Goal: Task Accomplishment & Management: Use online tool/utility

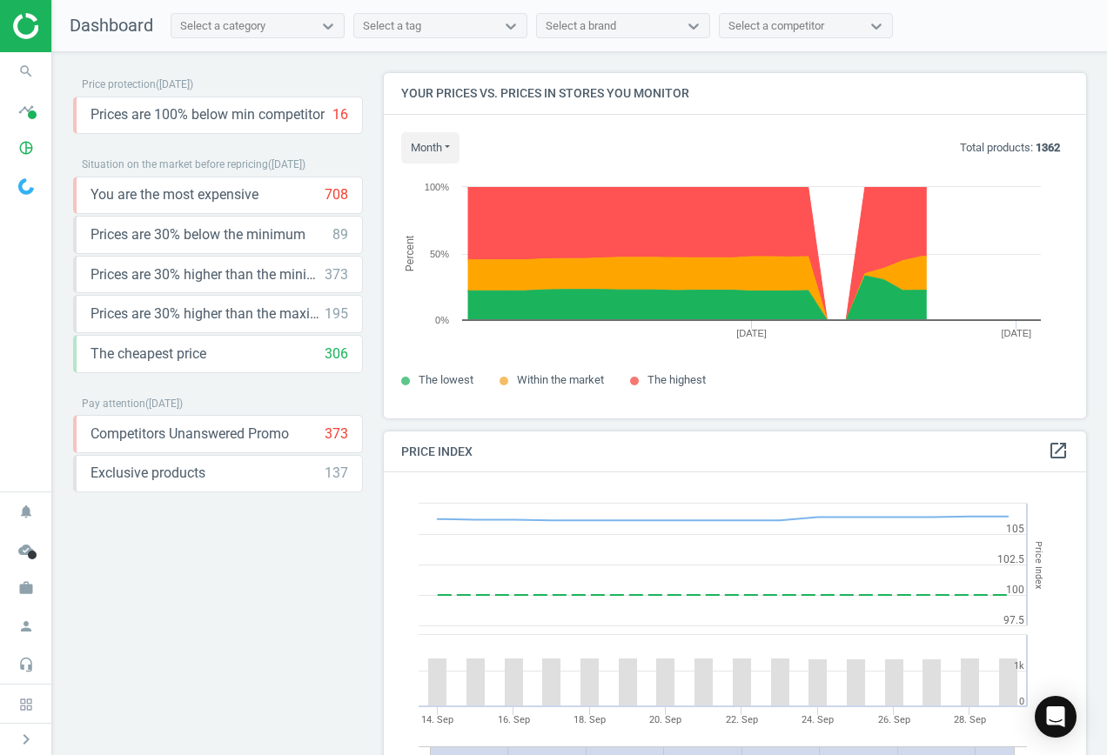
scroll to position [427, 716]
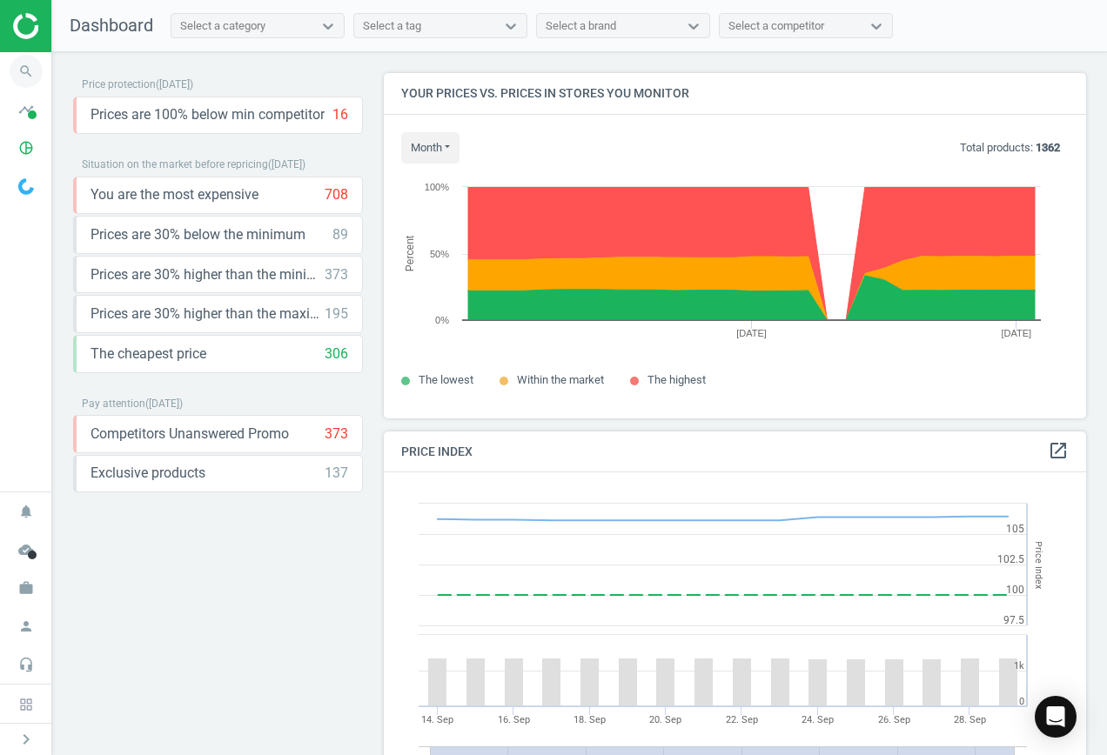
click at [23, 67] on icon "search" at bounding box center [26, 71] width 33 height 33
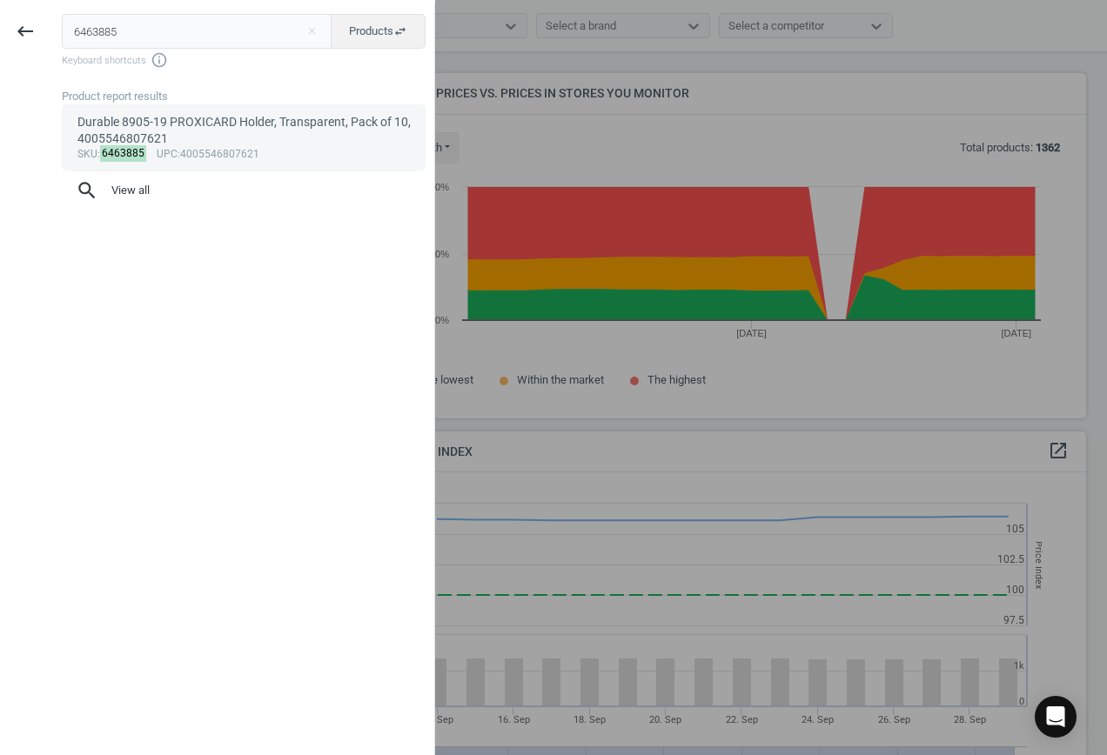
type input "6463885"
click at [172, 153] on div "sku : 6463885 upc :4005546807621" at bounding box center [243, 155] width 333 height 14
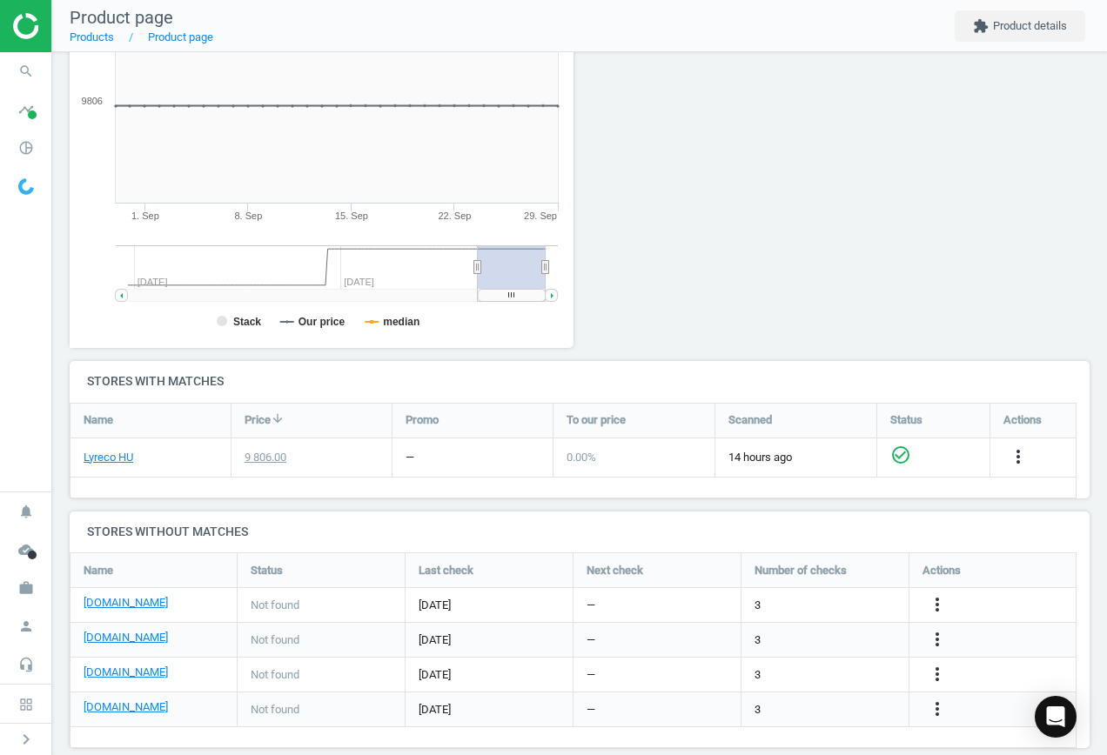
scroll to position [290, 0]
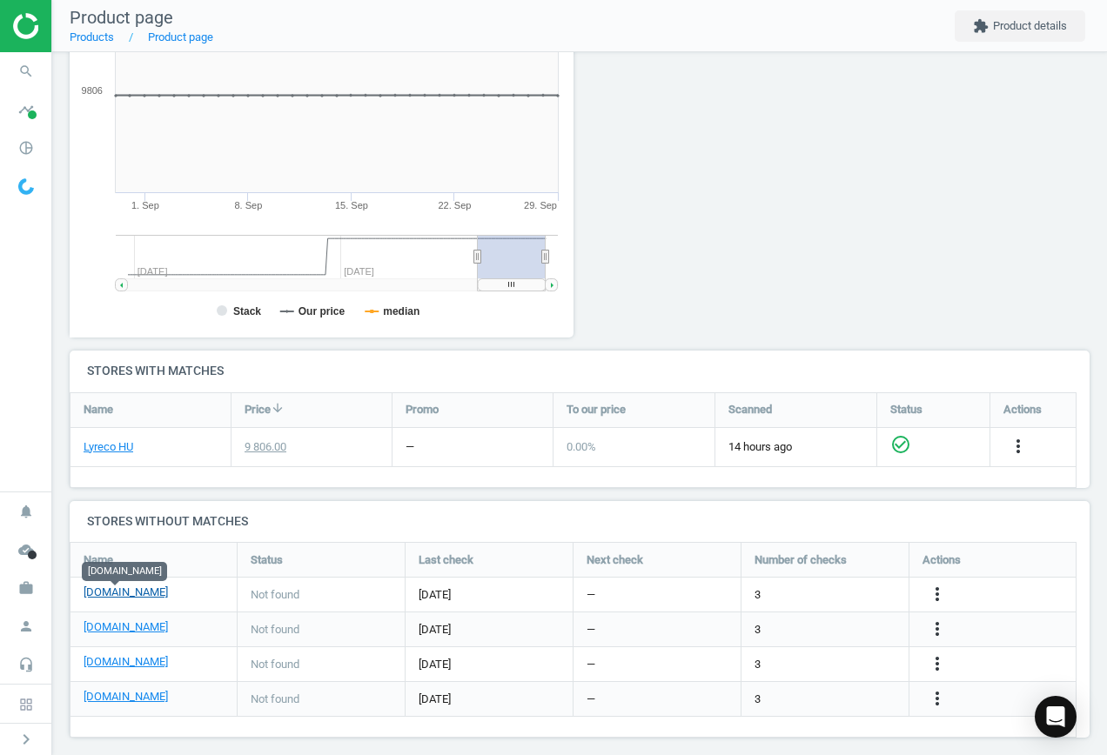
click at [127, 600] on link "[DOMAIN_NAME]" at bounding box center [126, 593] width 84 height 16
click at [938, 596] on icon "more_vert" at bounding box center [937, 594] width 21 height 21
click at [792, 597] on link "Edit URL/product option" at bounding box center [801, 594] width 238 height 27
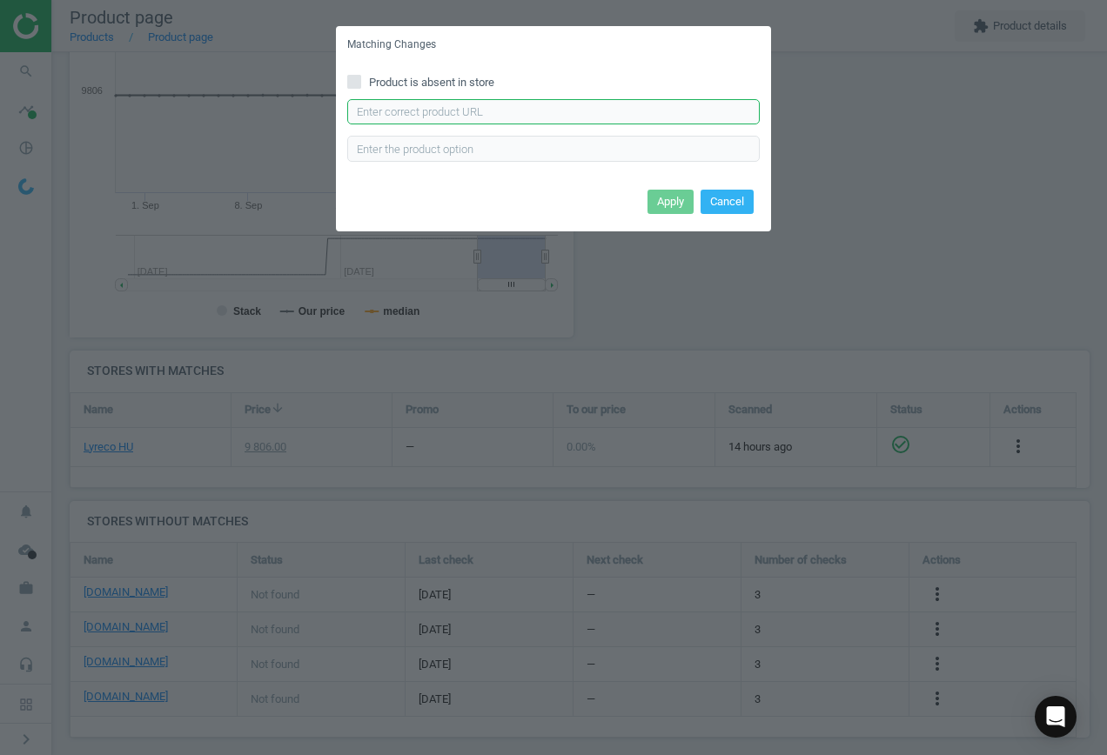
click at [456, 120] on input "text" at bounding box center [553, 112] width 413 height 26
paste input "[URL][DOMAIN_NAME]"
type input "[URL][DOMAIN_NAME]"
drag, startPoint x: 655, startPoint y: 189, endPoint x: 661, endPoint y: 196, distance: 9.3
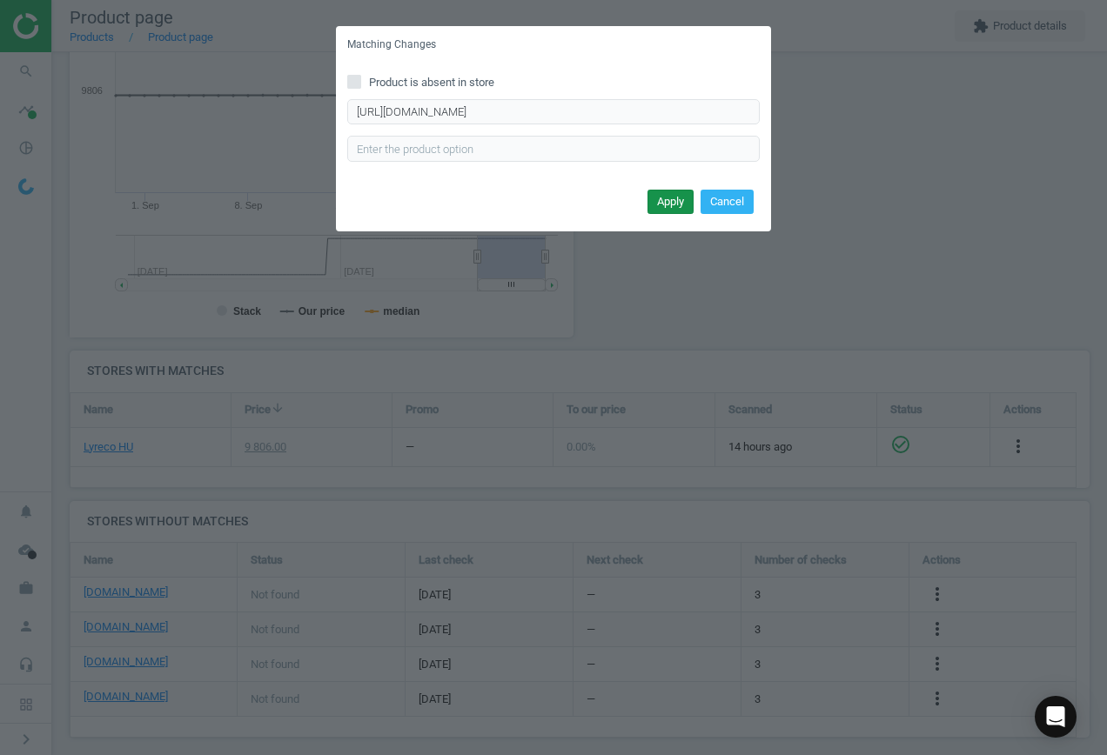
click at [655, 190] on button "Apply" at bounding box center [671, 202] width 46 height 24
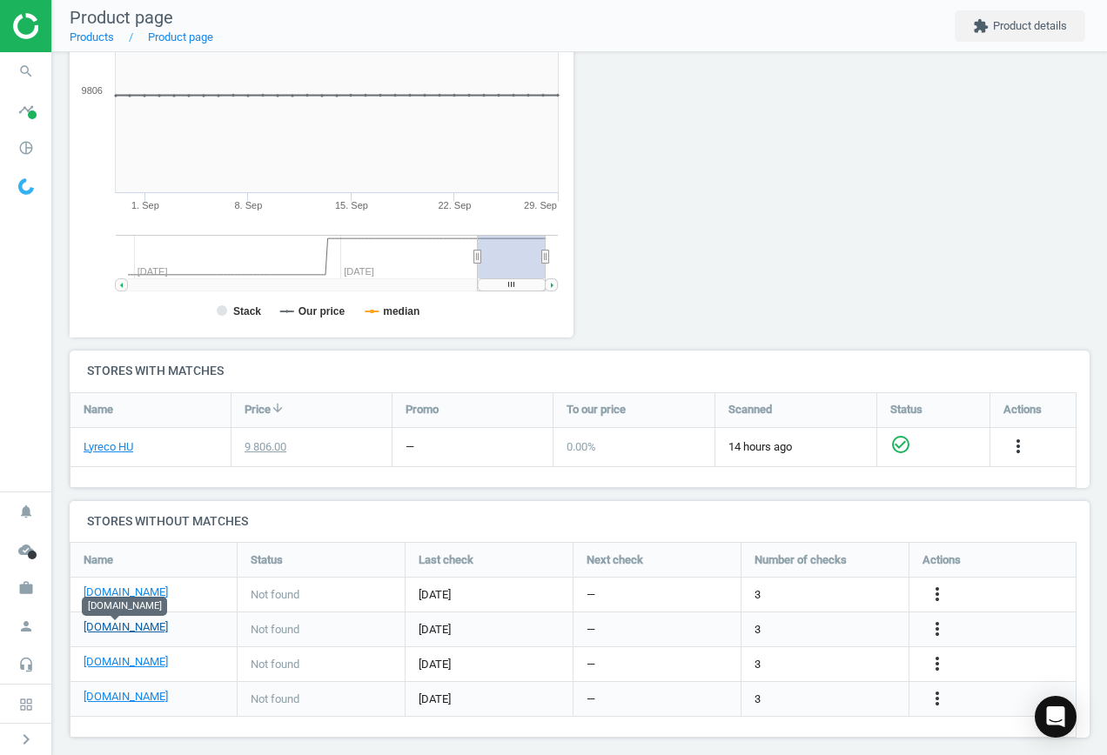
click at [108, 631] on link "[DOMAIN_NAME]" at bounding box center [126, 628] width 84 height 16
click at [938, 621] on icon "more_vert" at bounding box center [937, 629] width 21 height 21
click at [810, 621] on link "Edit URL/product option" at bounding box center [801, 629] width 238 height 27
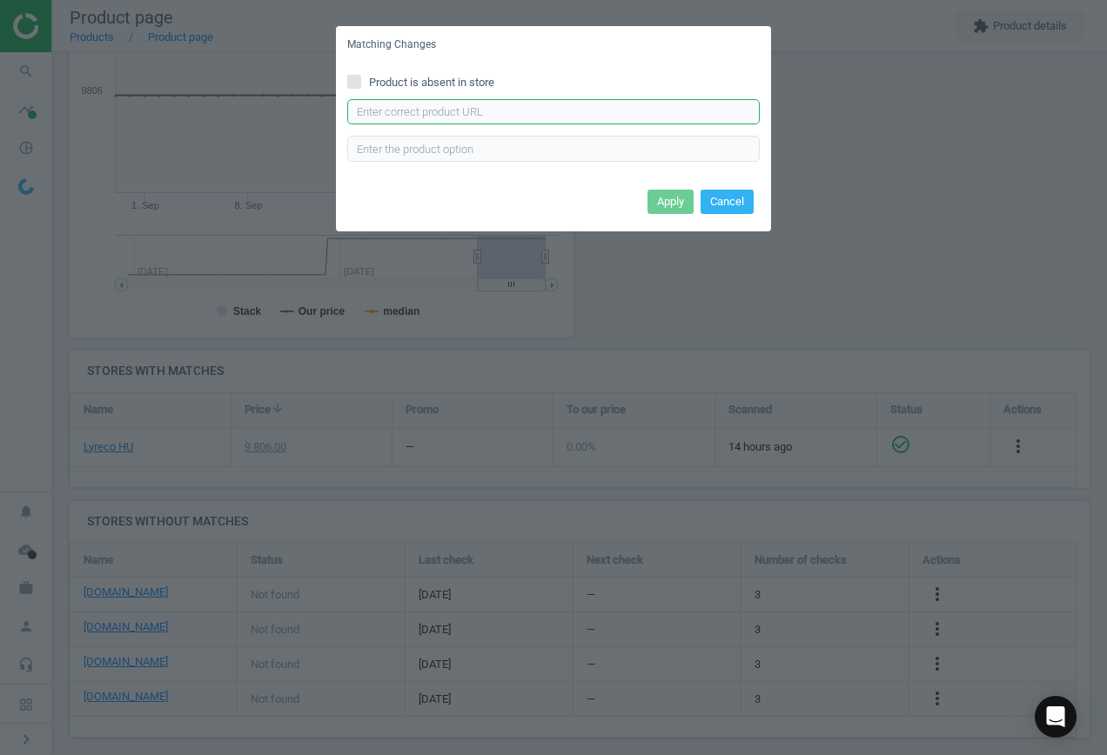
click at [531, 111] on input "text" at bounding box center [553, 112] width 413 height 26
paste input "[URL][DOMAIN_NAME]"
type input "[URL][DOMAIN_NAME]"
click at [655, 205] on button "Apply" at bounding box center [671, 202] width 46 height 24
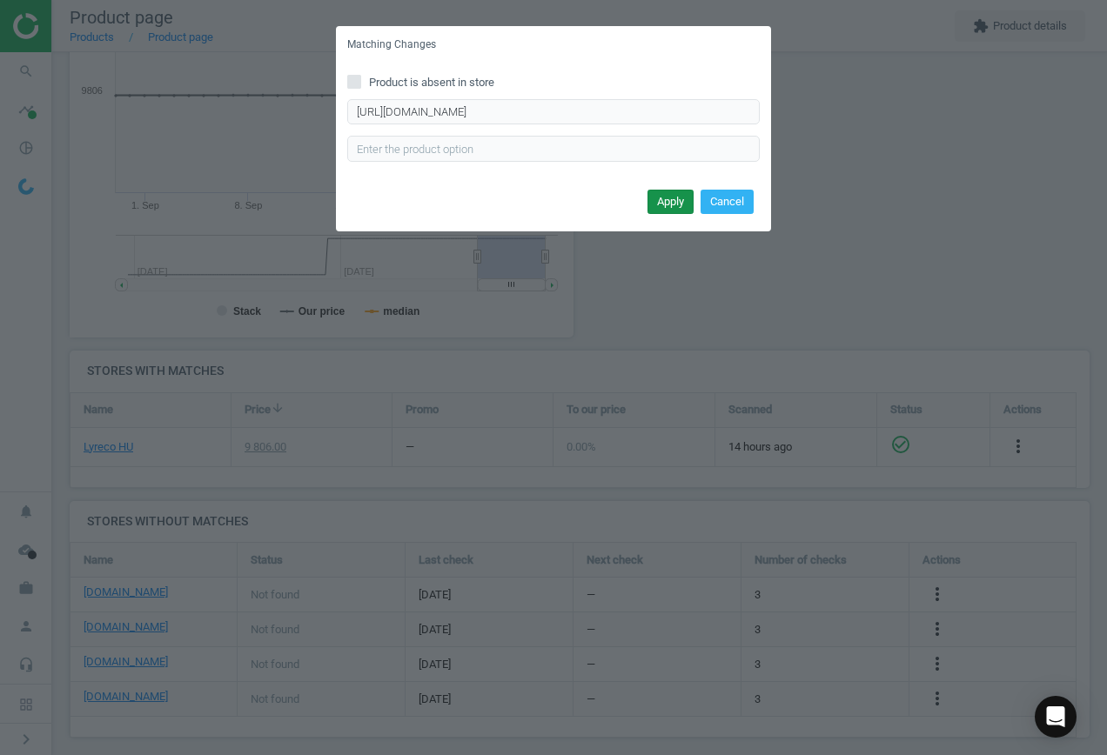
scroll to position [0, 0]
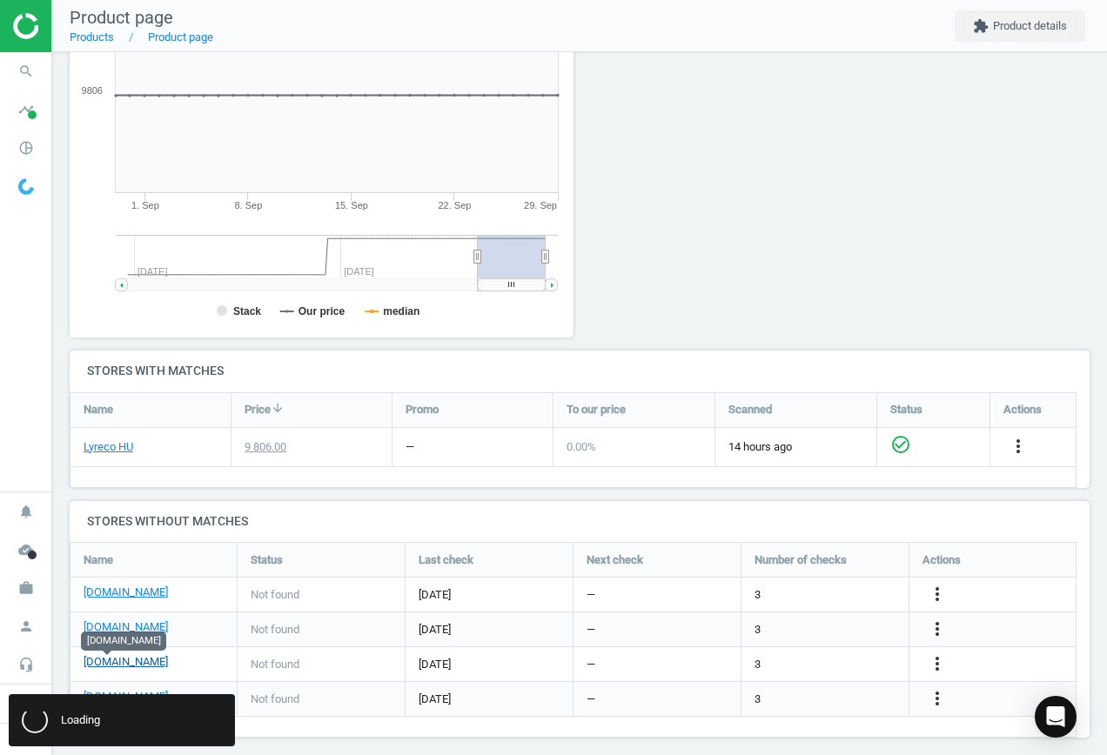
click at [111, 663] on link "[DOMAIN_NAME]" at bounding box center [126, 663] width 84 height 16
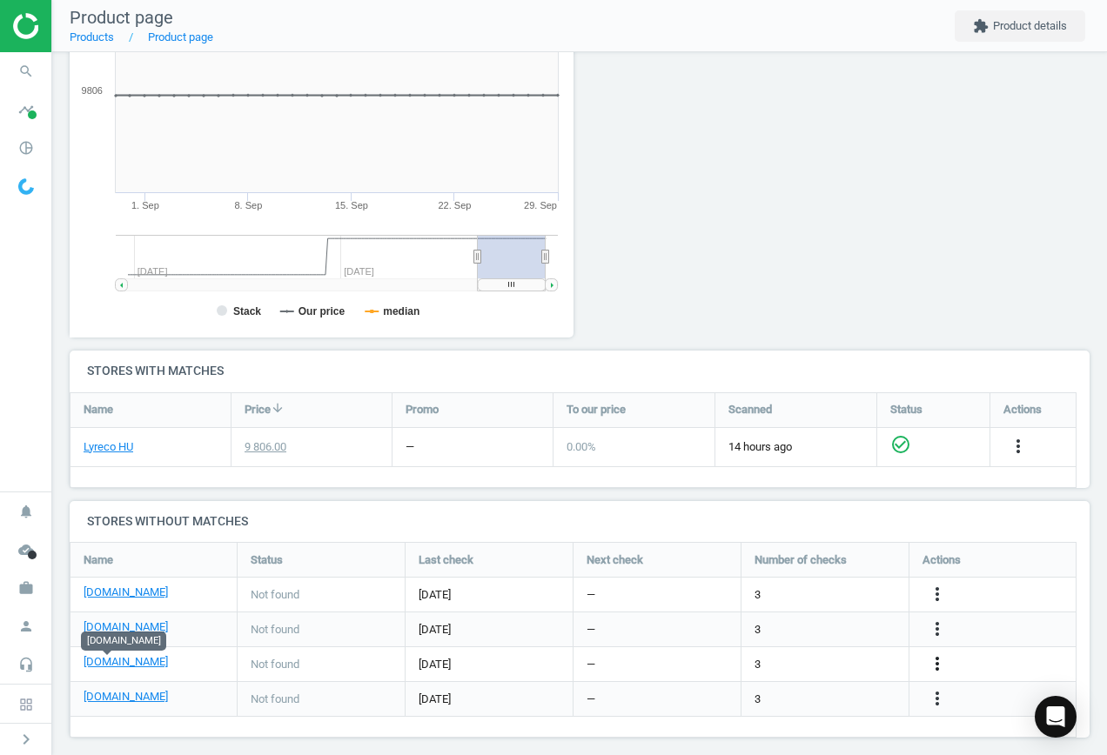
click at [931, 669] on icon "more_vert" at bounding box center [937, 664] width 21 height 21
click at [832, 656] on link "Edit URL/product option" at bounding box center [801, 664] width 238 height 27
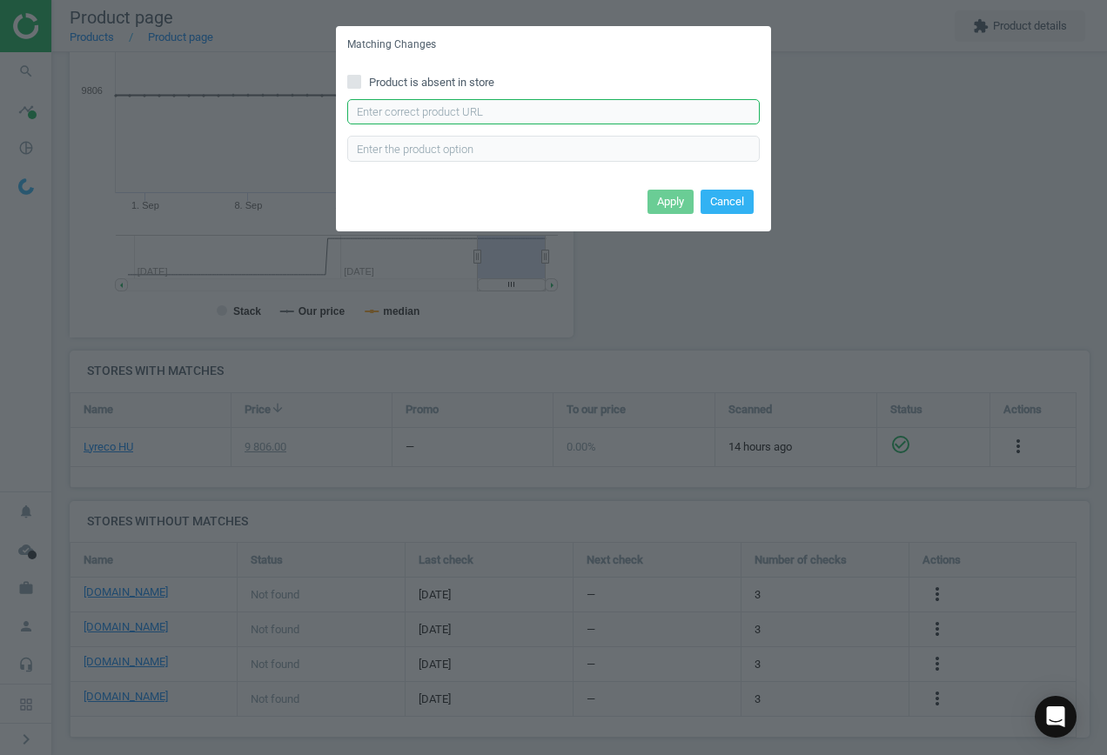
click at [591, 112] on input "text" at bounding box center [553, 112] width 413 height 26
paste input "[URL][DOMAIN_NAME]"
type input "[URL][DOMAIN_NAME]"
click at [677, 196] on button "Apply" at bounding box center [671, 202] width 46 height 24
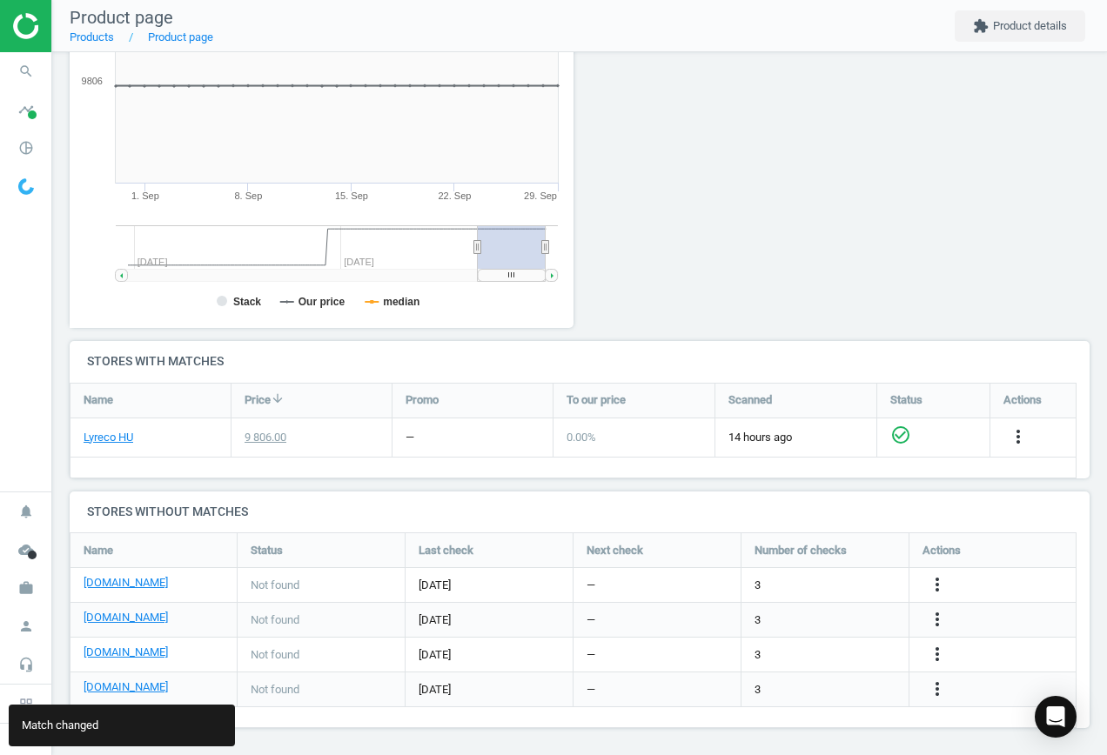
scroll to position [303, 0]
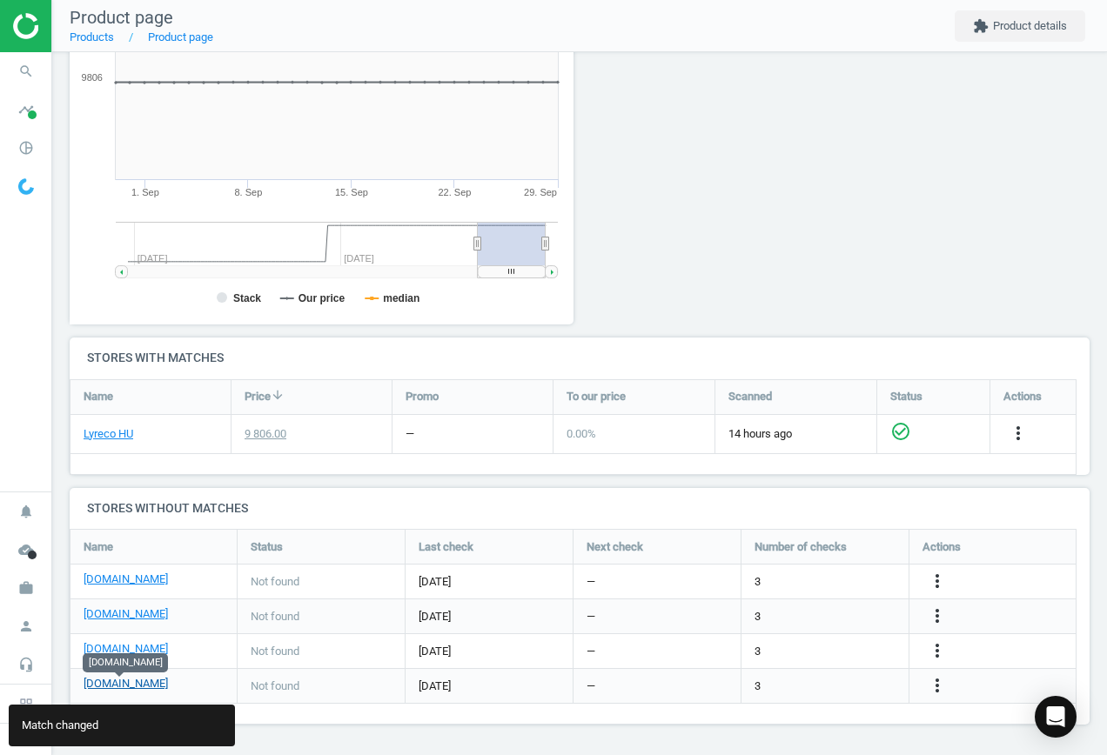
click at [138, 686] on link "[DOMAIN_NAME]" at bounding box center [126, 684] width 84 height 16
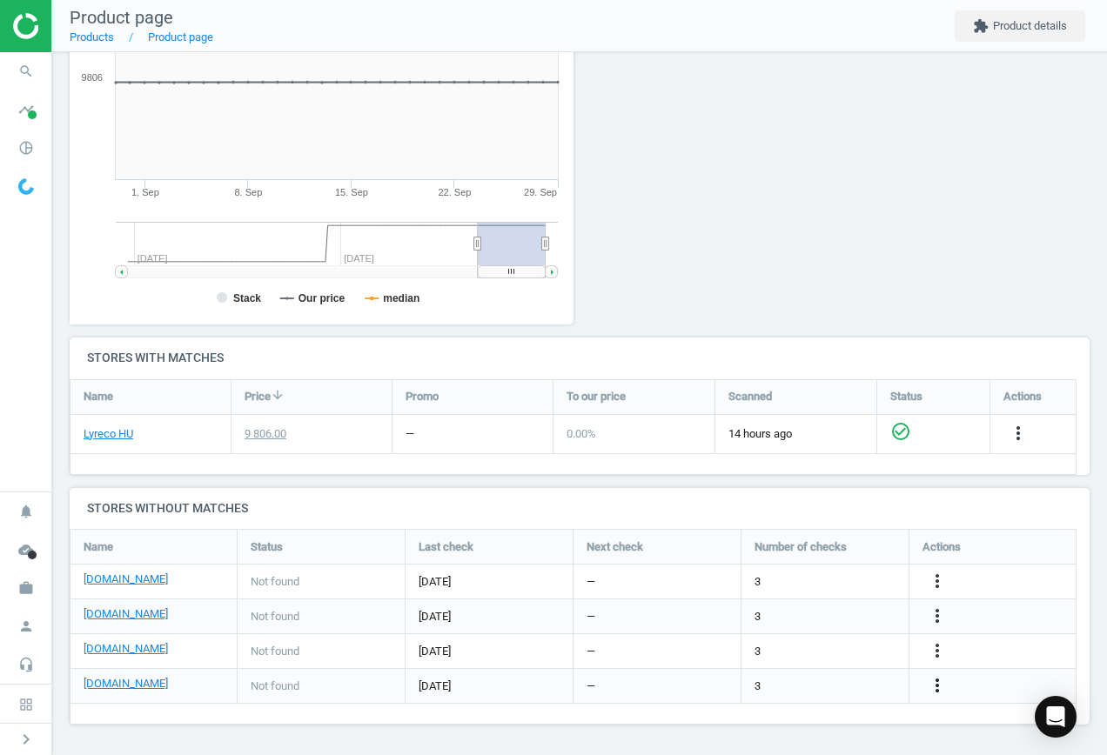
click at [936, 686] on icon "more_vert" at bounding box center [937, 685] width 21 height 21
click at [834, 684] on link "Edit URL/product option" at bounding box center [801, 686] width 238 height 27
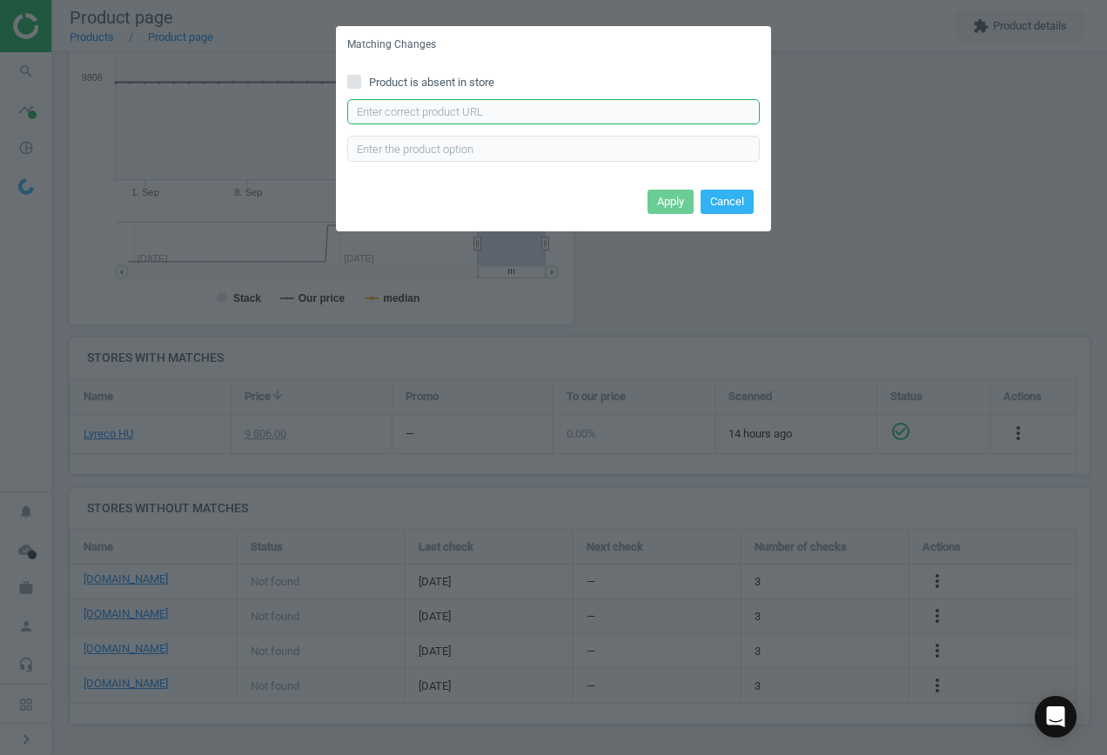
click at [527, 113] on input "text" at bounding box center [553, 112] width 413 height 26
paste input "[URL][DOMAIN_NAME]"
type input "[URL][DOMAIN_NAME]"
click at [680, 199] on button "Apply" at bounding box center [671, 202] width 46 height 24
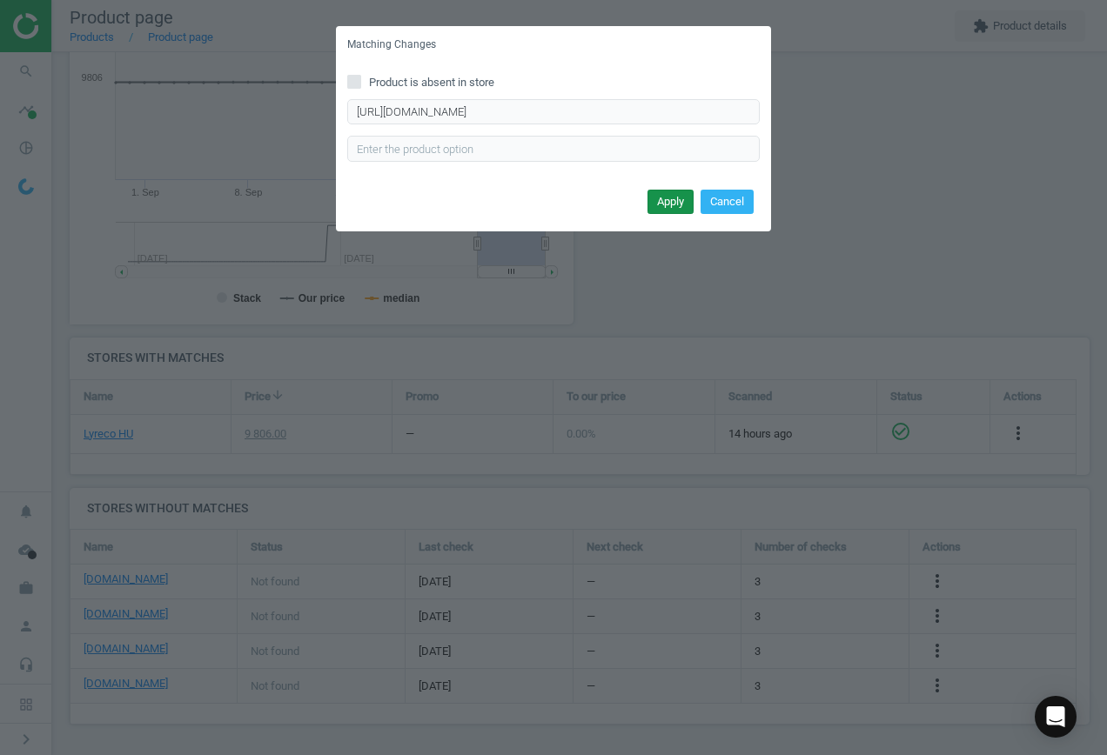
scroll to position [0, 0]
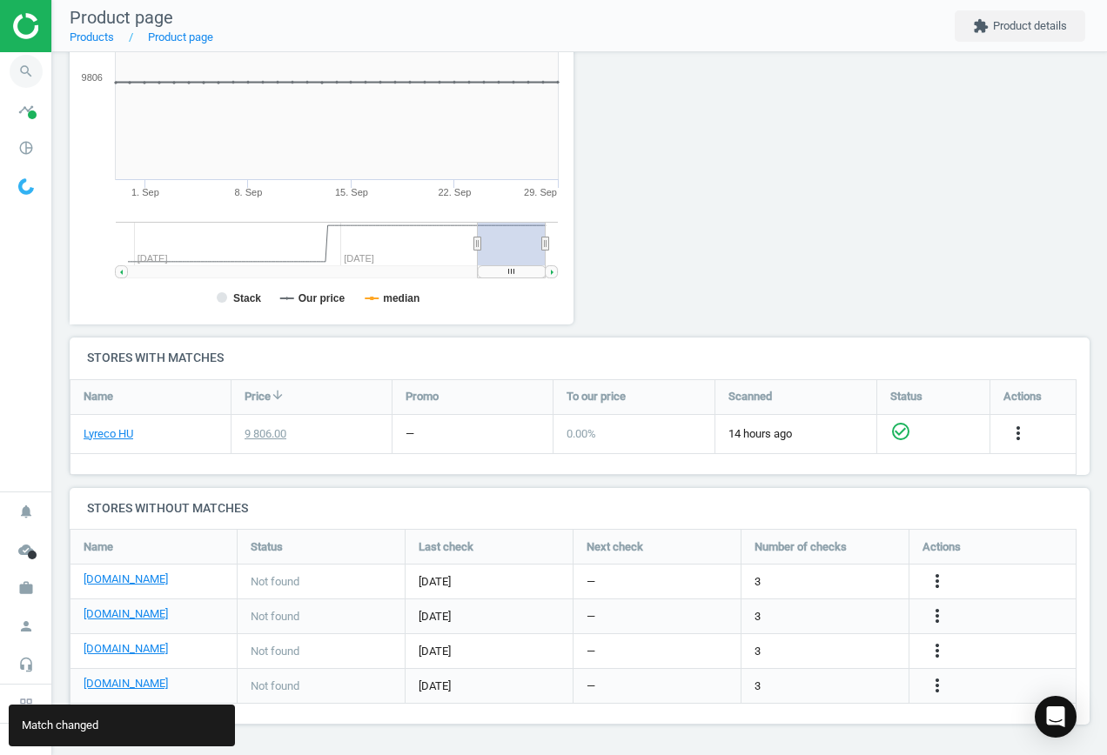
click at [28, 69] on icon "search" at bounding box center [26, 71] width 33 height 33
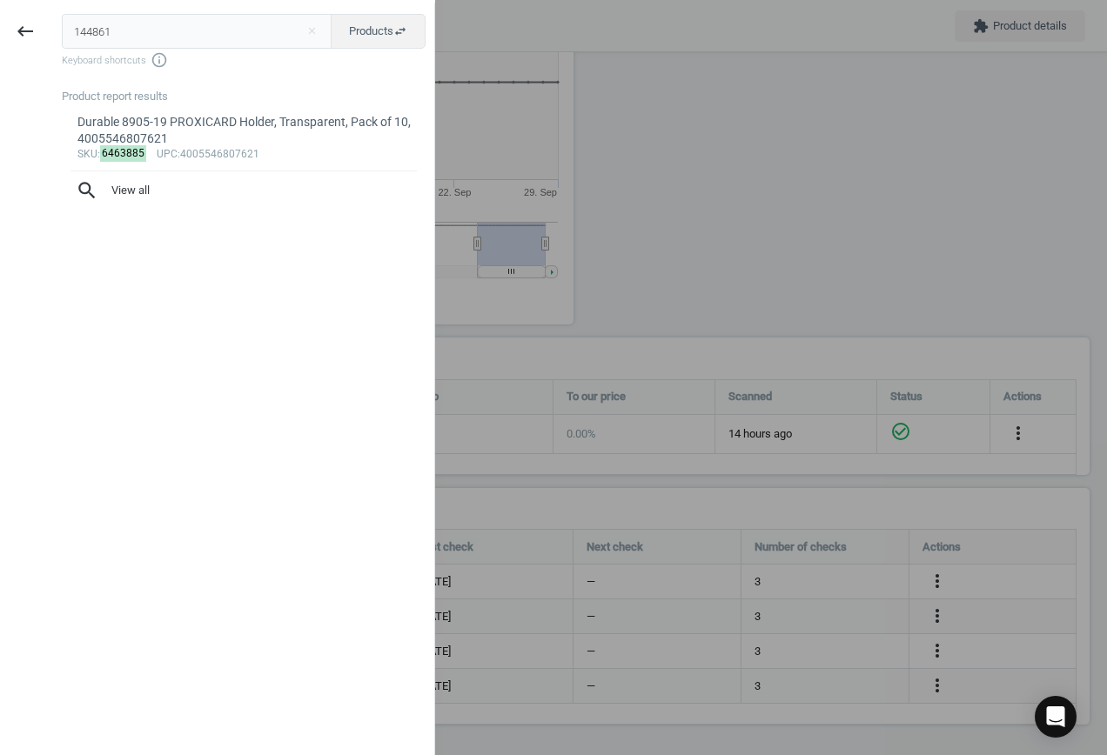
type input "144861"
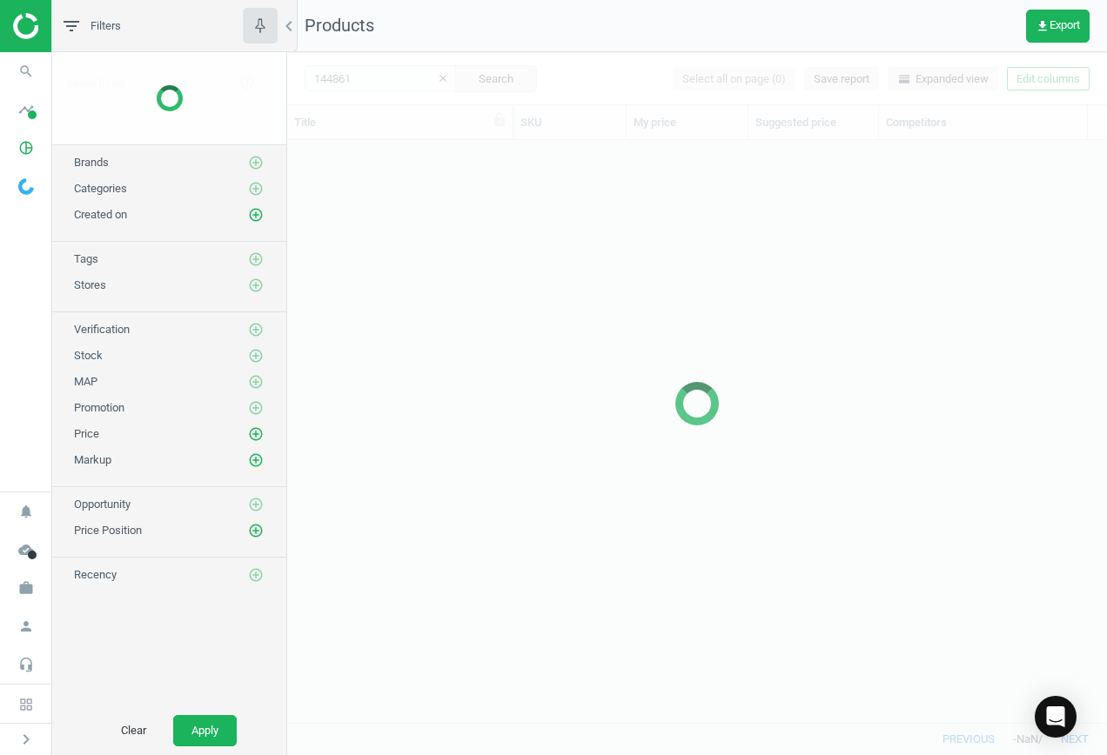
scroll to position [556, 807]
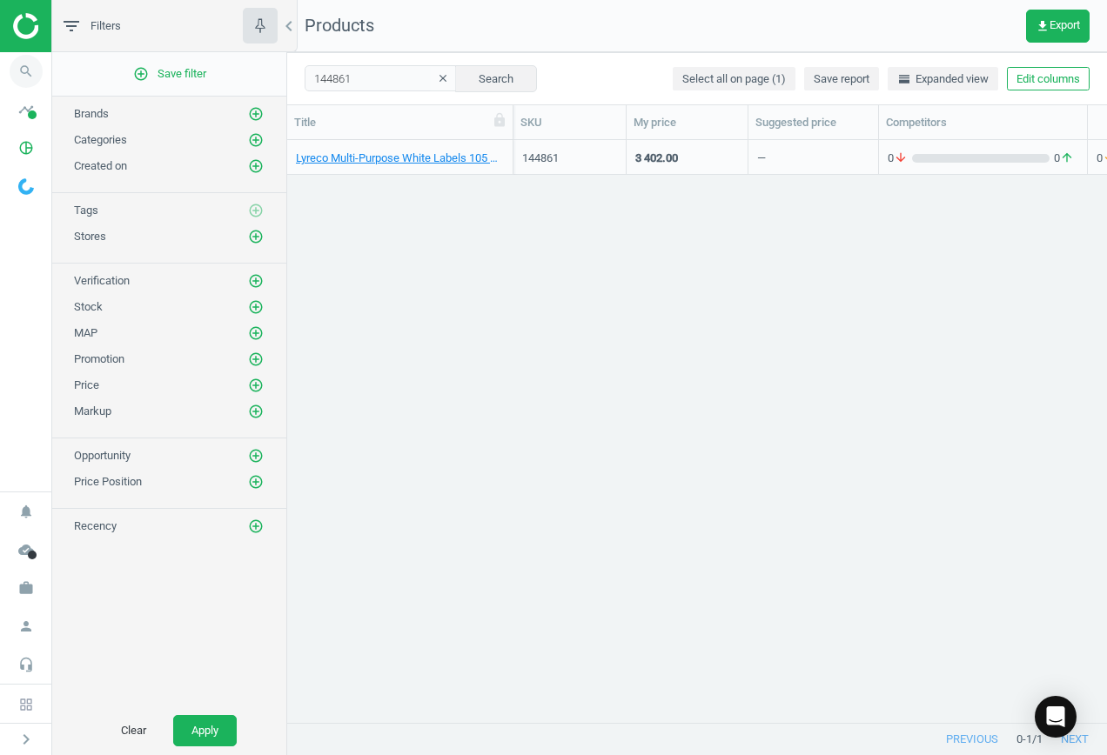
click at [27, 76] on icon "search" at bounding box center [26, 71] width 33 height 33
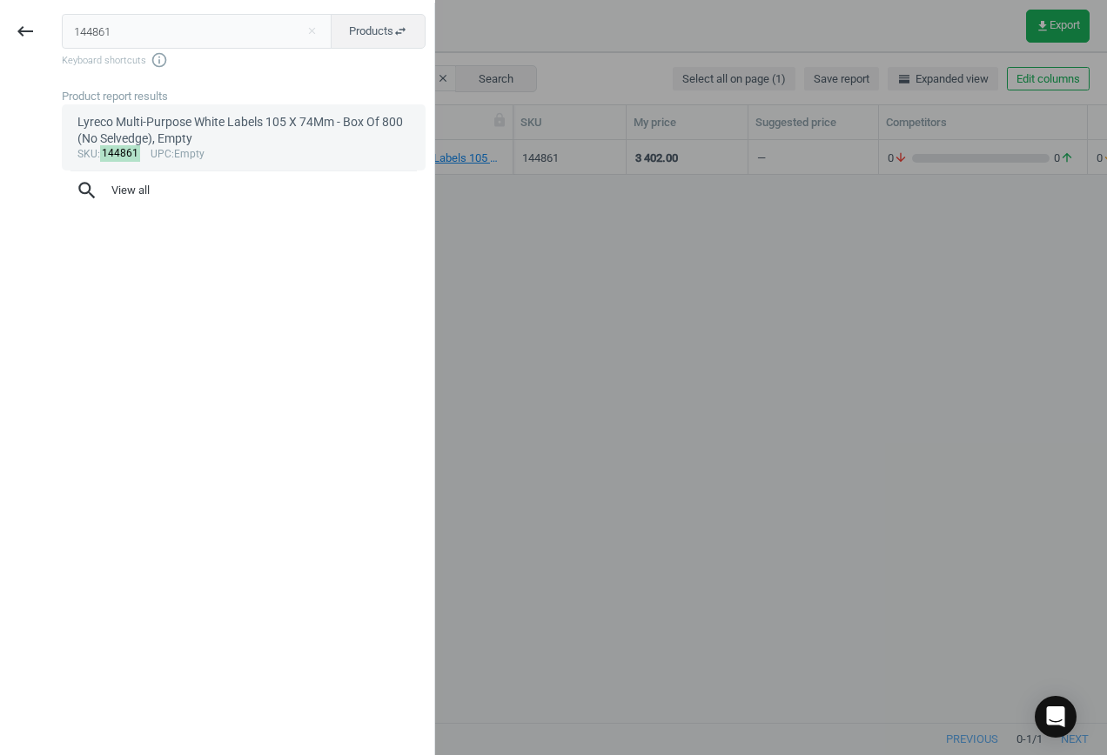
click at [200, 131] on div "Lyreco Multi-Purpose White Labels 105 X 74Mm - Box Of 800 (No Selvedge), Empty" at bounding box center [243, 131] width 333 height 34
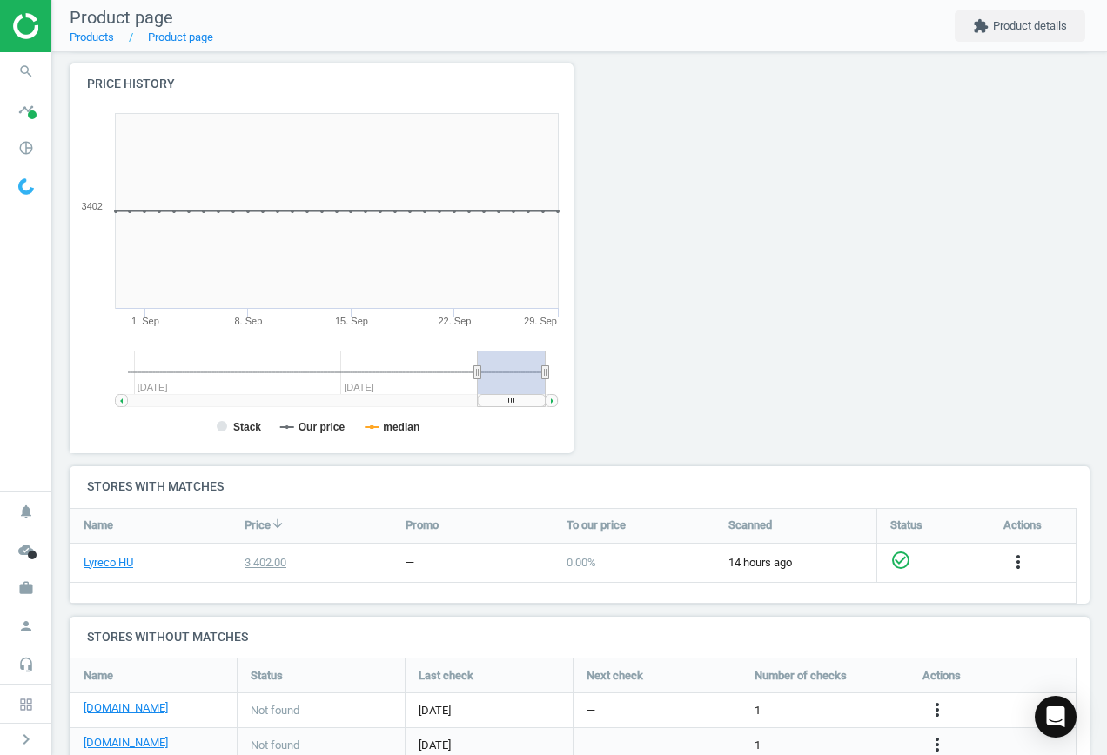
scroll to position [303, 0]
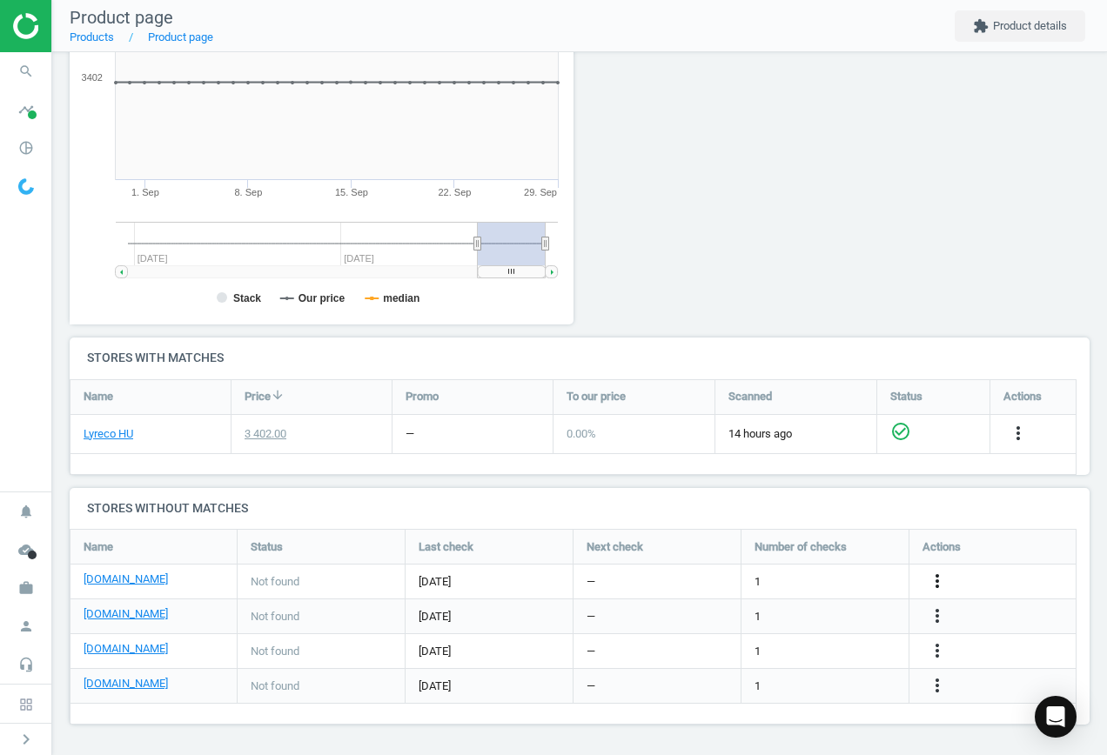
click at [937, 575] on icon "more_vert" at bounding box center [937, 581] width 21 height 21
click at [811, 584] on link "Edit URL/product option" at bounding box center [801, 581] width 238 height 27
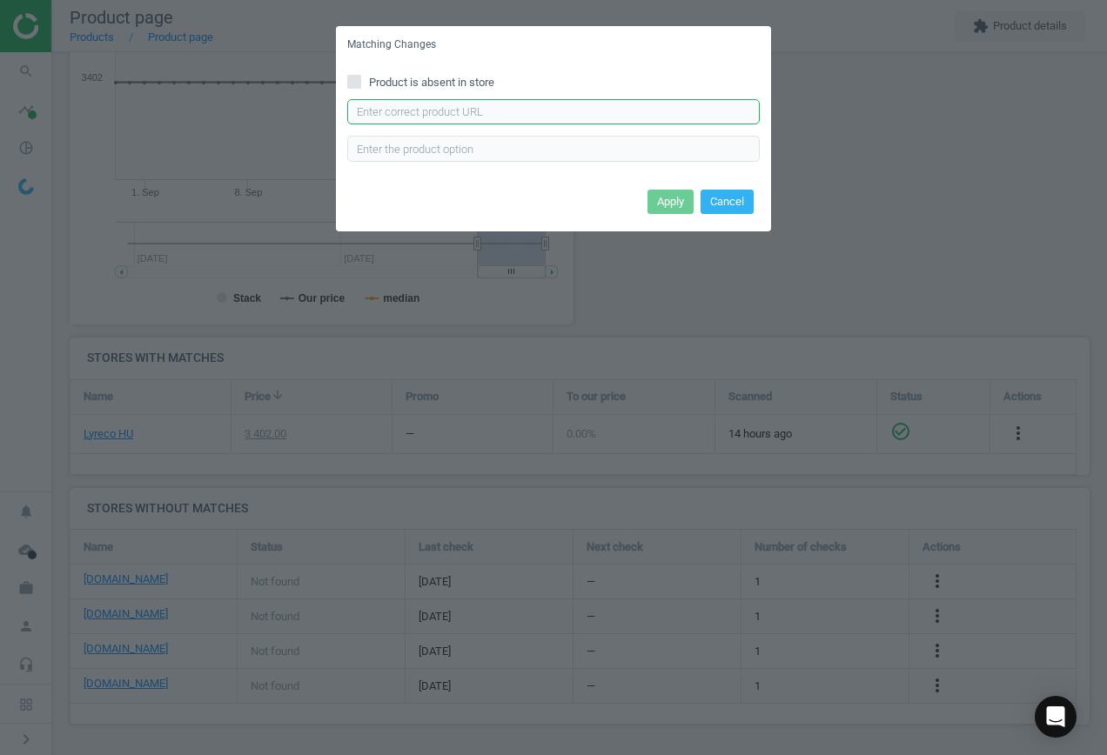
click at [509, 115] on input "text" at bounding box center [553, 112] width 413 height 26
paste input "[URL][DOMAIN_NAME][PERSON_NAME]"
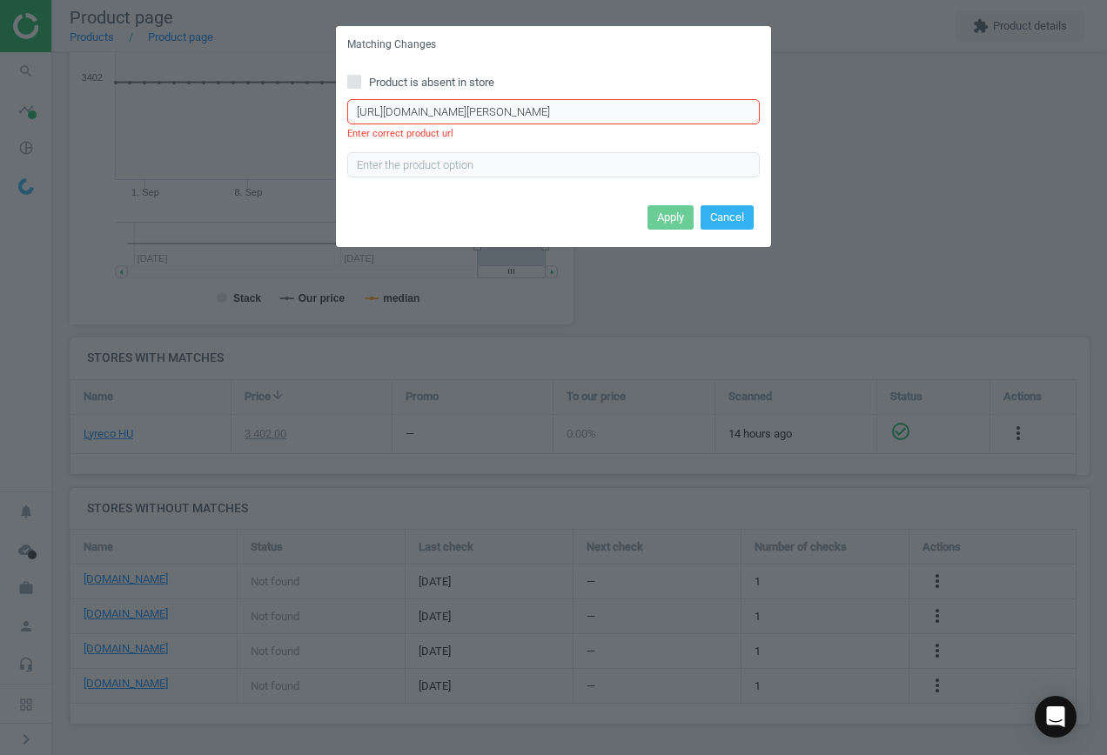
scroll to position [0, 298]
type input "[URL][DOMAIN_NAME][PERSON_NAME]"
click at [743, 223] on button "Cancel" at bounding box center [727, 217] width 53 height 24
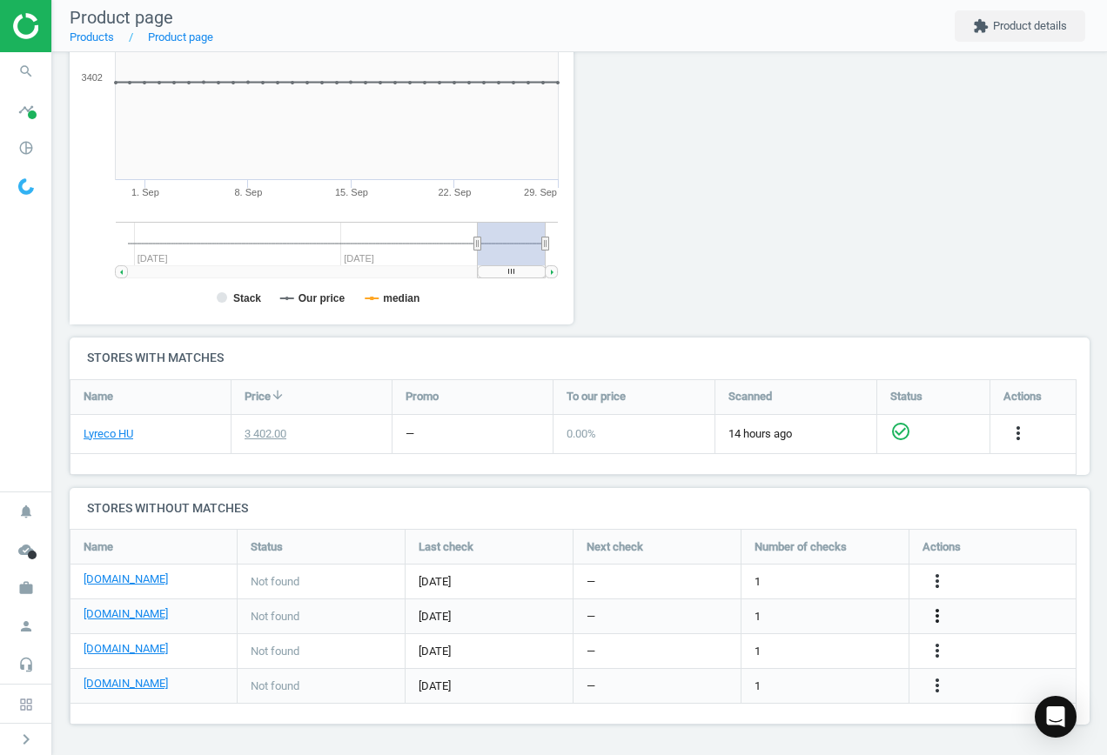
click at [935, 610] on icon "more_vert" at bounding box center [937, 616] width 21 height 21
click at [823, 612] on link "Edit URL/product option" at bounding box center [801, 616] width 238 height 27
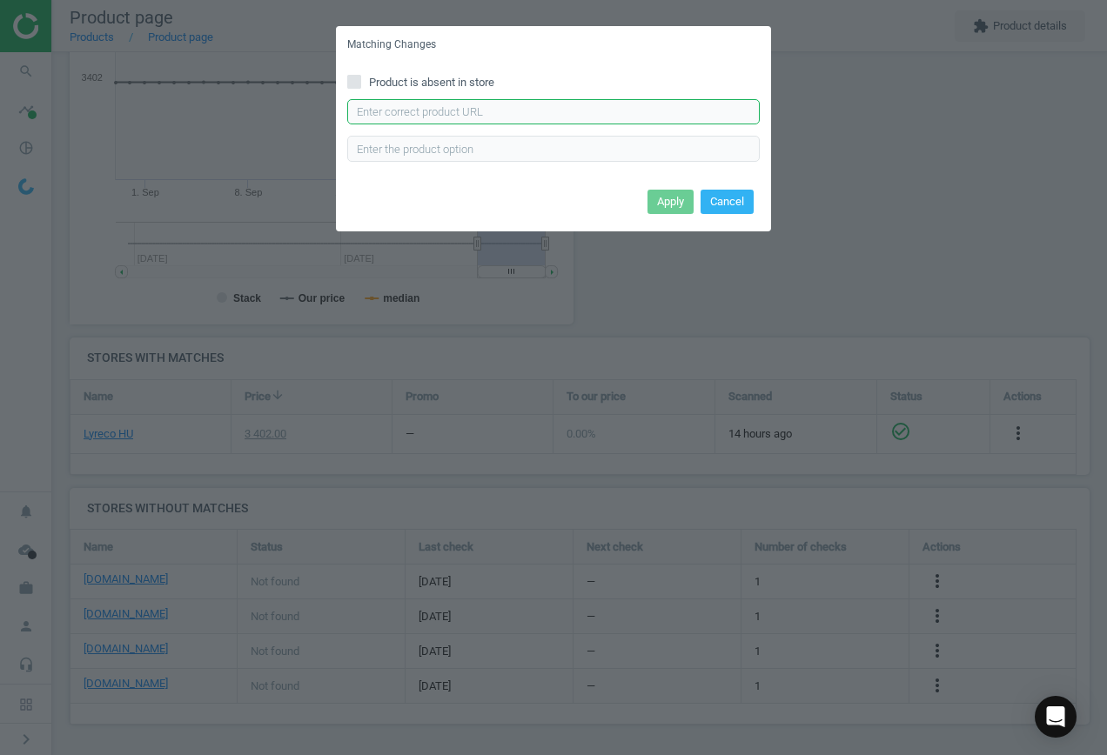
click at [493, 122] on input "text" at bounding box center [553, 112] width 413 height 26
paste input "[URL][DOMAIN_NAME][PERSON_NAME]"
type input "[URL][DOMAIN_NAME][PERSON_NAME]"
drag, startPoint x: 672, startPoint y: 198, endPoint x: 676, endPoint y: 218, distance: 21.3
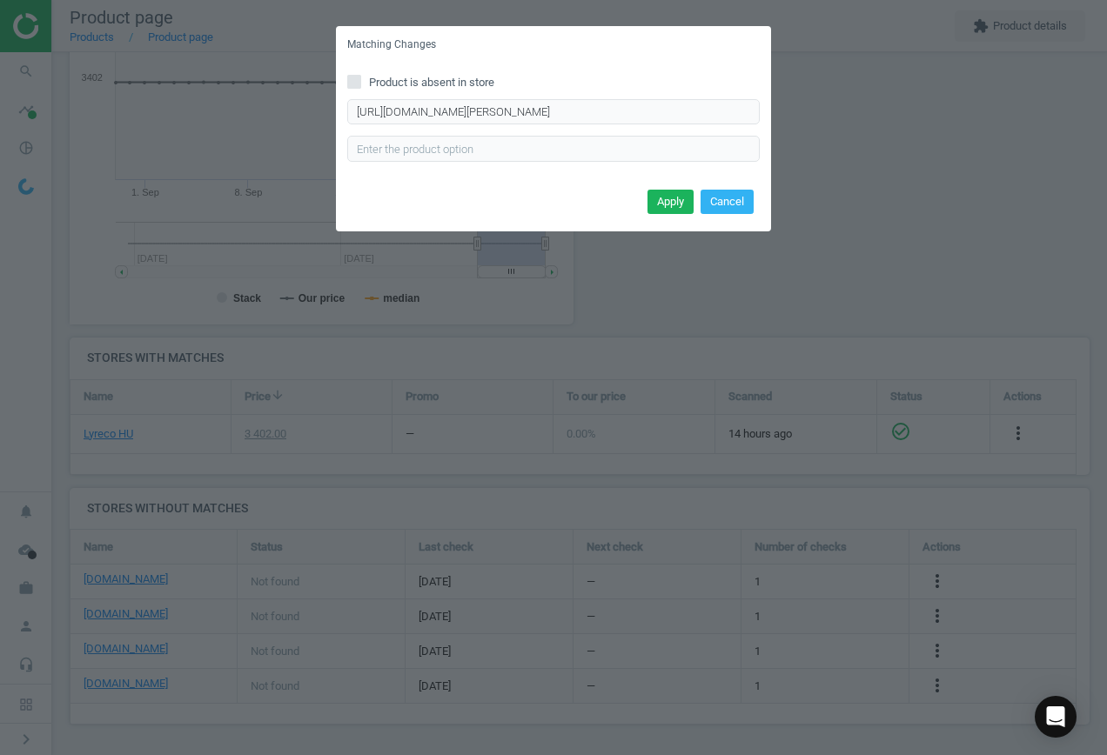
click at [672, 207] on button "Apply" at bounding box center [671, 202] width 46 height 24
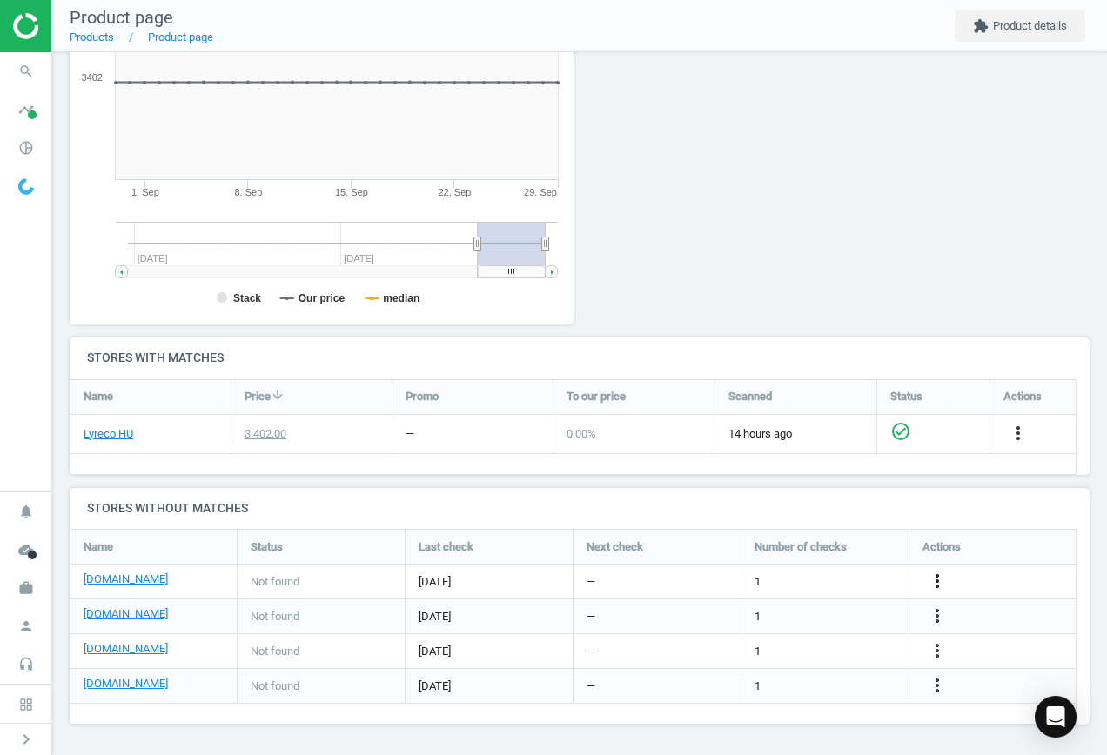
click at [937, 581] on icon "more_vert" at bounding box center [937, 581] width 21 height 21
click at [817, 575] on link "Edit URL/product option" at bounding box center [801, 581] width 238 height 27
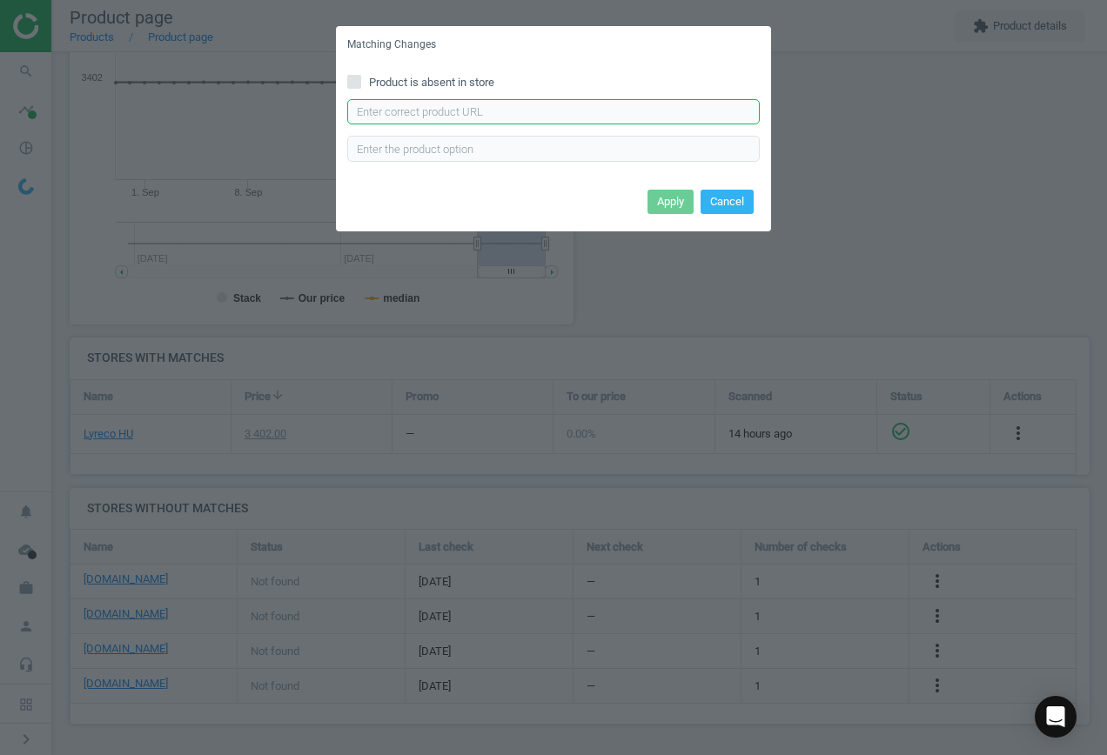
drag, startPoint x: 544, startPoint y: 105, endPoint x: 604, endPoint y: 138, distance: 68.6
click at [544, 106] on input "text" at bounding box center [553, 112] width 413 height 26
paste input "[URL][DOMAIN_NAME][PERSON_NAME]"
type input "[URL][DOMAIN_NAME][PERSON_NAME]"
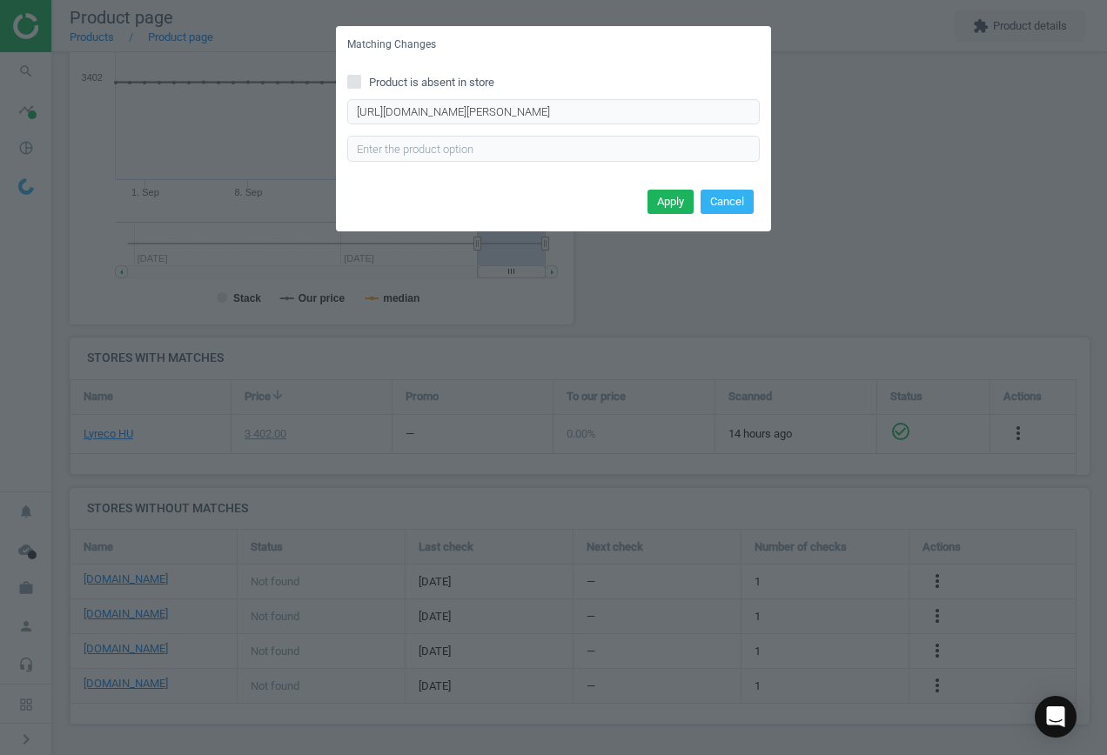
click at [669, 203] on button "Apply" at bounding box center [671, 202] width 46 height 24
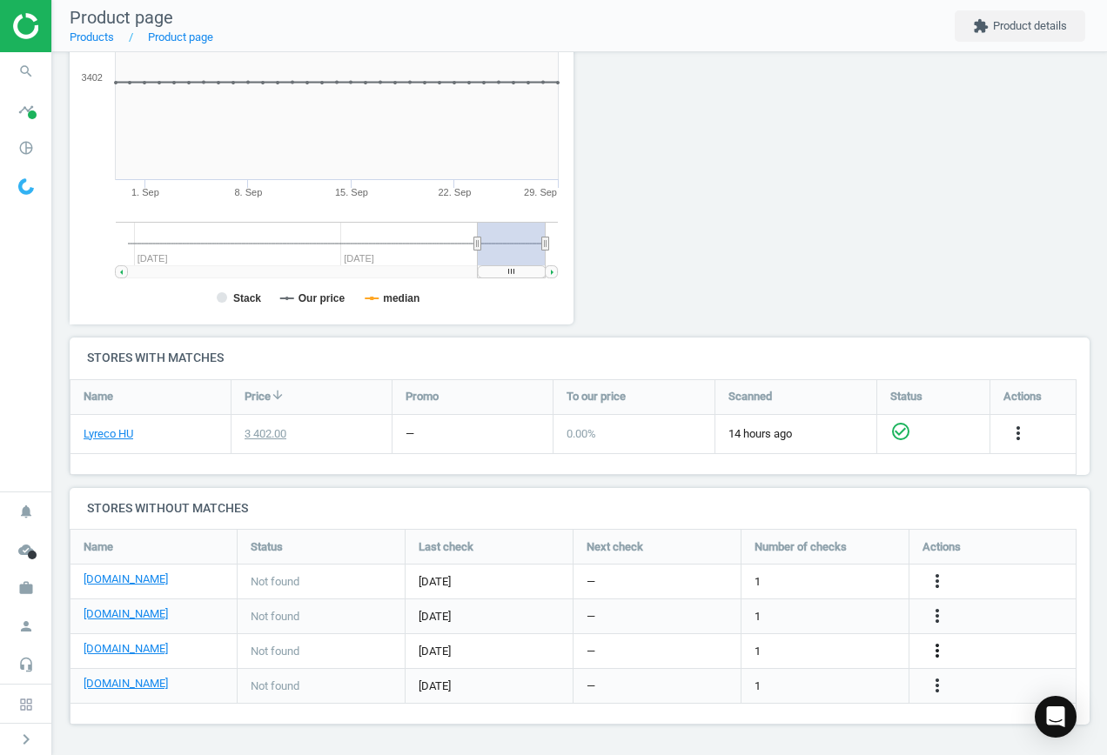
click at [933, 652] on icon "more_vert" at bounding box center [937, 651] width 21 height 21
click at [827, 647] on link "Edit URL/product option" at bounding box center [801, 651] width 238 height 27
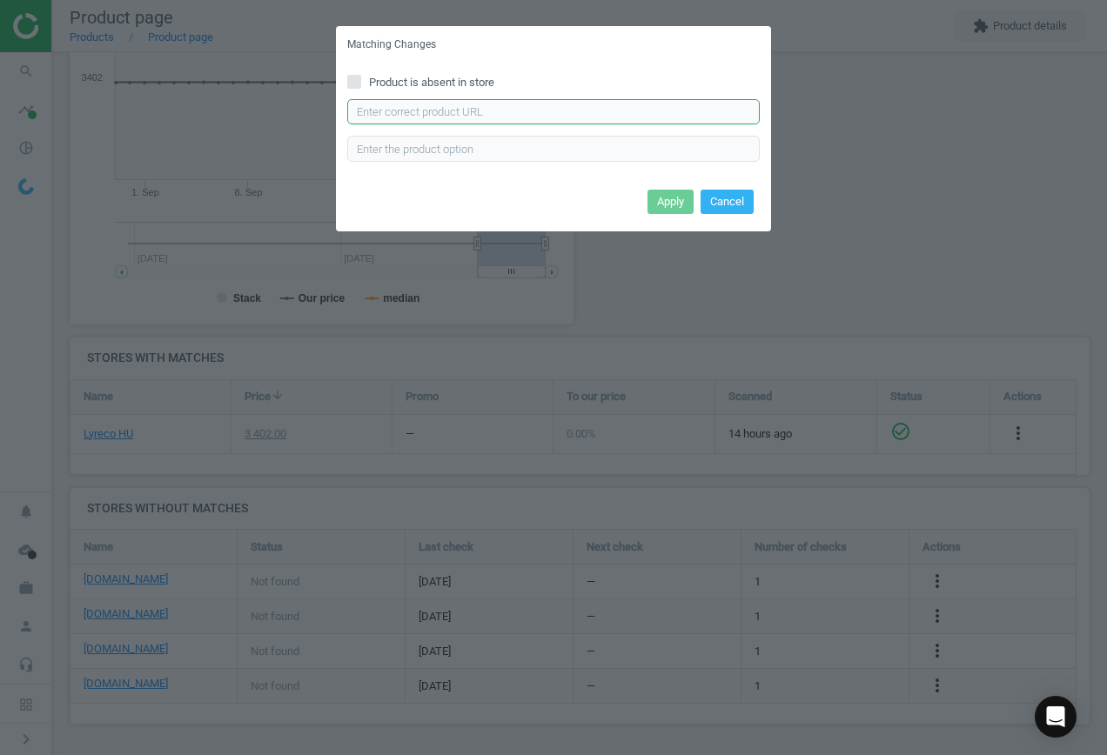
click at [516, 102] on input "text" at bounding box center [553, 112] width 413 height 26
paste input "[URL][DOMAIN_NAME]"
type input "[URL][DOMAIN_NAME]"
click at [659, 199] on button "Apply" at bounding box center [671, 202] width 46 height 24
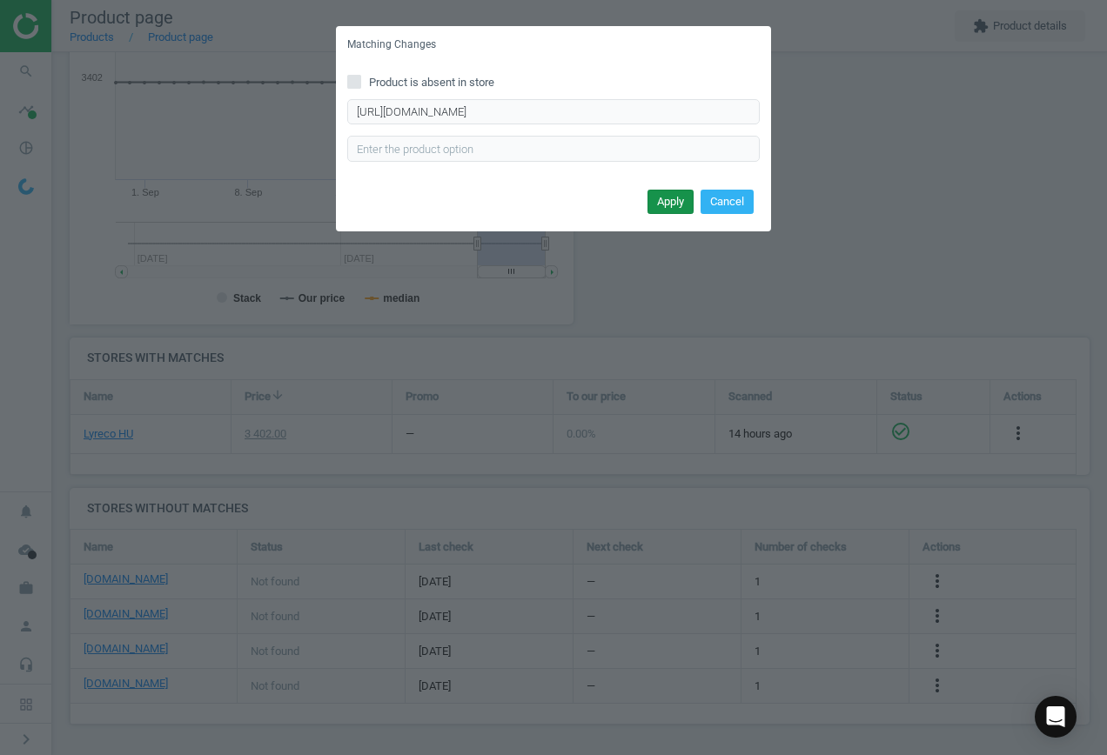
scroll to position [0, 0]
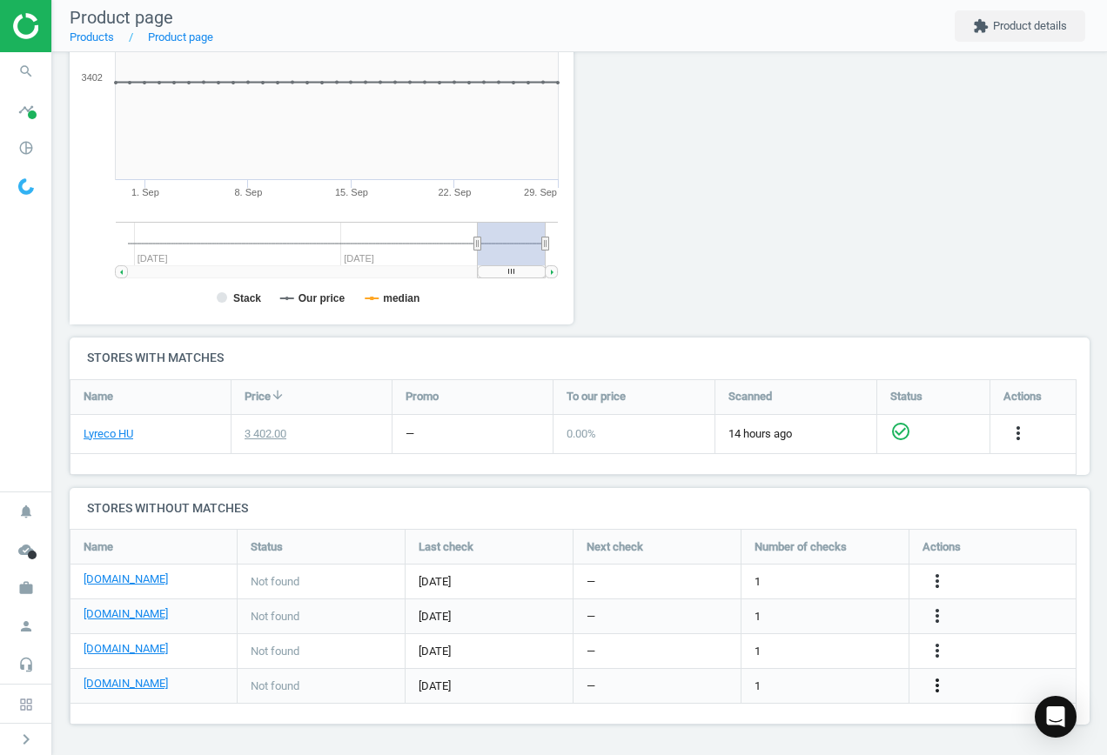
click at [937, 685] on icon "more_vert" at bounding box center [937, 685] width 21 height 21
click at [809, 680] on link "Edit URL/product option" at bounding box center [801, 686] width 238 height 27
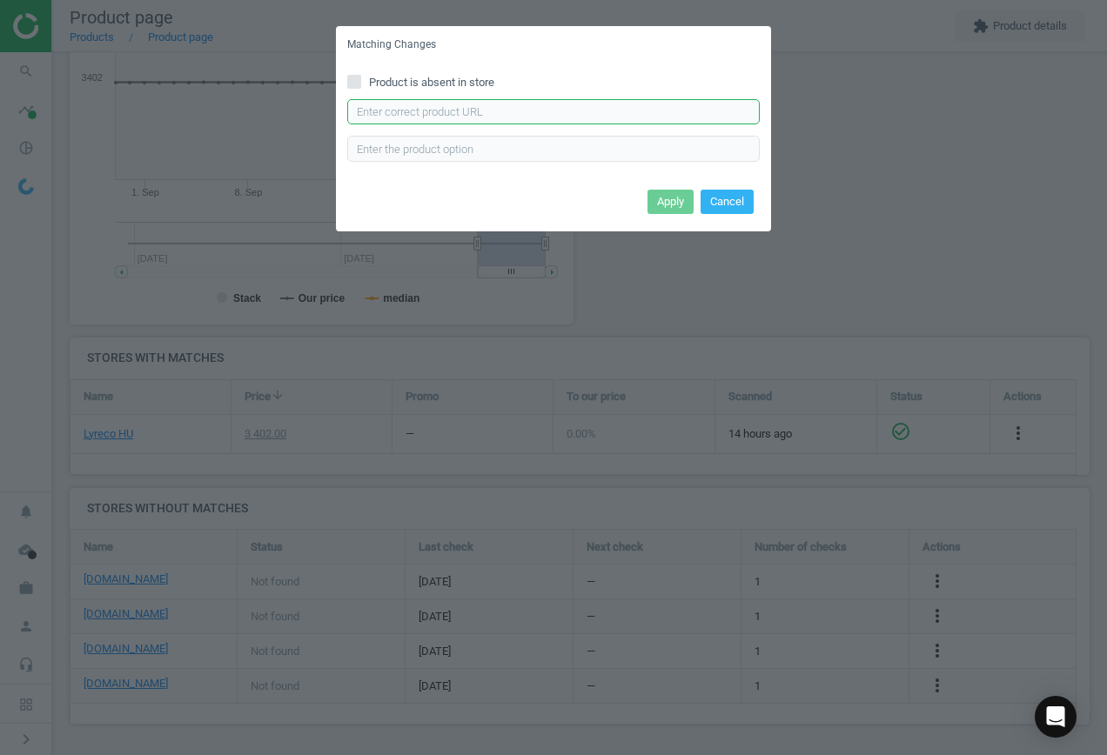
click at [567, 115] on input "text" at bounding box center [553, 112] width 413 height 26
paste input "[URL][DOMAIN_NAME]"
type input "[URL][DOMAIN_NAME]"
click at [667, 198] on button "Apply" at bounding box center [671, 202] width 46 height 24
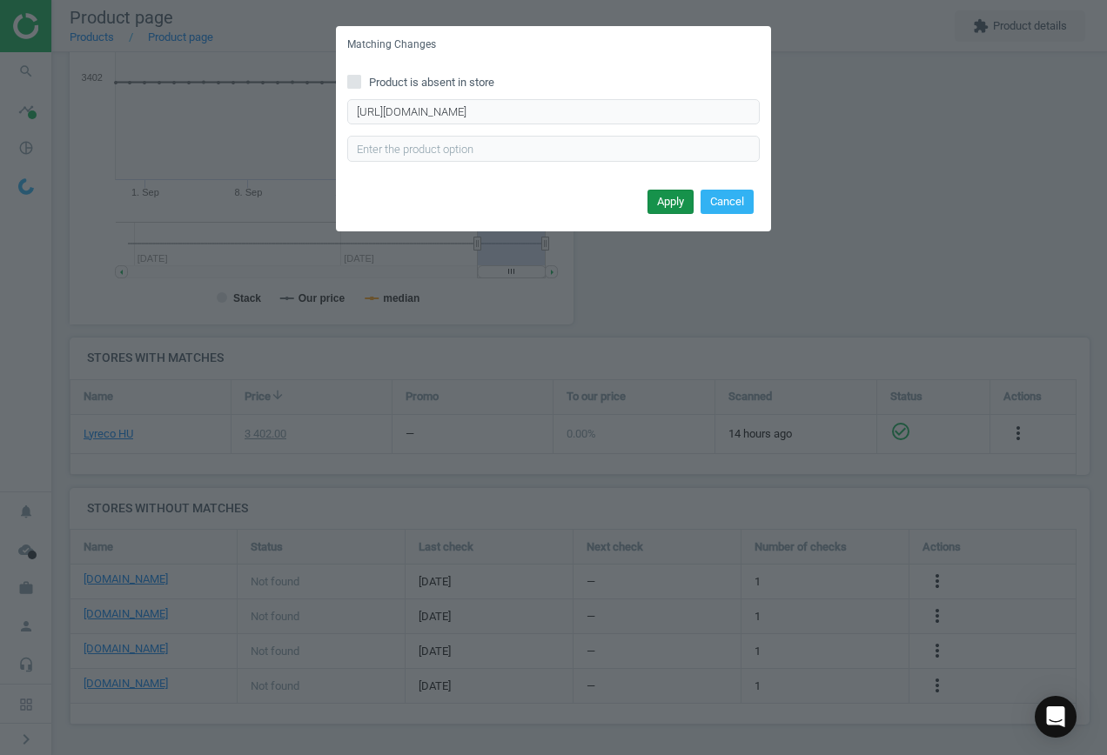
scroll to position [0, 0]
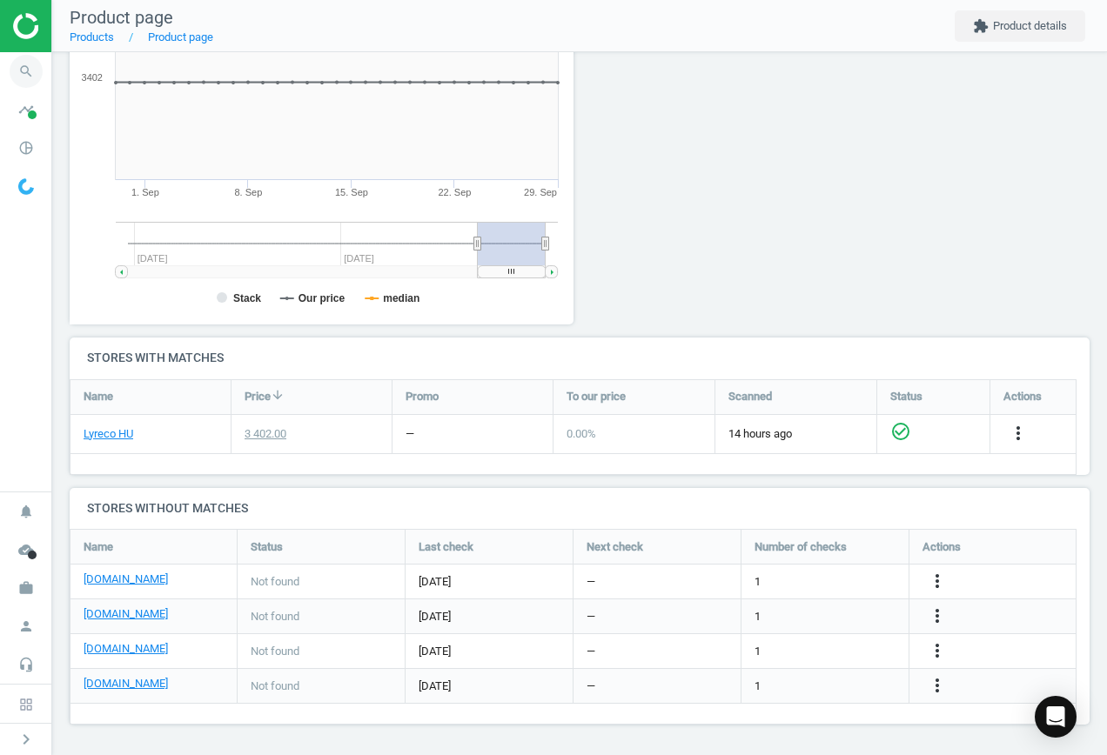
click at [21, 73] on icon "search" at bounding box center [26, 71] width 33 height 33
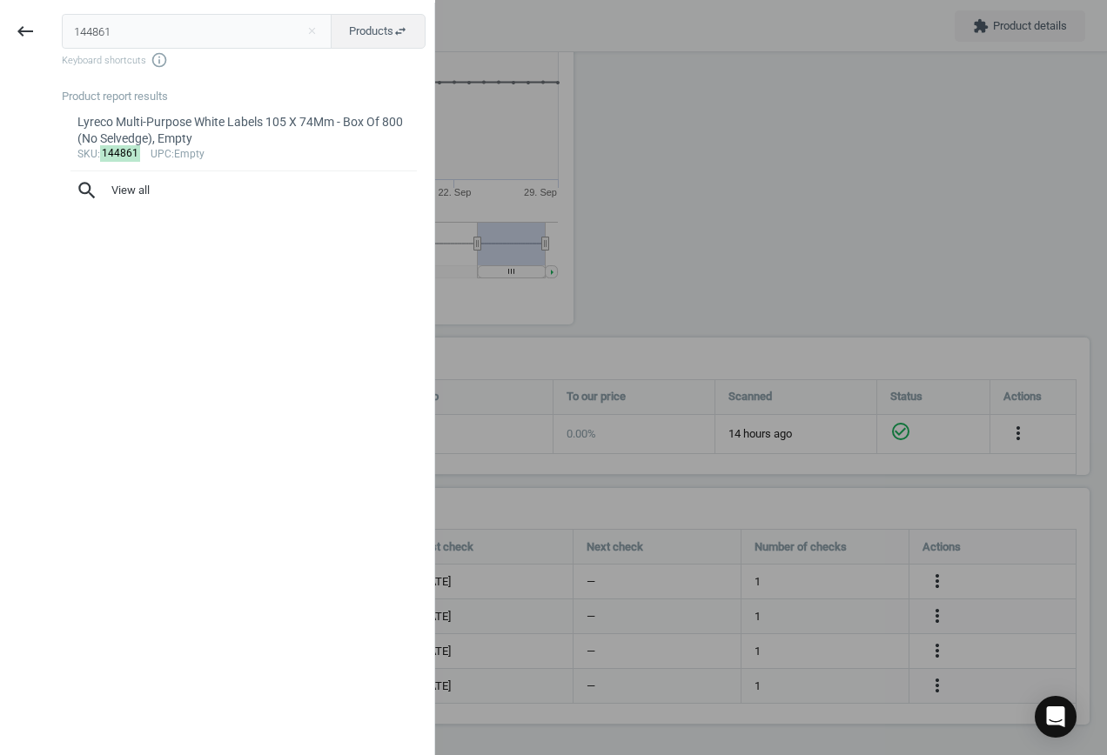
drag, startPoint x: 57, startPoint y: 23, endPoint x: -37, endPoint y: 23, distance: 94.0
click at [0, 23] on html "Group 2 Created with Sketch. ic/cloud_download/grey600 Created with Sketch. gra…" at bounding box center [553, 377] width 1107 height 755
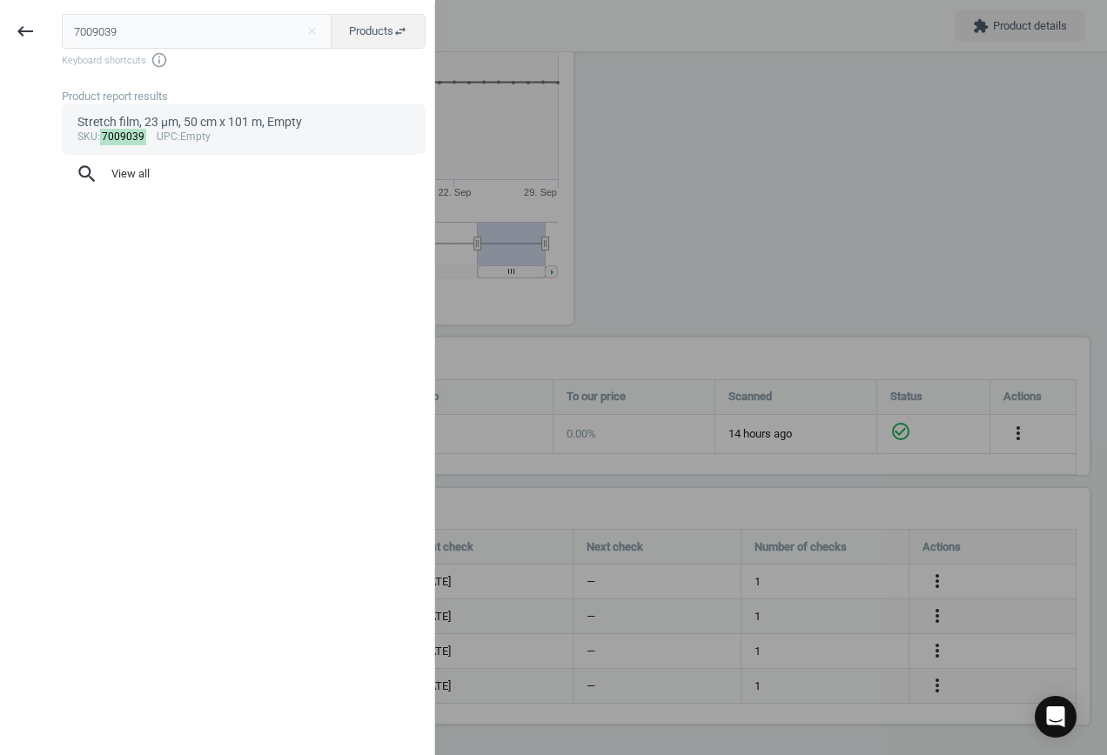
type input "7009039"
click at [240, 129] on div "Stretch film, 23 µm, 50 cm x 101 m, Empty" at bounding box center [243, 122] width 333 height 17
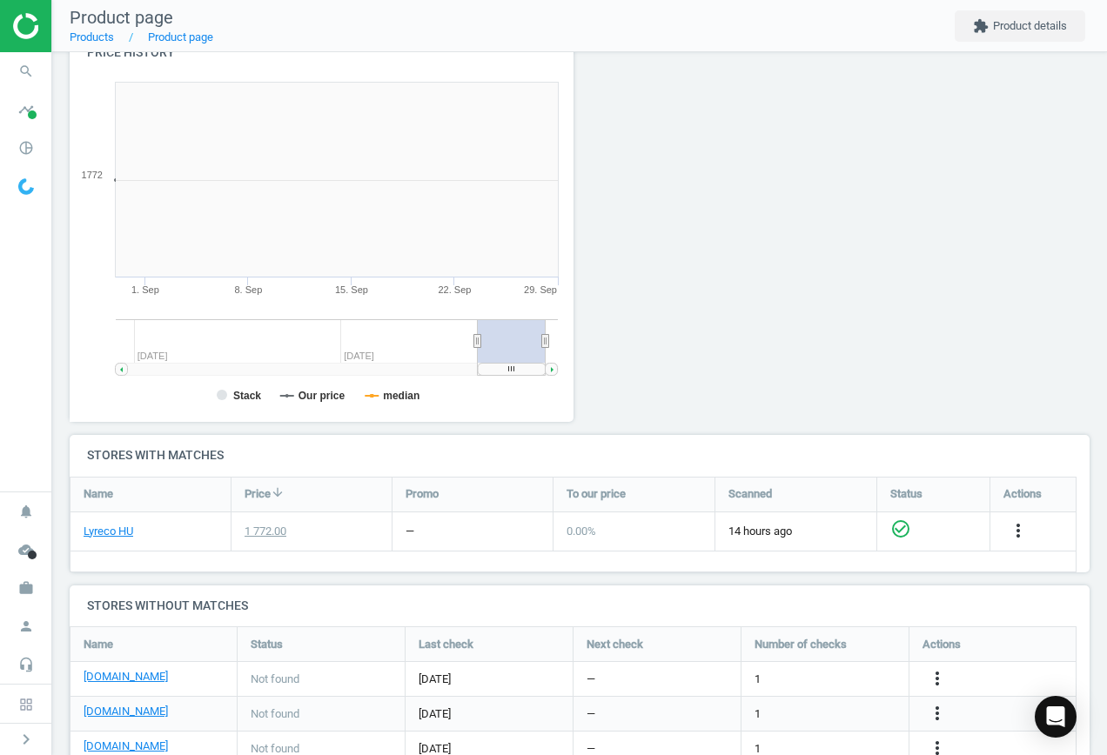
scroll to position [258, 1034]
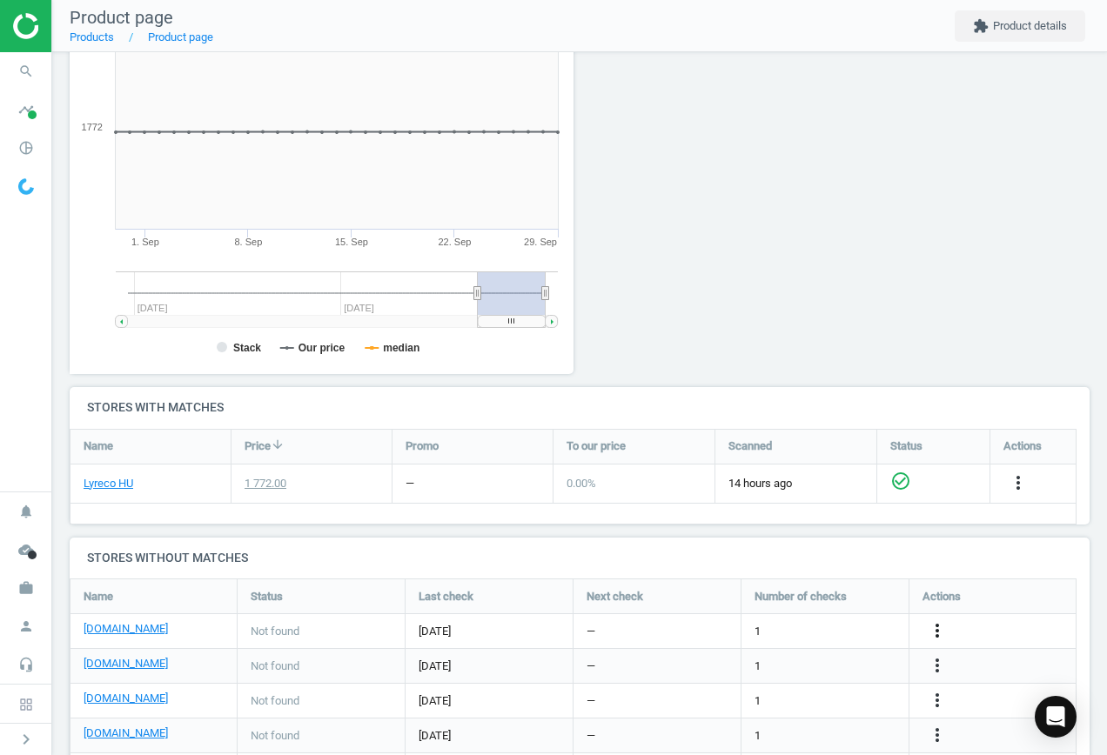
click at [931, 639] on icon "more_vert" at bounding box center [937, 631] width 21 height 21
click at [819, 631] on link "Edit URL/product option" at bounding box center [801, 631] width 238 height 27
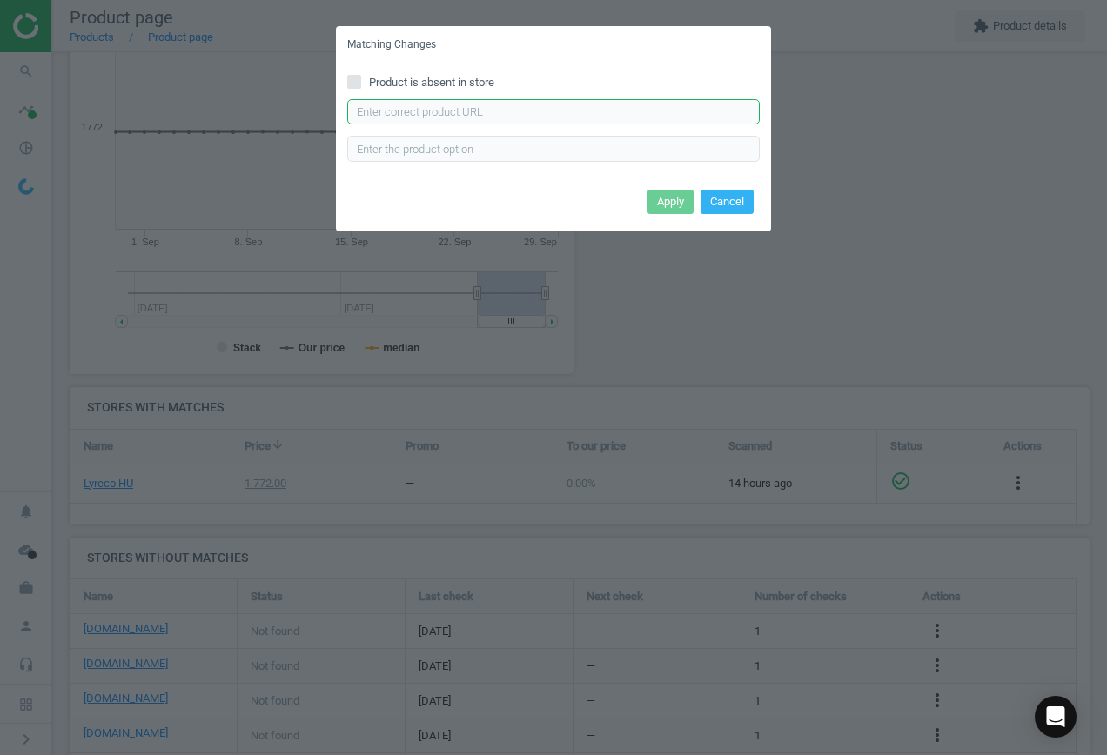
click at [483, 117] on input "text" at bounding box center [553, 112] width 413 height 26
paste input "[URL][DOMAIN_NAME]"
type input "[URL][DOMAIN_NAME]"
click at [669, 198] on button "Apply" at bounding box center [671, 202] width 46 height 24
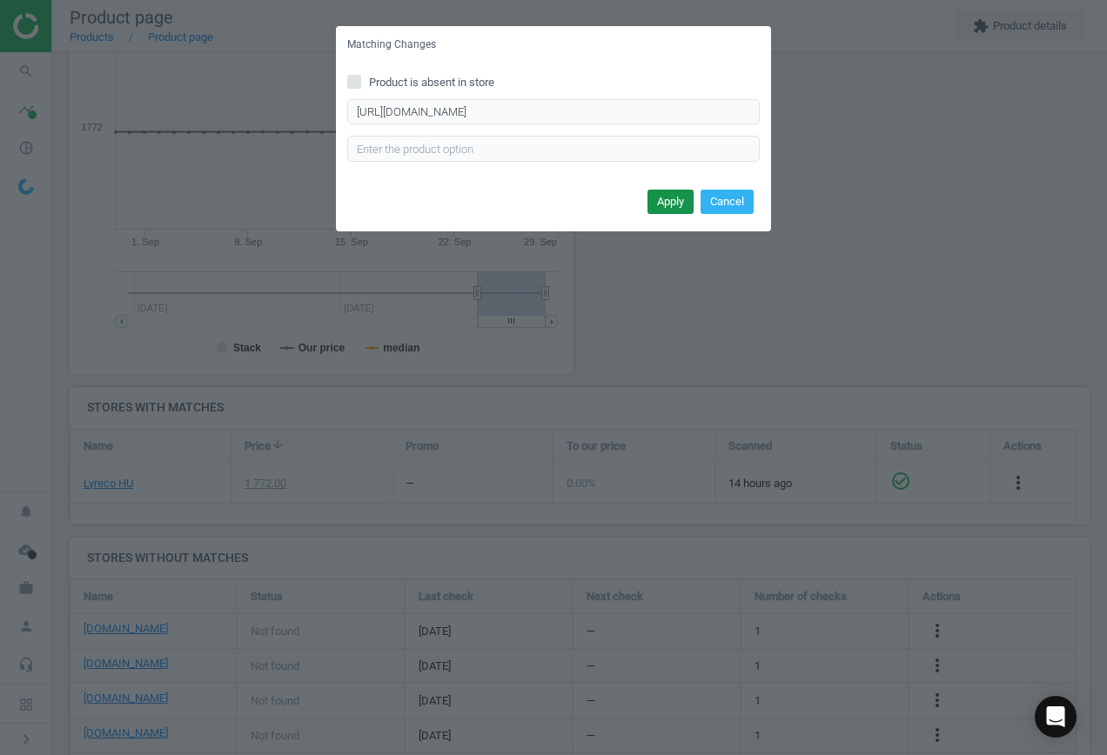
scroll to position [0, 0]
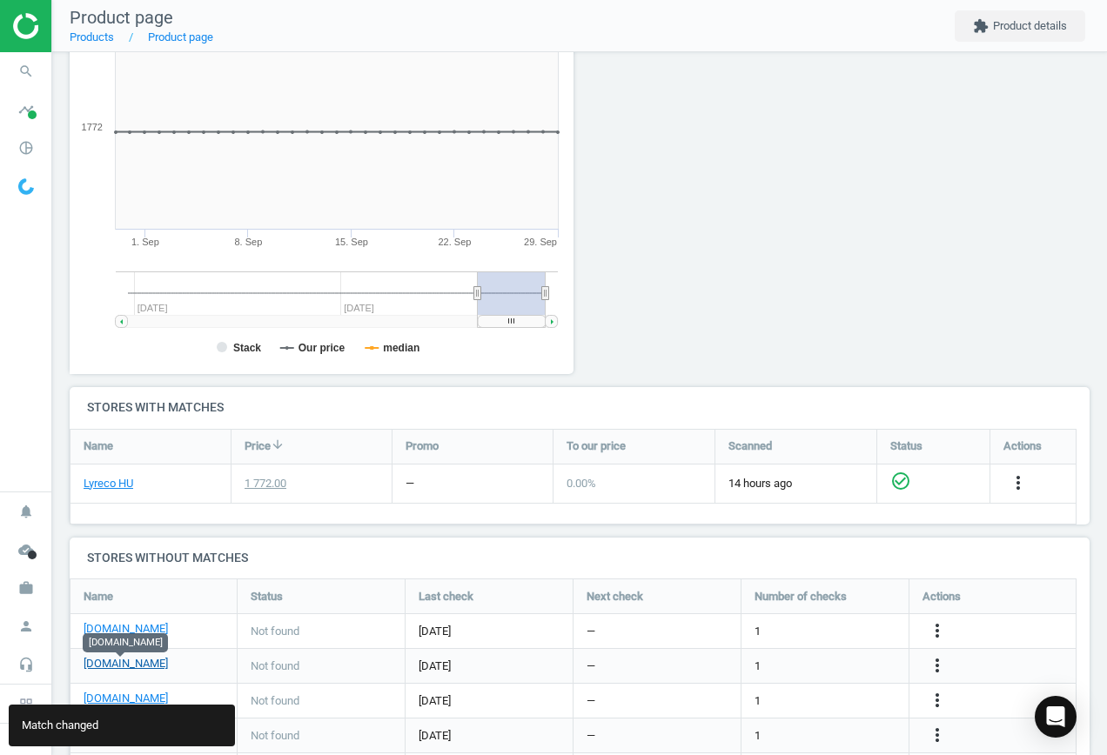
click at [125, 664] on link "[DOMAIN_NAME]" at bounding box center [126, 664] width 84 height 16
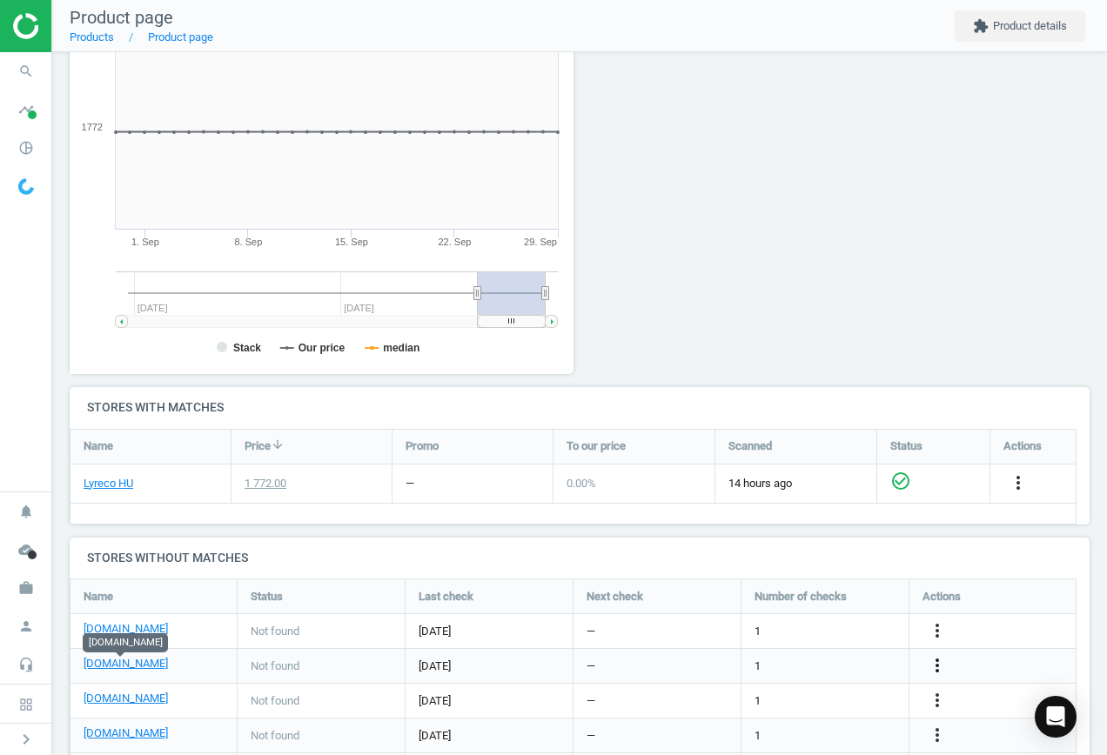
click at [939, 661] on icon "more_vert" at bounding box center [937, 665] width 21 height 21
click at [823, 668] on link "Edit URL/product option" at bounding box center [801, 666] width 238 height 27
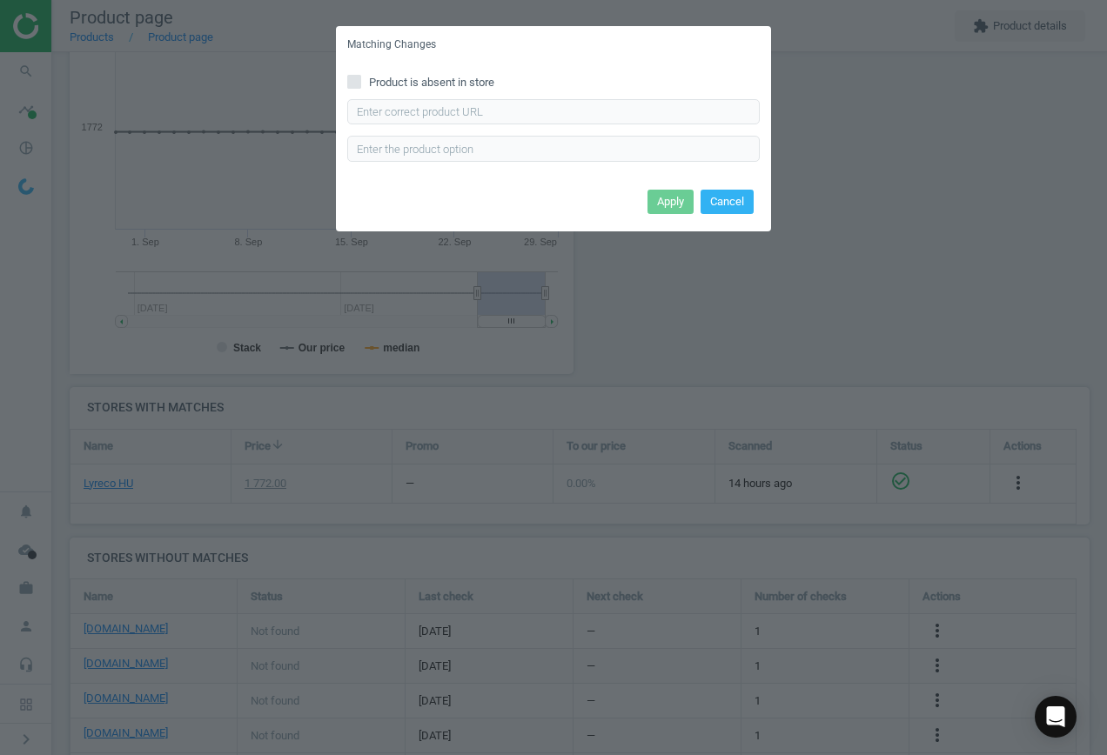
click at [349, 77] on input "Product is absent in store" at bounding box center [354, 81] width 11 height 11
checkbox input "true"
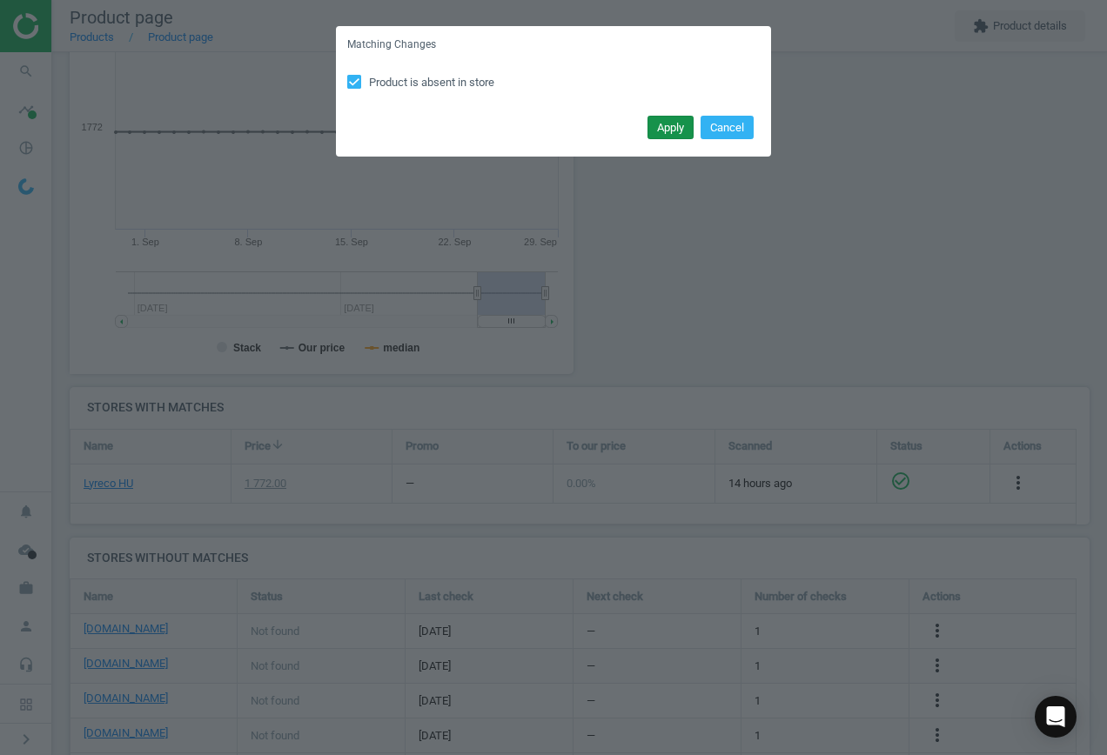
click at [668, 131] on button "Apply" at bounding box center [671, 128] width 46 height 24
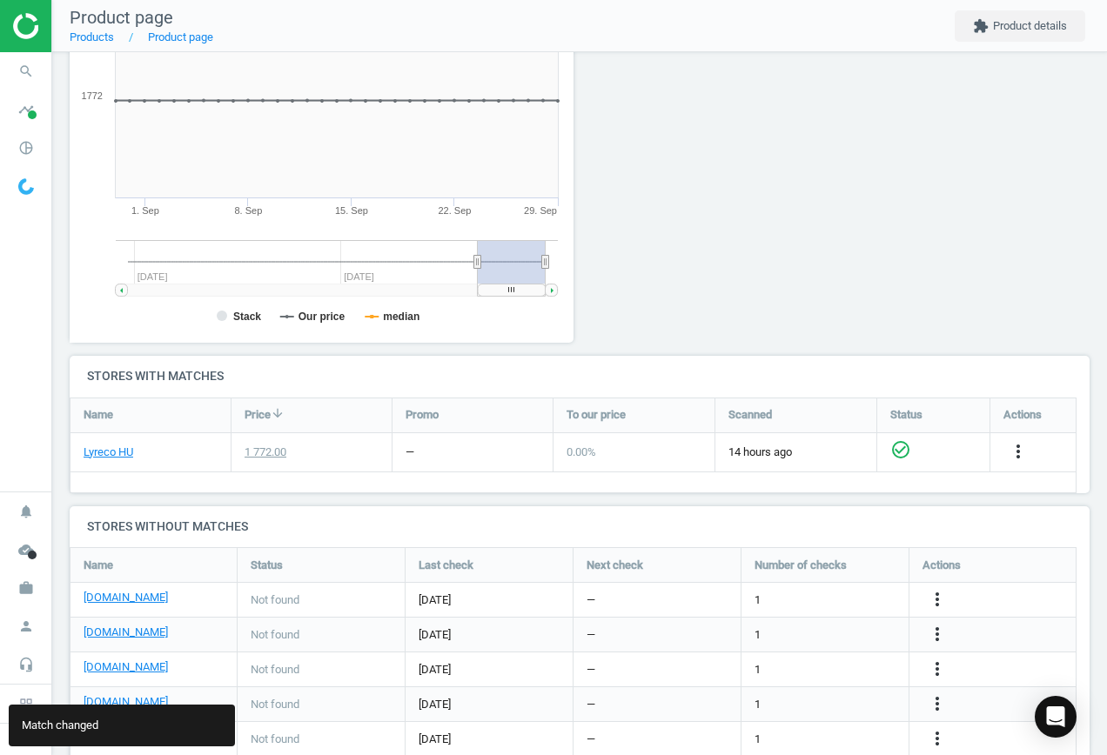
scroll to position [338, 0]
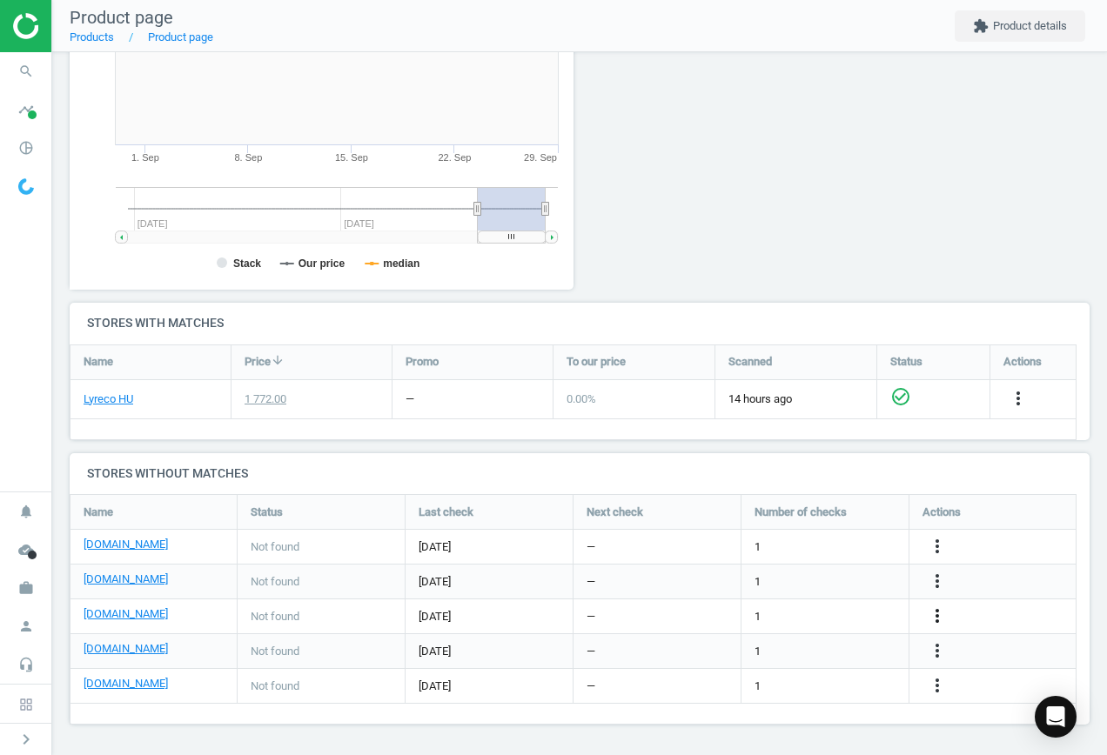
click at [943, 615] on icon "more_vert" at bounding box center [937, 616] width 21 height 21
click at [815, 614] on link "Edit URL/product option" at bounding box center [801, 616] width 238 height 27
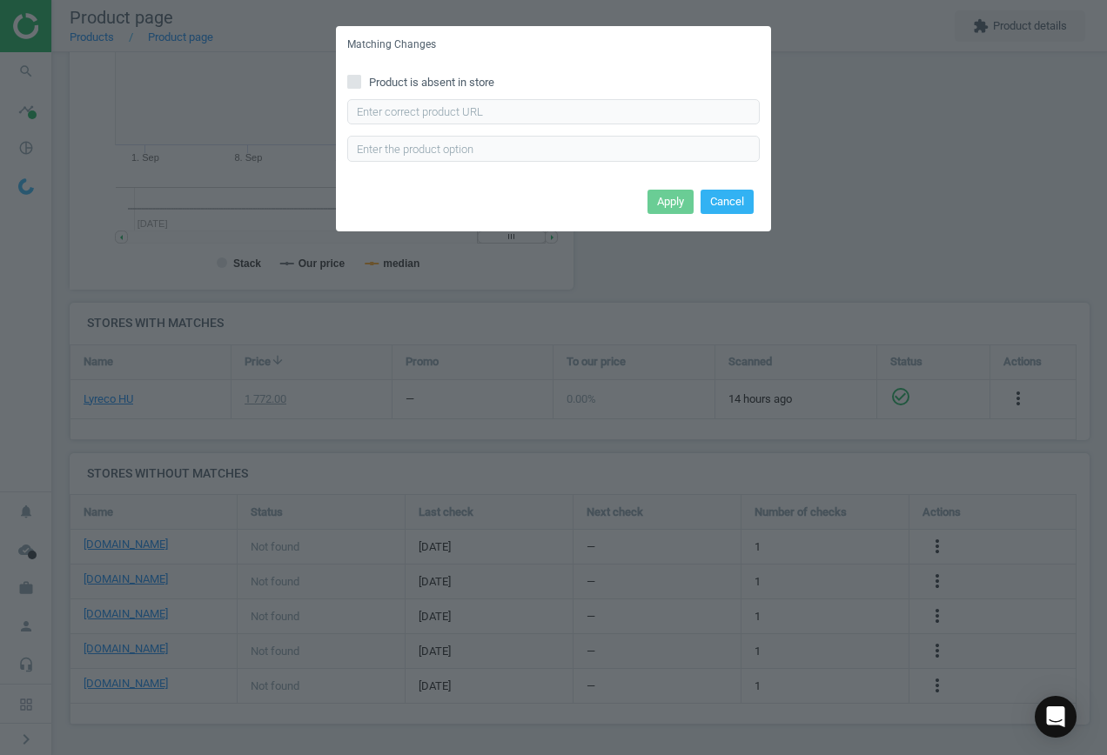
click at [370, 87] on span "Product is absent in store" at bounding box center [432, 83] width 132 height 16
click at [360, 87] on input "Product is absent in store" at bounding box center [354, 81] width 11 height 11
checkbox input "true"
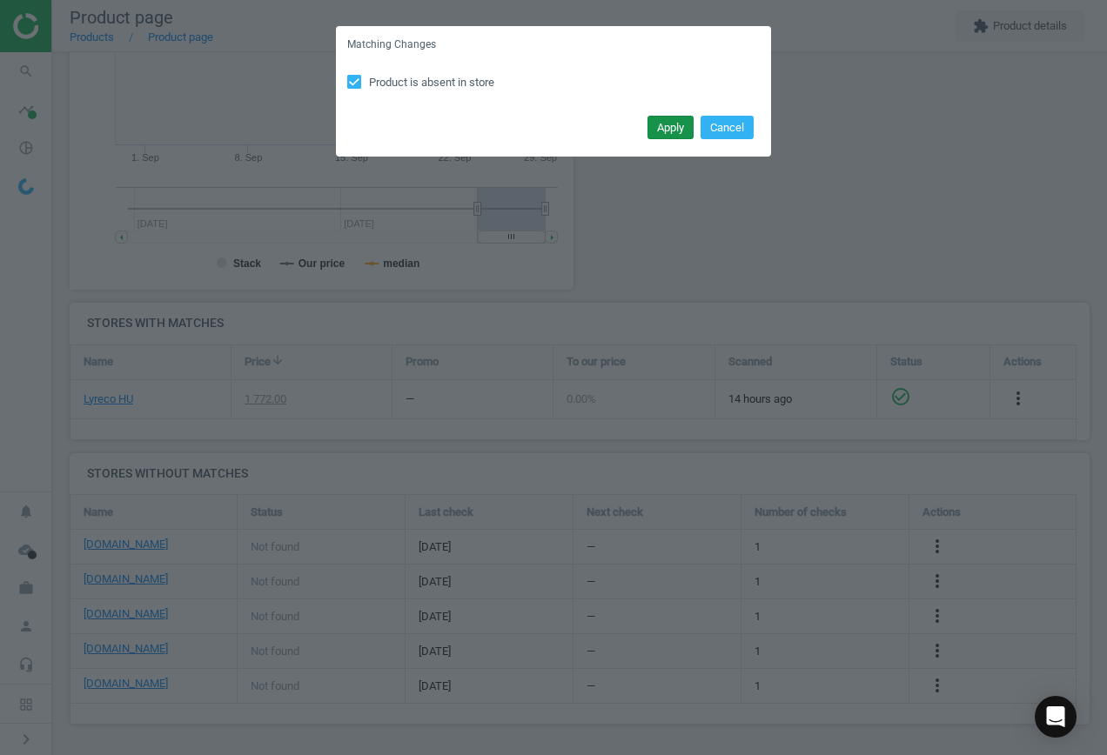
click at [657, 131] on button "Apply" at bounding box center [671, 128] width 46 height 24
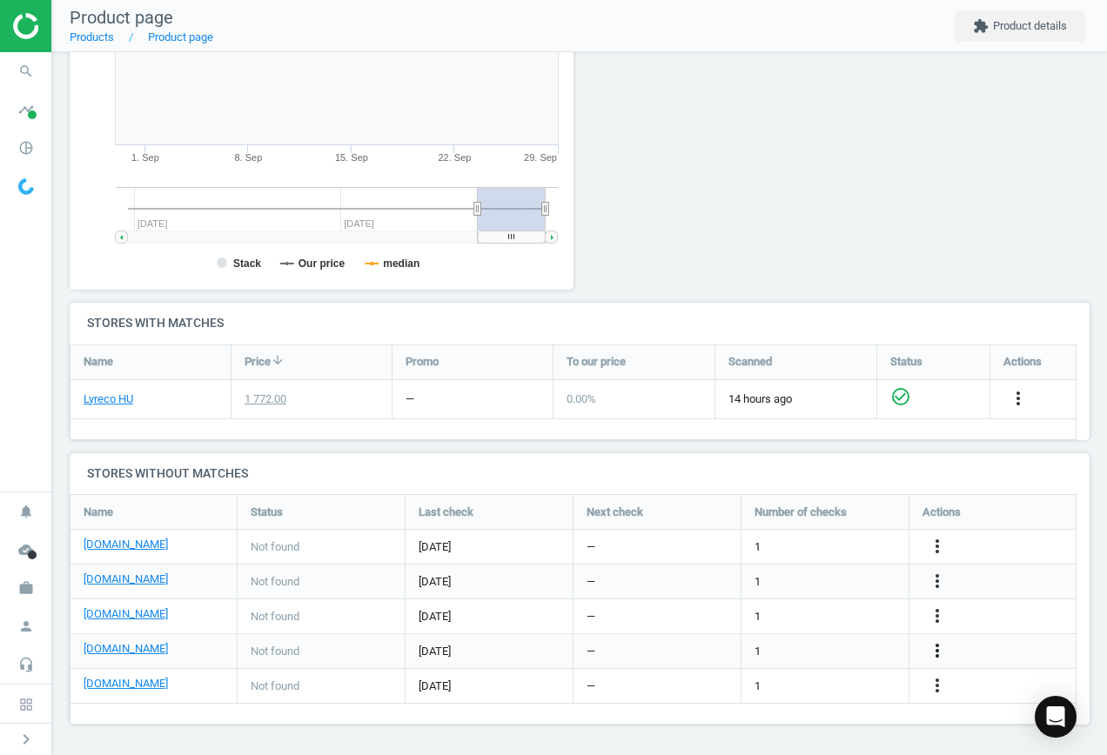
click at [932, 652] on icon "more_vert" at bounding box center [937, 651] width 21 height 21
click at [819, 648] on link "Edit URL/product option" at bounding box center [801, 651] width 238 height 27
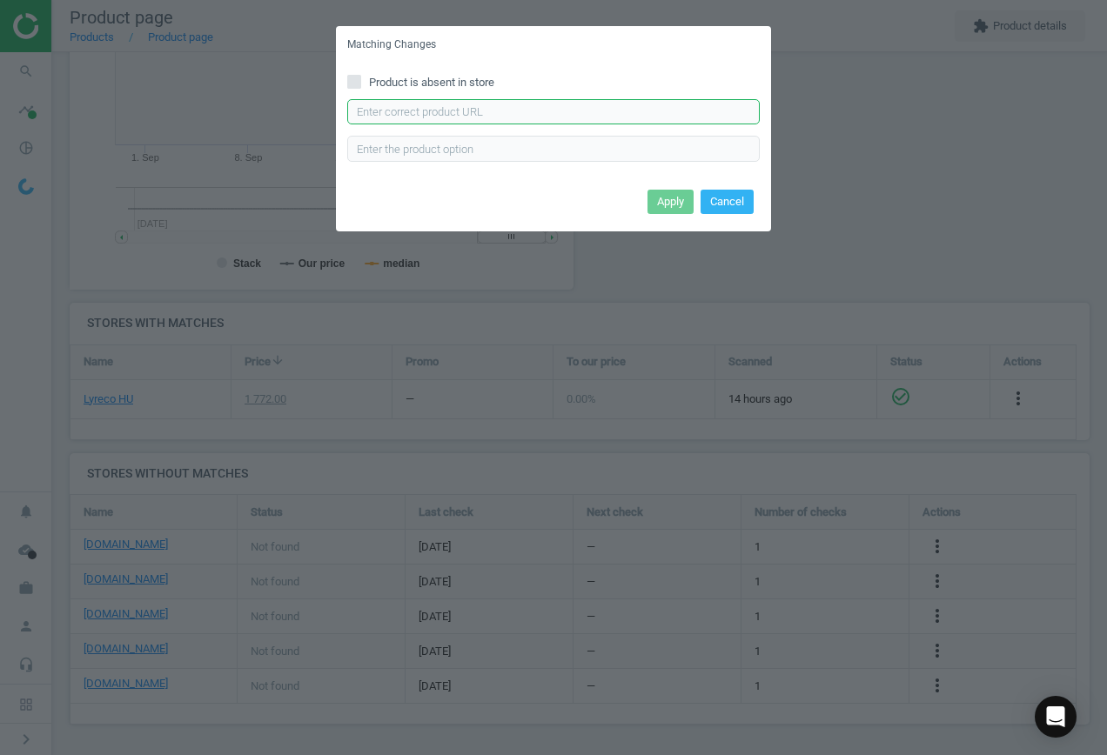
click at [560, 109] on input "text" at bounding box center [553, 112] width 413 height 26
paste input "[URL][DOMAIN_NAME]"
type input "[URL][DOMAIN_NAME]"
click at [667, 198] on button "Apply" at bounding box center [671, 202] width 46 height 24
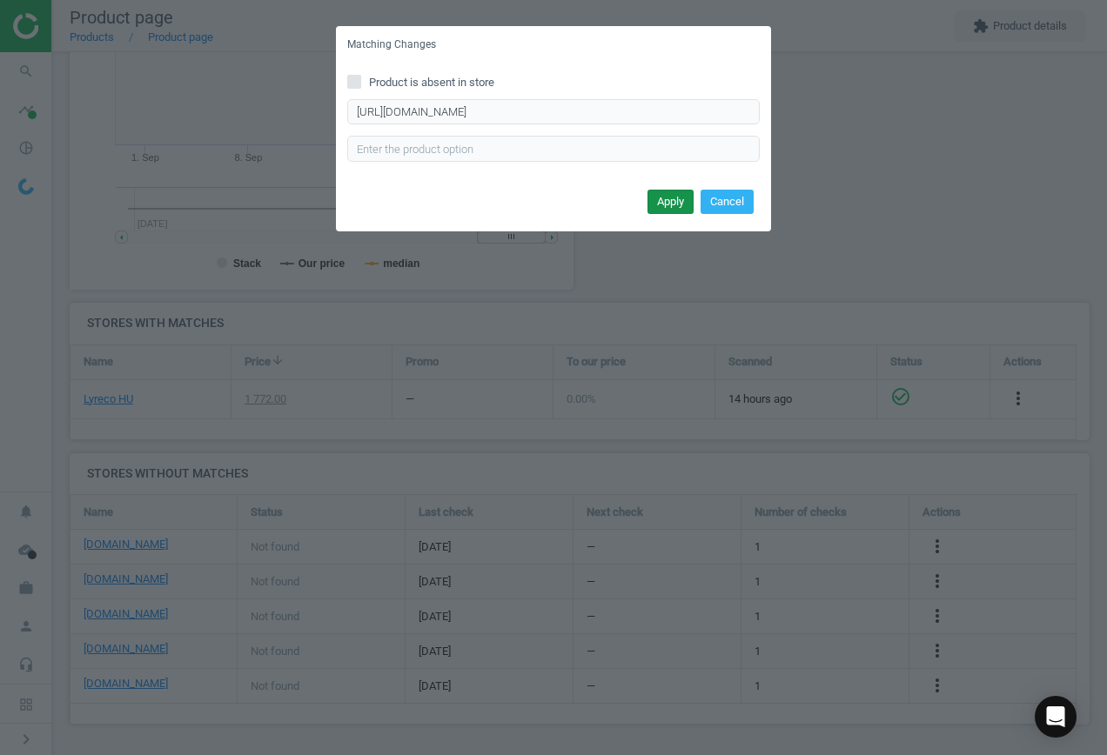
scroll to position [0, 0]
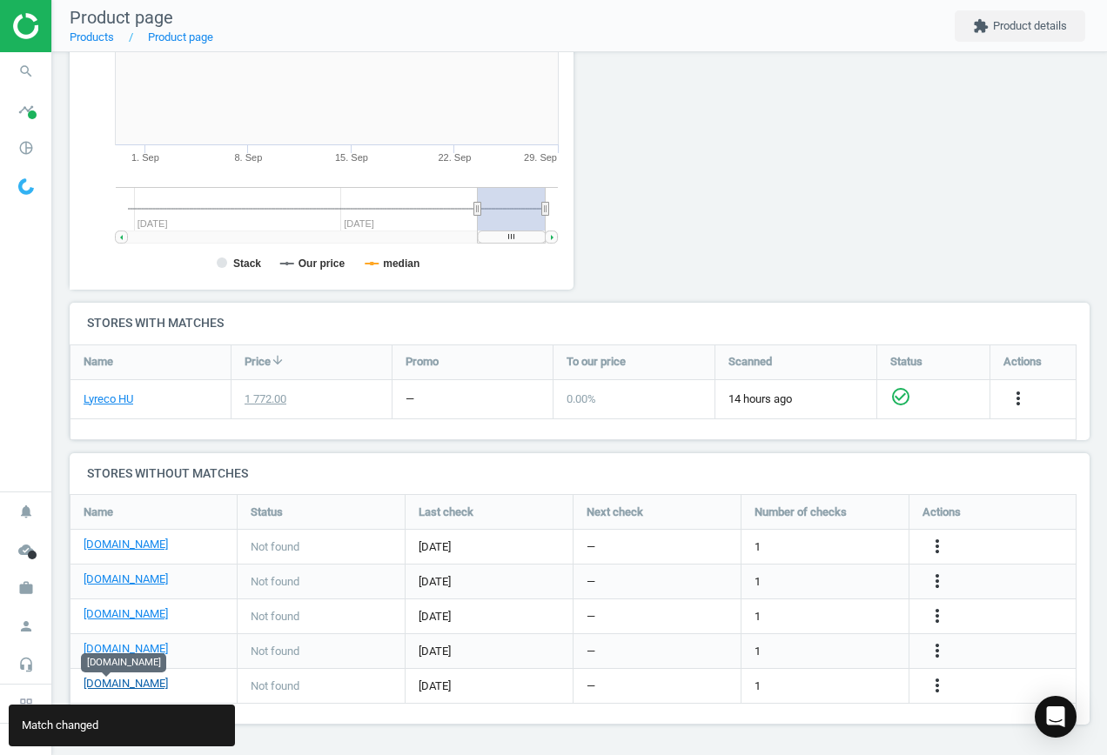
click at [108, 682] on link "[DOMAIN_NAME]" at bounding box center [126, 684] width 84 height 16
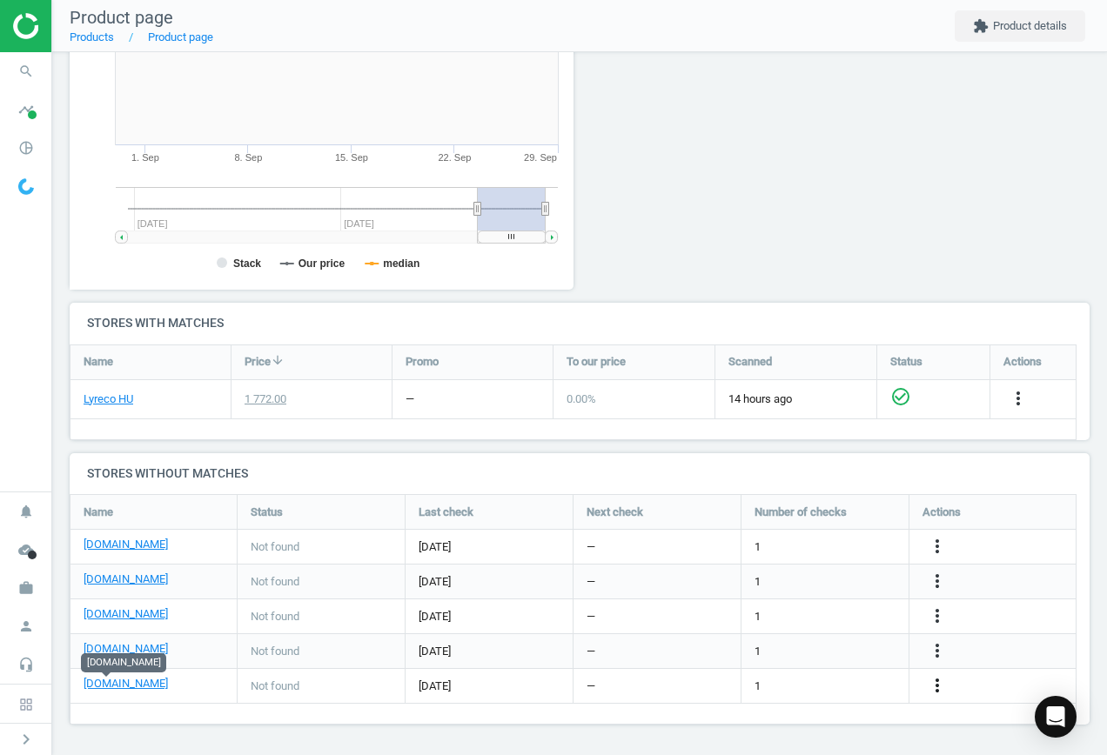
click at [940, 682] on icon "more_vert" at bounding box center [937, 685] width 21 height 21
click at [829, 676] on link "Edit URL/product option" at bounding box center [801, 686] width 238 height 27
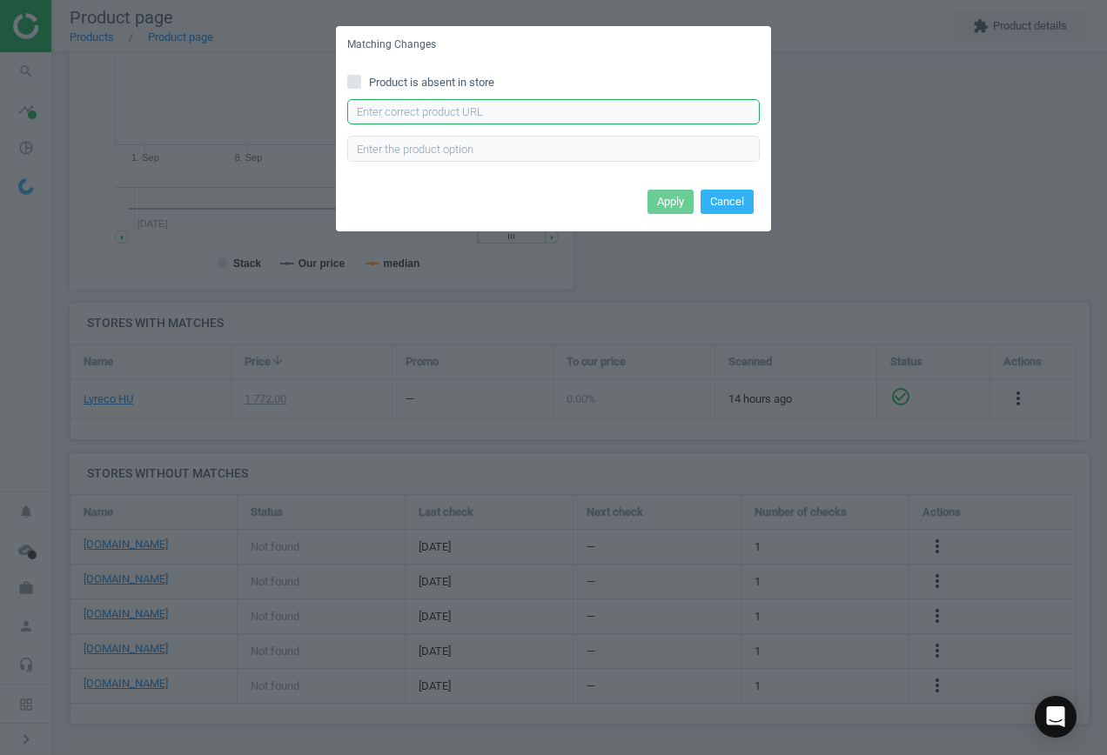
click at [517, 112] on input "text" at bounding box center [553, 112] width 413 height 26
paste input "[URL][DOMAIN_NAME]"
type input "[URL][DOMAIN_NAME]"
click at [673, 205] on button "Apply" at bounding box center [671, 202] width 46 height 24
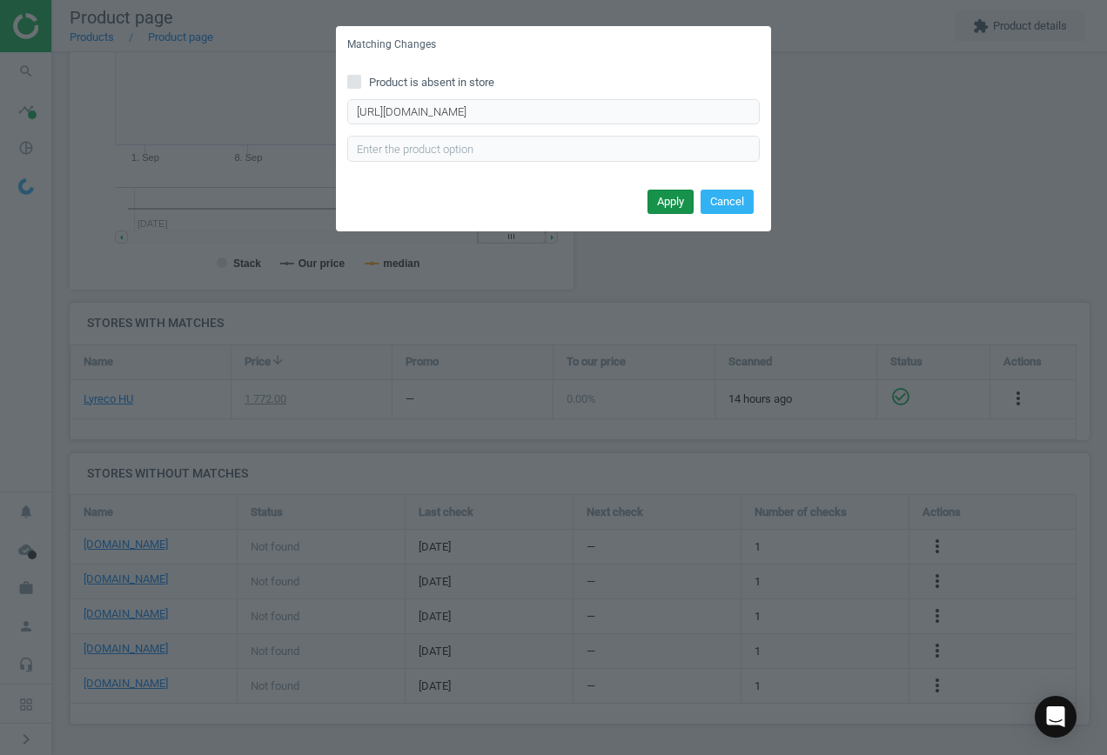
scroll to position [0, 0]
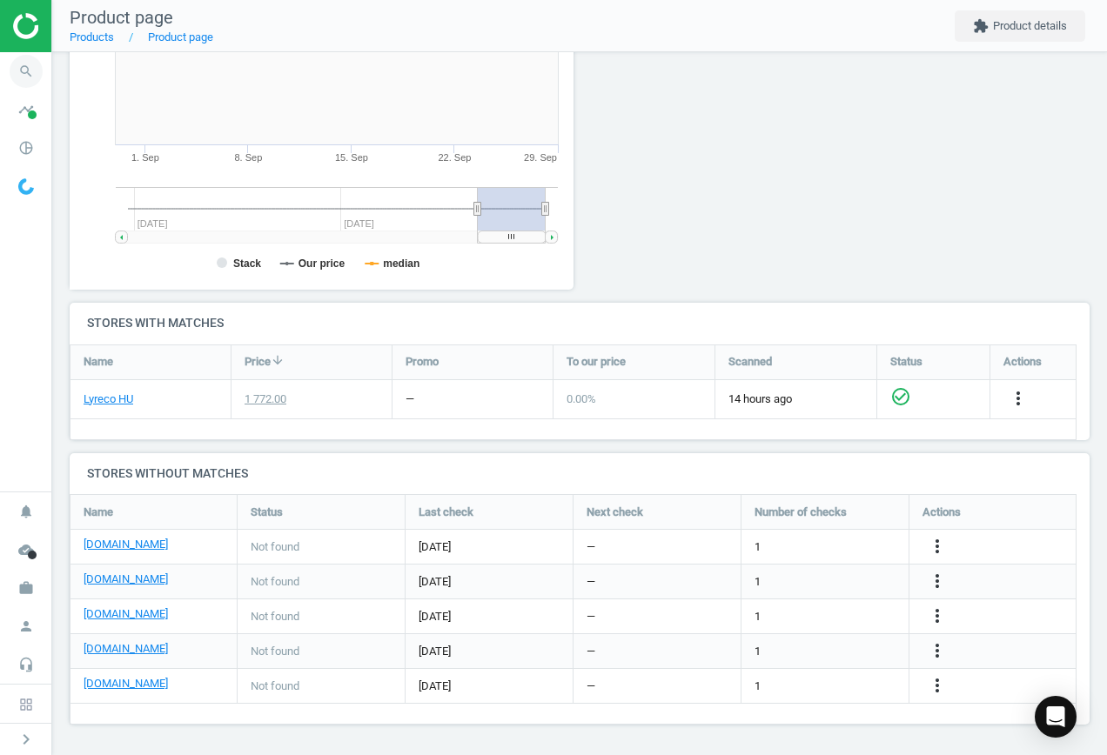
click at [27, 69] on icon "search" at bounding box center [26, 71] width 33 height 33
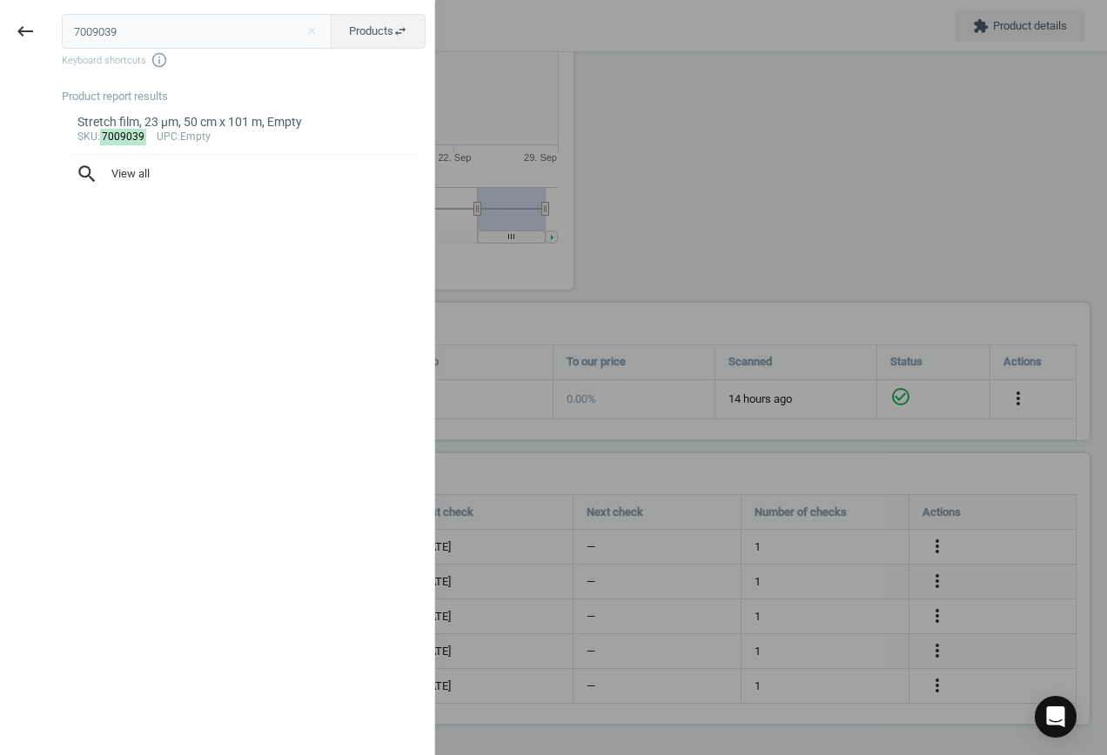
drag, startPoint x: 187, startPoint y: 27, endPoint x: -111, endPoint y: 28, distance: 298.5
click at [0, 28] on html "Group 2 Created with Sketch. ic/cloud_download/grey600 Created with Sketch. gra…" at bounding box center [553, 377] width 1107 height 755
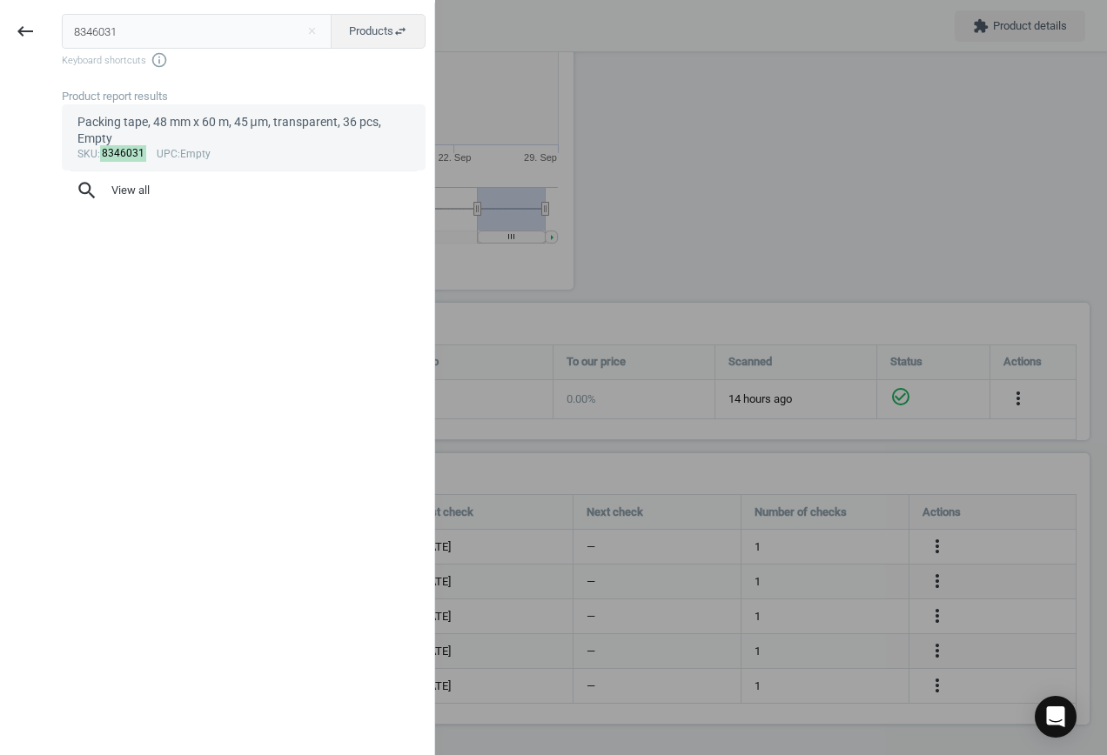
type input "8346031"
click at [177, 127] on div "Packing tape, 48 mm x 60 m, 45 μm, transparent, 36 pcs, Empty" at bounding box center [243, 131] width 333 height 34
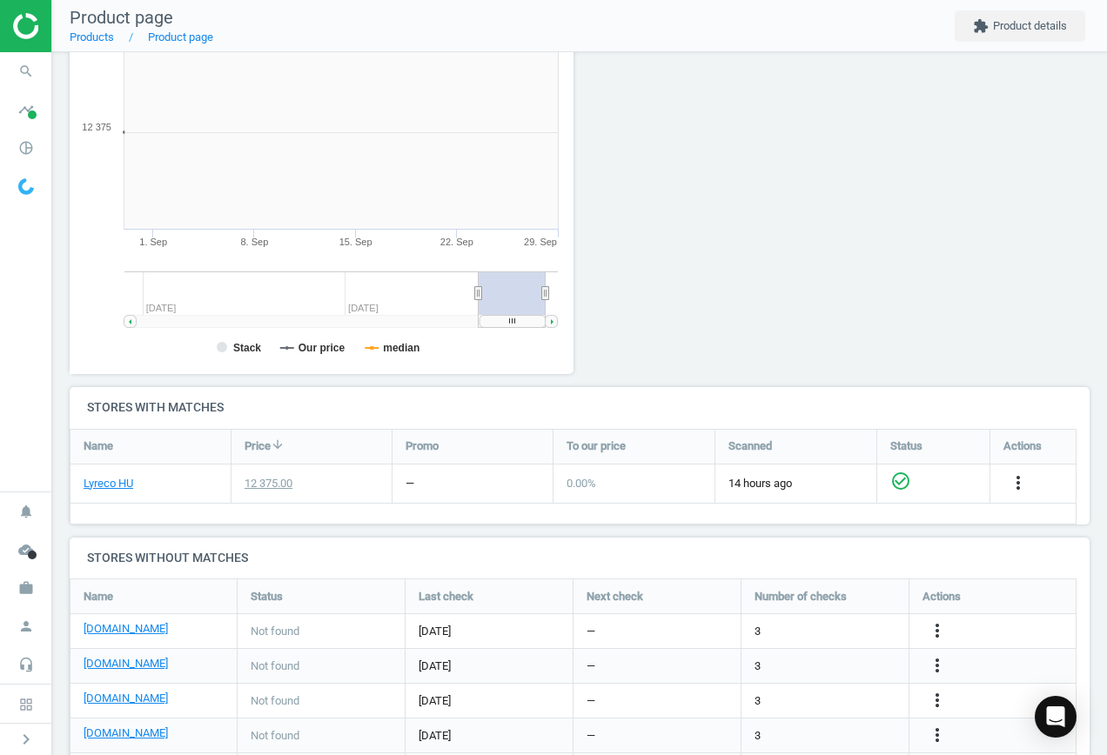
scroll to position [375, 524]
click at [940, 633] on icon "more_vert" at bounding box center [937, 631] width 21 height 21
click at [767, 628] on link "Edit URL/product option" at bounding box center [801, 631] width 238 height 27
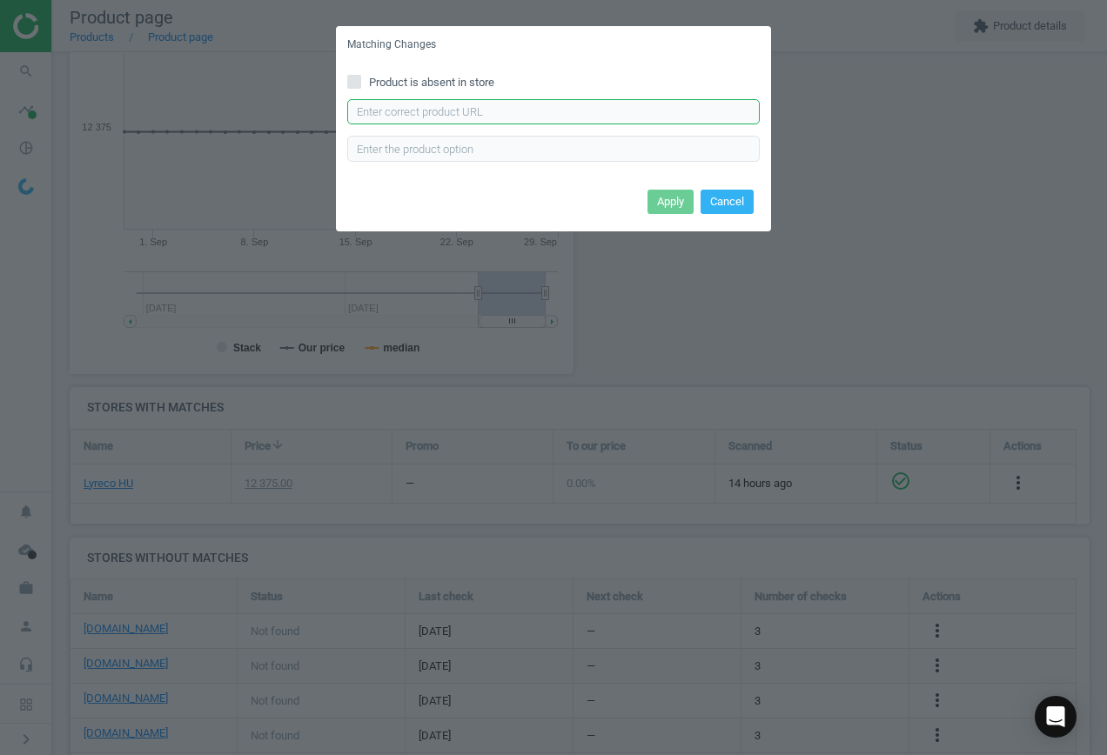
click at [460, 109] on input "text" at bounding box center [553, 112] width 413 height 26
paste input "8346031"
type input "8346031"
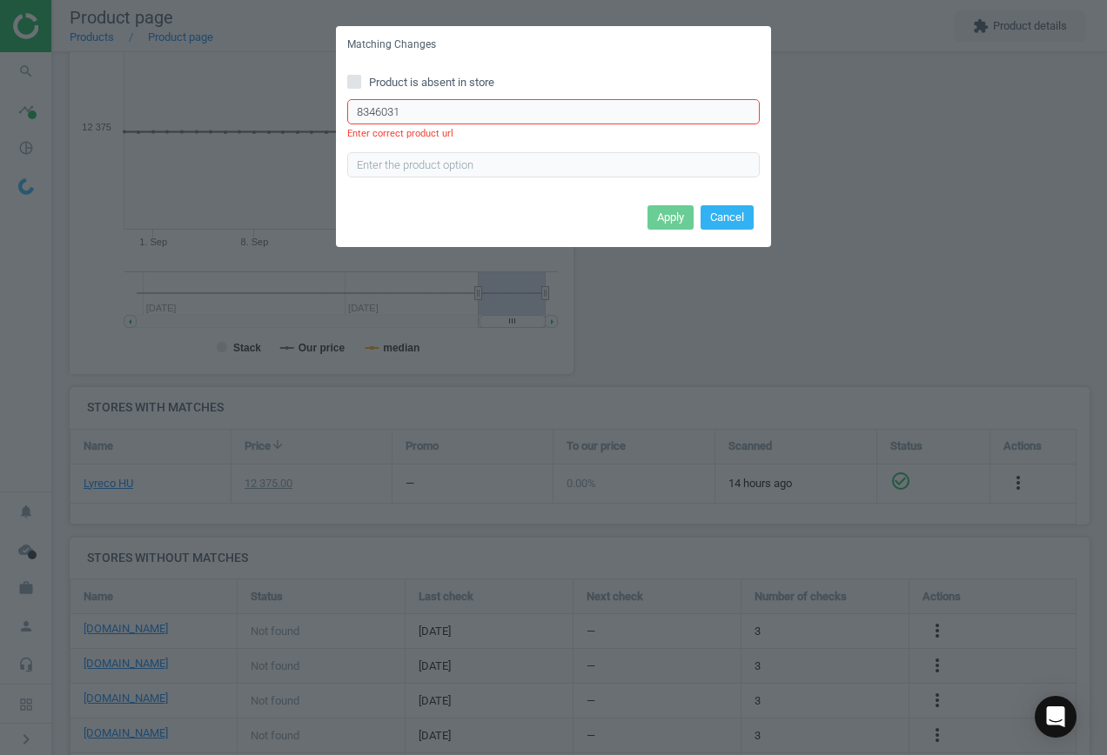
drag, startPoint x: 423, startPoint y: 107, endPoint x: -25, endPoint y: 93, distance: 448.5
click at [0, 93] on html "Group 2 Created with Sketch. ic/cloud_download/grey600 Created with Sketch. gra…" at bounding box center [553, 377] width 1107 height 755
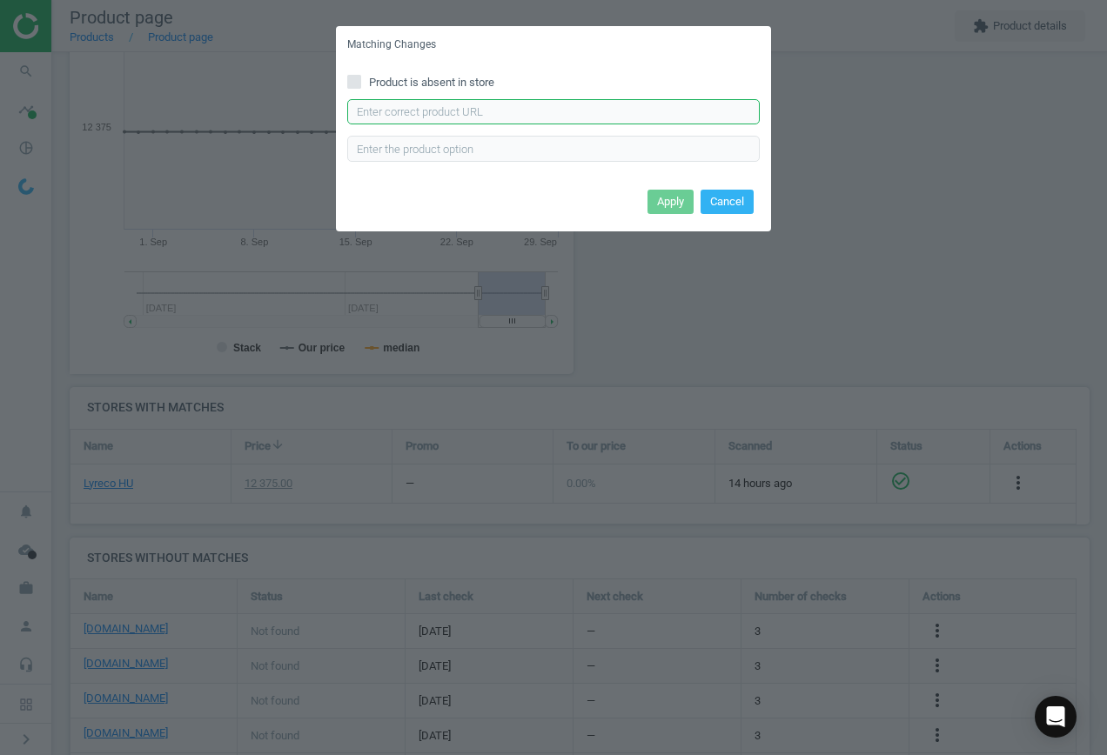
paste input "[URL][DOMAIN_NAME][PERSON_NAME]"
type input "[URL][DOMAIN_NAME][PERSON_NAME]"
click at [662, 203] on button "Apply" at bounding box center [671, 202] width 46 height 24
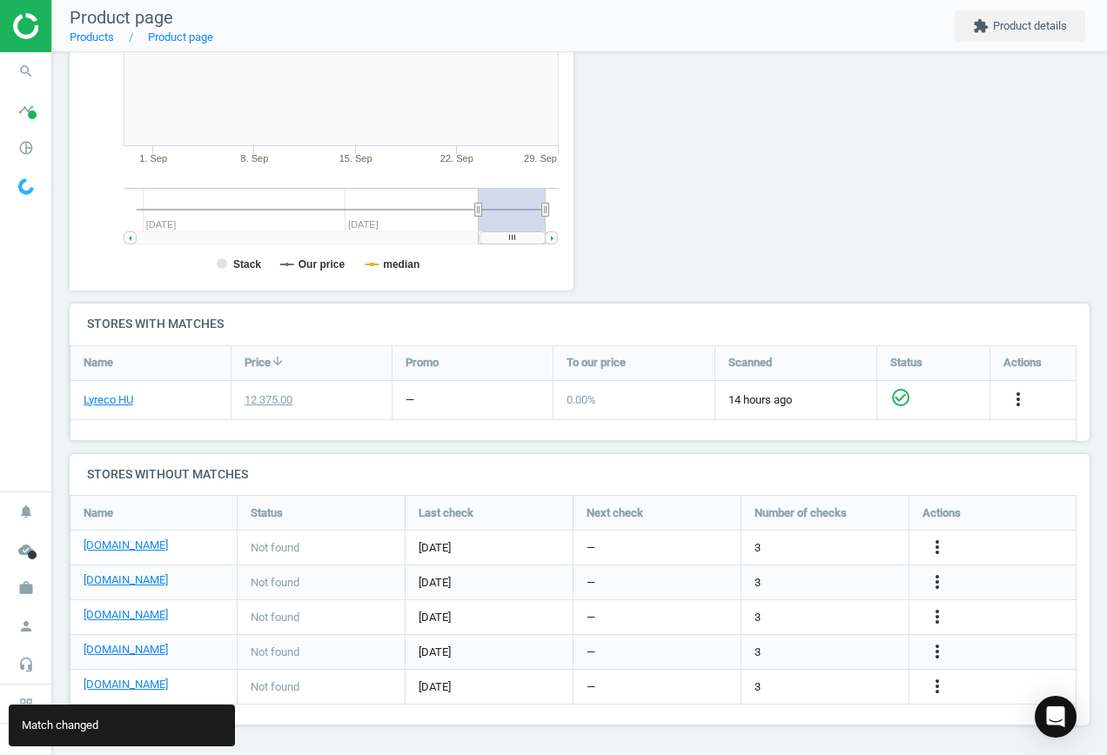
scroll to position [338, 0]
click at [115, 585] on link "[DOMAIN_NAME]" at bounding box center [126, 580] width 84 height 16
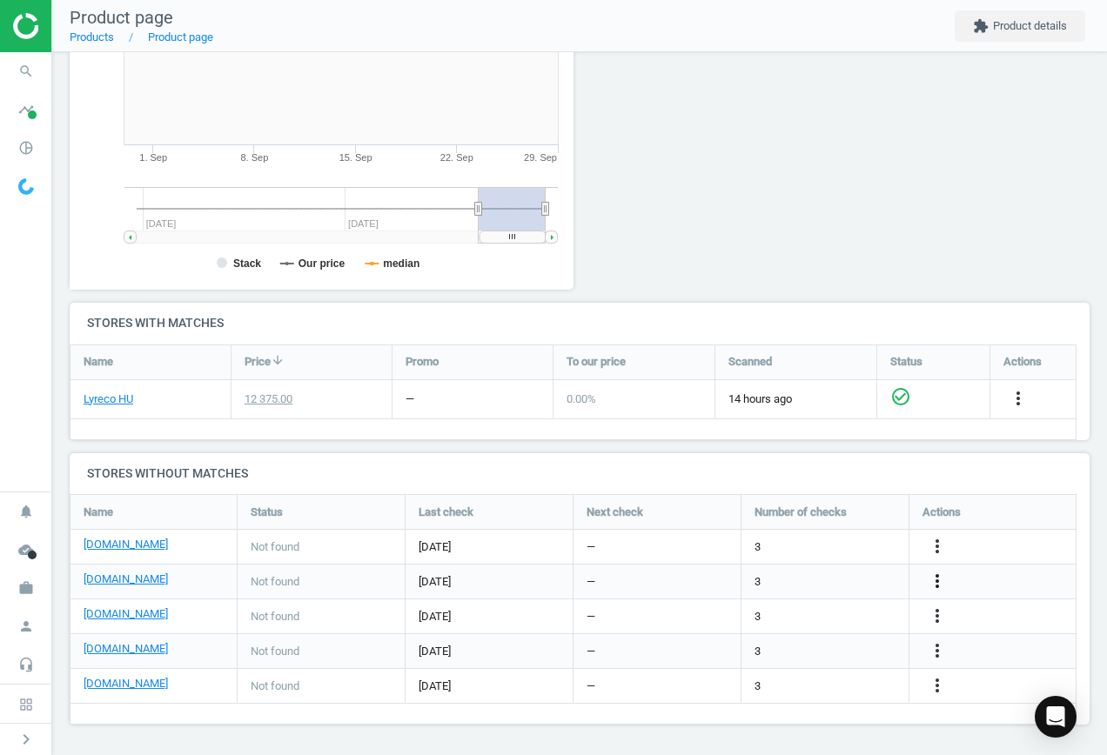
click at [933, 578] on icon "more_vert" at bounding box center [937, 581] width 21 height 21
click at [817, 580] on link "Edit URL/product option" at bounding box center [801, 581] width 238 height 27
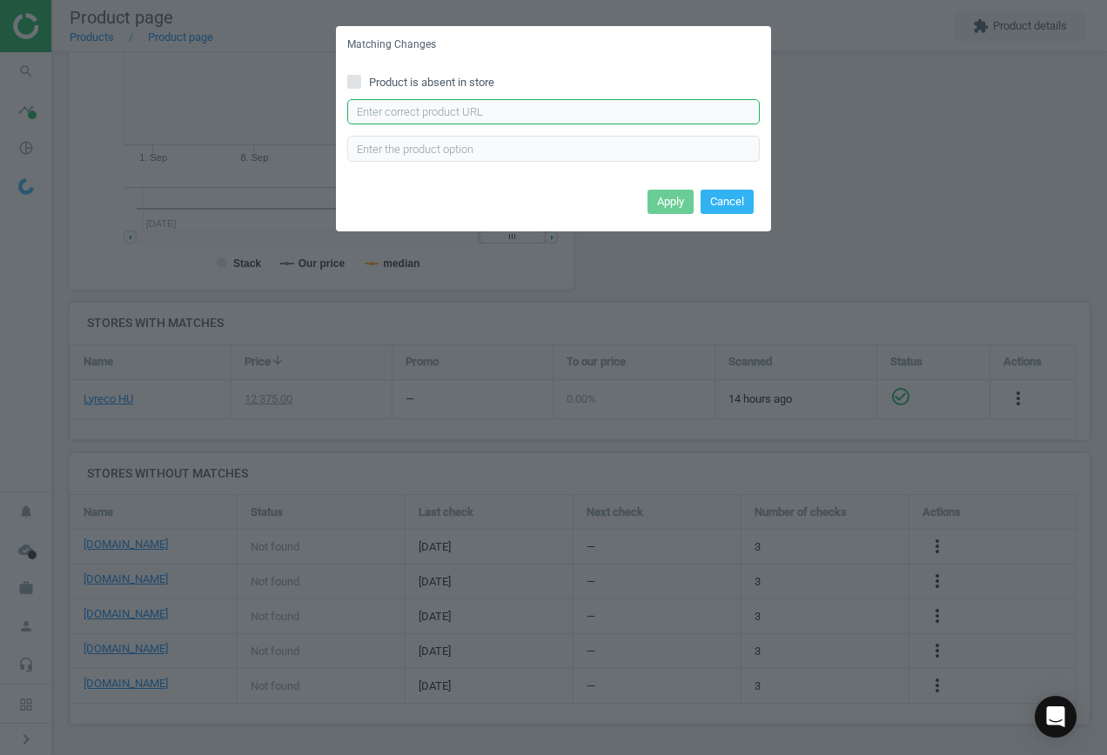
click at [496, 102] on input "text" at bounding box center [553, 112] width 413 height 26
paste input "[URL][DOMAIN_NAME]"
type input "[URL][DOMAIN_NAME]"
click at [675, 205] on button "Apply" at bounding box center [671, 202] width 46 height 24
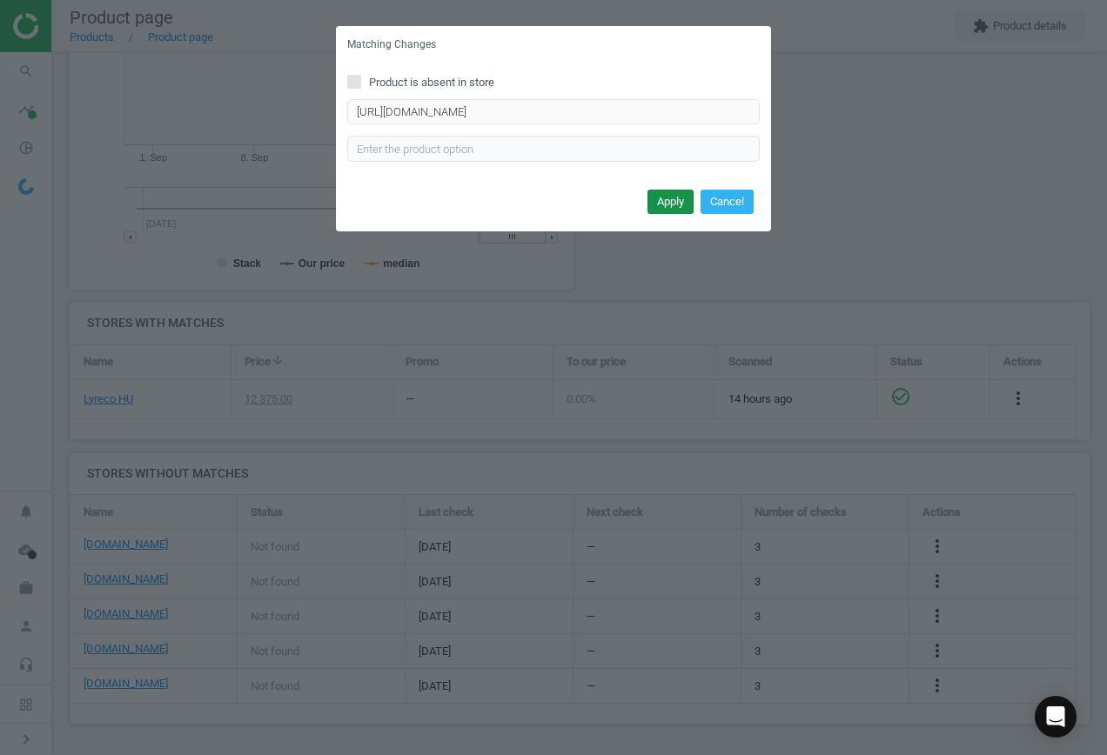
scroll to position [0, 0]
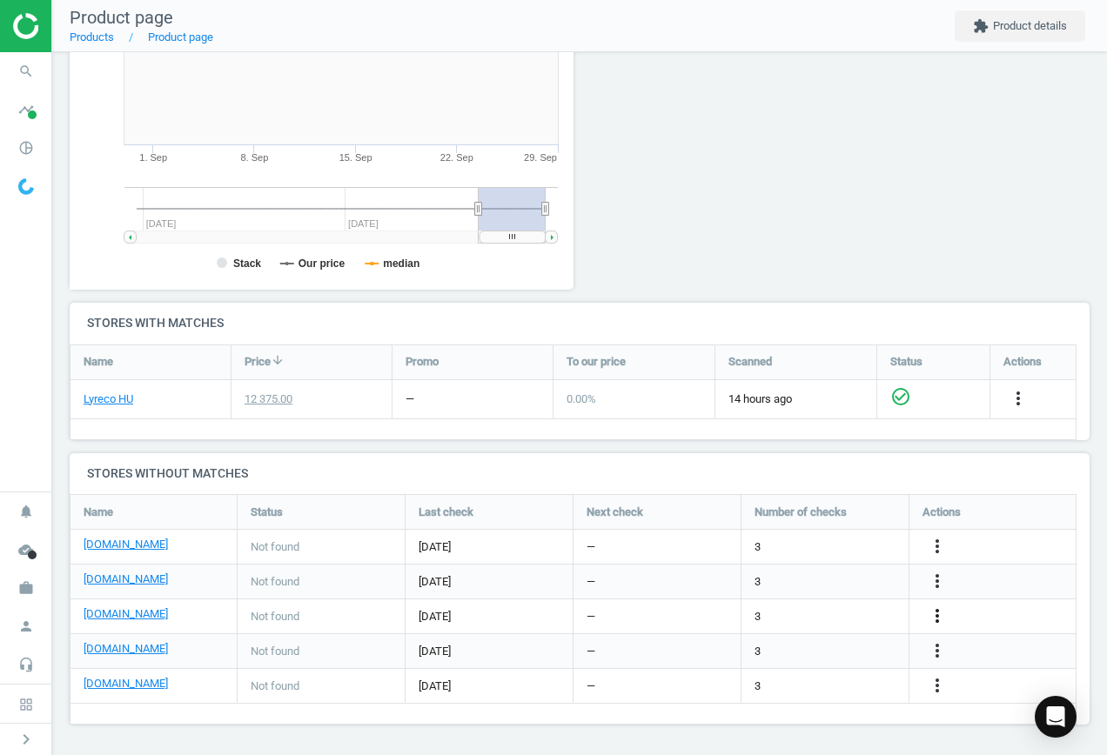
click at [939, 621] on icon "more_vert" at bounding box center [937, 616] width 21 height 21
click at [809, 613] on link "Edit URL/product option" at bounding box center [801, 616] width 238 height 27
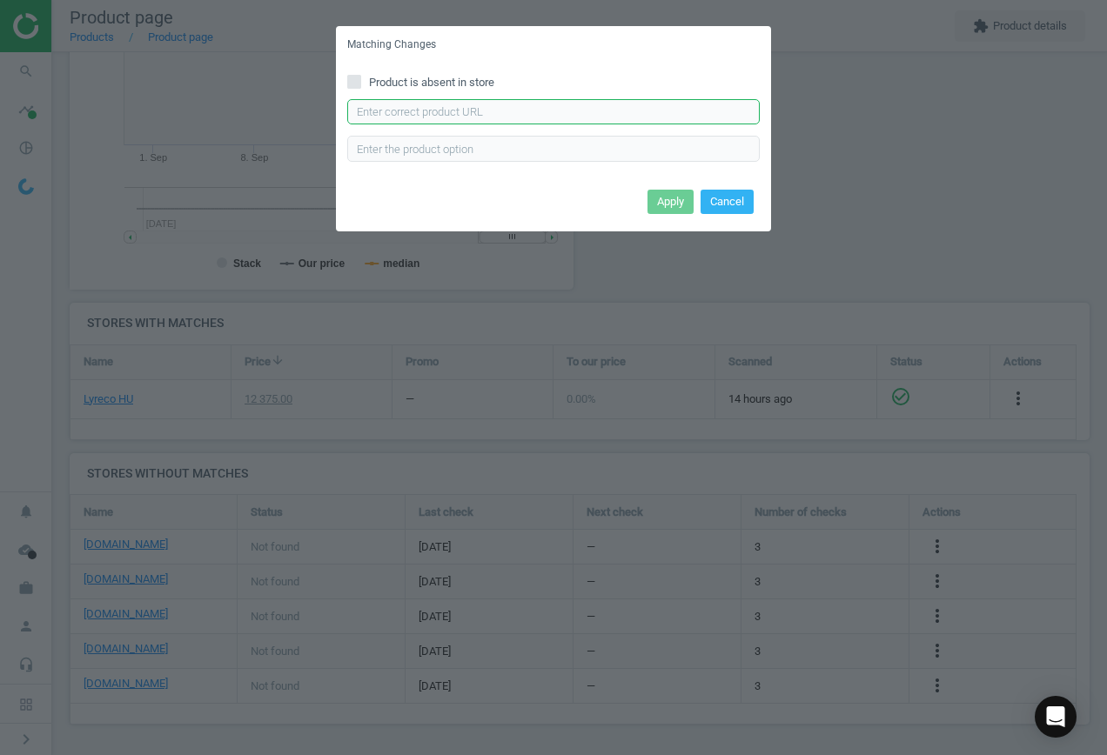
click at [453, 117] on input "text" at bounding box center [553, 112] width 413 height 26
paste input "[URL][DOMAIN_NAME]"
type input "[URL][DOMAIN_NAME]"
click at [666, 200] on button "Apply" at bounding box center [671, 202] width 46 height 24
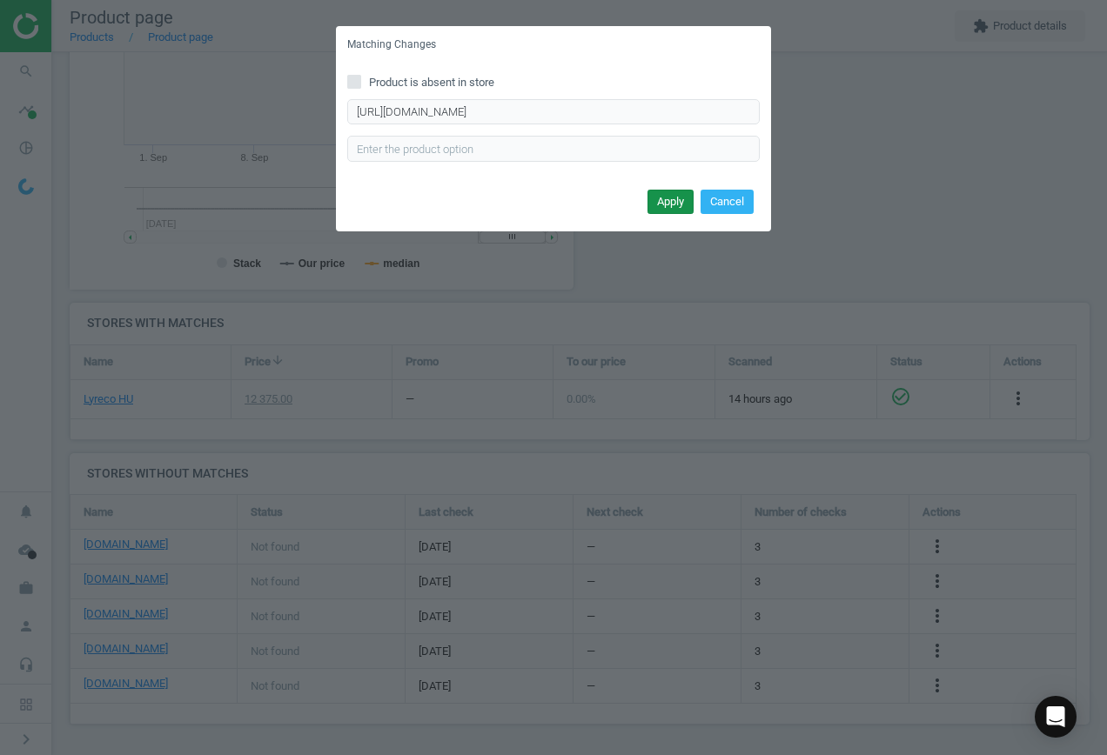
scroll to position [0, 0]
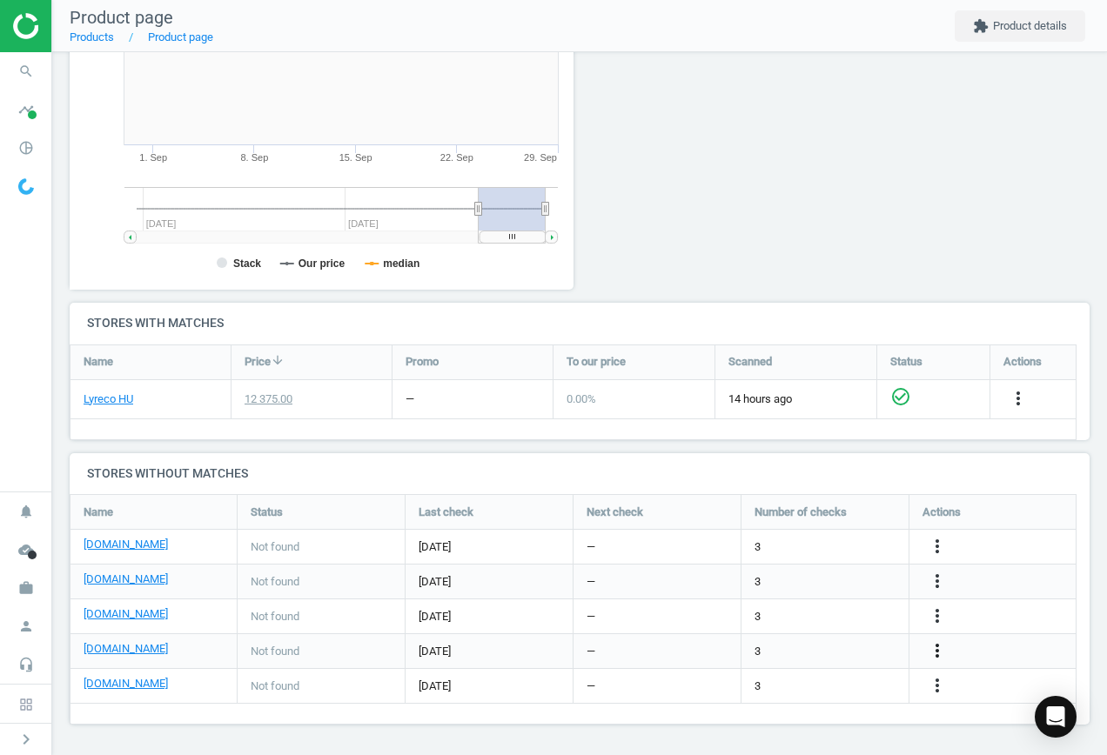
click at [937, 653] on icon "more_vert" at bounding box center [937, 651] width 21 height 21
click at [807, 642] on link "Edit URL/product option" at bounding box center [801, 651] width 238 height 27
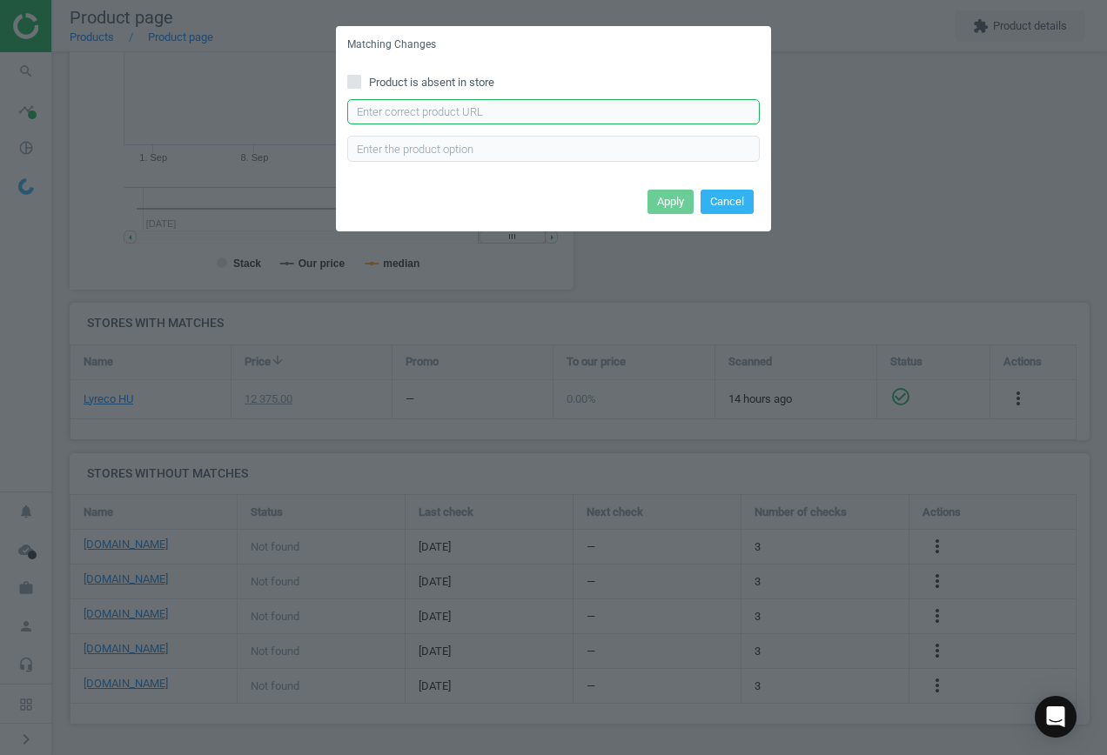
click at [551, 113] on input "text" at bounding box center [553, 112] width 413 height 26
paste input "[URL][DOMAIN_NAME]"
type input "[URL][DOMAIN_NAME]"
click at [679, 202] on button "Apply" at bounding box center [671, 202] width 46 height 24
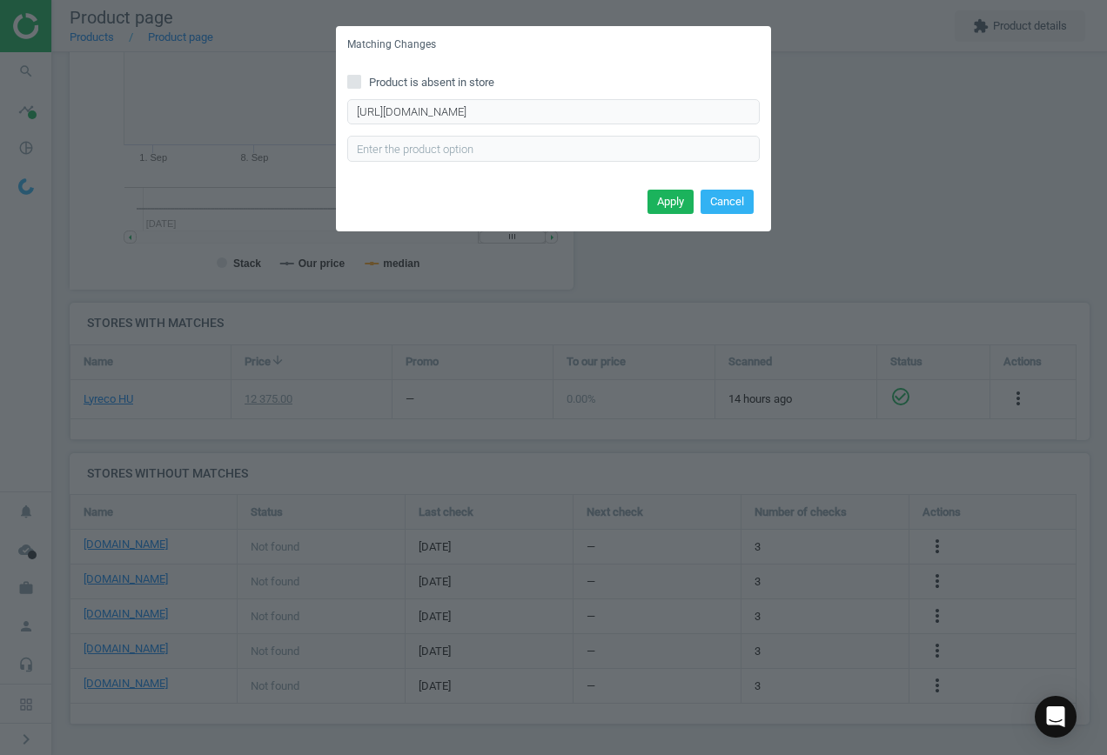
scroll to position [0, 0]
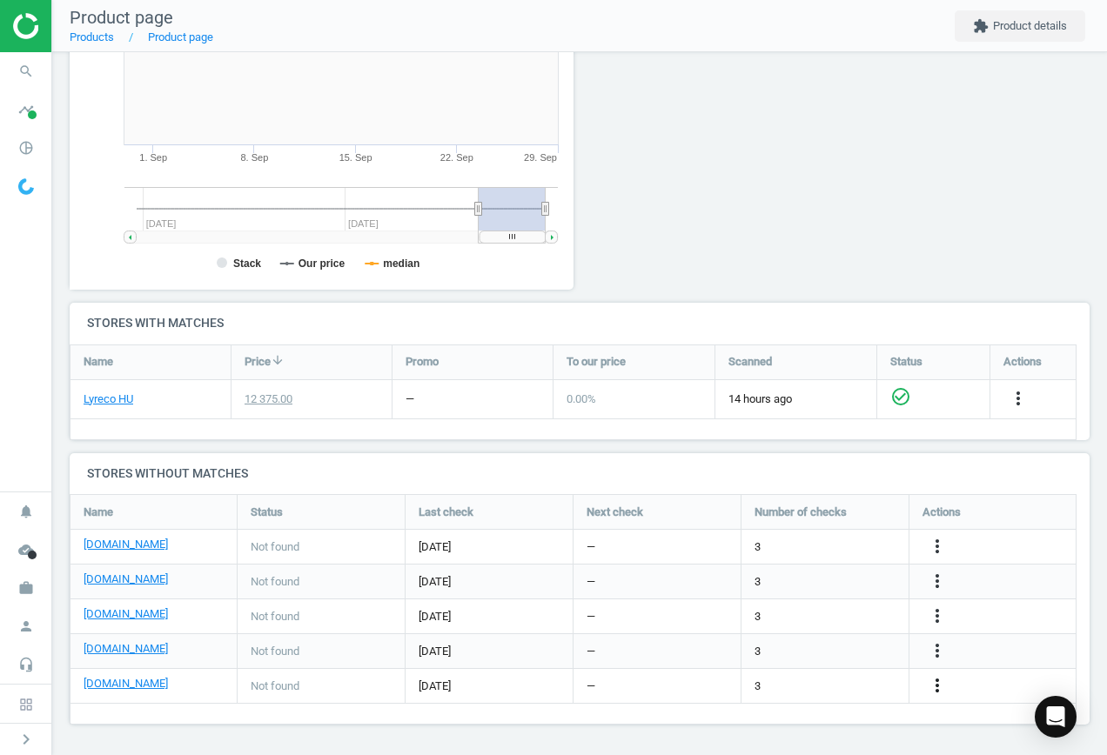
click at [941, 682] on icon "more_vert" at bounding box center [937, 685] width 21 height 21
click at [831, 683] on link "Edit URL/product option" at bounding box center [801, 686] width 238 height 27
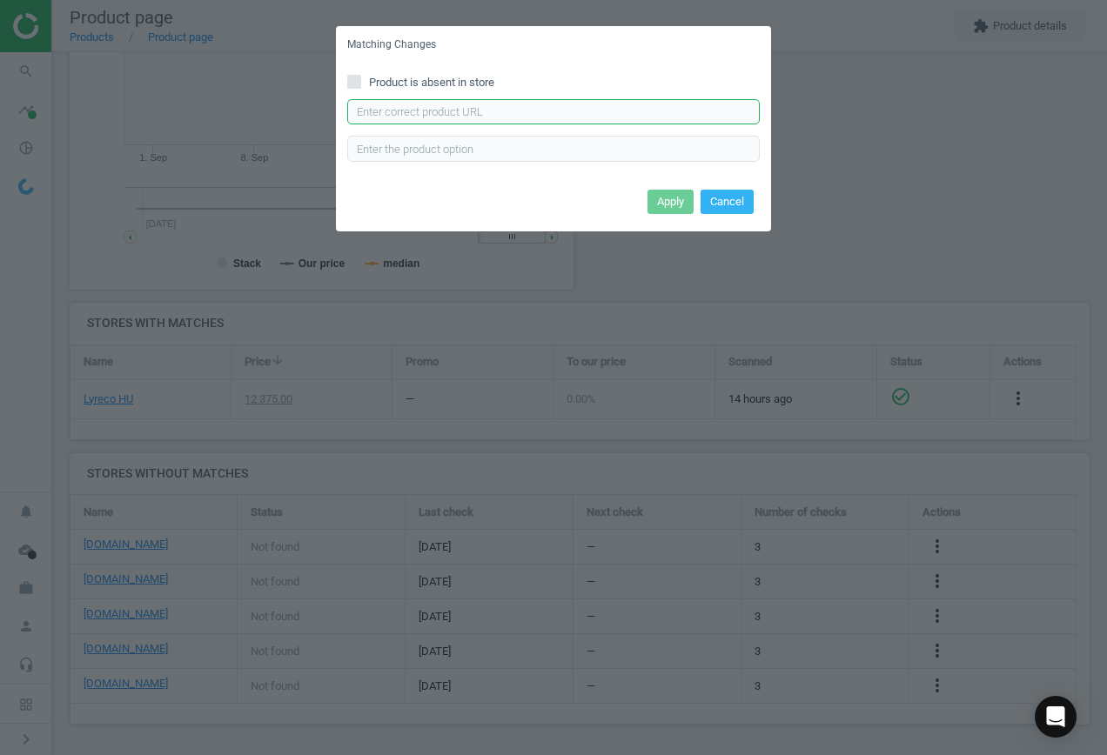
click at [417, 116] on input "text" at bounding box center [553, 112] width 413 height 26
paste input "[URL][DOMAIN_NAME]"
type input "[URL][DOMAIN_NAME]"
click at [663, 205] on button "Apply" at bounding box center [671, 202] width 46 height 24
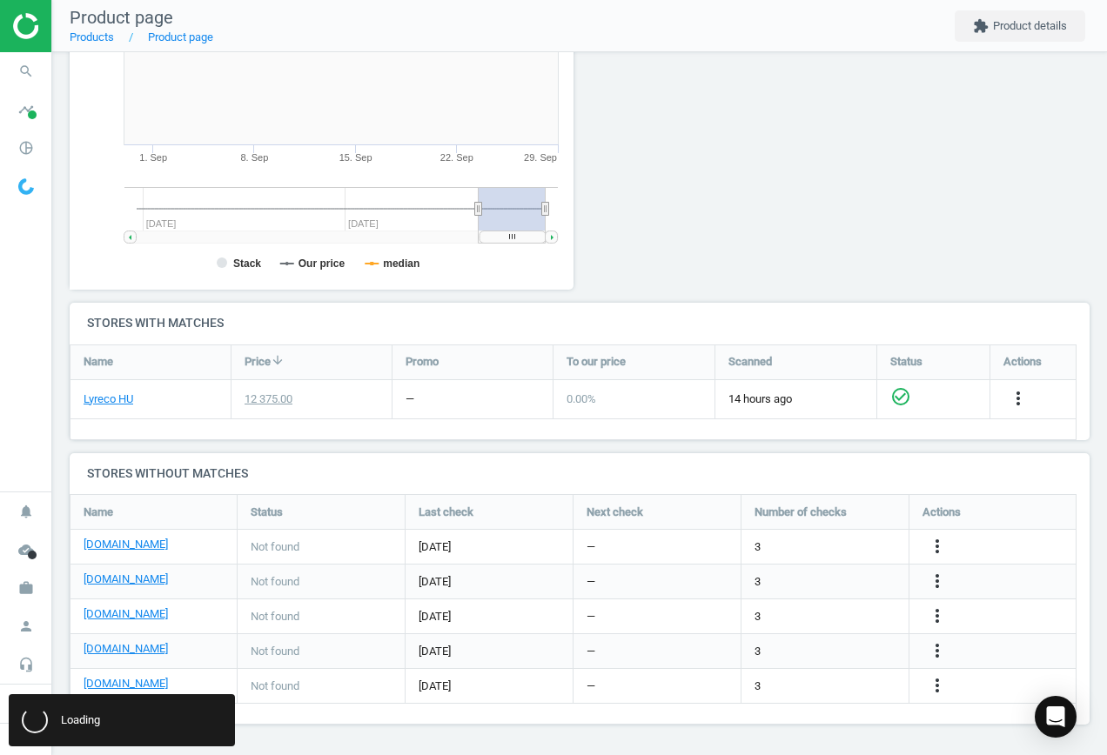
scroll to position [0, 0]
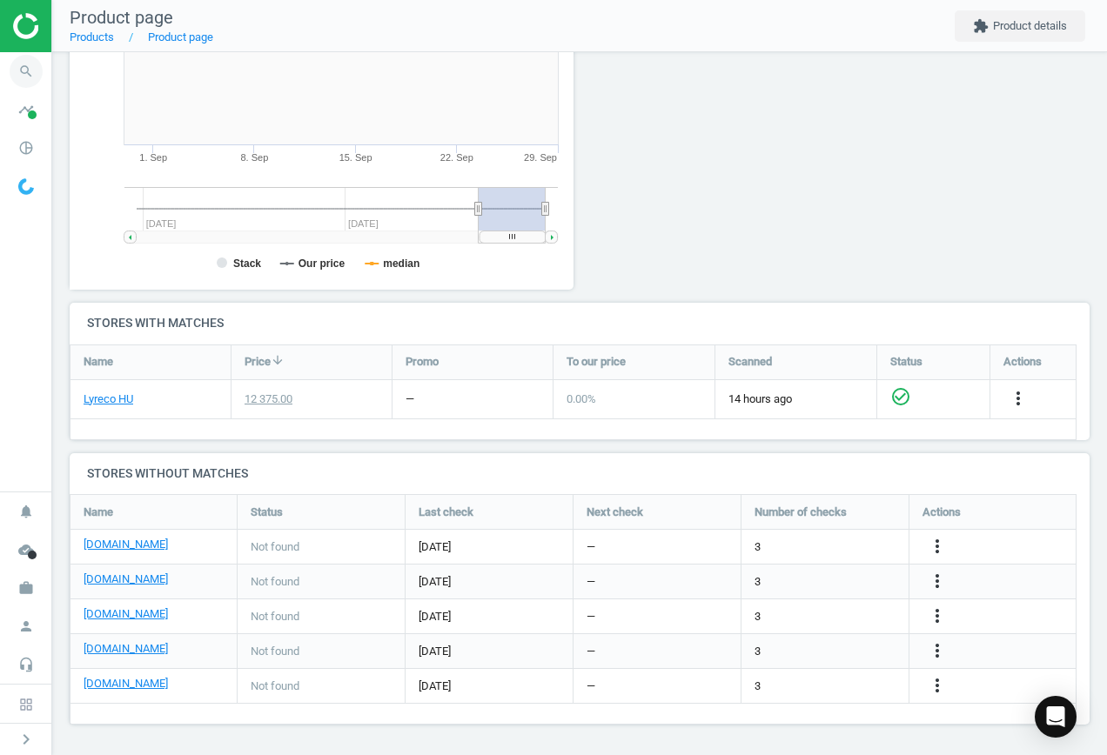
click at [13, 65] on icon "search" at bounding box center [26, 71] width 33 height 33
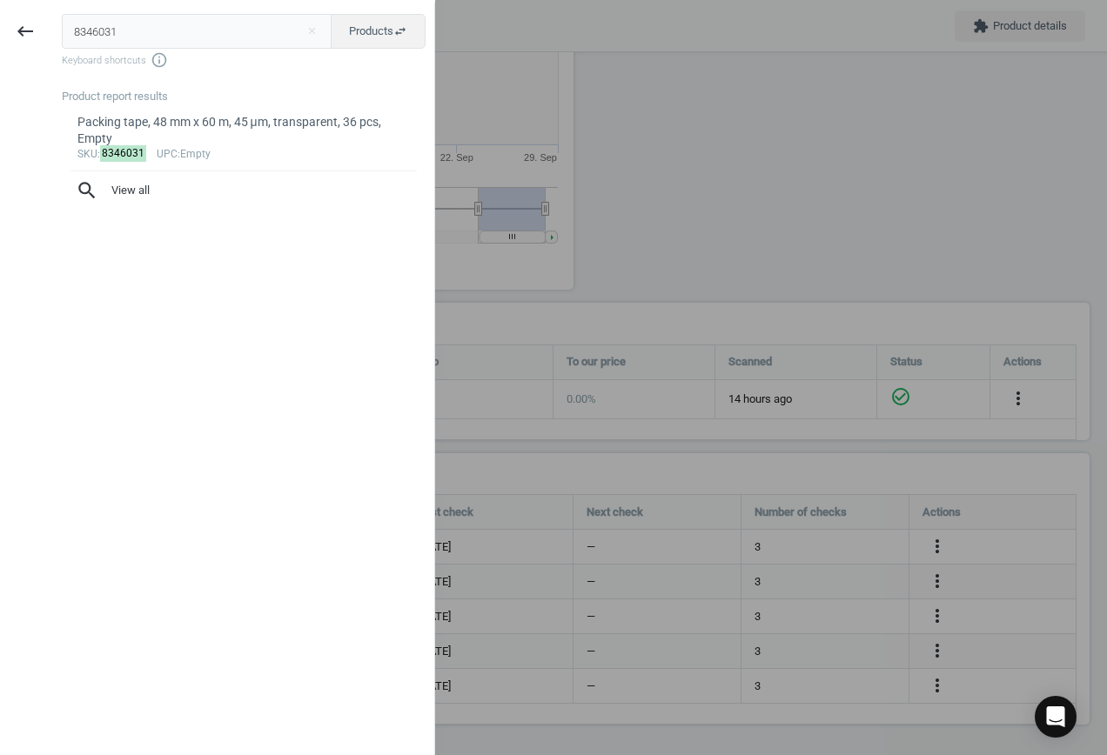
drag, startPoint x: 128, startPoint y: 34, endPoint x: -12, endPoint y: 25, distance: 140.4
click at [0, 25] on html "Group 2 Created with Sketch. ic/cloud_download/grey600 Created with Sketch. gra…" at bounding box center [553, 377] width 1107 height 755
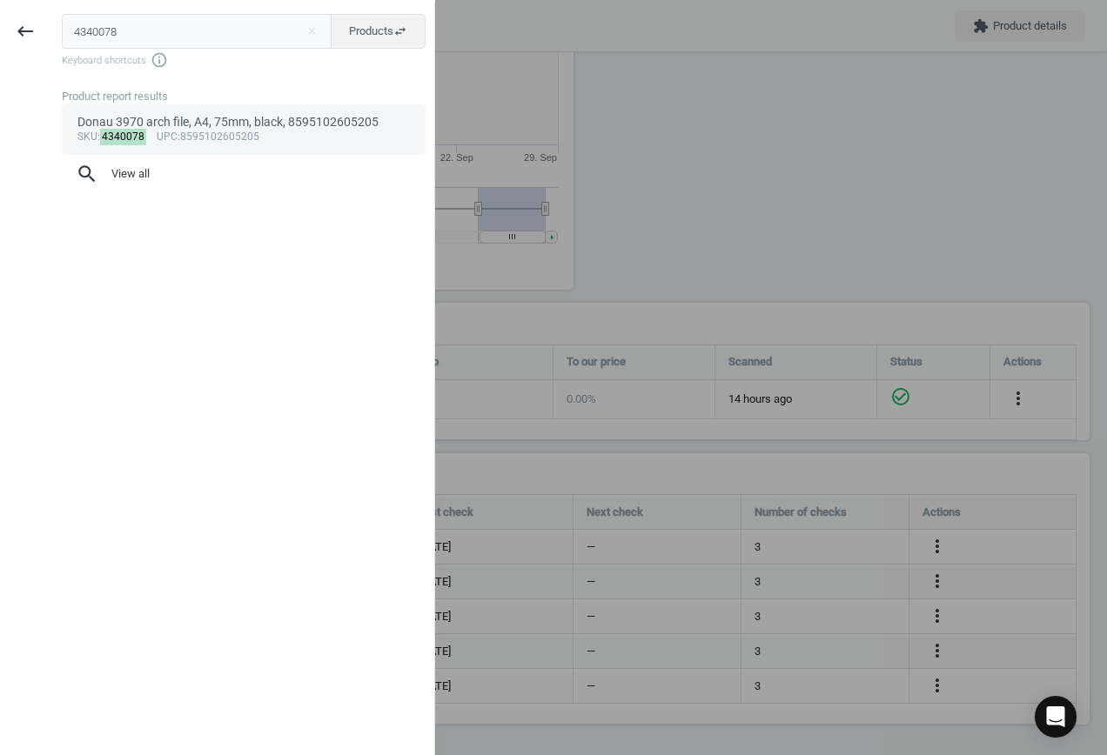
type input "4340078"
click at [246, 142] on div "sku : 4340078 upc :8595102605205" at bounding box center [243, 138] width 333 height 14
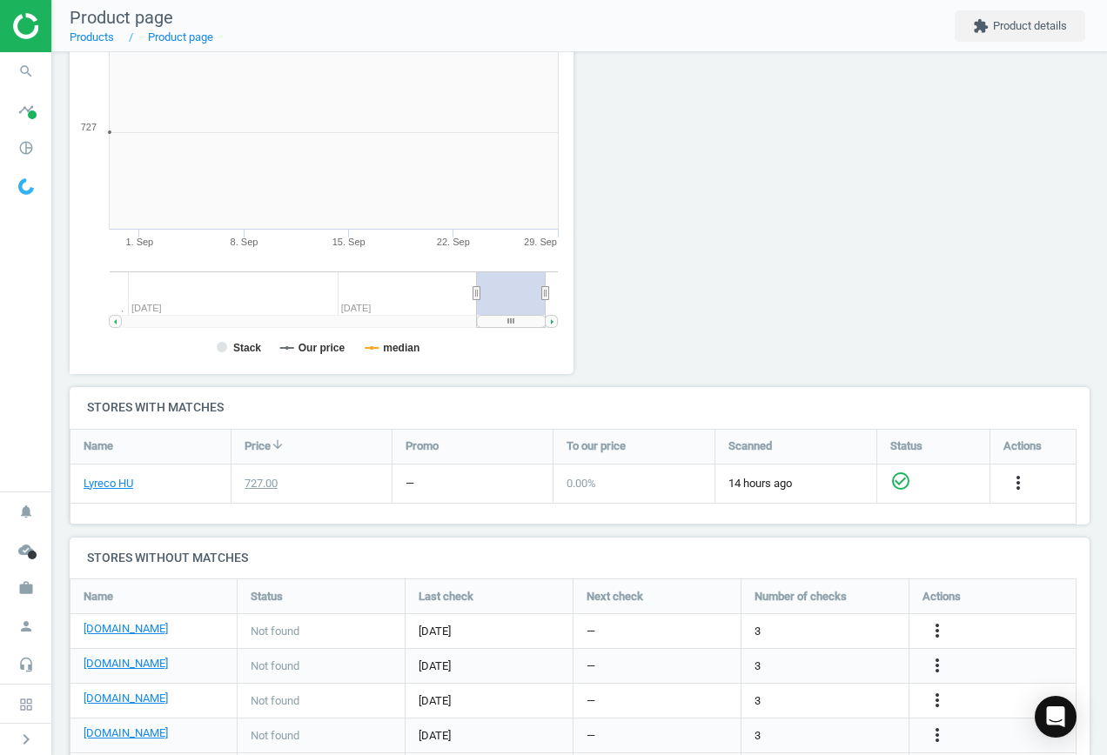
scroll to position [375, 524]
click at [936, 631] on icon "more_vert" at bounding box center [937, 631] width 21 height 21
click at [833, 630] on link "Edit URL/product option" at bounding box center [801, 631] width 238 height 27
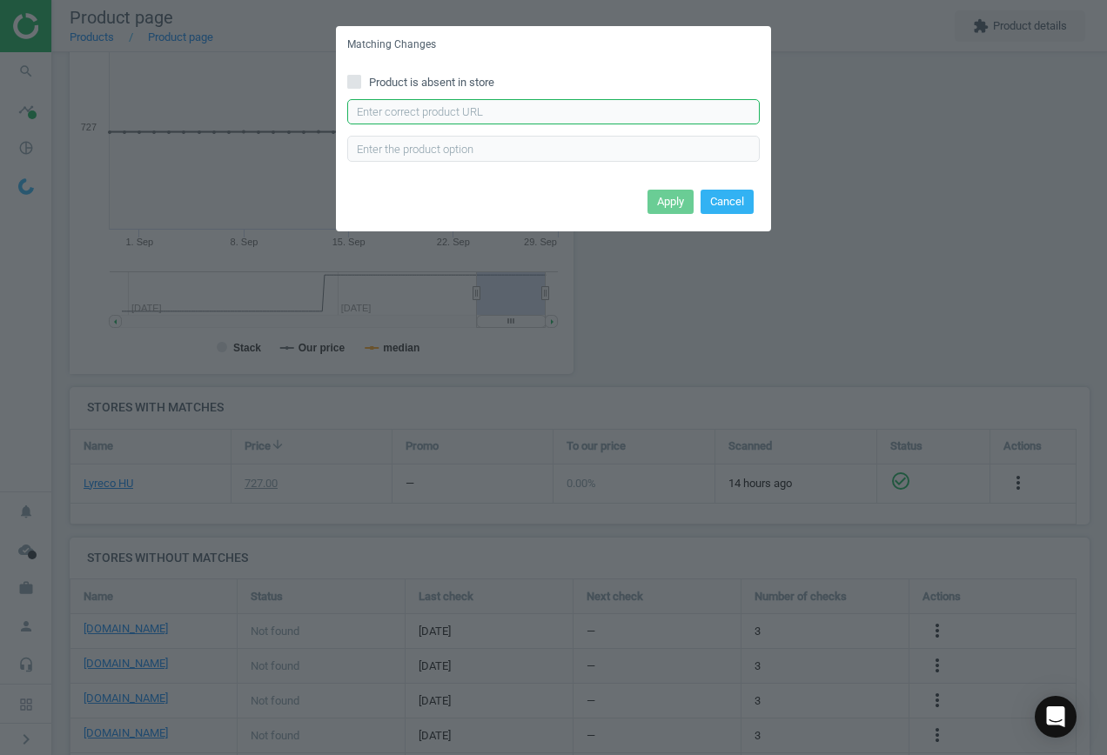
click at [548, 118] on input "text" at bounding box center [553, 112] width 413 height 26
paste input "[URL][DOMAIN_NAME][PERSON_NAME][PERSON_NAME]"
type input "[URL][DOMAIN_NAME][PERSON_NAME][PERSON_NAME]"
click at [668, 204] on button "Apply" at bounding box center [671, 202] width 46 height 24
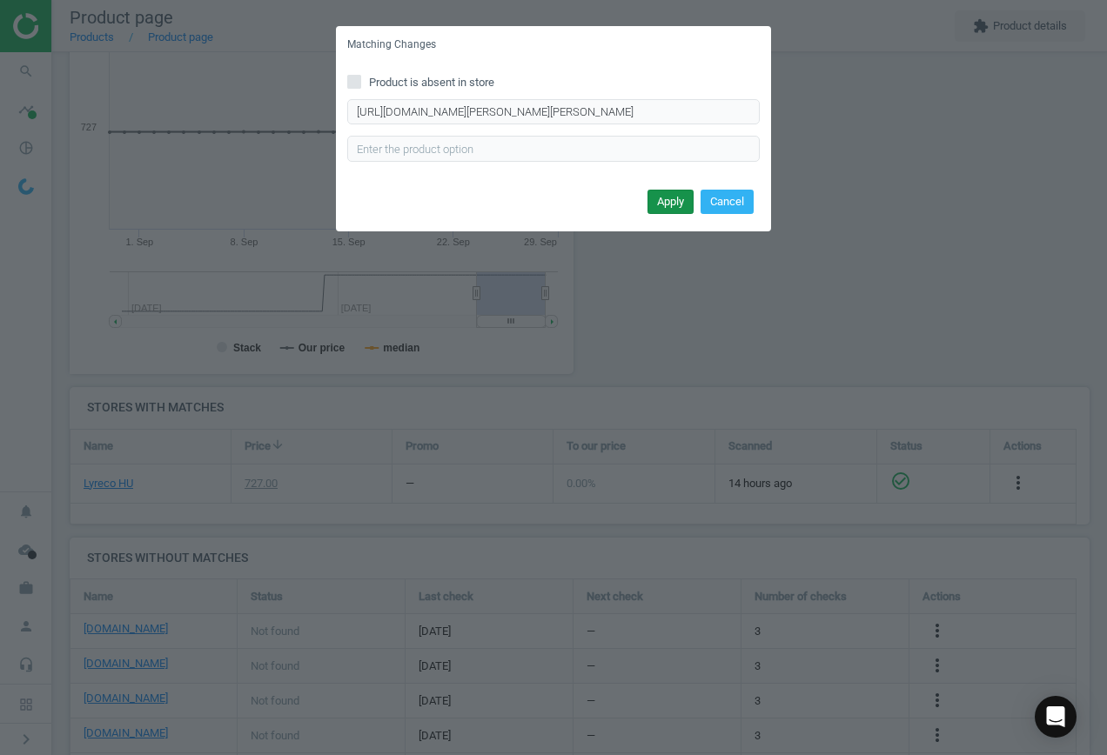
scroll to position [0, 0]
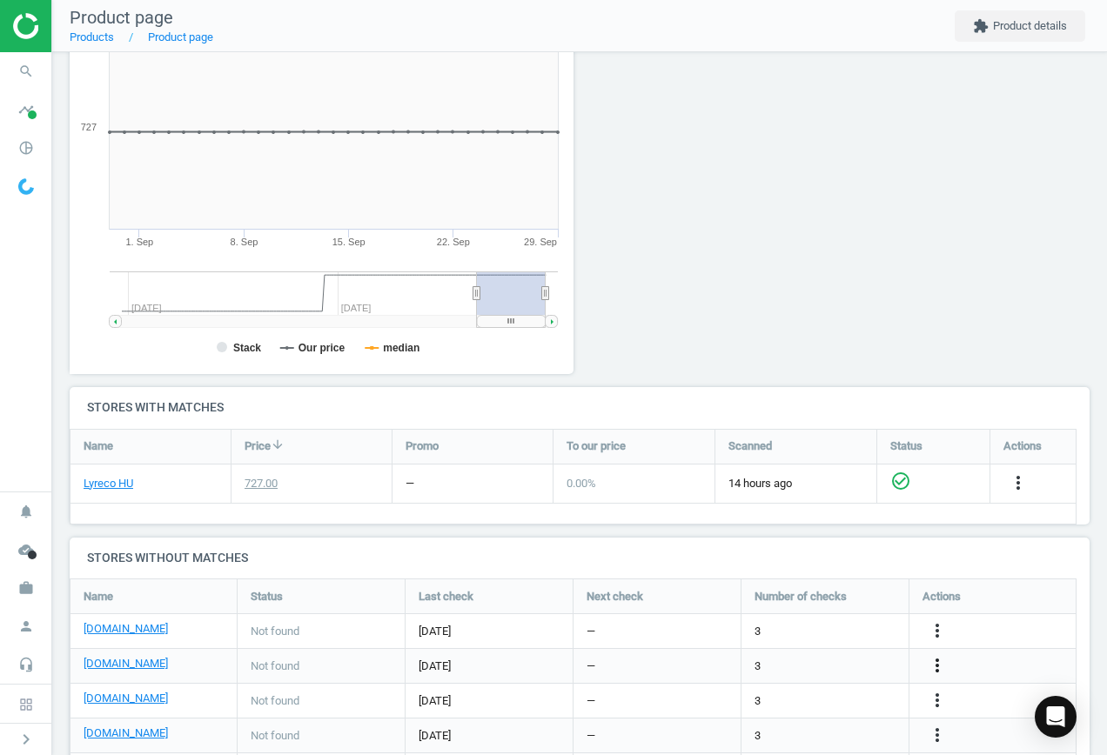
click at [937, 662] on icon "more_vert" at bounding box center [937, 665] width 21 height 21
click at [843, 662] on link "Edit URL/product option" at bounding box center [801, 666] width 238 height 27
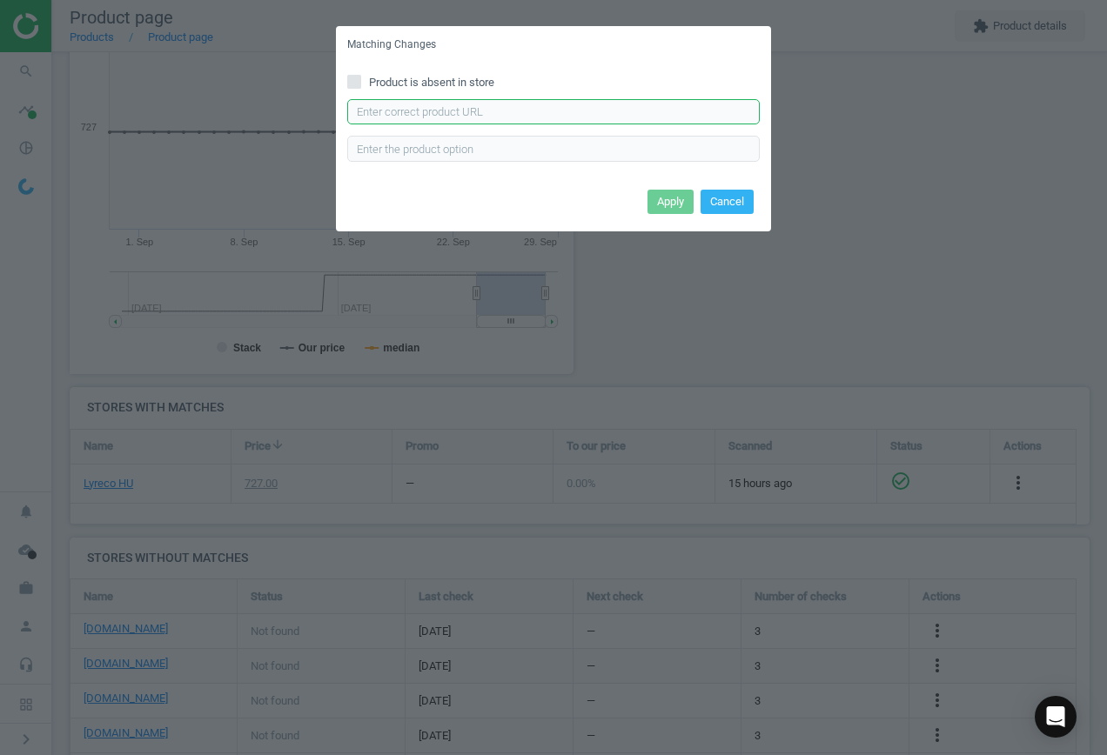
click at [507, 111] on input "text" at bounding box center [553, 112] width 413 height 26
paste input "[URL][DOMAIN_NAME][PERSON_NAME]"
type input "[URL][DOMAIN_NAME][PERSON_NAME]"
click at [658, 205] on button "Apply" at bounding box center [671, 202] width 46 height 24
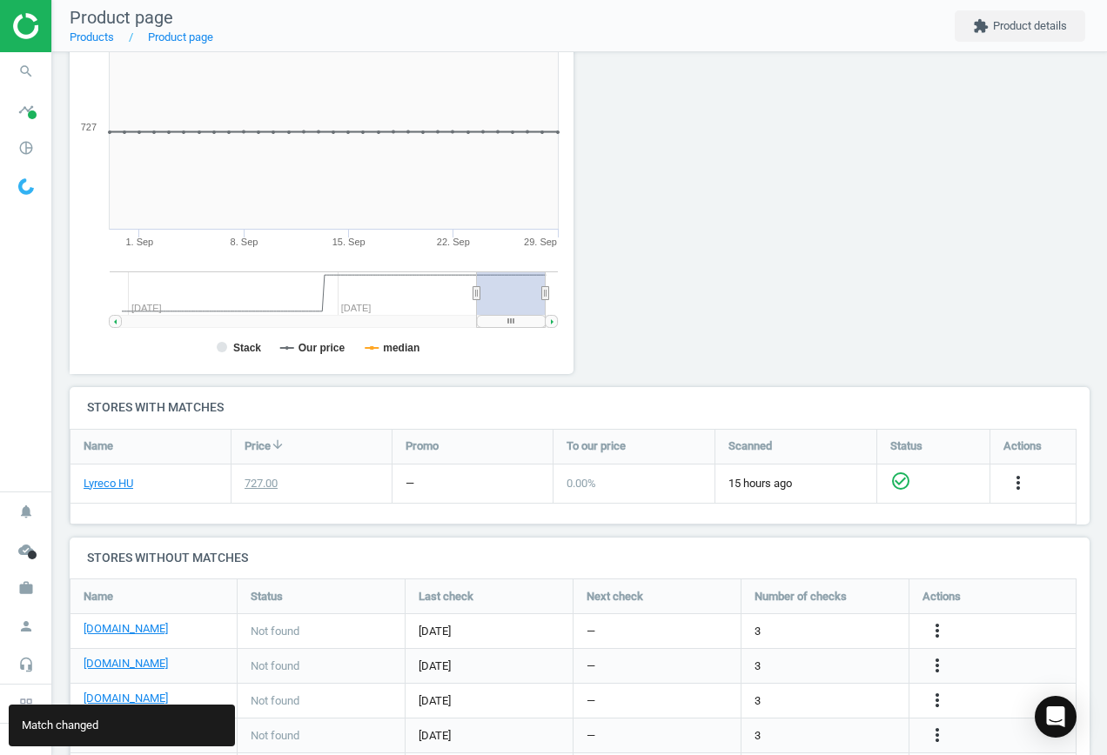
scroll to position [338, 0]
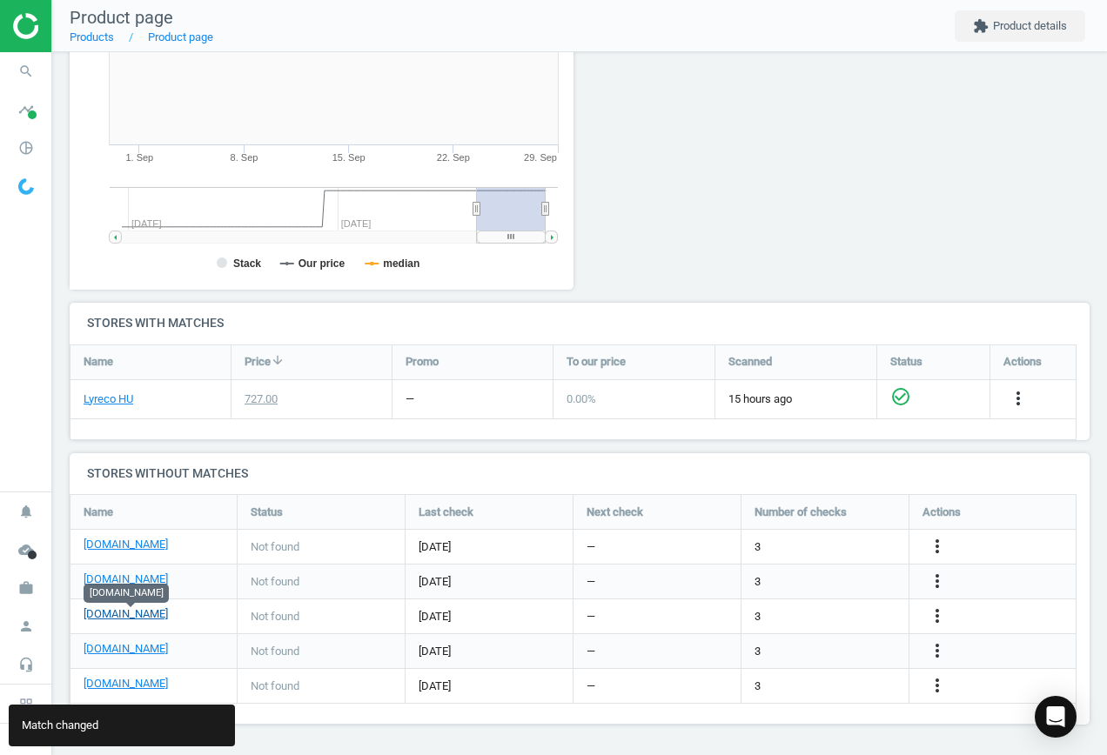
click at [140, 614] on link "[DOMAIN_NAME]" at bounding box center [126, 615] width 84 height 16
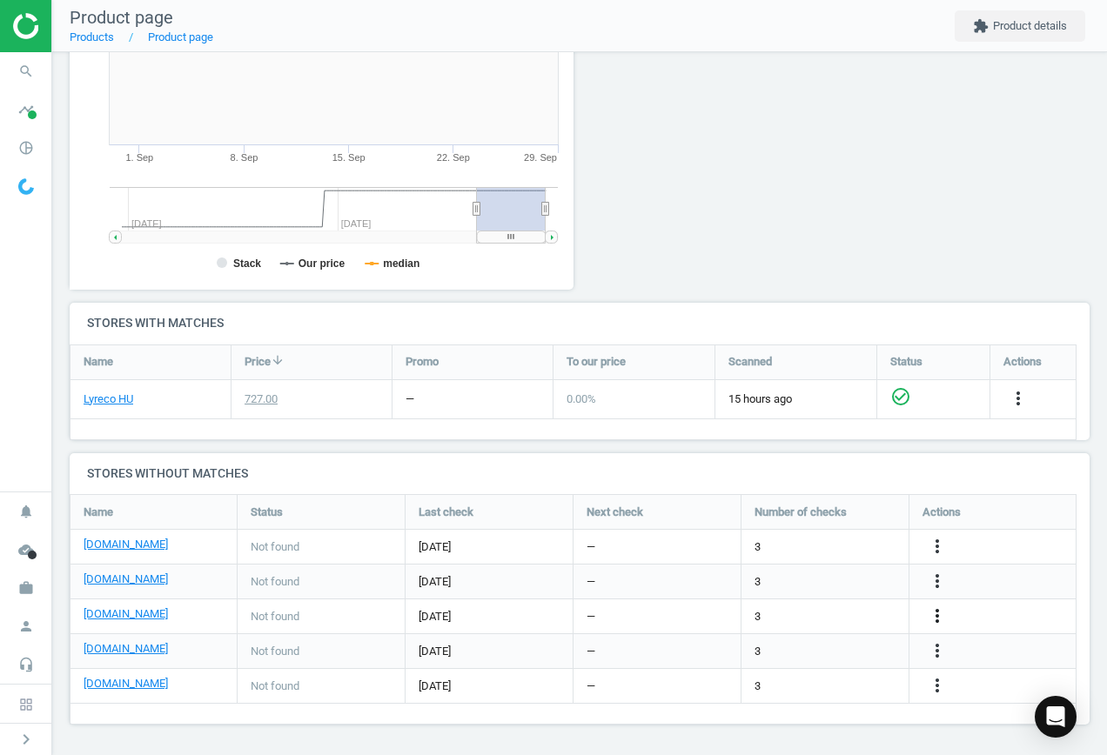
click at [942, 612] on icon "more_vert" at bounding box center [937, 616] width 21 height 21
click at [816, 614] on link "Edit URL/product option" at bounding box center [801, 616] width 238 height 27
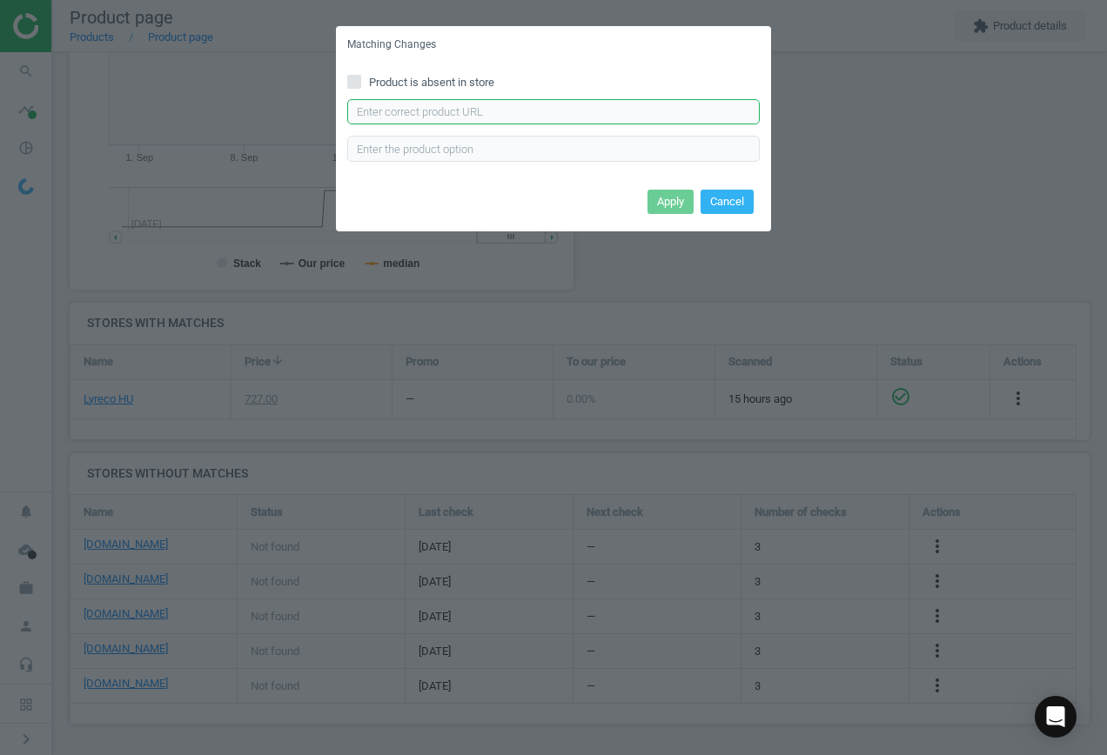
click at [452, 108] on input "text" at bounding box center [553, 112] width 413 height 26
paste input "[URL][DOMAIN_NAME][PERSON_NAME][PERSON_NAME]"
type input "[URL][DOMAIN_NAME][PERSON_NAME][PERSON_NAME]"
click at [681, 196] on button "Apply" at bounding box center [671, 202] width 46 height 24
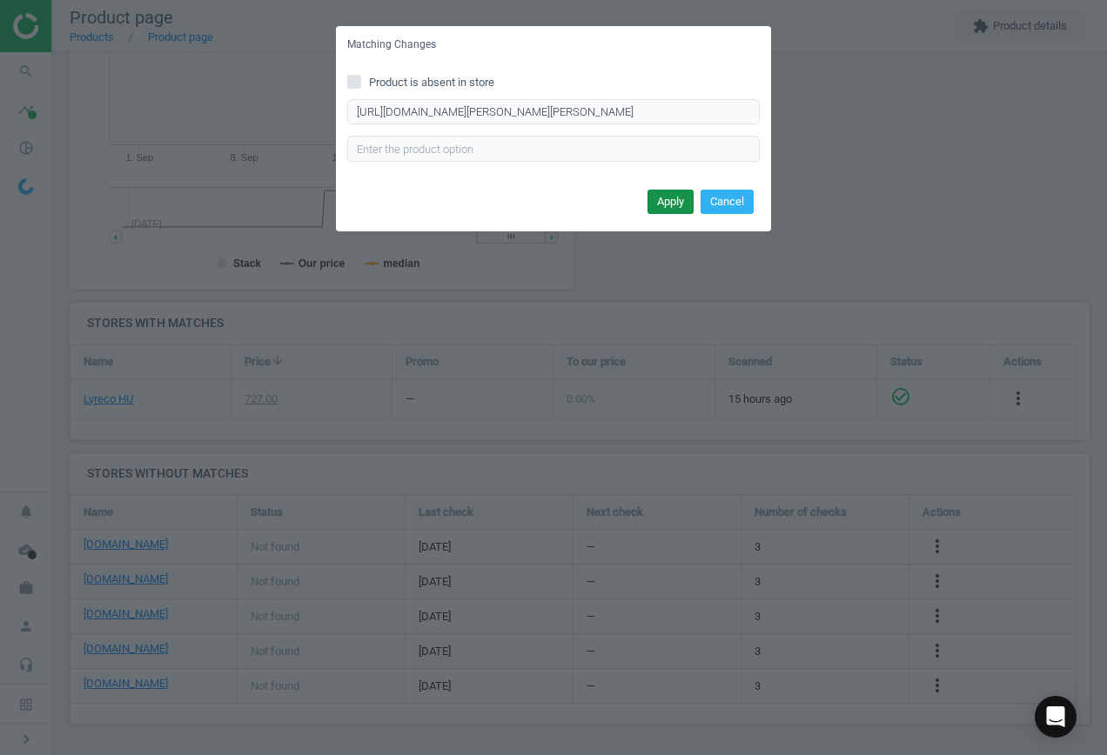
scroll to position [0, 0]
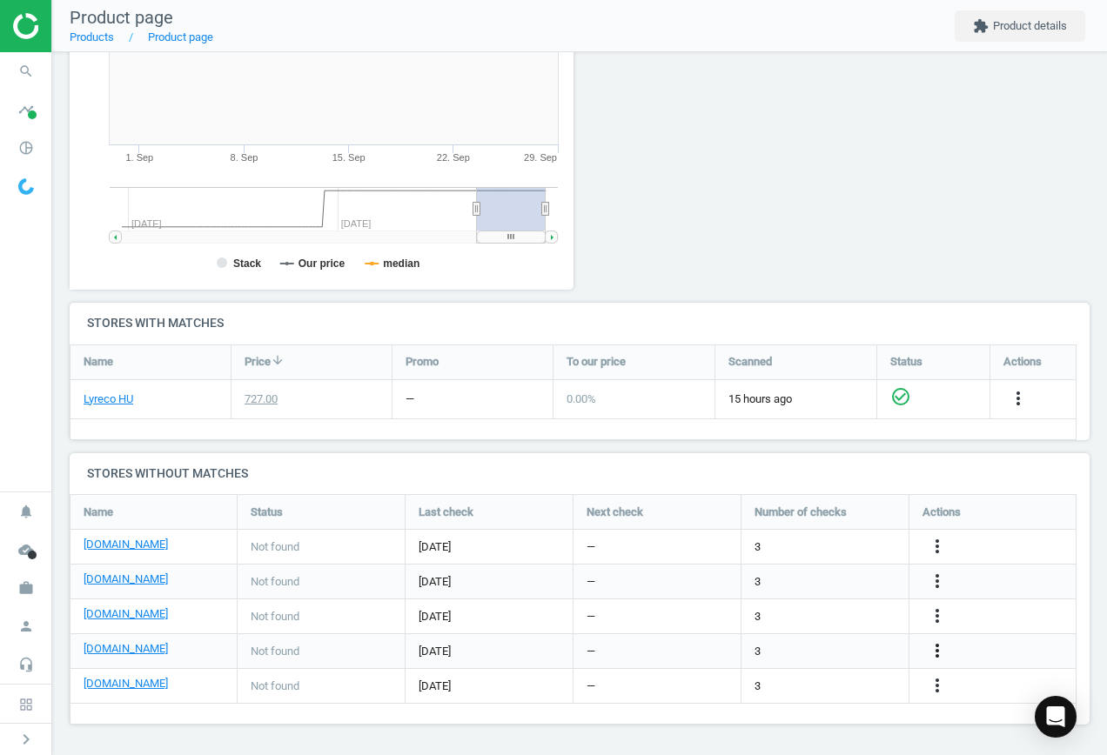
click at [939, 653] on icon "more_vert" at bounding box center [937, 651] width 21 height 21
click at [816, 651] on link "Edit URL/product option" at bounding box center [801, 651] width 238 height 27
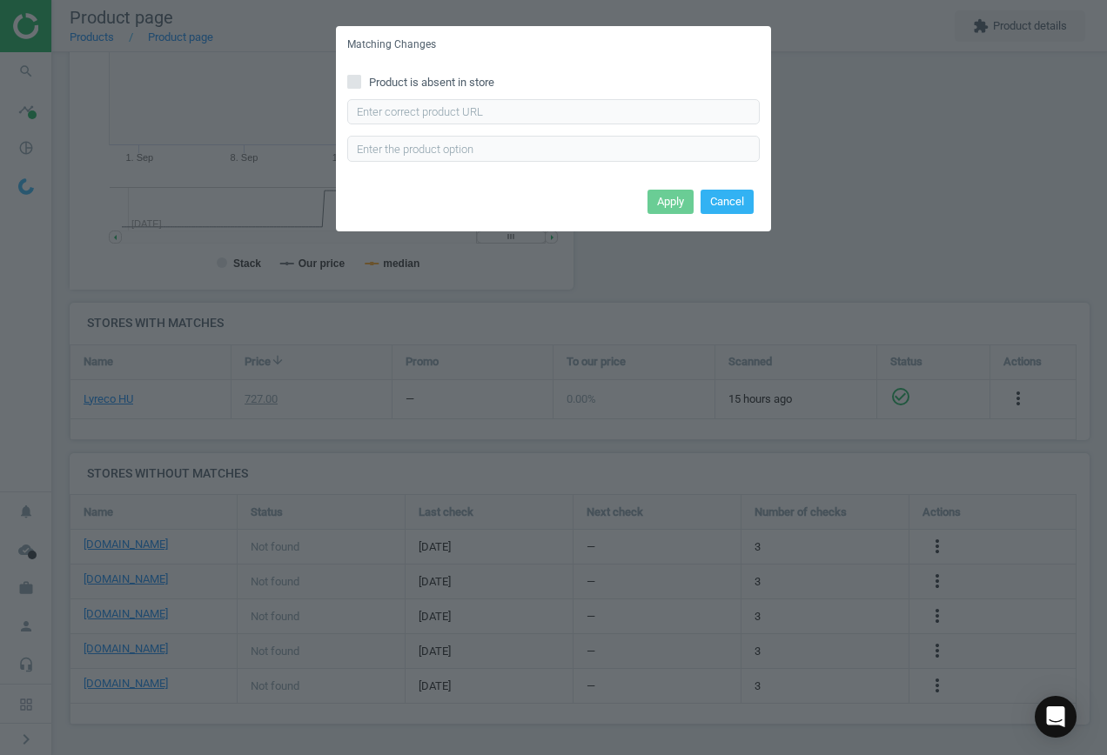
click at [588, 94] on div "Product is absent in store Enter correct product url" at bounding box center [553, 124] width 435 height 121
click at [594, 107] on input "text" at bounding box center [553, 112] width 413 height 26
paste input "[URL][DOMAIN_NAME][PERSON_NAME]"
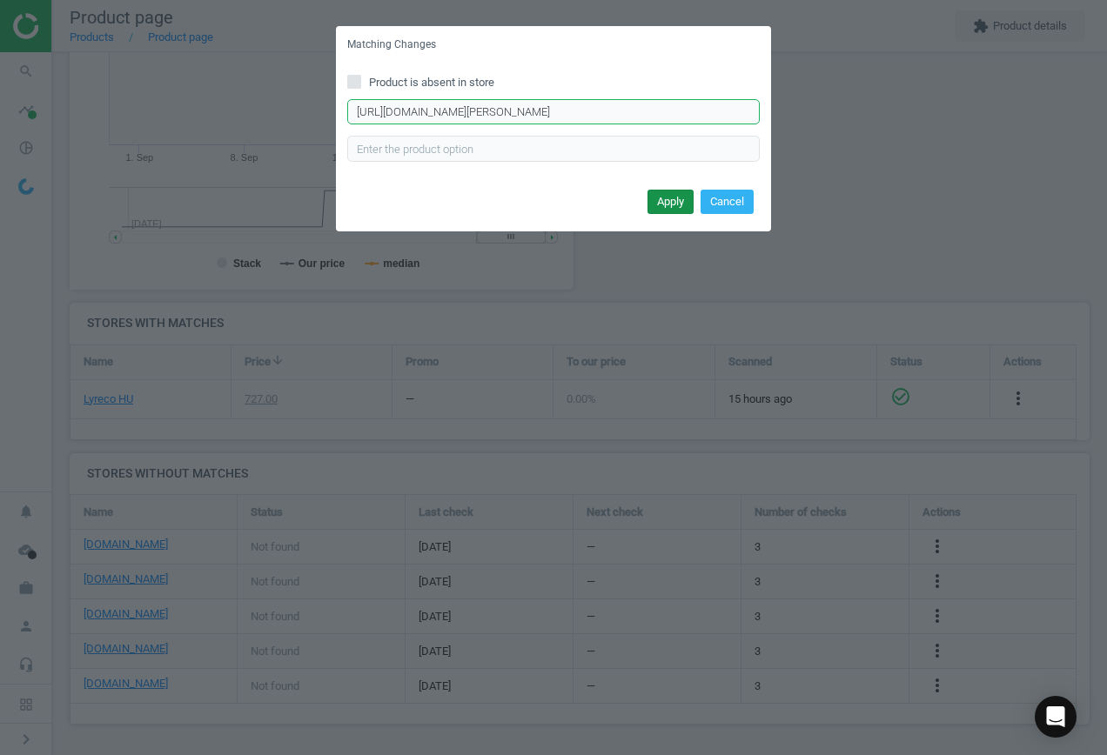
scroll to position [0, 104]
type input "[URL][DOMAIN_NAME][PERSON_NAME]"
click at [653, 200] on button "Apply" at bounding box center [671, 202] width 46 height 24
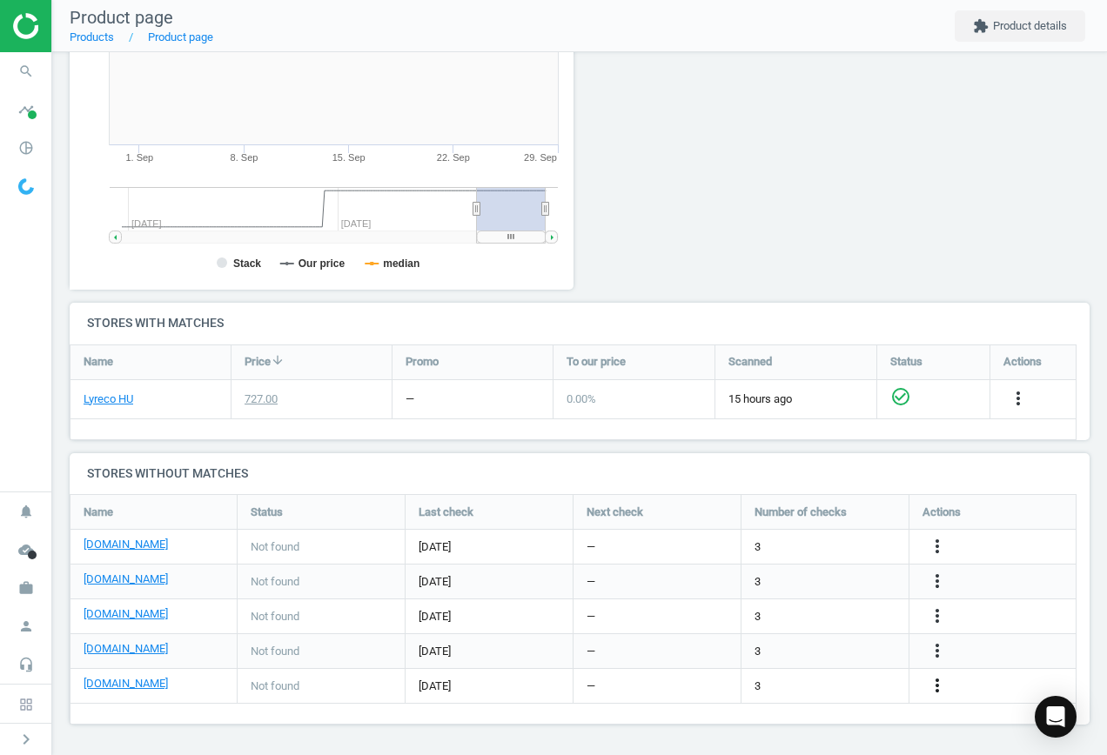
click at [939, 682] on icon "more_vert" at bounding box center [937, 685] width 21 height 21
click at [811, 681] on link "Edit URL/product option" at bounding box center [801, 686] width 238 height 27
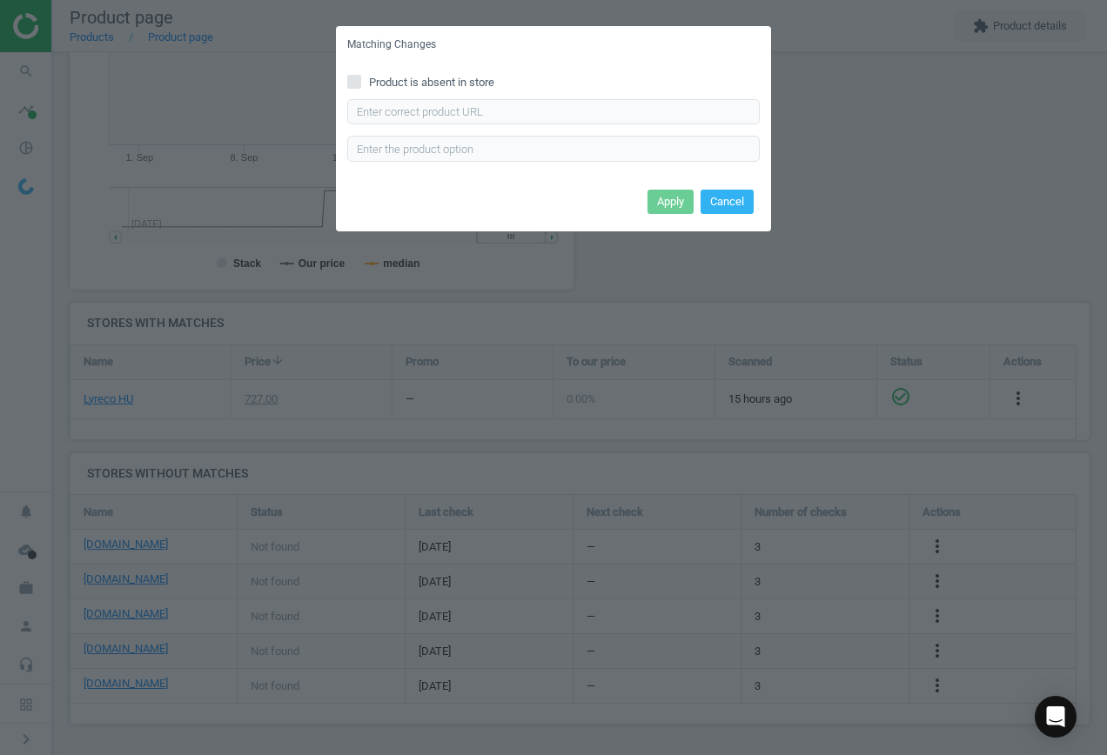
click at [416, 82] on span "Product is absent in store" at bounding box center [432, 83] width 132 height 16
click at [360, 82] on input "Product is absent in store" at bounding box center [354, 81] width 11 height 11
checkbox input "true"
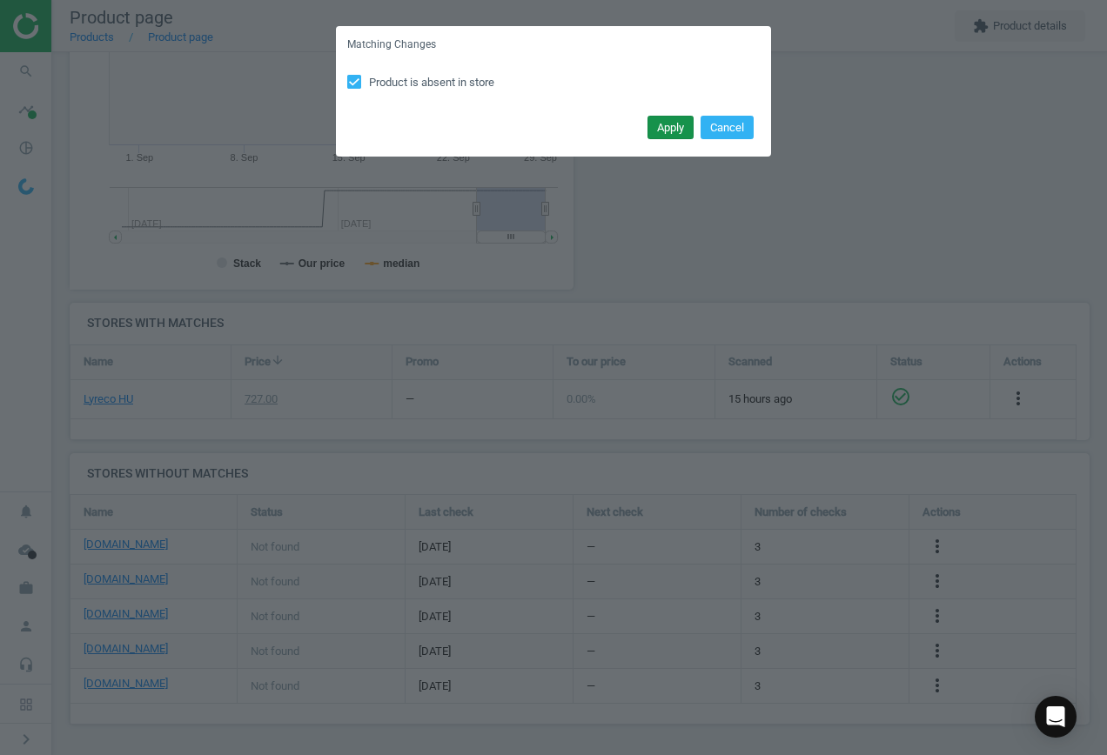
click at [666, 124] on button "Apply" at bounding box center [671, 128] width 46 height 24
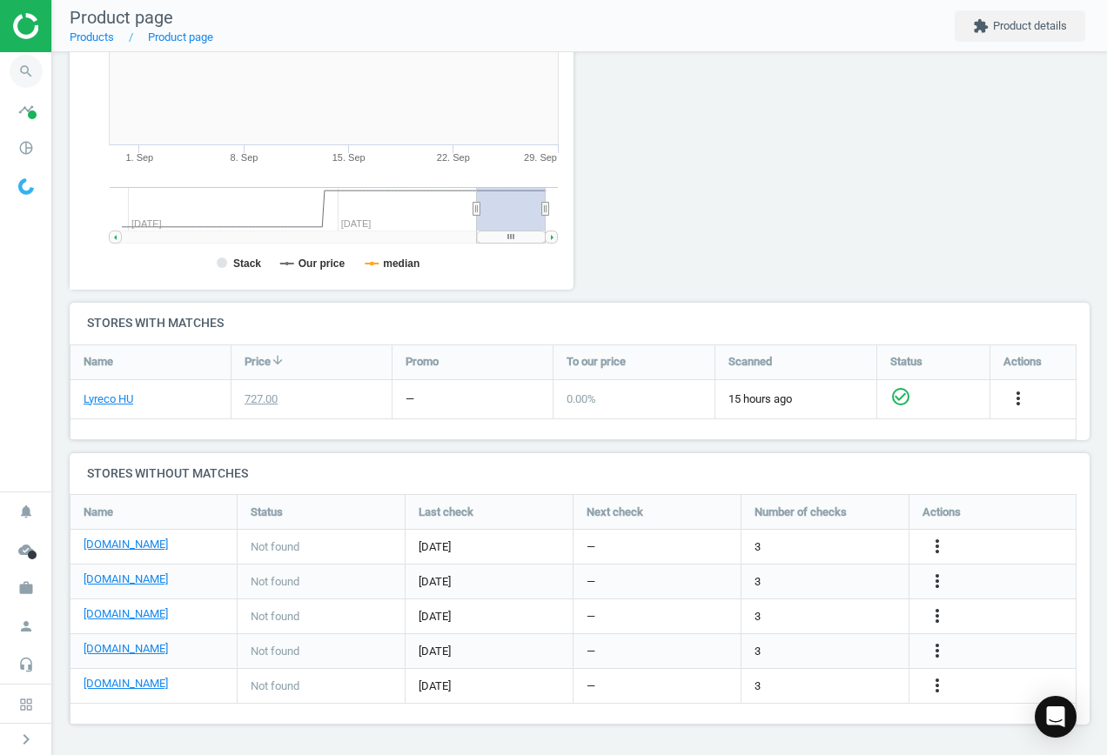
click at [21, 67] on icon "search" at bounding box center [26, 71] width 33 height 33
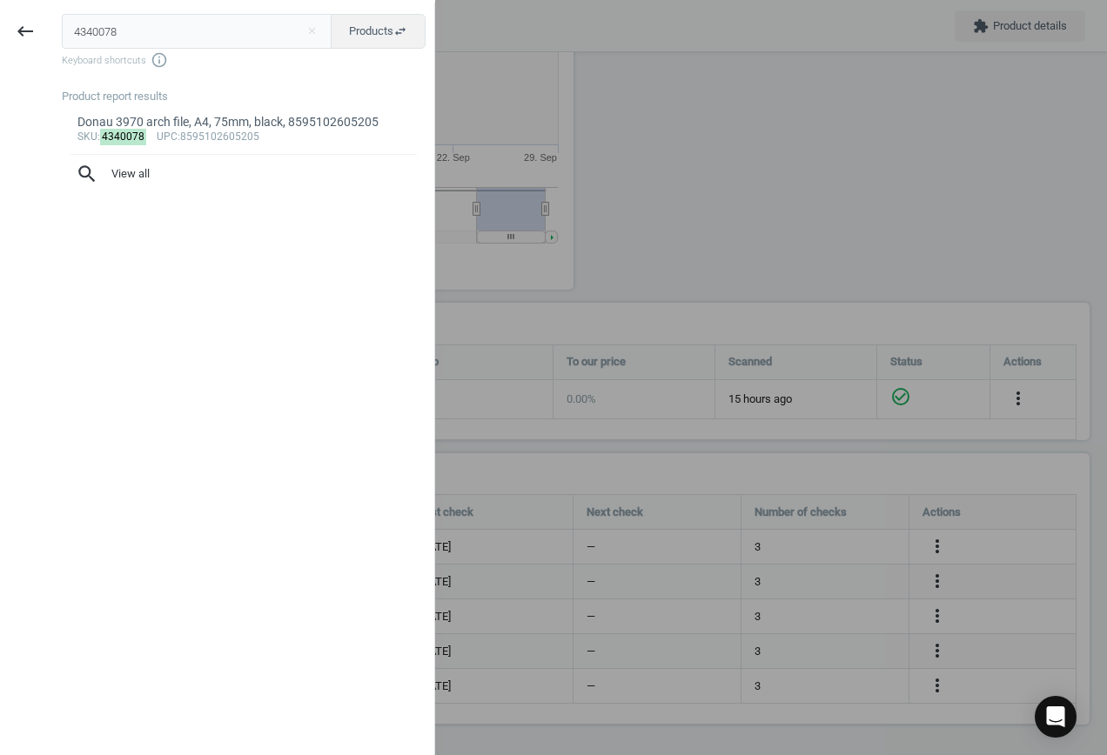
drag, startPoint x: 162, startPoint y: 30, endPoint x: -96, endPoint y: 27, distance: 257.7
click at [0, 27] on html "Group 2 Created with Sketch. ic/cloud_download/grey600 Created with Sketch. gra…" at bounding box center [553, 377] width 1107 height 755
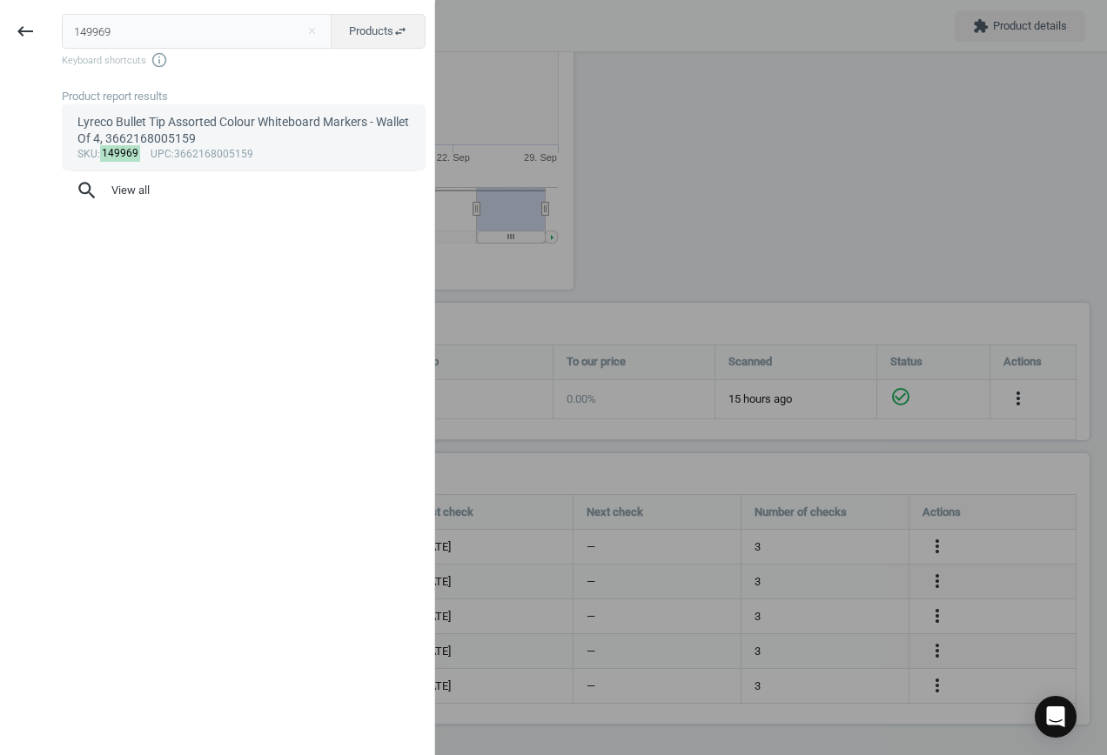
type input "149969"
click at [225, 150] on div "sku : 149969 upc :3662168005159" at bounding box center [243, 155] width 333 height 14
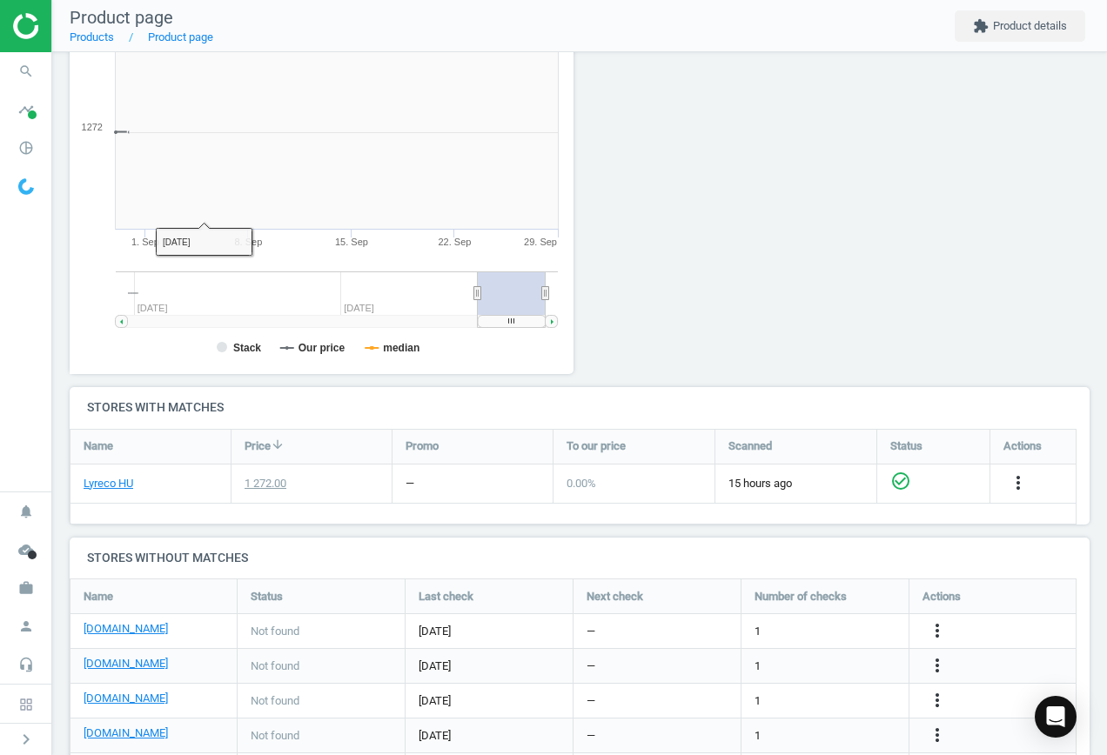
scroll to position [375, 524]
click at [942, 626] on icon "more_vert" at bounding box center [937, 631] width 21 height 21
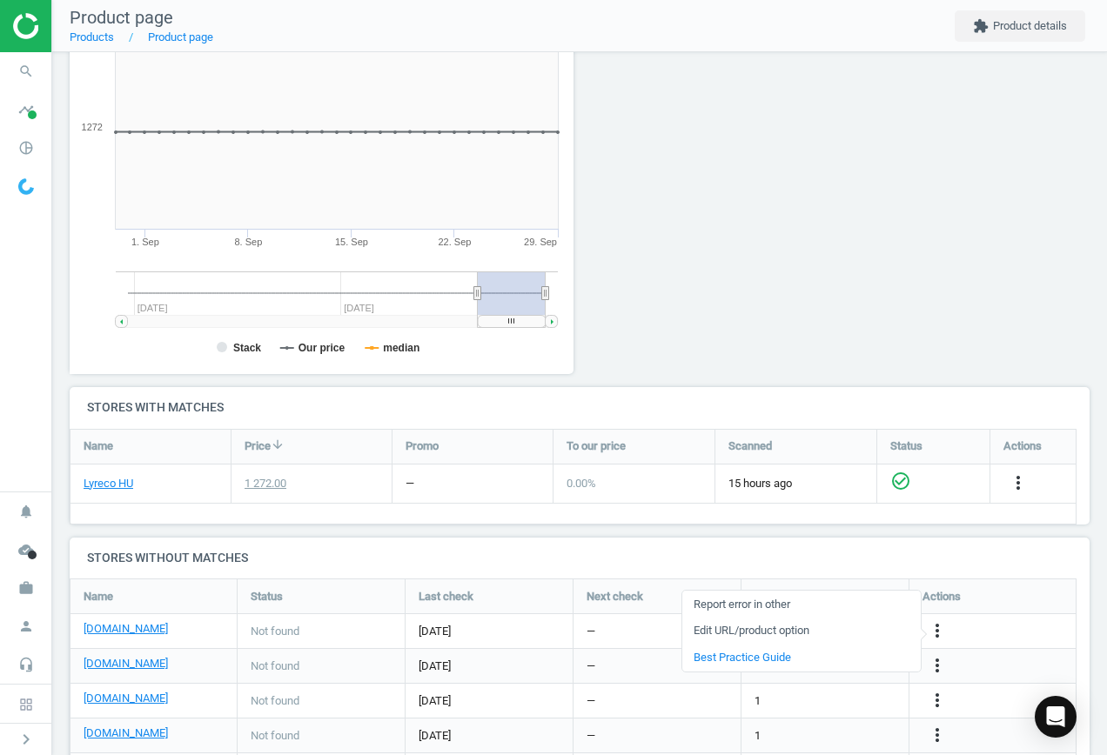
click at [824, 623] on link "Edit URL/product option" at bounding box center [801, 631] width 238 height 27
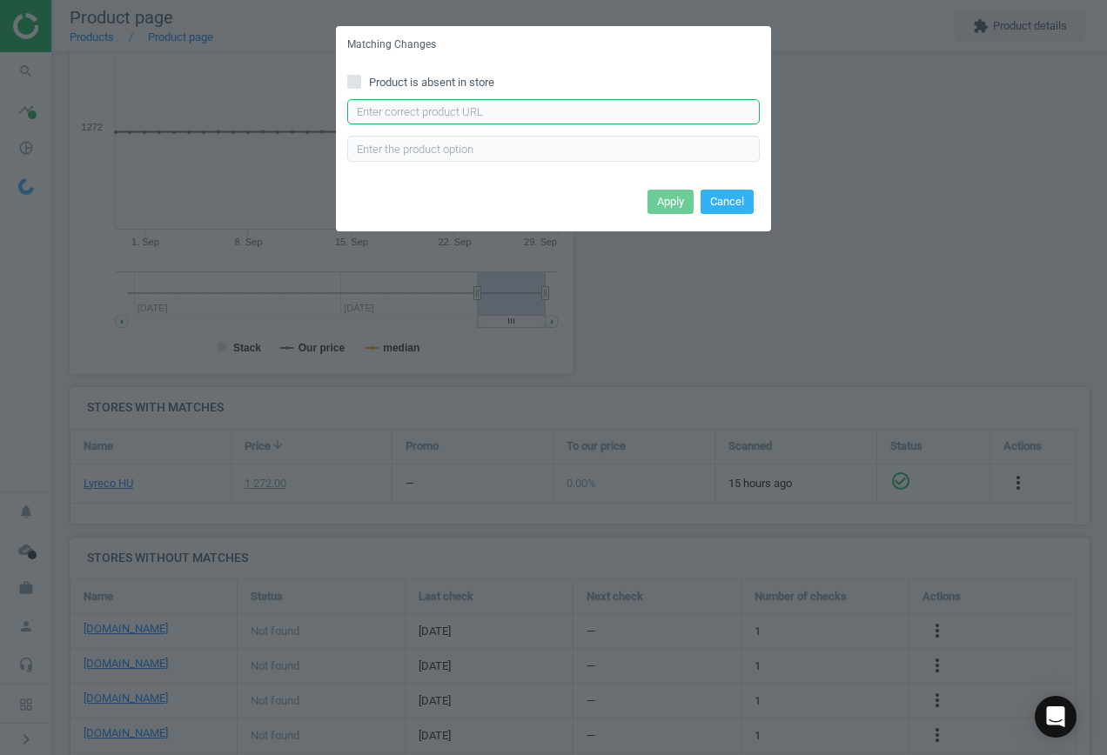
click at [478, 111] on input "text" at bounding box center [553, 112] width 413 height 26
paste input "[URL][DOMAIN_NAME]"
type input "[URL][DOMAIN_NAME]"
click at [666, 205] on button "Apply" at bounding box center [671, 202] width 46 height 24
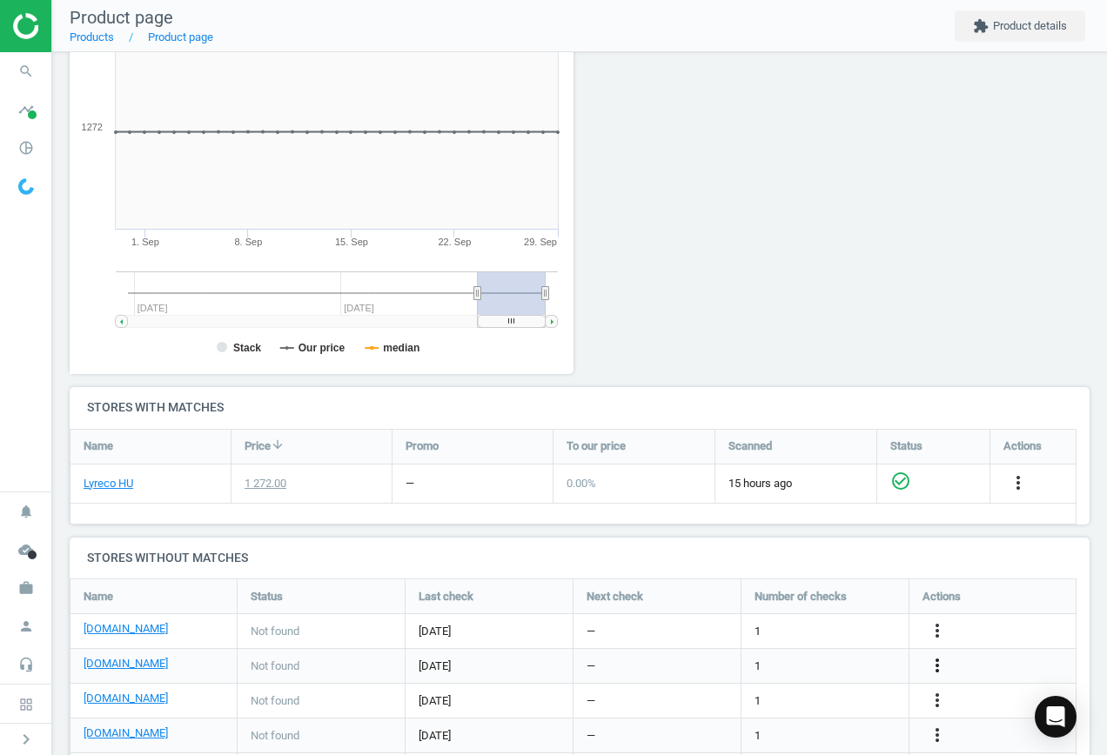
click at [943, 667] on icon "more_vert" at bounding box center [937, 665] width 21 height 21
click at [805, 665] on link "Edit URL/product option" at bounding box center [801, 666] width 238 height 27
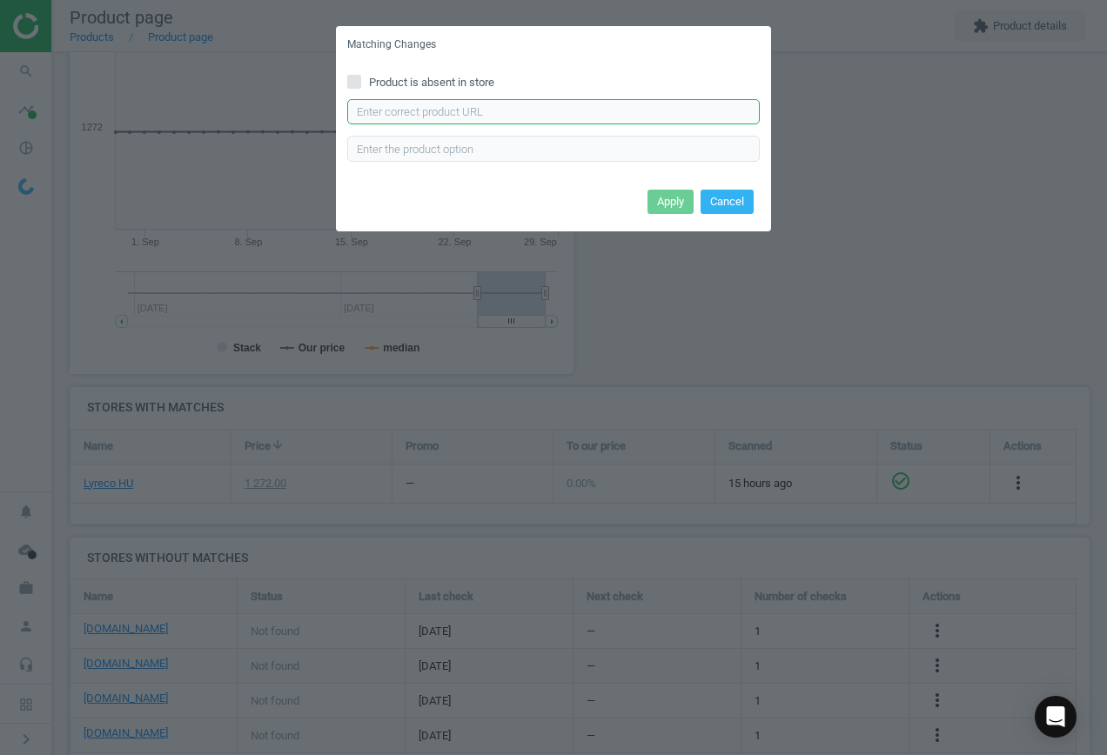
click at [498, 117] on input "text" at bounding box center [553, 112] width 413 height 26
paste input "[URL][DOMAIN_NAME]"
type input "[URL][DOMAIN_NAME]"
click at [666, 204] on button "Apply" at bounding box center [671, 202] width 46 height 24
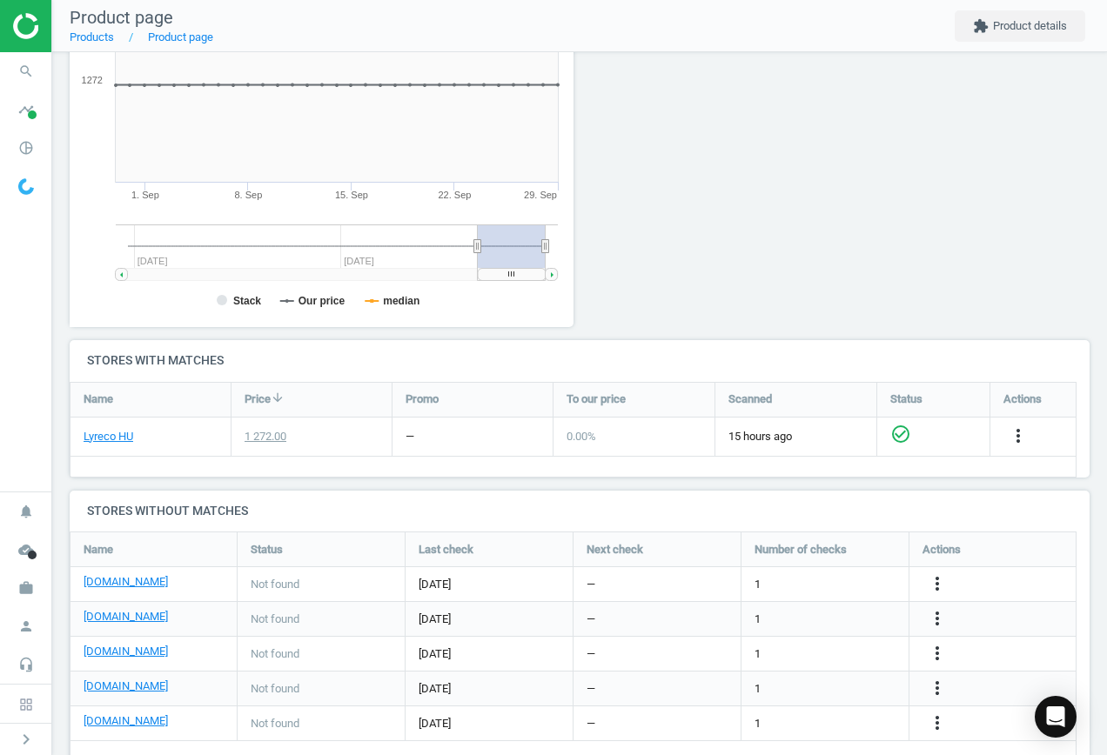
scroll to position [338, 0]
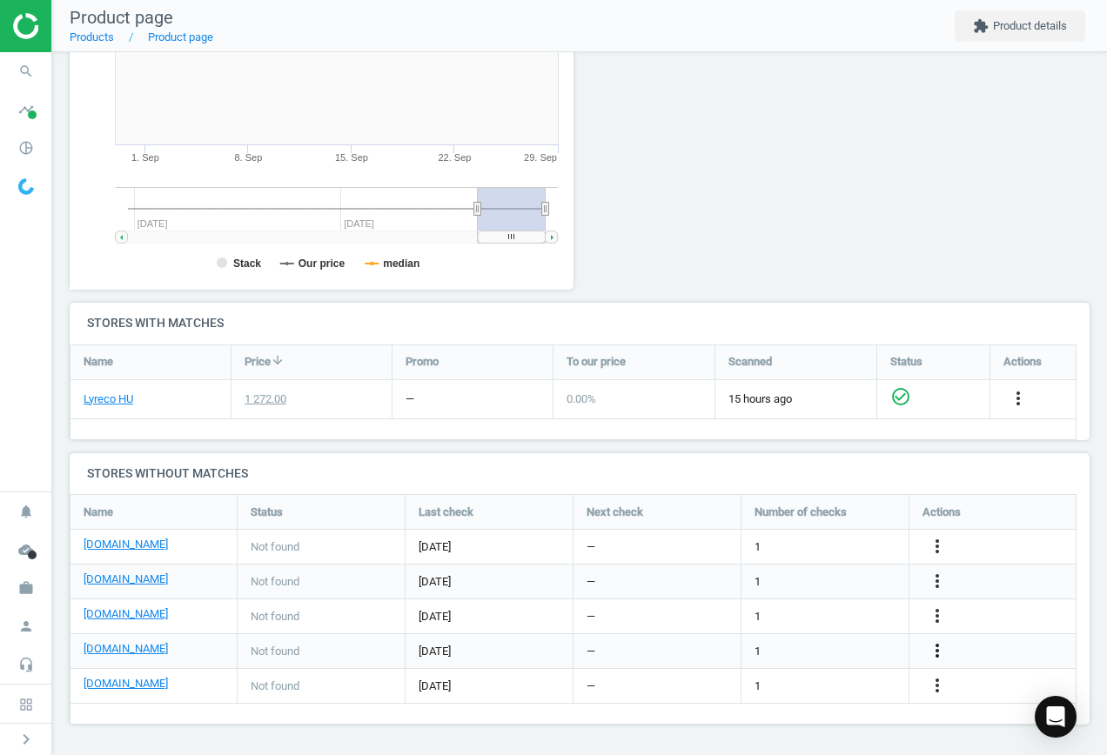
click at [937, 652] on icon "more_vert" at bounding box center [937, 651] width 21 height 21
click at [941, 614] on icon "more_vert" at bounding box center [937, 616] width 21 height 21
click at [782, 615] on link "Edit URL/product option" at bounding box center [801, 616] width 238 height 27
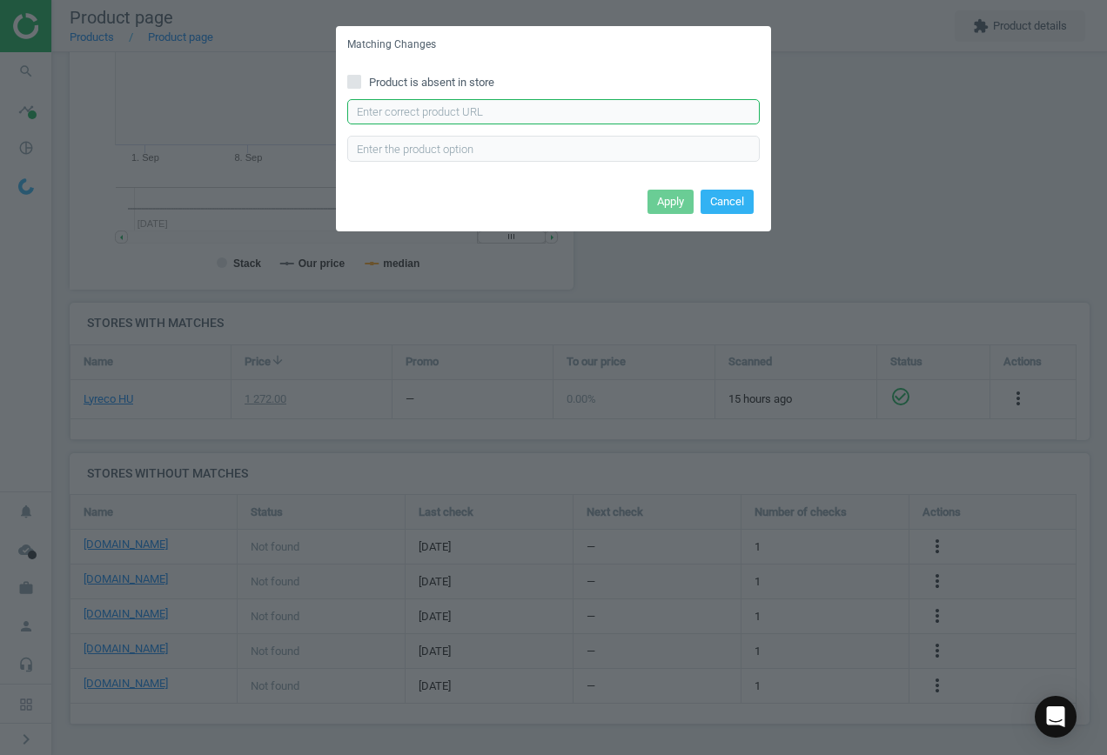
click at [527, 113] on input "text" at bounding box center [553, 112] width 413 height 26
paste input "[URL][DOMAIN_NAME]"
type input "[URL][DOMAIN_NAME]"
click at [672, 202] on button "Apply" at bounding box center [671, 202] width 46 height 24
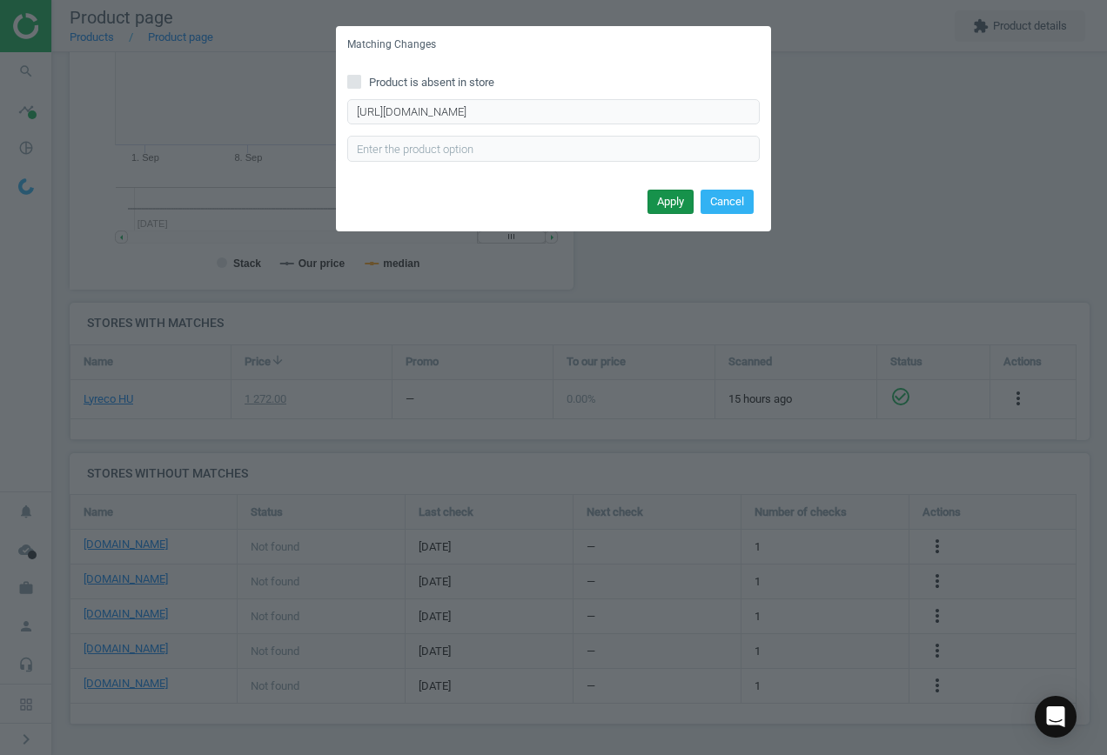
scroll to position [0, 0]
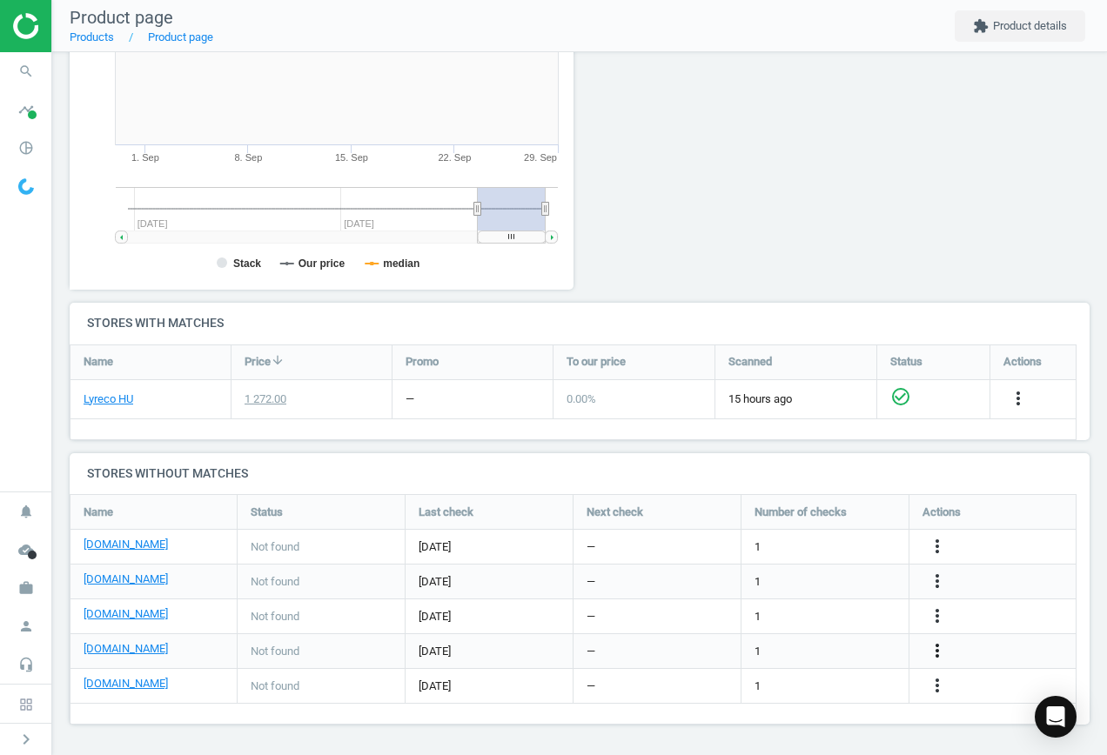
click at [940, 651] on icon "more_vert" at bounding box center [937, 651] width 21 height 21
click at [780, 651] on link "Edit URL/product option" at bounding box center [801, 651] width 238 height 27
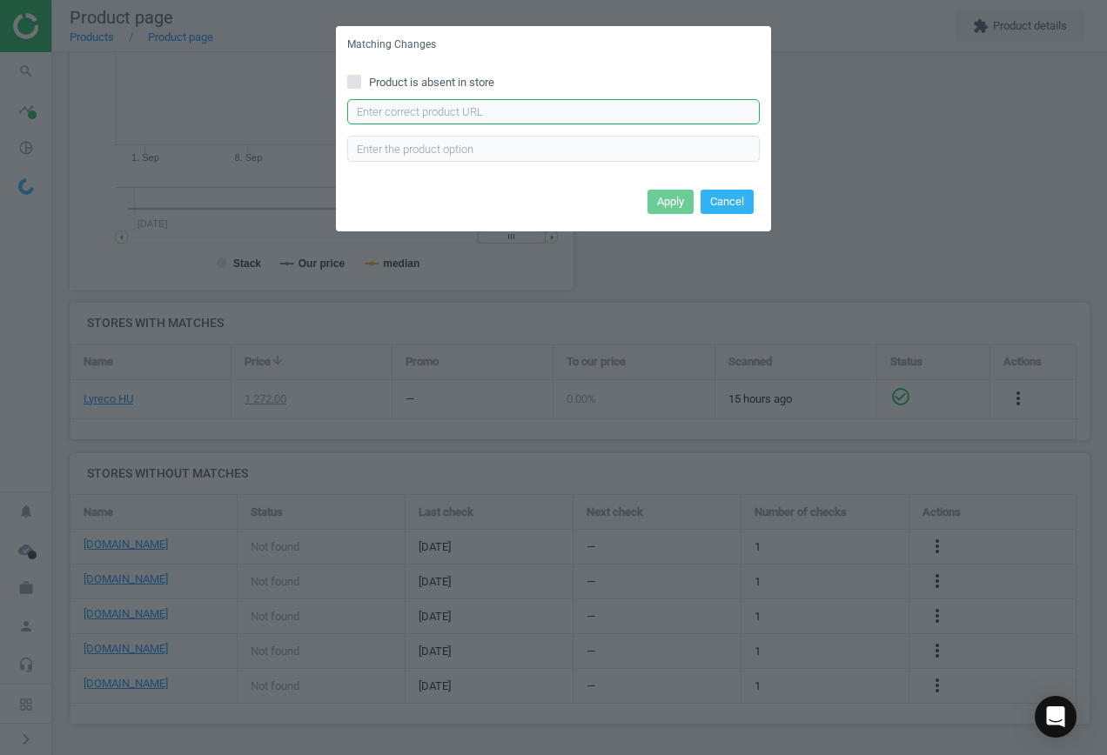
click at [509, 105] on input "text" at bounding box center [553, 112] width 413 height 26
paste input "[URL][DOMAIN_NAME]"
type input "[URL][DOMAIN_NAME]"
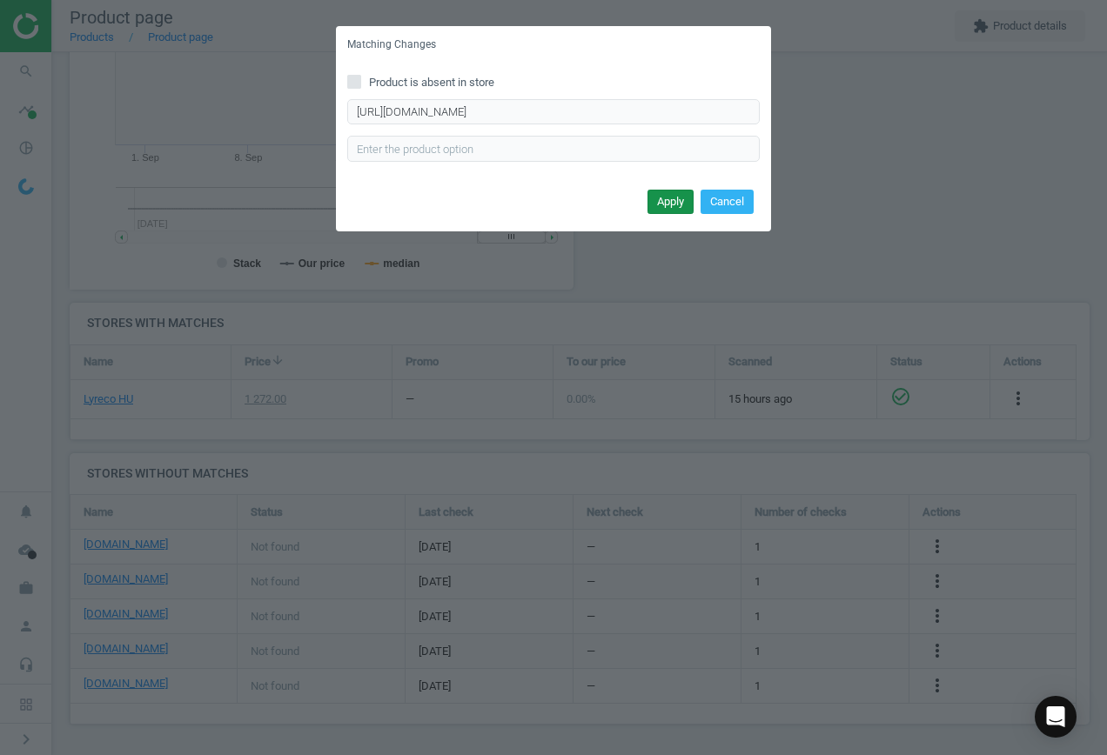
click at [685, 200] on button "Apply" at bounding box center [671, 202] width 46 height 24
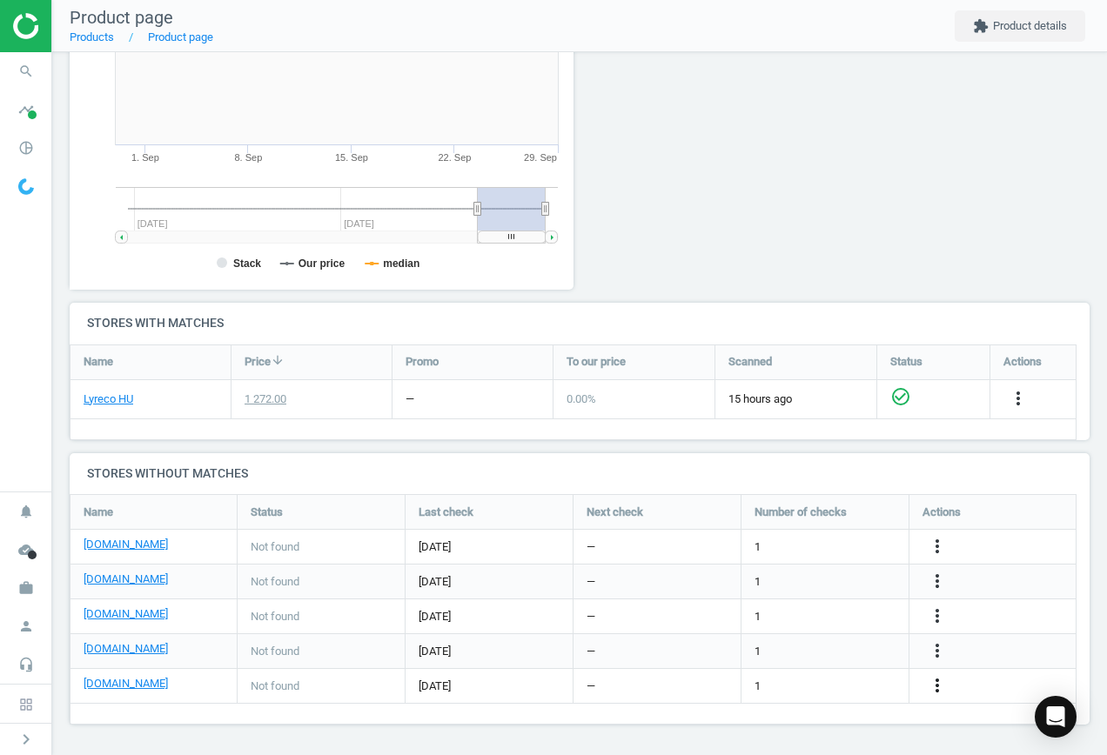
click at [934, 684] on icon "more_vert" at bounding box center [937, 685] width 21 height 21
click at [804, 681] on link "Edit URL/product option" at bounding box center [801, 686] width 238 height 27
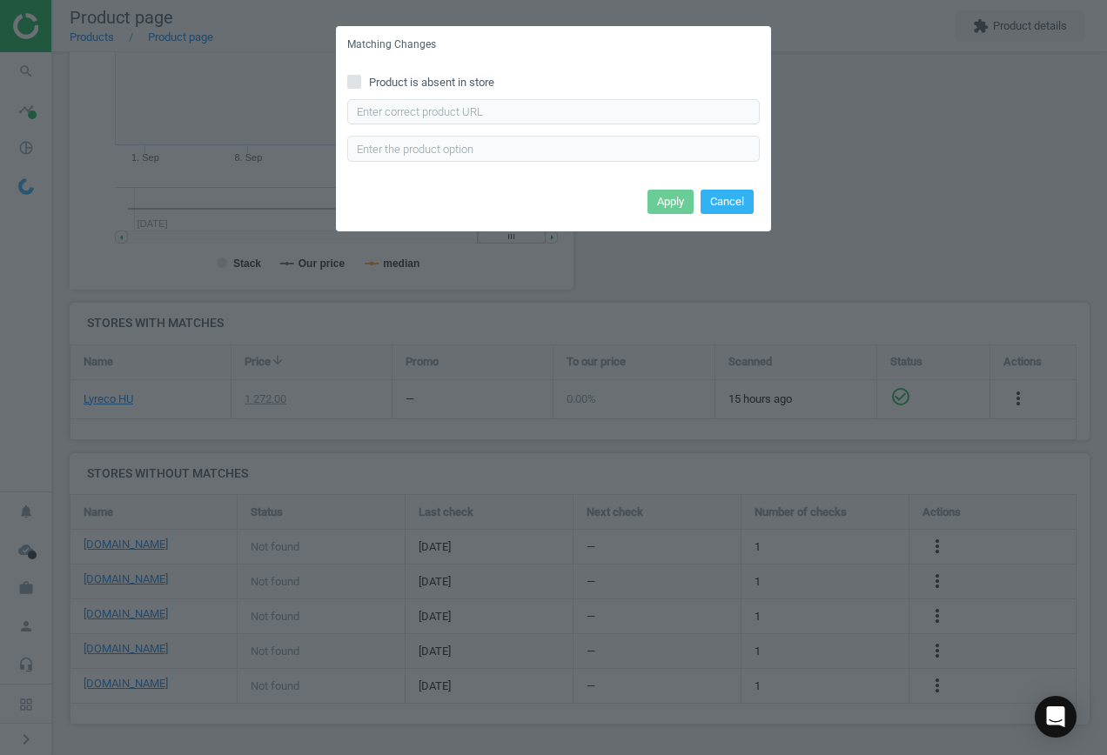
click at [446, 80] on span "Product is absent in store" at bounding box center [432, 83] width 132 height 16
click at [360, 80] on input "Product is absent in store" at bounding box center [354, 81] width 11 height 11
checkbox input "true"
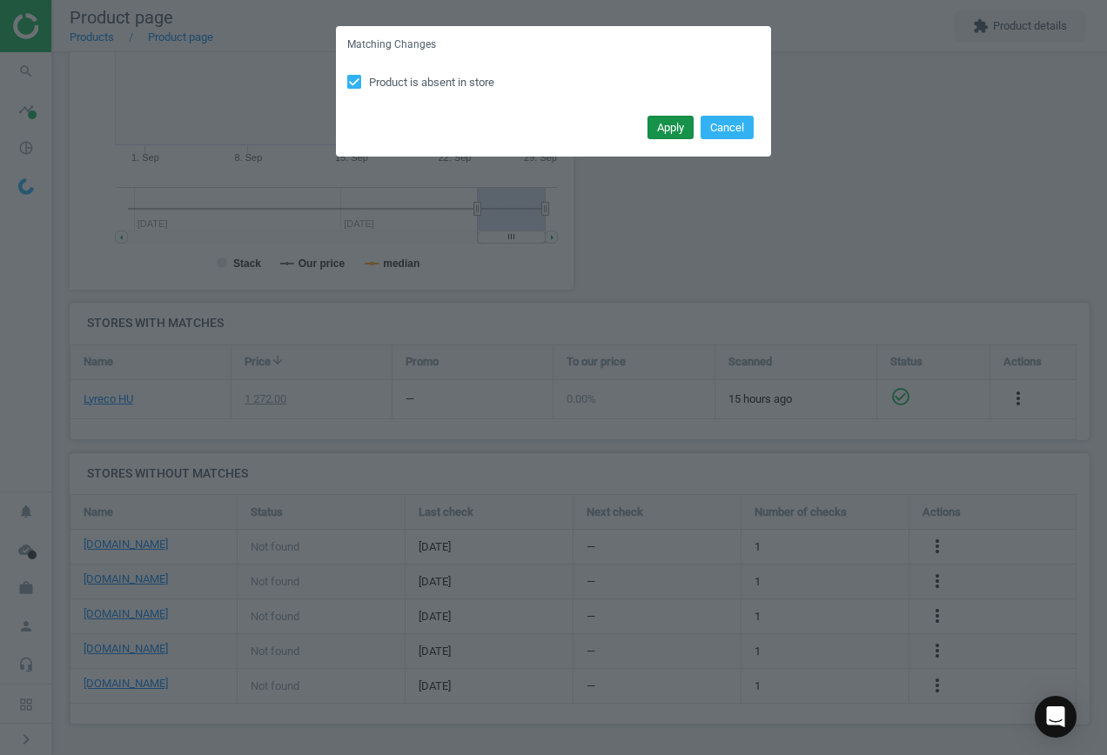
click at [671, 126] on button "Apply" at bounding box center [671, 128] width 46 height 24
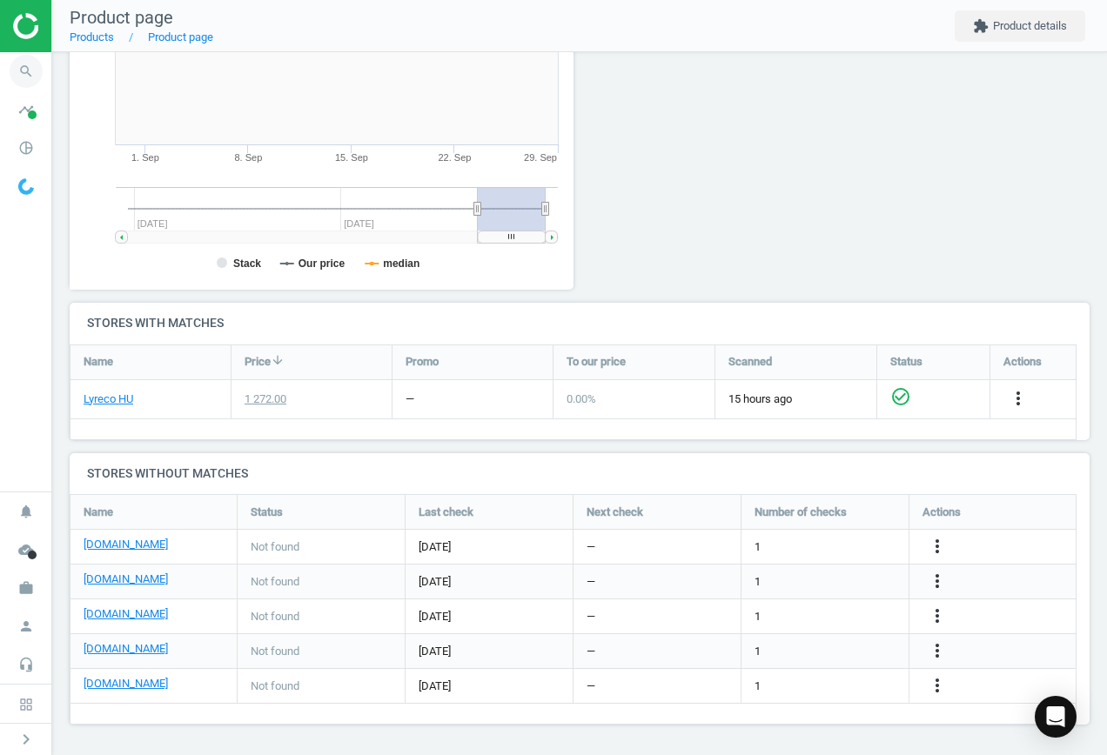
click at [29, 68] on icon "search" at bounding box center [26, 71] width 33 height 33
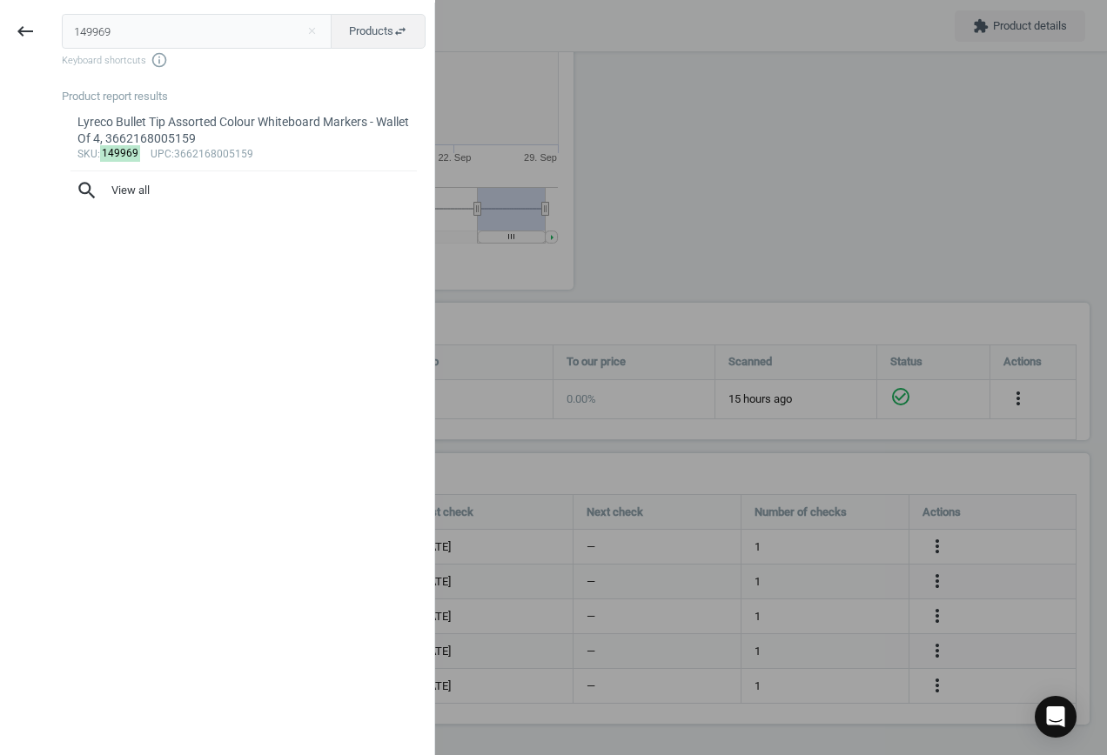
drag, startPoint x: 149, startPoint y: 27, endPoint x: -278, endPoint y: 27, distance: 426.5
click at [0, 27] on html "Group 2 Created with Sketch. ic/cloud_download/grey600 Created with Sketch. gra…" at bounding box center [553, 377] width 1107 height 755
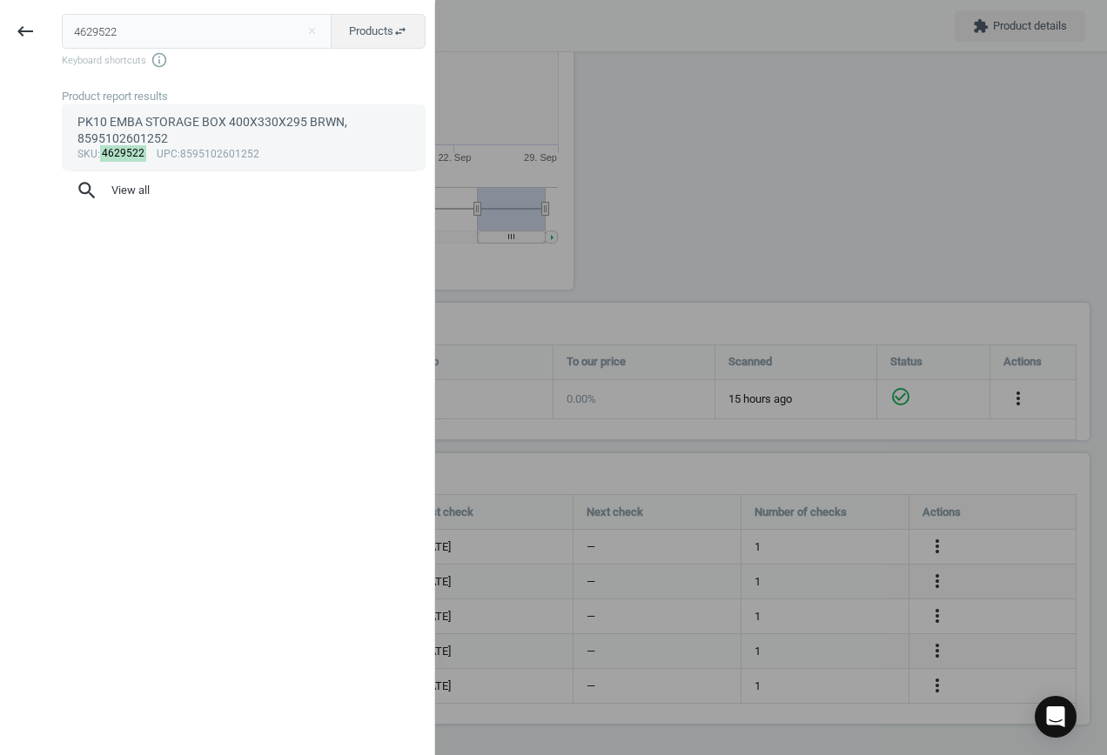
type input "4629522"
click at [136, 125] on div "PK10 EMBA STORAGE BOX 400X330X295 BRWN, 8595102601252" at bounding box center [243, 131] width 333 height 34
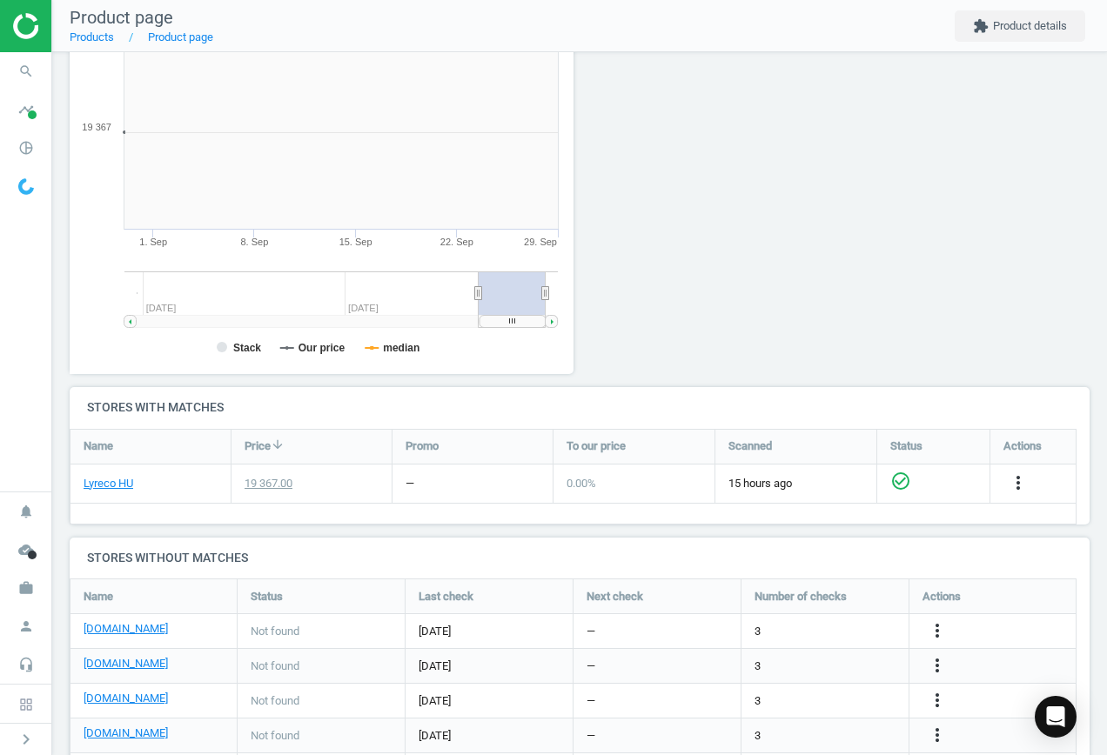
scroll to position [375, 524]
click at [937, 630] on icon "more_vert" at bounding box center [937, 631] width 21 height 21
click at [805, 631] on link "Edit URL/product option" at bounding box center [801, 631] width 238 height 27
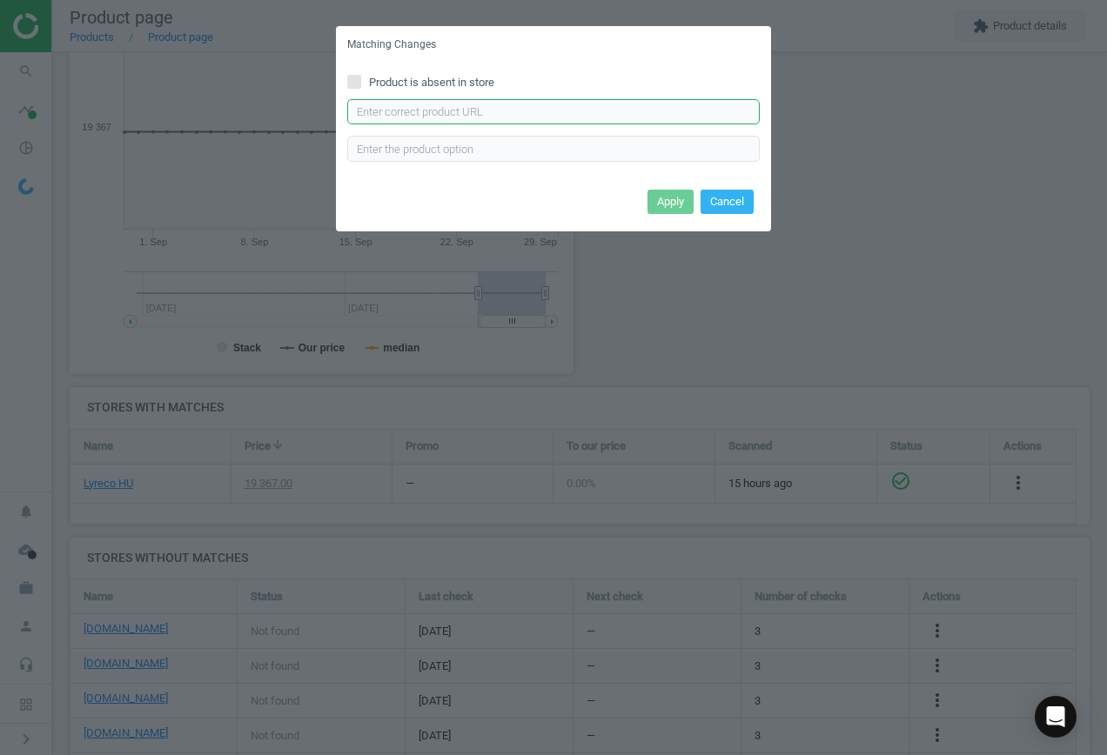
click at [436, 112] on input "text" at bounding box center [553, 112] width 413 height 26
paste input "[URL][DOMAIN_NAME]"
type input "[URL][DOMAIN_NAME]"
click at [667, 200] on button "Apply" at bounding box center [671, 202] width 46 height 24
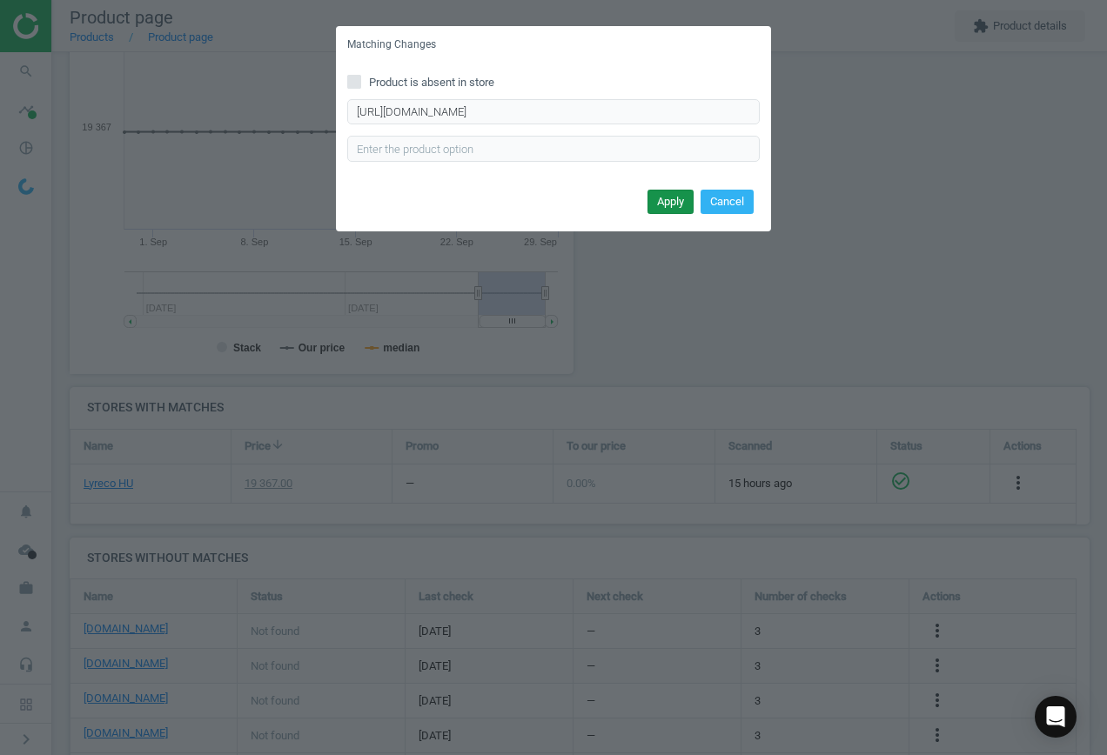
scroll to position [0, 0]
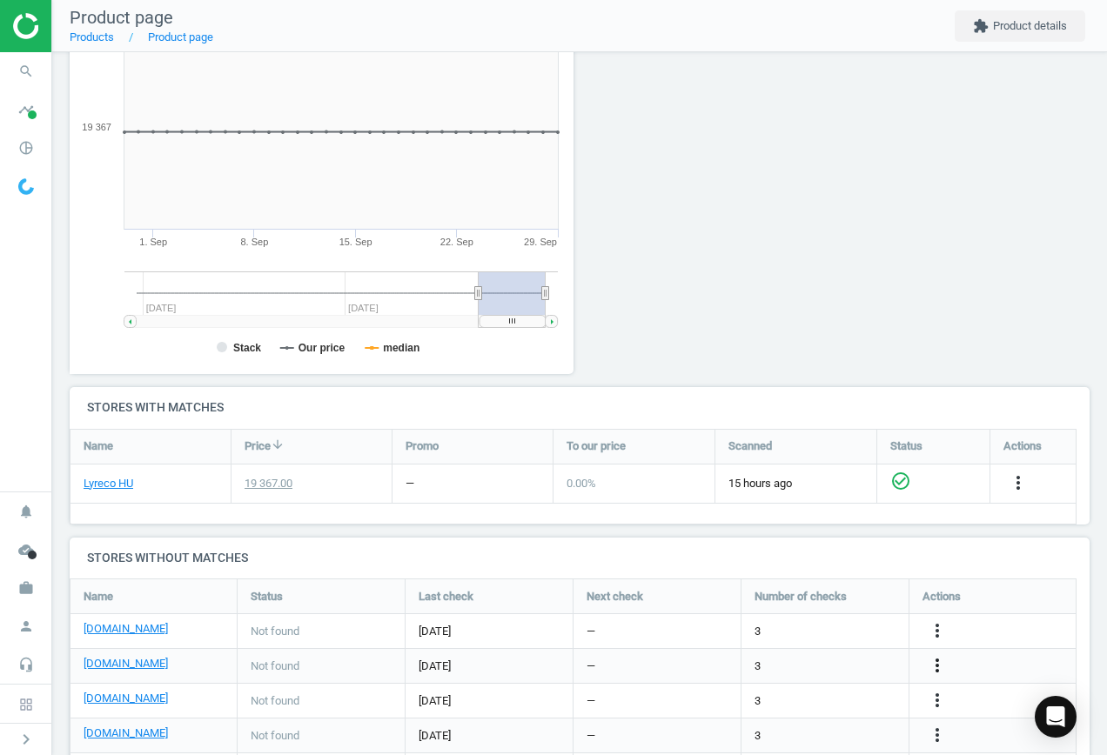
click at [936, 663] on icon "more_vert" at bounding box center [937, 665] width 21 height 21
click at [844, 661] on link "Edit URL/product option" at bounding box center [801, 666] width 238 height 27
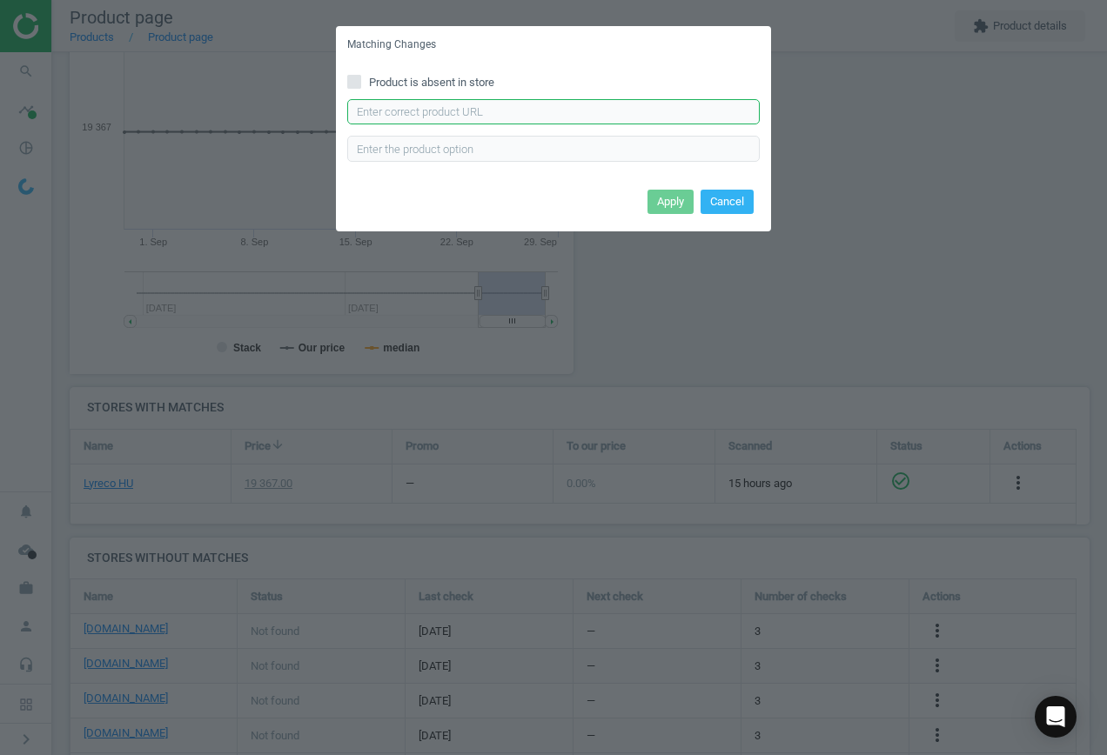
click at [586, 110] on input "text" at bounding box center [553, 112] width 413 height 26
paste input "[URL][DOMAIN_NAME][PERSON_NAME]"
type input "[URL][DOMAIN_NAME][PERSON_NAME]"
click at [652, 205] on button "Apply" at bounding box center [671, 202] width 46 height 24
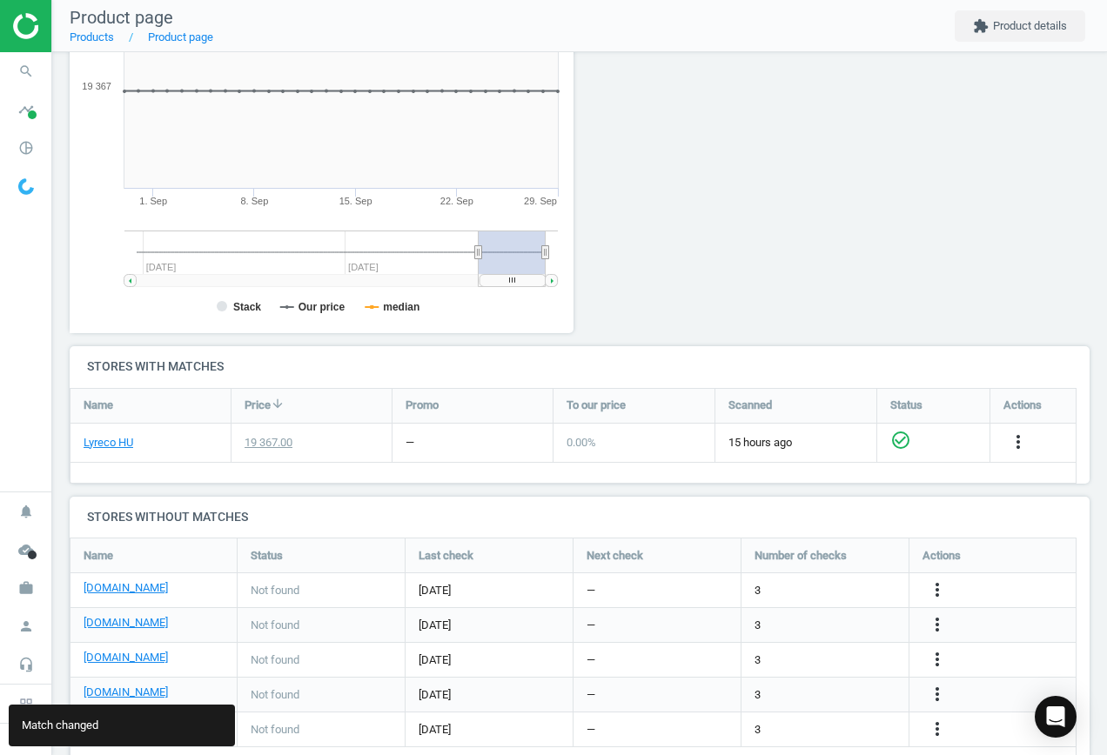
scroll to position [338, 0]
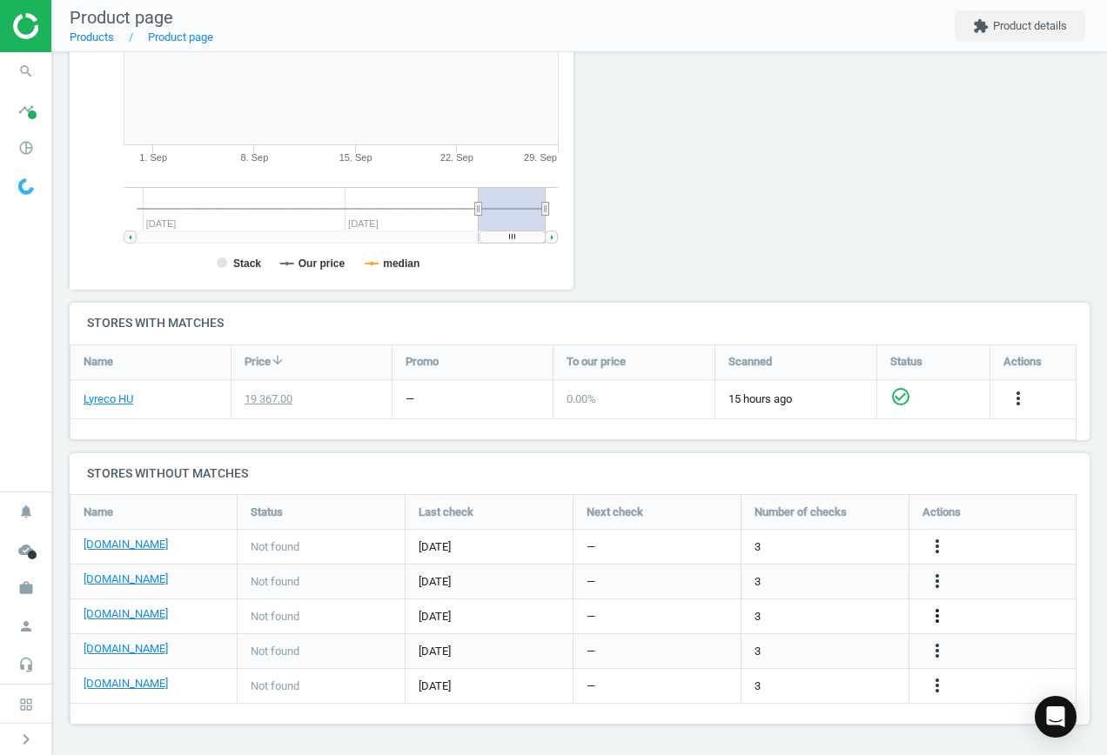
click at [939, 614] on icon "more_vert" at bounding box center [937, 616] width 21 height 21
click at [792, 613] on link "Edit URL/product option" at bounding box center [801, 616] width 238 height 27
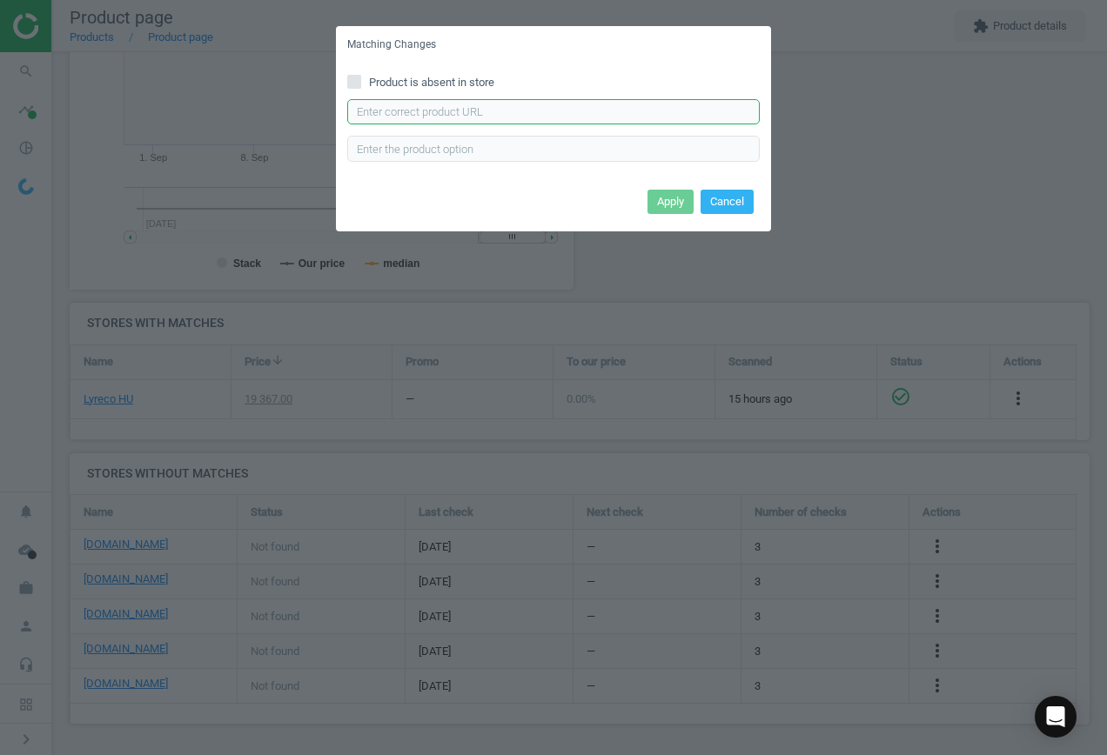
click at [562, 117] on input "text" at bounding box center [553, 112] width 413 height 26
paste input "[URL][DOMAIN_NAME][PERSON_NAME]"
type input "[URL][DOMAIN_NAME][PERSON_NAME]"
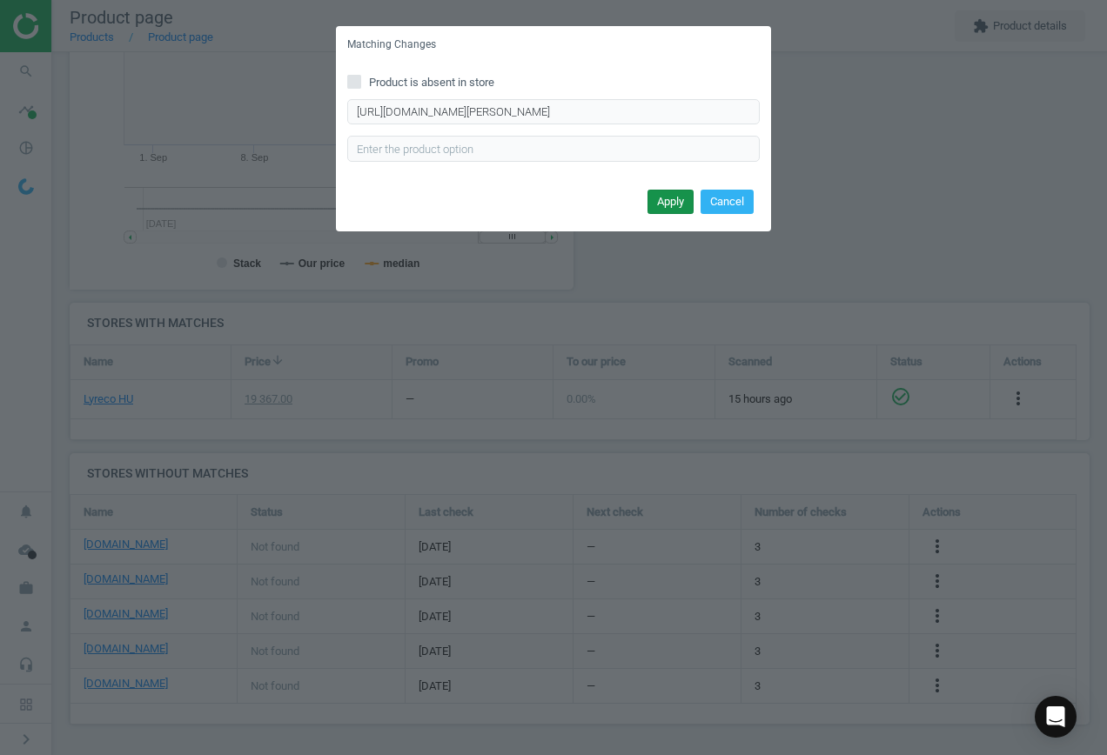
click at [674, 192] on button "Apply" at bounding box center [671, 202] width 46 height 24
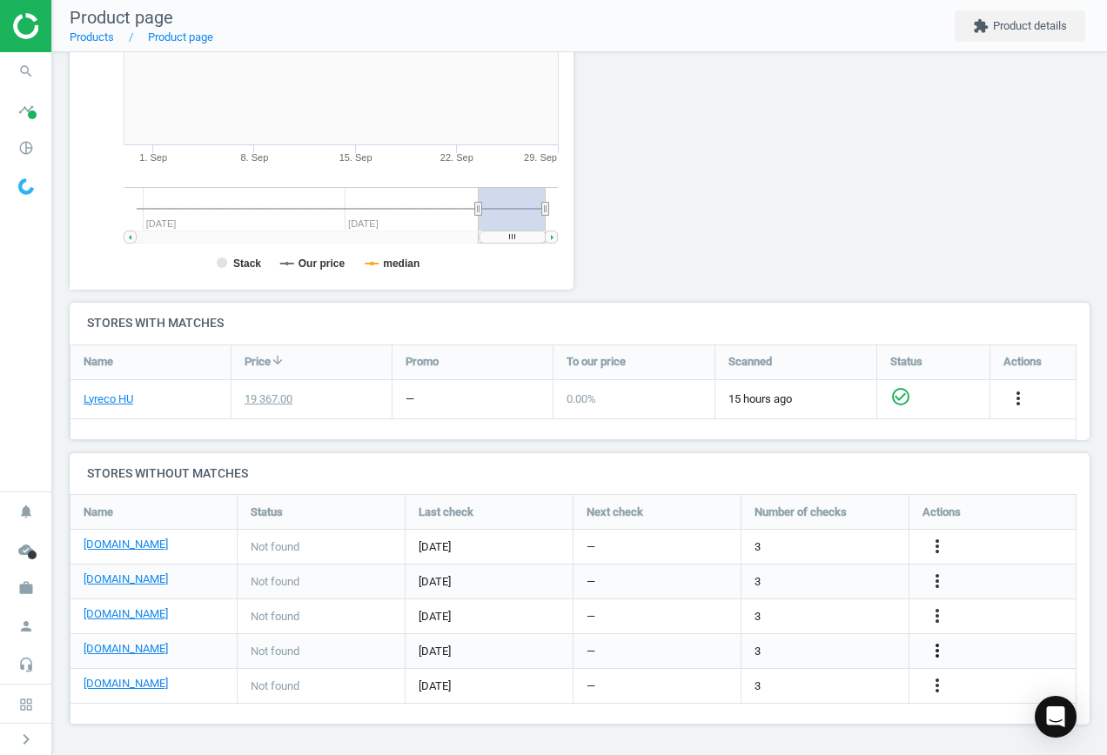
click at [937, 648] on icon "more_vert" at bounding box center [937, 651] width 21 height 21
click at [811, 651] on link "Edit URL/product option" at bounding box center [801, 651] width 238 height 27
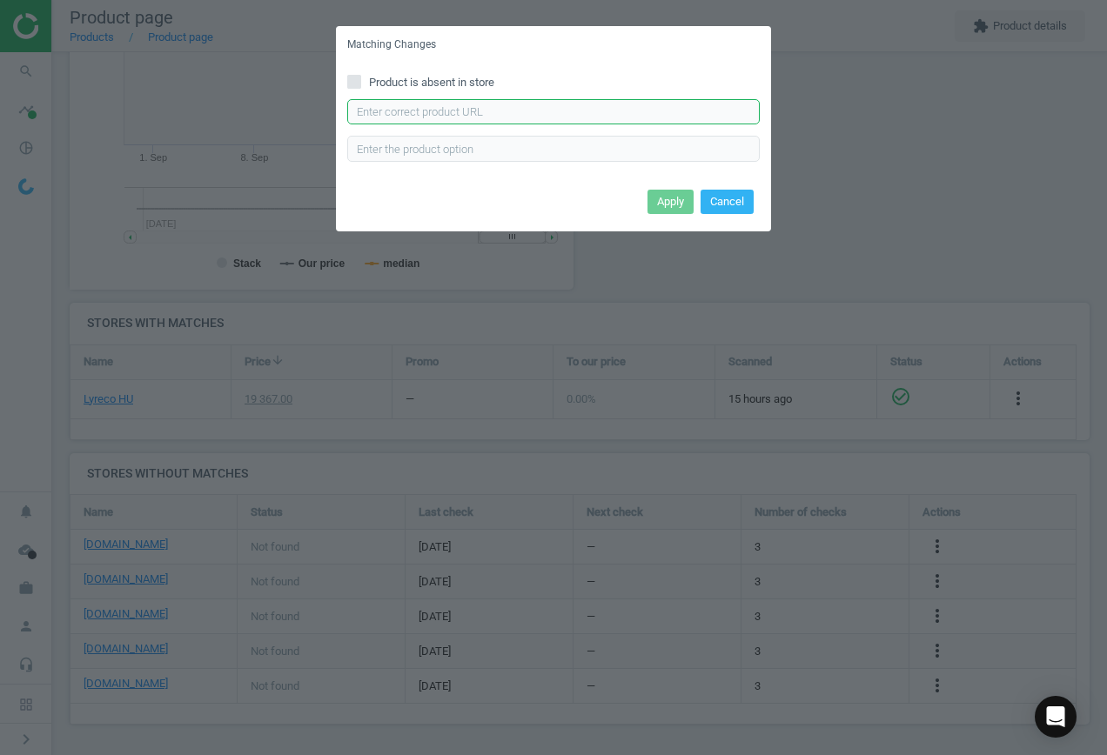
click at [406, 116] on input "text" at bounding box center [553, 112] width 413 height 26
paste input "[URL][DOMAIN_NAME][PERSON_NAME]"
type input "[URL][DOMAIN_NAME][PERSON_NAME]"
click at [658, 210] on button "Apply" at bounding box center [671, 202] width 46 height 24
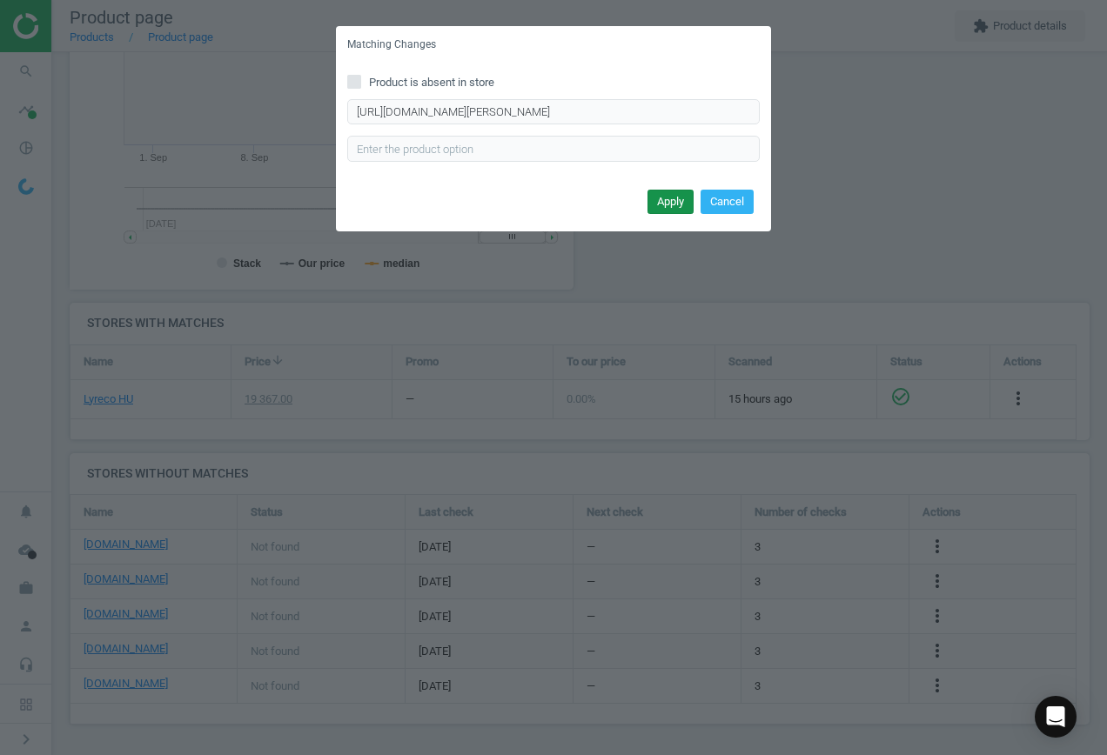
scroll to position [0, 0]
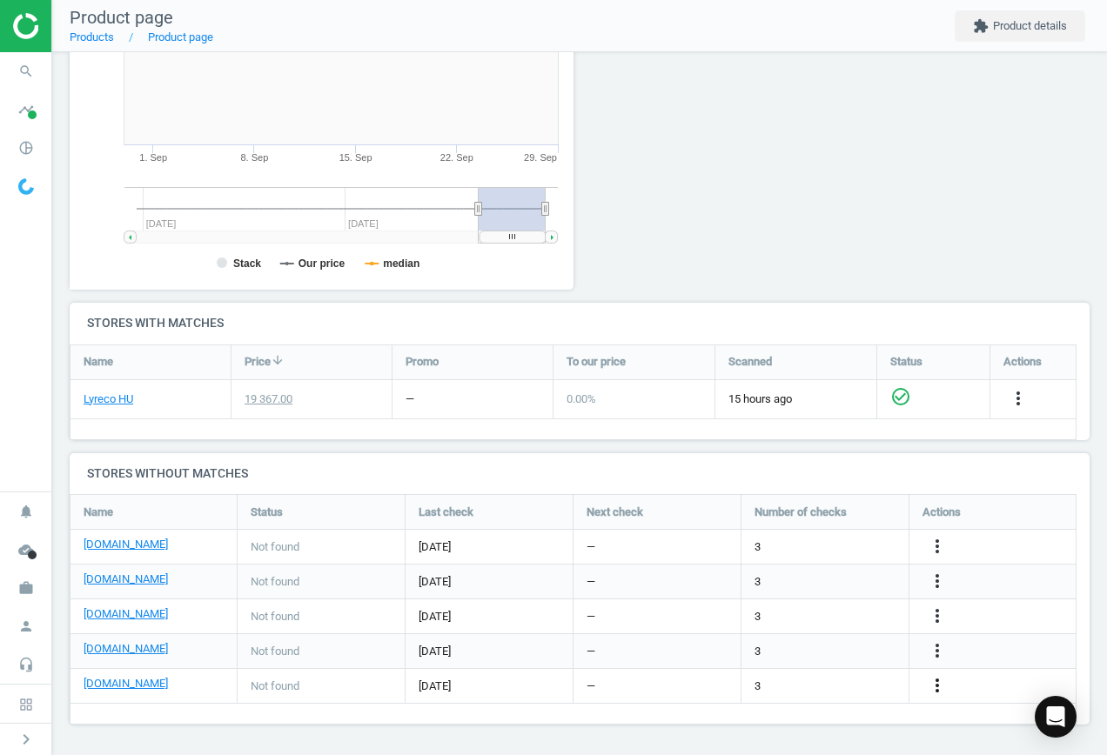
click at [933, 694] on icon "more_vert" at bounding box center [937, 685] width 21 height 21
click at [809, 675] on link "Edit URL/product option" at bounding box center [801, 686] width 238 height 27
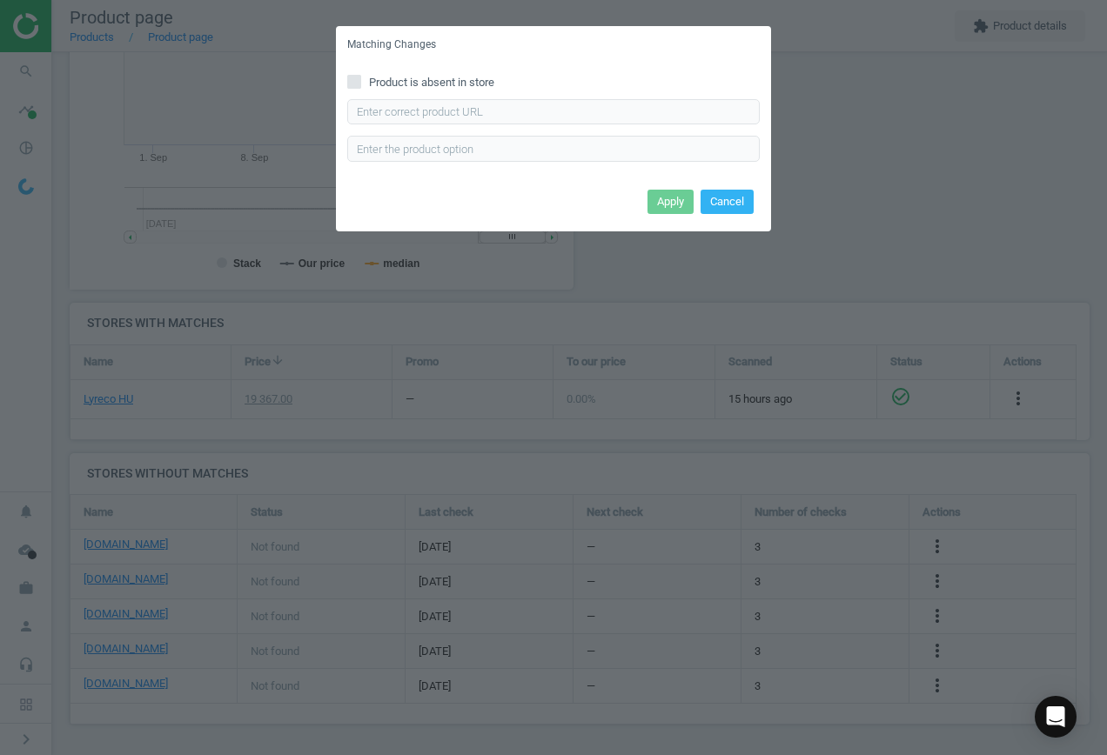
click at [465, 76] on div "Product is absent in store Enter correct product url" at bounding box center [553, 124] width 435 height 121
click at [445, 80] on span "Product is absent in store" at bounding box center [432, 83] width 132 height 16
click at [360, 80] on input "Product is absent in store" at bounding box center [354, 81] width 11 height 11
checkbox input "true"
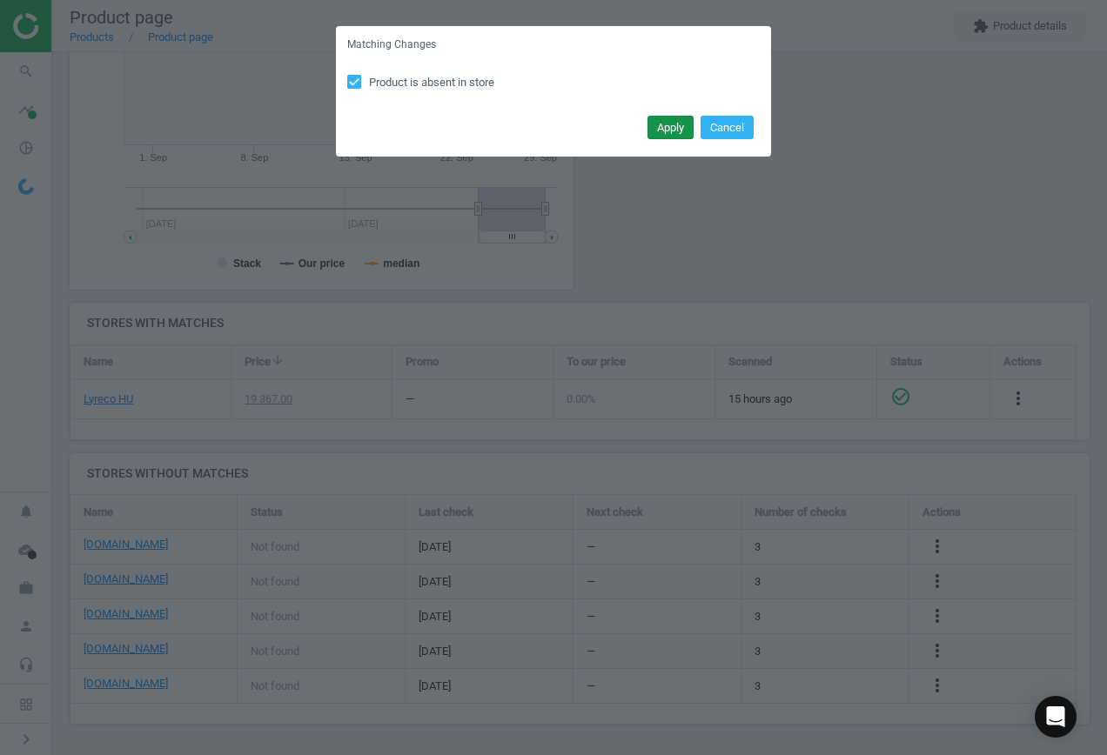
click at [672, 138] on button "Apply" at bounding box center [671, 128] width 46 height 24
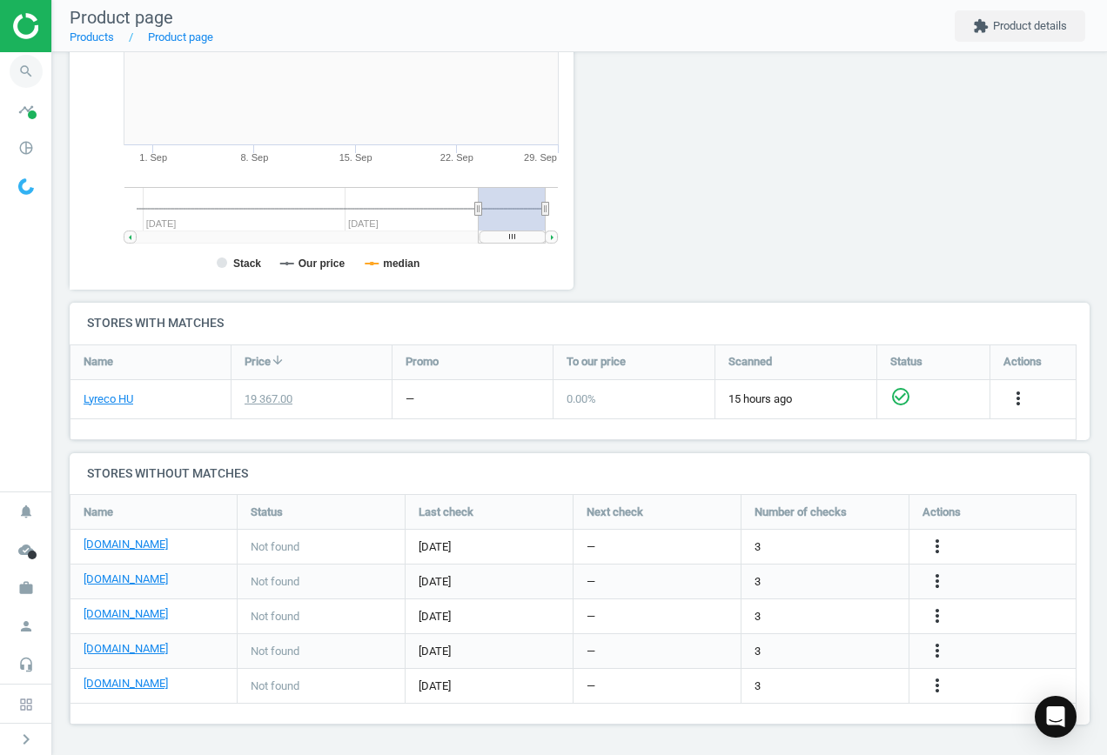
click at [21, 71] on icon "search" at bounding box center [26, 71] width 33 height 33
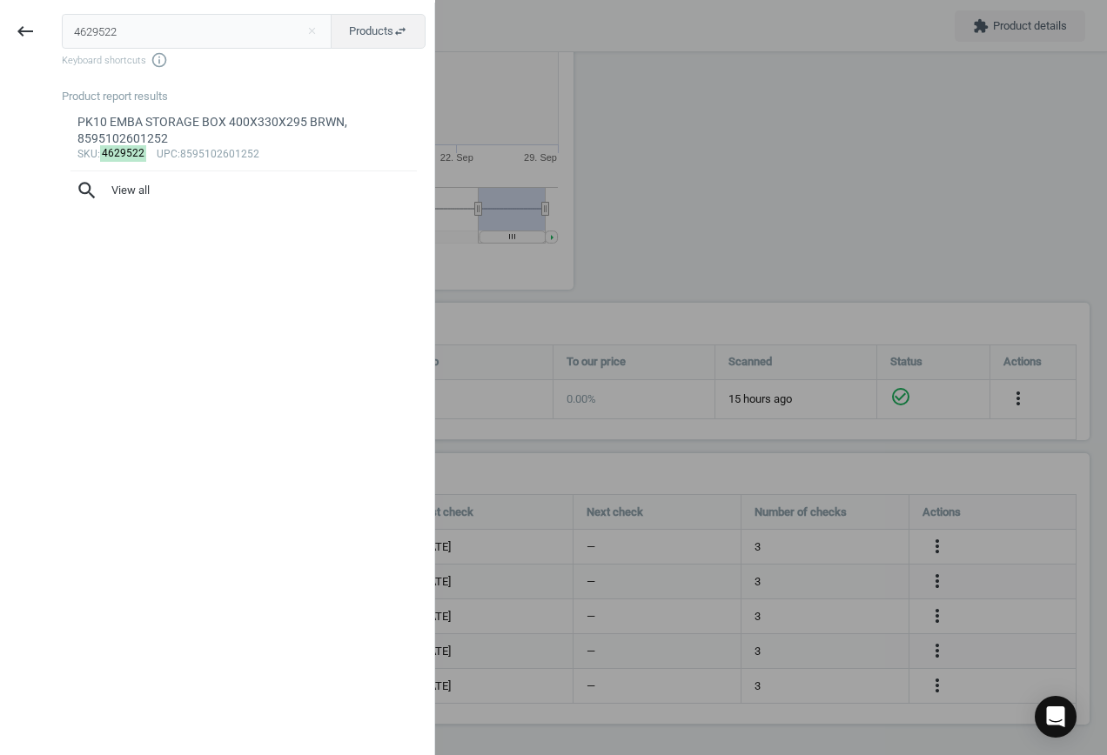
drag, startPoint x: 131, startPoint y: 30, endPoint x: -348, endPoint y: -26, distance: 481.9
click at [0, 0] on html "Group 2 Created with Sketch. ic/cloud_download/grey600 Created with Sketch. gra…" at bounding box center [553, 377] width 1107 height 755
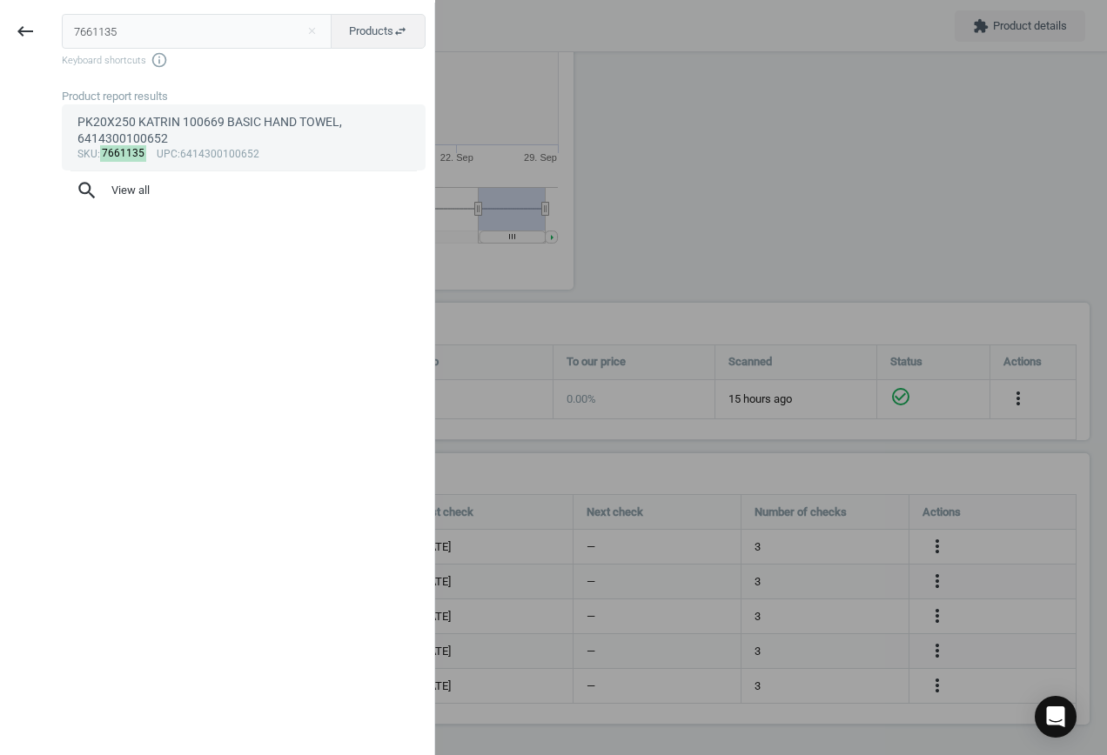
type input "7661135"
click at [229, 112] on link "PK20X250 KATRIN 100669 BASIC HAND TOWEL, 6414300100652 sku : 7661135 upc :64143…" at bounding box center [244, 137] width 364 height 66
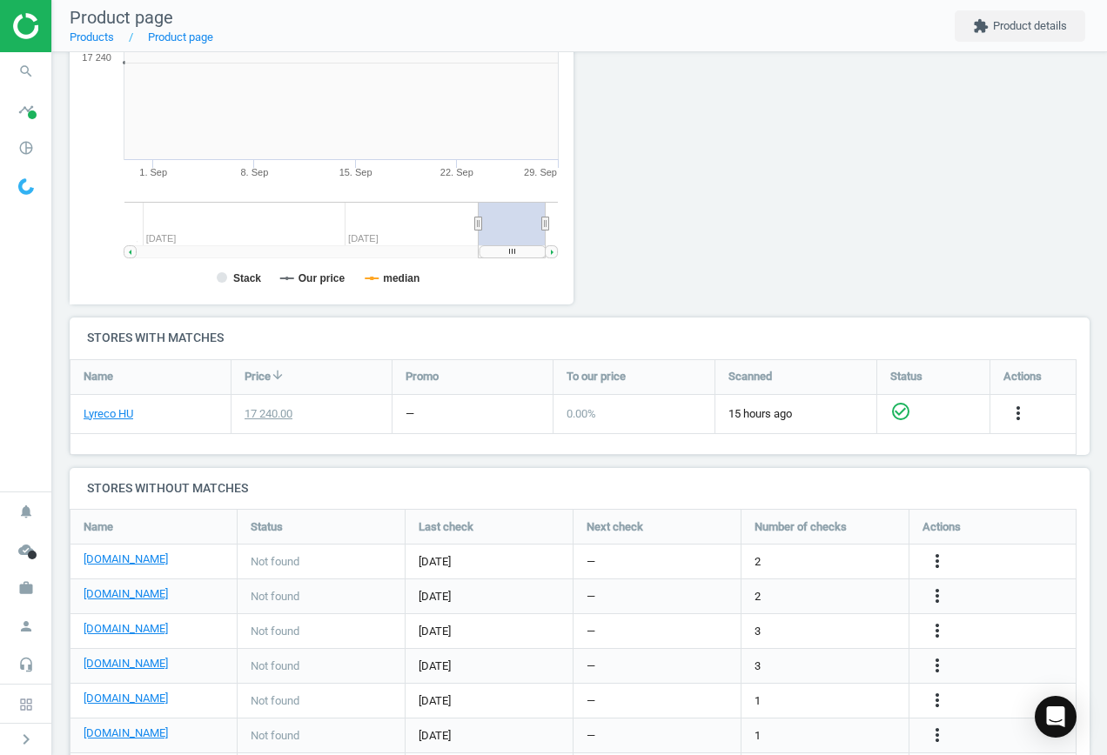
scroll to position [375, 524]
click at [942, 561] on icon "more_vert" at bounding box center [937, 561] width 21 height 21
click at [845, 567] on link "Edit URL/product option" at bounding box center [801, 561] width 238 height 27
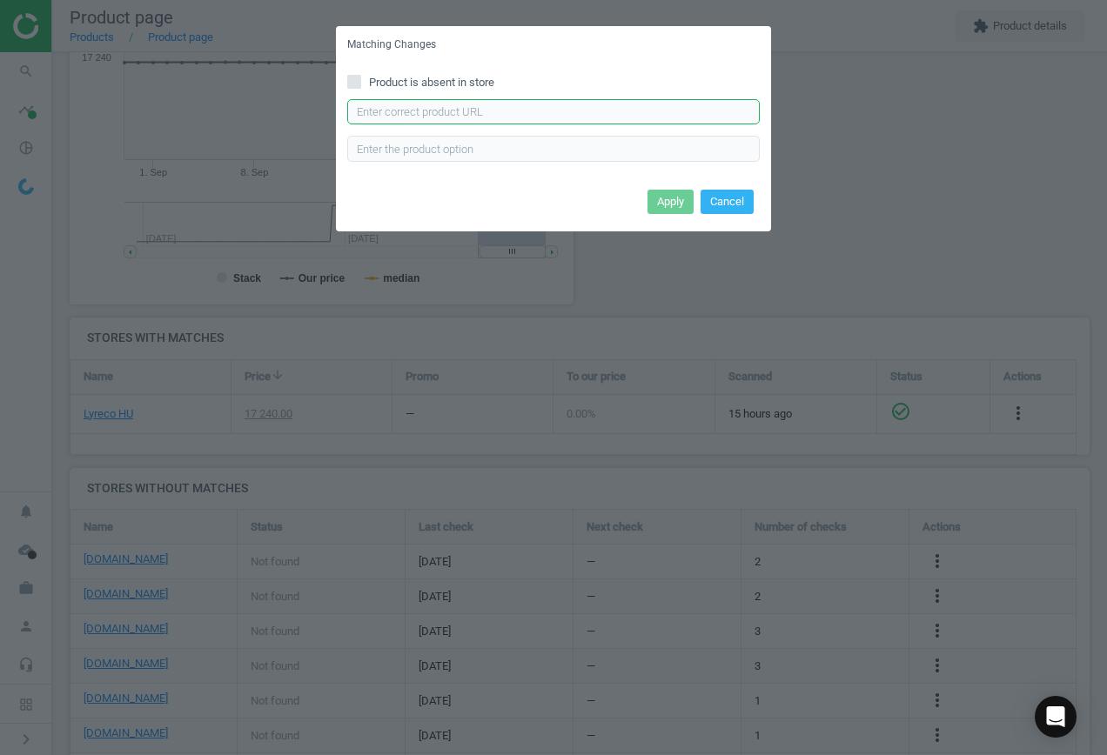
click at [451, 116] on input "text" at bounding box center [553, 112] width 413 height 26
paste input "[URL][DOMAIN_NAME]"
type input "[URL][DOMAIN_NAME]"
click at [685, 202] on button "Apply" at bounding box center [671, 202] width 46 height 24
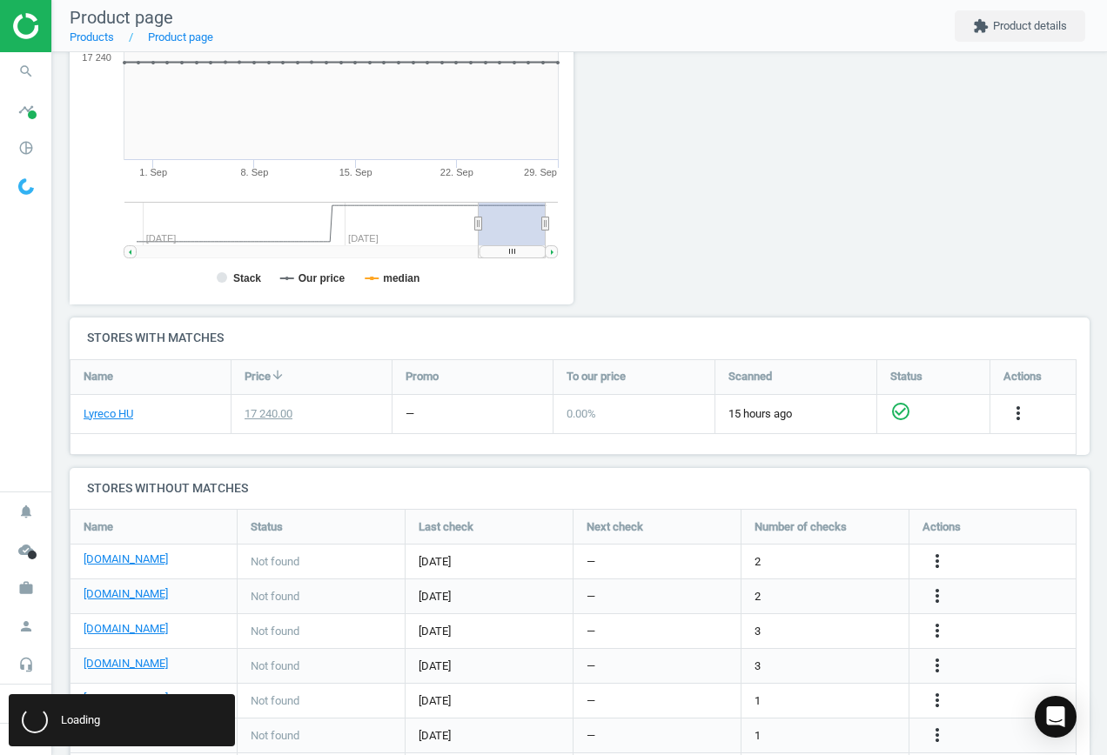
scroll to position [0, 0]
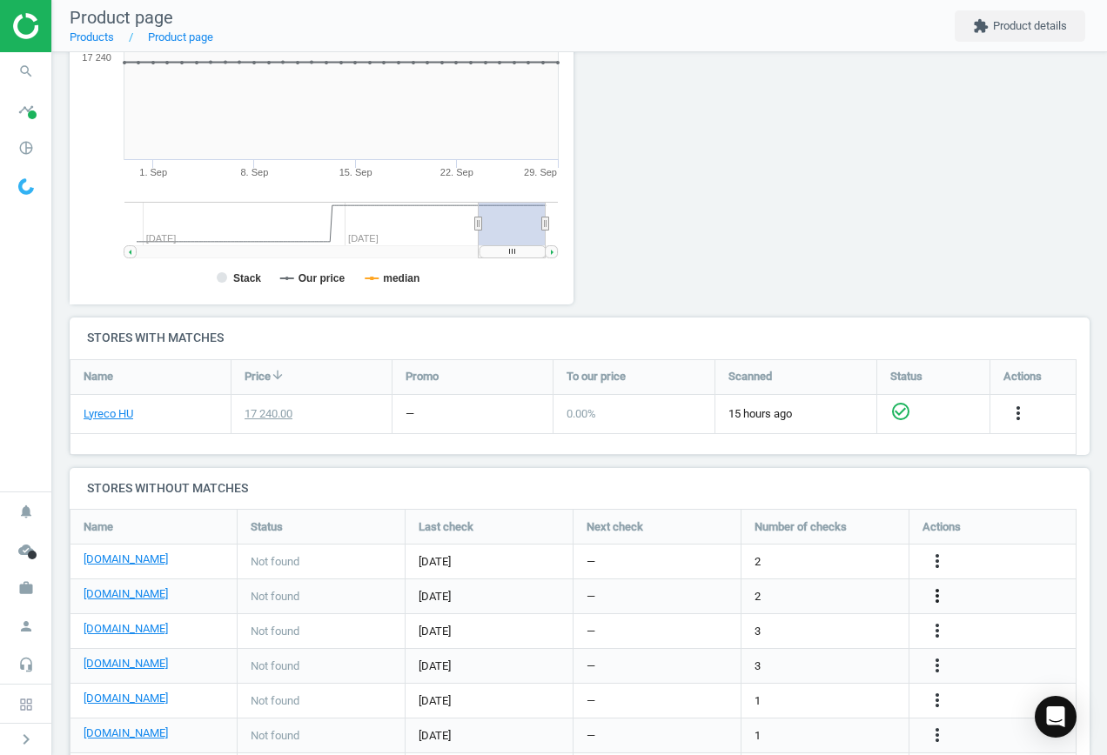
click at [937, 589] on icon "more_vert" at bounding box center [937, 596] width 21 height 21
click at [763, 594] on link "Edit URL/product option" at bounding box center [801, 596] width 238 height 27
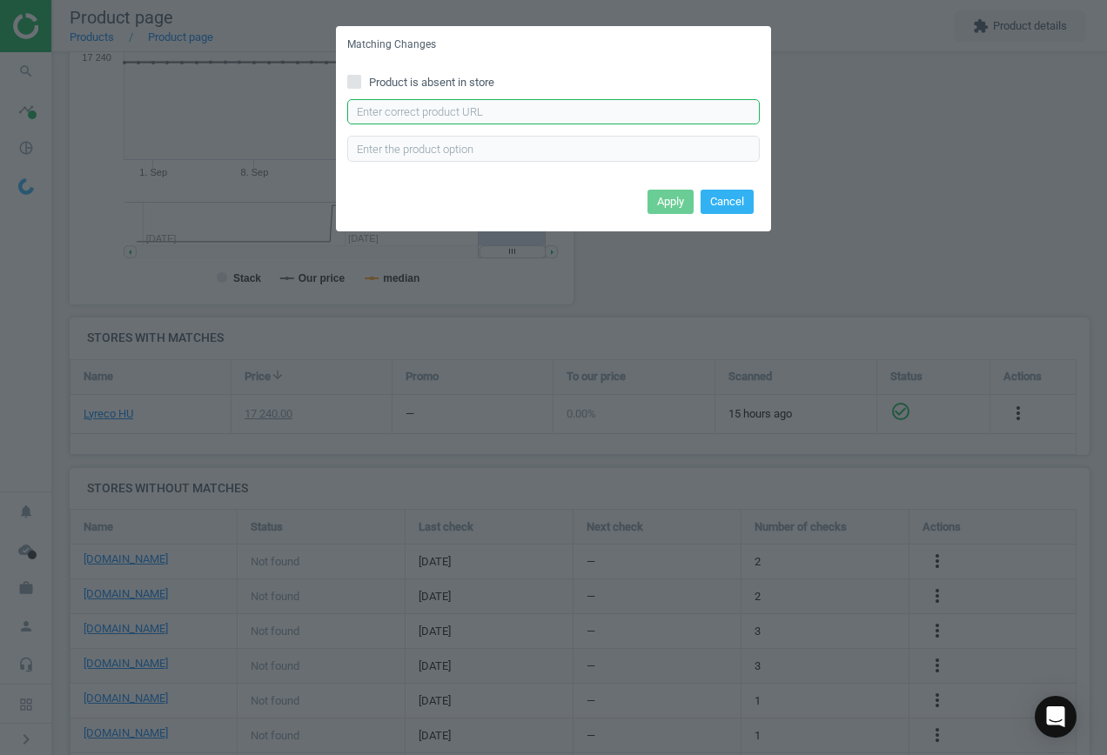
click at [439, 121] on input "text" at bounding box center [553, 112] width 413 height 26
paste input "[URL][DOMAIN_NAME]"
type input "[URL][DOMAIN_NAME]"
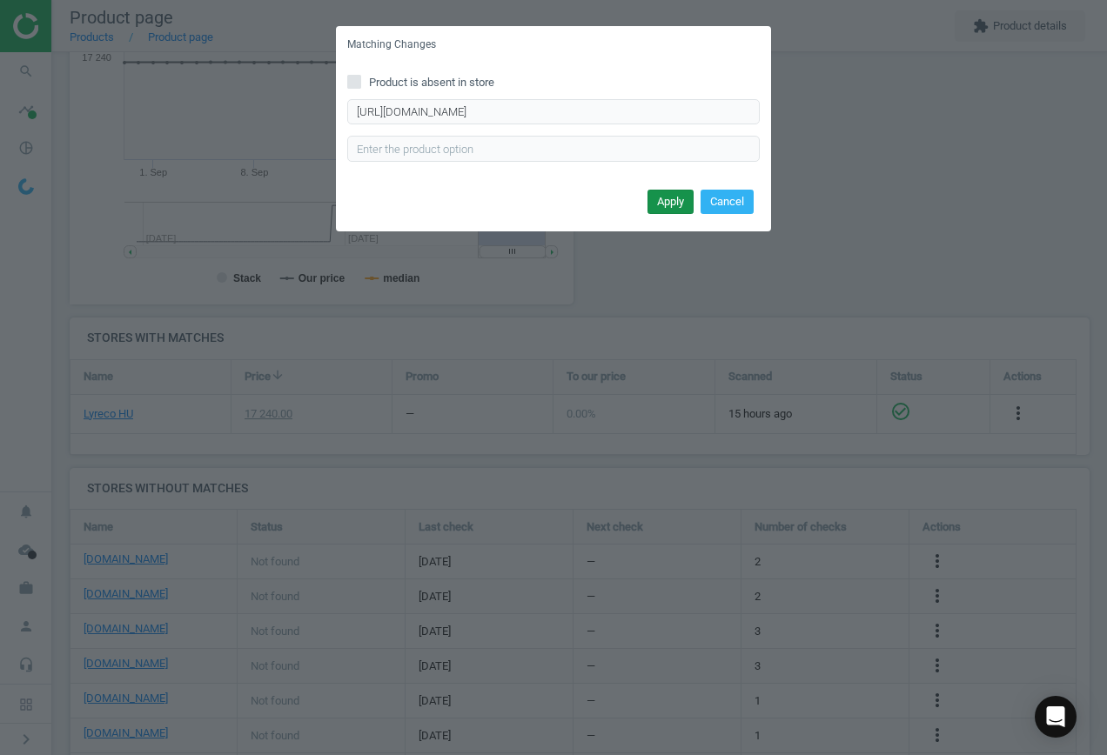
click at [658, 194] on button "Apply" at bounding box center [671, 202] width 46 height 24
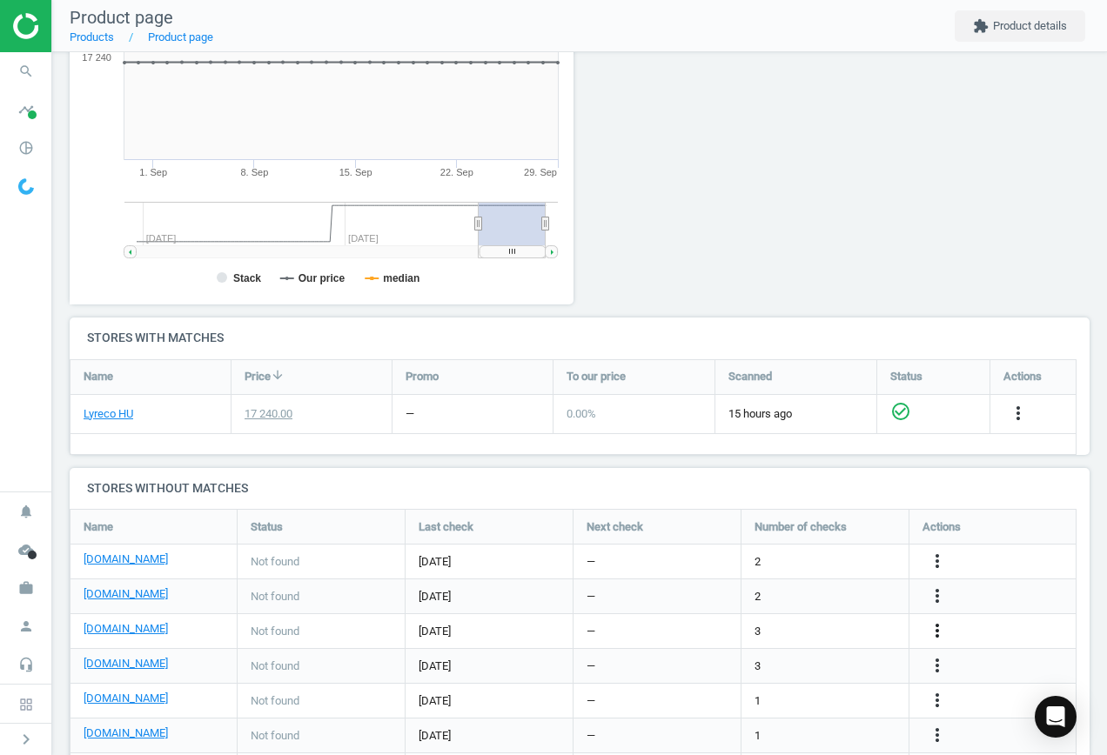
click at [937, 624] on icon "more_vert" at bounding box center [937, 631] width 21 height 21
click at [839, 630] on link "Edit URL/product option" at bounding box center [801, 631] width 238 height 27
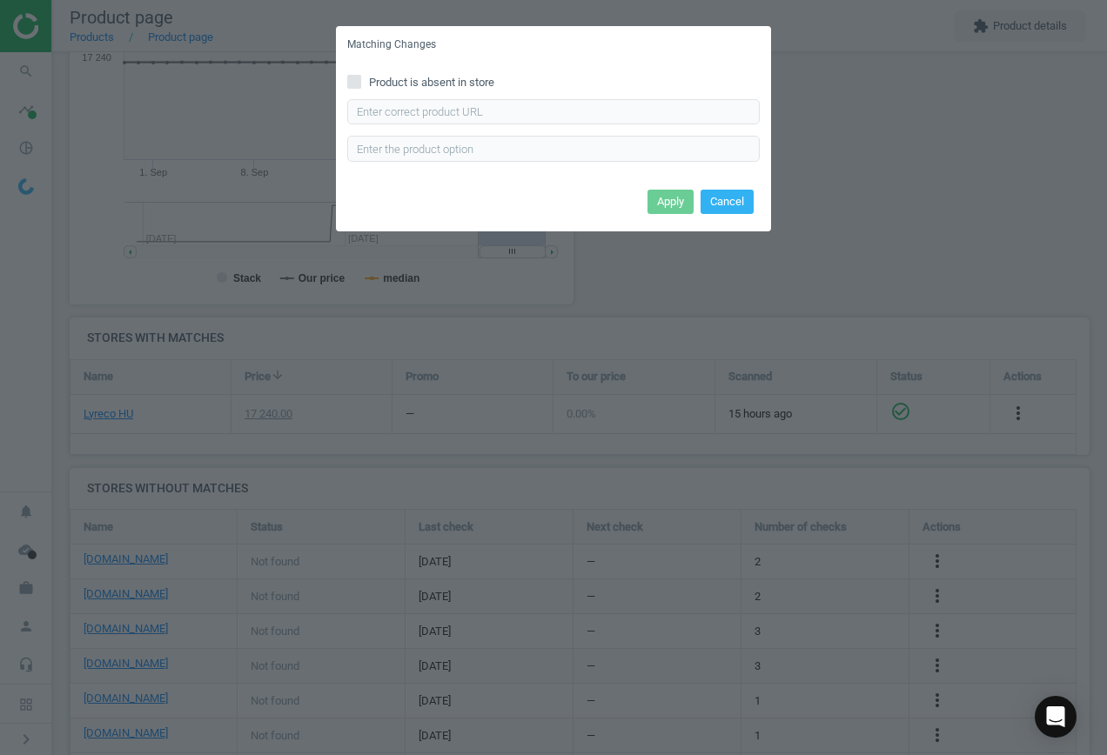
click at [419, 88] on span "Product is absent in store" at bounding box center [432, 83] width 132 height 16
click at [360, 87] on input "Product is absent in store" at bounding box center [354, 81] width 11 height 11
checkbox input "true"
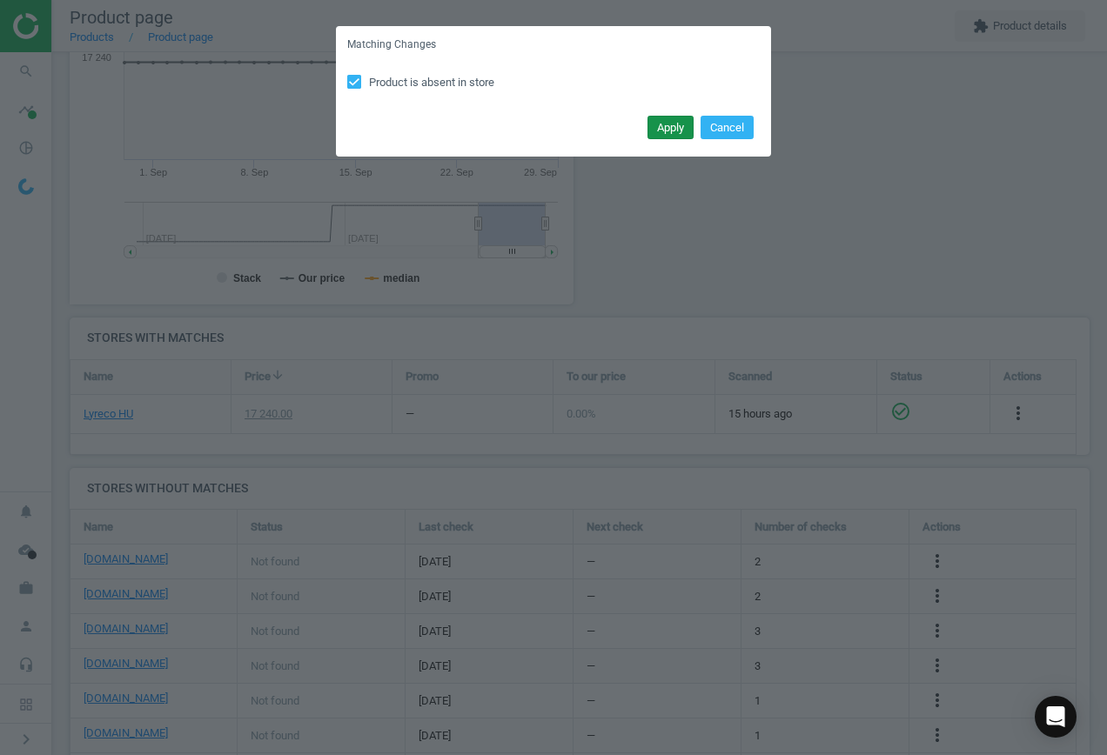
click at [661, 131] on button "Apply" at bounding box center [671, 128] width 46 height 24
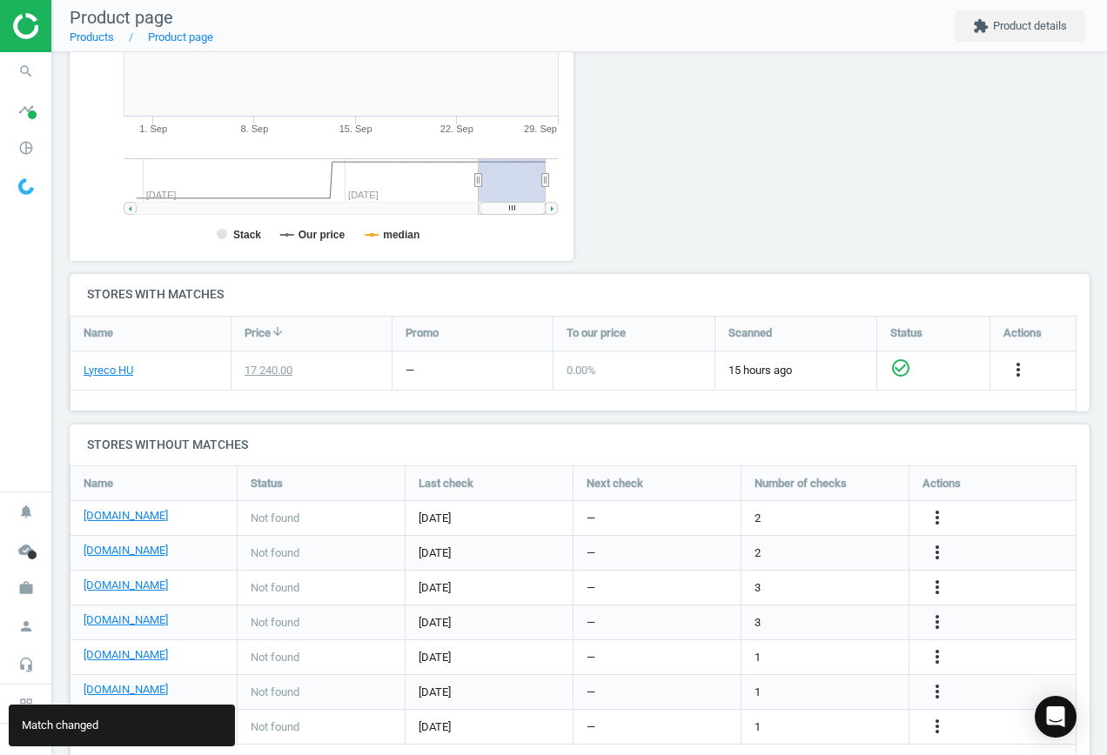
scroll to position [407, 0]
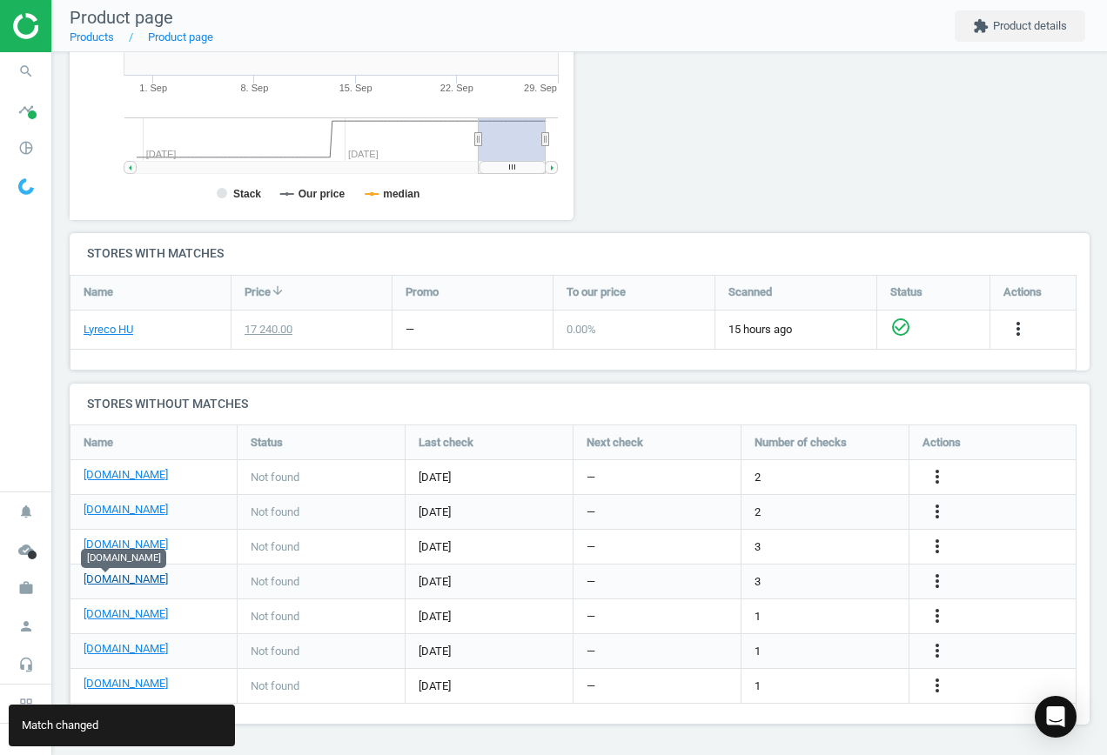
click at [106, 578] on link "[DOMAIN_NAME]" at bounding box center [126, 580] width 84 height 16
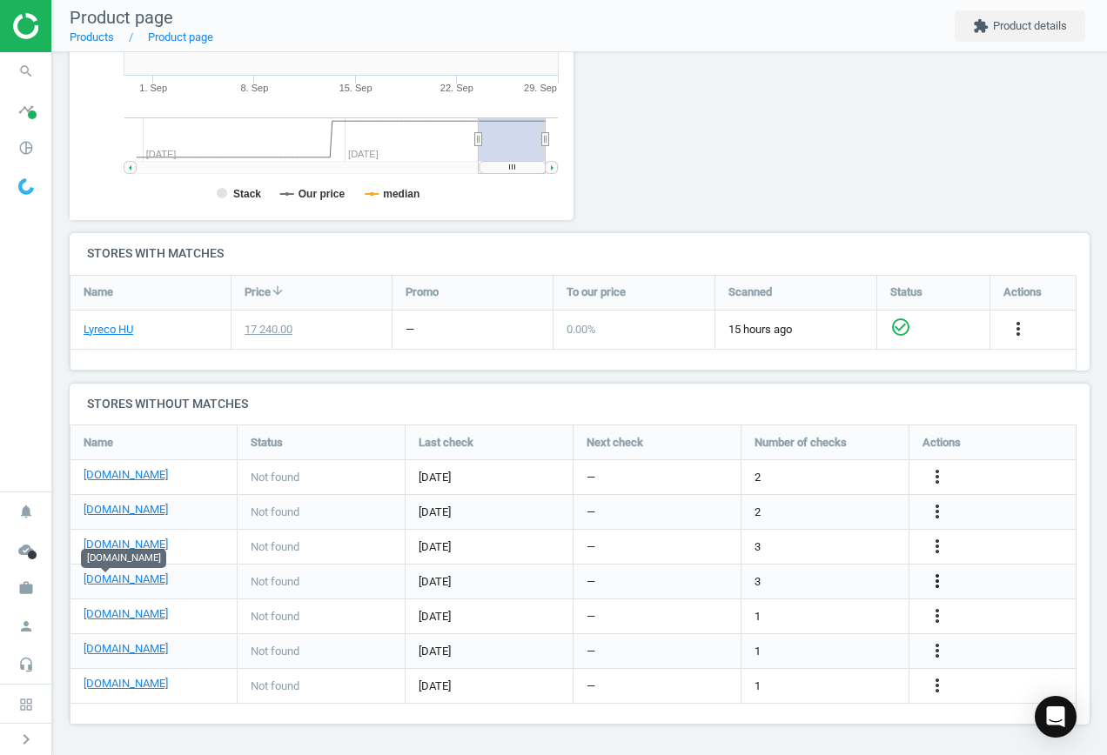
click at [936, 581] on icon "more_vert" at bounding box center [937, 581] width 21 height 21
click at [789, 577] on link "Edit URL/product option" at bounding box center [801, 581] width 238 height 27
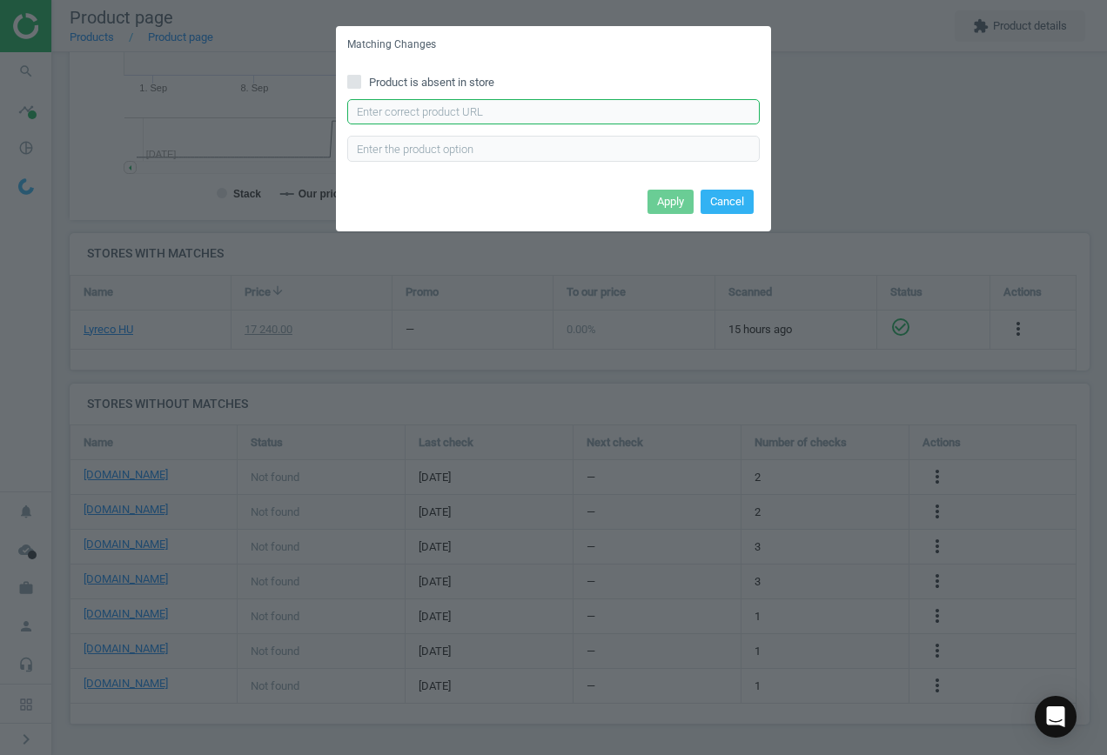
drag, startPoint x: 446, startPoint y: 105, endPoint x: 457, endPoint y: 111, distance: 12.9
click at [447, 106] on input "text" at bounding box center [553, 112] width 413 height 26
paste input "[URL][DOMAIN_NAME]"
type input "[URL][DOMAIN_NAME]"
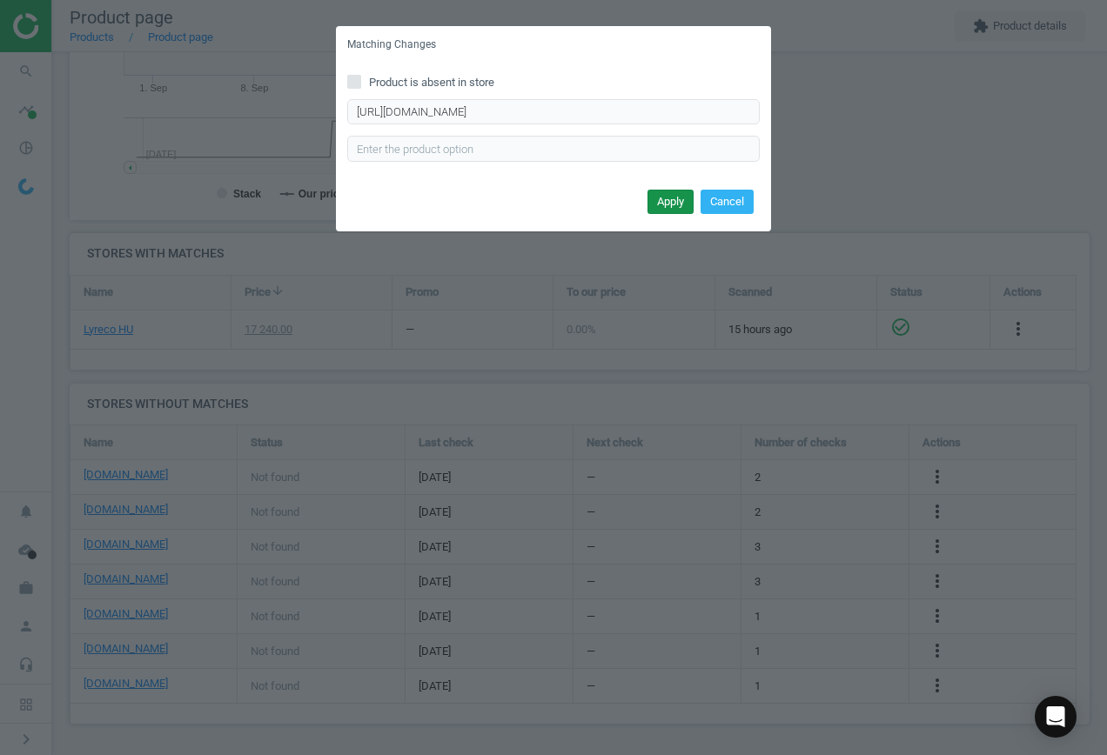
click at [661, 198] on button "Apply" at bounding box center [671, 202] width 46 height 24
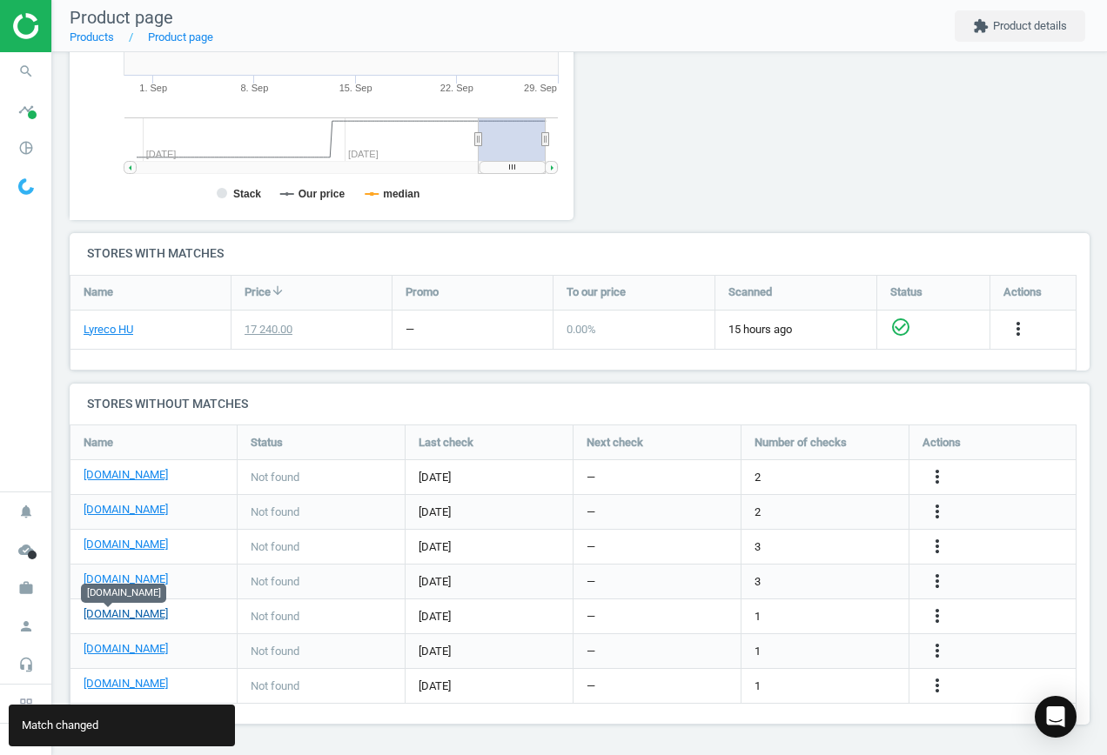
click at [111, 614] on link "[DOMAIN_NAME]" at bounding box center [126, 615] width 84 height 16
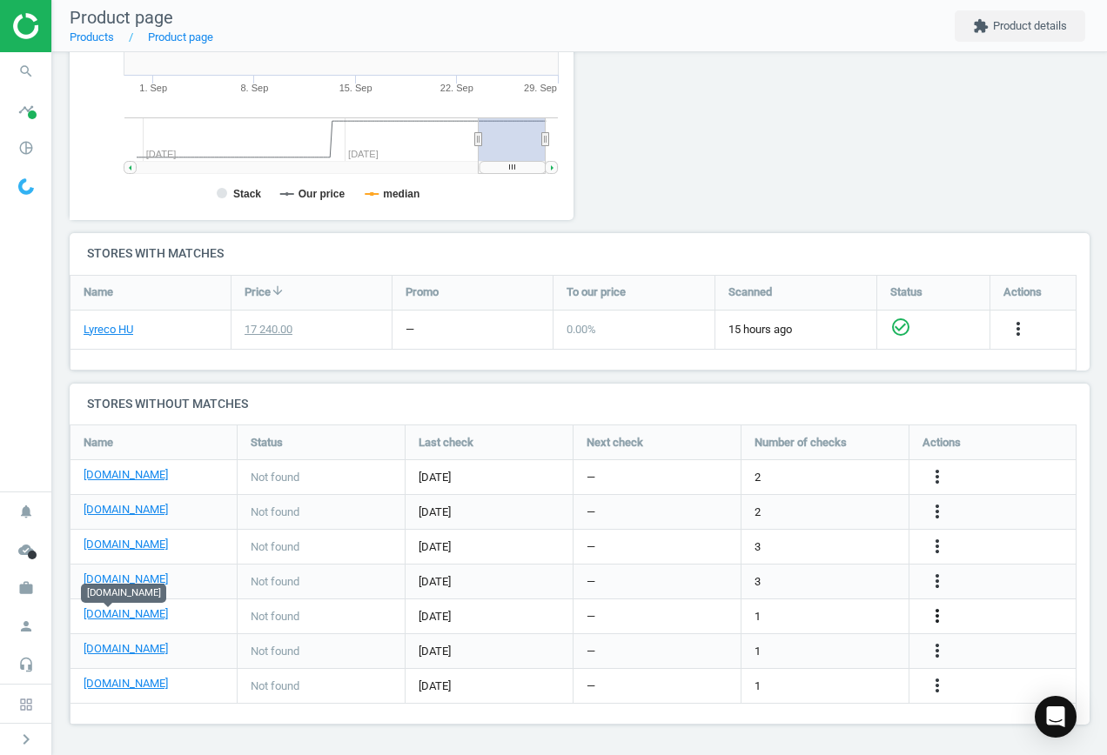
click at [944, 614] on icon "more_vert" at bounding box center [937, 616] width 21 height 21
click at [830, 612] on link "Edit URL/product option" at bounding box center [801, 616] width 238 height 27
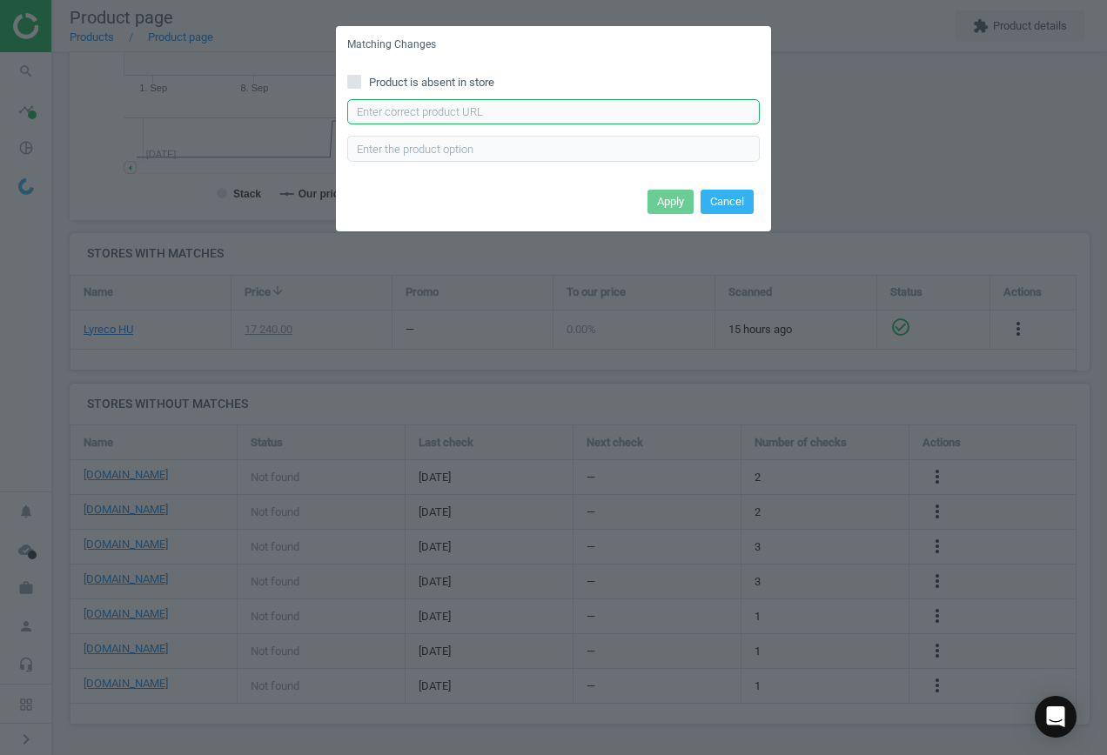
click at [554, 109] on input "text" at bounding box center [553, 112] width 413 height 26
paste input "[URL][DOMAIN_NAME]"
type input "[URL][DOMAIN_NAME]"
click at [662, 206] on button "Apply" at bounding box center [671, 202] width 46 height 24
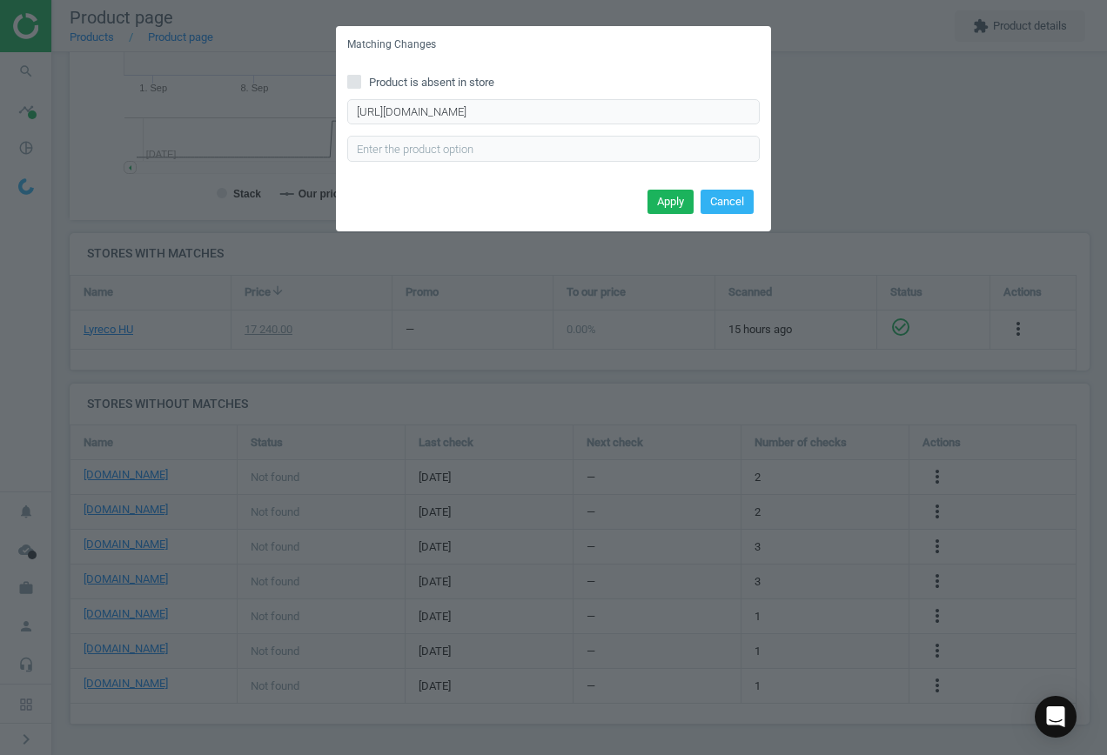
scroll to position [0, 0]
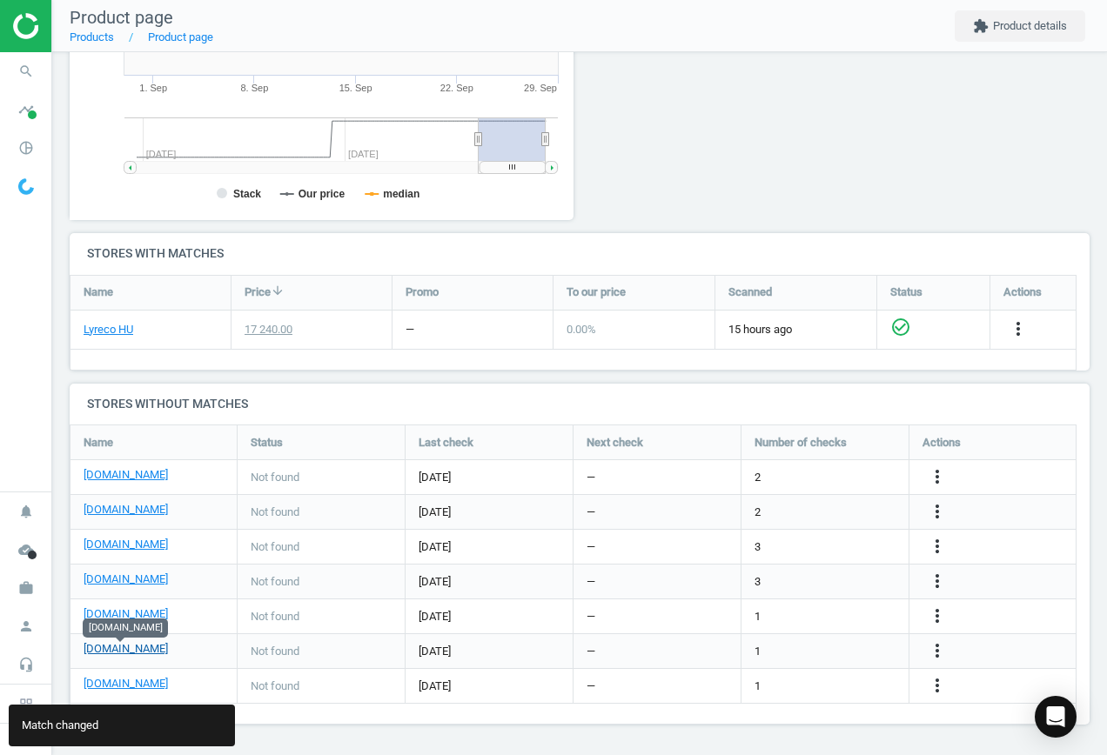
click at [131, 651] on link "[DOMAIN_NAME]" at bounding box center [126, 649] width 84 height 16
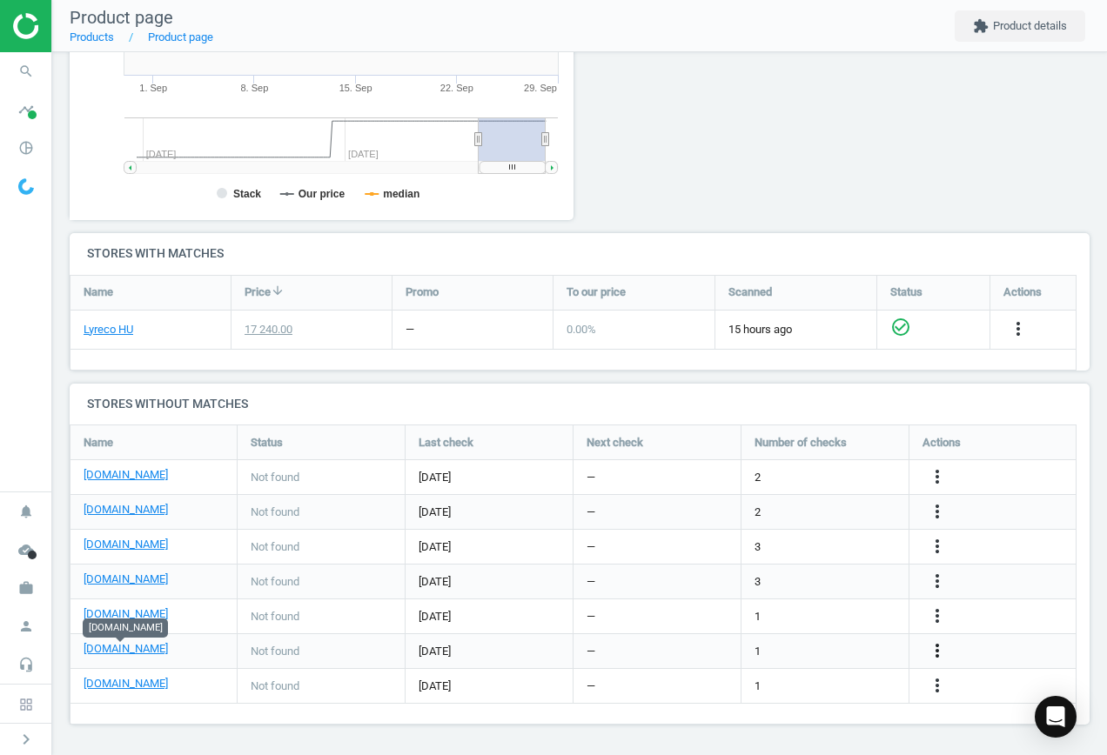
click at [935, 648] on icon "more_vert" at bounding box center [937, 651] width 21 height 21
click at [828, 648] on link "Edit URL/product option" at bounding box center [801, 651] width 238 height 27
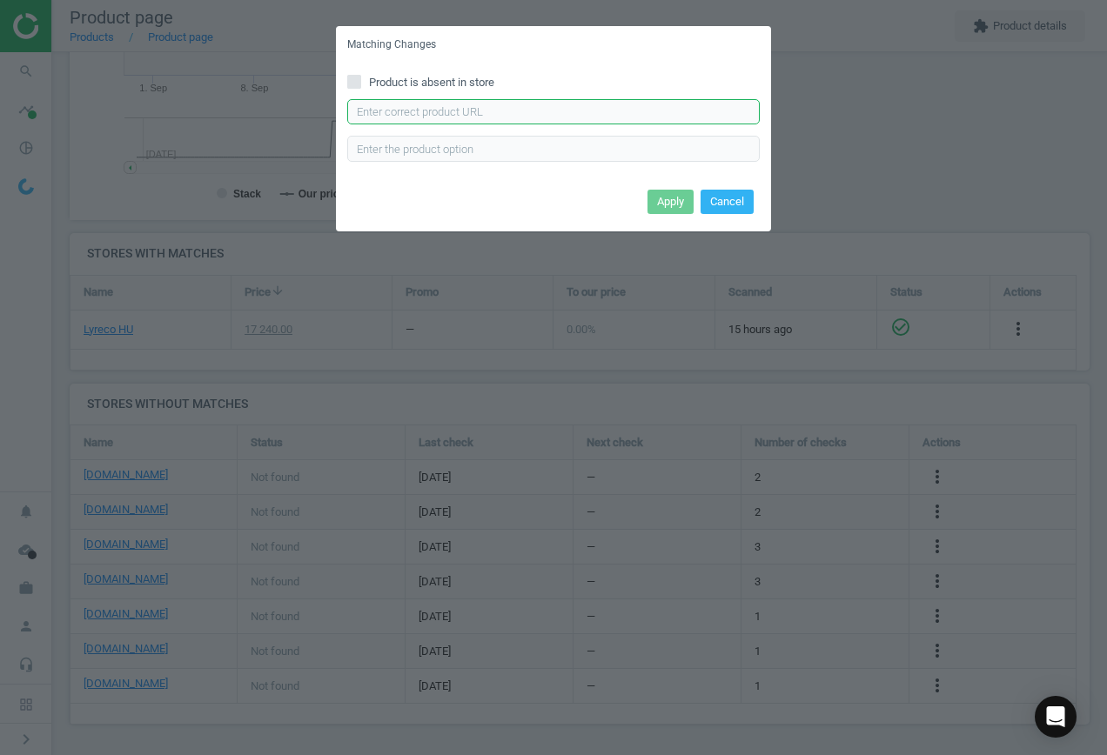
click at [479, 118] on input "text" at bounding box center [553, 112] width 413 height 26
paste input "[URL][DOMAIN_NAME]"
type input "[URL][DOMAIN_NAME]"
click at [661, 205] on button "Apply" at bounding box center [671, 202] width 46 height 24
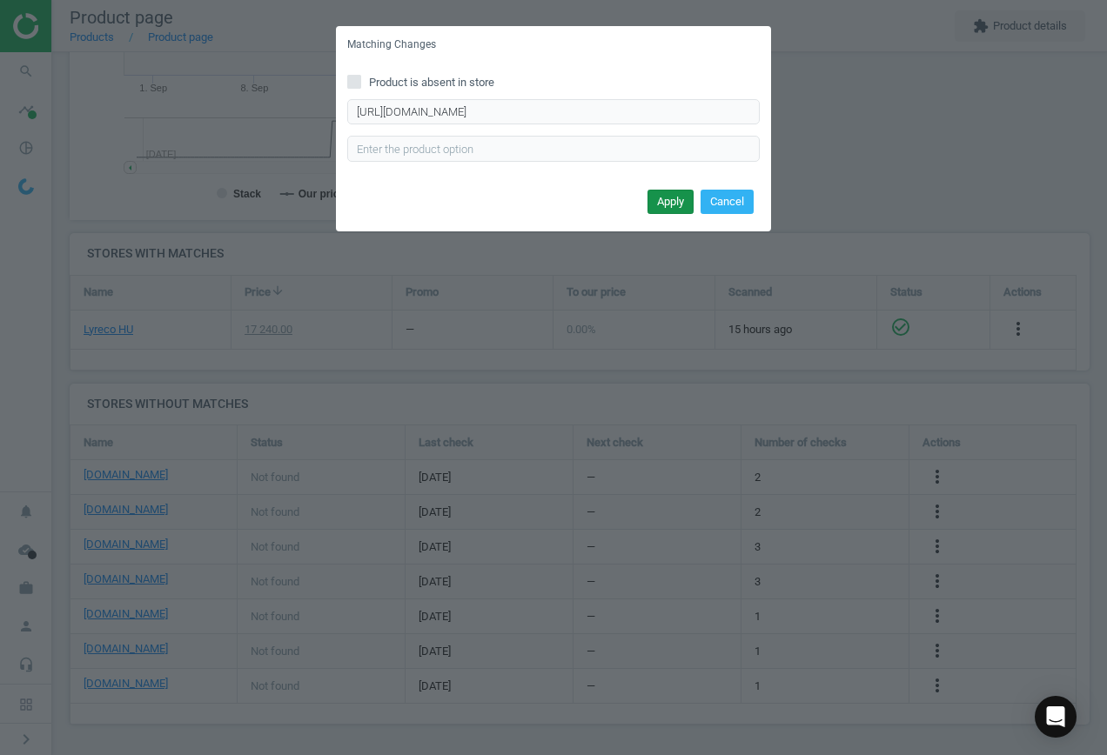
scroll to position [0, 0]
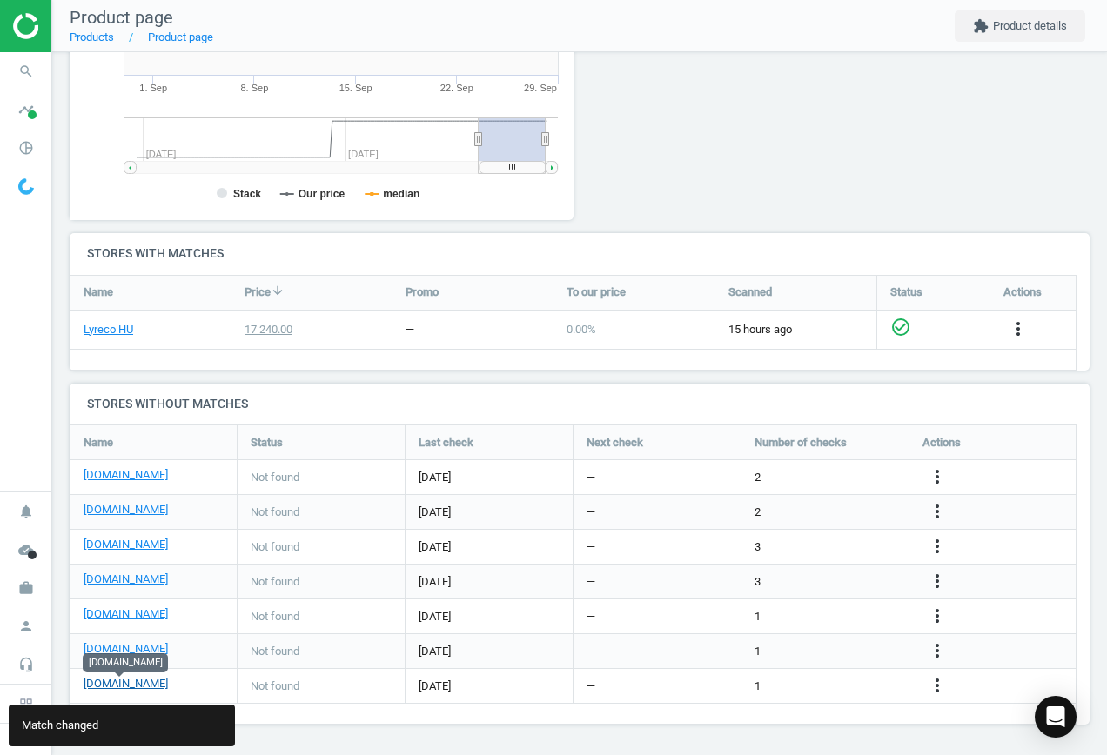
click at [124, 687] on link "[DOMAIN_NAME]" at bounding box center [126, 684] width 84 height 16
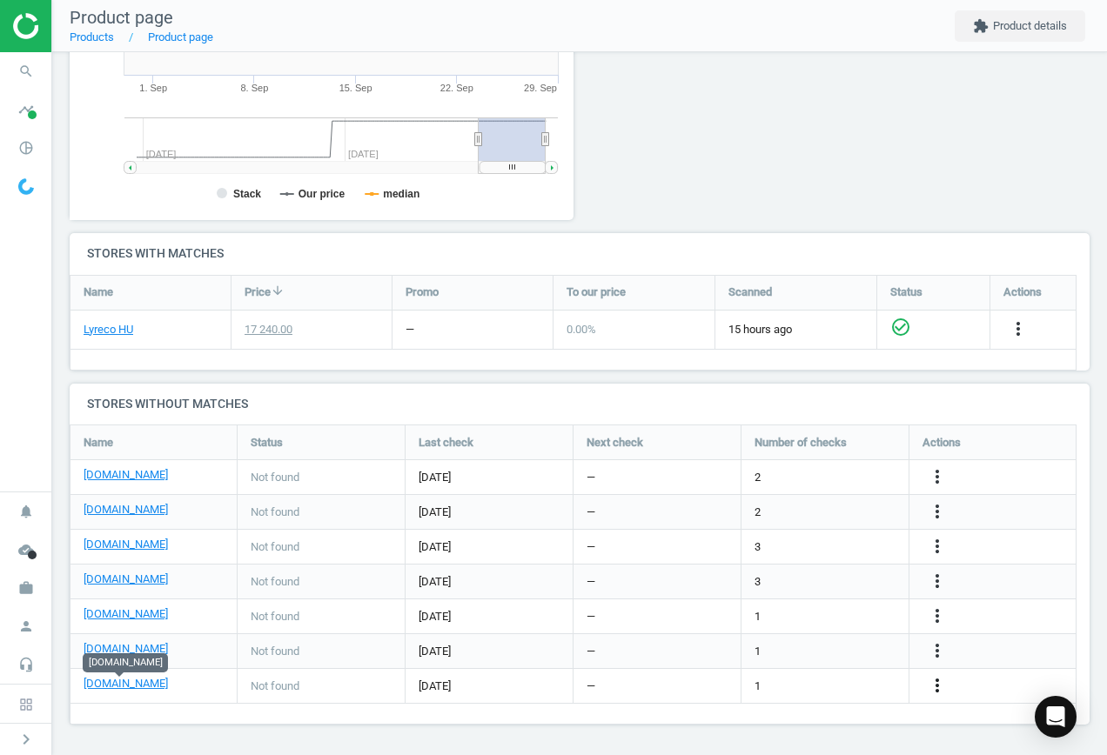
click at [937, 688] on icon "more_vert" at bounding box center [937, 685] width 21 height 21
click at [831, 678] on link "Edit URL/product option" at bounding box center [801, 686] width 238 height 27
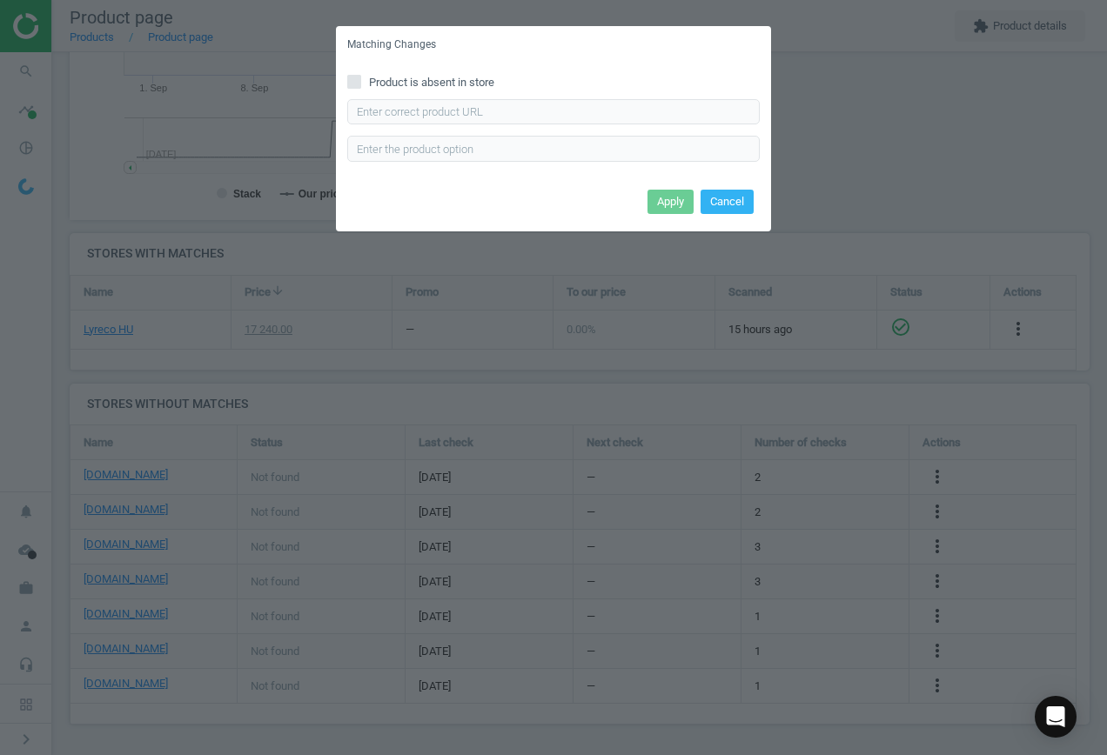
click at [388, 73] on div "Product is absent in store Enter correct product url" at bounding box center [553, 124] width 435 height 121
click at [399, 87] on span "Product is absent in store" at bounding box center [432, 83] width 132 height 16
click at [360, 87] on input "Product is absent in store" at bounding box center [354, 81] width 11 height 11
checkbox input "true"
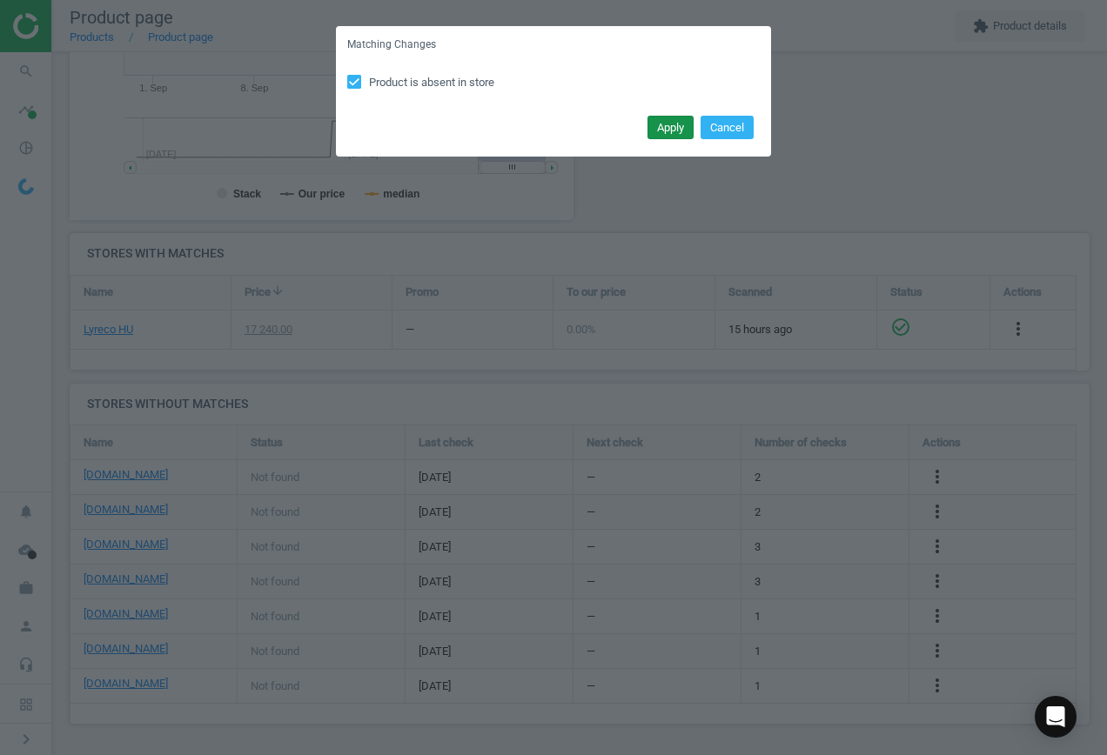
click at [667, 129] on button "Apply" at bounding box center [671, 128] width 46 height 24
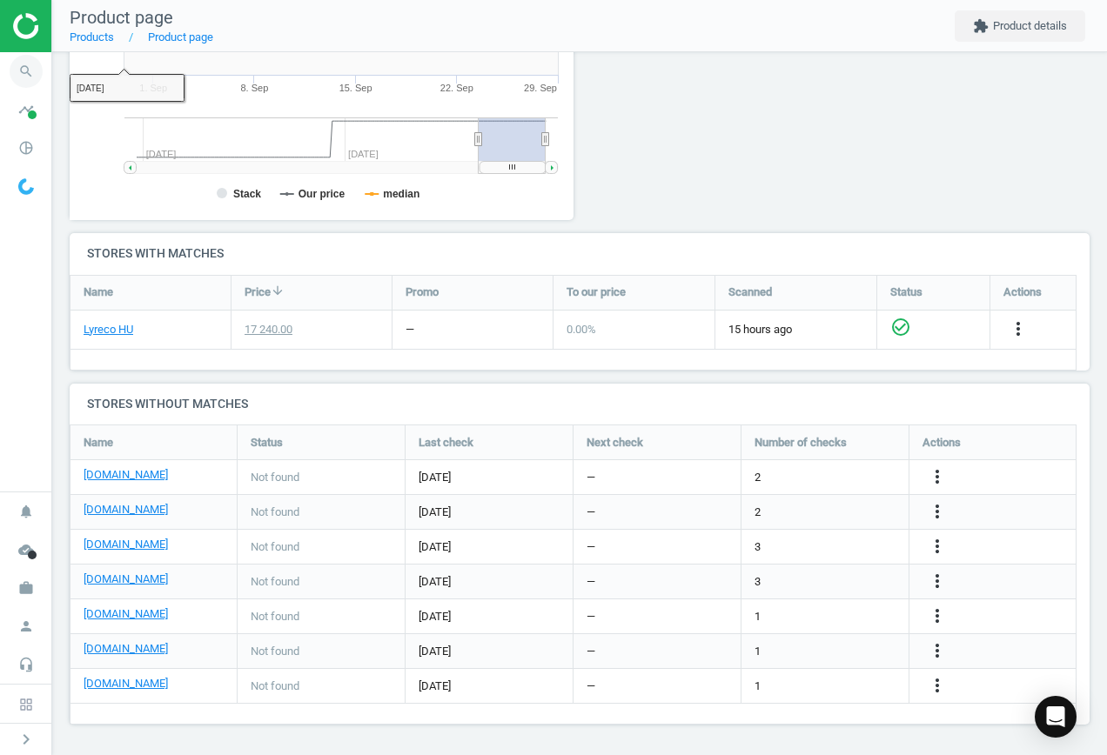
click at [25, 67] on icon "search" at bounding box center [26, 71] width 33 height 33
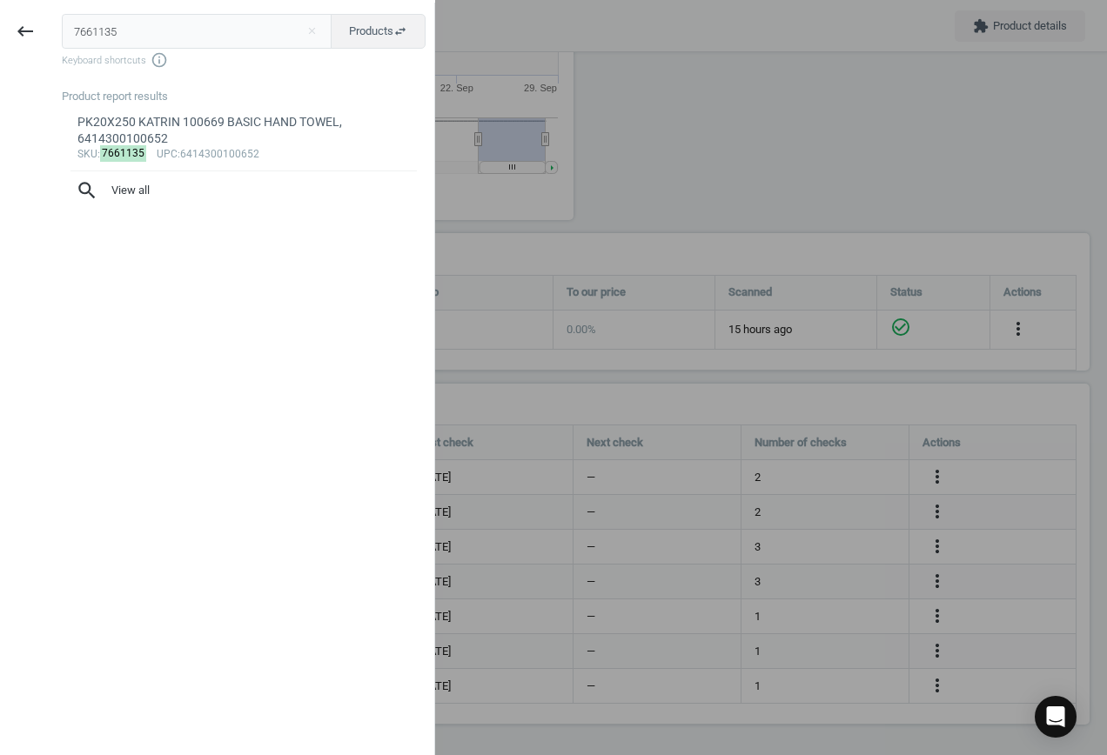
drag, startPoint x: 115, startPoint y: 33, endPoint x: -146, endPoint y: 30, distance: 261.1
click at [0, 30] on html "Group 2 Created with Sketch. ic/cloud_download/grey600 Created with Sketch. gra…" at bounding box center [553, 377] width 1107 height 755
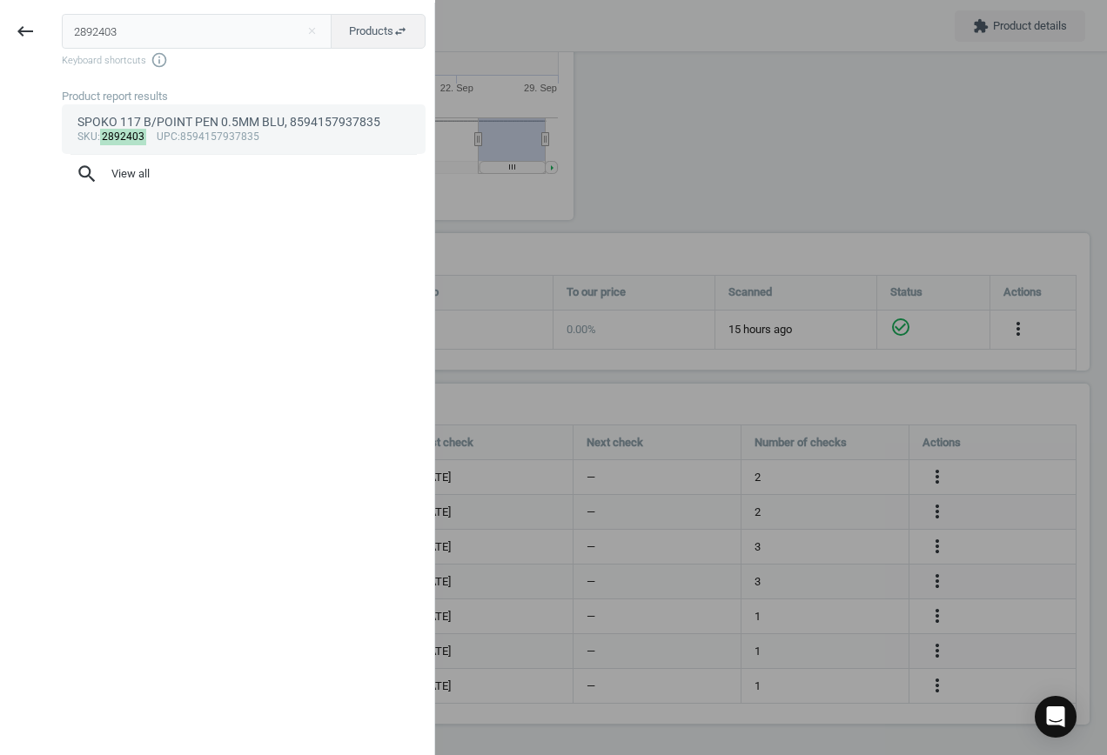
type input "2892403"
click at [292, 131] on div "sku : 2892403 upc :8594157937835" at bounding box center [243, 138] width 333 height 14
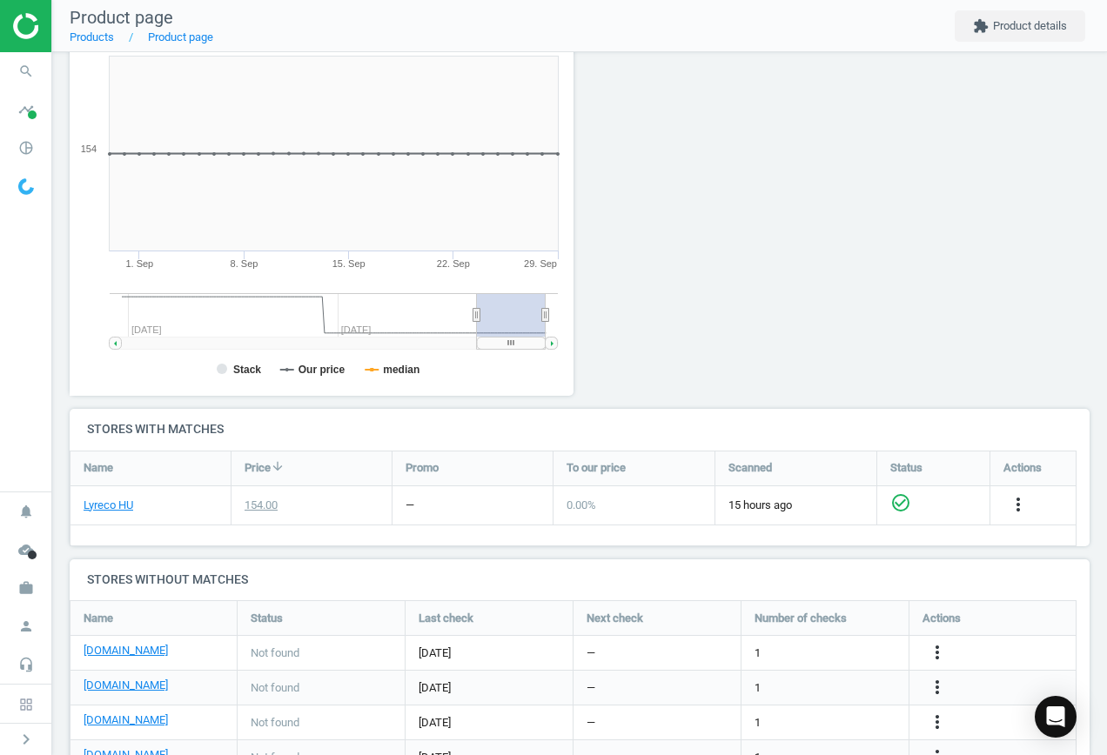
scroll to position [232, 0]
click at [932, 653] on icon "more_vert" at bounding box center [937, 651] width 21 height 21
click at [811, 647] on link "Edit URL/product option" at bounding box center [801, 652] width 238 height 27
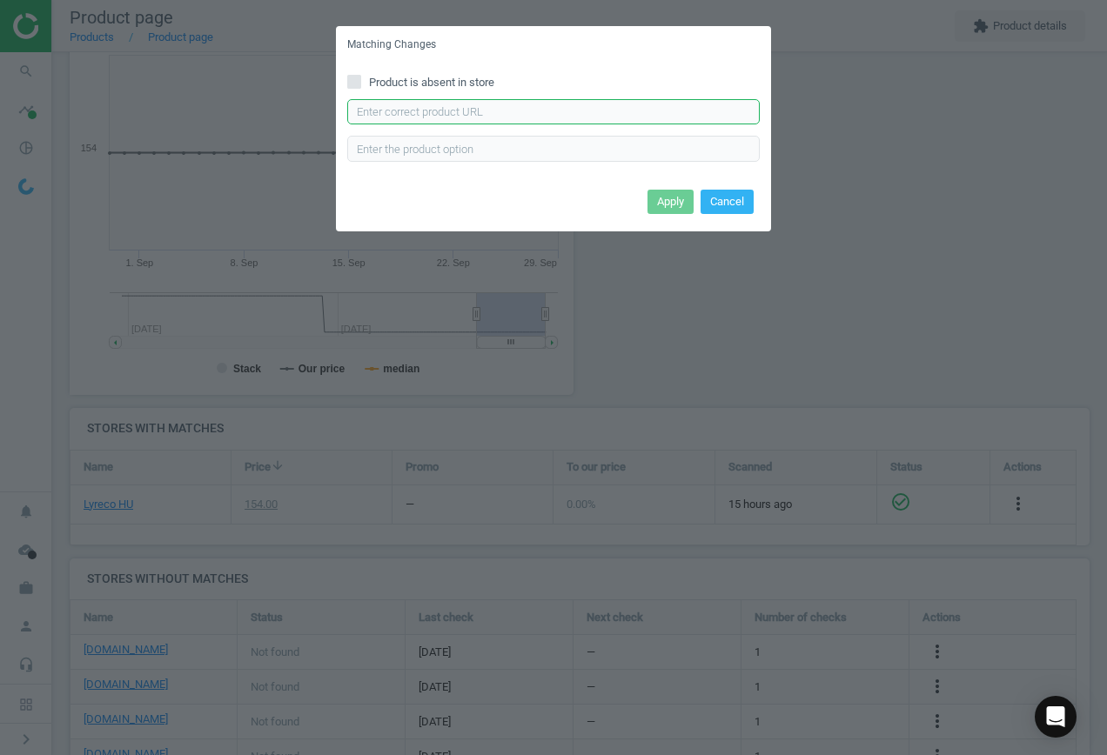
click at [434, 111] on input "text" at bounding box center [553, 112] width 413 height 26
paste input "[URL][DOMAIN_NAME]"
type input "[URL][DOMAIN_NAME]"
click at [663, 205] on button "Apply" at bounding box center [671, 202] width 46 height 24
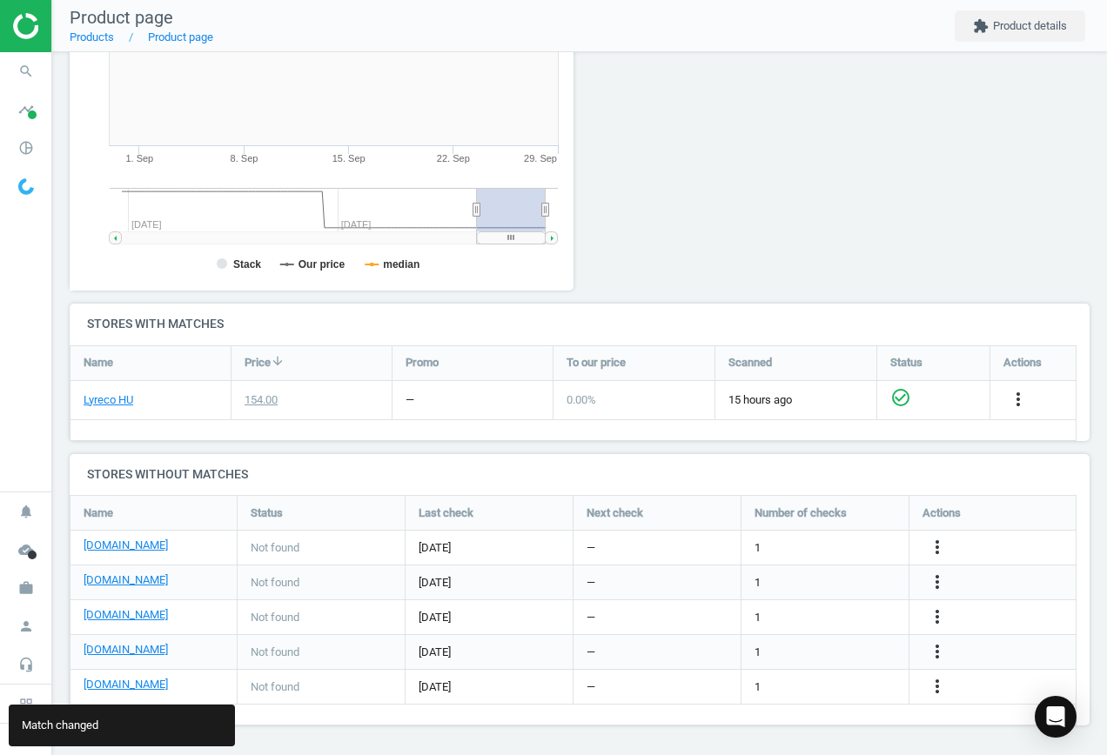
scroll to position [338, 0]
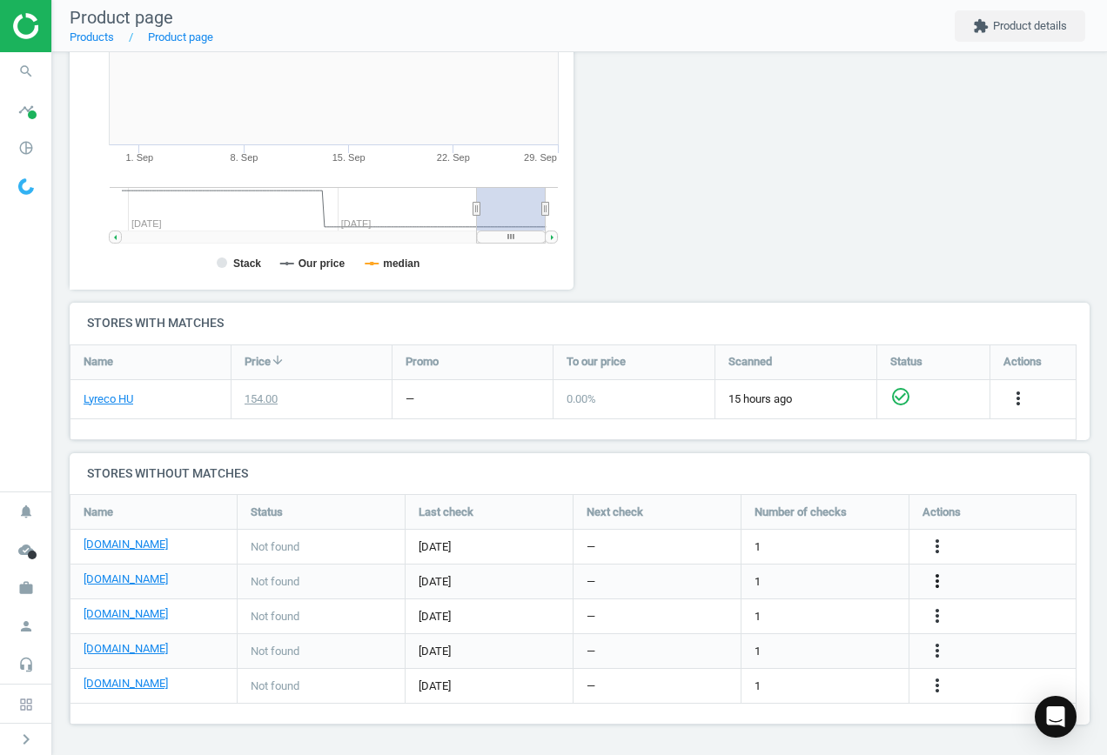
click at [936, 581] on icon "more_vert" at bounding box center [937, 581] width 21 height 21
click at [828, 580] on link "Edit URL/product option" at bounding box center [801, 581] width 238 height 27
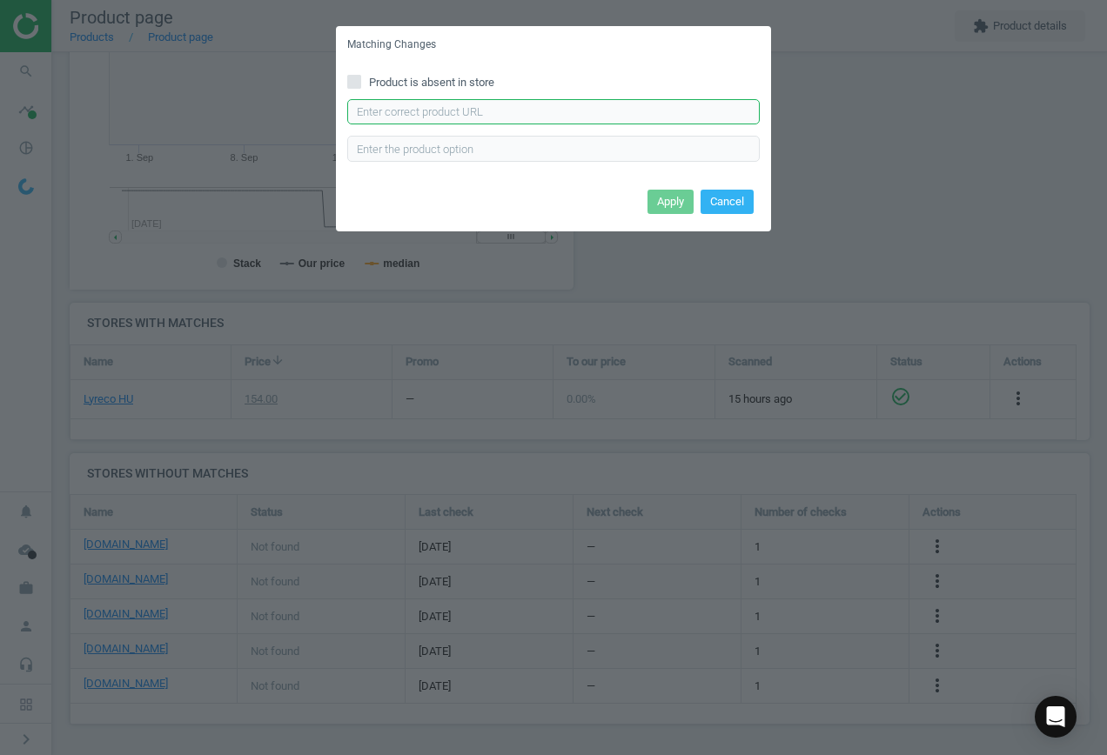
click at [502, 107] on input "text" at bounding box center [553, 112] width 413 height 26
paste input "[URL][DOMAIN_NAME]"
type input "[URL][DOMAIN_NAME]"
click at [682, 205] on button "Apply" at bounding box center [671, 202] width 46 height 24
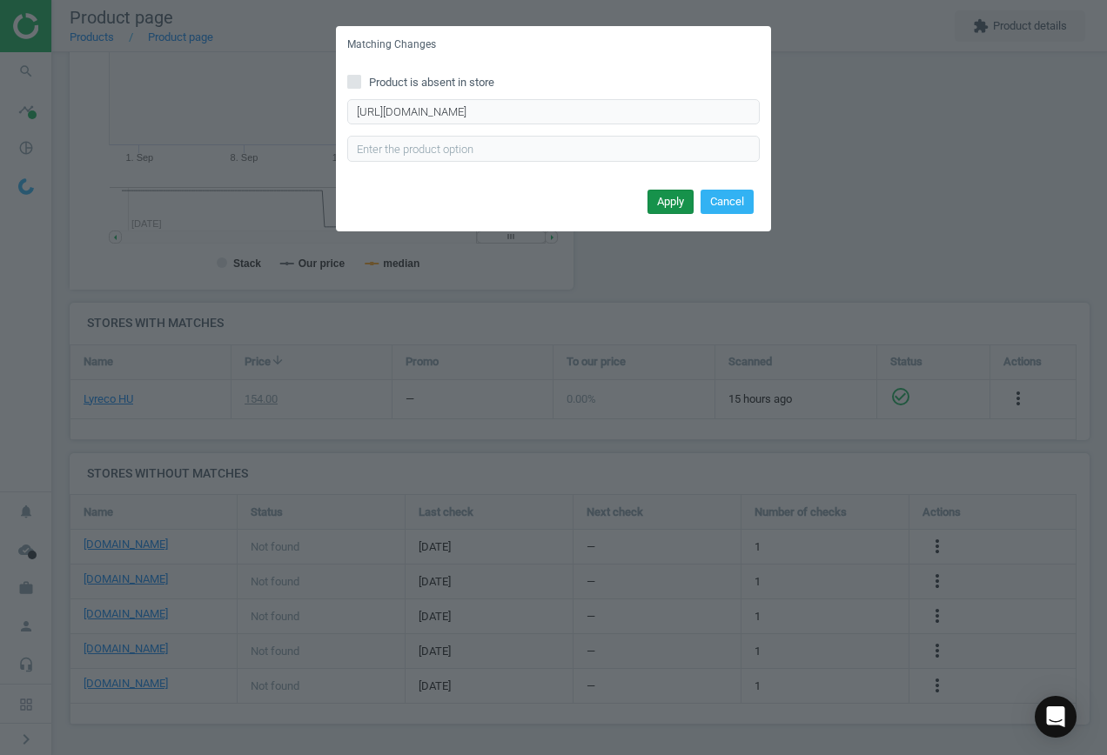
scroll to position [0, 0]
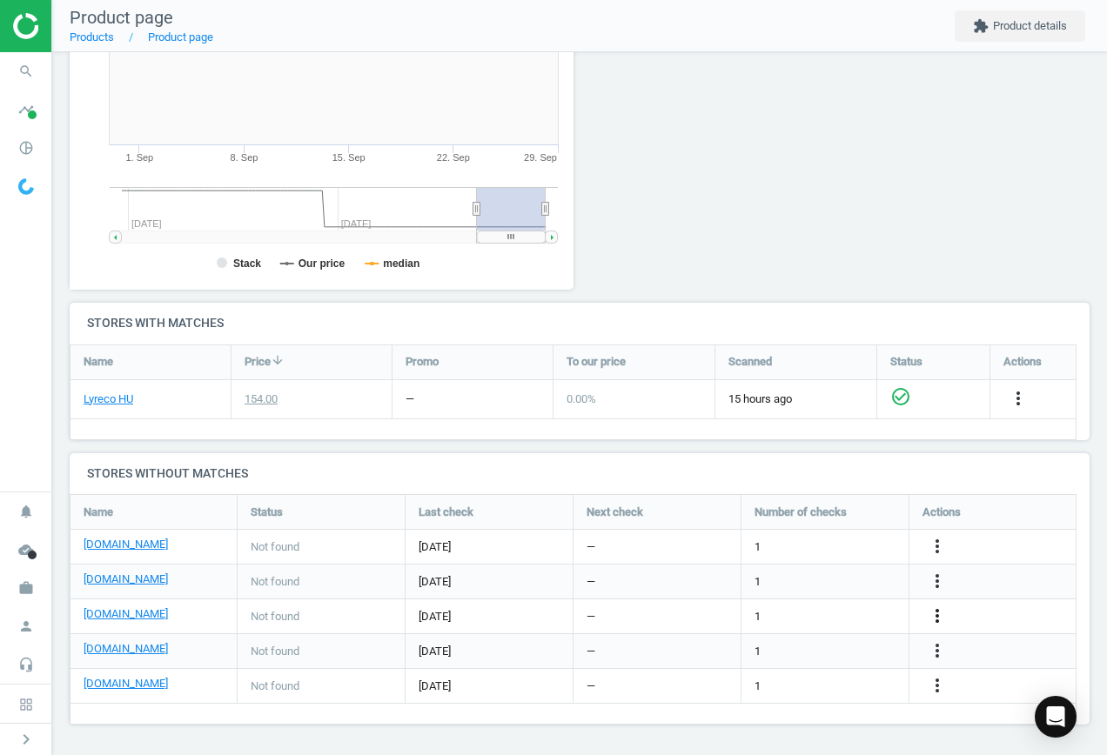
click at [934, 619] on icon "more_vert" at bounding box center [937, 616] width 21 height 21
click at [817, 612] on link "Edit URL/product option" at bounding box center [801, 616] width 238 height 27
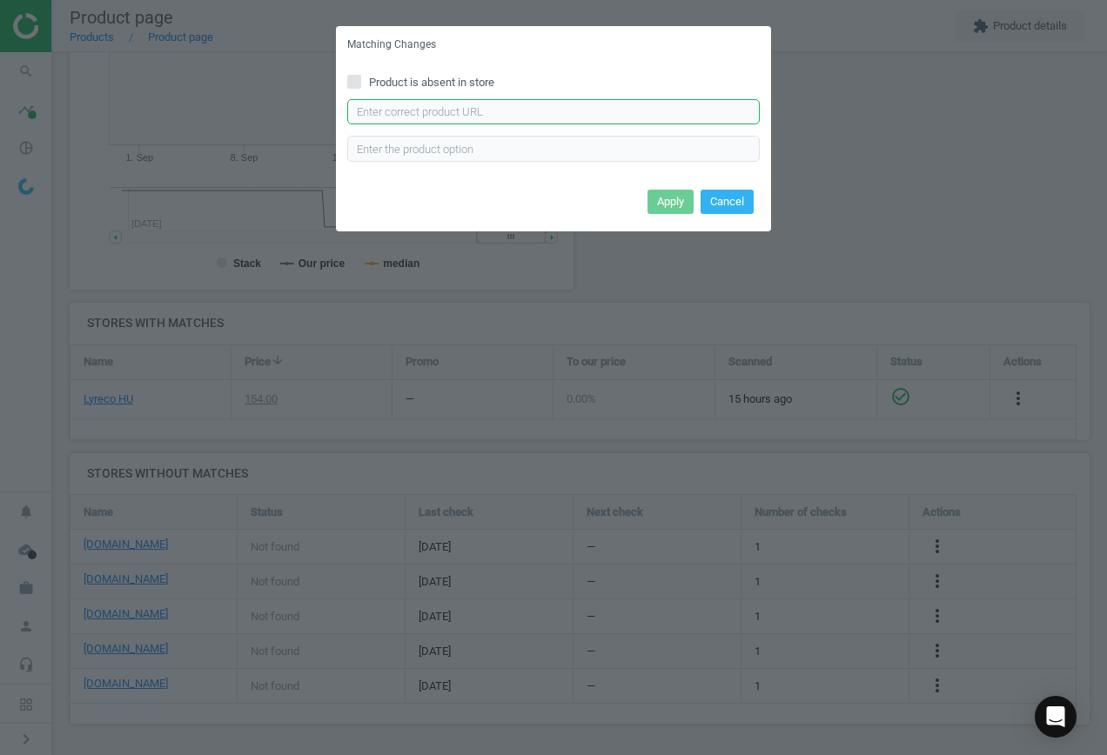
click at [494, 108] on input "text" at bounding box center [553, 112] width 413 height 26
paste input "[URL][DOMAIN_NAME]"
type input "[URL][DOMAIN_NAME]"
click at [668, 207] on button "Apply" at bounding box center [671, 202] width 46 height 24
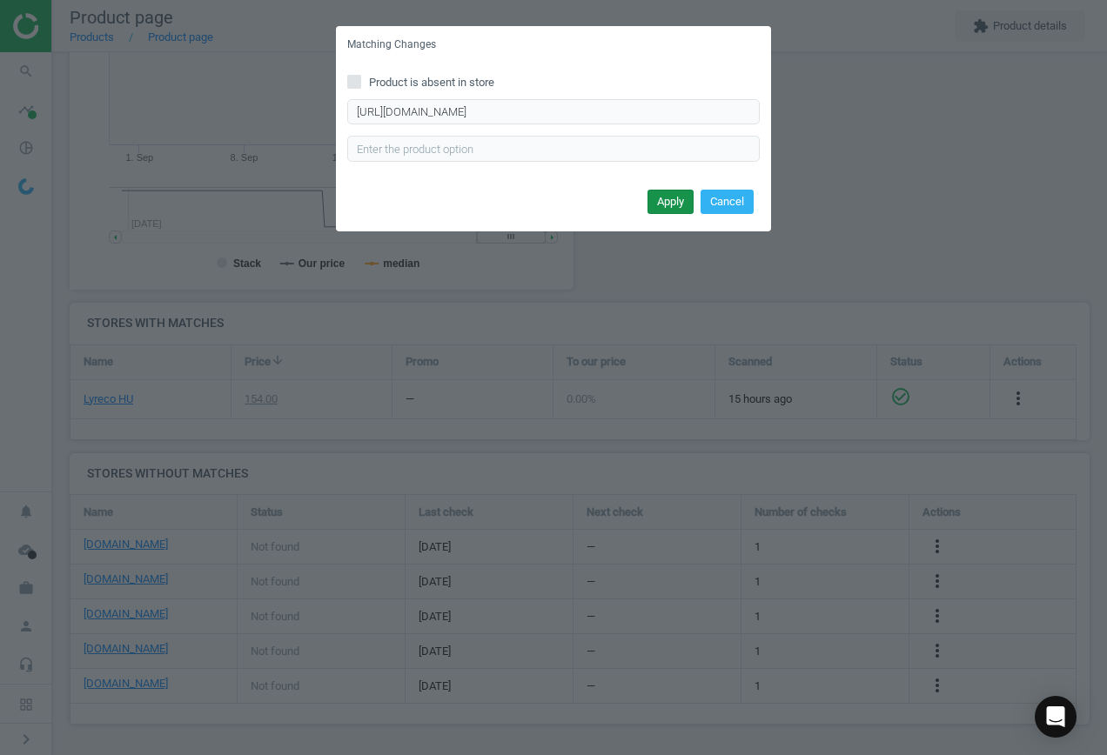
scroll to position [0, 0]
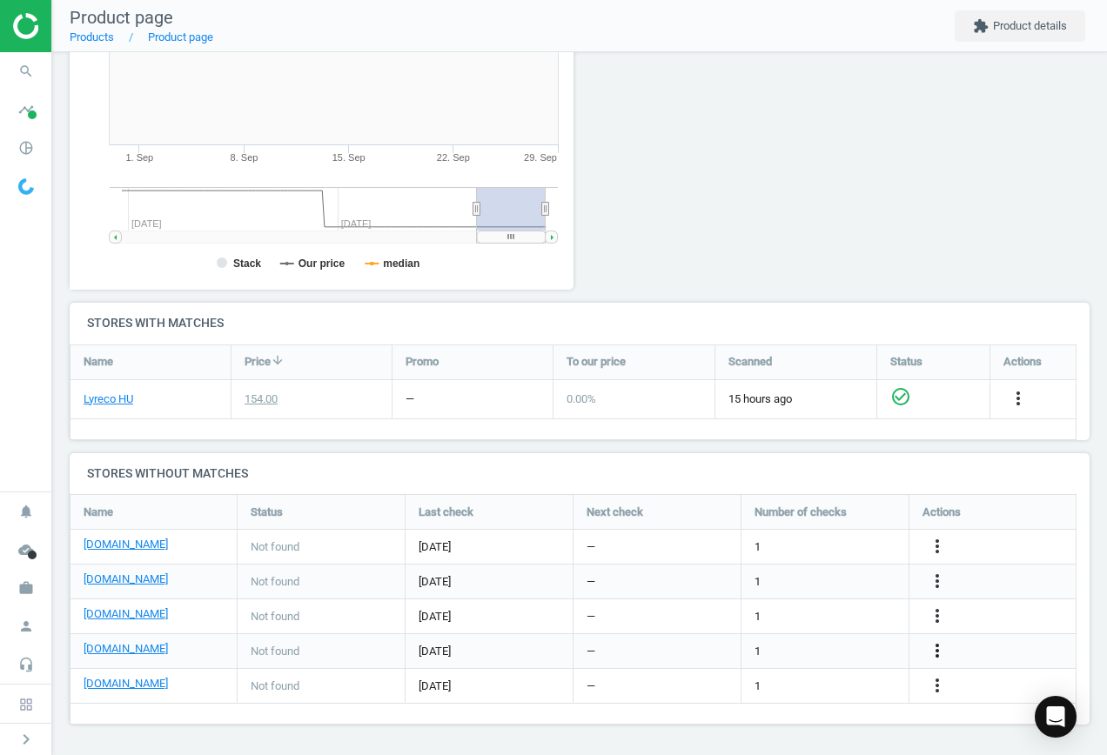
click at [934, 653] on icon "more_vert" at bounding box center [937, 651] width 21 height 21
click at [852, 650] on link "Edit URL/product option" at bounding box center [801, 651] width 238 height 27
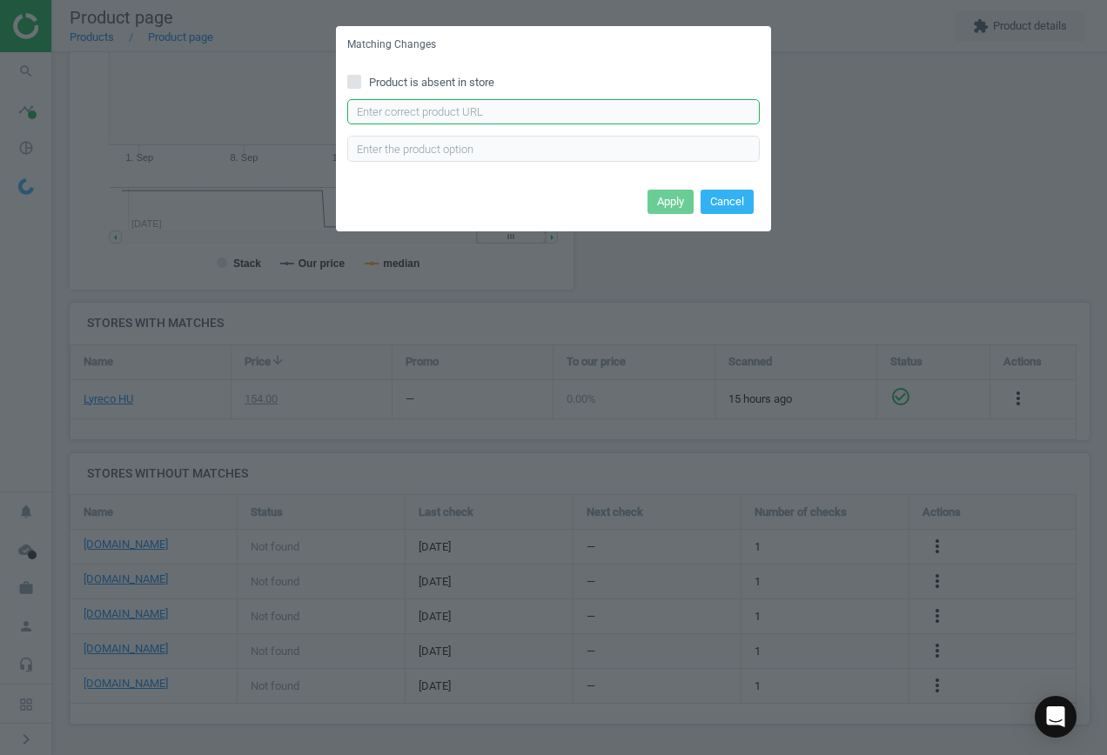
click at [503, 106] on input "text" at bounding box center [553, 112] width 413 height 26
paste input "[URL][DOMAIN_NAME][PERSON_NAME]"
type input "[URL][DOMAIN_NAME][PERSON_NAME]"
click at [674, 202] on button "Apply" at bounding box center [671, 202] width 46 height 24
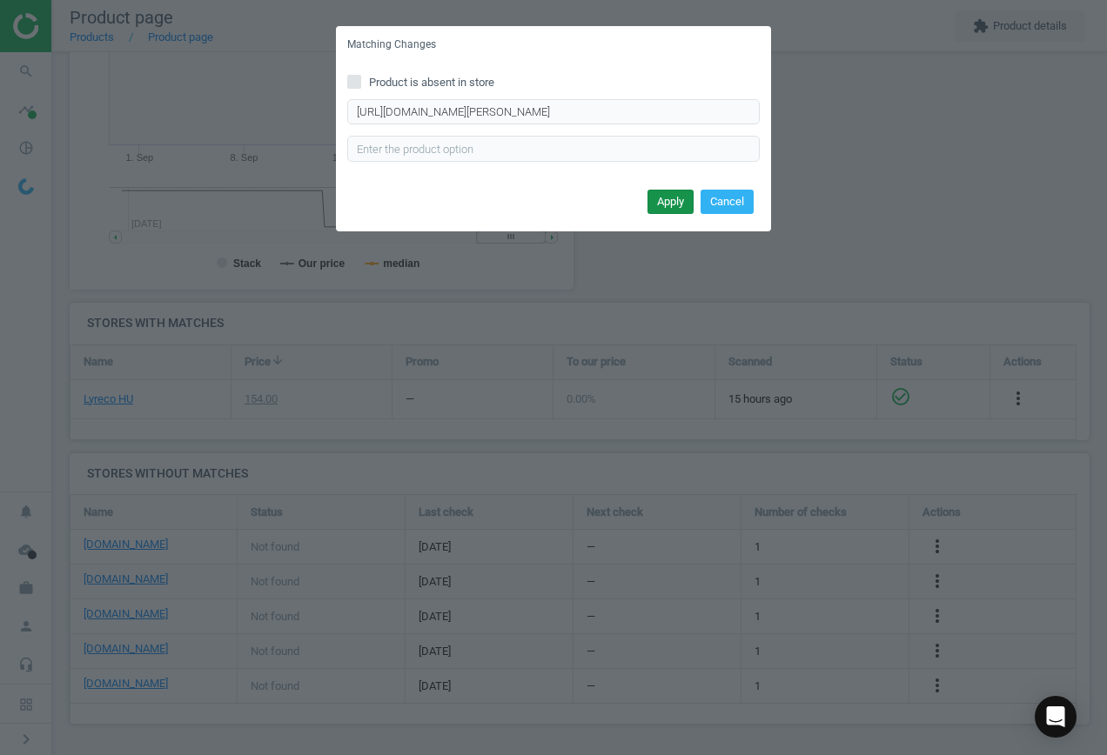
scroll to position [0, 0]
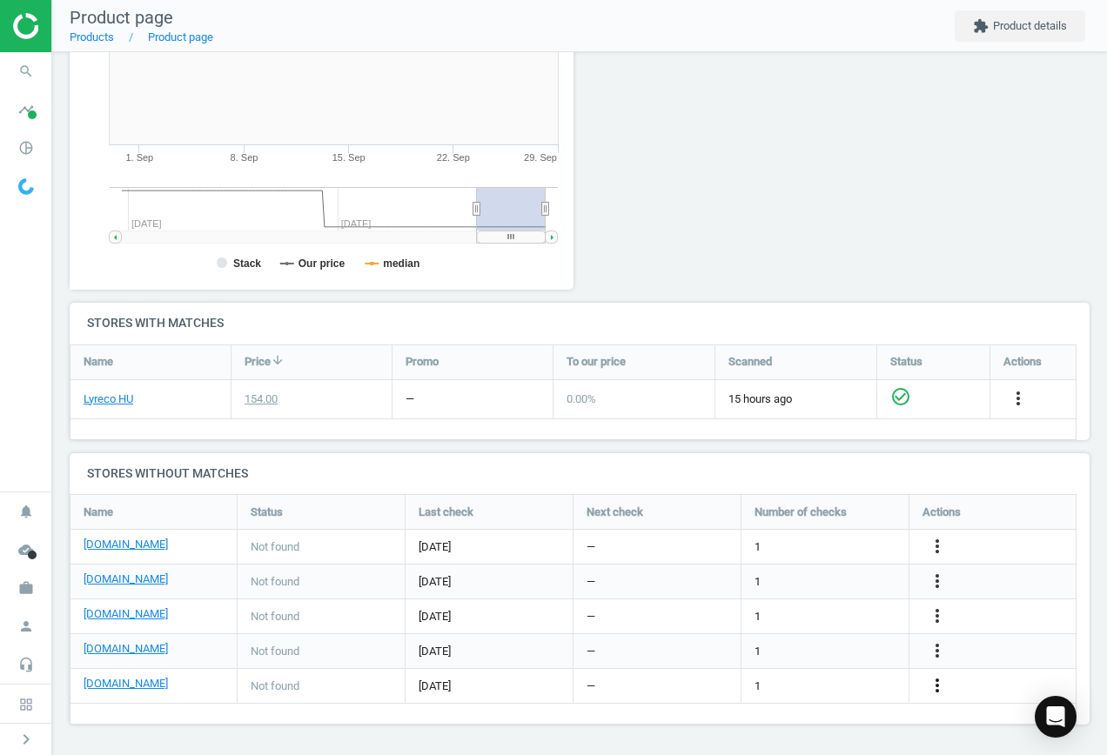
click at [937, 685] on icon "more_vert" at bounding box center [937, 685] width 21 height 21
click at [809, 684] on link "Edit URL/product option" at bounding box center [801, 686] width 238 height 27
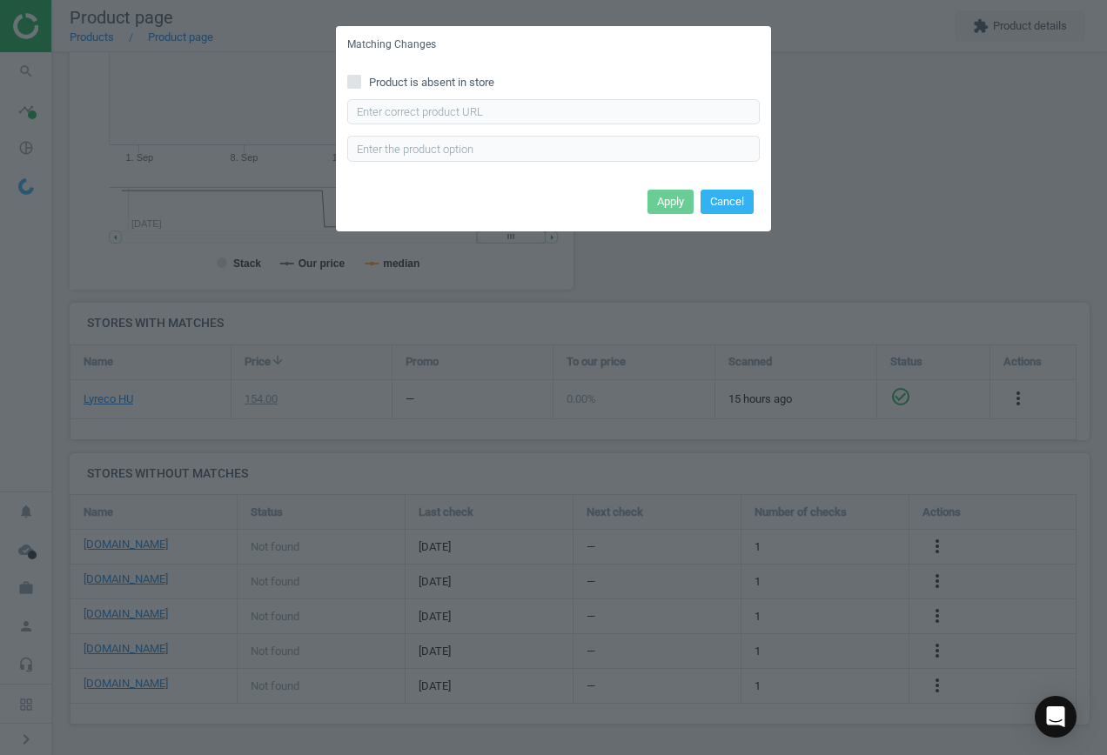
click at [402, 84] on span "Product is absent in store" at bounding box center [432, 83] width 132 height 16
click at [360, 84] on input "Product is absent in store" at bounding box center [354, 81] width 11 height 11
checkbox input "true"
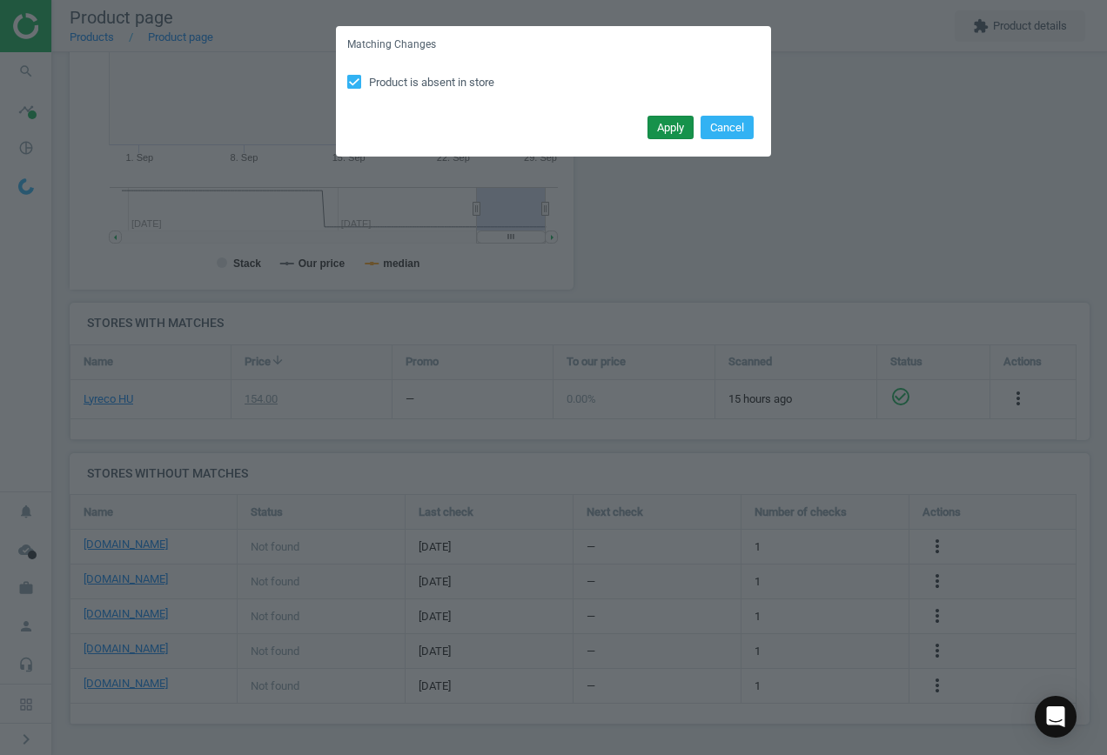
click at [665, 128] on button "Apply" at bounding box center [671, 128] width 46 height 24
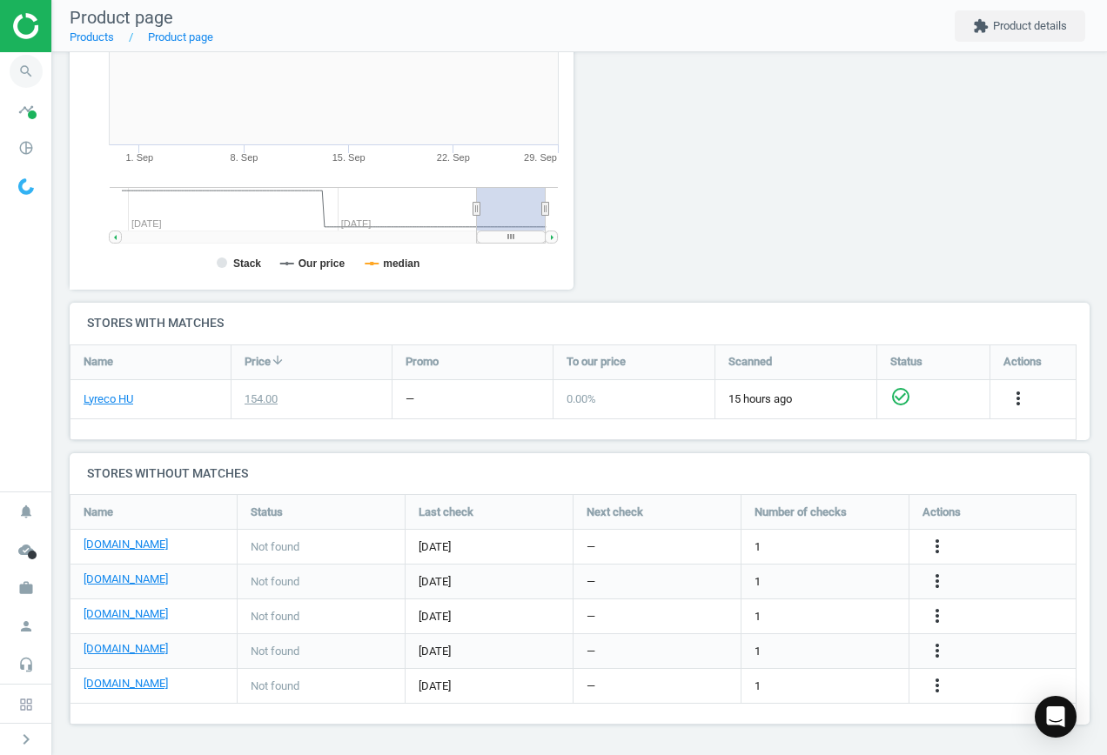
click at [23, 67] on icon "search" at bounding box center [26, 71] width 33 height 33
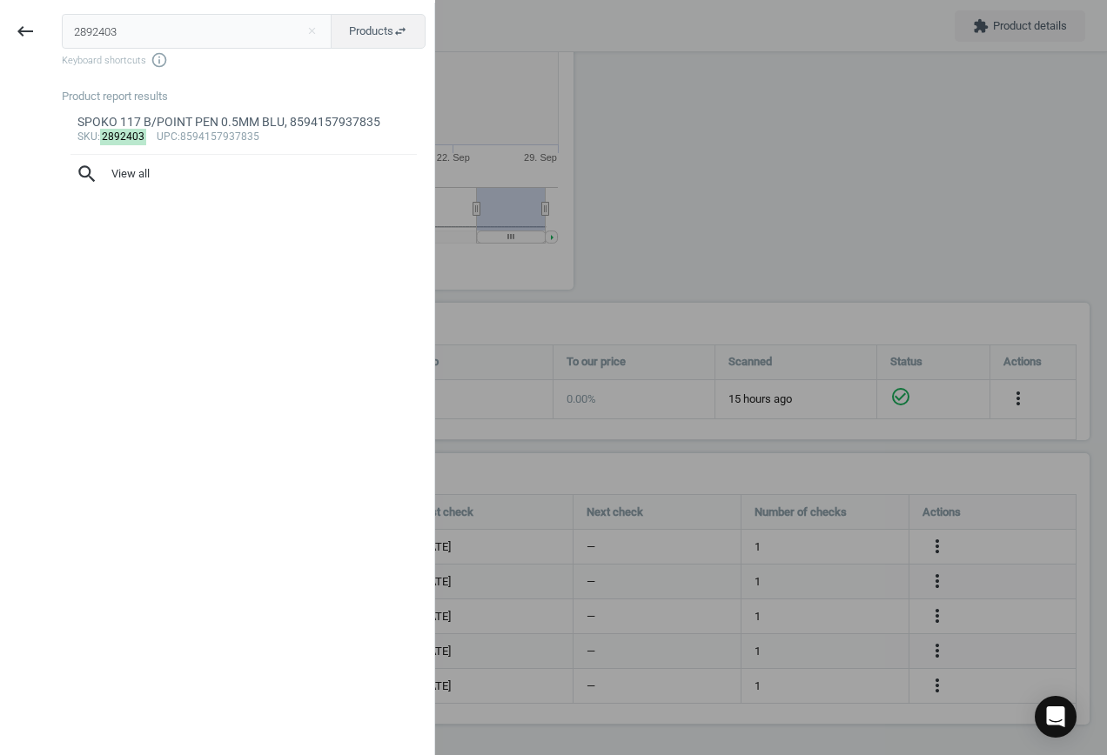
drag, startPoint x: 151, startPoint y: 28, endPoint x: -188, endPoint y: 6, distance: 339.3
click at [0, 6] on html "Group 2 Created with Sketch. ic/cloud_download/grey600 Created with Sketch. gra…" at bounding box center [553, 377] width 1107 height 755
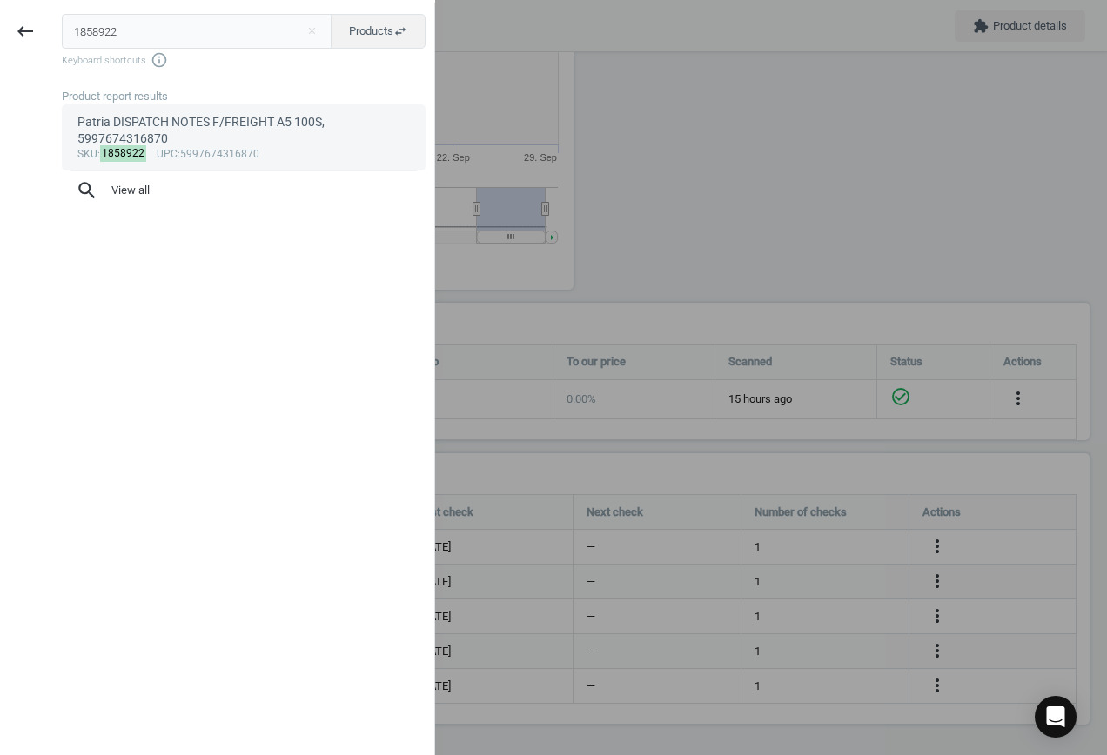
type input "1858922"
click at [257, 148] on div "sku : 1858922 upc :5997674316870" at bounding box center [243, 155] width 333 height 14
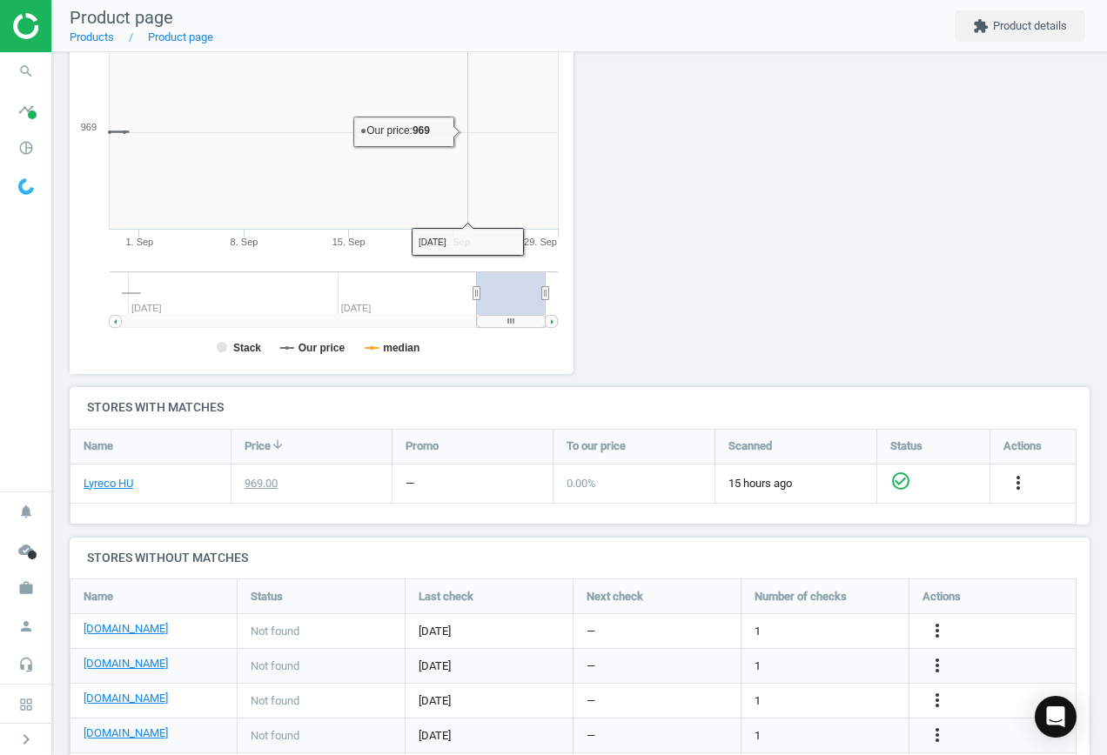
scroll to position [375, 524]
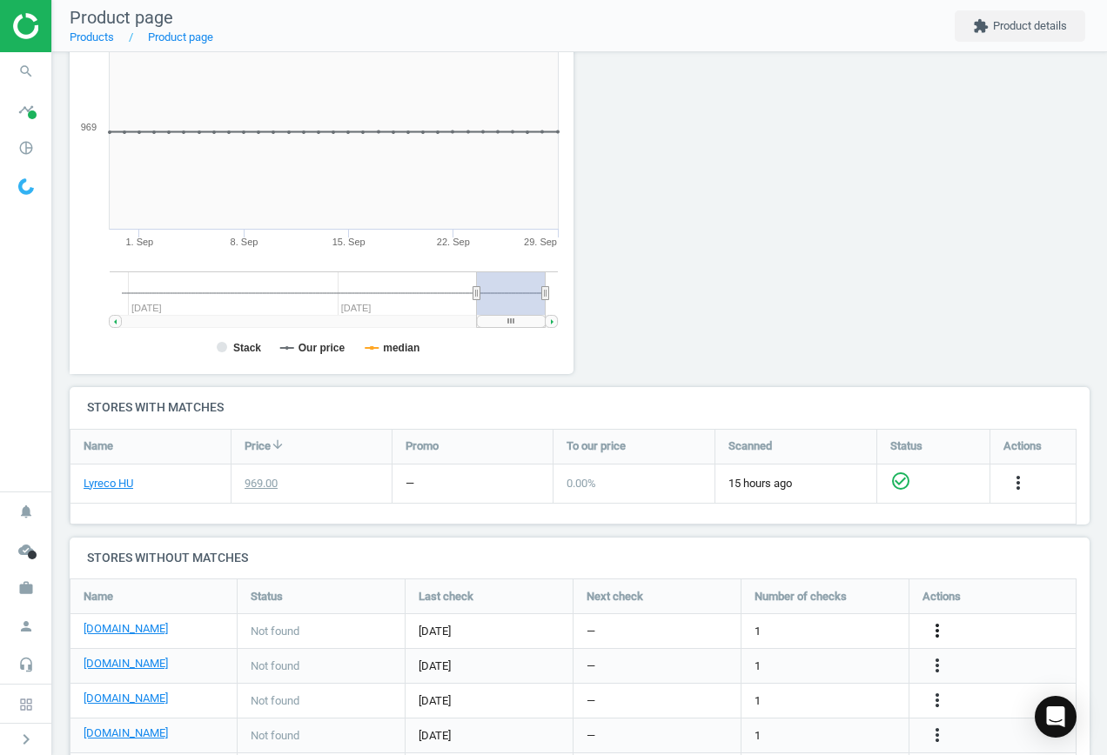
click at [939, 628] on icon "more_vert" at bounding box center [937, 631] width 21 height 21
click at [787, 628] on link "Edit URL/product option" at bounding box center [801, 631] width 238 height 27
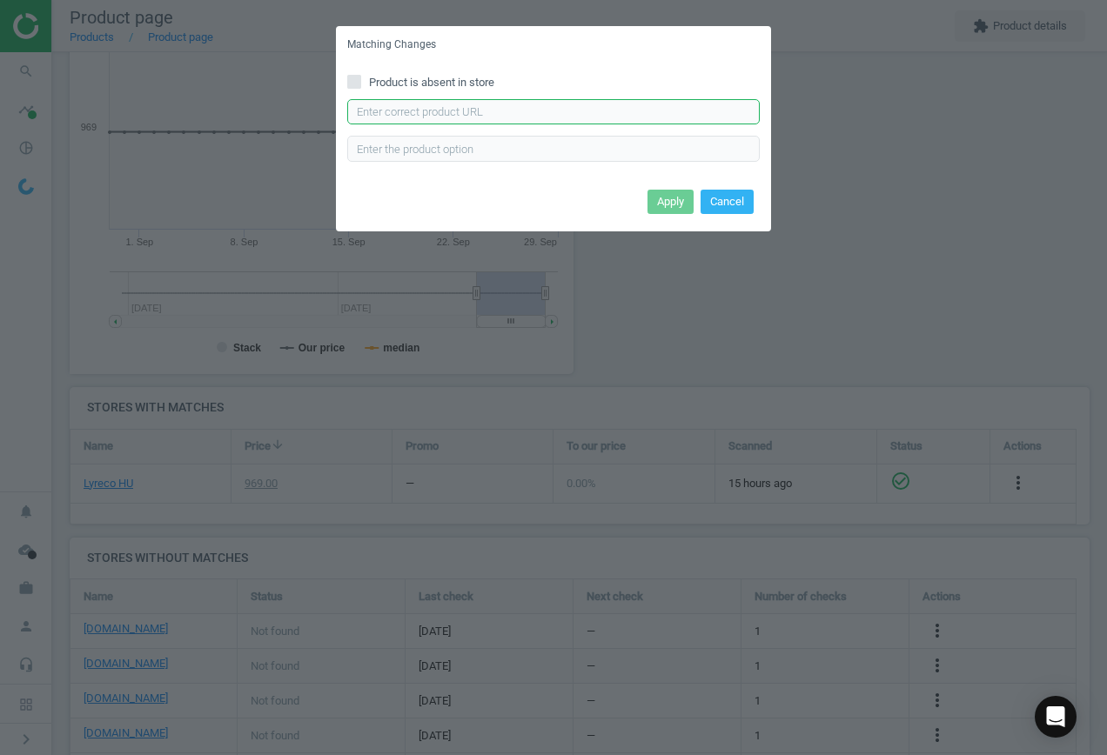
click at [460, 115] on input "text" at bounding box center [553, 112] width 413 height 26
paste input "[URL][DOMAIN_NAME][PERSON_NAME]"
type input "[URL][DOMAIN_NAME][PERSON_NAME]"
click at [668, 205] on button "Apply" at bounding box center [671, 202] width 46 height 24
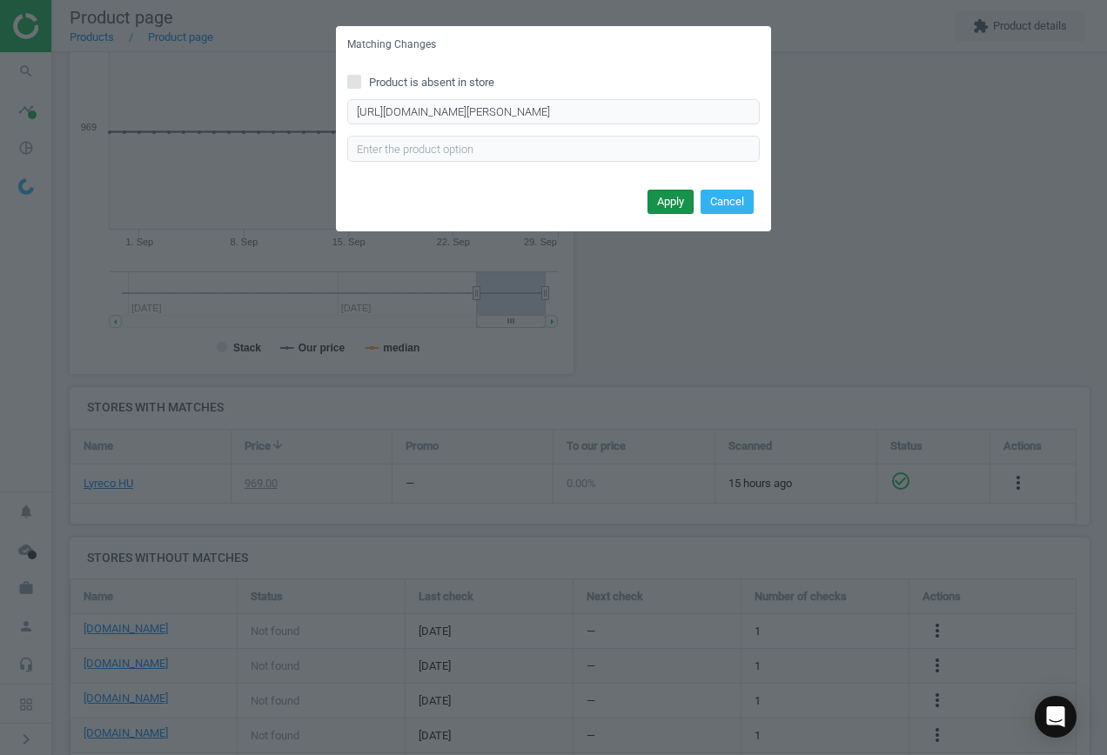
scroll to position [0, 0]
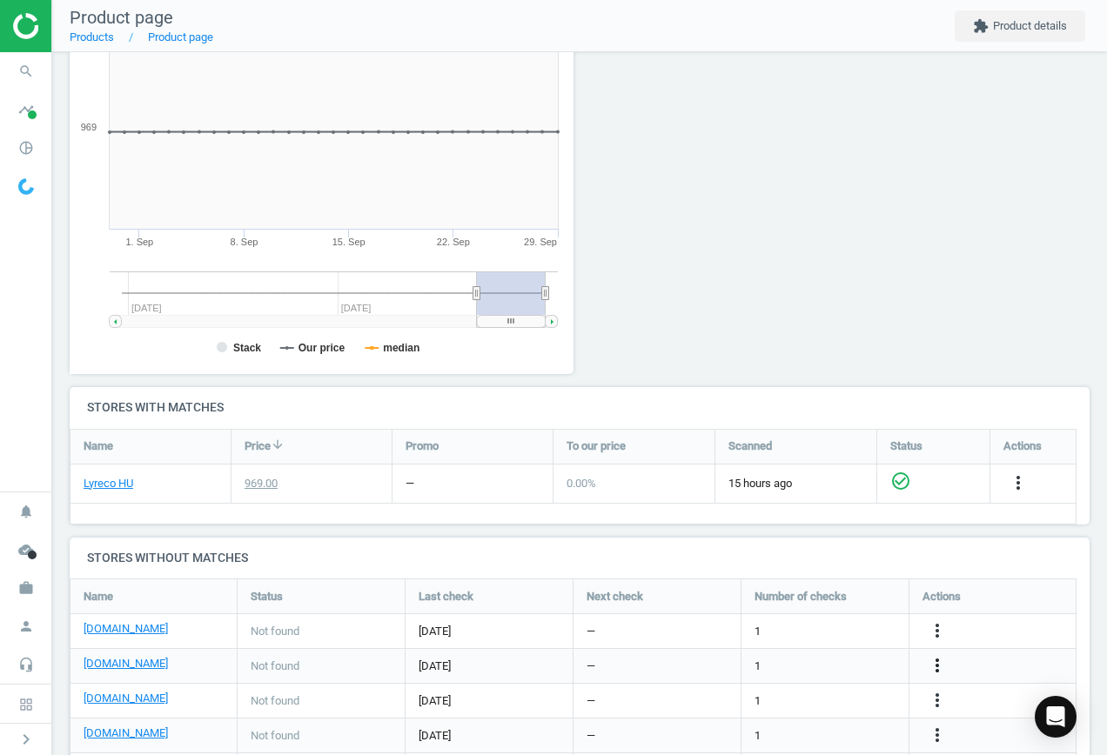
click at [941, 662] on icon "more_vert" at bounding box center [937, 665] width 21 height 21
click at [812, 668] on link "Edit URL/product option" at bounding box center [801, 666] width 238 height 27
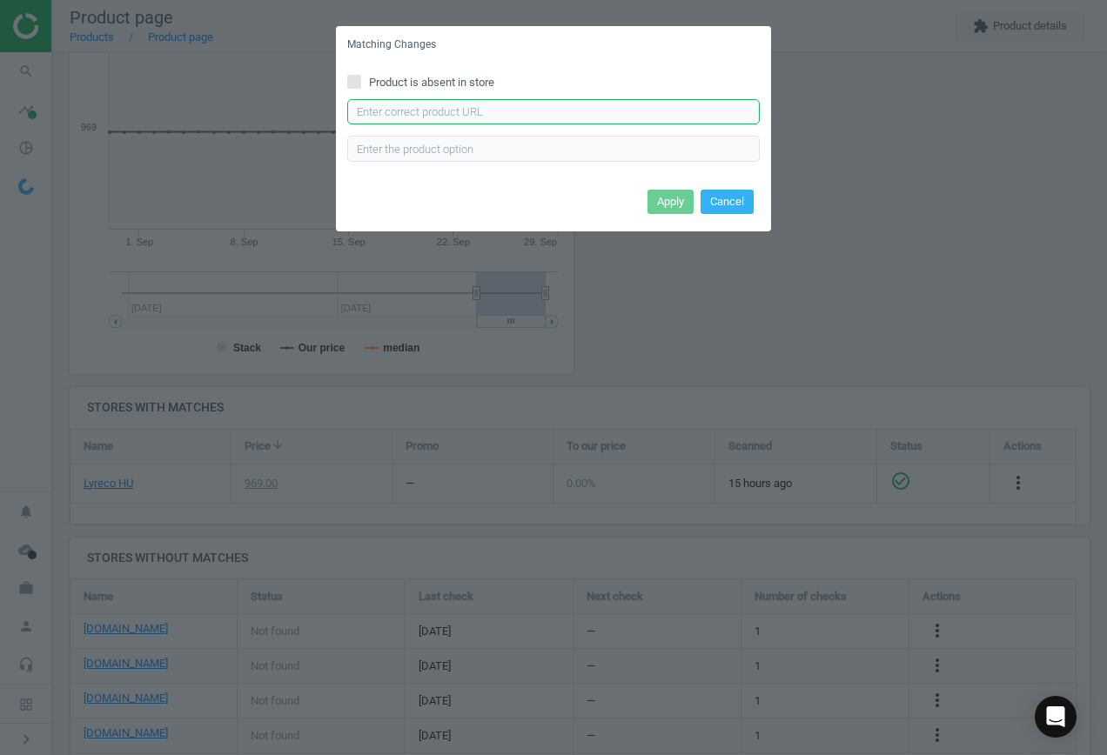
click at [514, 117] on input "text" at bounding box center [553, 112] width 413 height 26
paste input "[URL][DOMAIN_NAME]"
type input "[URL][DOMAIN_NAME]"
click at [668, 205] on button "Apply" at bounding box center [671, 202] width 46 height 24
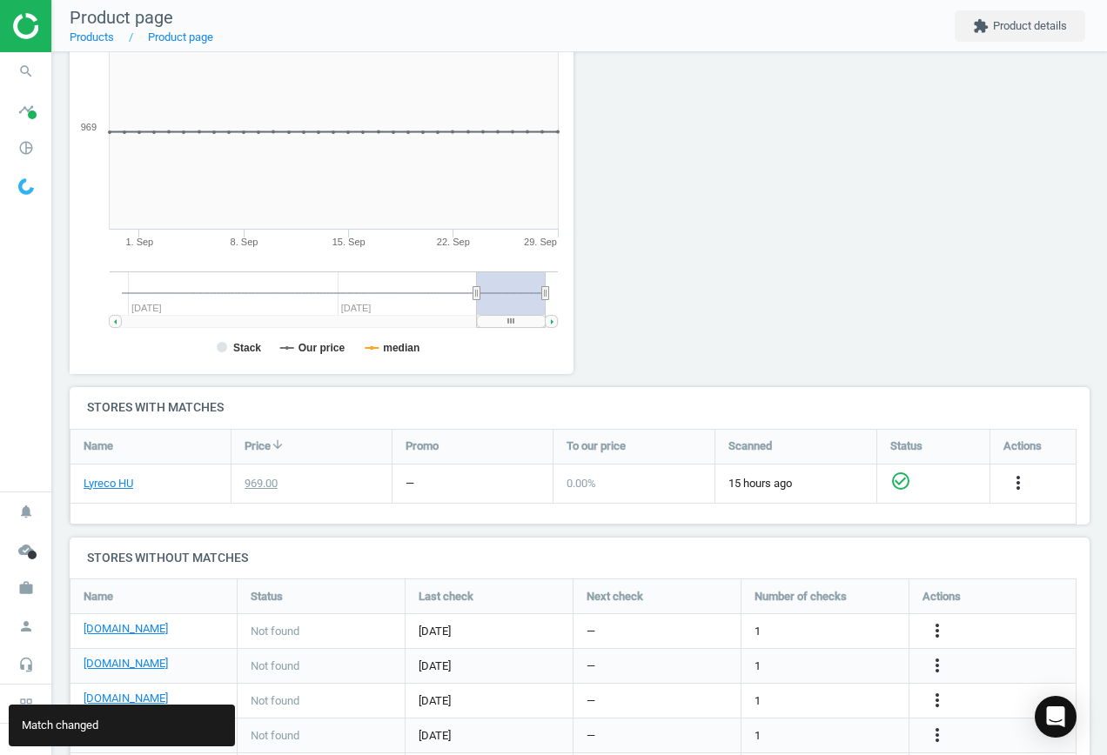
scroll to position [338, 0]
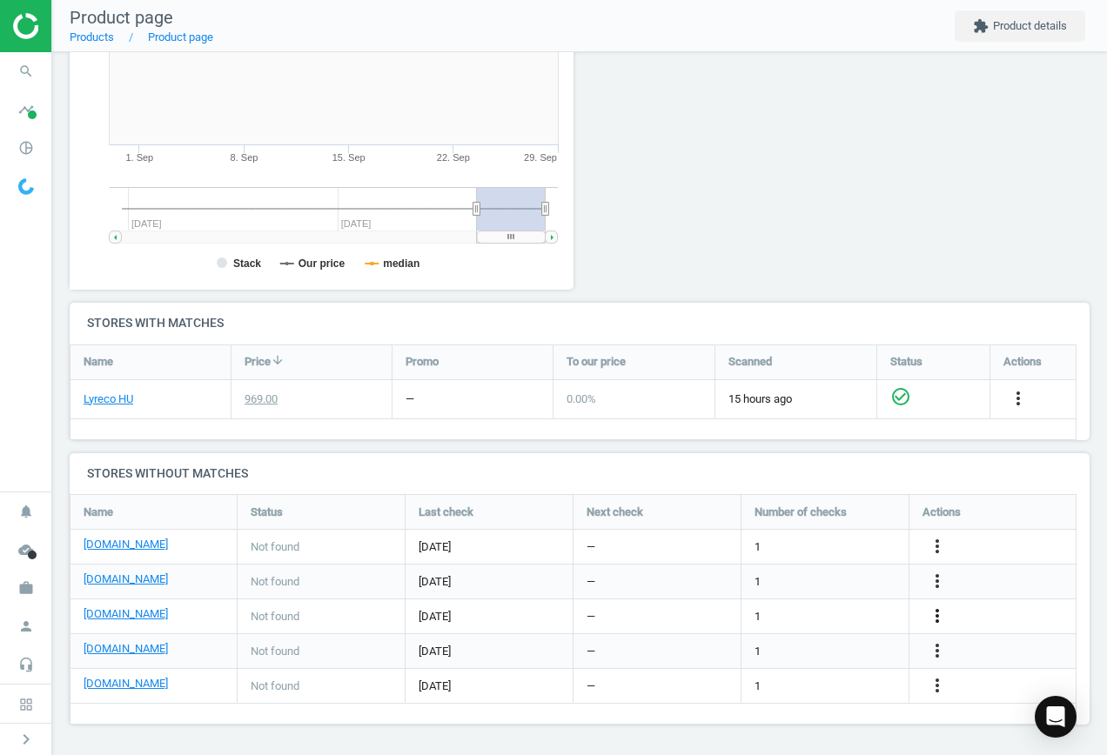
click at [927, 617] on icon "more_vert" at bounding box center [937, 616] width 21 height 21
click at [832, 611] on link "Edit URL/product option" at bounding box center [801, 616] width 238 height 27
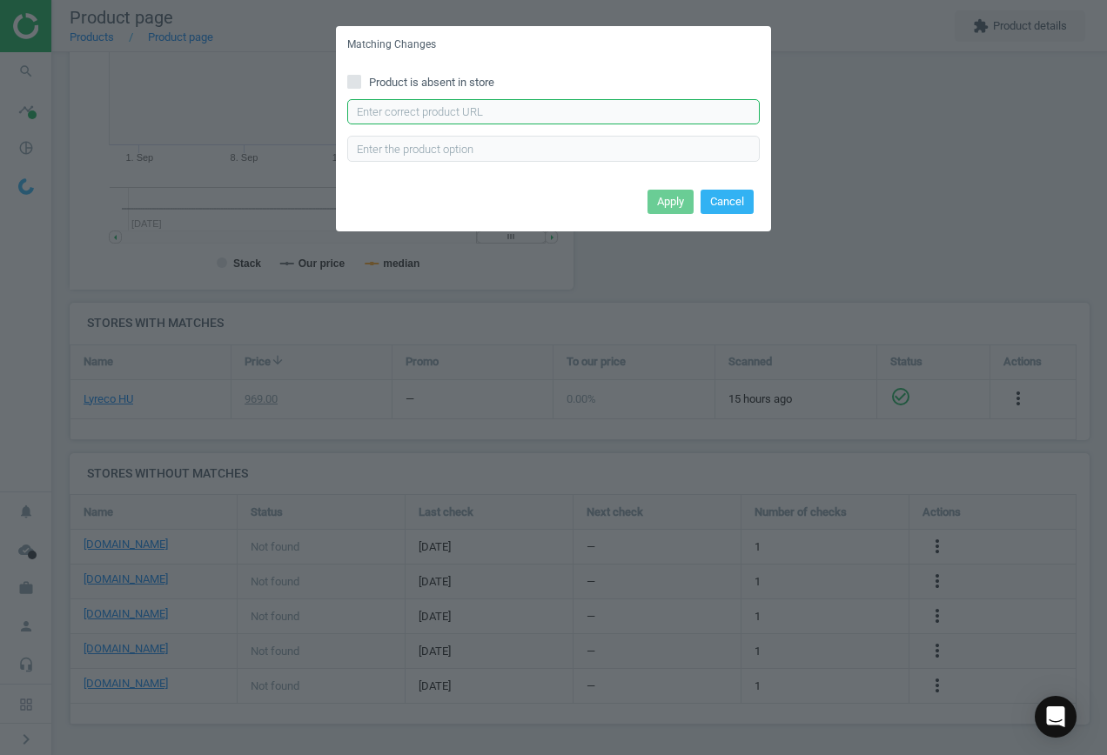
click at [440, 116] on input "text" at bounding box center [553, 112] width 413 height 26
paste input "[URL][DOMAIN_NAME][PERSON_NAME]"
type input "[URL][DOMAIN_NAME][PERSON_NAME]"
click at [679, 206] on button "Apply" at bounding box center [671, 202] width 46 height 24
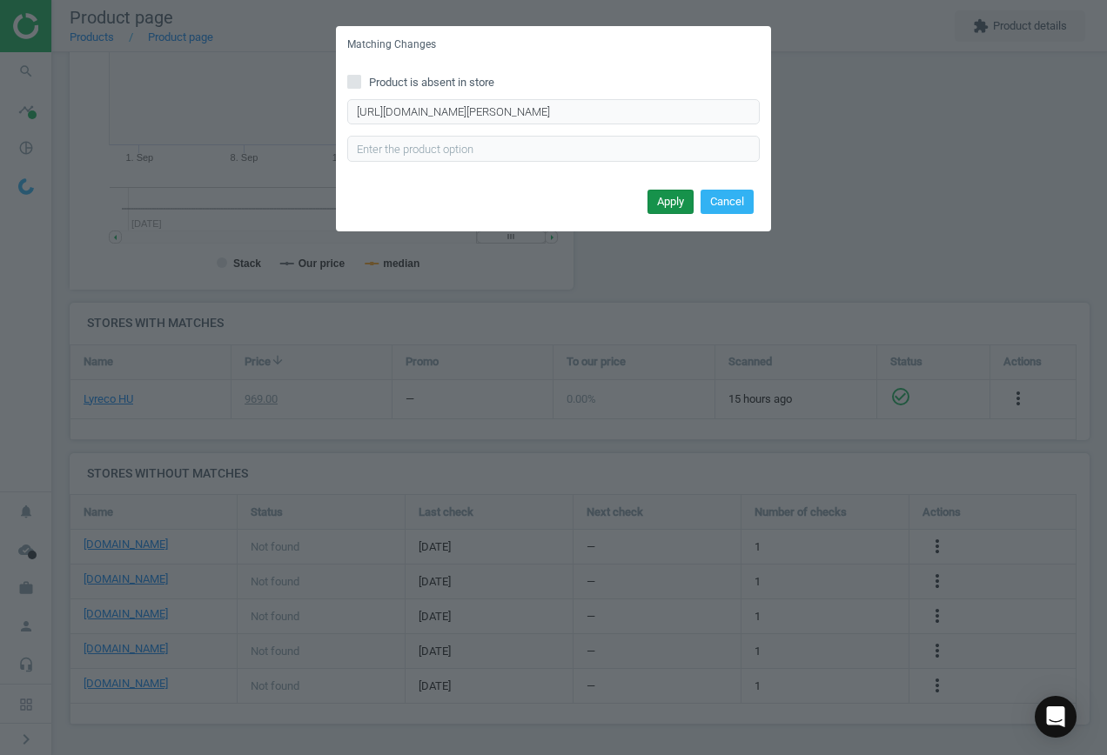
scroll to position [0, 0]
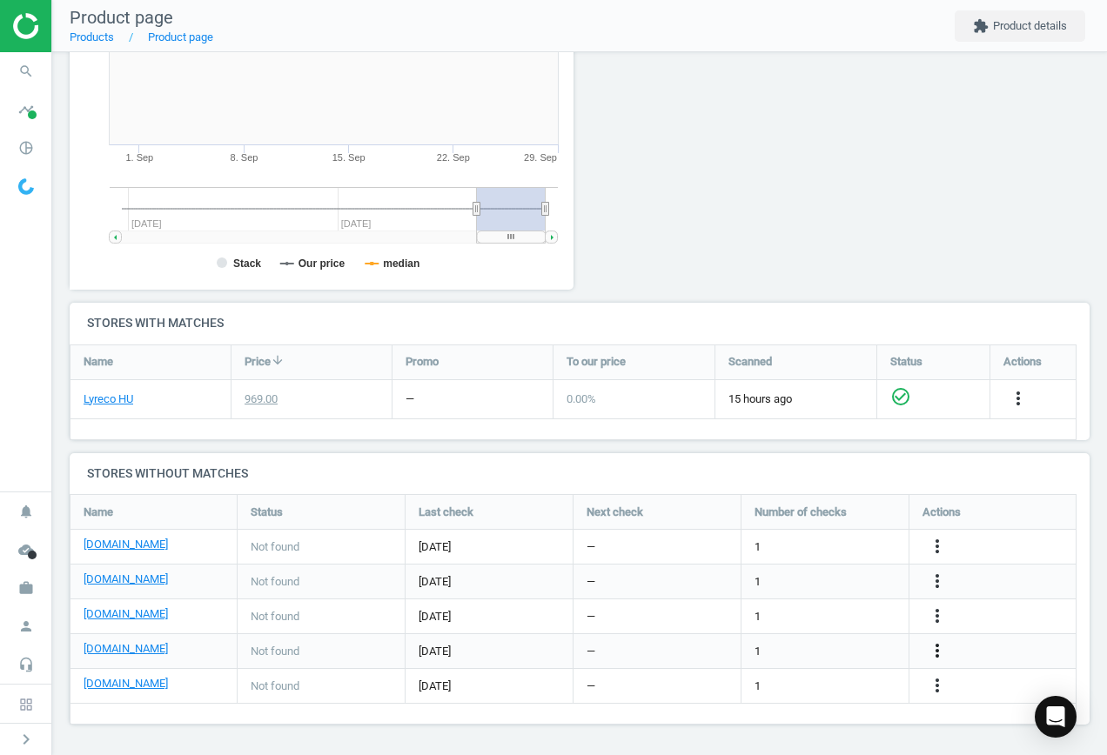
click at [944, 648] on icon "more_vert" at bounding box center [937, 651] width 21 height 21
click at [836, 650] on link "Edit URL/product option" at bounding box center [801, 651] width 238 height 27
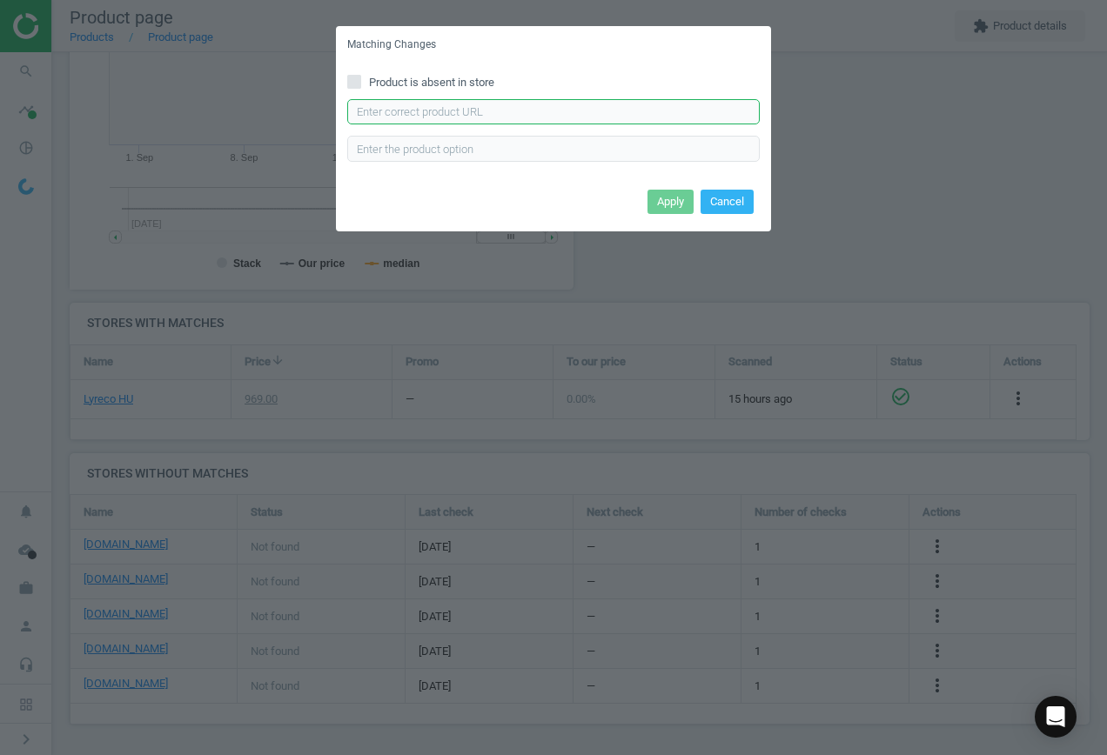
click at [472, 111] on input "text" at bounding box center [553, 112] width 413 height 26
paste input "[URL][DOMAIN_NAME]"
type input "[URL][DOMAIN_NAME]"
click at [652, 206] on button "Apply" at bounding box center [671, 202] width 46 height 24
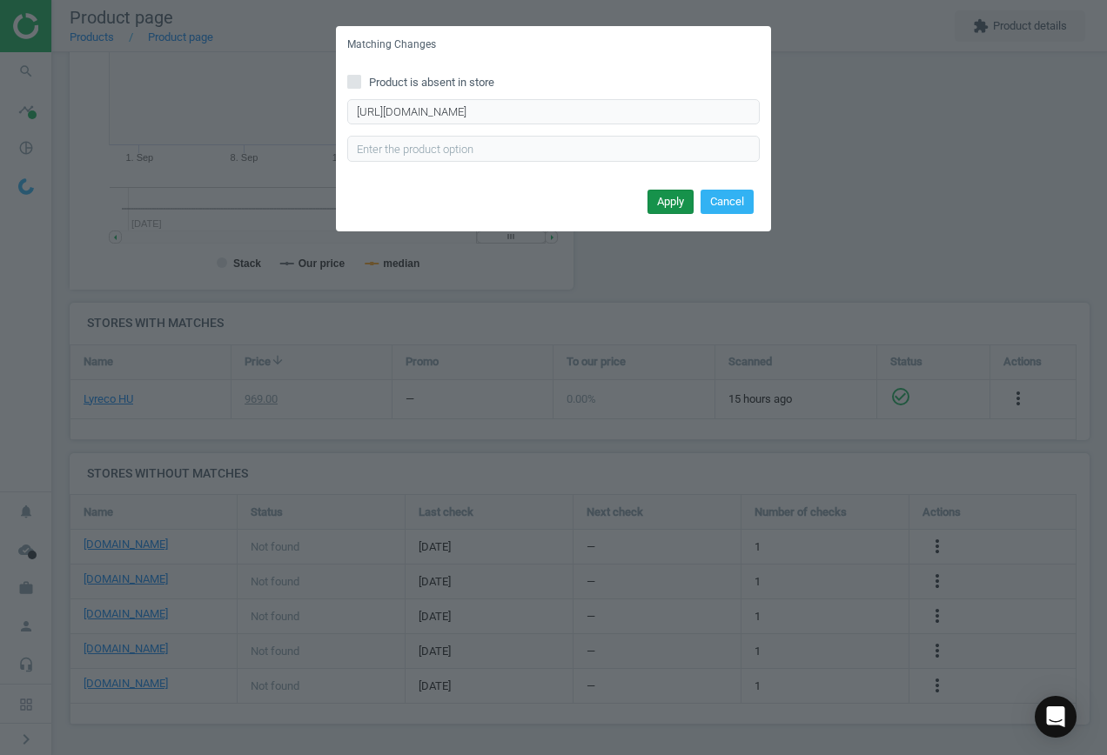
scroll to position [0, 0]
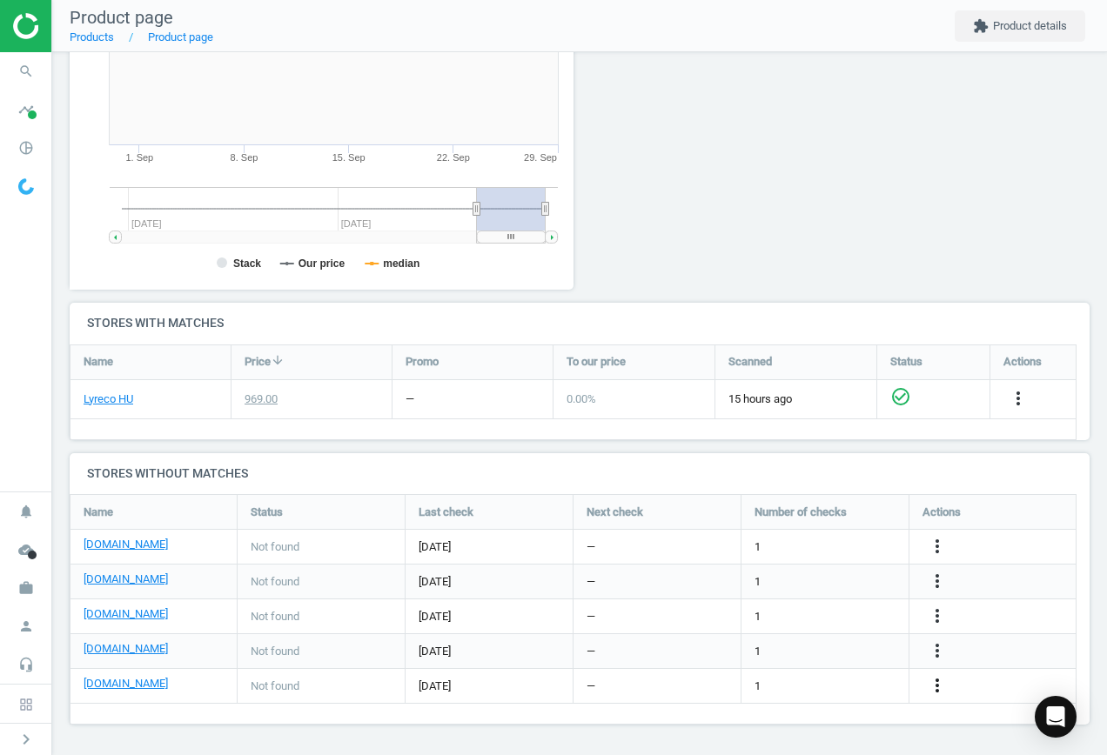
click at [937, 687] on icon "more_vert" at bounding box center [937, 685] width 21 height 21
click at [795, 688] on link "Edit URL/product option" at bounding box center [801, 686] width 238 height 27
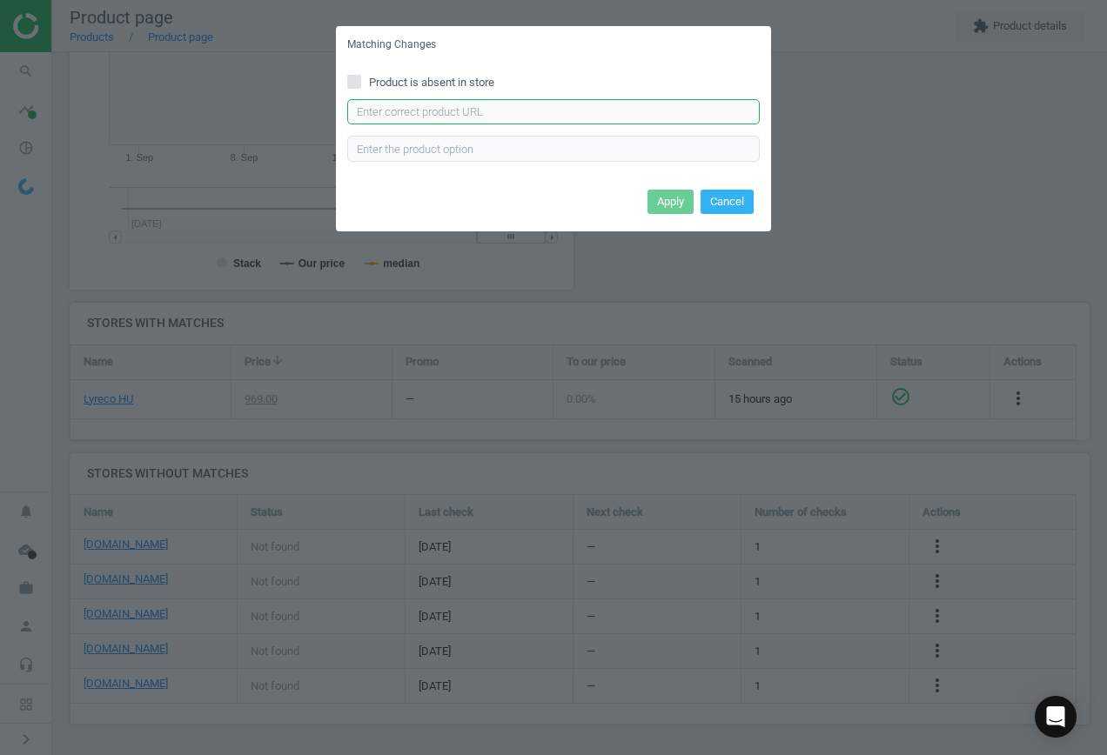
click at [487, 113] on input "text" at bounding box center [553, 112] width 413 height 26
paste input "[URL][DOMAIN_NAME]"
type input "[URL][DOMAIN_NAME]"
click at [679, 209] on button "Apply" at bounding box center [671, 202] width 46 height 24
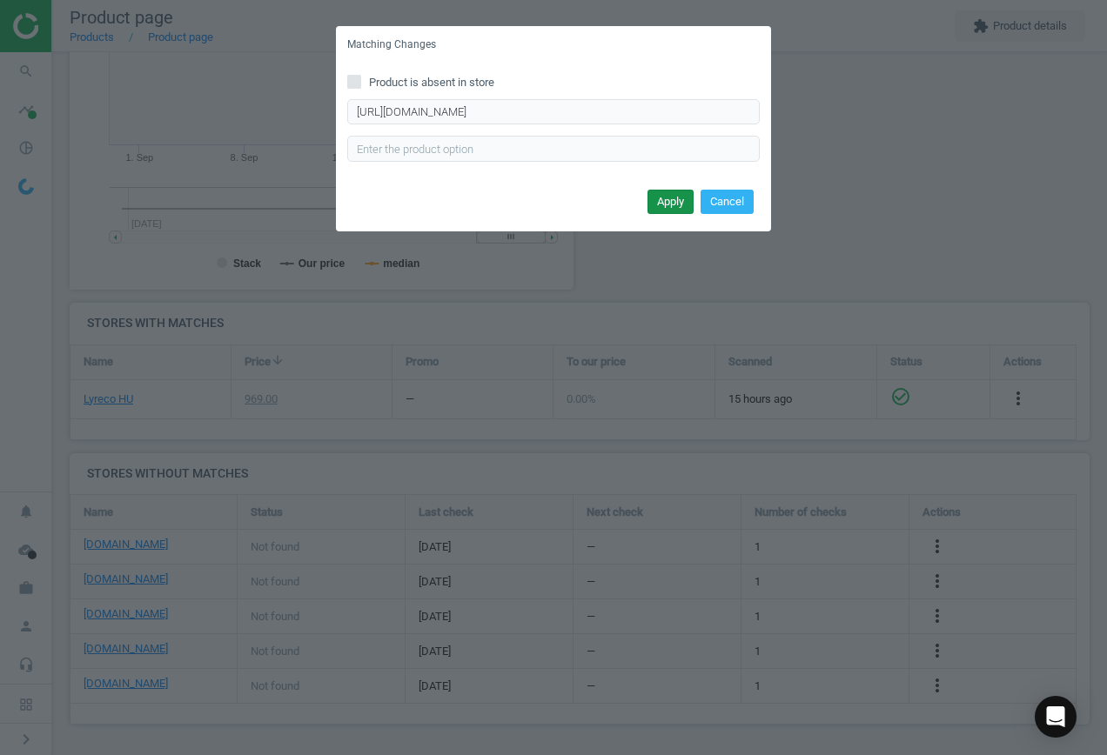
scroll to position [0, 0]
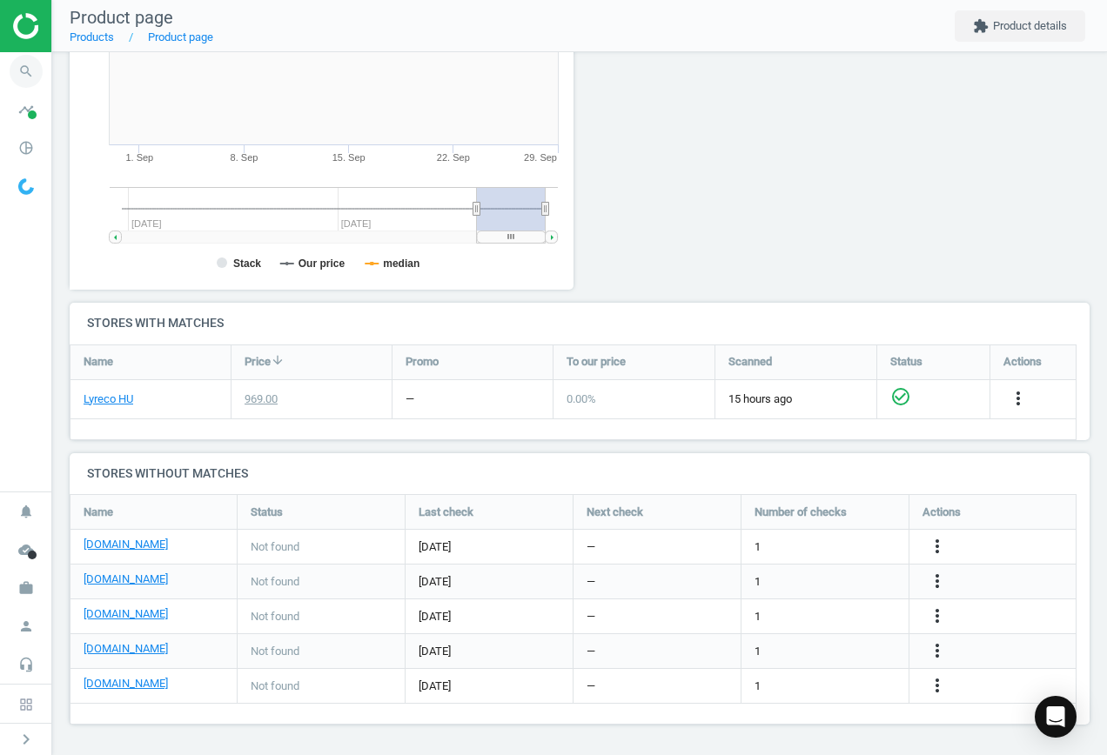
click at [19, 72] on icon "search" at bounding box center [26, 71] width 33 height 33
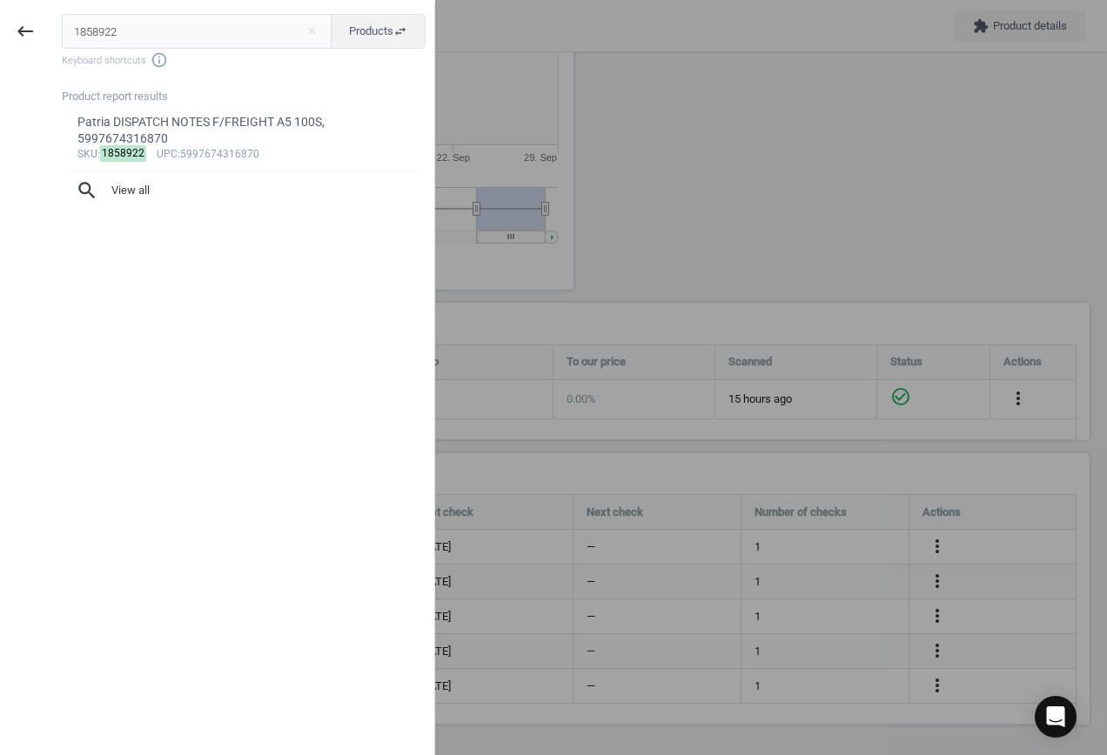
drag, startPoint x: 14, startPoint y: 20, endPoint x: -40, endPoint y: 16, distance: 54.1
click at [0, 16] on html "Group 2 Created with Sketch. ic/cloud_download/grey600 Created with Sketch. gra…" at bounding box center [553, 377] width 1107 height 755
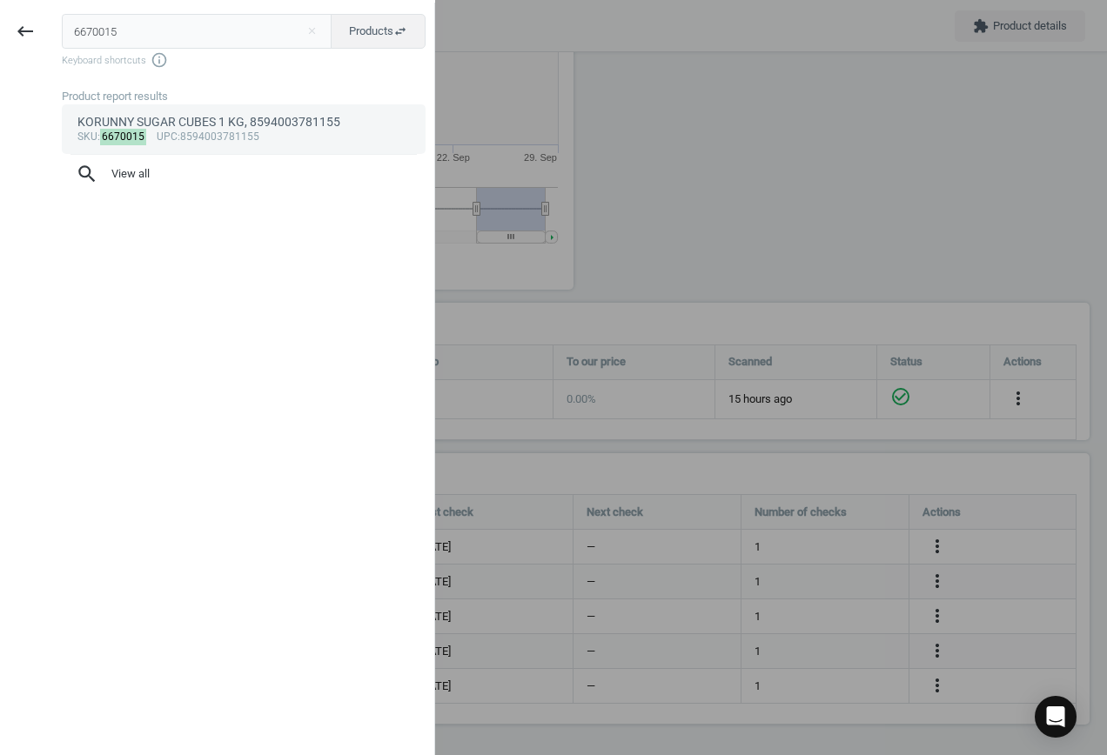
type input "6670015"
click at [205, 141] on div "sku : 6670015 upc :8594003781155" at bounding box center [243, 138] width 333 height 14
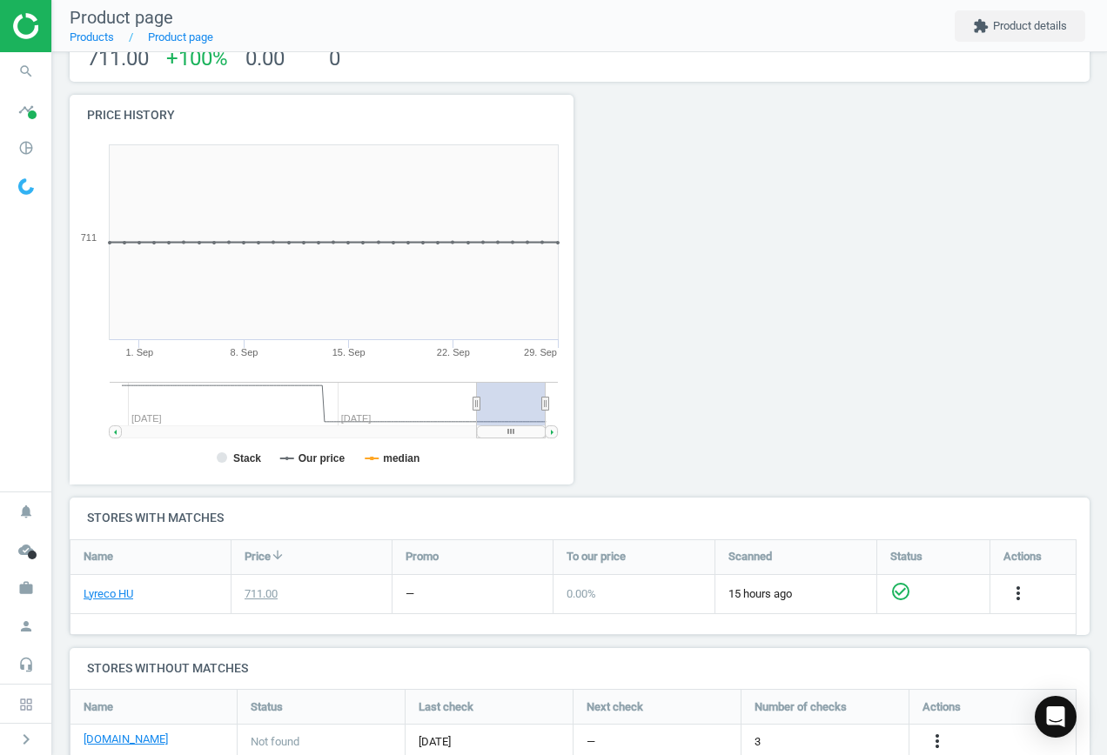
scroll to position [232, 0]
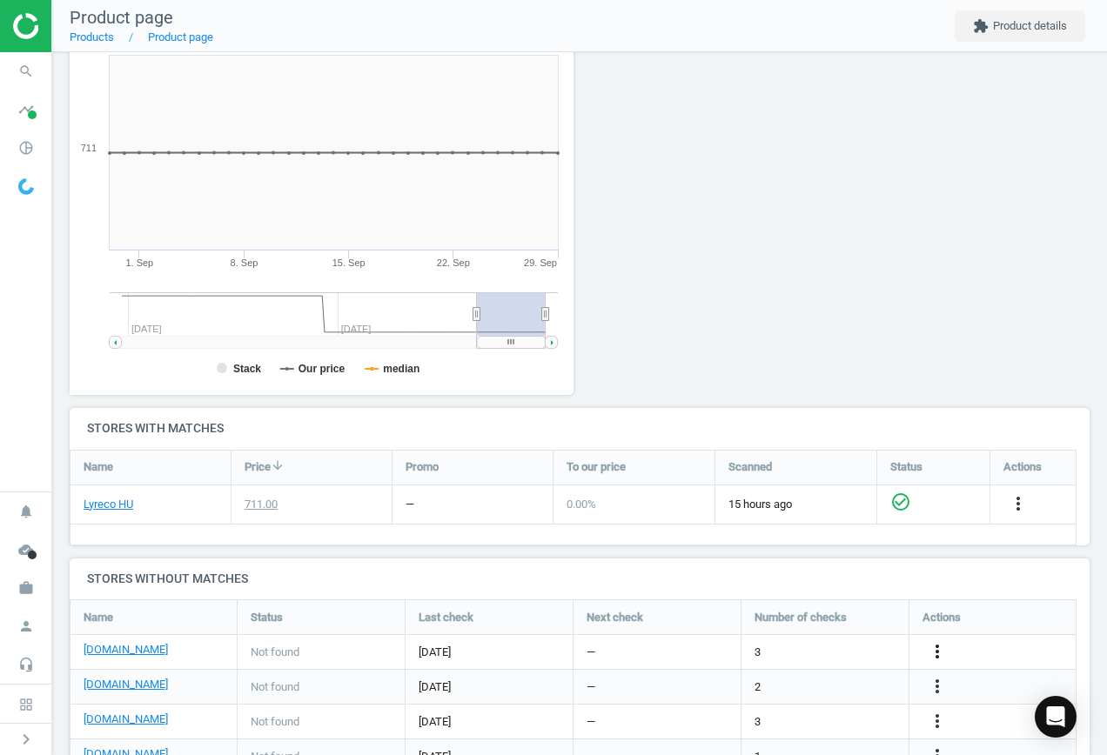
click at [940, 648] on icon "more_vert" at bounding box center [937, 651] width 21 height 21
click at [832, 648] on link "Edit URL/product option" at bounding box center [801, 652] width 238 height 27
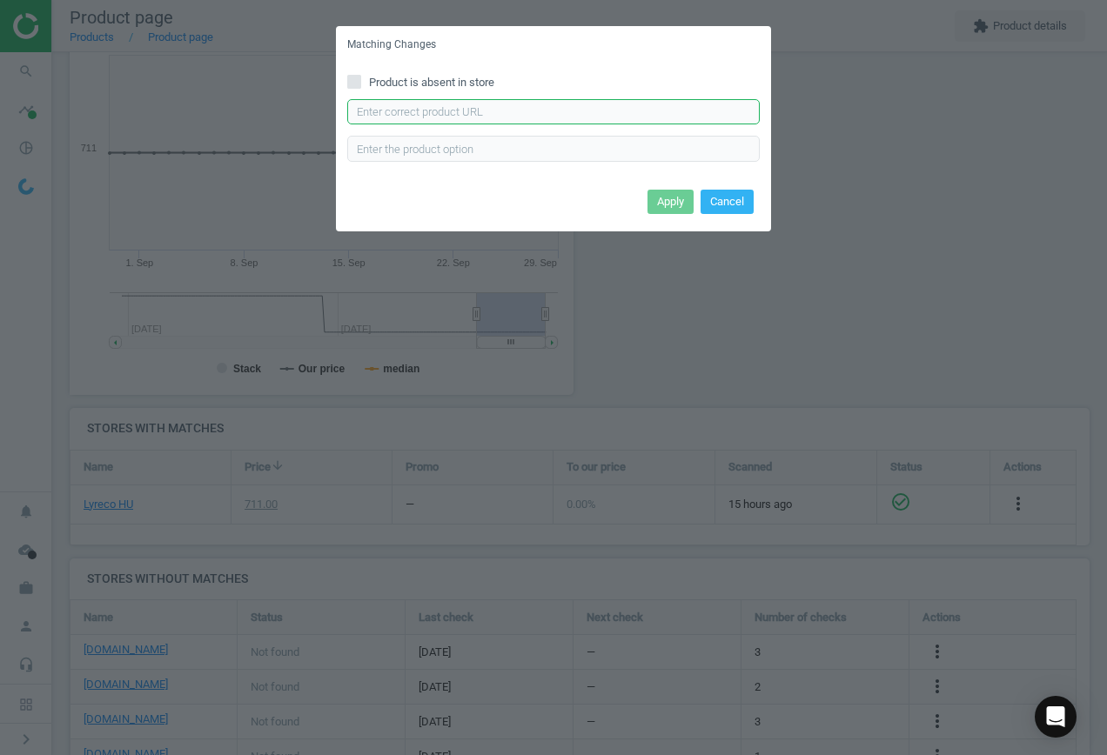
click at [475, 111] on input "text" at bounding box center [553, 112] width 413 height 26
paste input "[URL][DOMAIN_NAME]"
type input "[URL][DOMAIN_NAME]"
click at [670, 198] on button "Apply" at bounding box center [671, 202] width 46 height 24
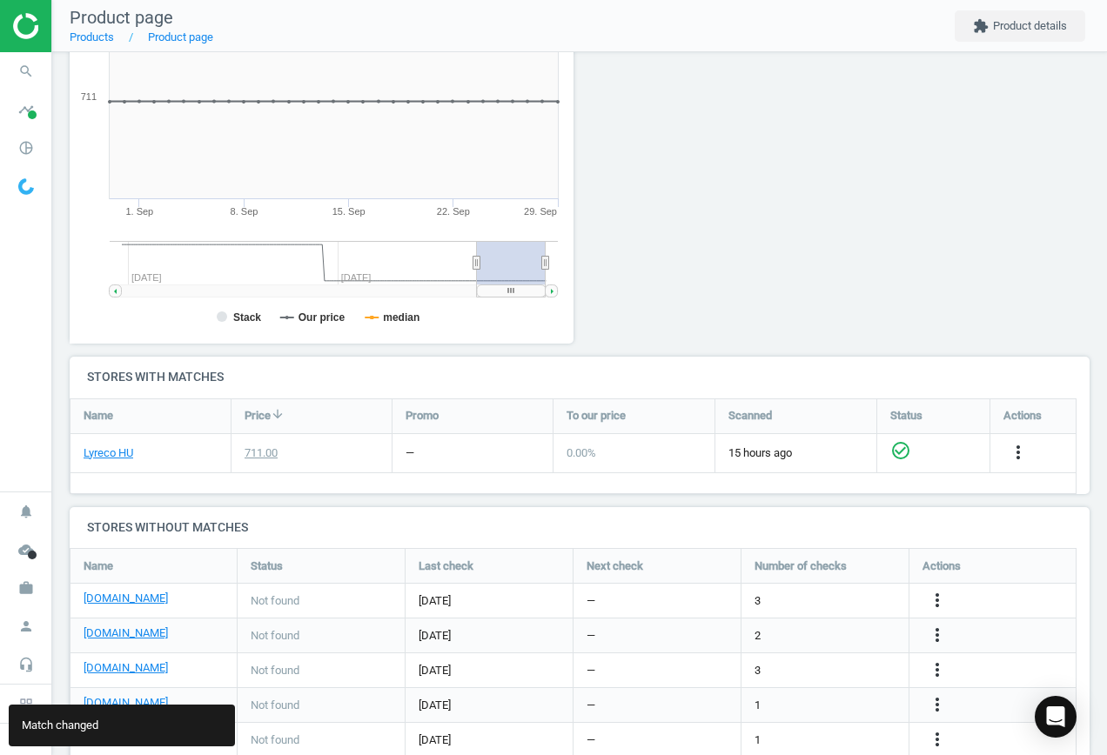
scroll to position [373, 0]
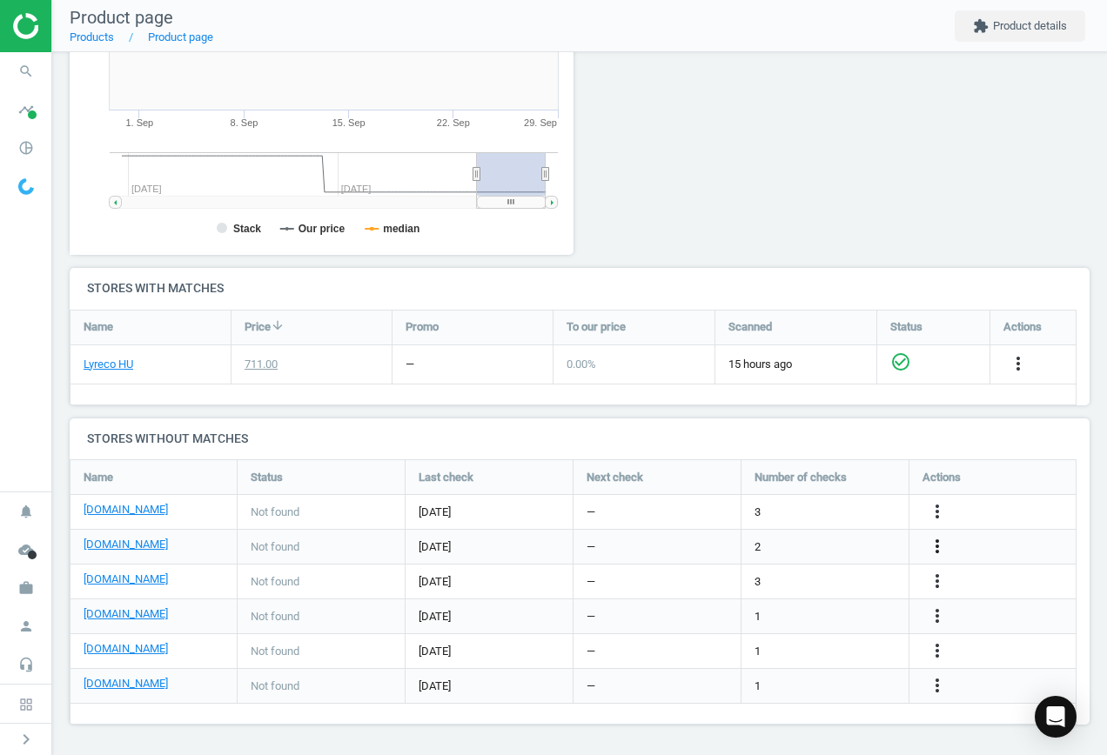
click at [942, 547] on icon "more_vert" at bounding box center [937, 546] width 21 height 21
click at [802, 549] on link "Edit URL/product option" at bounding box center [801, 547] width 238 height 27
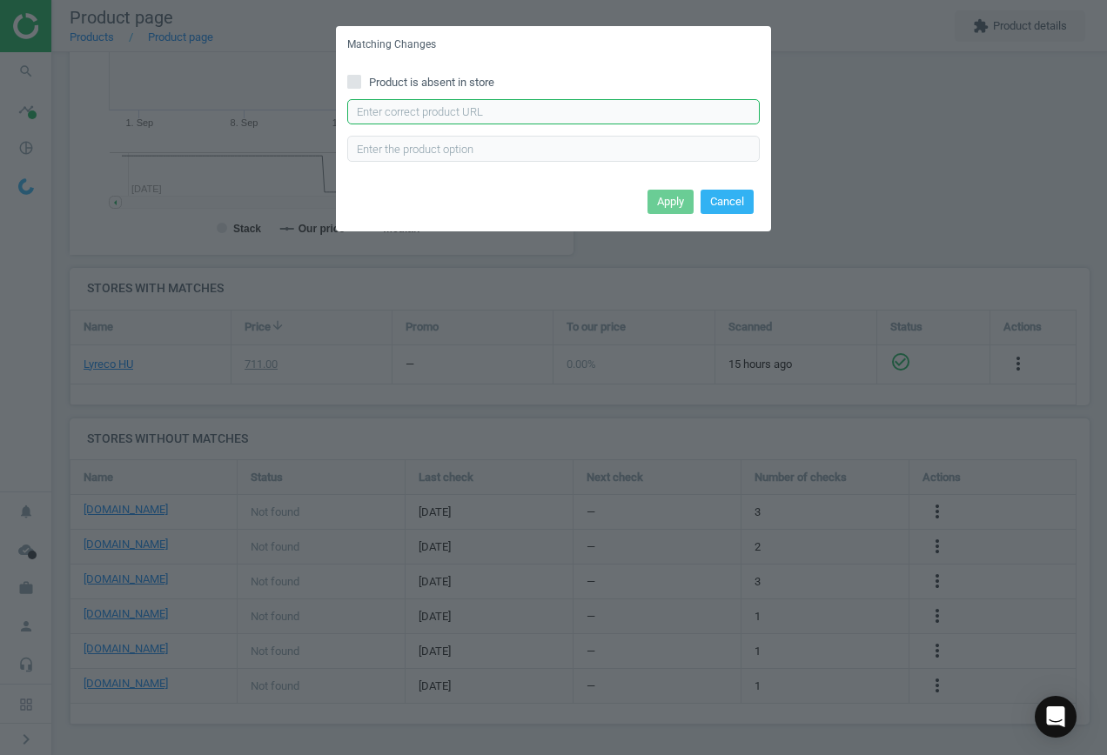
click at [434, 118] on input "text" at bounding box center [553, 112] width 413 height 26
paste input "[URL][DOMAIN_NAME]"
type input "[URL][DOMAIN_NAME]"
click at [674, 202] on button "Apply" at bounding box center [671, 202] width 46 height 24
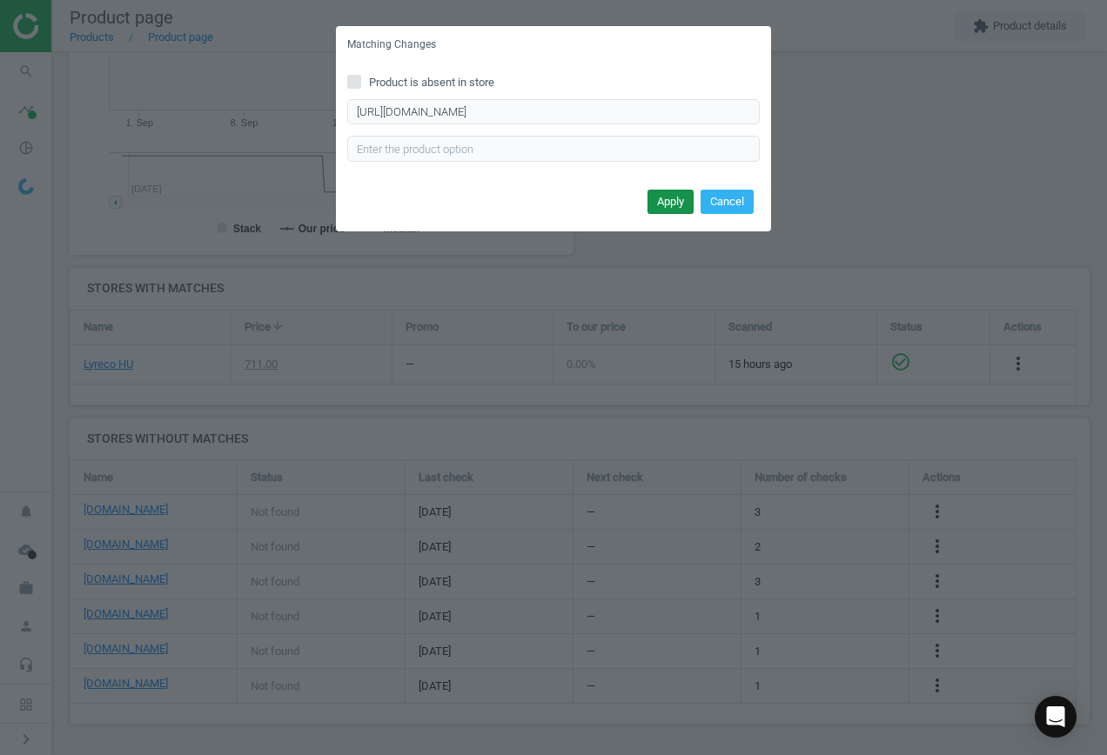
scroll to position [0, 0]
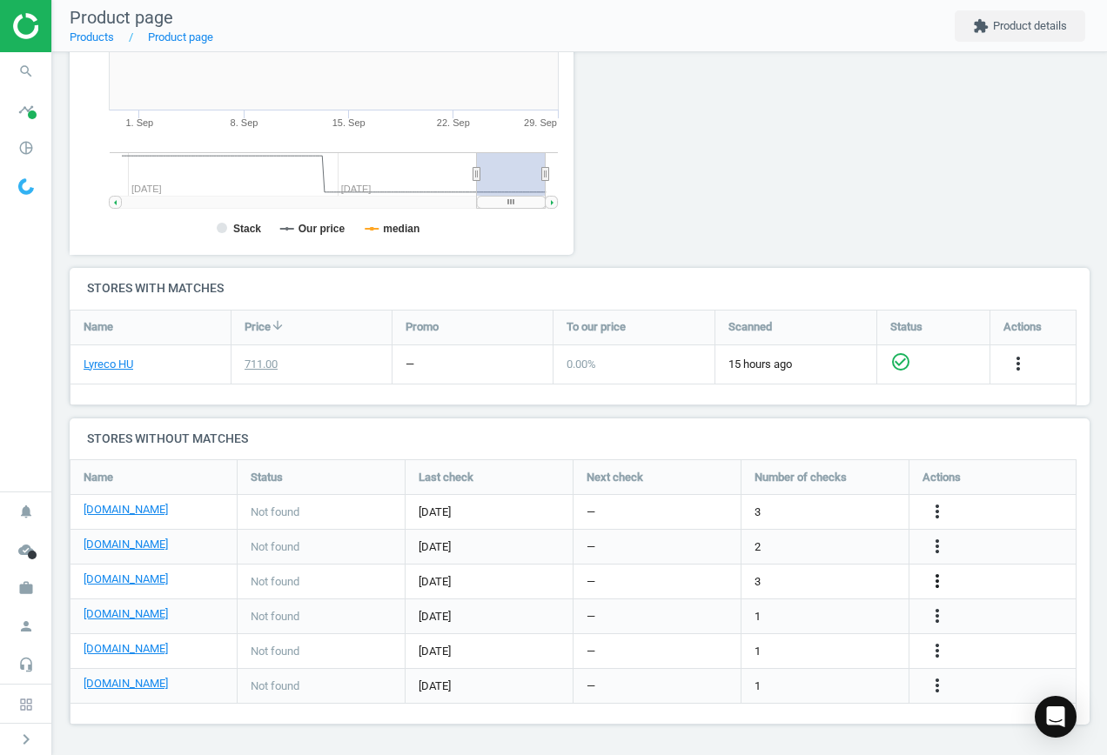
click at [934, 581] on icon "more_vert" at bounding box center [937, 581] width 21 height 21
click at [773, 580] on link "Edit URL/product option" at bounding box center [801, 581] width 238 height 27
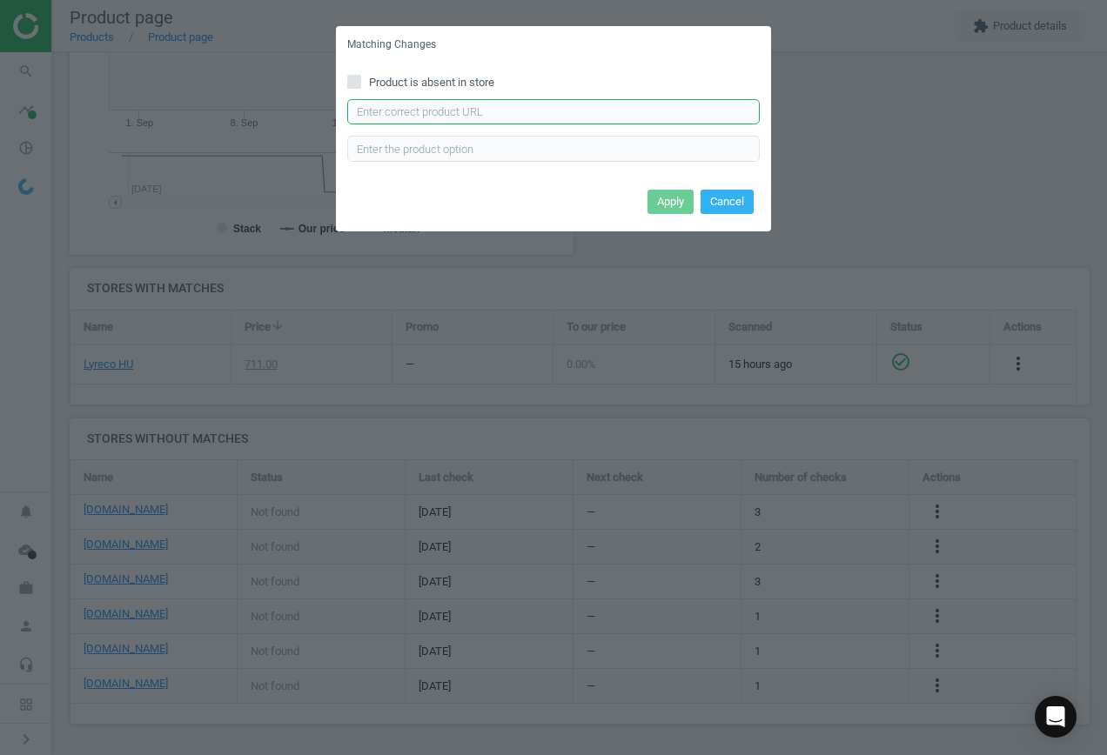
click at [476, 101] on input "text" at bounding box center [553, 112] width 413 height 26
paste input "[URL][DOMAIN_NAME][PERSON_NAME]"
type input "[URL][DOMAIN_NAME][PERSON_NAME]"
click at [683, 205] on button "Apply" at bounding box center [671, 202] width 46 height 24
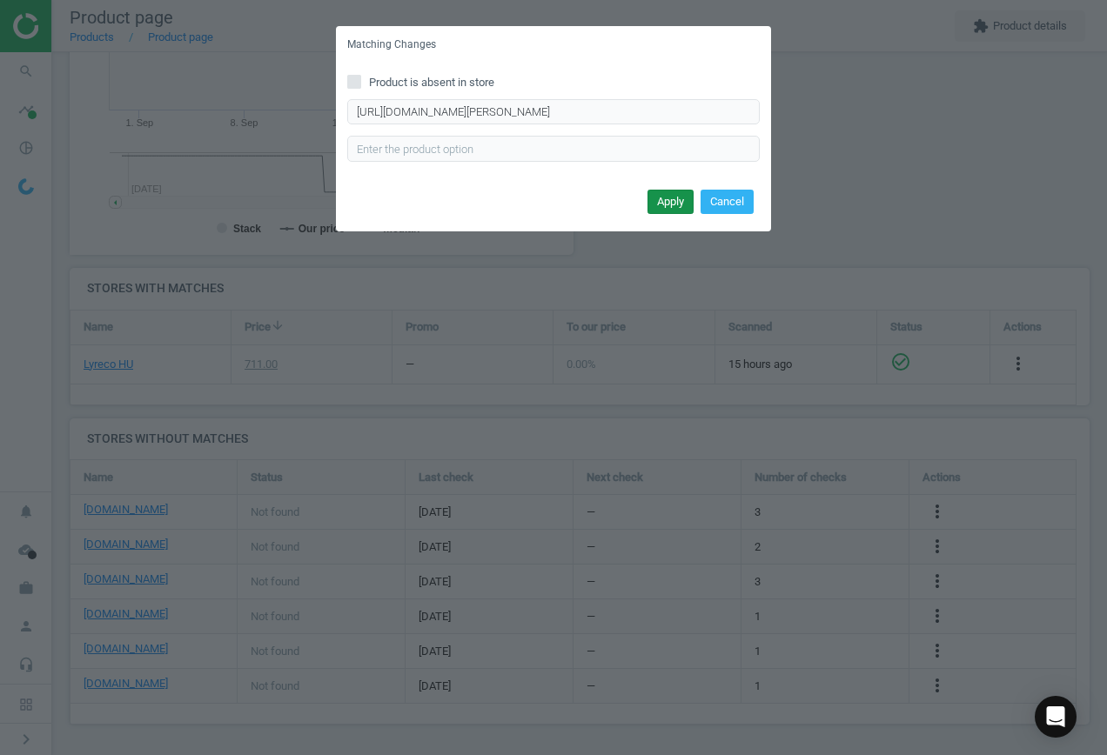
scroll to position [0, 0]
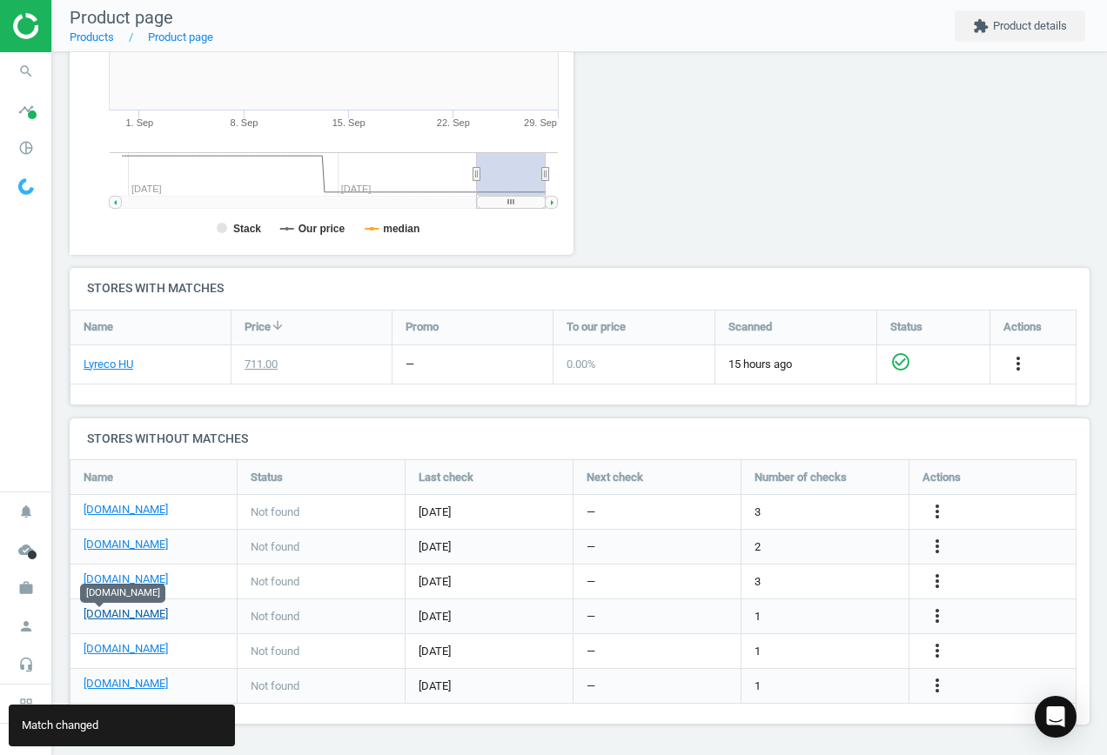
click at [106, 618] on link "[DOMAIN_NAME]" at bounding box center [126, 615] width 84 height 16
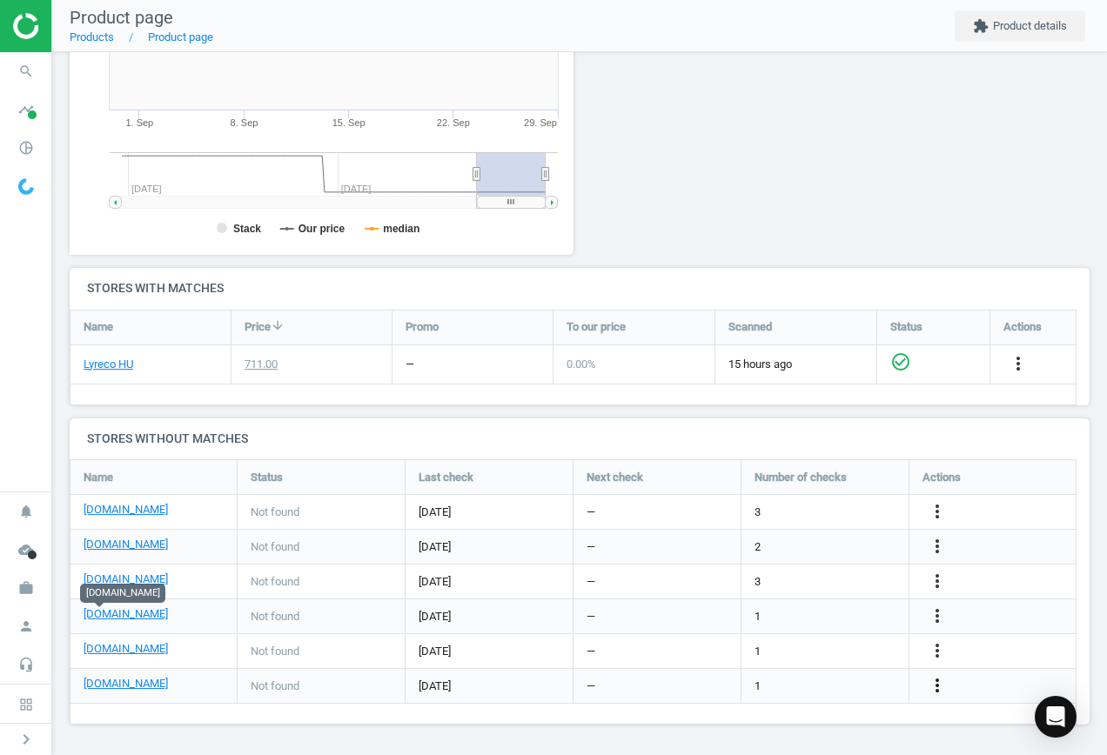
click at [940, 694] on icon "more_vert" at bounding box center [937, 685] width 21 height 21
click at [767, 678] on link "Edit URL/product option" at bounding box center [801, 686] width 238 height 27
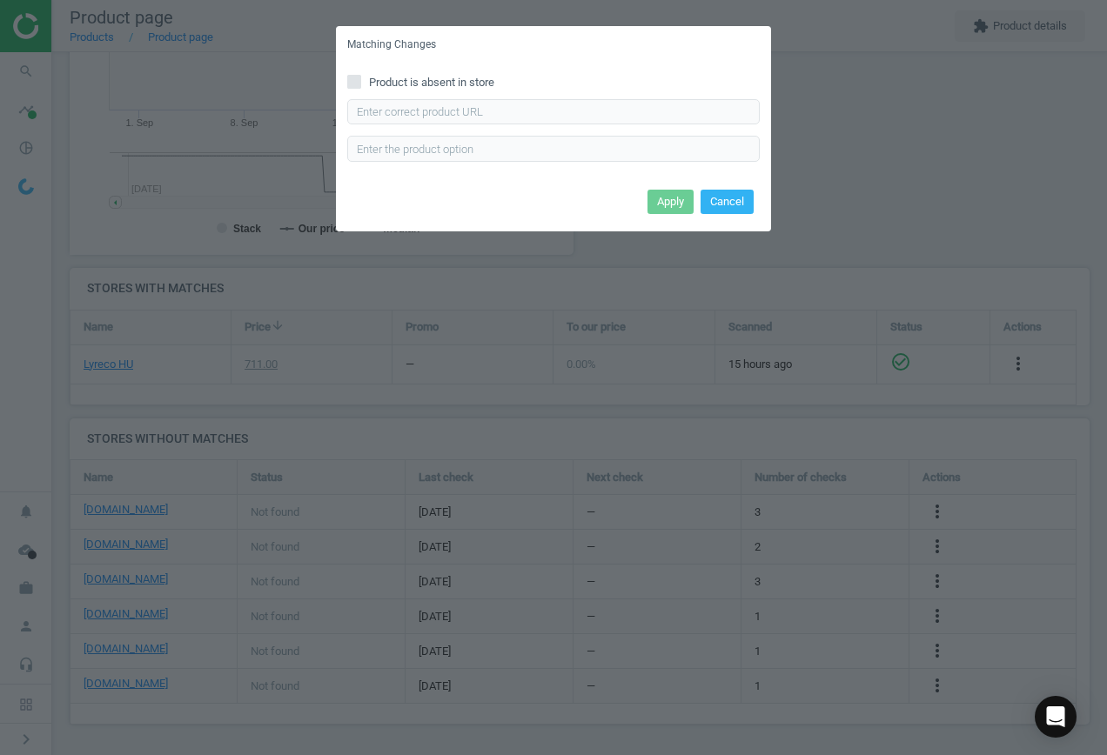
click at [416, 77] on span "Product is absent in store" at bounding box center [432, 83] width 132 height 16
click at [360, 77] on input "Product is absent in store" at bounding box center [354, 81] width 11 height 11
checkbox input "true"
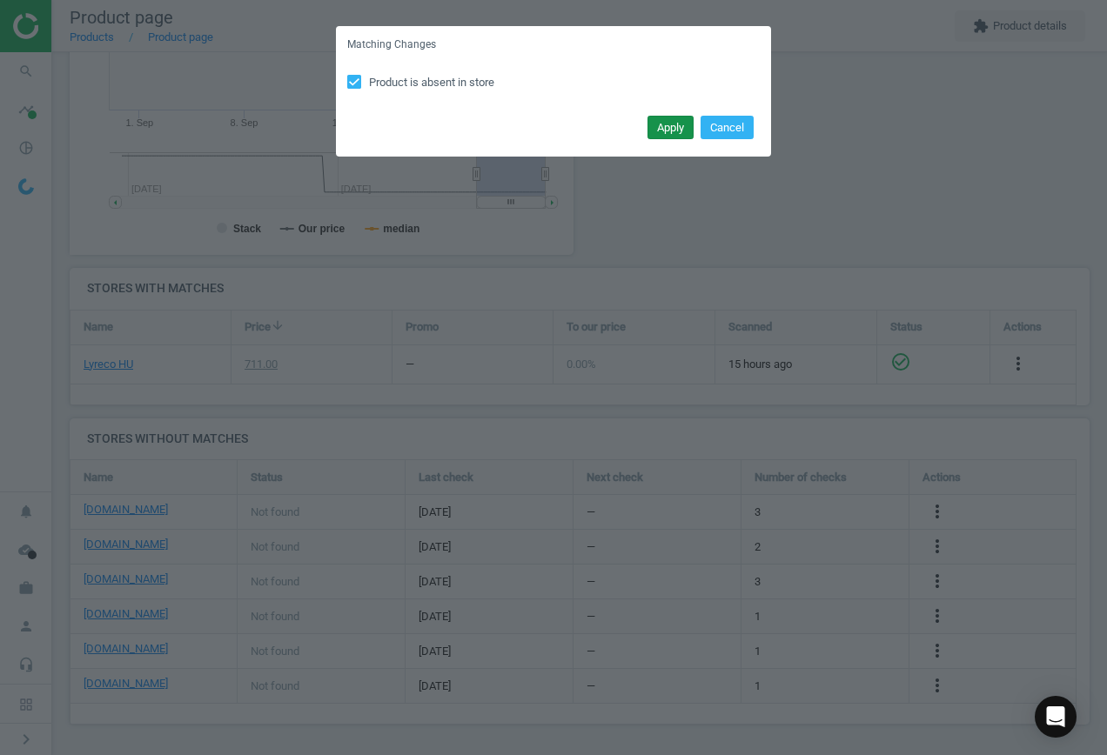
click at [679, 136] on button "Apply" at bounding box center [671, 128] width 46 height 24
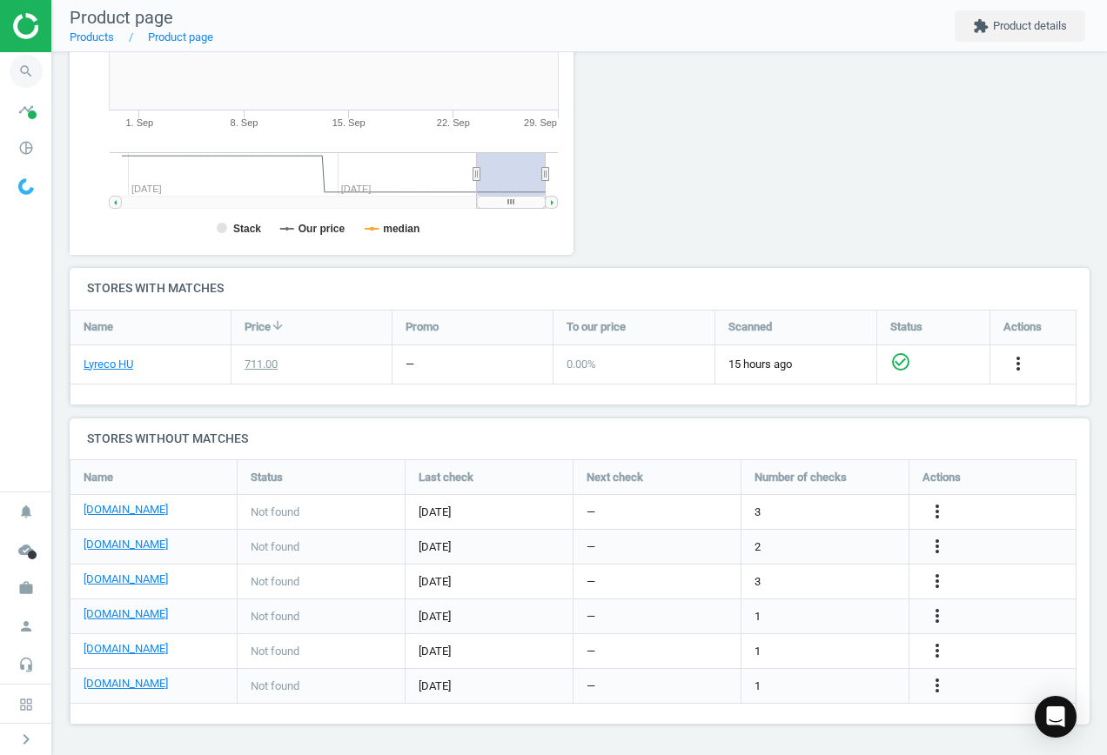
click at [18, 68] on icon "search" at bounding box center [26, 71] width 33 height 33
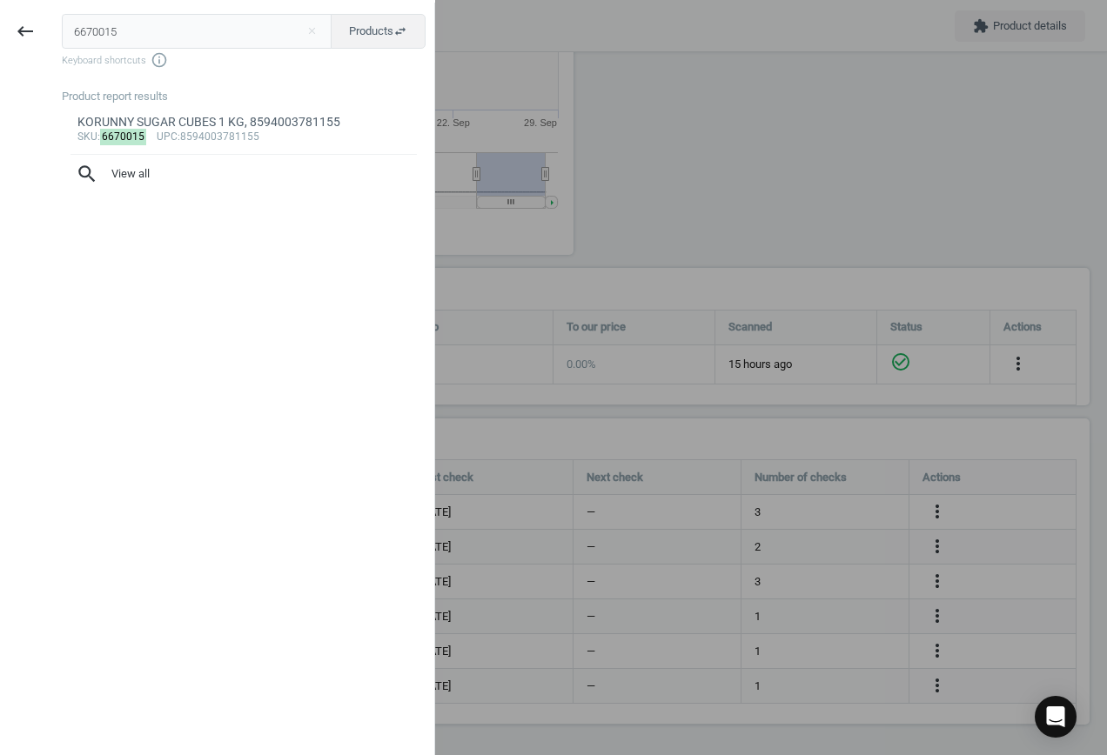
drag, startPoint x: 77, startPoint y: 22, endPoint x: -197, endPoint y: -3, distance: 275.3
click at [0, 0] on html "Group 2 Created with Sketch. ic/cloud_download/grey600 Created with Sketch. gra…" at bounding box center [553, 377] width 1107 height 755
paste input "7011766"
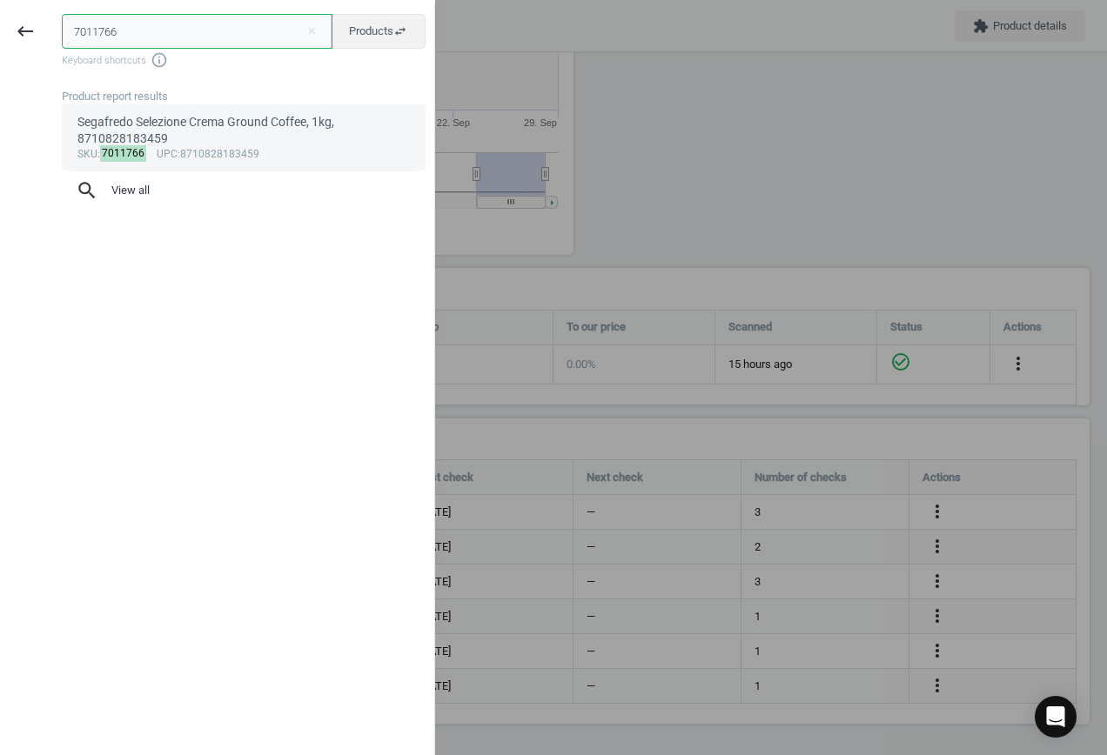
type input "7011766"
click at [189, 142] on div "Segafredo Selezione Crema Ground Coffee, 1kg, 8710828183459" at bounding box center [243, 131] width 333 height 34
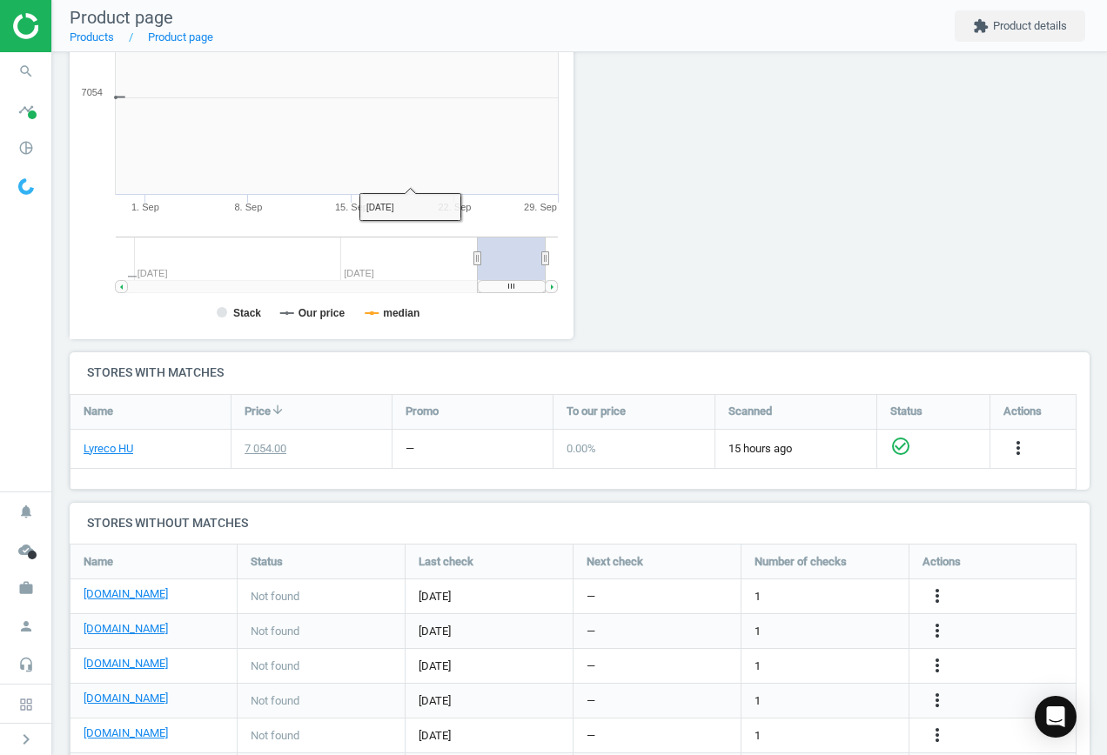
scroll to position [375, 524]
click at [942, 595] on icon "more_vert" at bounding box center [937, 596] width 21 height 21
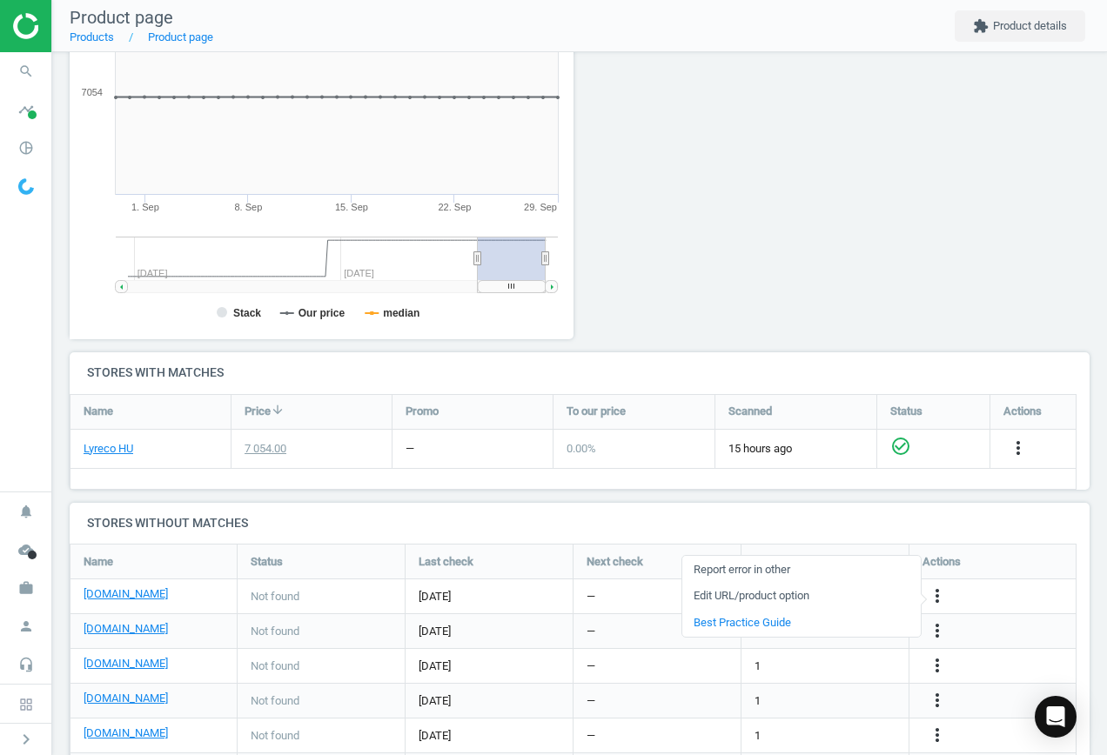
click at [844, 597] on link "Edit URL/product option" at bounding box center [801, 596] width 238 height 27
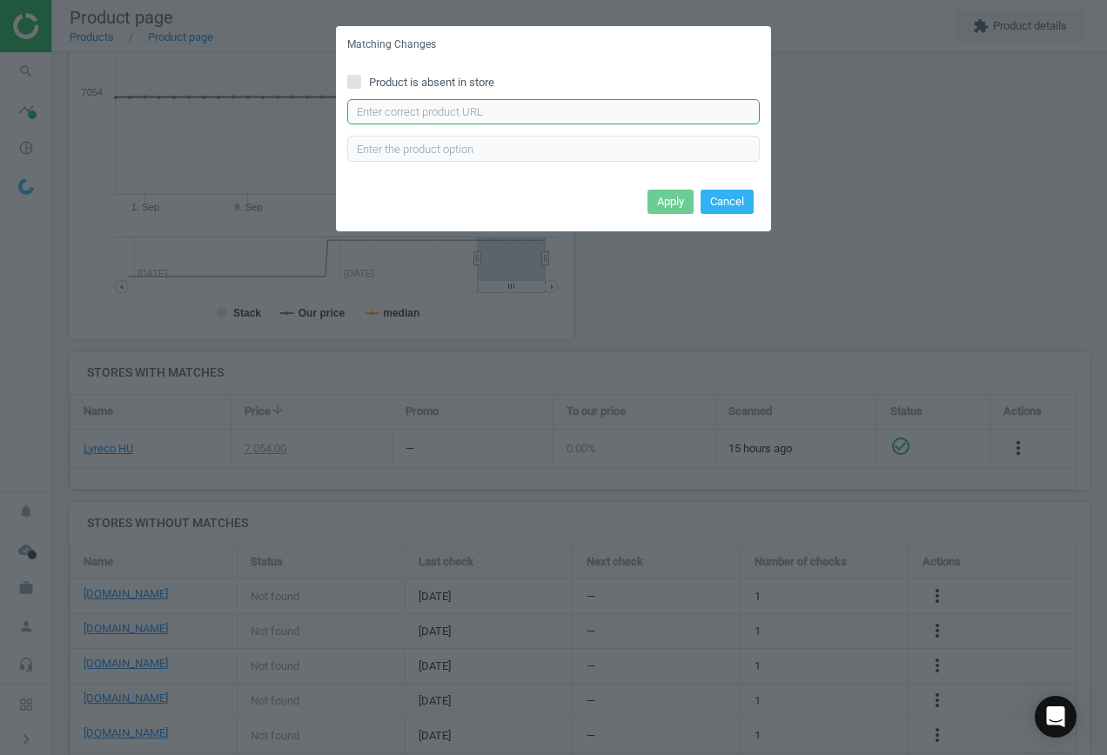
click at [452, 116] on input "text" at bounding box center [553, 112] width 413 height 26
paste input "[URL][DOMAIN_NAME]"
type input "[URL][DOMAIN_NAME]"
click at [668, 202] on button "Apply" at bounding box center [671, 202] width 46 height 24
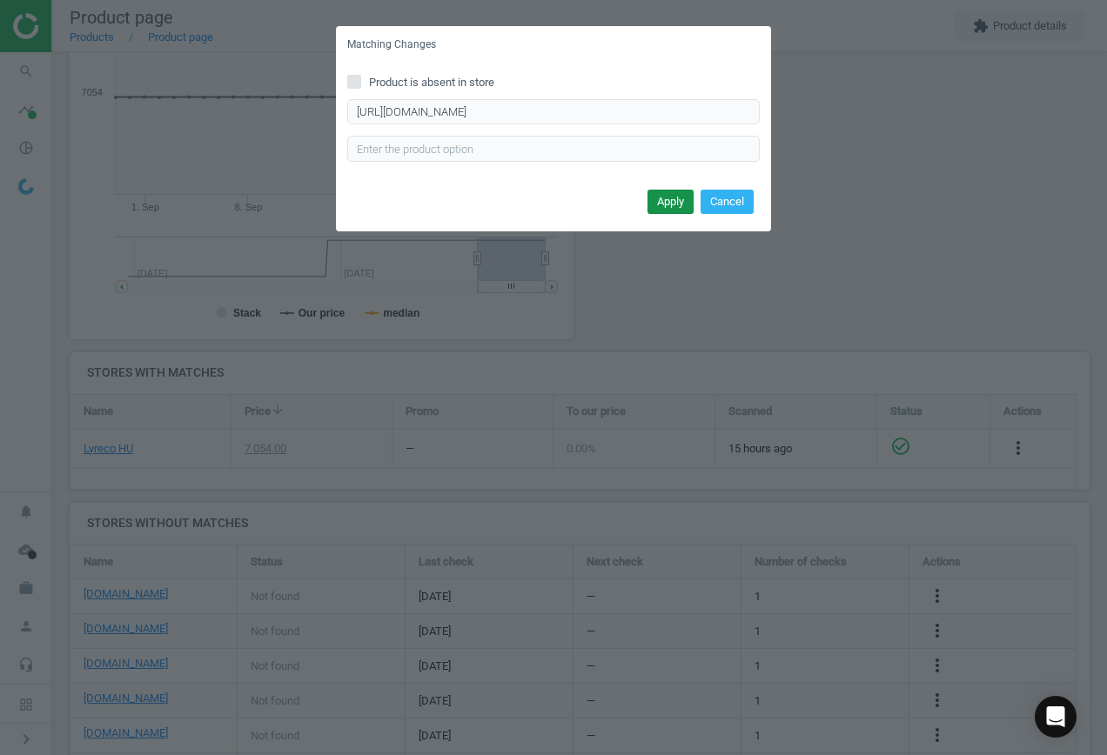
scroll to position [0, 0]
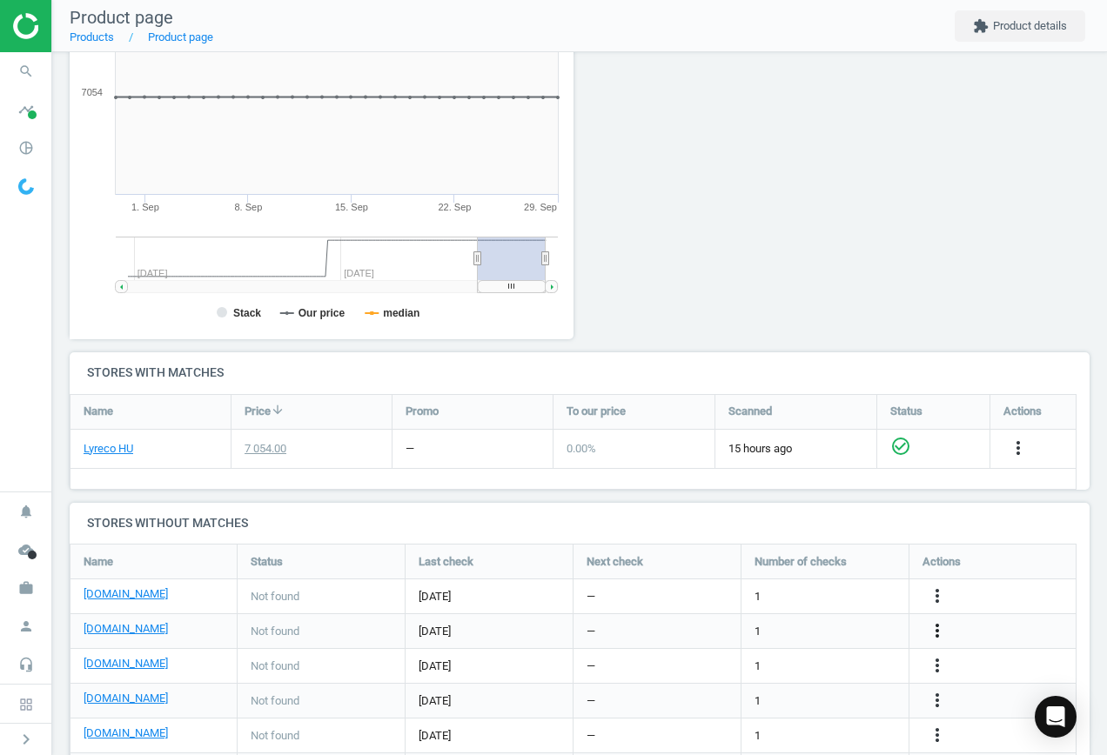
click at [937, 630] on icon "more_vert" at bounding box center [937, 631] width 21 height 21
click at [811, 636] on link "Edit URL/product option" at bounding box center [801, 631] width 238 height 27
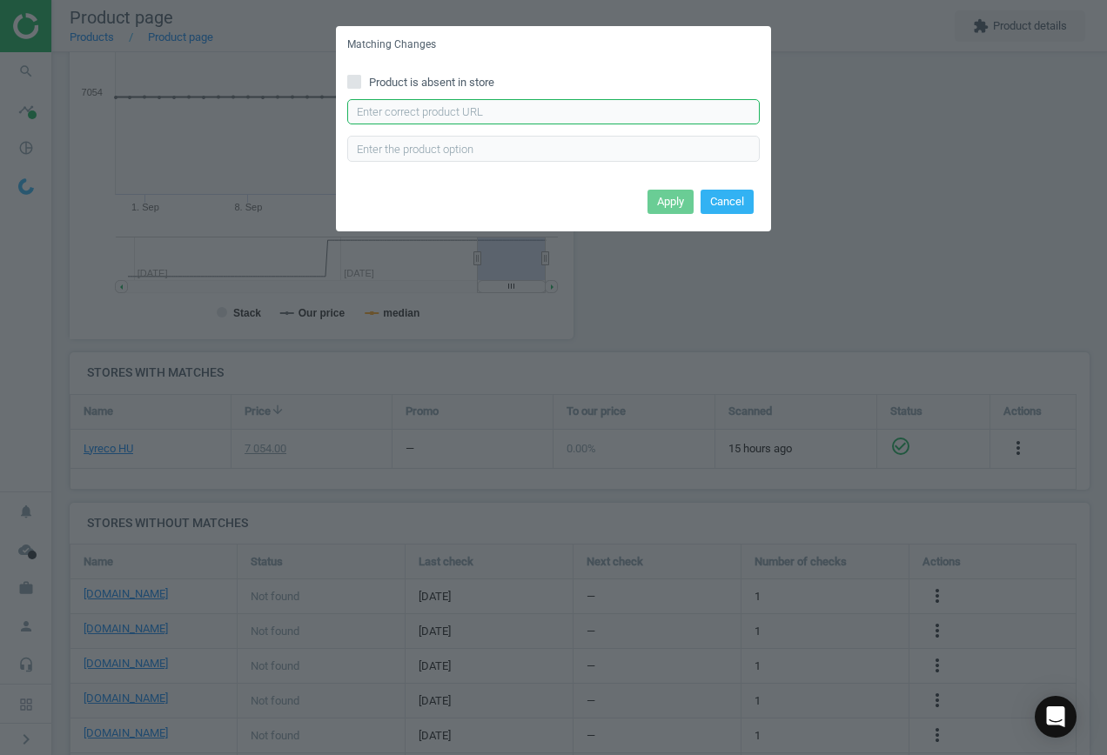
click at [442, 119] on input "text" at bounding box center [553, 112] width 413 height 26
paste input "[URL][DOMAIN_NAME][PERSON_NAME]"
type input "[URL][DOMAIN_NAME][PERSON_NAME]"
drag, startPoint x: 669, startPoint y: 197, endPoint x: 668, endPoint y: 215, distance: 18.4
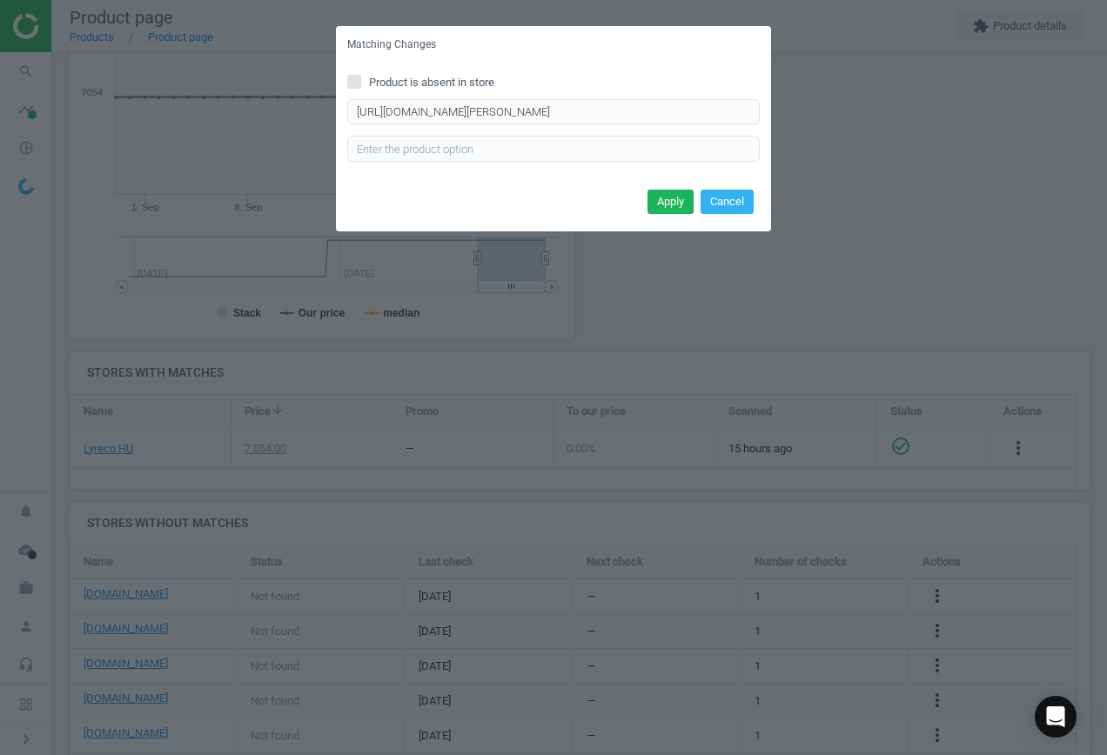
click at [670, 197] on button "Apply" at bounding box center [671, 202] width 46 height 24
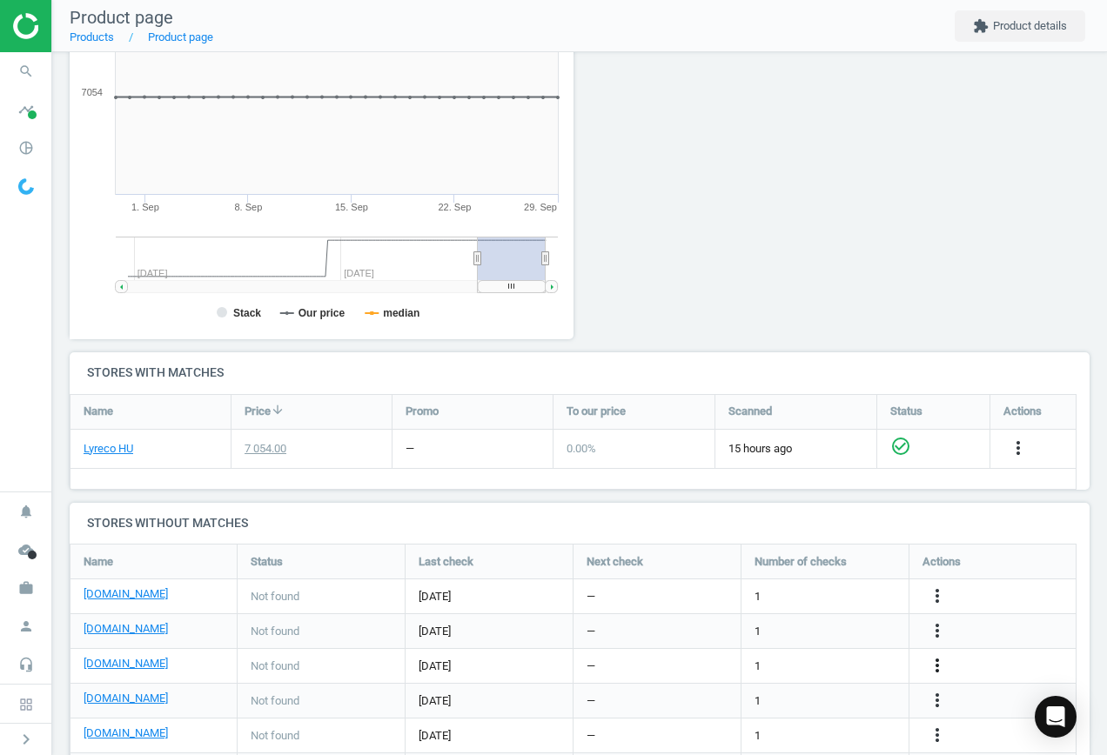
click at [928, 667] on icon "more_vert" at bounding box center [937, 665] width 21 height 21
click at [807, 669] on link "Edit URL/product option" at bounding box center [801, 666] width 238 height 27
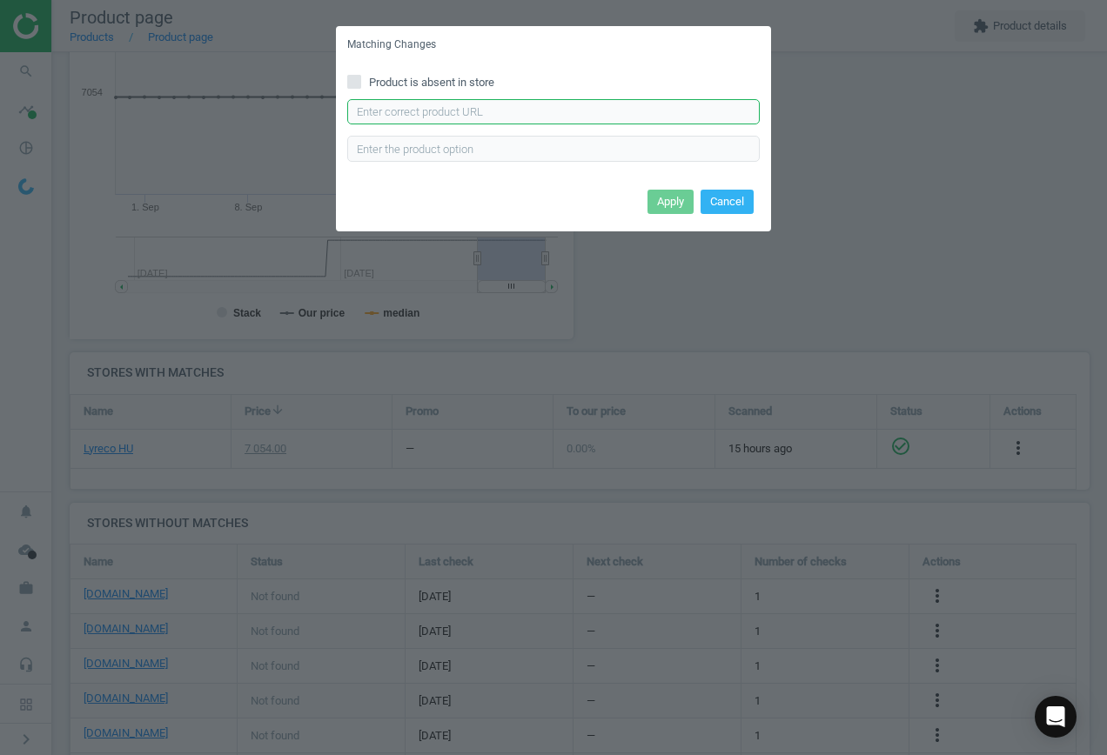
click at [473, 118] on input "text" at bounding box center [553, 112] width 413 height 26
paste input "[URL][DOMAIN_NAME]"
type input "[URL][DOMAIN_NAME]"
click at [667, 191] on button "Apply" at bounding box center [671, 202] width 46 height 24
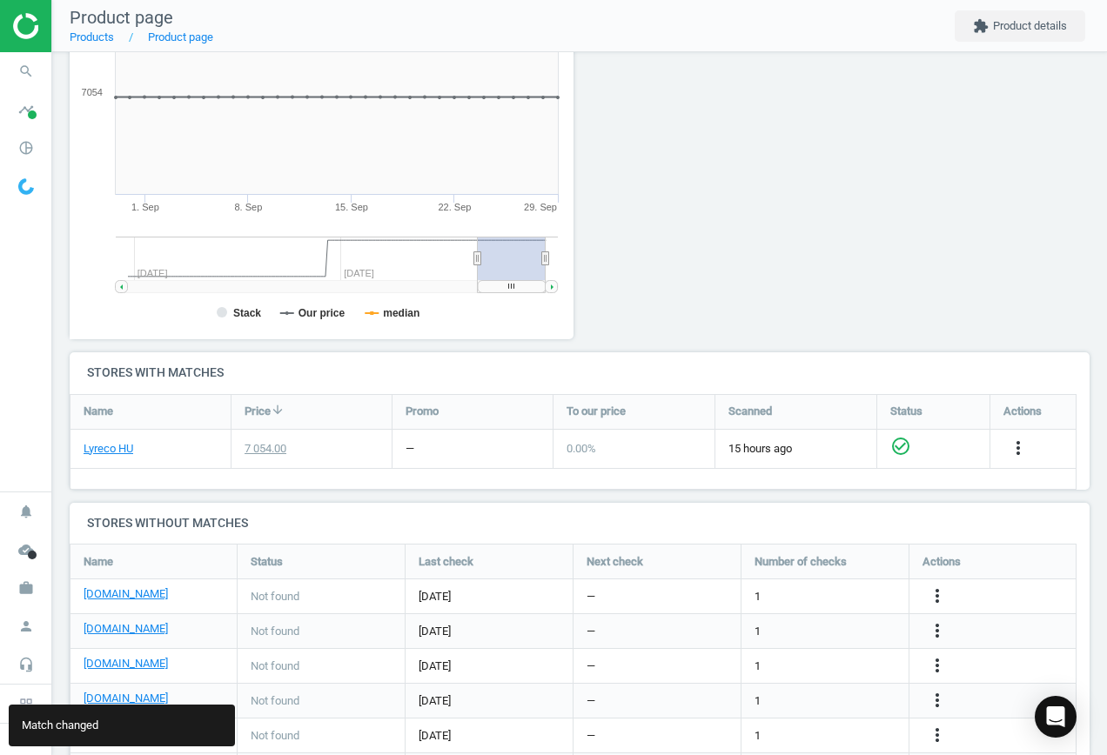
scroll to position [373, 0]
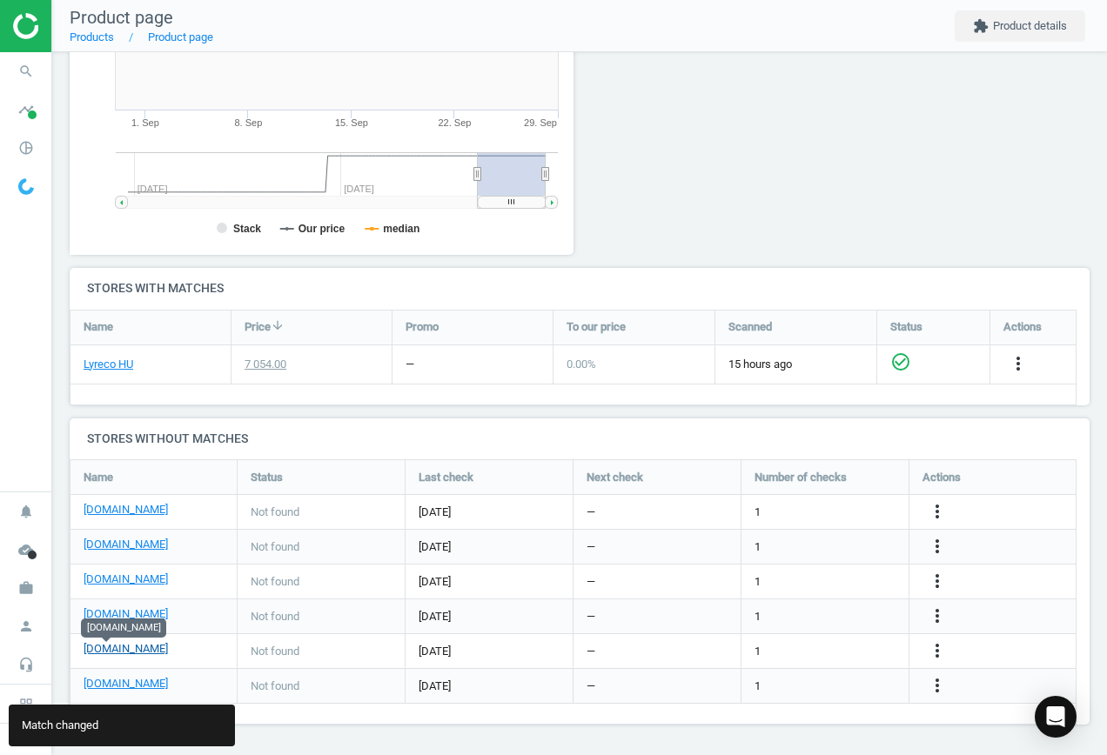
click at [104, 641] on body "Group 2 Created with Sketch. ic/cloud_download/grey600 Created with Sketch. gra…" at bounding box center [553, 377] width 1107 height 755
click at [104, 649] on link "[DOMAIN_NAME]" at bounding box center [126, 649] width 84 height 16
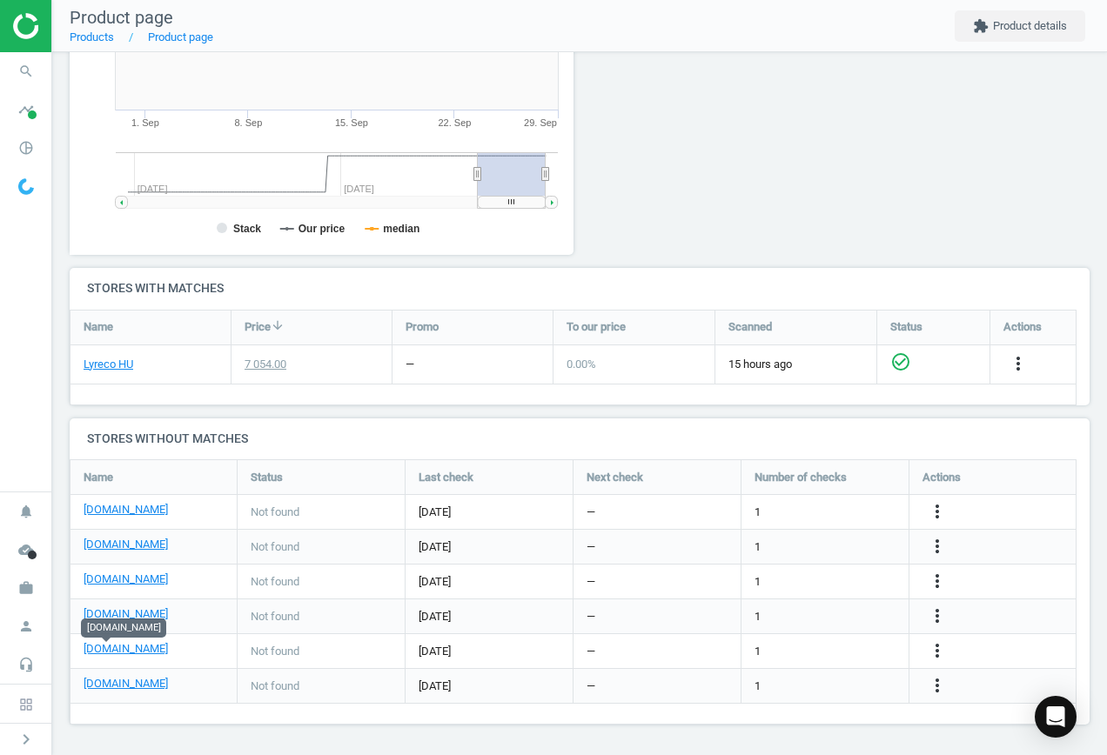
click at [949, 614] on div "more_vert" at bounding box center [940, 617] width 34 height 23
click at [938, 614] on icon "more_vert" at bounding box center [937, 616] width 21 height 21
click at [841, 614] on link "Edit URL/product option" at bounding box center [801, 616] width 238 height 27
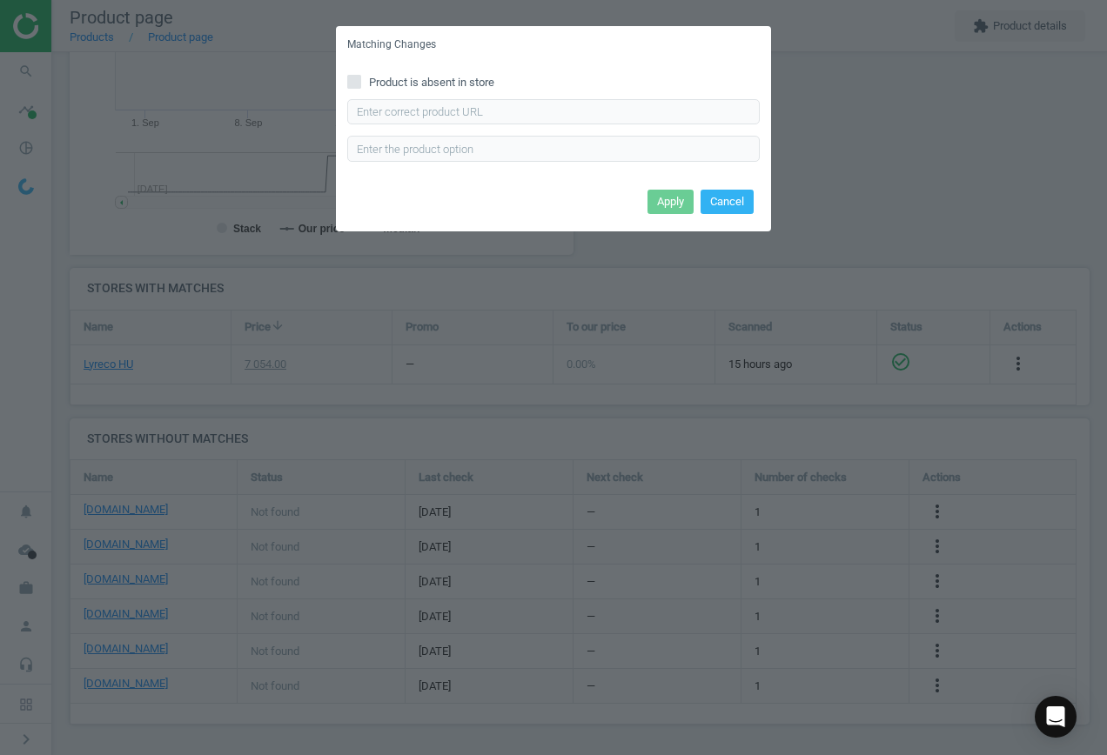
click at [467, 77] on span "Product is absent in store" at bounding box center [432, 83] width 132 height 16
click at [360, 77] on input "Product is absent in store" at bounding box center [354, 81] width 11 height 11
checkbox input "true"
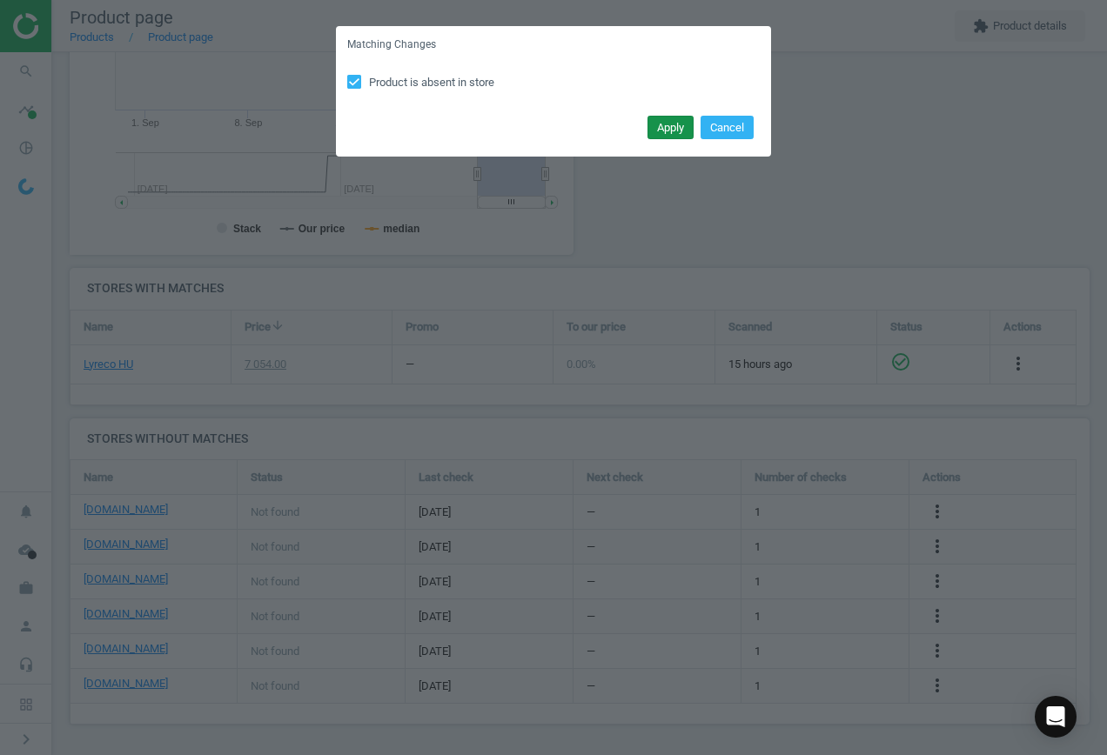
click at [672, 128] on button "Apply" at bounding box center [671, 128] width 46 height 24
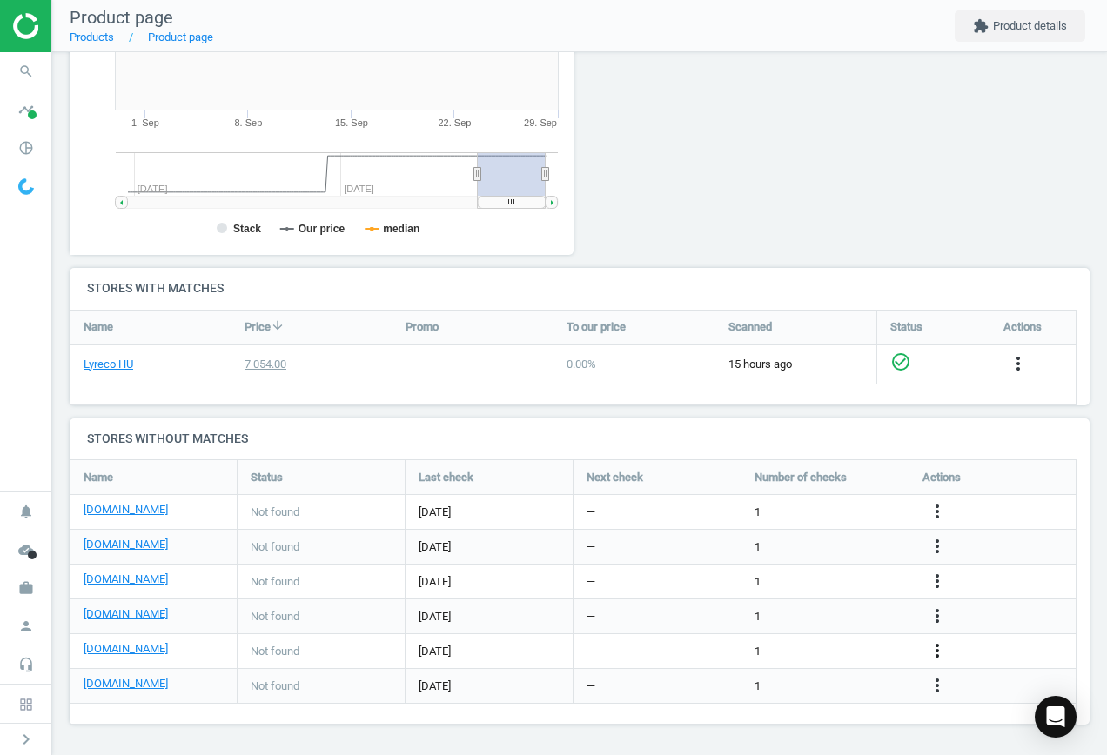
click at [940, 651] on icon "more_vert" at bounding box center [937, 651] width 21 height 21
click at [831, 647] on link "Edit URL/product option" at bounding box center [801, 651] width 238 height 27
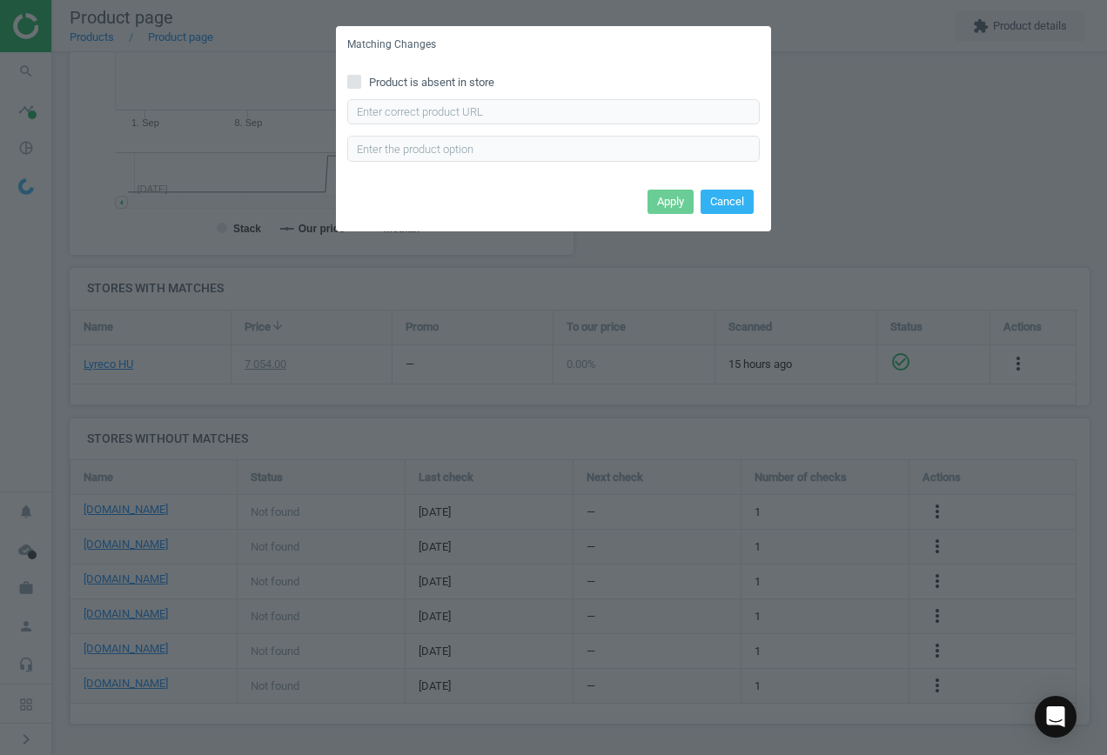
click at [407, 77] on span "Product is absent in store" at bounding box center [432, 83] width 132 height 16
click at [360, 77] on input "Product is absent in store" at bounding box center [354, 81] width 11 height 11
checkbox input "true"
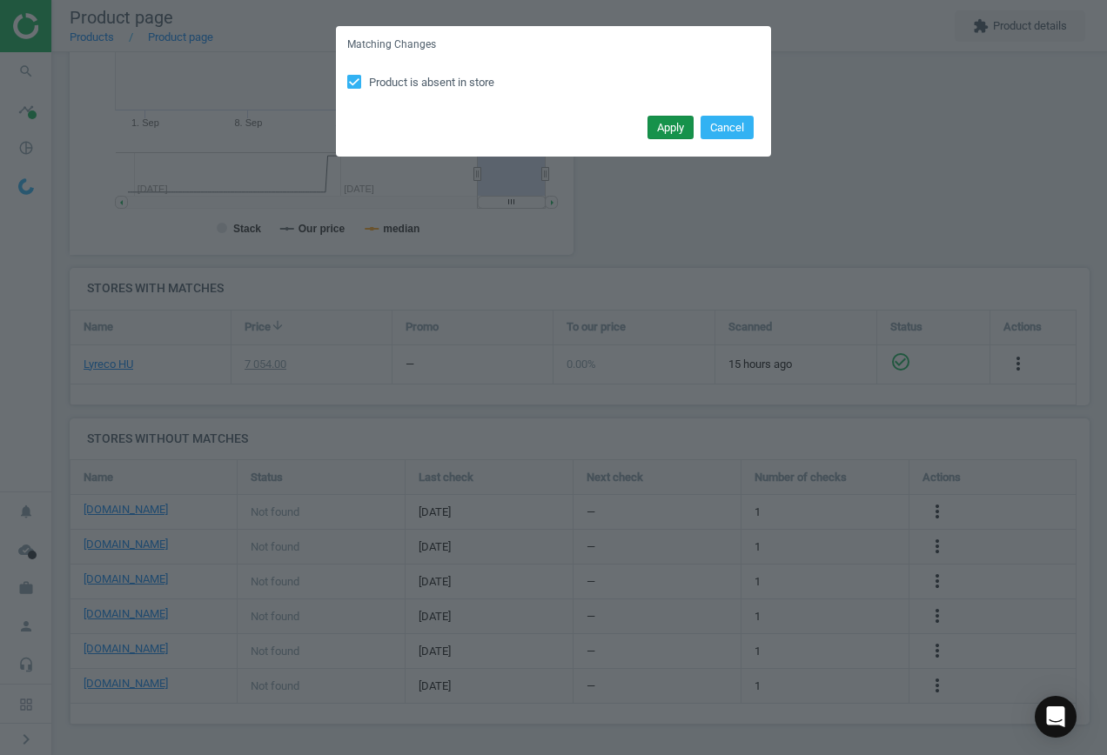
click at [675, 128] on button "Apply" at bounding box center [671, 128] width 46 height 24
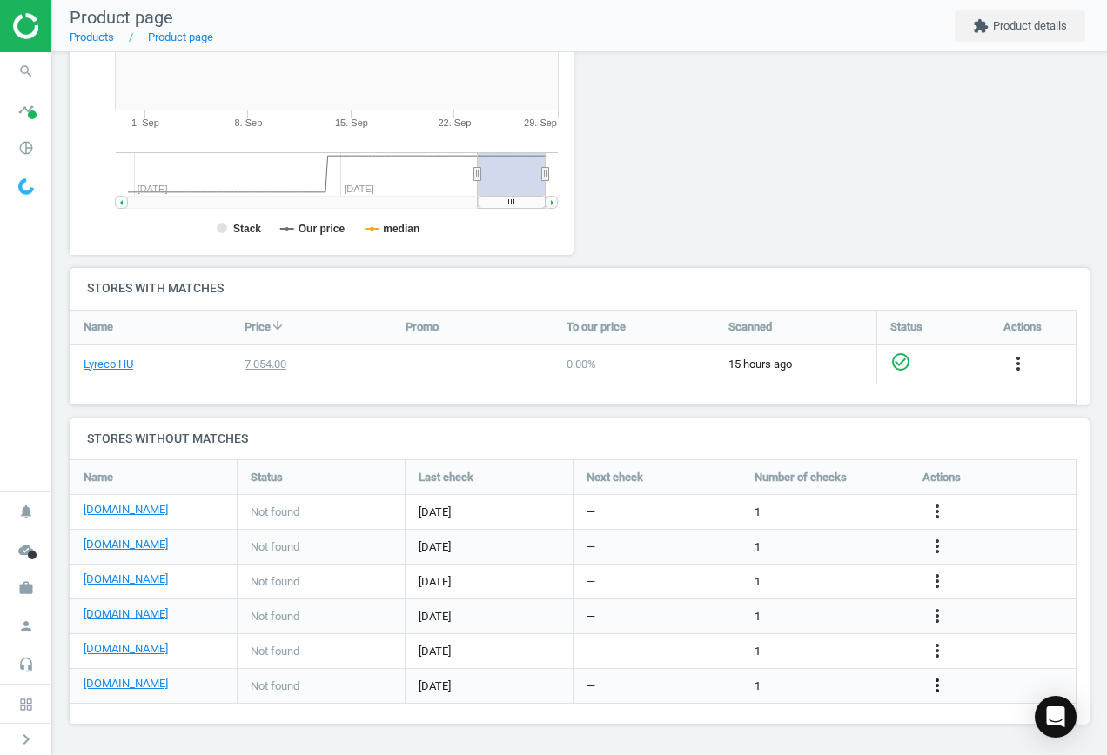
click at [934, 688] on icon "more_vert" at bounding box center [937, 685] width 21 height 21
click at [789, 682] on link "Edit URL/product option" at bounding box center [801, 686] width 238 height 27
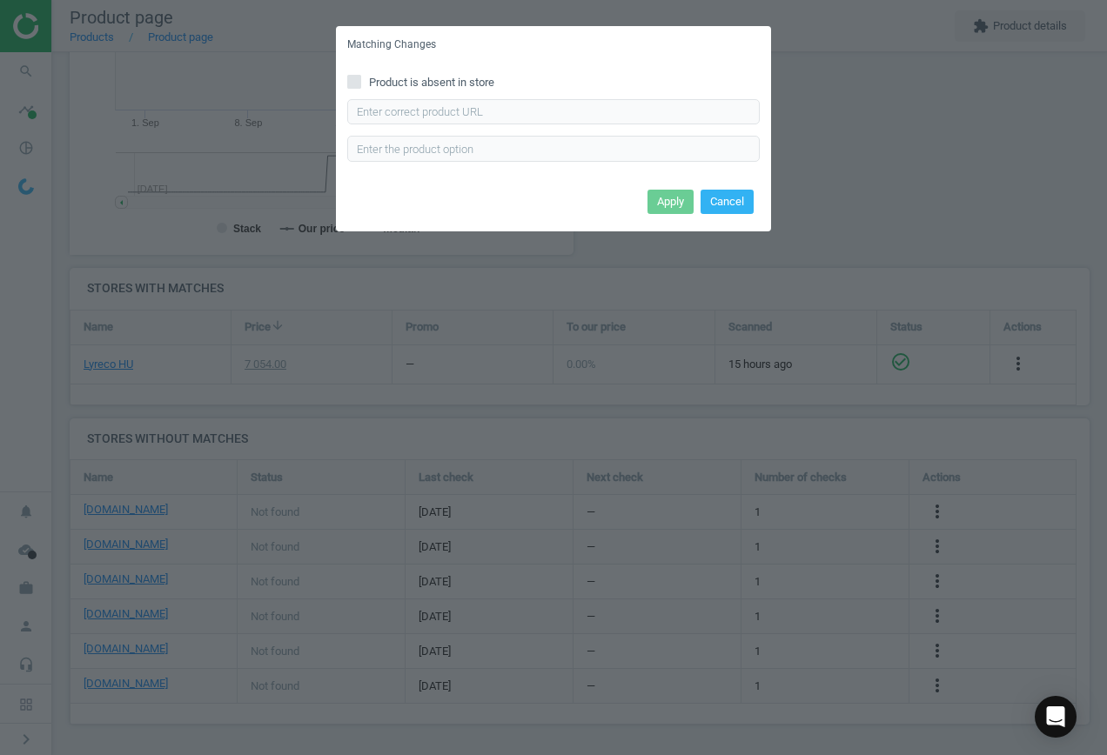
click at [393, 89] on span "Product is absent in store" at bounding box center [432, 83] width 132 height 16
click at [360, 87] on input "Product is absent in store" at bounding box center [354, 81] width 11 height 11
checkbox input "true"
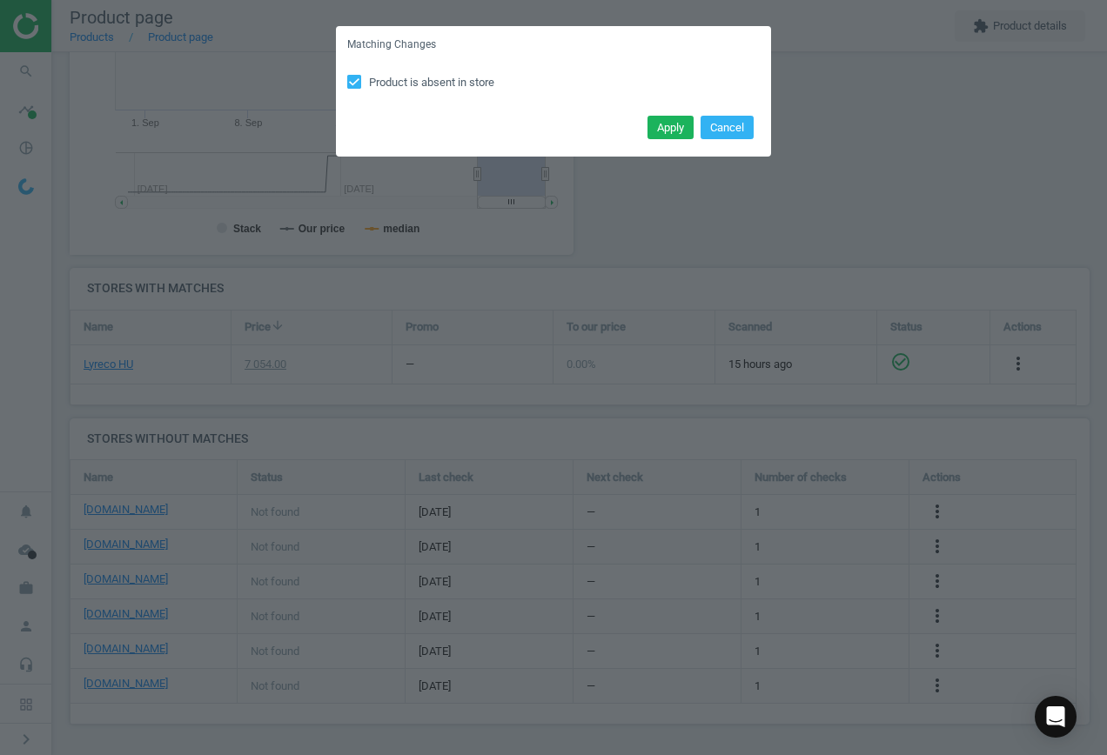
drag, startPoint x: 663, startPoint y: 127, endPoint x: 462, endPoint y: 261, distance: 241.6
click at [664, 127] on button "Apply" at bounding box center [671, 128] width 46 height 24
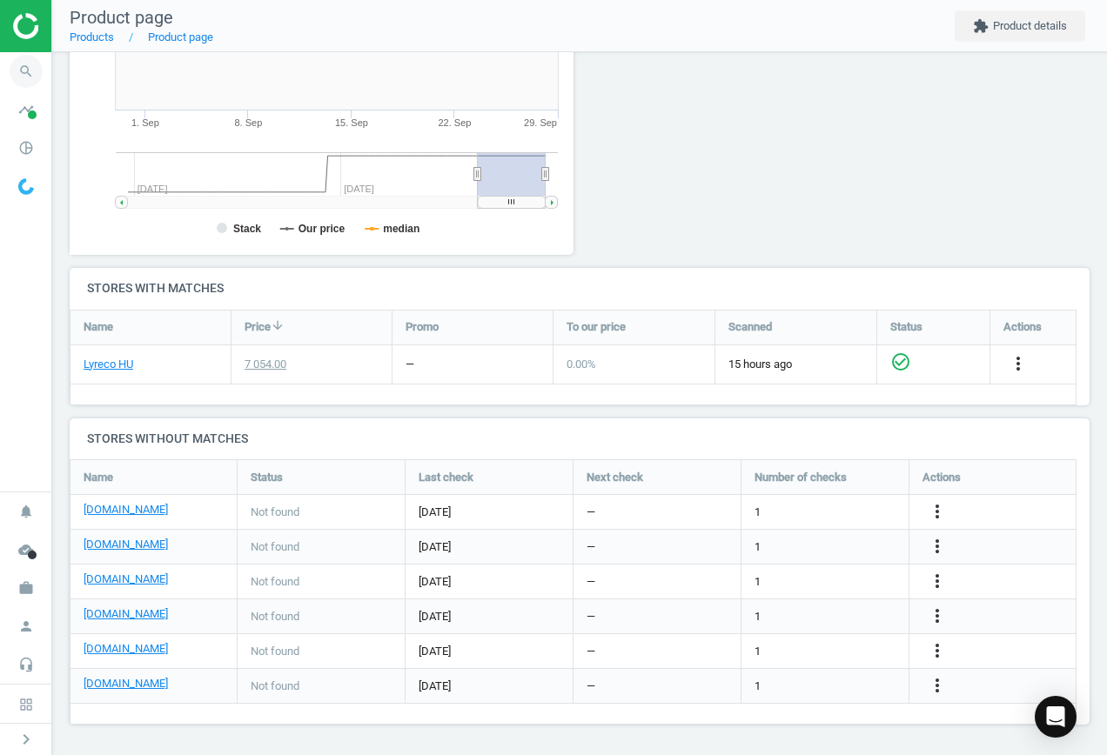
click at [26, 75] on icon "search" at bounding box center [26, 71] width 33 height 33
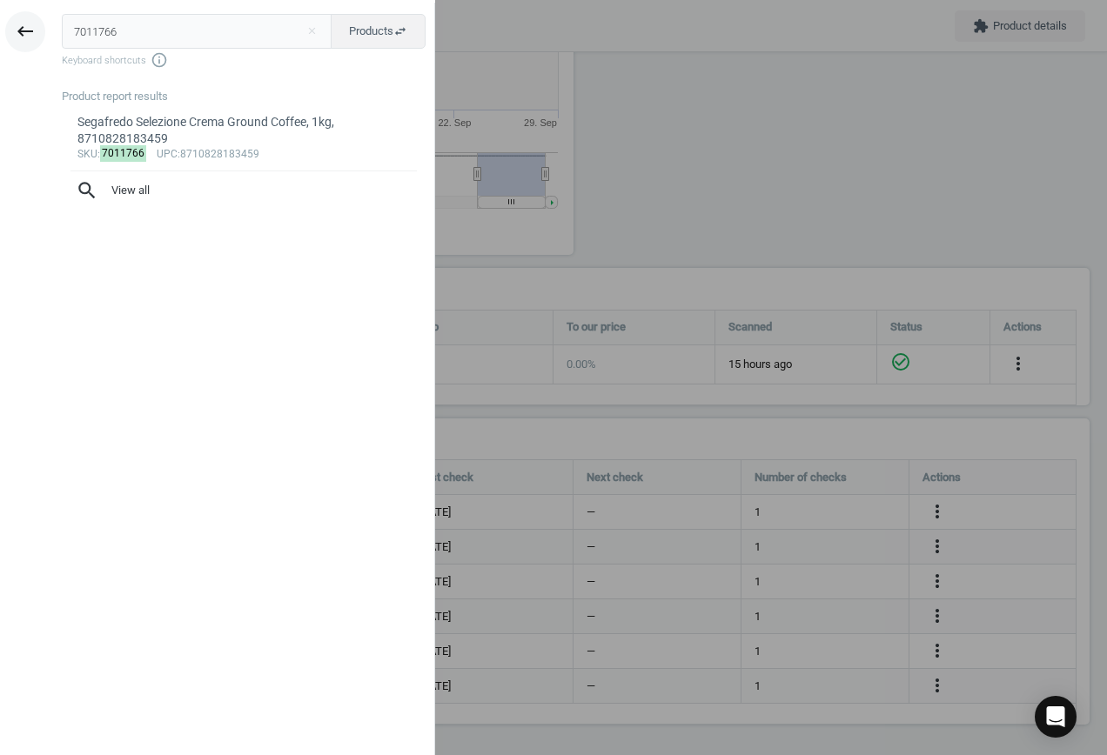
drag, startPoint x: 57, startPoint y: 23, endPoint x: 14, endPoint y: 19, distance: 42.8
click at [23, 20] on div "keyboard_backspace 7011766 close Products swap_horiz Keyboard shortcuts info_ou…" at bounding box center [217, 380] width 435 height 755
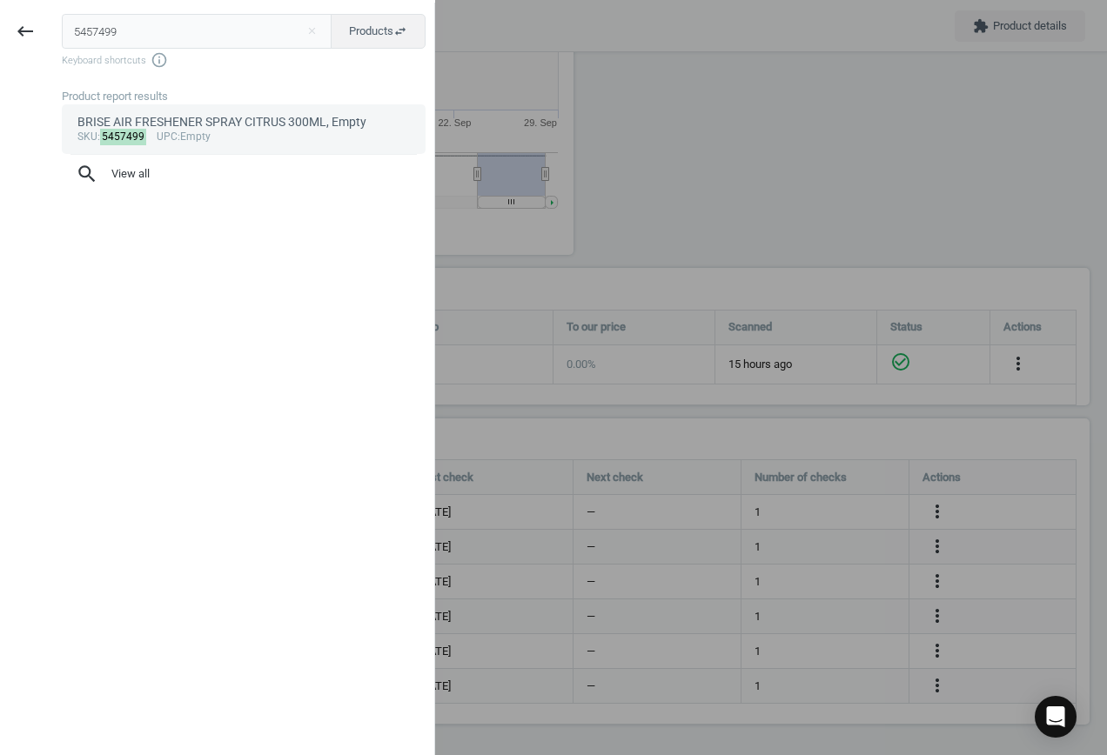
type input "5457499"
click at [260, 134] on div "sku : 5457499 upc :Empty" at bounding box center [243, 138] width 333 height 14
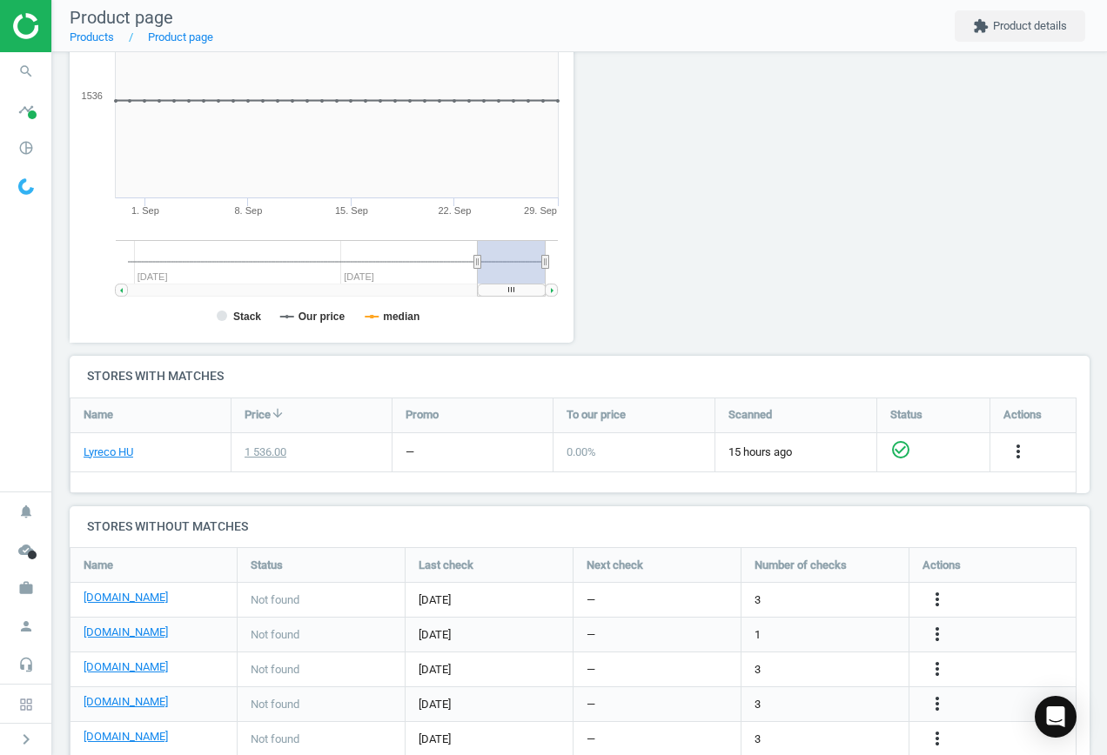
scroll to position [290, 0]
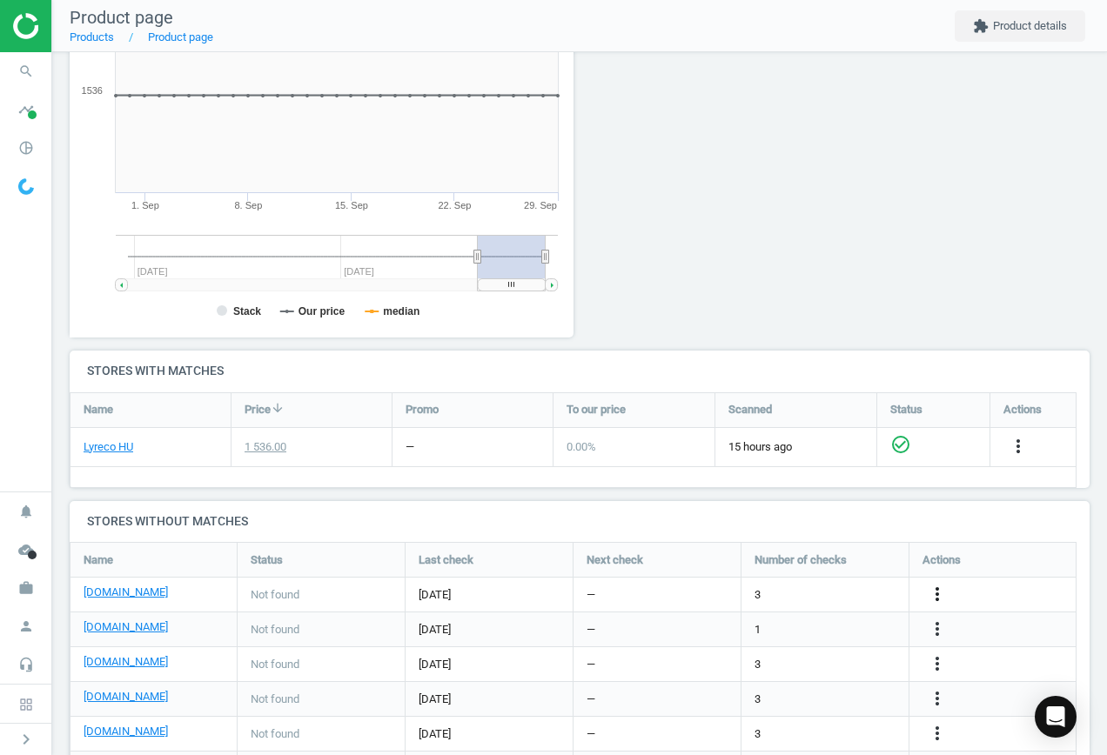
click at [941, 599] on icon "more_vert" at bounding box center [937, 594] width 21 height 21
click at [833, 601] on link "Edit URL/product option" at bounding box center [801, 594] width 238 height 27
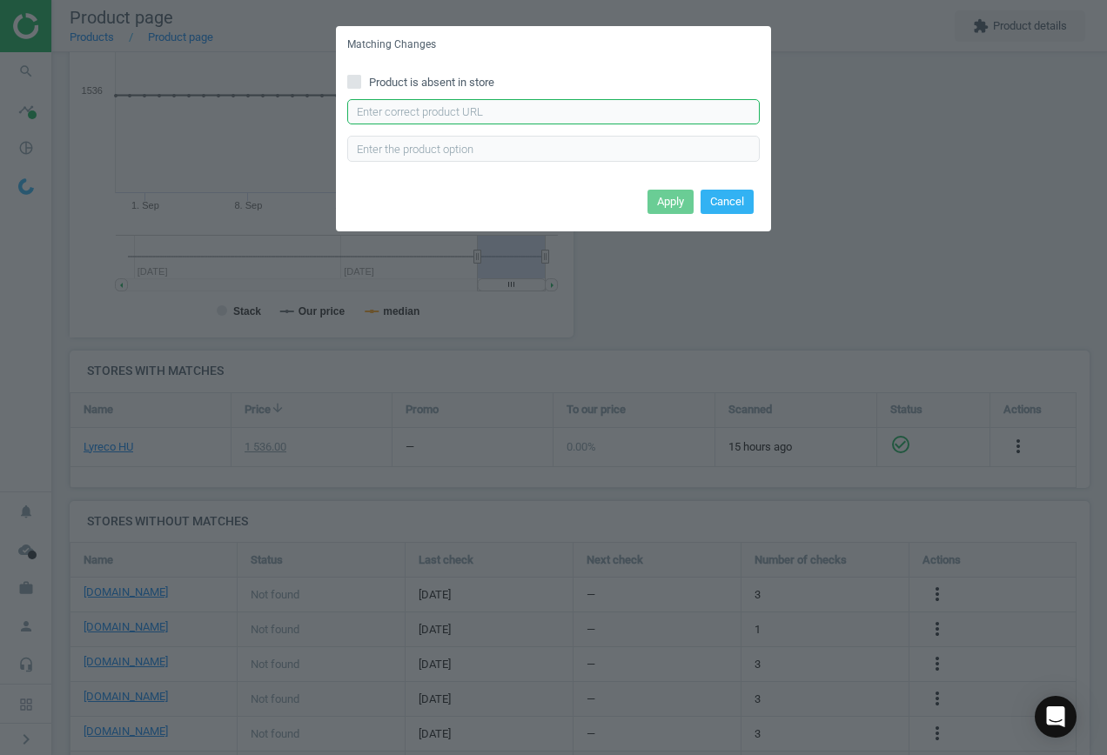
drag, startPoint x: 497, startPoint y: 103, endPoint x: 557, endPoint y: 147, distance: 74.7
click at [497, 104] on input "text" at bounding box center [553, 112] width 413 height 26
paste input "[URL][DOMAIN_NAME]"
type input "[URL][DOMAIN_NAME]"
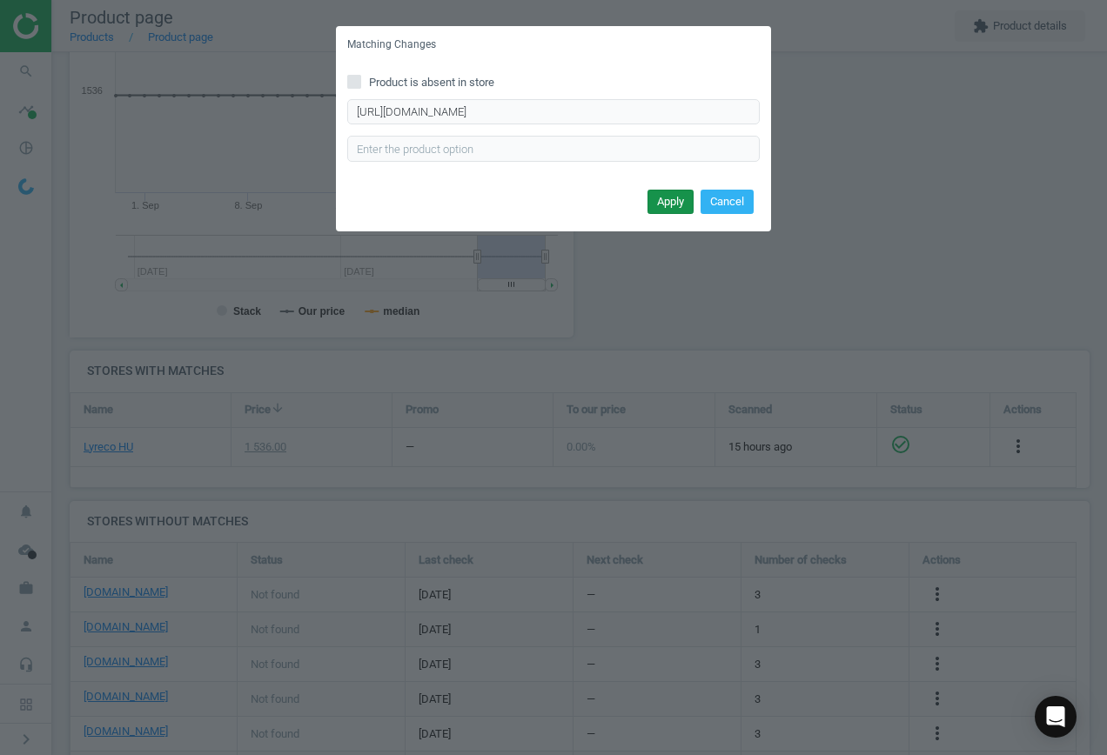
click at [659, 190] on button "Apply" at bounding box center [671, 202] width 46 height 24
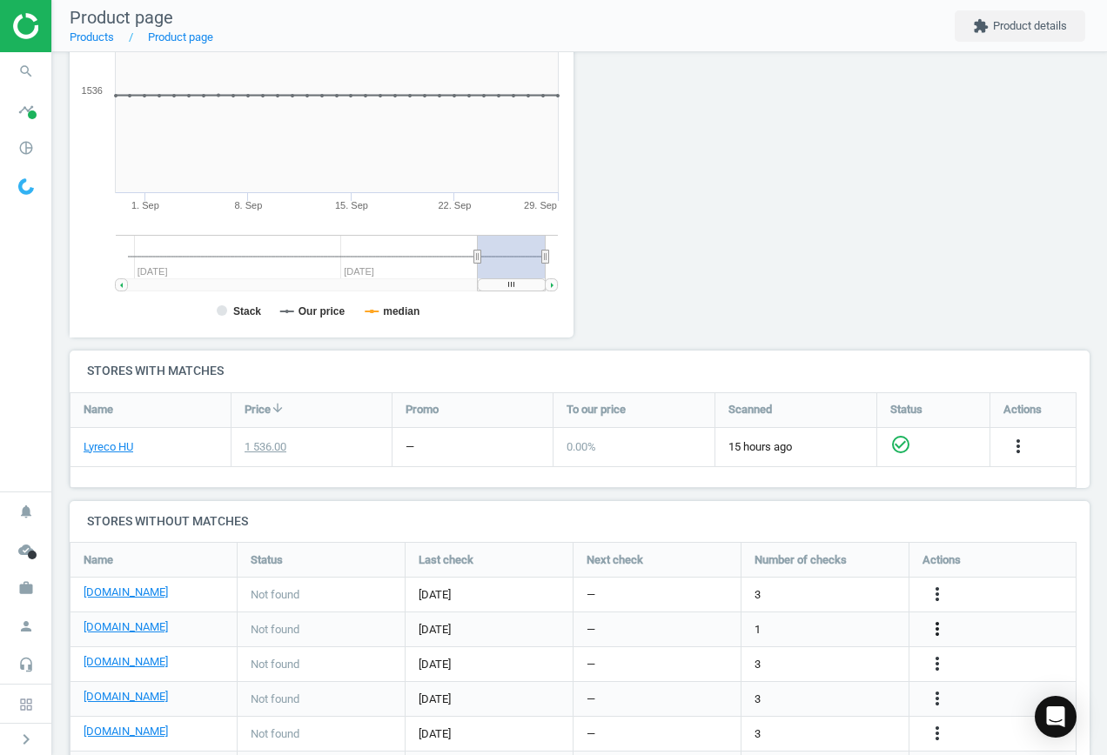
click at [937, 627] on icon "more_vert" at bounding box center [937, 629] width 21 height 21
click at [813, 622] on link "Edit URL/product option" at bounding box center [801, 629] width 238 height 27
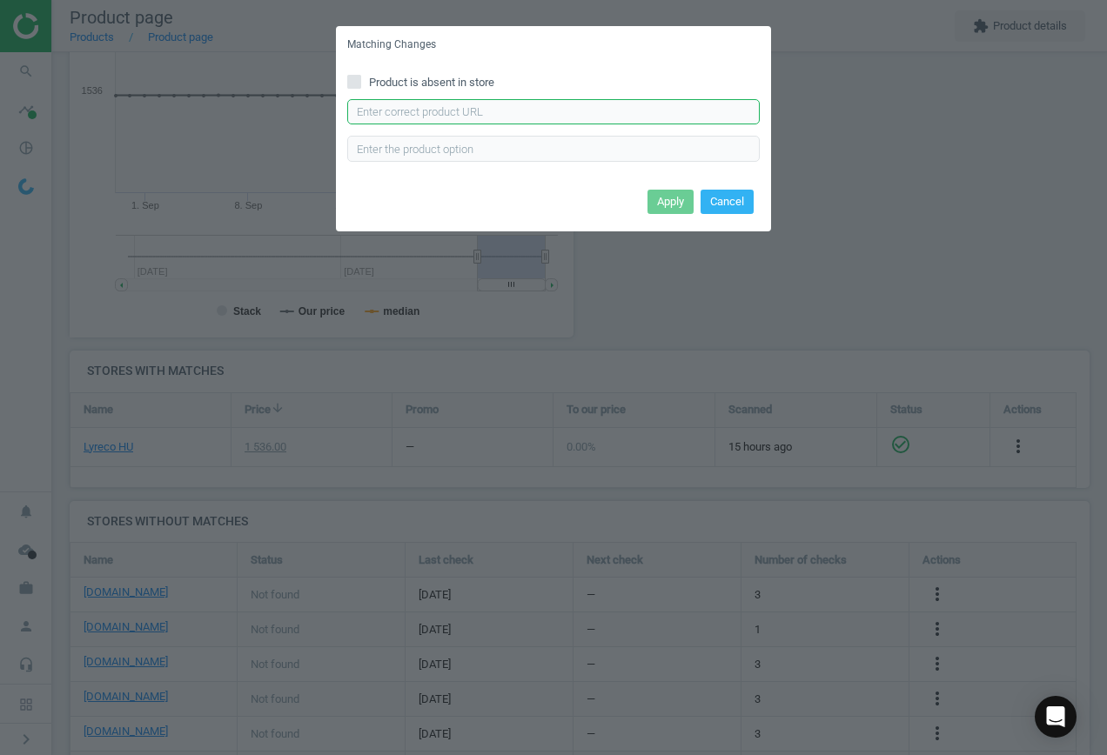
click at [486, 104] on input "text" at bounding box center [553, 112] width 413 height 26
paste input "[URL][DOMAIN_NAME]"
type input "[URL][DOMAIN_NAME]"
click at [663, 206] on button "Apply" at bounding box center [671, 202] width 46 height 24
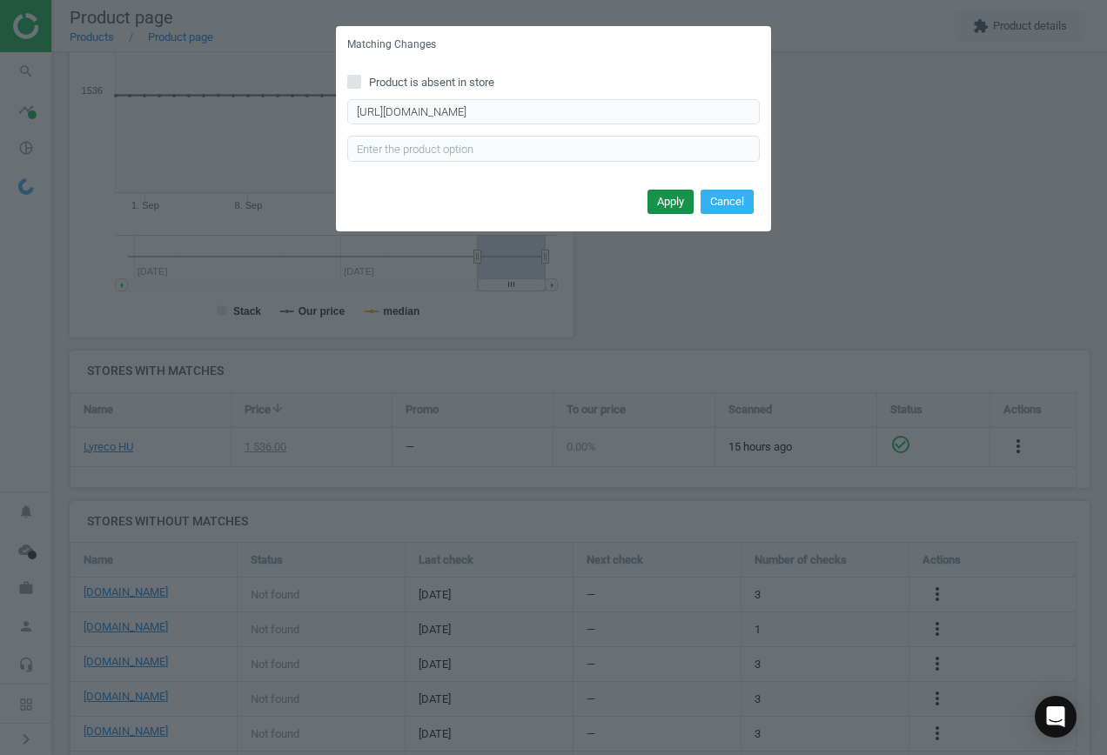
scroll to position [0, 0]
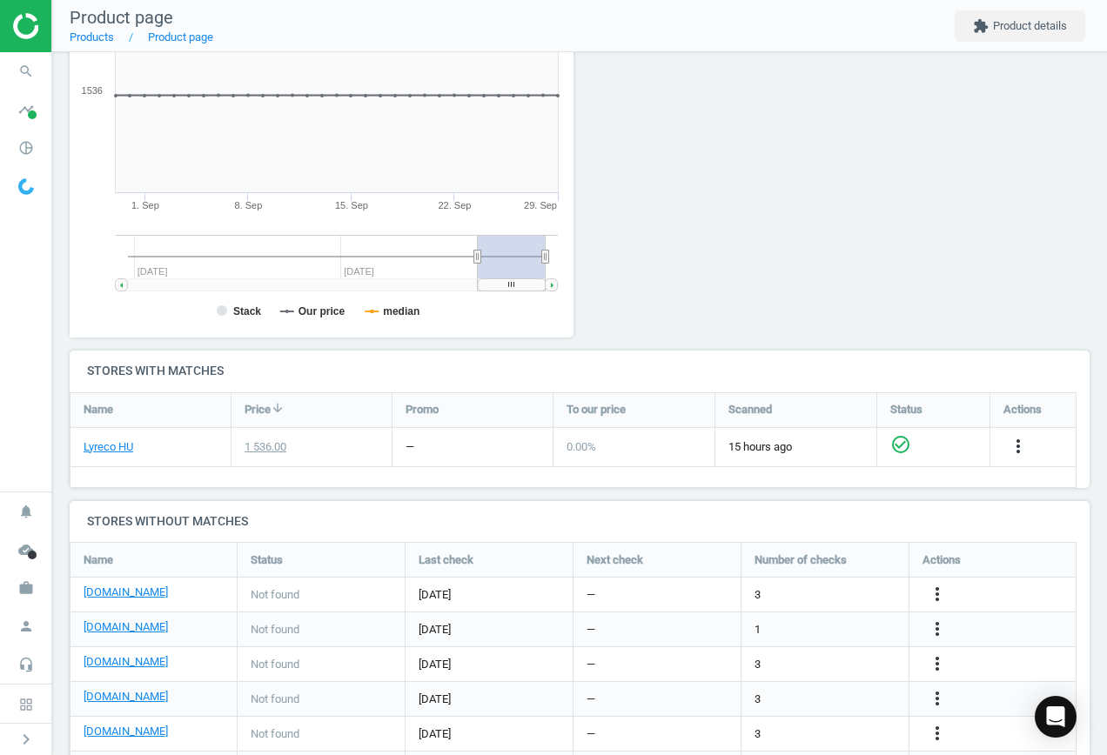
click at [950, 661] on div "more_vert" at bounding box center [940, 665] width 34 height 23
click at [932, 663] on icon "more_vert" at bounding box center [937, 664] width 21 height 21
click at [850, 662] on link "Edit URL/product option" at bounding box center [801, 664] width 238 height 27
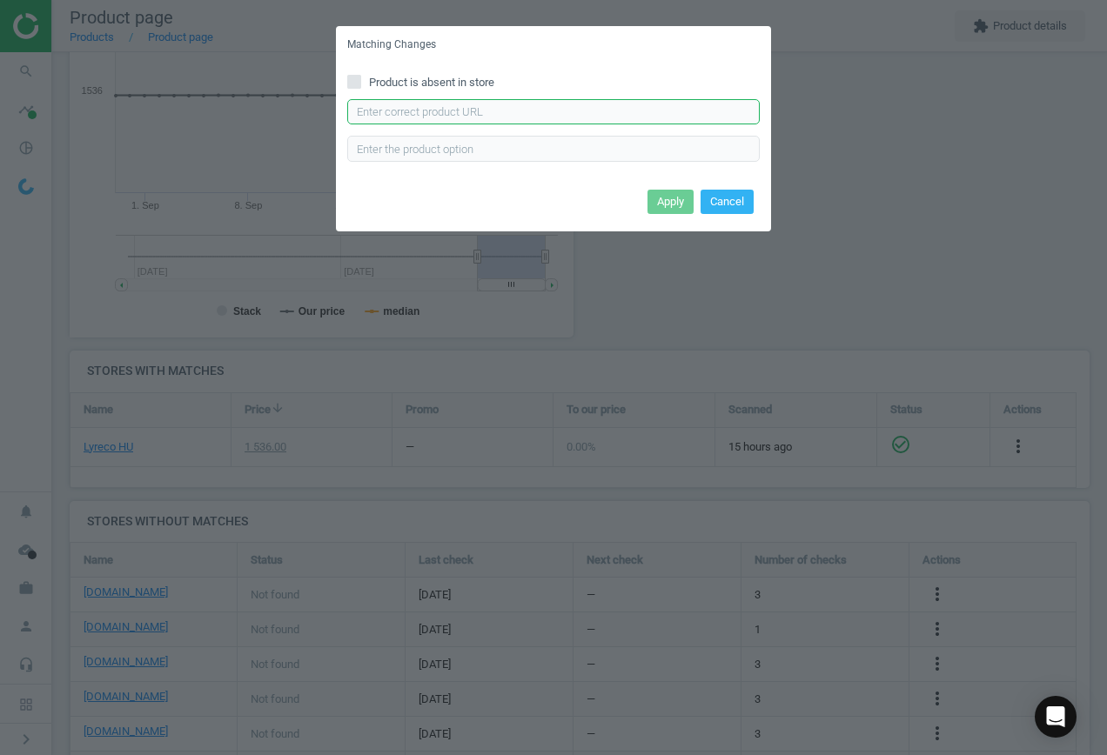
drag, startPoint x: 459, startPoint y: 110, endPoint x: 589, endPoint y: 164, distance: 141.3
click at [459, 111] on input "text" at bounding box center [553, 112] width 413 height 26
paste input "[URL][DOMAIN_NAME]"
type input "[URL][DOMAIN_NAME]"
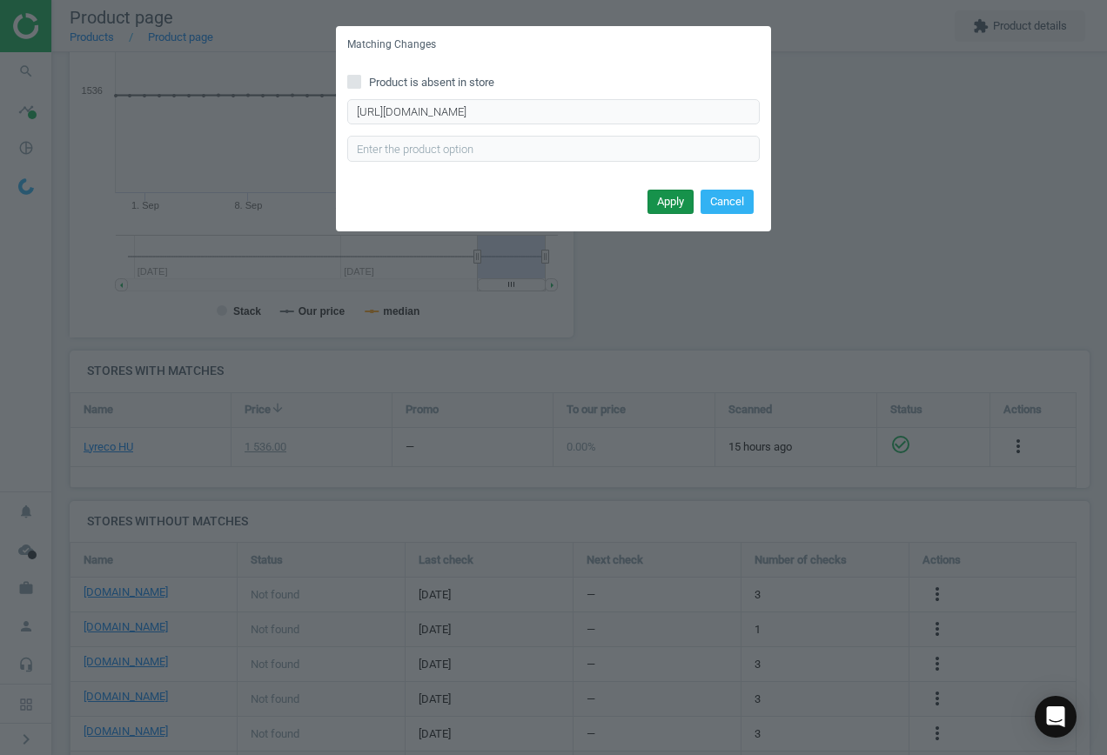
click at [682, 200] on button "Apply" at bounding box center [671, 202] width 46 height 24
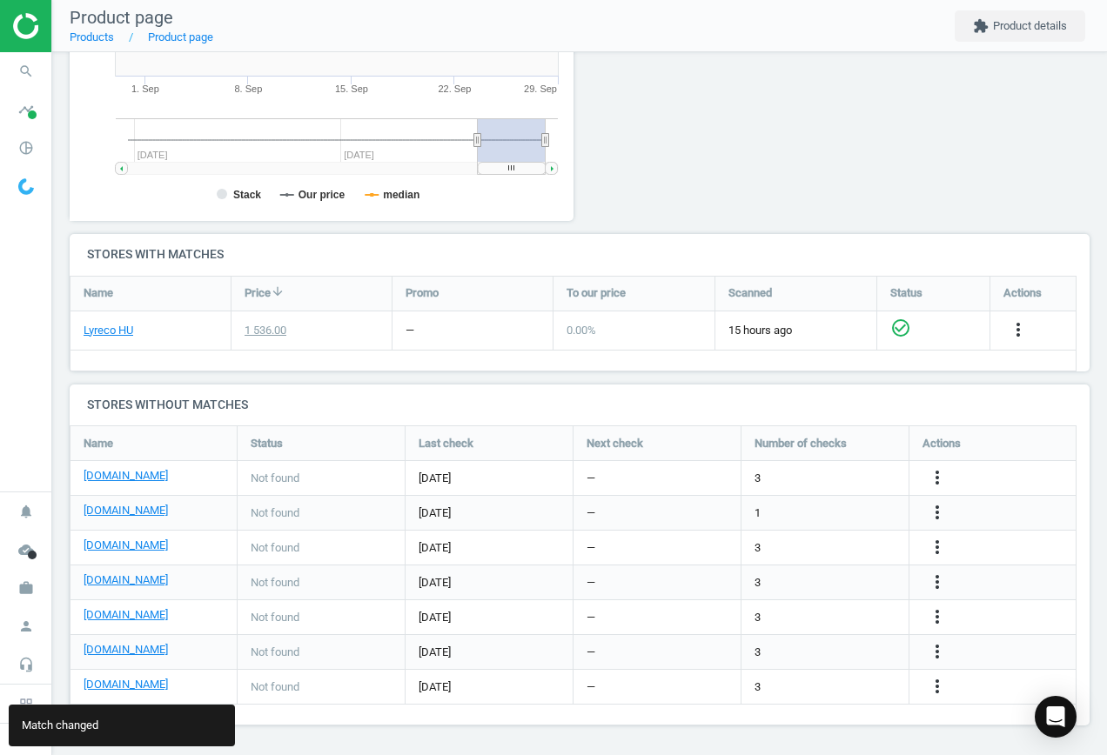
scroll to position [407, 0]
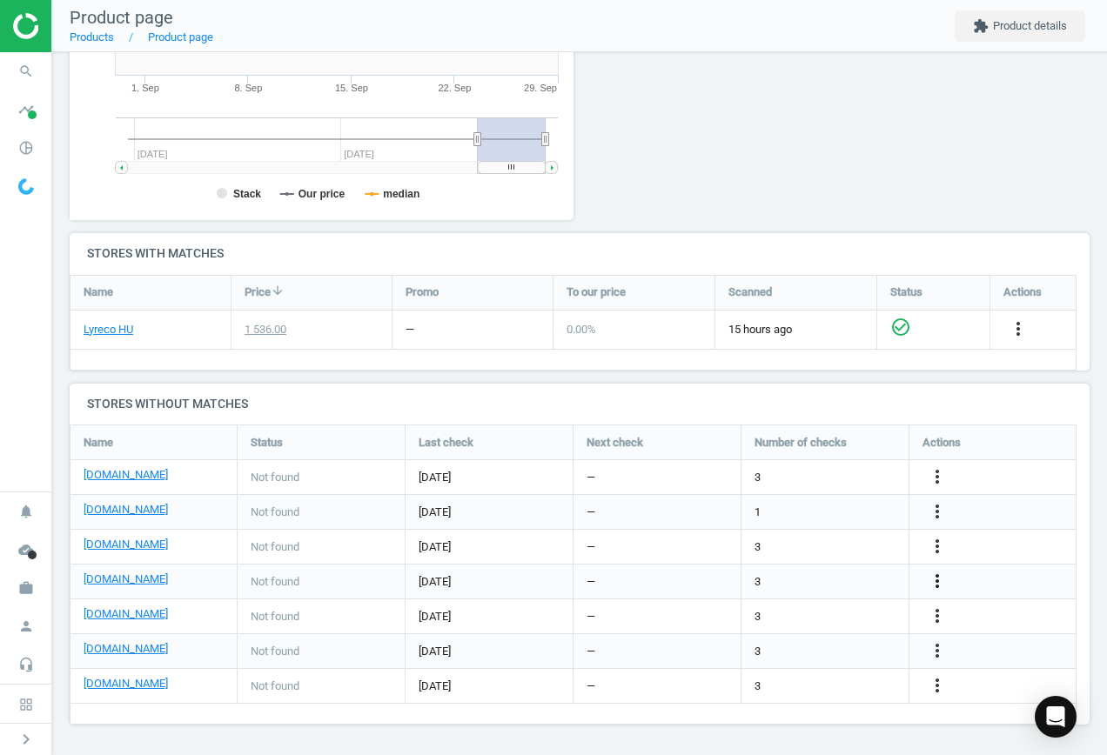
click at [937, 584] on icon "more_vert" at bounding box center [937, 581] width 21 height 21
click at [838, 576] on link "Edit URL/product option" at bounding box center [801, 581] width 238 height 27
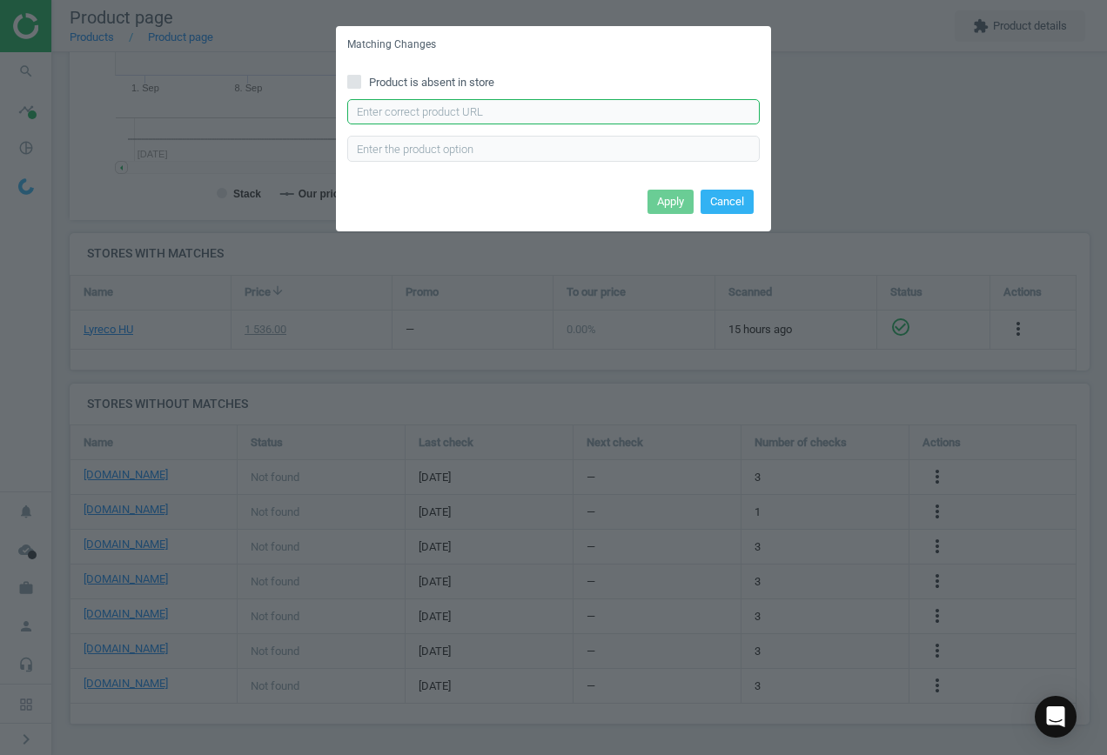
click at [635, 99] on input "text" at bounding box center [553, 112] width 413 height 26
paste input "[URL][DOMAIN_NAME][PERSON_NAME]"
type input "[URL][DOMAIN_NAME][PERSON_NAME]"
click at [683, 192] on button "Apply" at bounding box center [671, 202] width 46 height 24
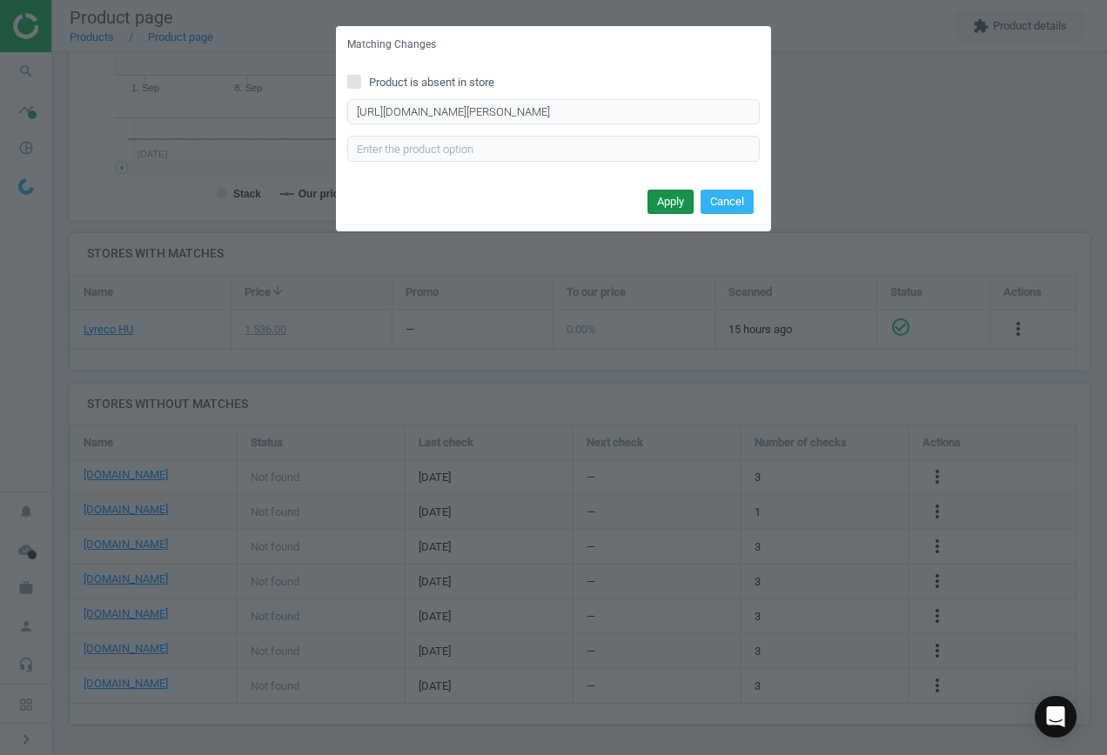
scroll to position [0, 0]
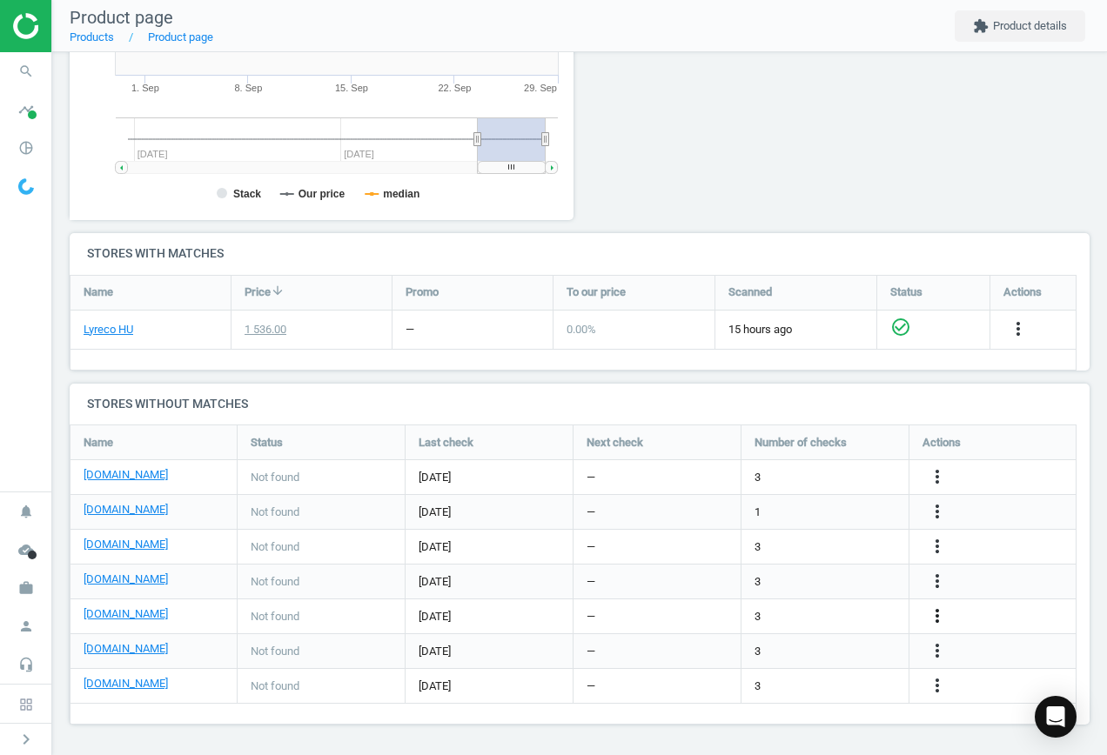
click at [936, 609] on icon "more_vert" at bounding box center [937, 616] width 21 height 21
click at [757, 611] on link "Edit URL/product option" at bounding box center [801, 616] width 238 height 27
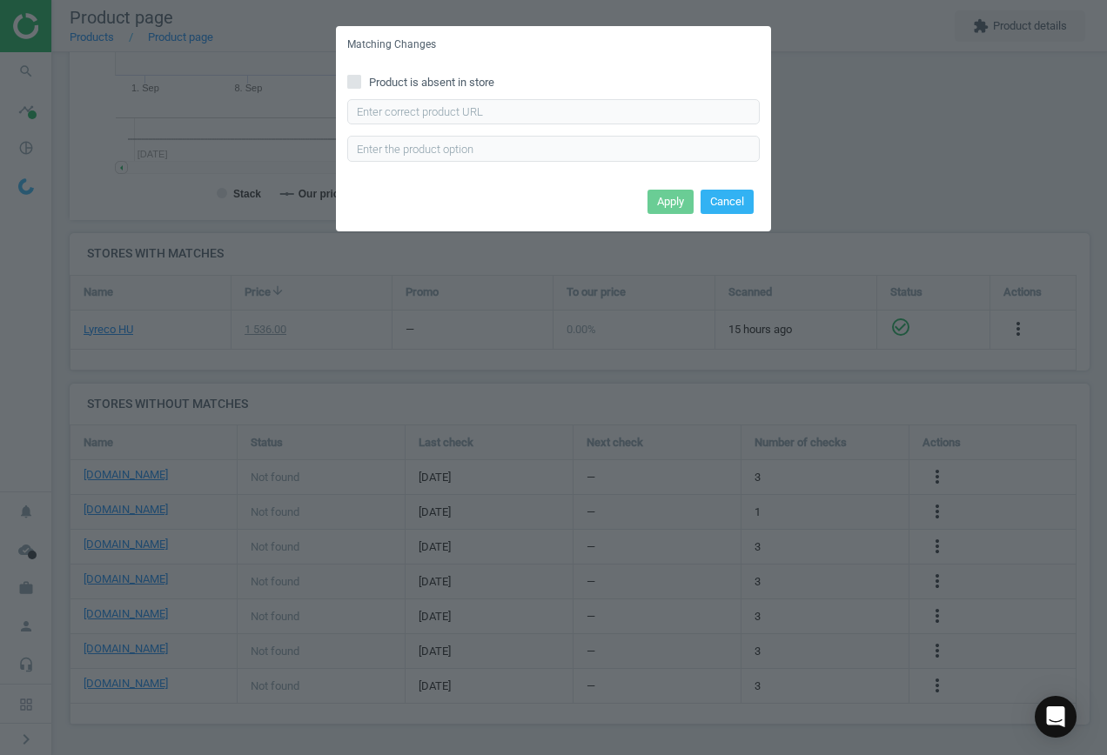
click at [426, 77] on span "Product is absent in store" at bounding box center [432, 83] width 132 height 16
click at [360, 77] on input "Product is absent in store" at bounding box center [354, 81] width 11 height 11
checkbox input "true"
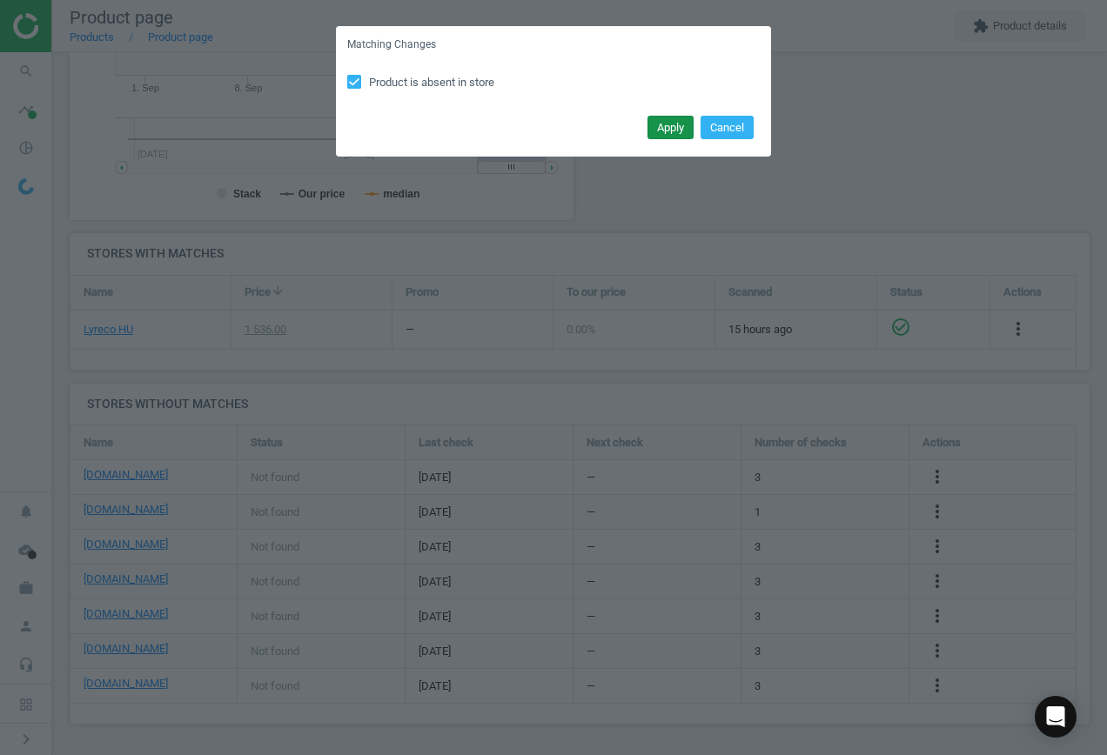
click at [679, 128] on button "Apply" at bounding box center [671, 128] width 46 height 24
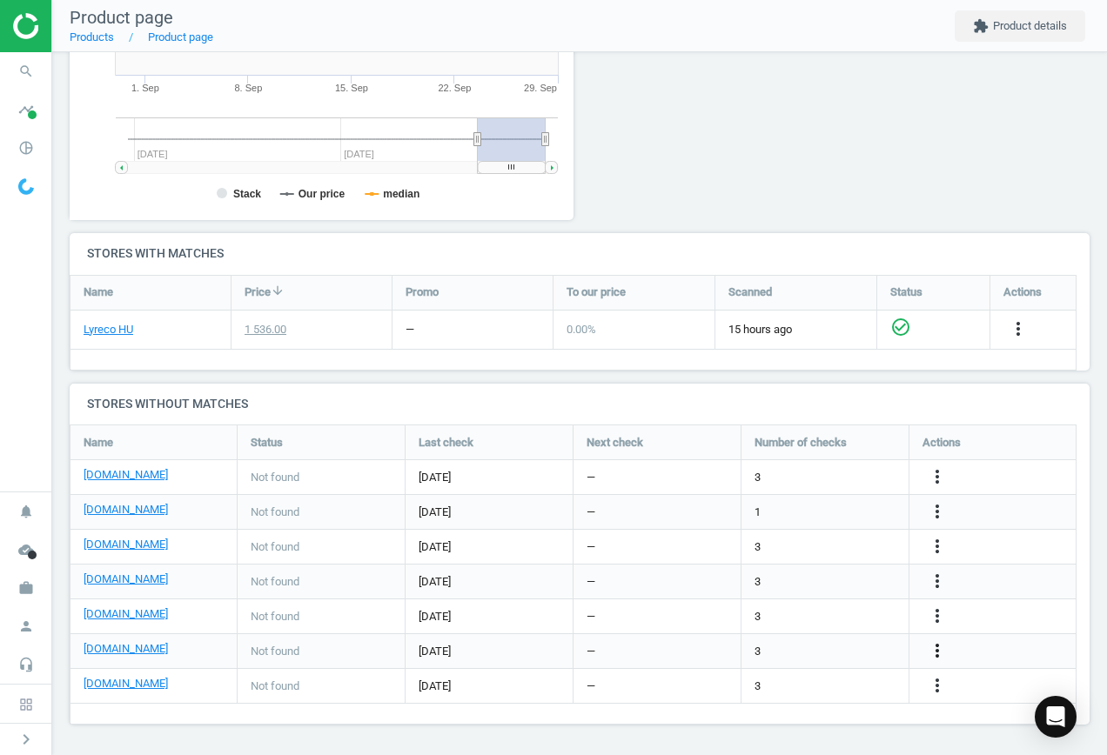
click at [941, 649] on icon "more_vert" at bounding box center [937, 651] width 21 height 21
click at [834, 649] on link "Edit URL/product option" at bounding box center [801, 651] width 238 height 27
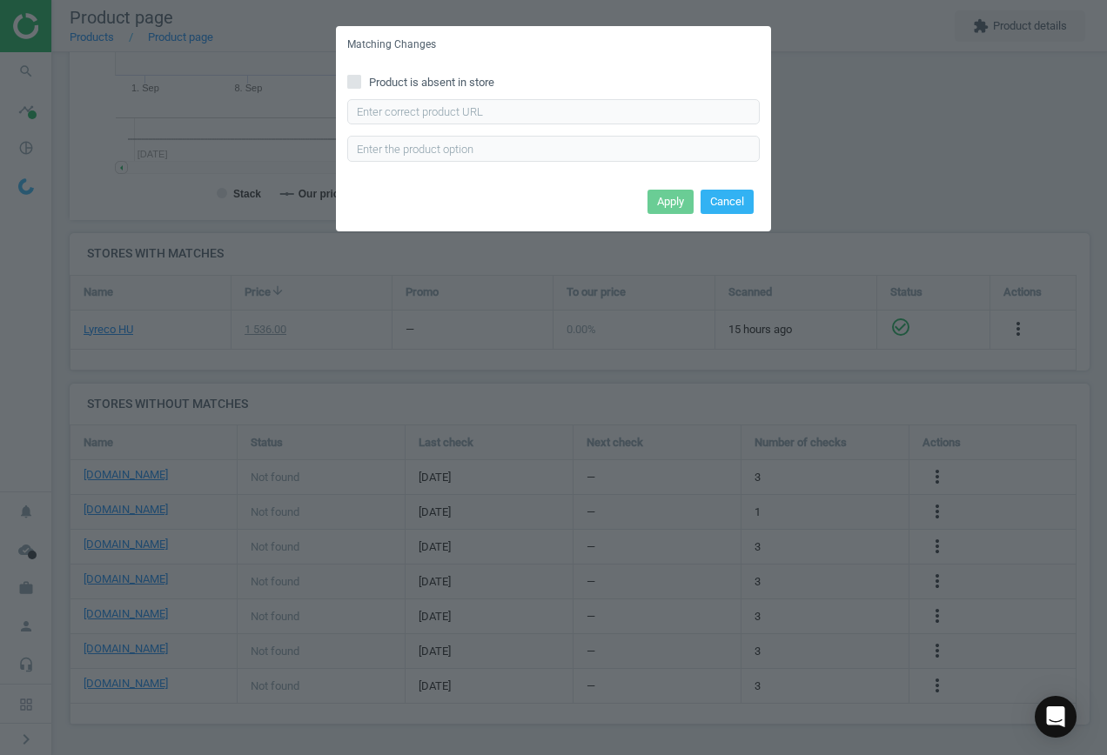
click at [422, 83] on span "Product is absent in store" at bounding box center [432, 83] width 132 height 16
click at [360, 83] on input "Product is absent in store" at bounding box center [354, 81] width 11 height 11
checkbox input "true"
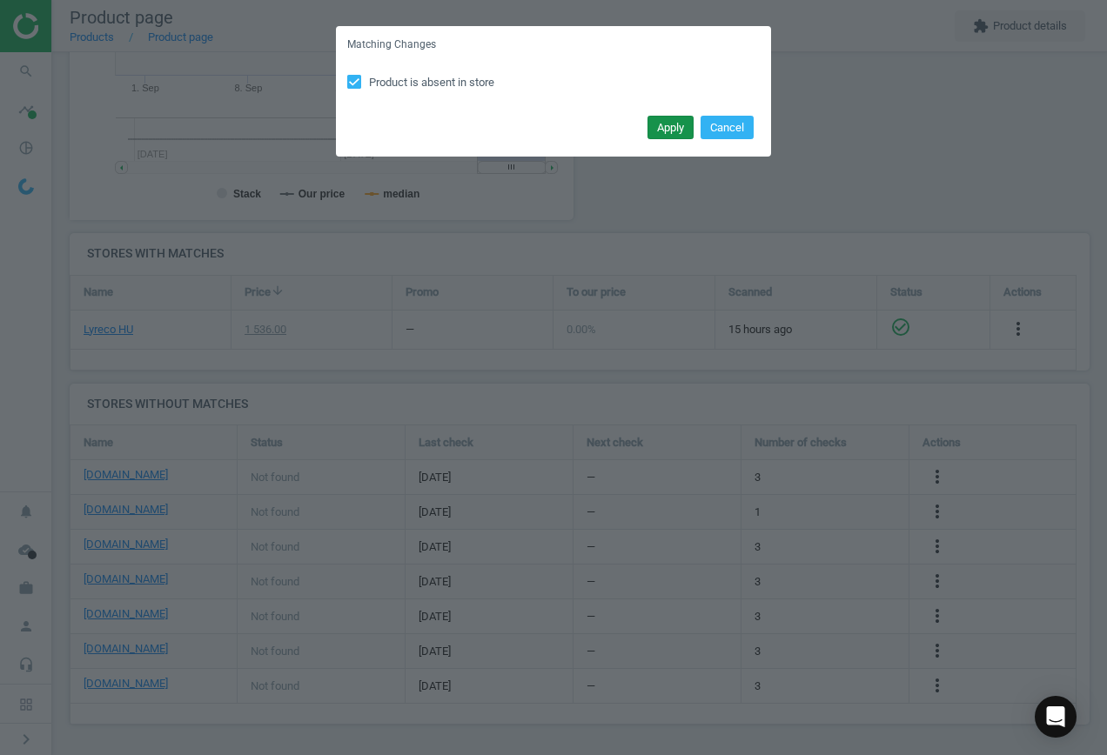
click at [672, 128] on button "Apply" at bounding box center [671, 128] width 46 height 24
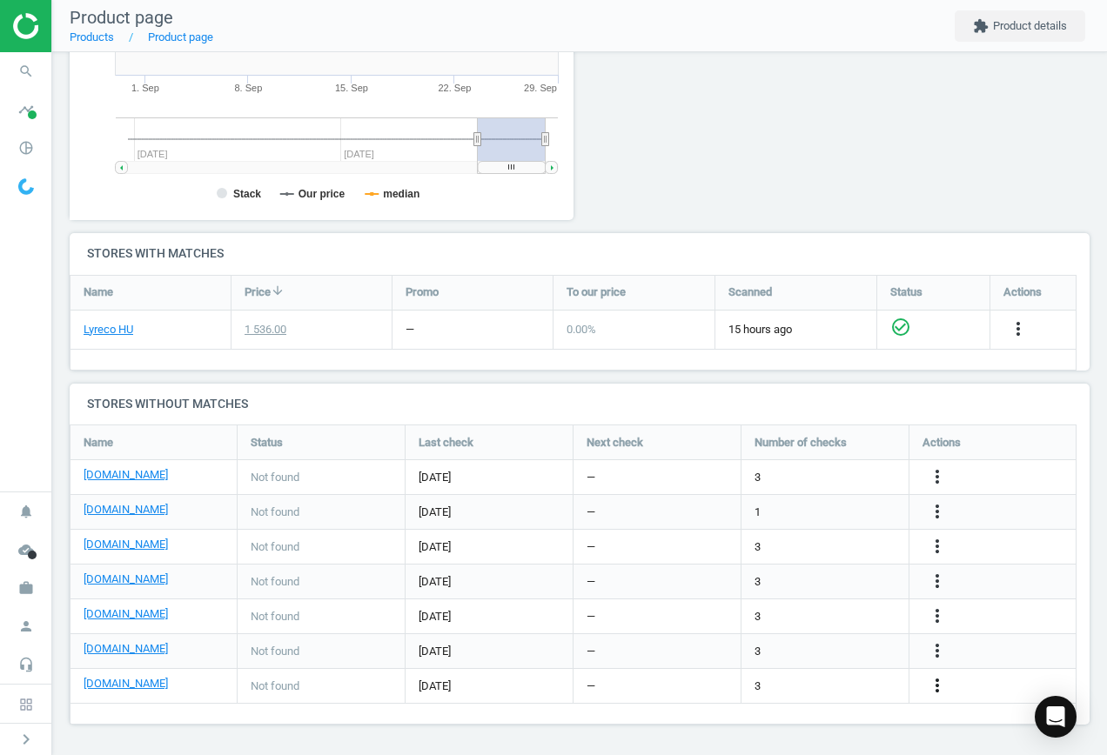
click at [933, 683] on icon "more_vert" at bounding box center [937, 685] width 21 height 21
click at [831, 683] on link "Edit URL/product option" at bounding box center [801, 686] width 238 height 27
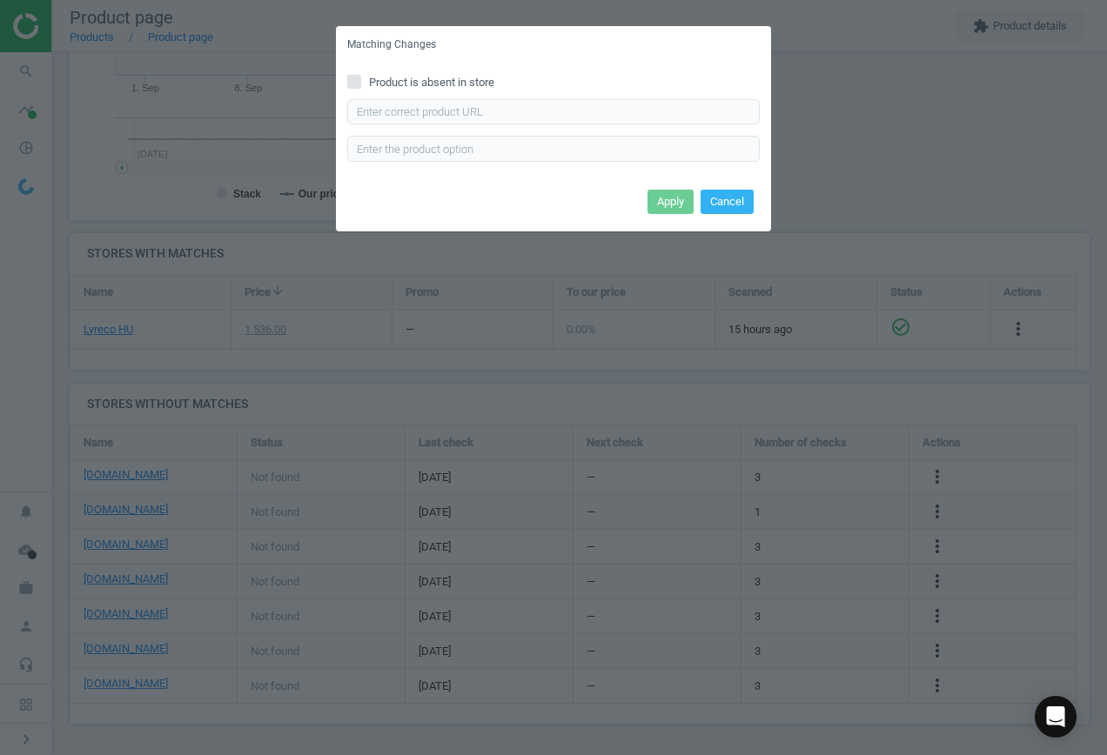
click at [458, 73] on div "Product is absent in store Enter correct product url" at bounding box center [553, 124] width 435 height 121
click at [460, 78] on span "Product is absent in store" at bounding box center [432, 83] width 132 height 16
click at [360, 78] on input "Product is absent in store" at bounding box center [354, 81] width 11 height 11
checkbox input "true"
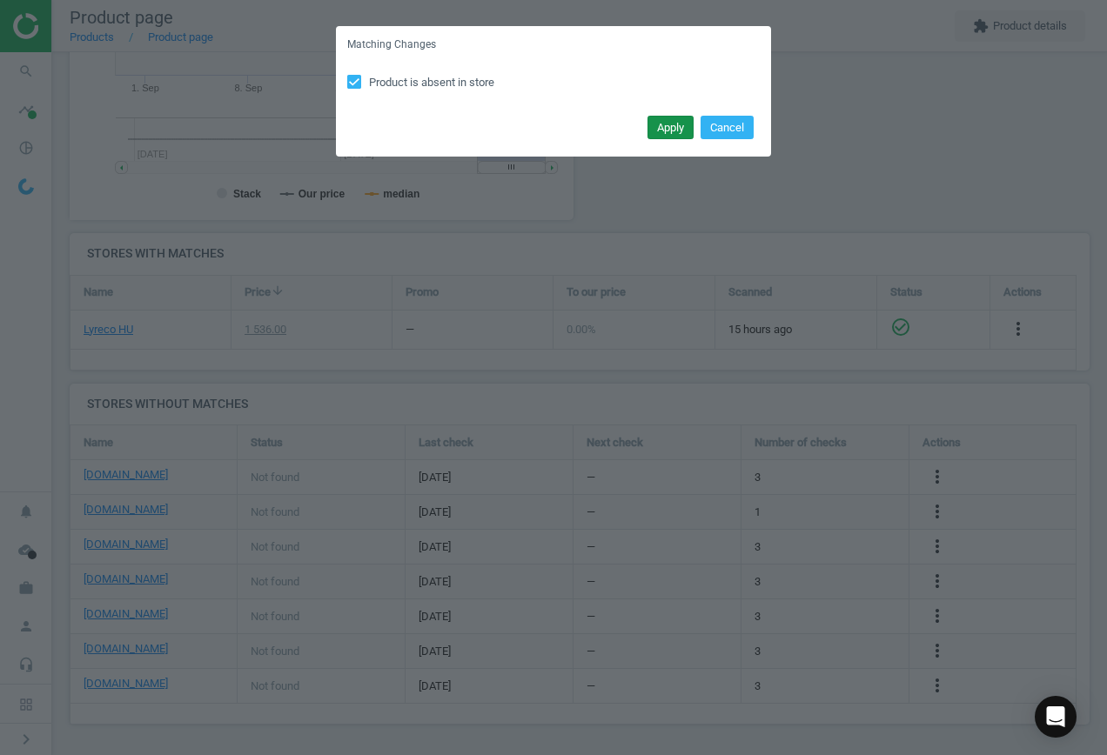
click at [673, 123] on button "Apply" at bounding box center [671, 128] width 46 height 24
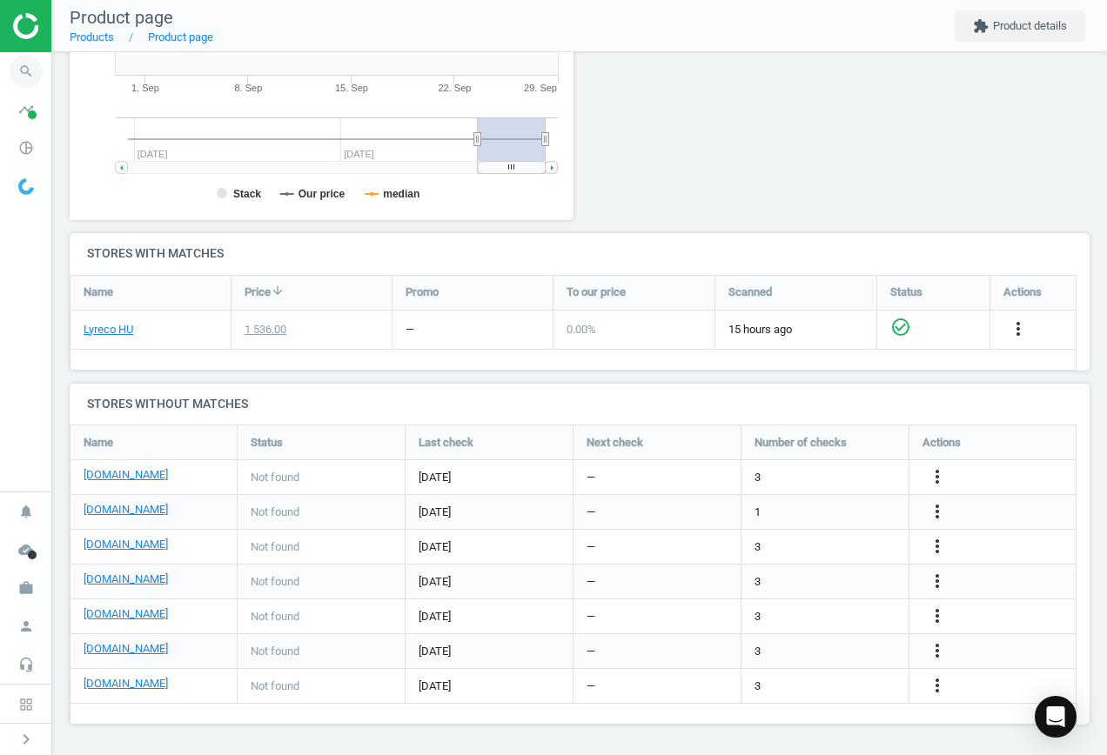
click at [27, 77] on icon "search" at bounding box center [26, 71] width 33 height 33
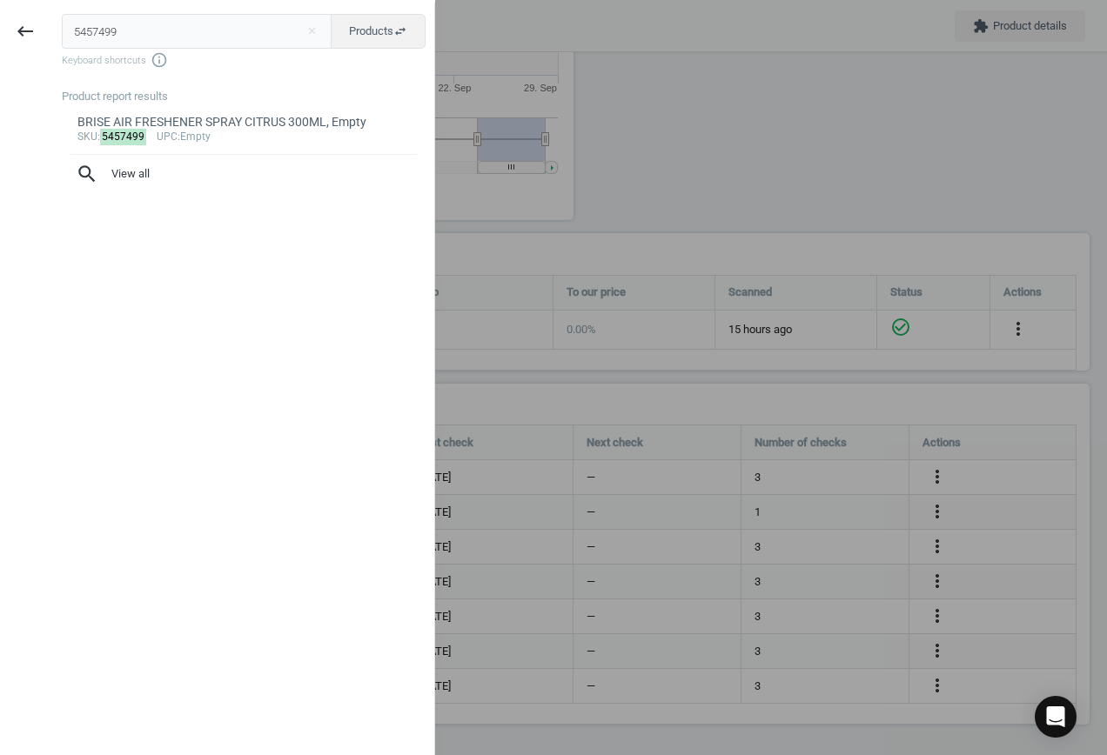
drag, startPoint x: 131, startPoint y: 35, endPoint x: -37, endPoint y: 14, distance: 169.3
click at [0, 14] on html "Group 2 Created with Sketch. ic/cloud_download/grey600 Created with Sketch. gra…" at bounding box center [553, 377] width 1107 height 755
type input "11235676"
click at [198, 124] on div "ANTARES NEXT ALU CHAIR BLACK, 8590825509892" at bounding box center [243, 122] width 333 height 17
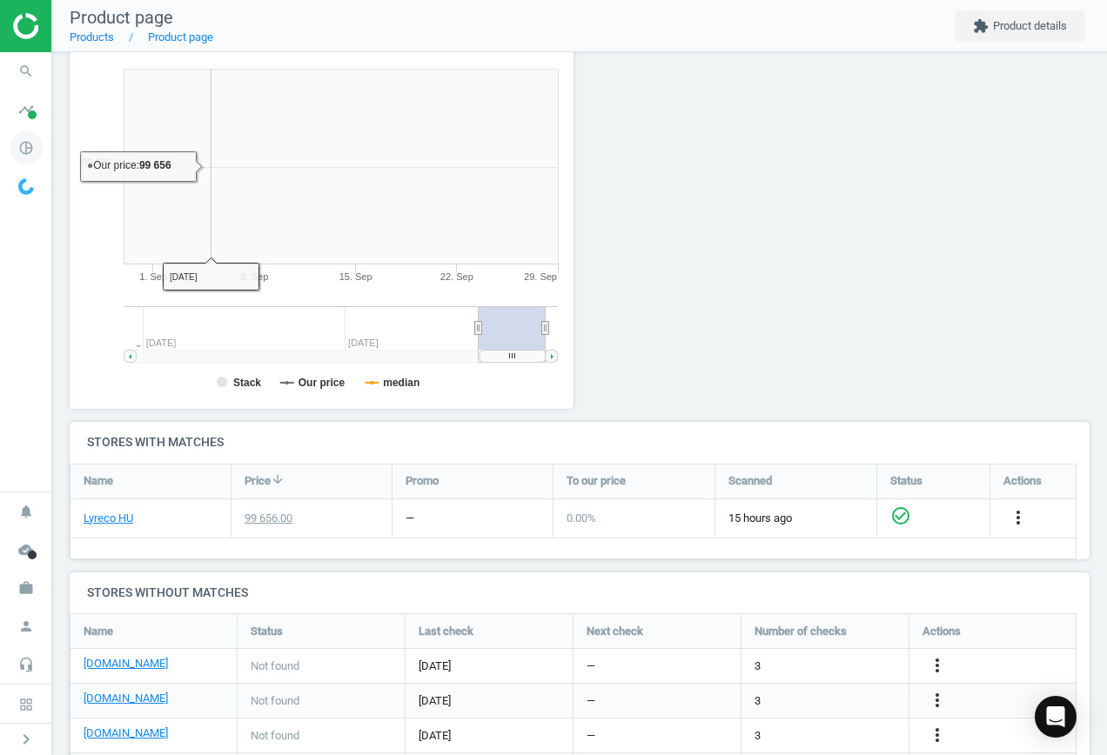
scroll to position [375, 524]
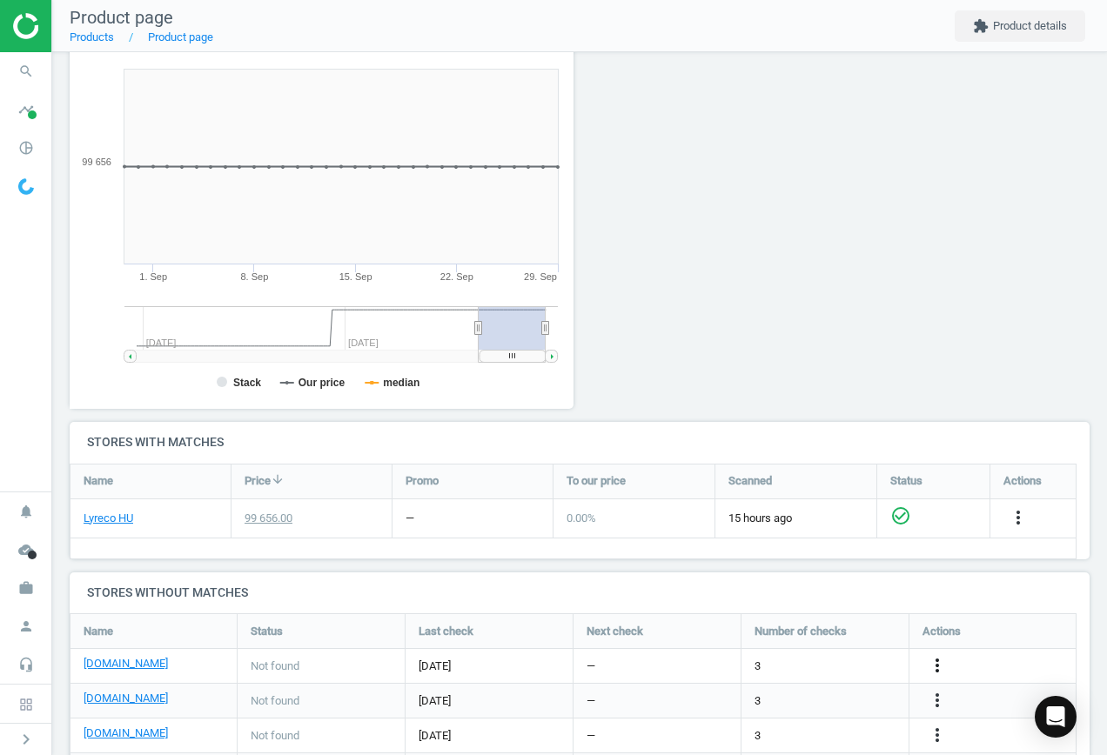
click at [943, 664] on icon "more_vert" at bounding box center [937, 665] width 21 height 21
click at [802, 660] on link "Edit URL/product option" at bounding box center [801, 666] width 238 height 27
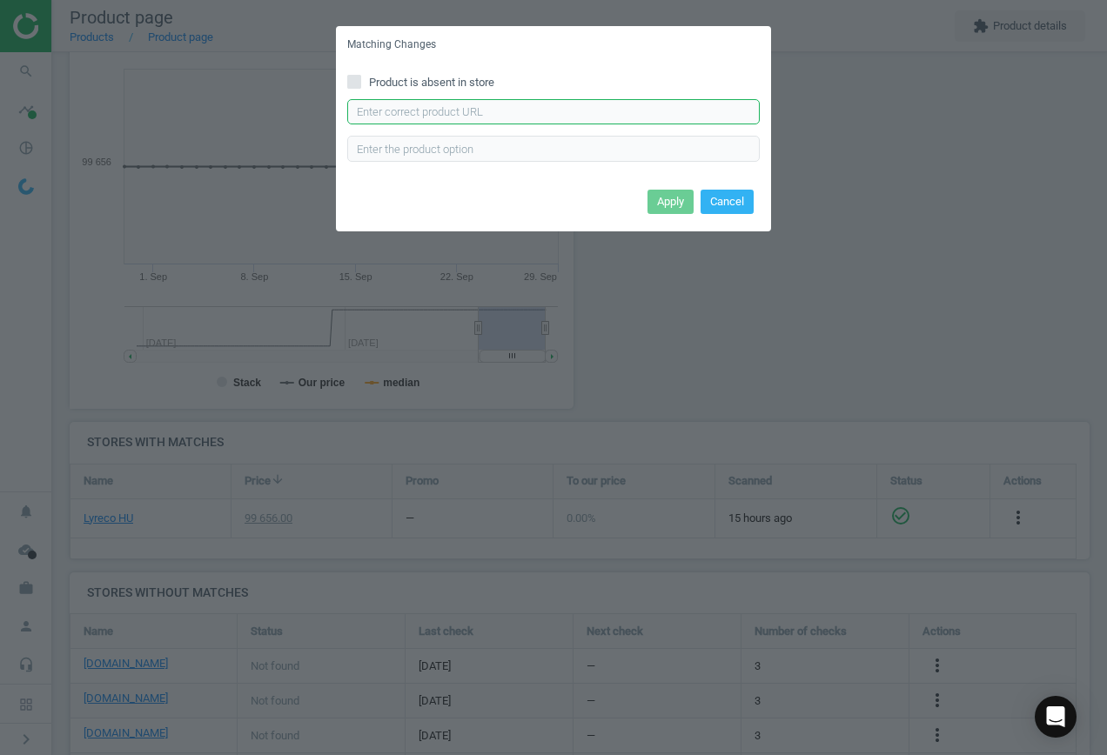
click at [568, 116] on input "text" at bounding box center [553, 112] width 413 height 26
paste input "[URL][DOMAIN_NAME]"
type input "[URL][DOMAIN_NAME]"
click at [675, 206] on button "Apply" at bounding box center [671, 202] width 46 height 24
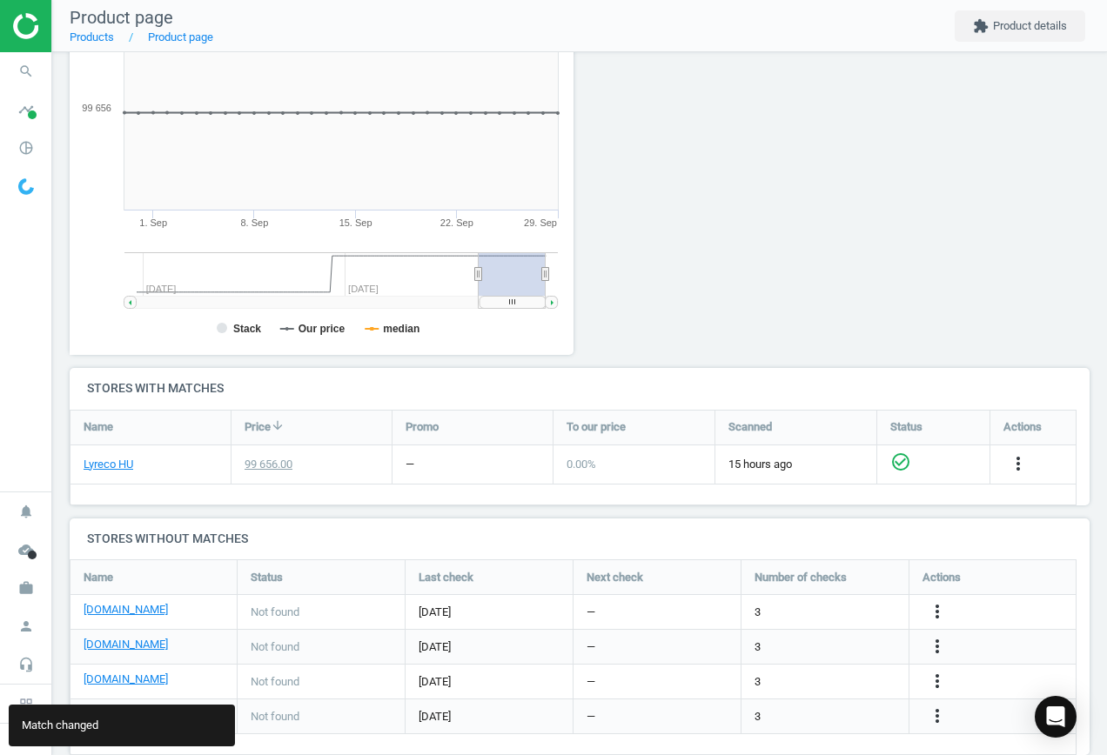
scroll to position [303, 0]
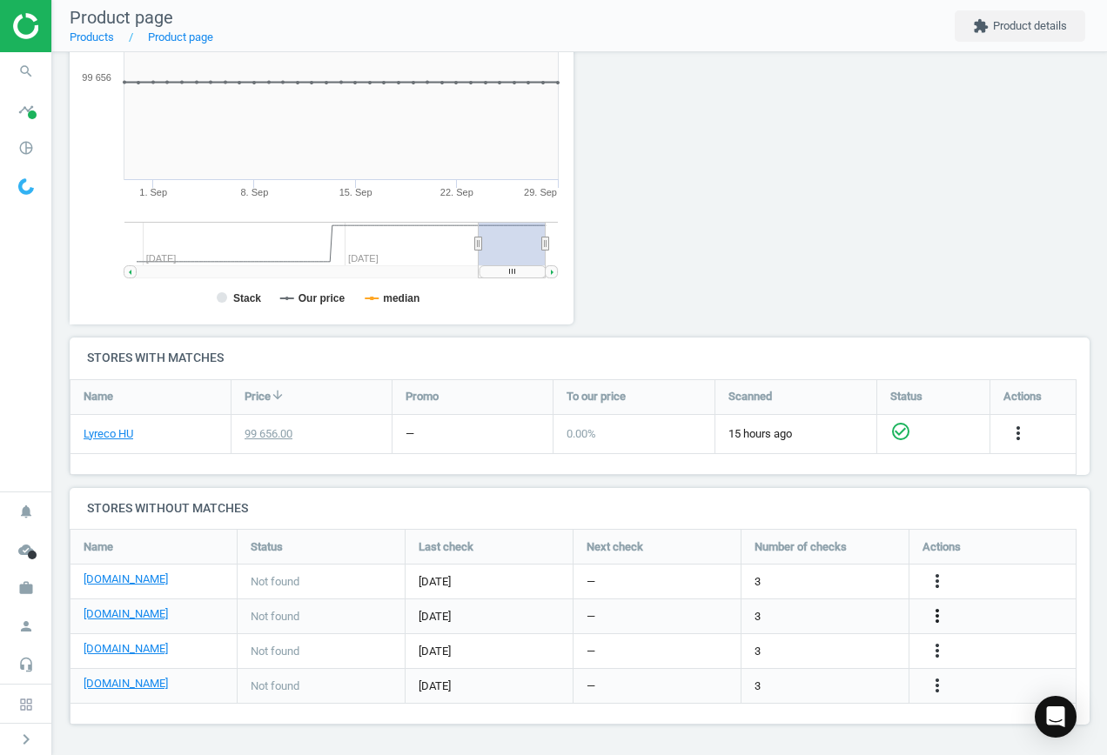
click at [930, 615] on icon "more_vert" at bounding box center [937, 616] width 21 height 21
click at [842, 615] on link "Edit URL/product option" at bounding box center [801, 616] width 238 height 27
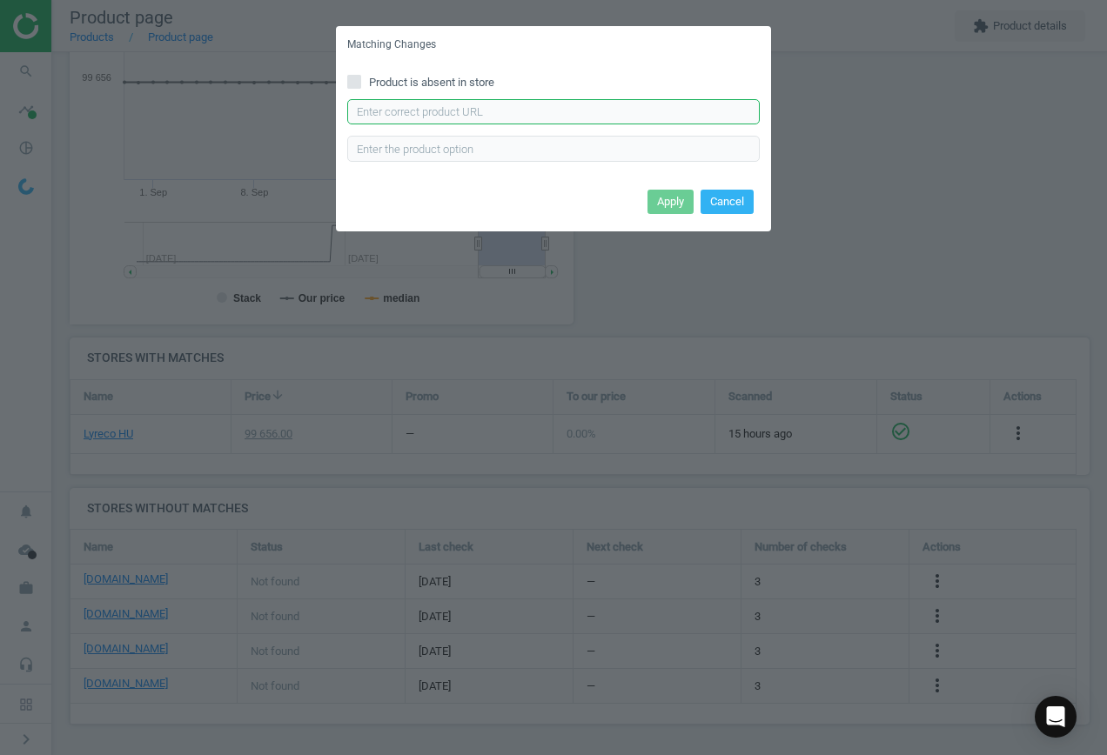
click at [528, 117] on input "text" at bounding box center [553, 112] width 413 height 26
paste input "[URL][DOMAIN_NAME][PERSON_NAME]"
type input "[URL][DOMAIN_NAME][PERSON_NAME]"
click at [655, 200] on button "Apply" at bounding box center [671, 202] width 46 height 24
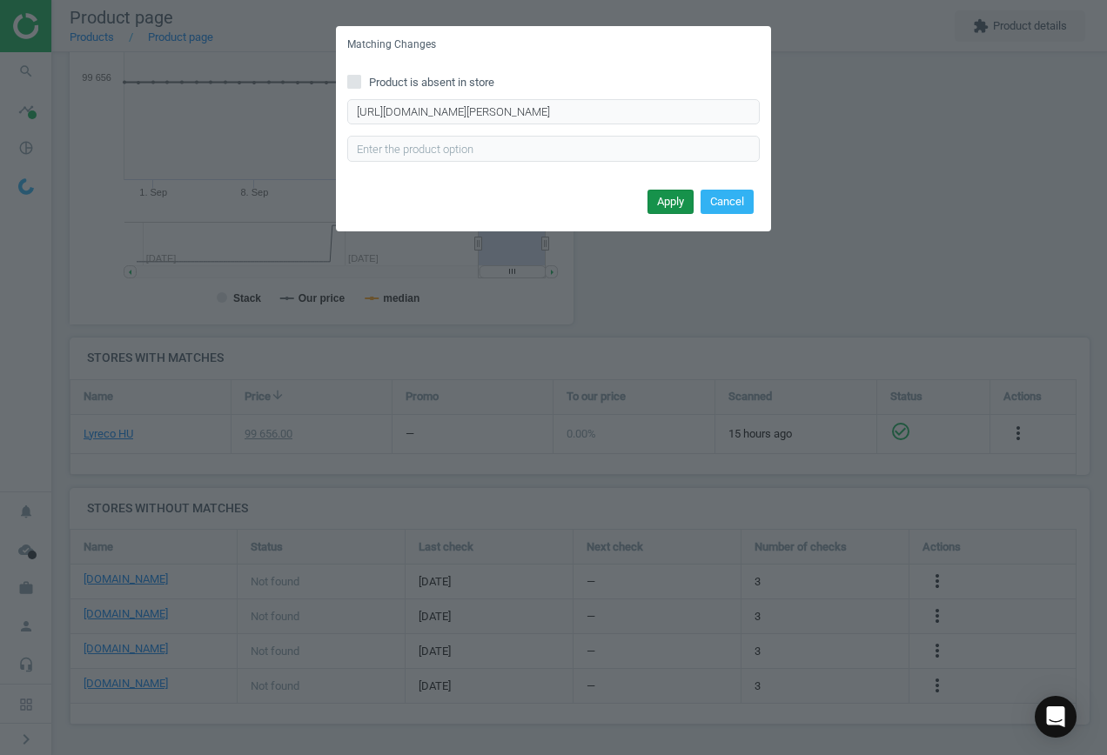
scroll to position [0, 0]
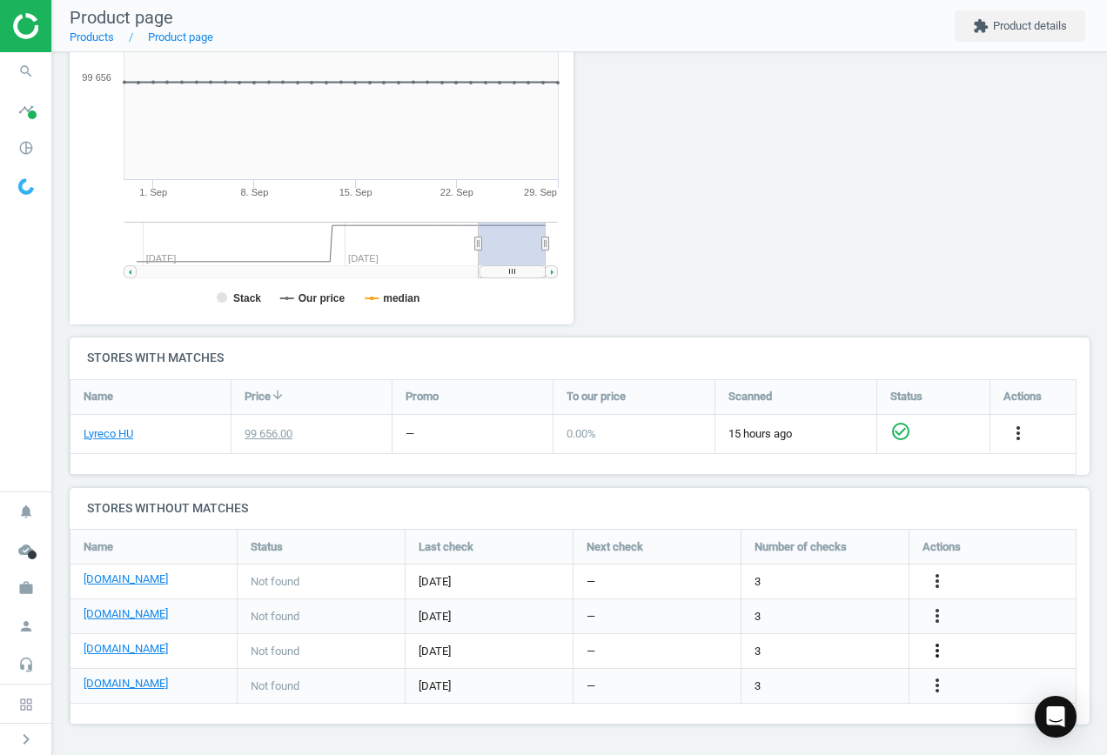
click at [938, 653] on icon "more_vert" at bounding box center [937, 651] width 21 height 21
click at [823, 648] on link "Edit URL/product option" at bounding box center [801, 651] width 238 height 27
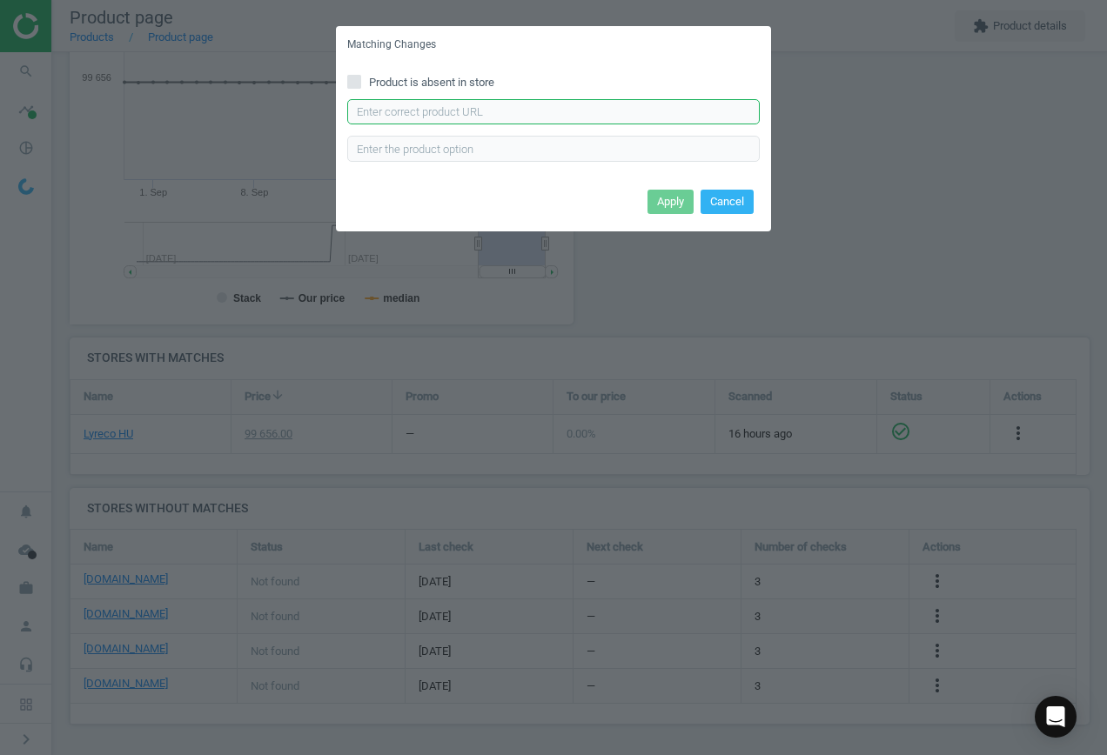
click at [563, 111] on input "text" at bounding box center [553, 112] width 413 height 26
paste input "[URL][DOMAIN_NAME][PERSON_NAME]"
type input "[URL][DOMAIN_NAME][PERSON_NAME]"
click at [675, 201] on button "Apply" at bounding box center [671, 202] width 46 height 24
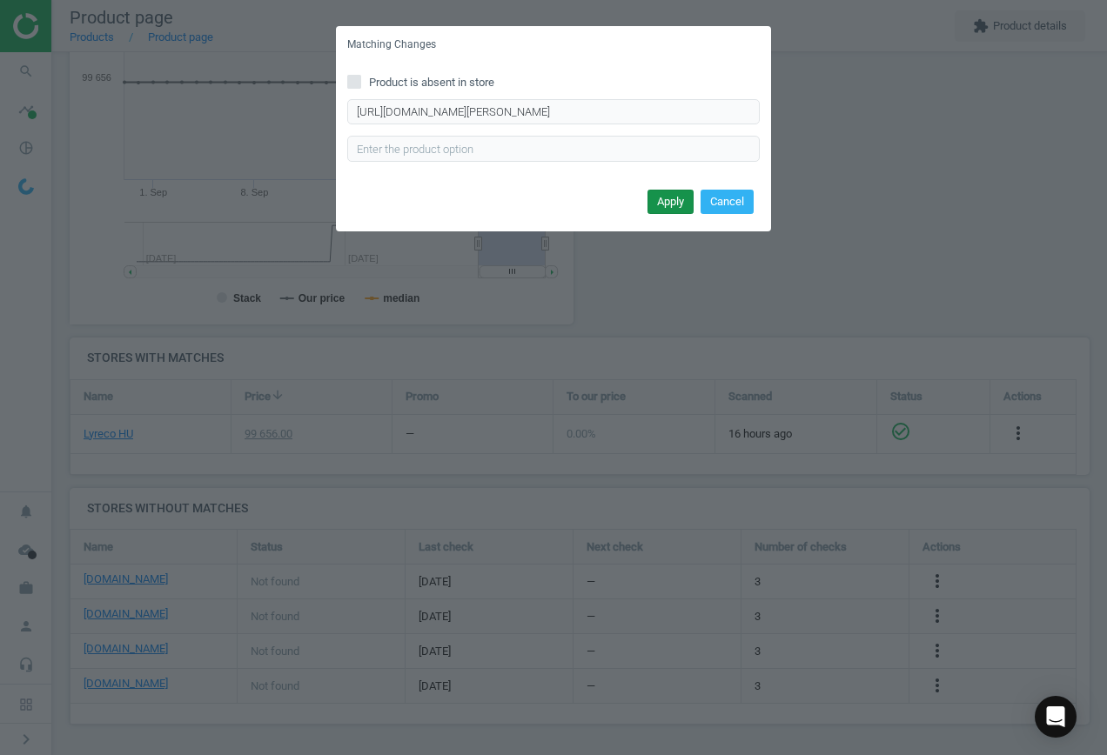
scroll to position [0, 0]
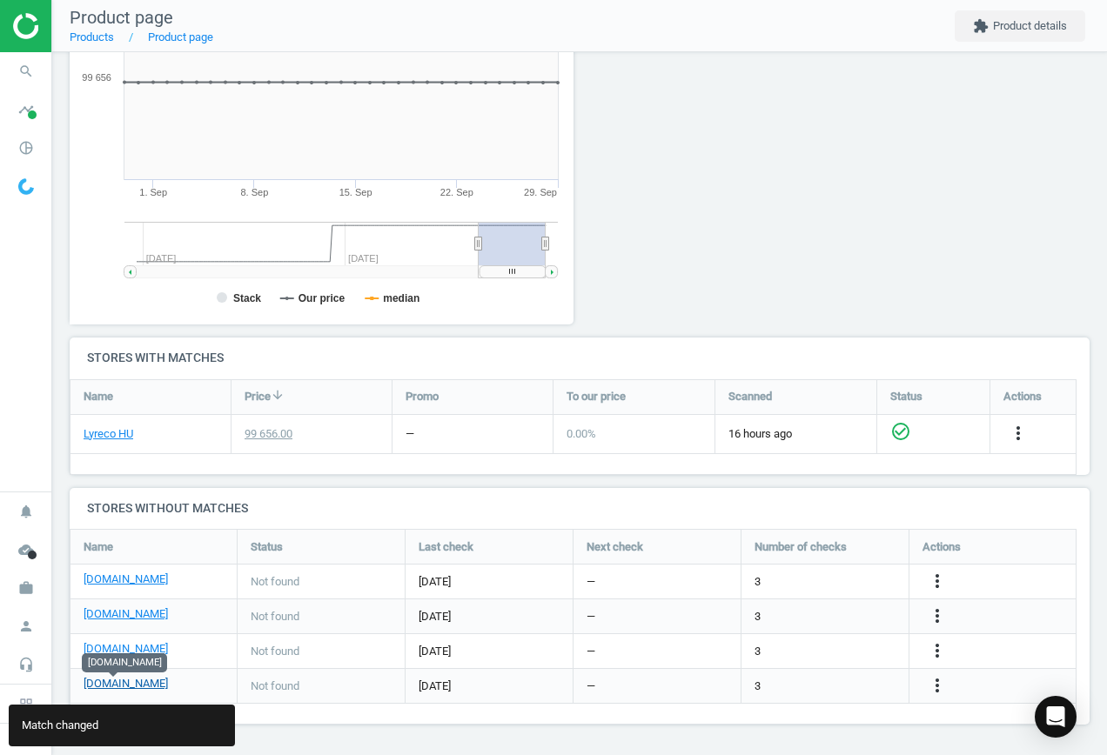
click at [120, 682] on link "[DOMAIN_NAME]" at bounding box center [126, 684] width 84 height 16
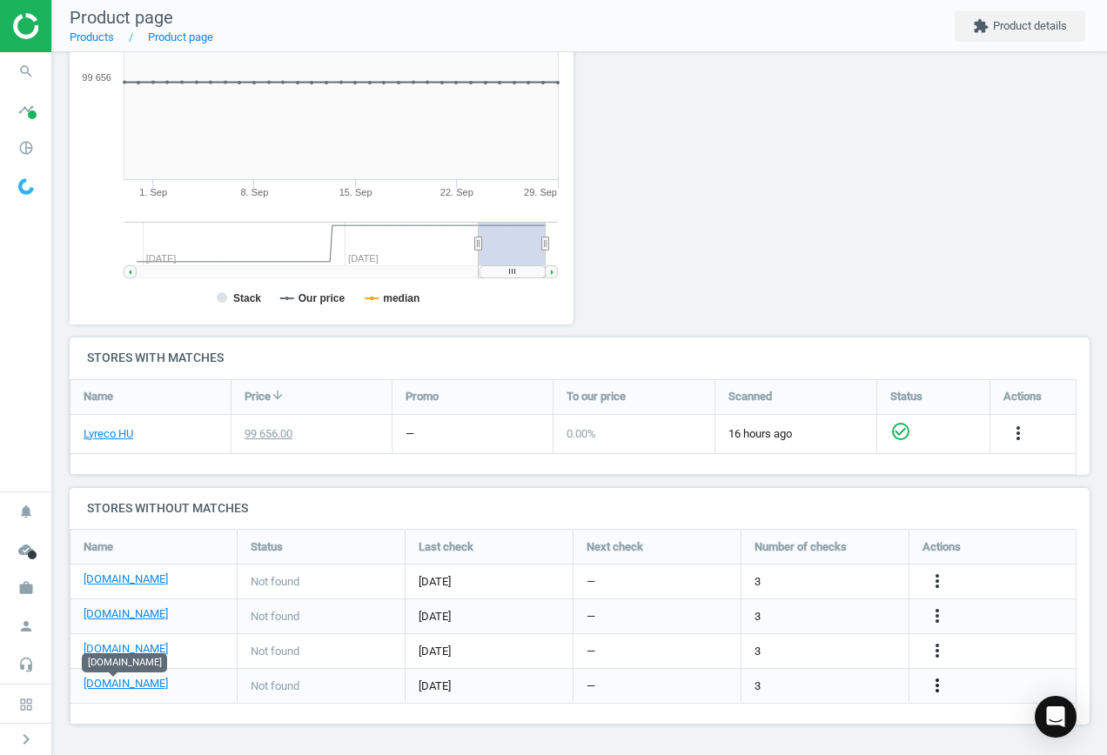
click at [938, 688] on icon "more_vert" at bounding box center [937, 685] width 21 height 21
click at [813, 683] on link "Edit URL/product option" at bounding box center [801, 686] width 238 height 27
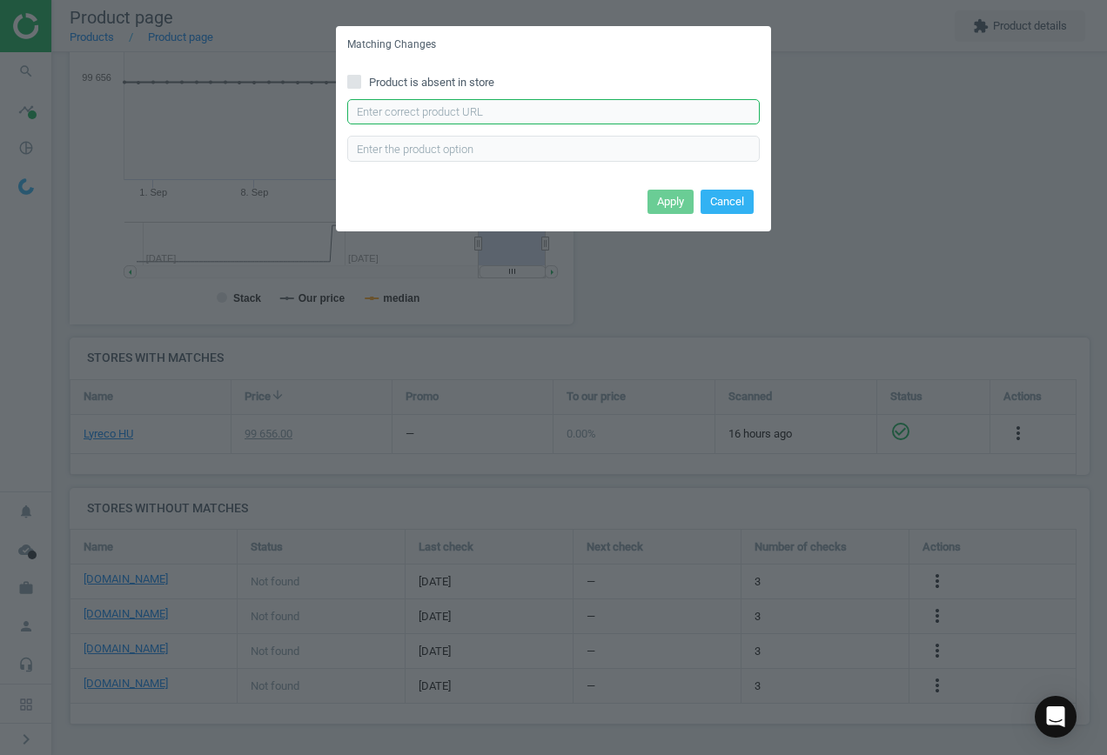
click at [509, 110] on input "text" at bounding box center [553, 112] width 413 height 26
paste input "[URL][DOMAIN_NAME][PERSON_NAME]"
type input "[URL][DOMAIN_NAME][PERSON_NAME]"
click at [666, 204] on button "Apply" at bounding box center [671, 202] width 46 height 24
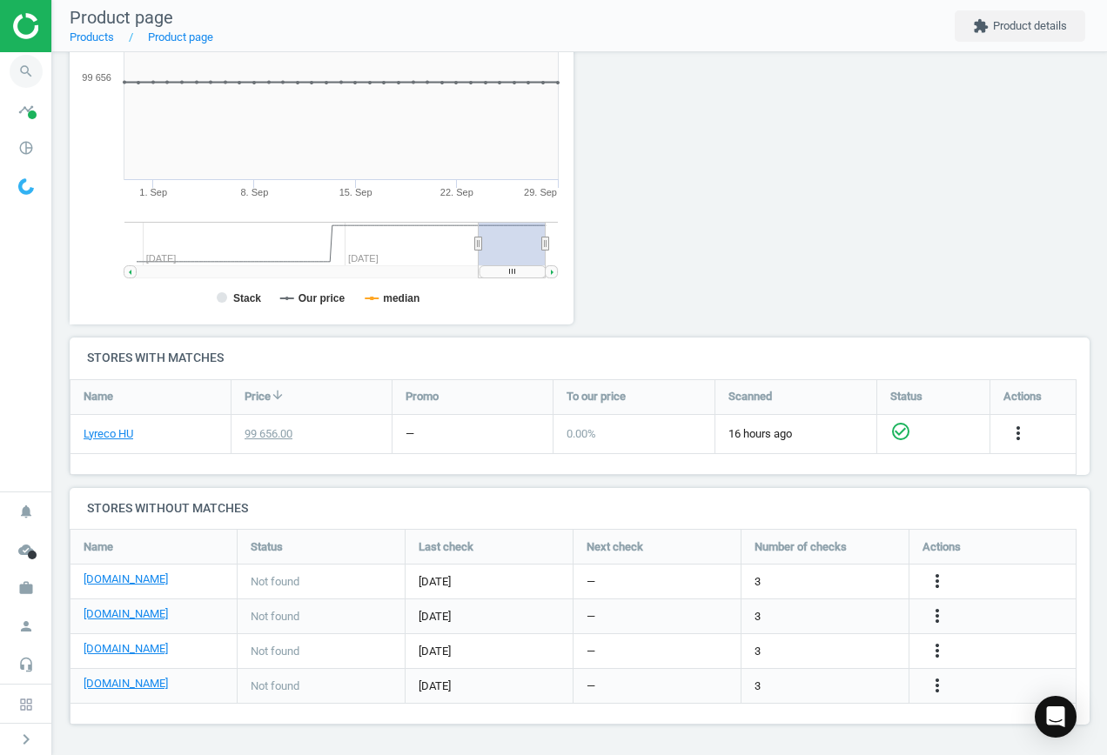
click at [33, 76] on icon "search" at bounding box center [26, 71] width 33 height 33
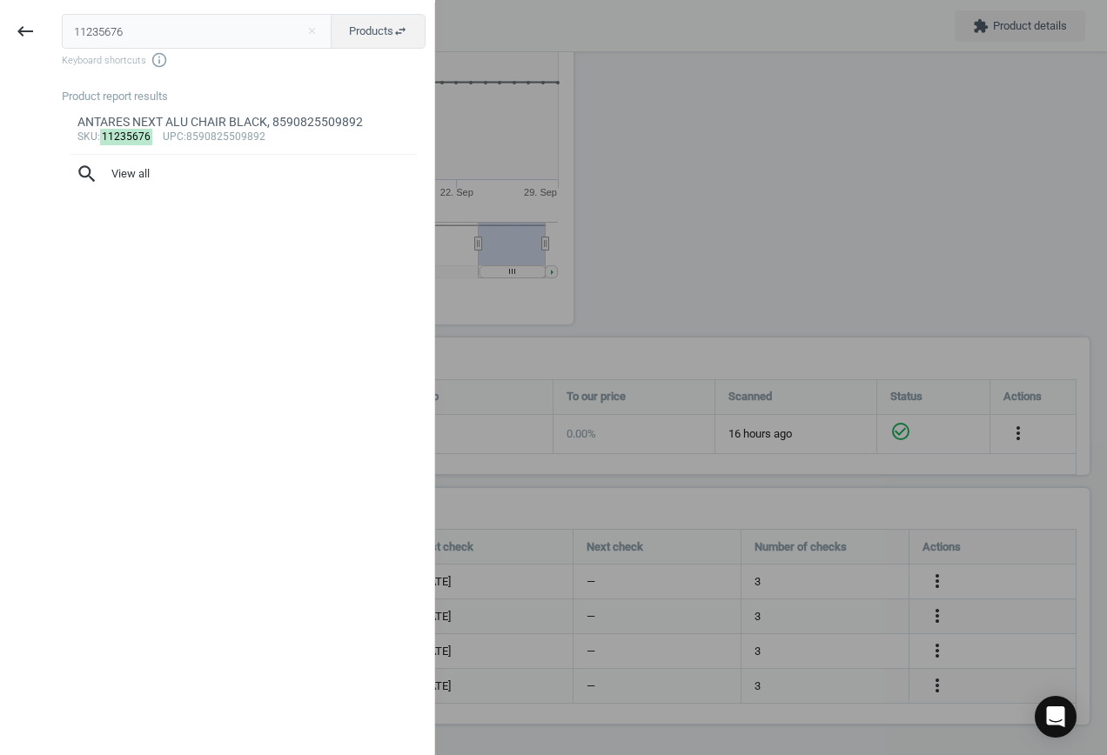
click at [142, 17] on input "11235676" at bounding box center [197, 31] width 271 height 35
drag, startPoint x: 141, startPoint y: 17, endPoint x: -257, endPoint y: -17, distance: 399.3
click at [0, 0] on html "Group 2 Created with Sketch. ic/cloud_download/grey600 Created with Sketch. gra…" at bounding box center [553, 377] width 1107 height 755
type input "9432489"
click at [130, 135] on mark "9432489" at bounding box center [123, 137] width 47 height 17
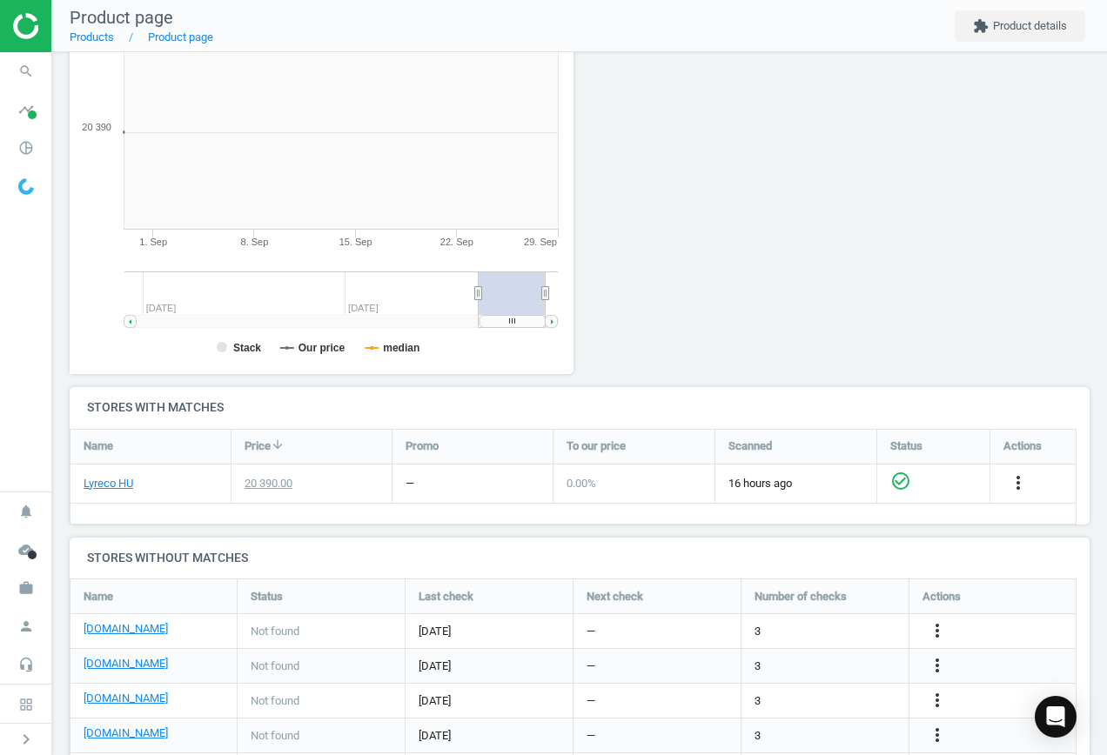
scroll to position [375, 524]
click at [940, 628] on icon "more_vert" at bounding box center [937, 631] width 21 height 21
click at [814, 623] on link "Edit URL/product option" at bounding box center [801, 631] width 238 height 27
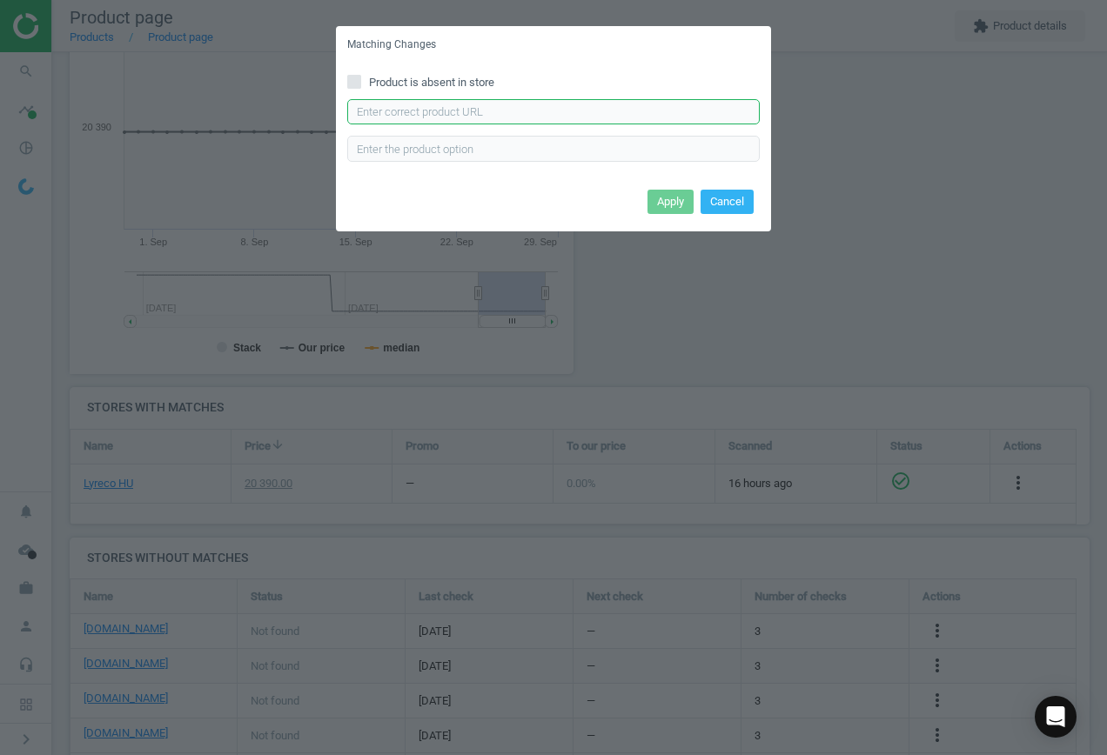
click at [549, 118] on input "text" at bounding box center [553, 112] width 413 height 26
paste input "[URL][DOMAIN_NAME]"
type input "[URL][DOMAIN_NAME]"
click at [672, 198] on button "Apply" at bounding box center [671, 202] width 46 height 24
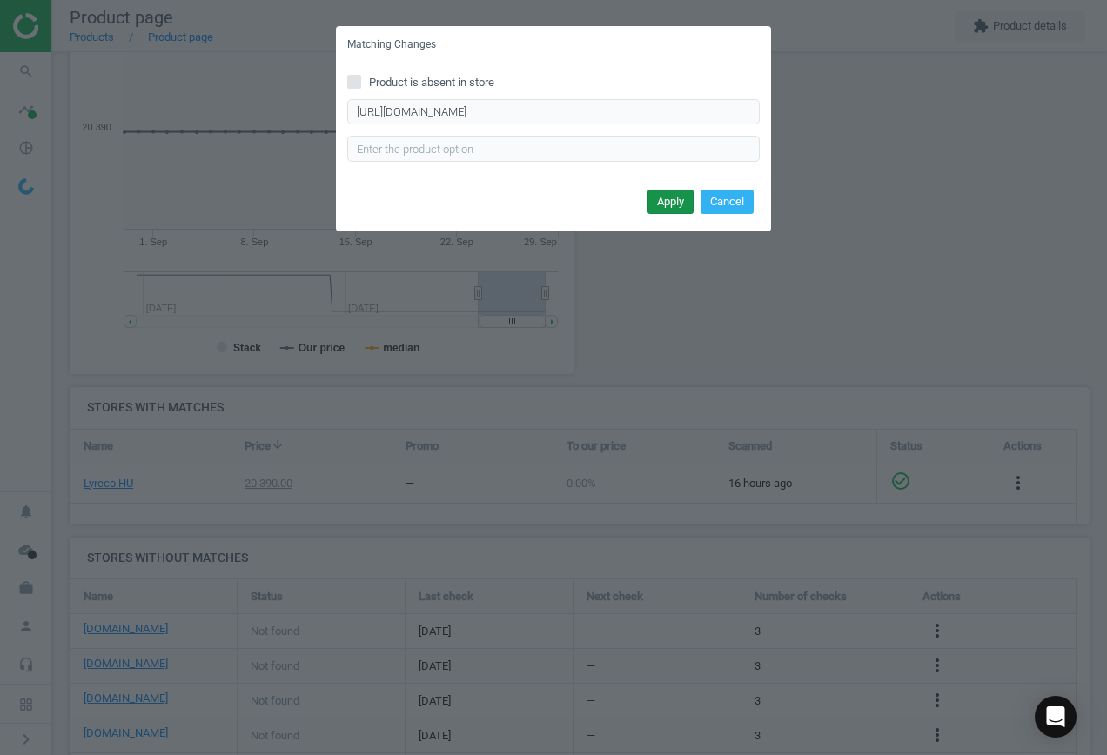
scroll to position [0, 0]
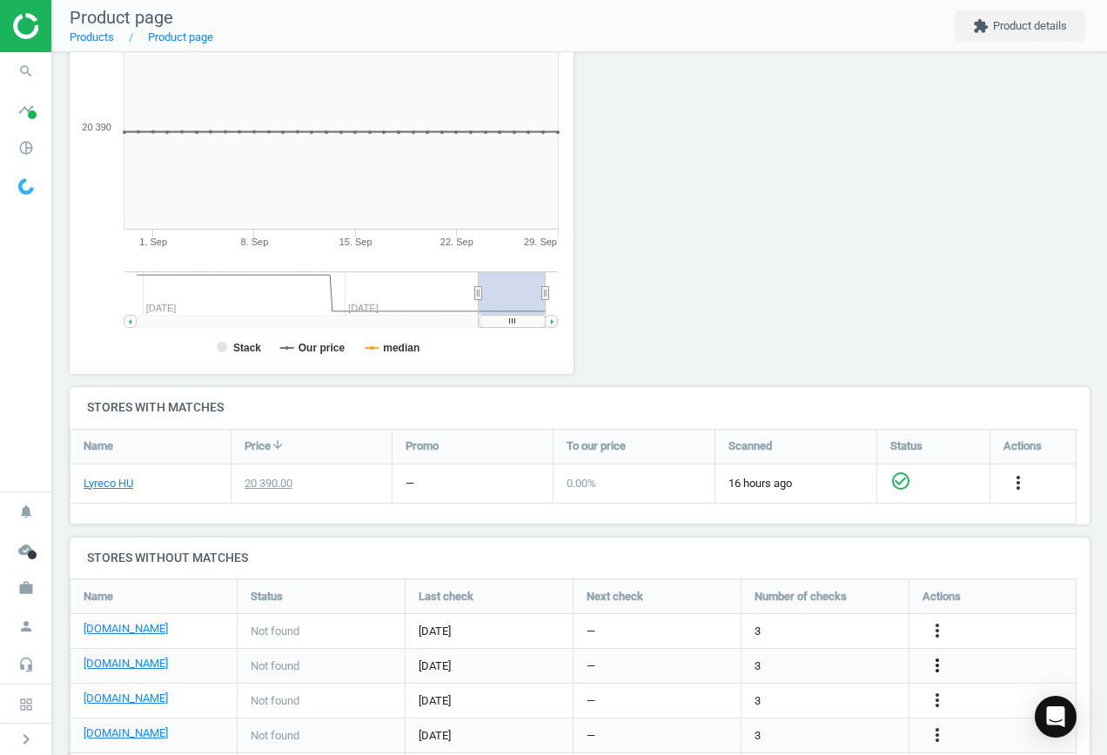
click at [930, 664] on icon "more_vert" at bounding box center [937, 665] width 21 height 21
click at [843, 662] on link "Edit URL/product option" at bounding box center [801, 666] width 238 height 27
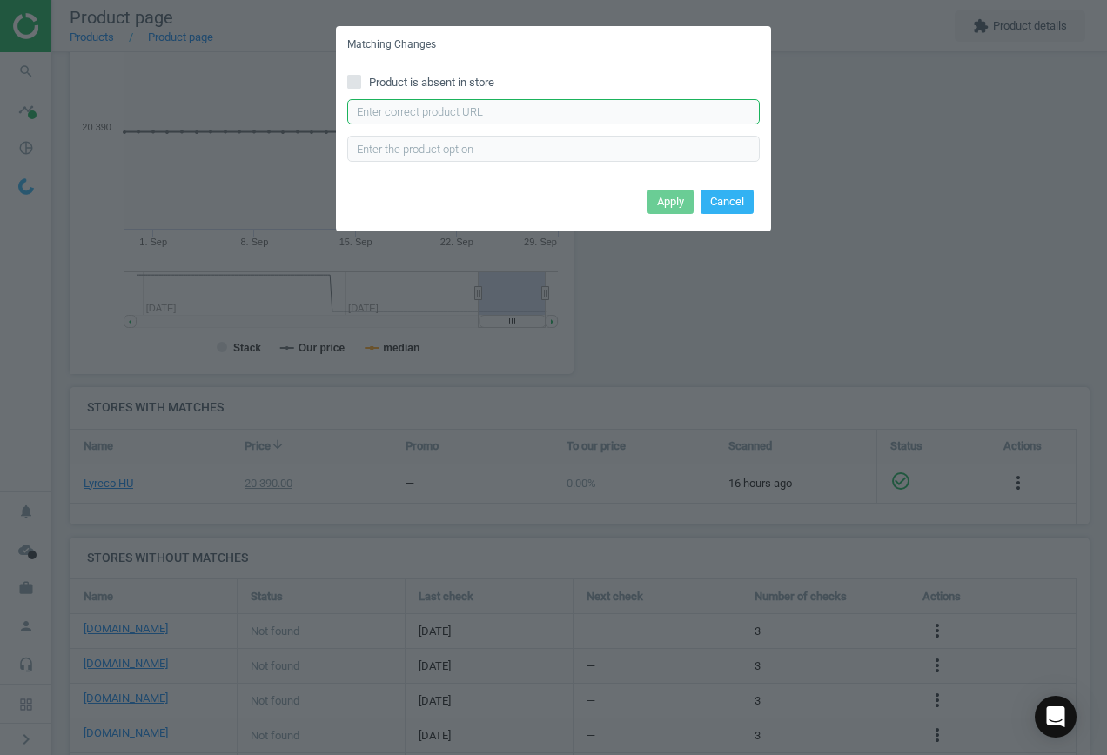
click at [530, 122] on input "text" at bounding box center [553, 112] width 413 height 26
paste input "[URL][DOMAIN_NAME]"
type input "[URL][DOMAIN_NAME]"
click at [675, 203] on button "Apply" at bounding box center [671, 202] width 46 height 24
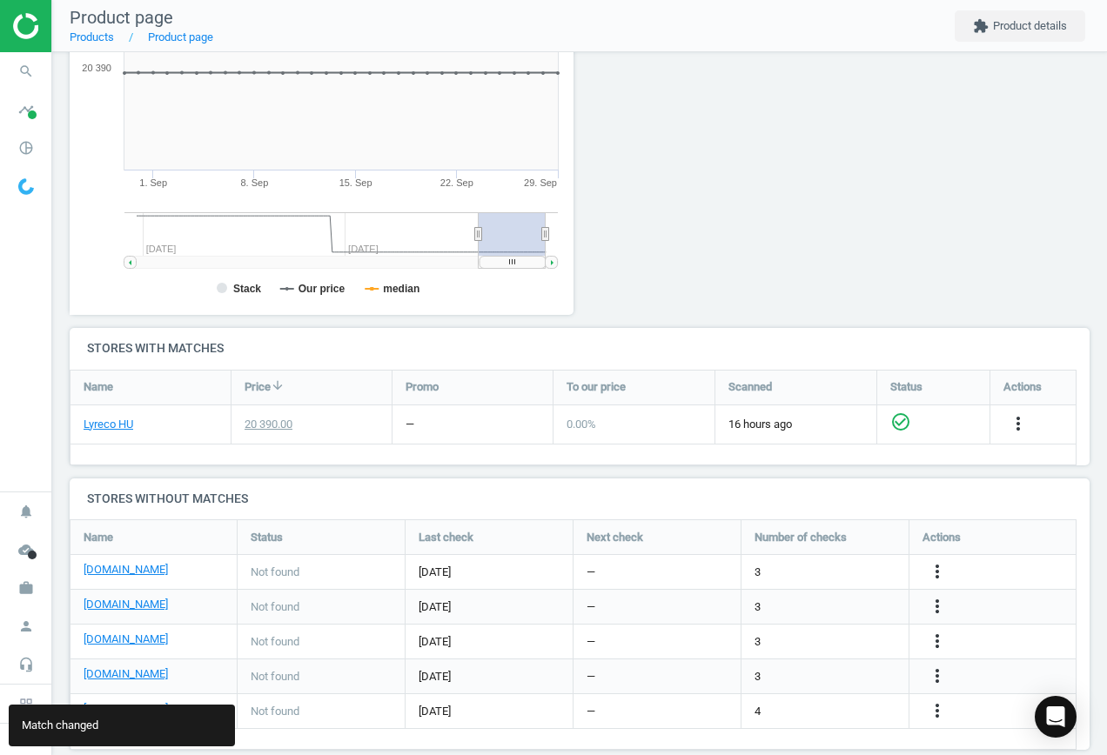
scroll to position [338, 0]
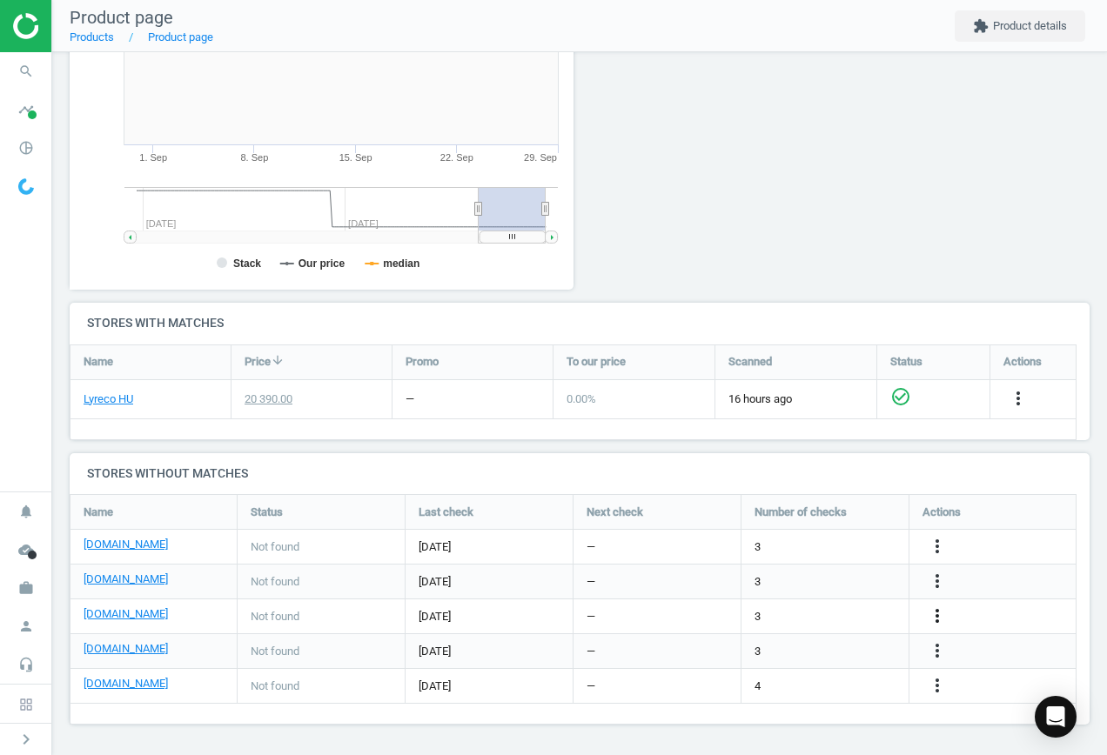
click at [937, 616] on icon "more_vert" at bounding box center [937, 616] width 21 height 21
click at [775, 615] on link "Edit URL/product option" at bounding box center [801, 616] width 238 height 27
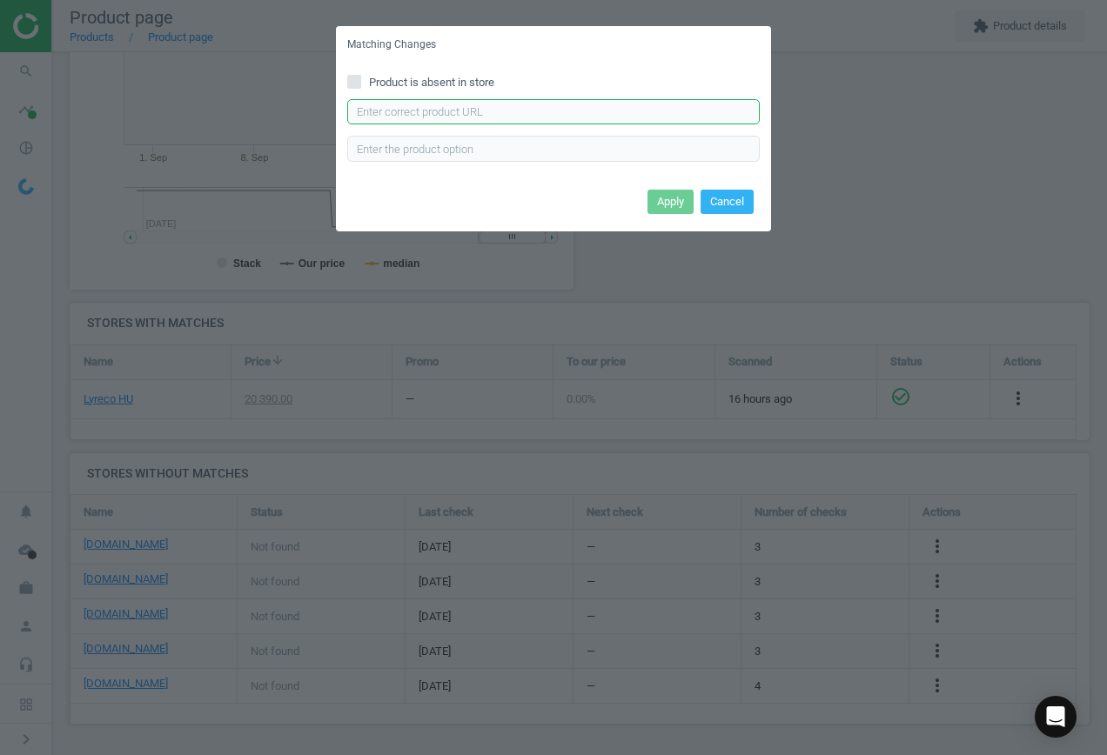
click at [537, 115] on input "text" at bounding box center [553, 112] width 413 height 26
paste input "[URL][DOMAIN_NAME]"
type input "[URL][DOMAIN_NAME]"
click at [657, 202] on button "Apply" at bounding box center [671, 202] width 46 height 24
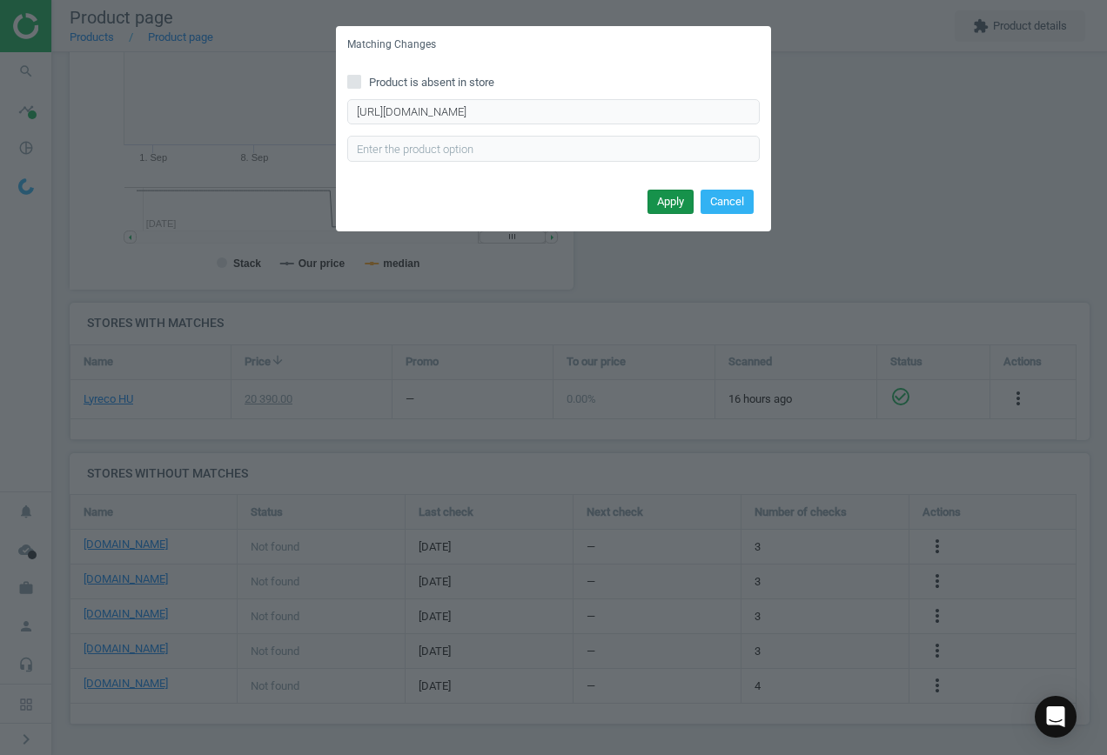
scroll to position [0, 0]
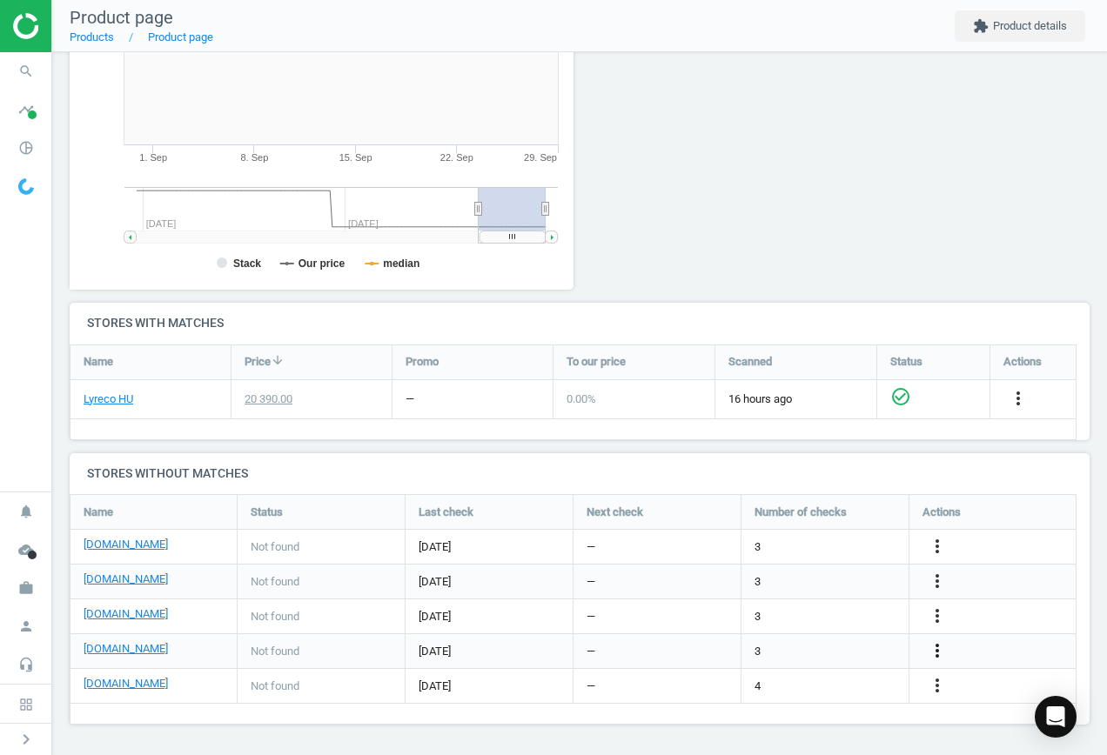
click at [941, 643] on icon "more_vert" at bounding box center [937, 651] width 21 height 21
click at [822, 647] on link "Edit URL/product option" at bounding box center [801, 651] width 238 height 27
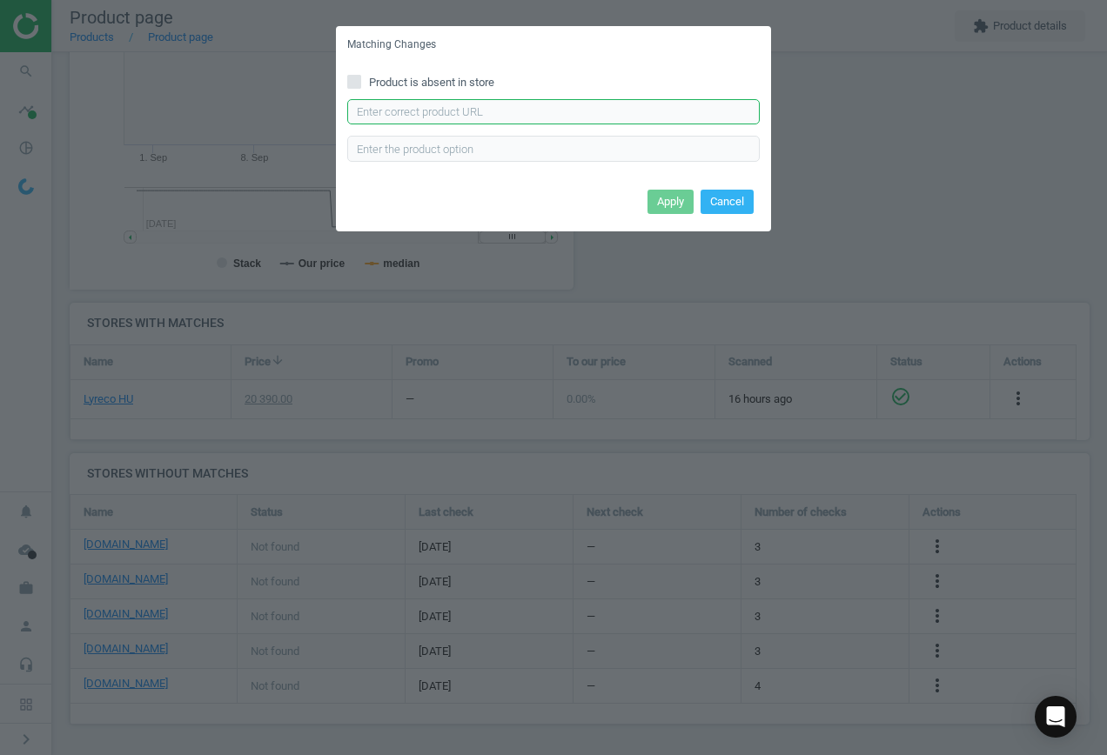
click at [508, 114] on input "text" at bounding box center [553, 112] width 413 height 26
paste input "[URL][DOMAIN_NAME]"
type input "[URL][DOMAIN_NAME]"
click at [674, 205] on button "Apply" at bounding box center [671, 202] width 46 height 24
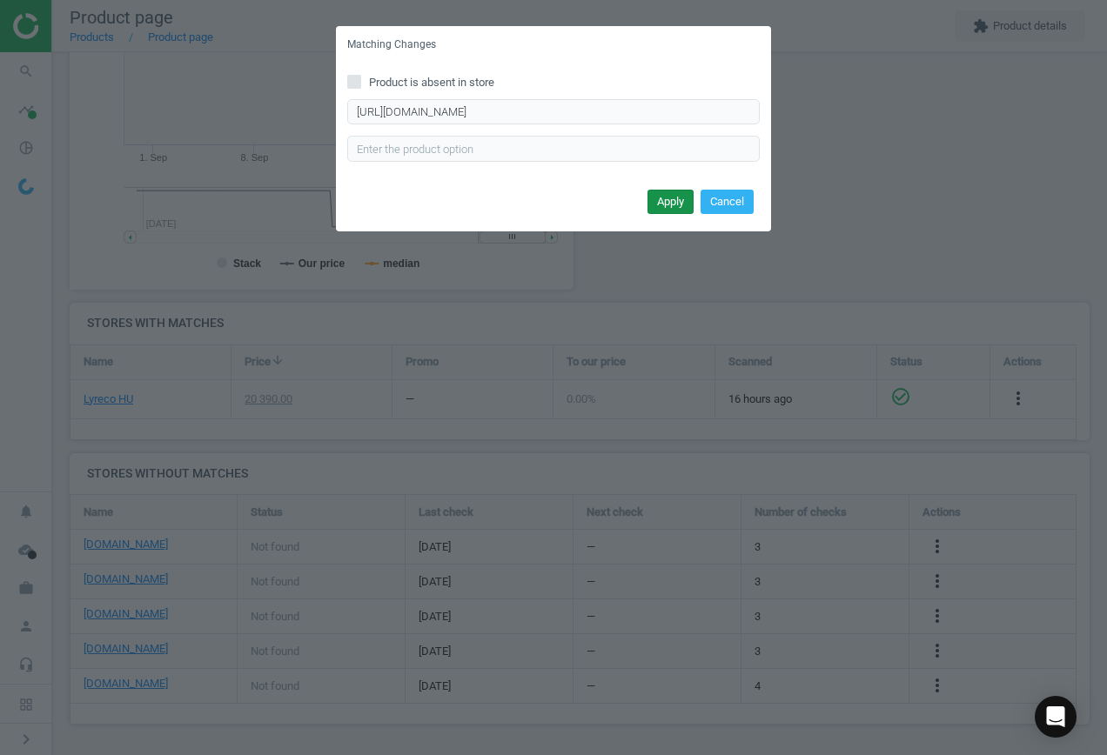
scroll to position [0, 0]
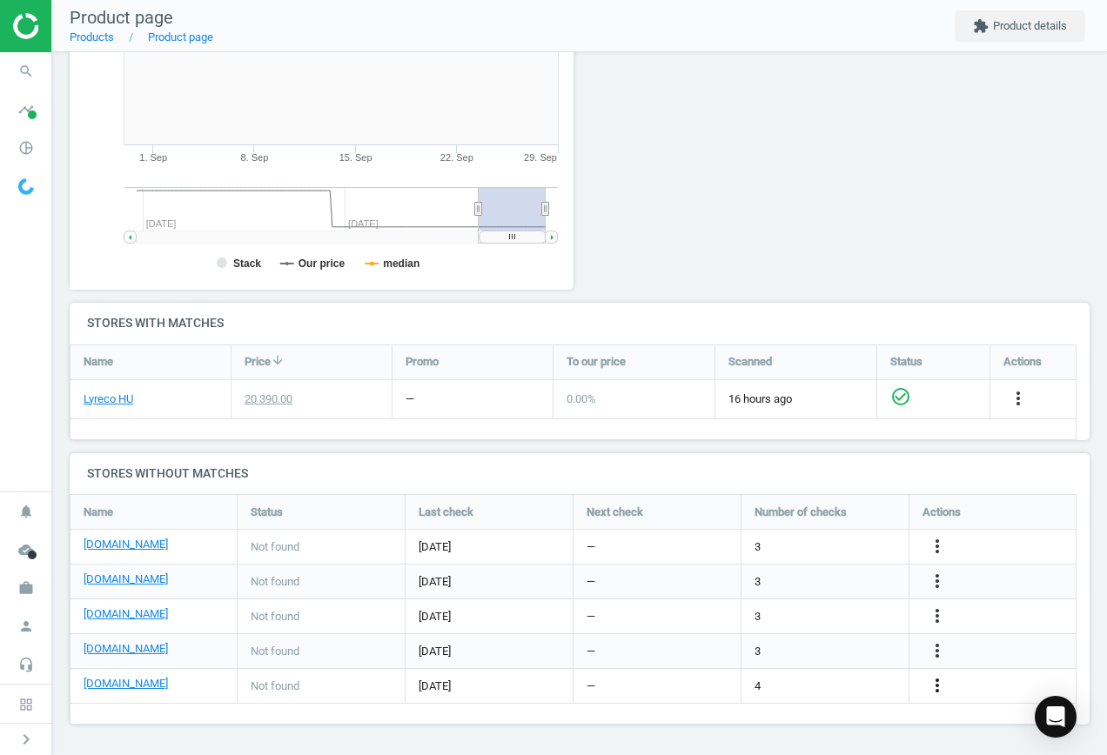
click at [942, 686] on icon "more_vert" at bounding box center [937, 685] width 21 height 21
click at [812, 685] on link "Edit URL/product option" at bounding box center [801, 686] width 238 height 27
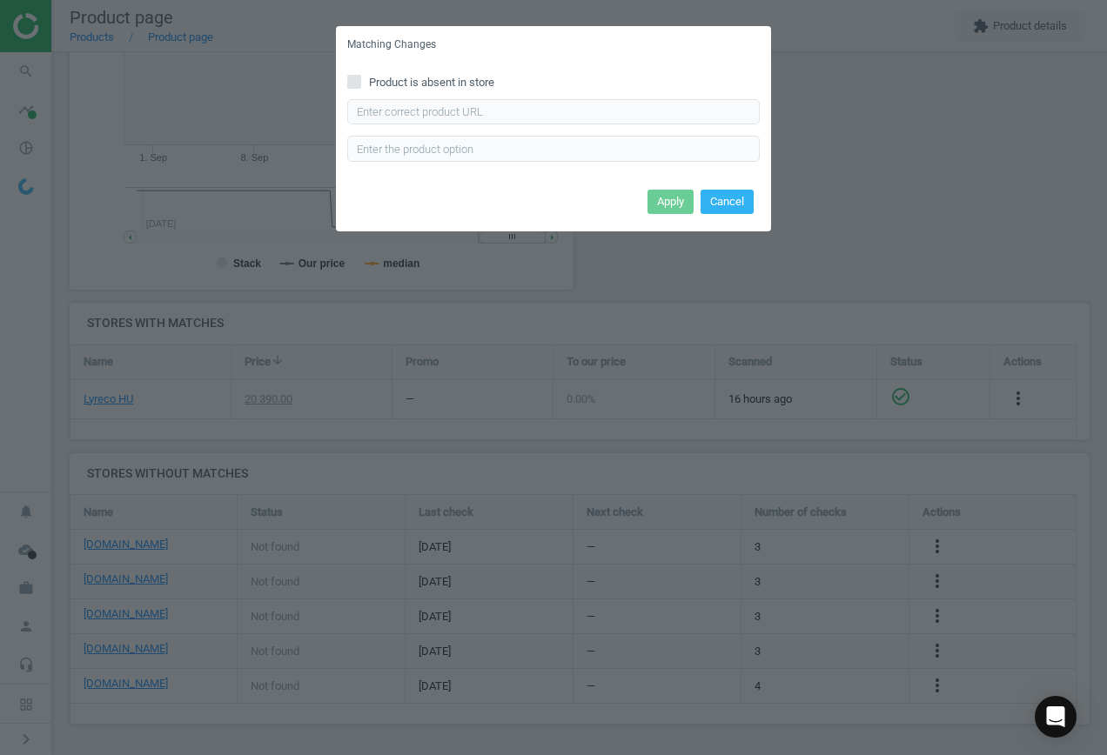
click at [426, 77] on span "Product is absent in store" at bounding box center [432, 83] width 132 height 16
click at [360, 77] on input "Product is absent in store" at bounding box center [354, 81] width 11 height 11
checkbox input "true"
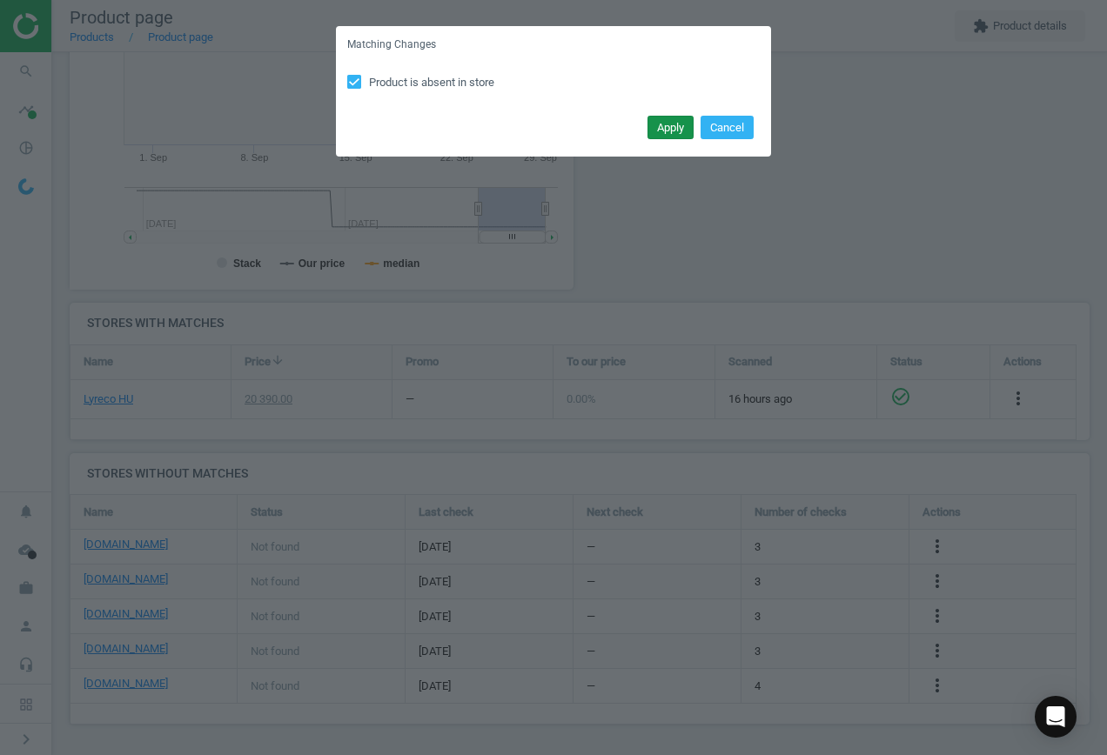
click at [659, 134] on button "Apply" at bounding box center [671, 128] width 46 height 24
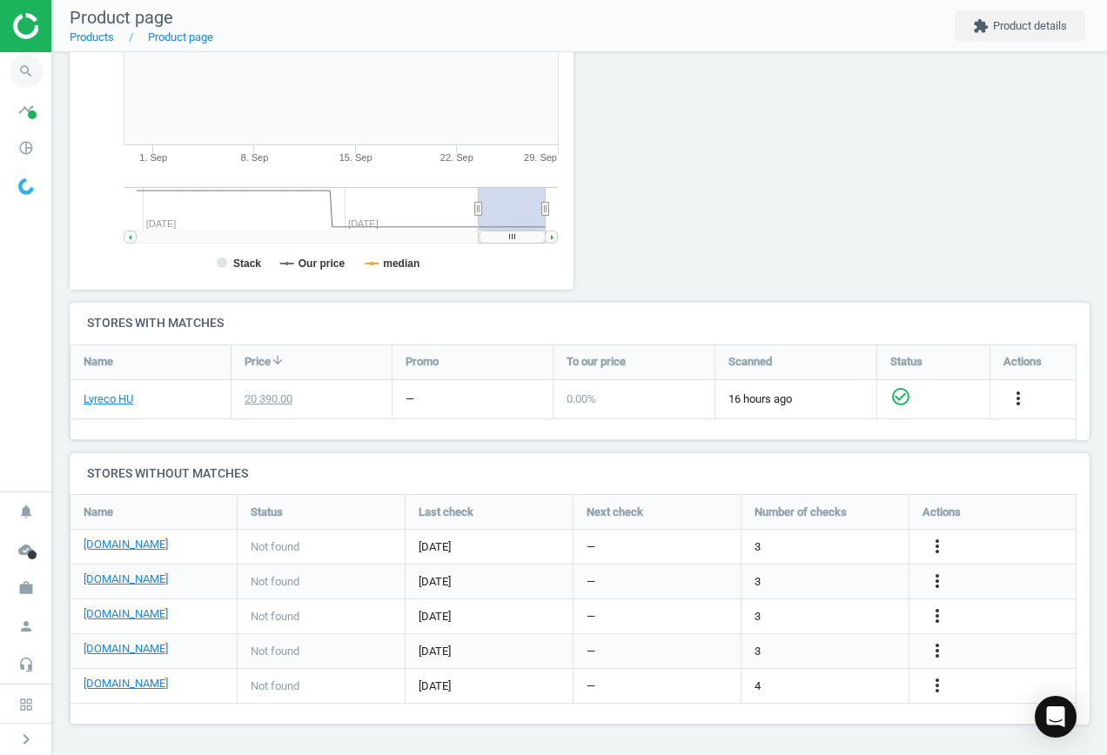
click at [26, 74] on icon "search" at bounding box center [26, 71] width 33 height 33
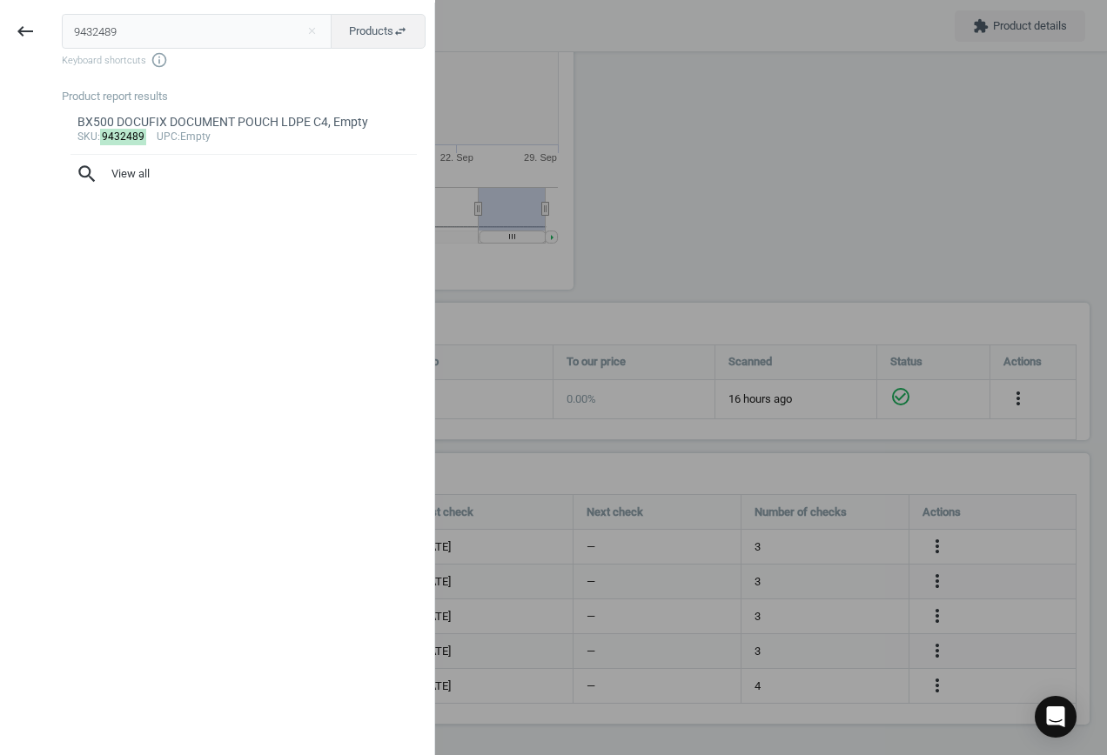
drag, startPoint x: 159, startPoint y: 24, endPoint x: -24, endPoint y: 18, distance: 183.7
click at [0, 18] on html "Group 2 Created with Sketch. ic/cloud_download/grey600 Created with Sketch. gra…" at bounding box center [553, 377] width 1107 height 755
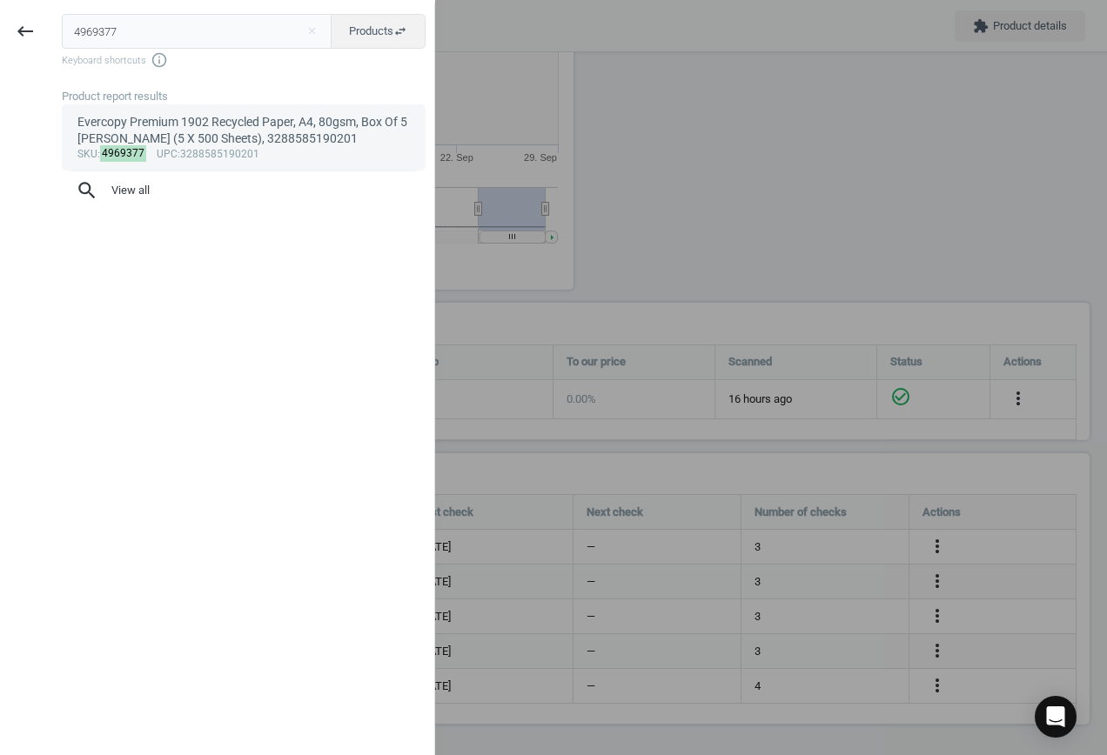
type input "4969377"
click at [151, 140] on div "Evercopy Premium 1902 Recycled Paper, A4, 80gsm, Box Of 5 [PERSON_NAME] (5 X 50…" at bounding box center [243, 131] width 333 height 34
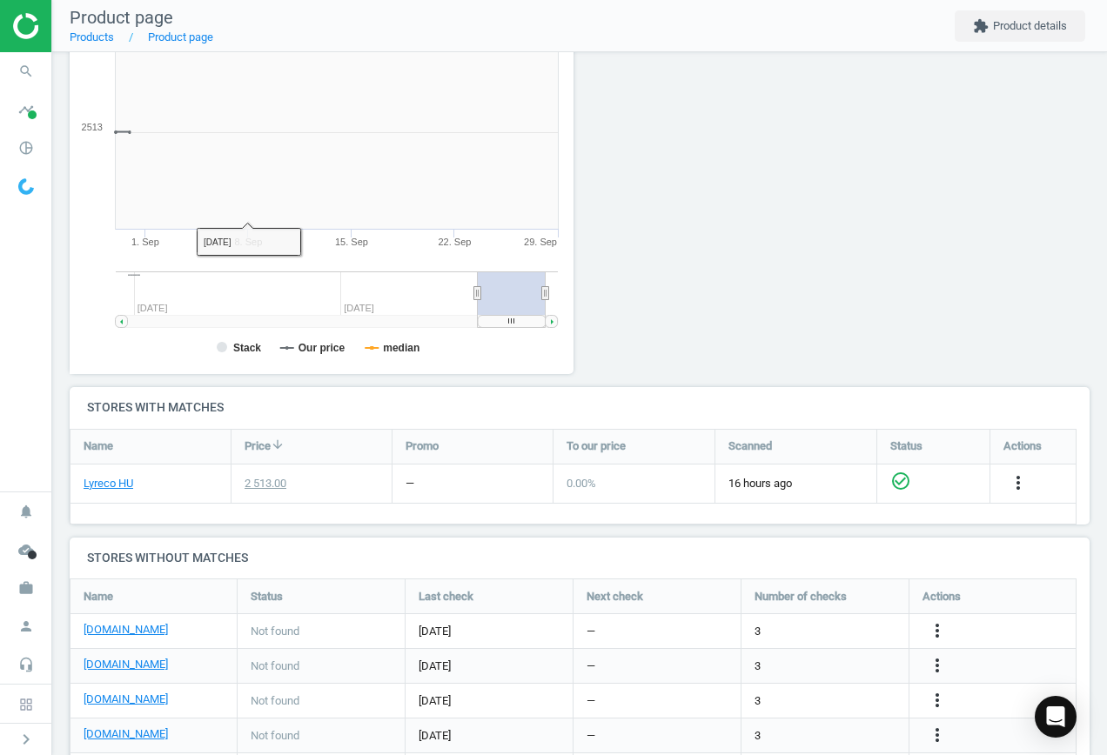
scroll to position [375, 524]
click at [944, 629] on icon "more_vert" at bounding box center [937, 631] width 21 height 21
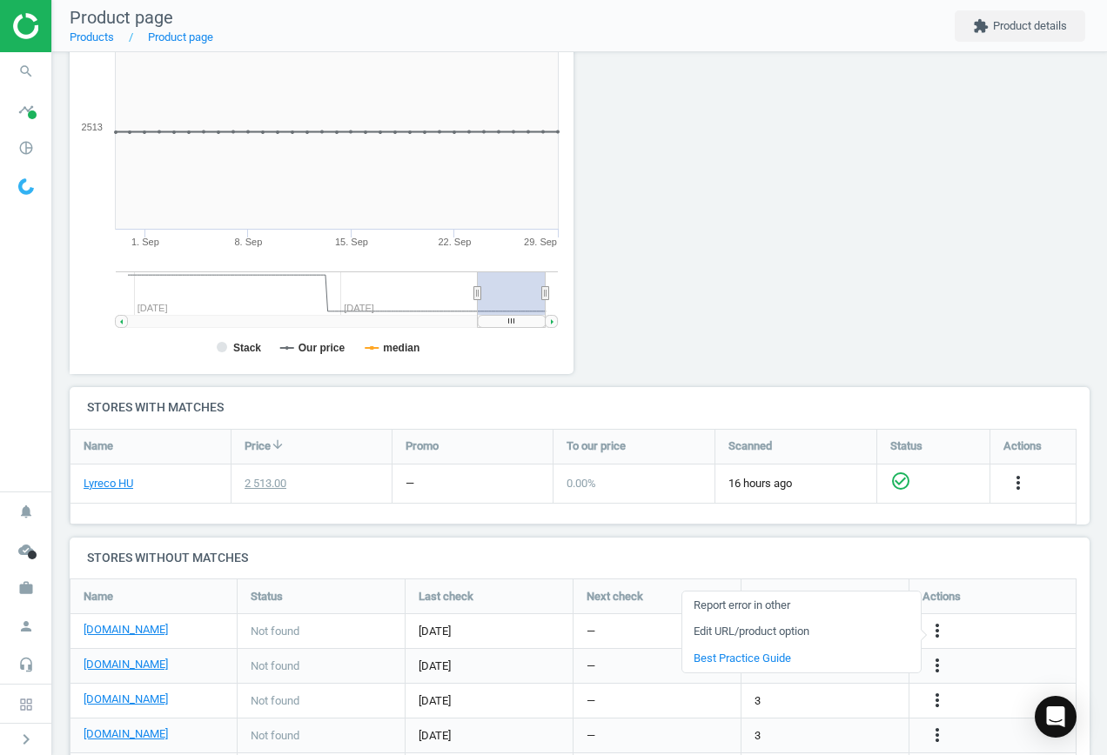
click at [838, 627] on link "Edit URL/product option" at bounding box center [801, 632] width 238 height 27
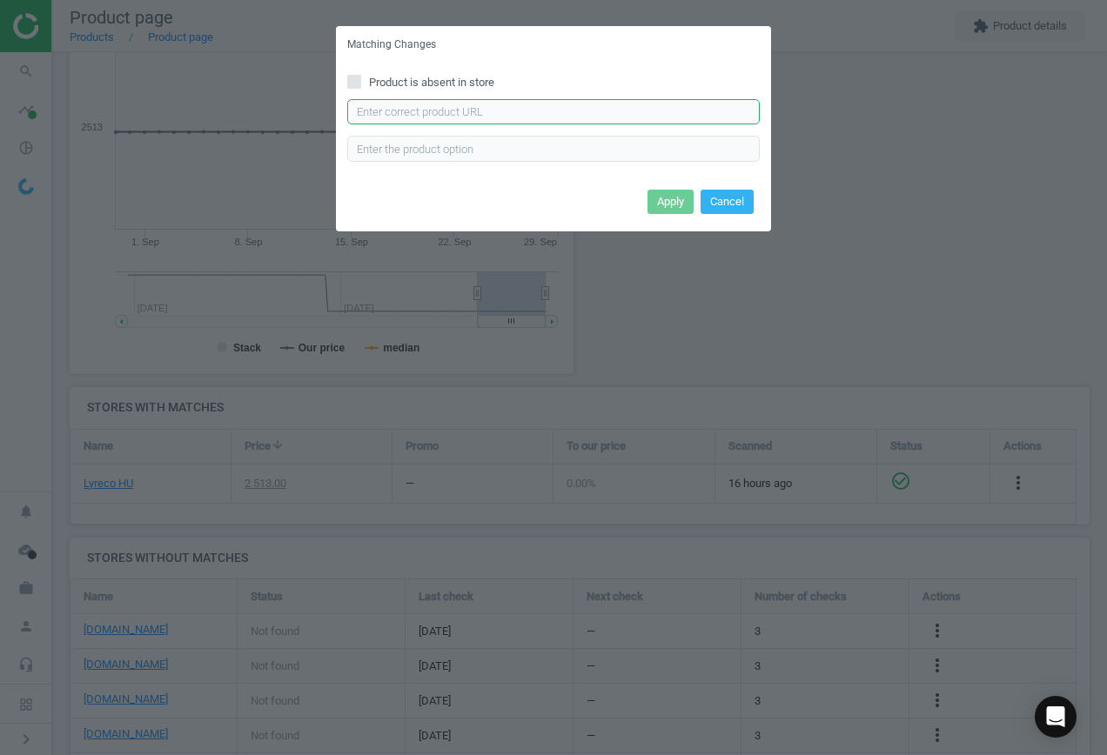
click at [639, 117] on input "text" at bounding box center [553, 112] width 413 height 26
paste input "[URL][DOMAIN_NAME]"
type input "[URL][DOMAIN_NAME]"
click at [666, 200] on button "Apply" at bounding box center [671, 202] width 46 height 24
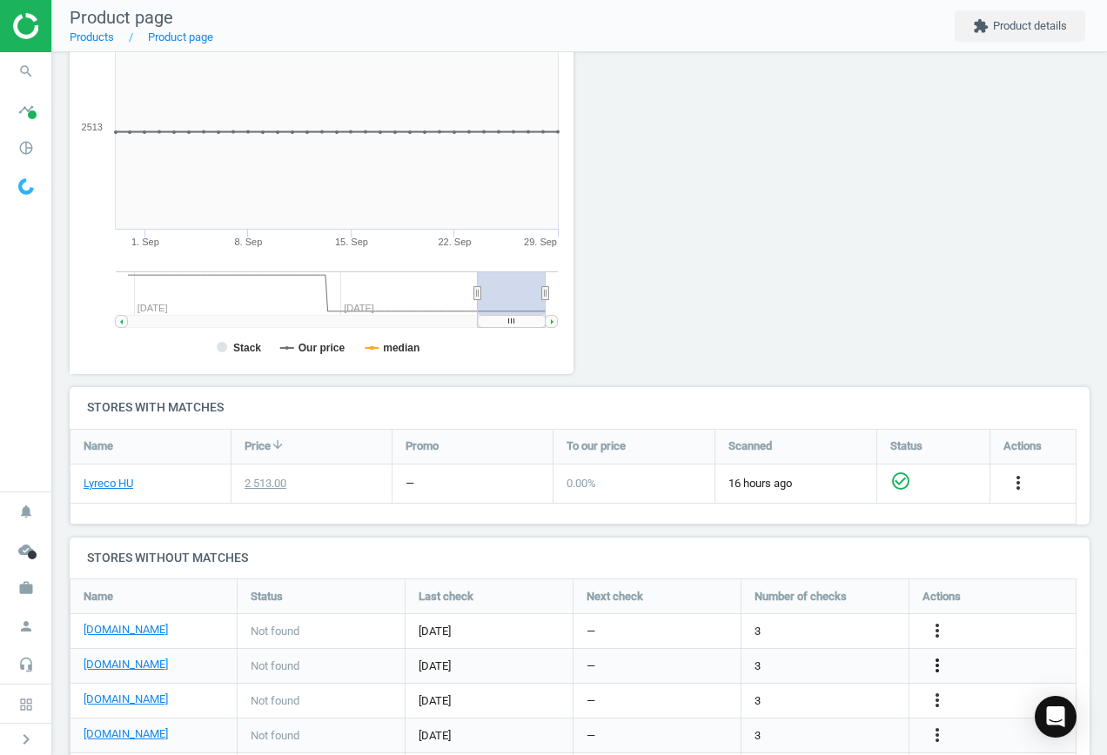
click at [935, 661] on icon "more_vert" at bounding box center [937, 665] width 21 height 21
click at [802, 659] on link "Edit URL/product option" at bounding box center [801, 667] width 238 height 27
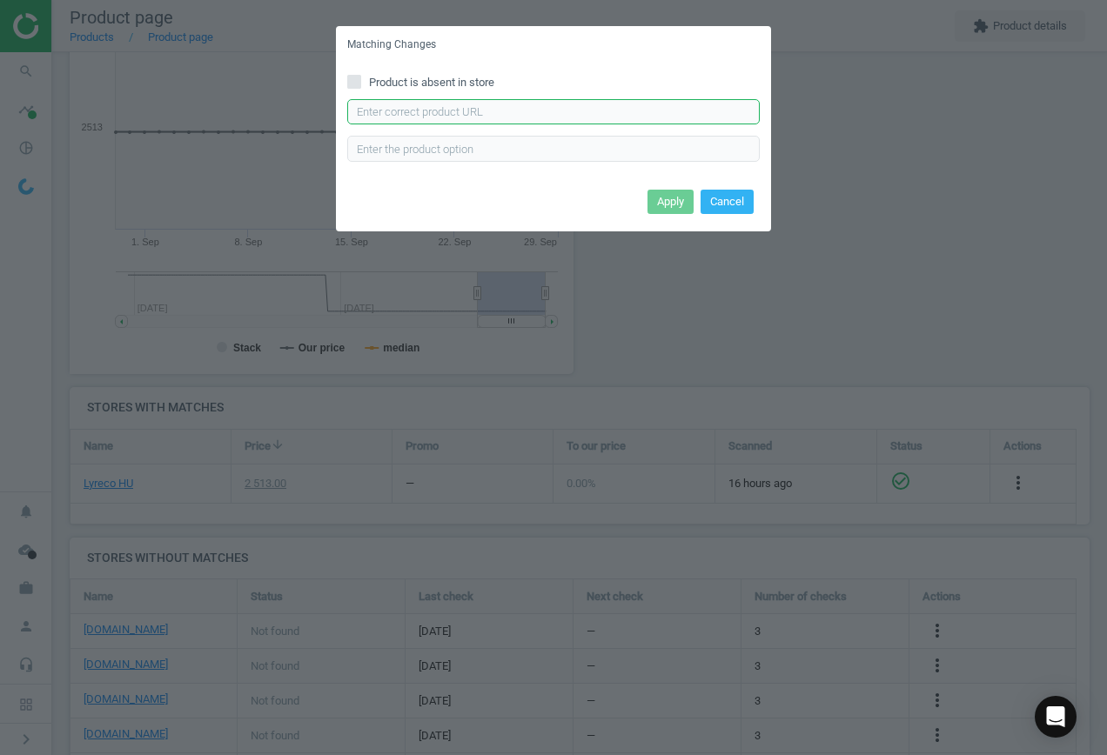
click at [585, 114] on input "text" at bounding box center [553, 112] width 413 height 26
paste input "[URL][DOMAIN_NAME]"
type input "[URL][DOMAIN_NAME]"
click at [678, 200] on button "Apply" at bounding box center [671, 202] width 46 height 24
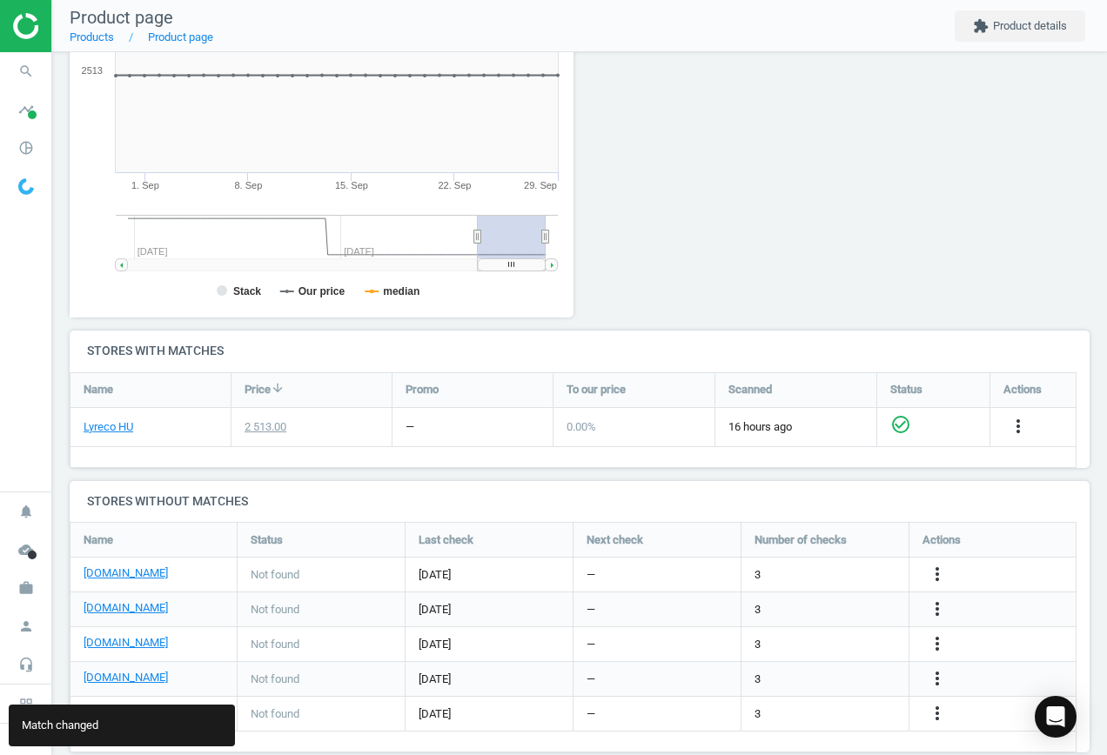
scroll to position [366, 0]
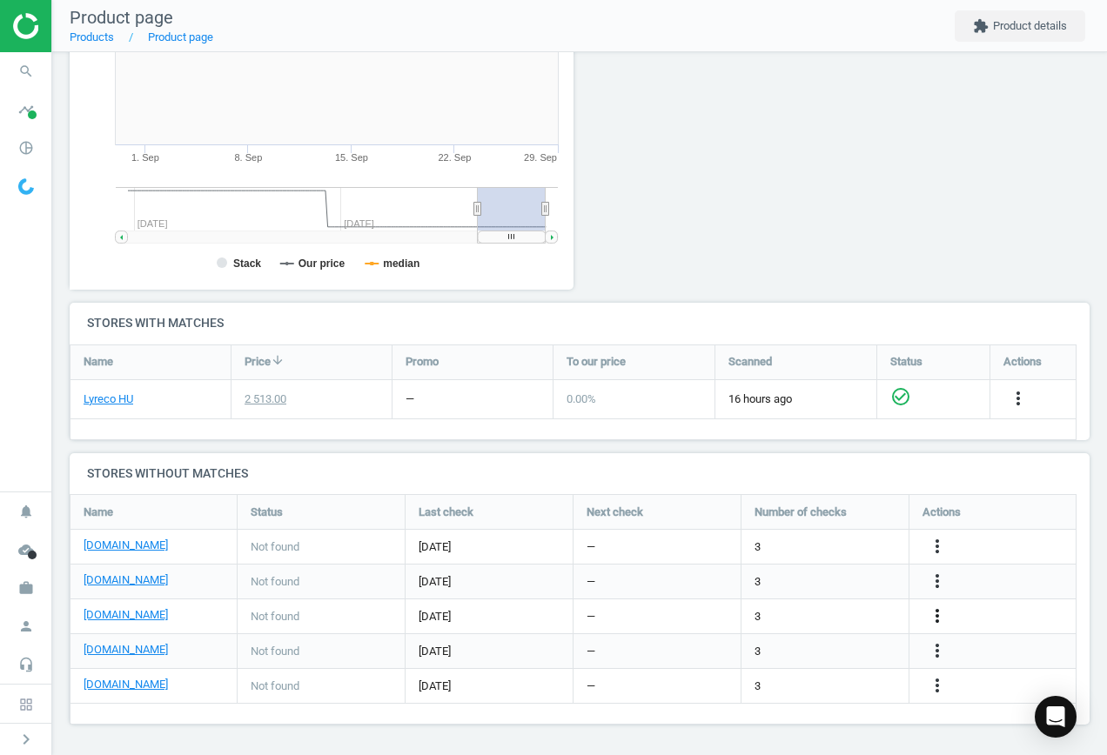
click at [939, 617] on icon "more_vert" at bounding box center [937, 616] width 21 height 21
click at [831, 611] on link "Edit URL/product option" at bounding box center [801, 617] width 238 height 27
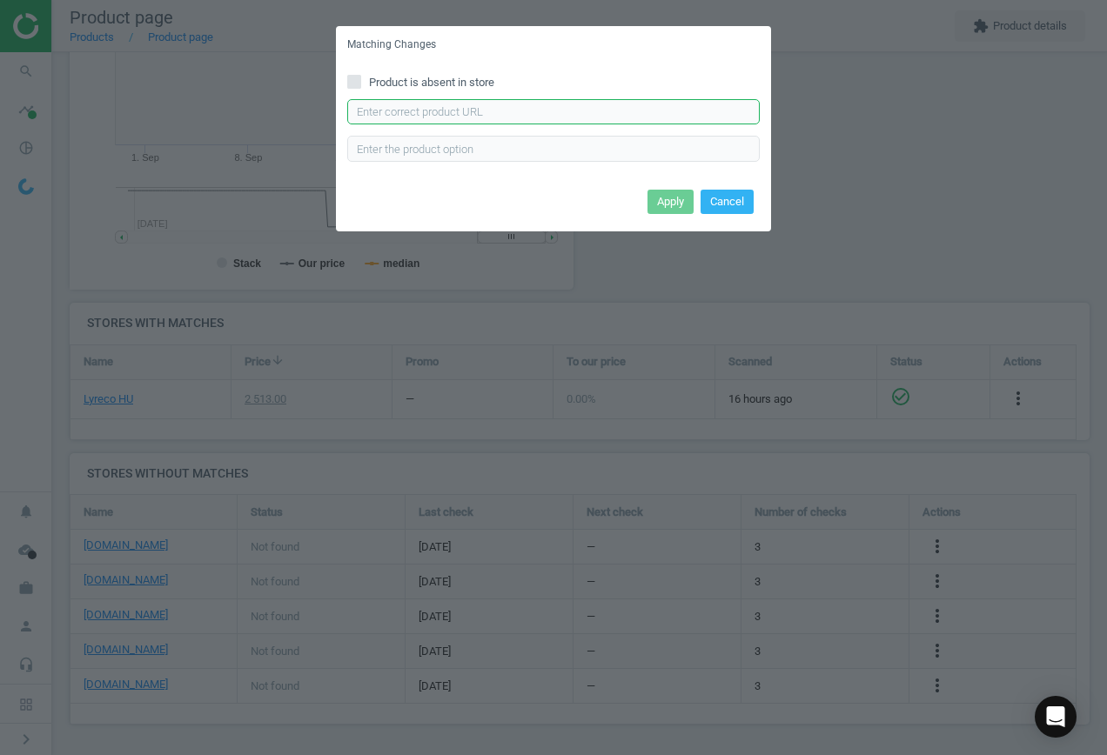
click at [510, 113] on input "text" at bounding box center [553, 112] width 413 height 26
paste input "[URL][DOMAIN_NAME]"
type input "[URL][DOMAIN_NAME]"
click at [663, 198] on button "Apply" at bounding box center [671, 202] width 46 height 24
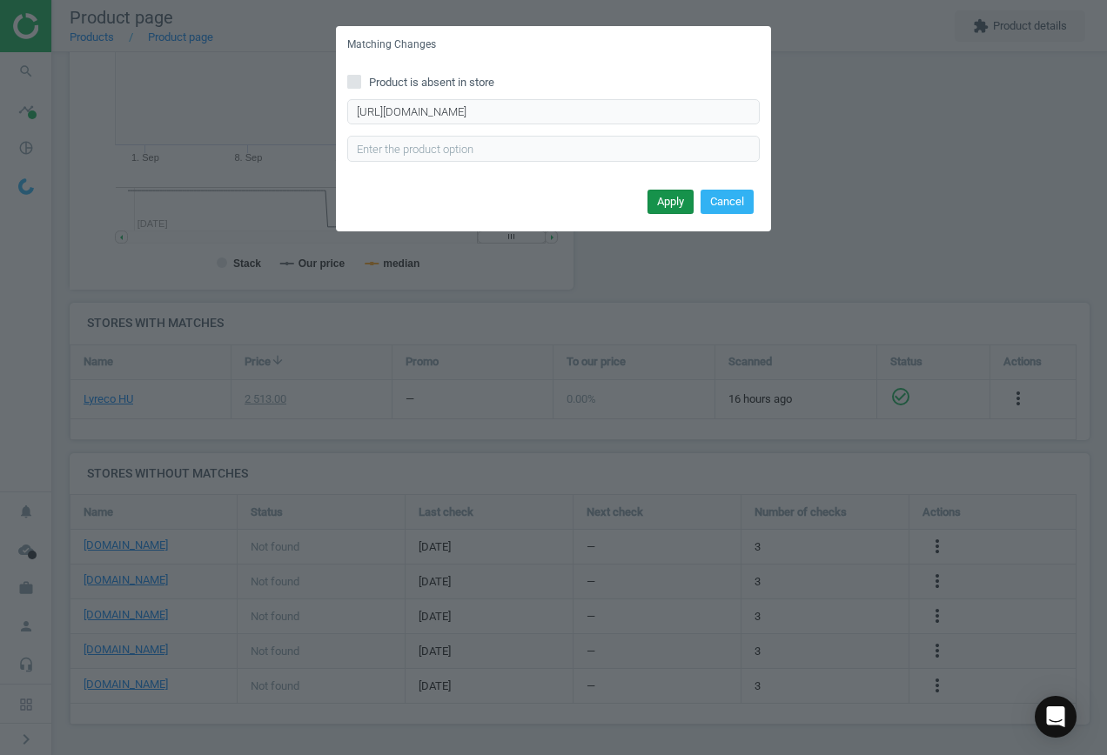
scroll to position [0, 0]
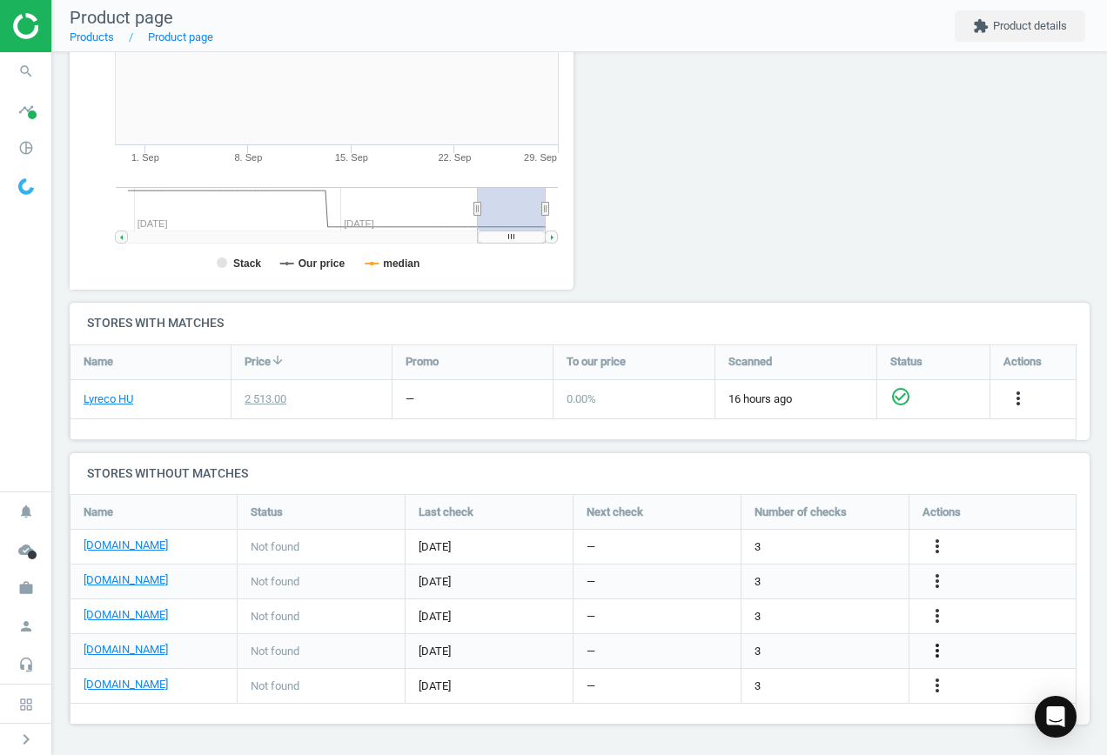
click at [937, 648] on icon "more_vert" at bounding box center [937, 651] width 21 height 21
click at [840, 649] on link "Edit URL/product option" at bounding box center [801, 652] width 238 height 27
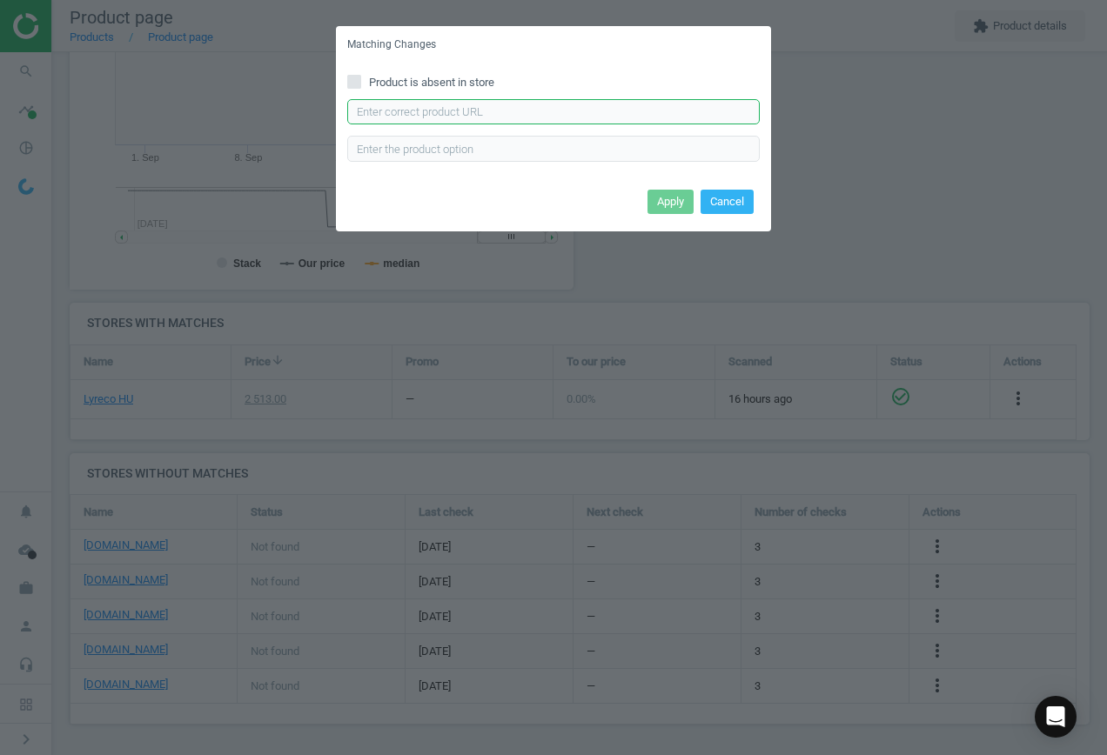
click at [478, 114] on input "text" at bounding box center [553, 112] width 413 height 26
paste input "[URL][DOMAIN_NAME]"
type input "[URL][DOMAIN_NAME]"
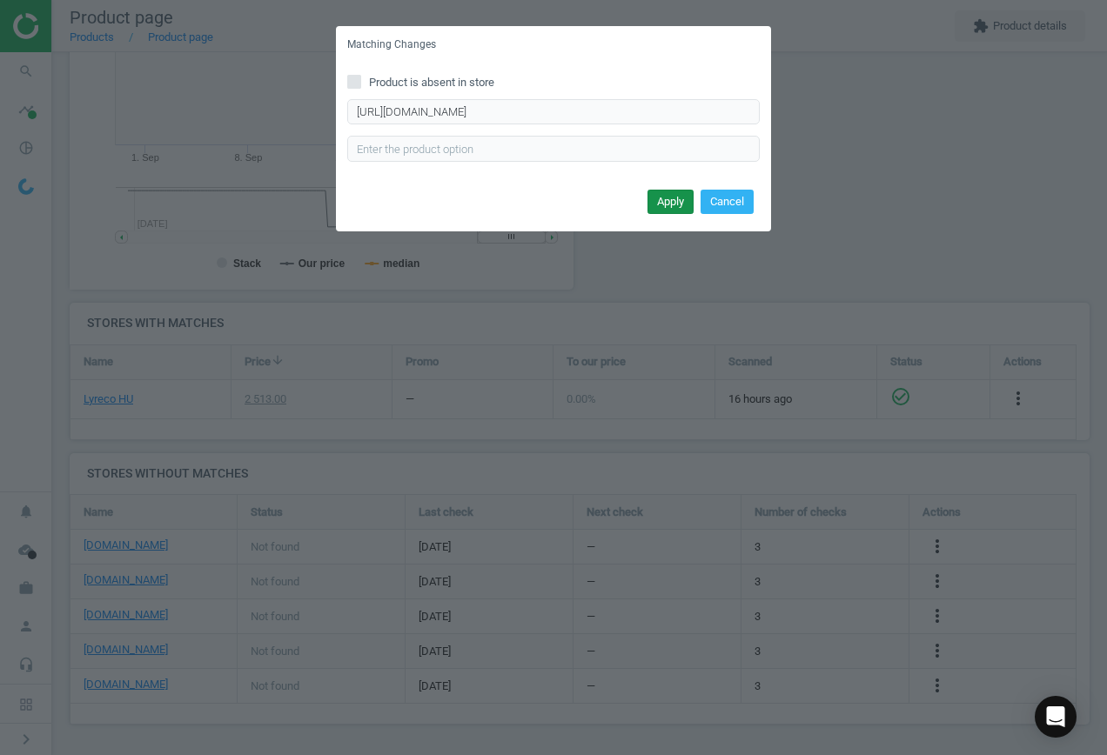
click at [654, 207] on button "Apply" at bounding box center [671, 202] width 46 height 24
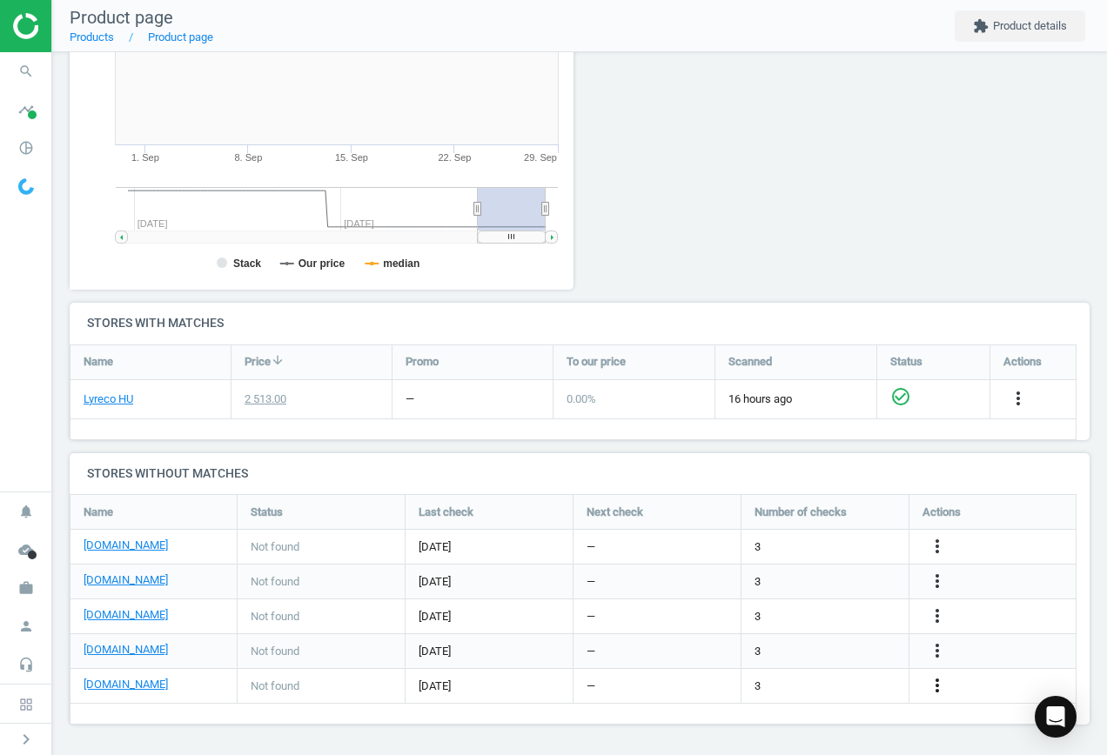
click at [936, 685] on icon "more_vert" at bounding box center [937, 685] width 21 height 21
click at [807, 680] on link "Edit URL/product option" at bounding box center [801, 687] width 238 height 27
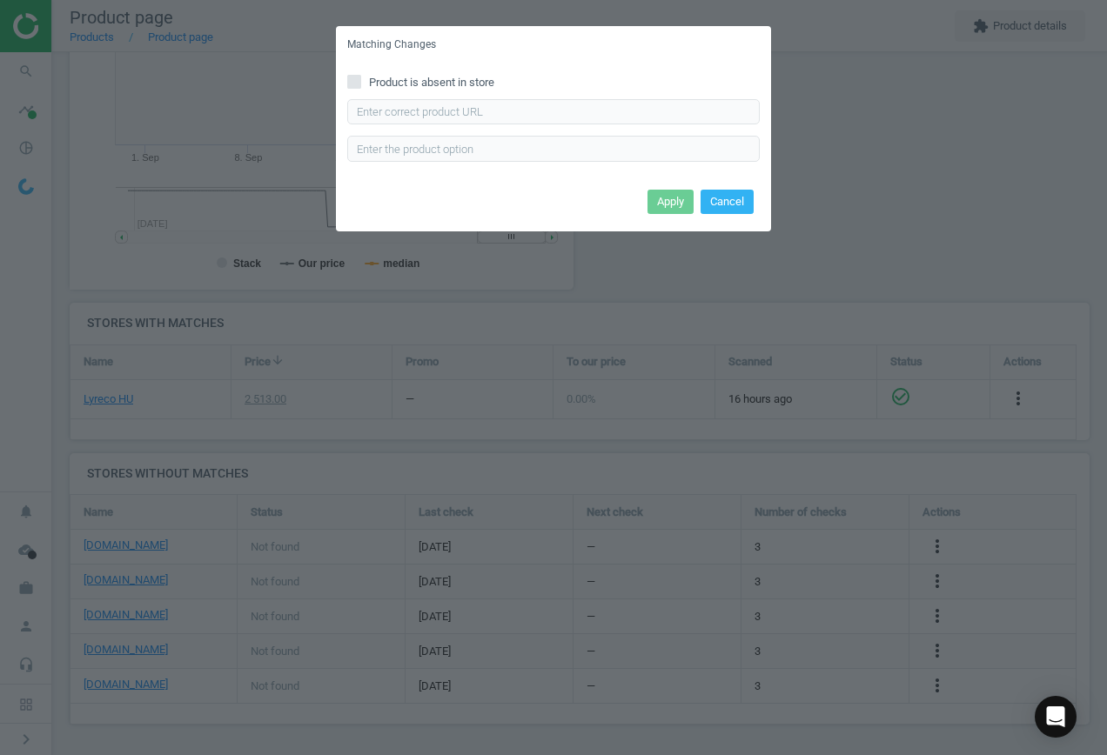
click at [373, 76] on span "Product is absent in store" at bounding box center [432, 83] width 132 height 16
click at [414, 89] on span "Product is absent in store" at bounding box center [432, 83] width 132 height 16
click at [360, 87] on input "Product is absent in store" at bounding box center [354, 81] width 11 height 11
checkbox input "true"
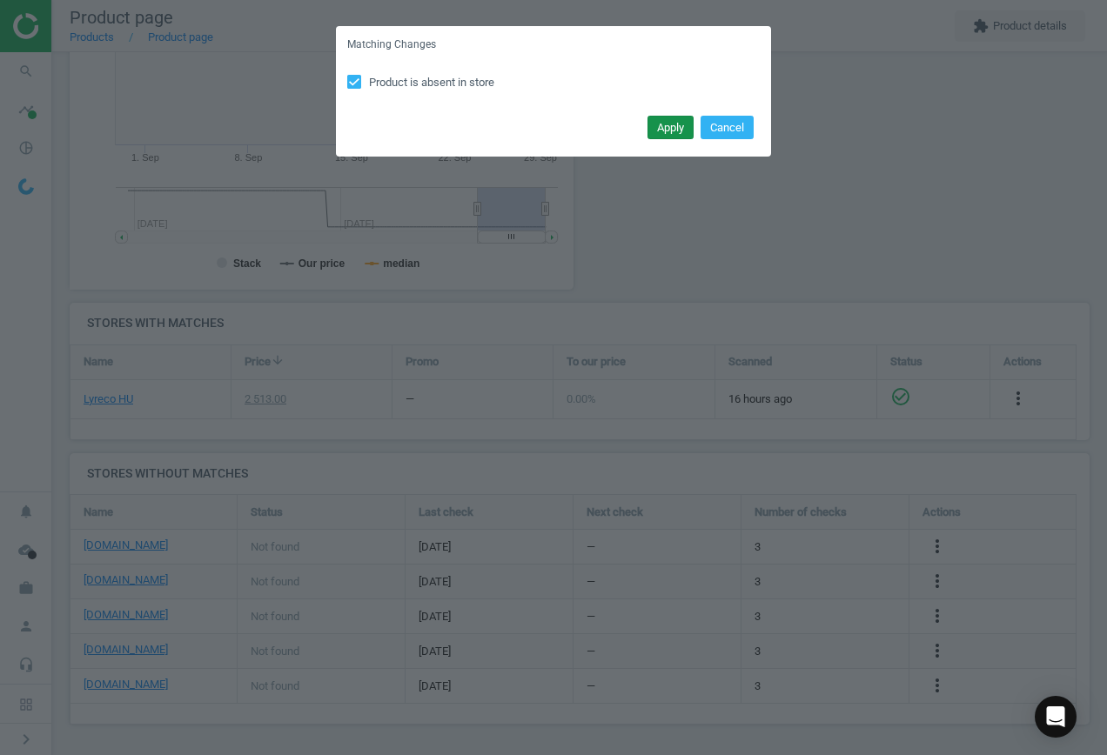
click at [655, 126] on button "Apply" at bounding box center [671, 128] width 46 height 24
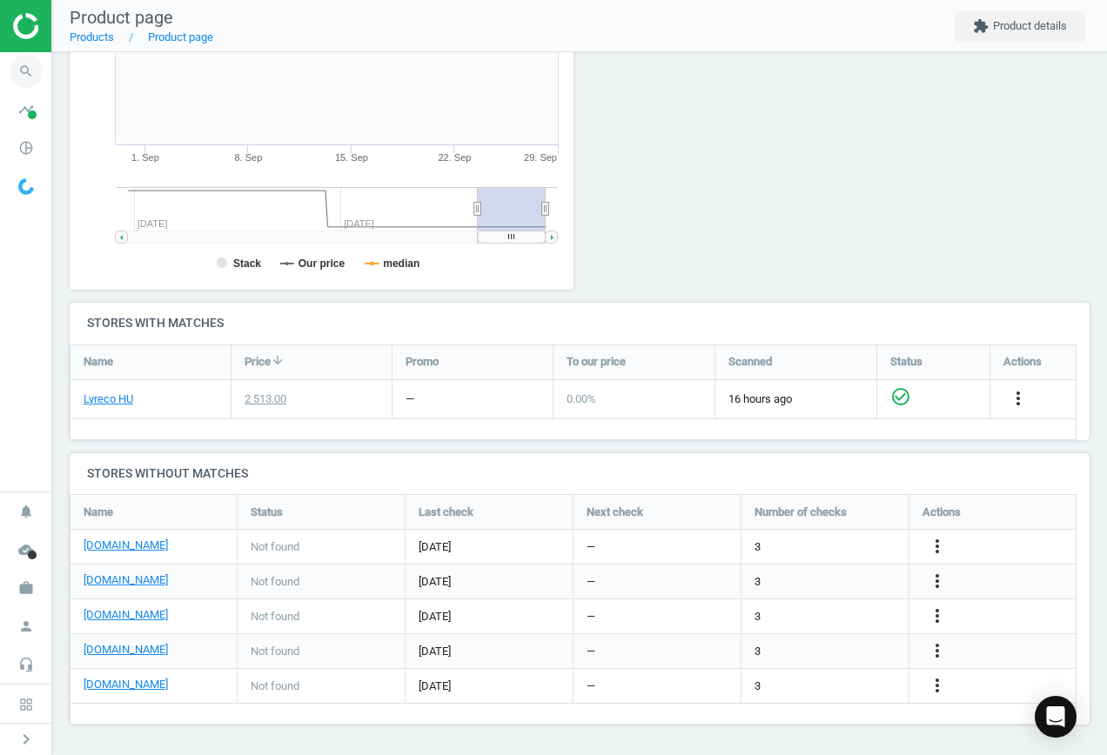
click at [22, 69] on icon "search" at bounding box center [26, 71] width 33 height 33
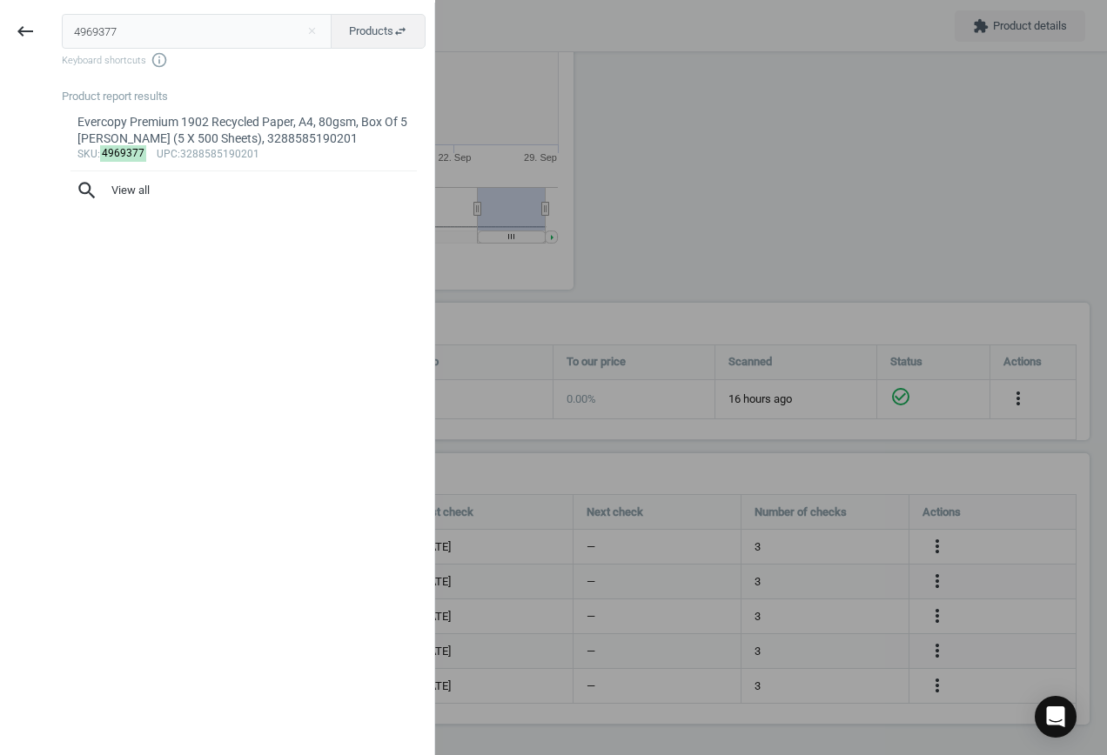
drag, startPoint x: 137, startPoint y: 24, endPoint x: -182, endPoint y: 24, distance: 318.6
click at [0, 24] on html "Group 2 Created with Sketch. ic/cloud_download/grey600 Created with Sketch. gra…" at bounding box center [553, 377] width 1107 height 755
type input "10200681"
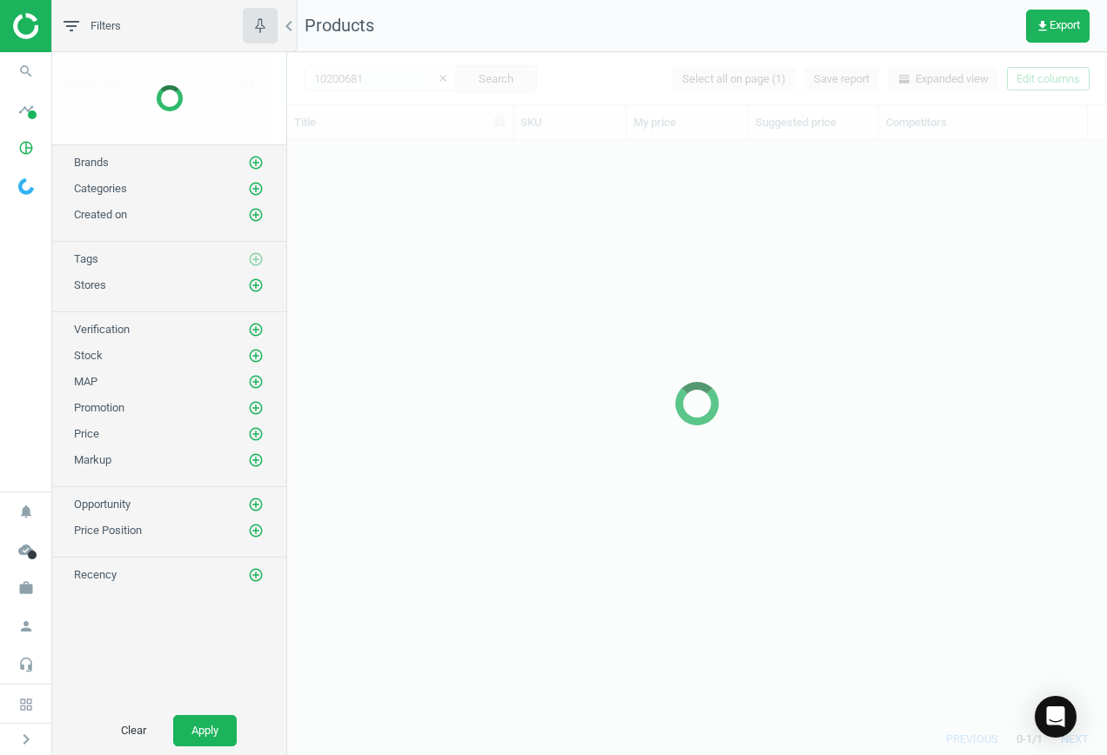
scroll to position [556, 807]
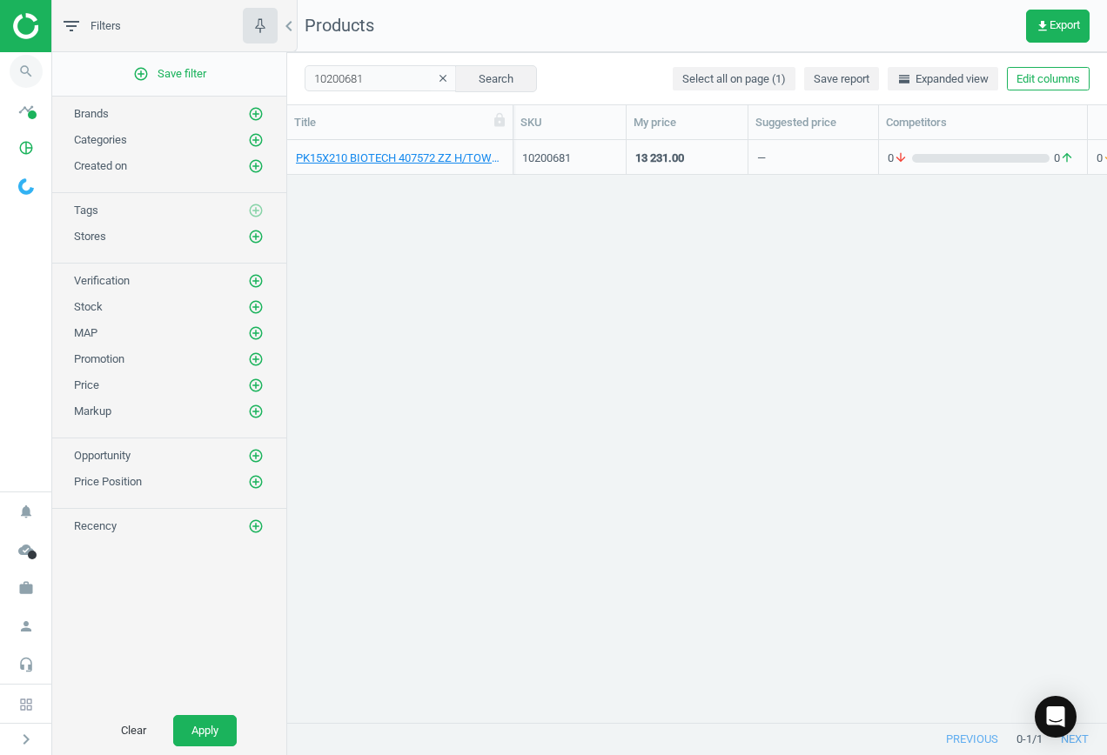
click at [18, 72] on icon "search" at bounding box center [26, 71] width 33 height 33
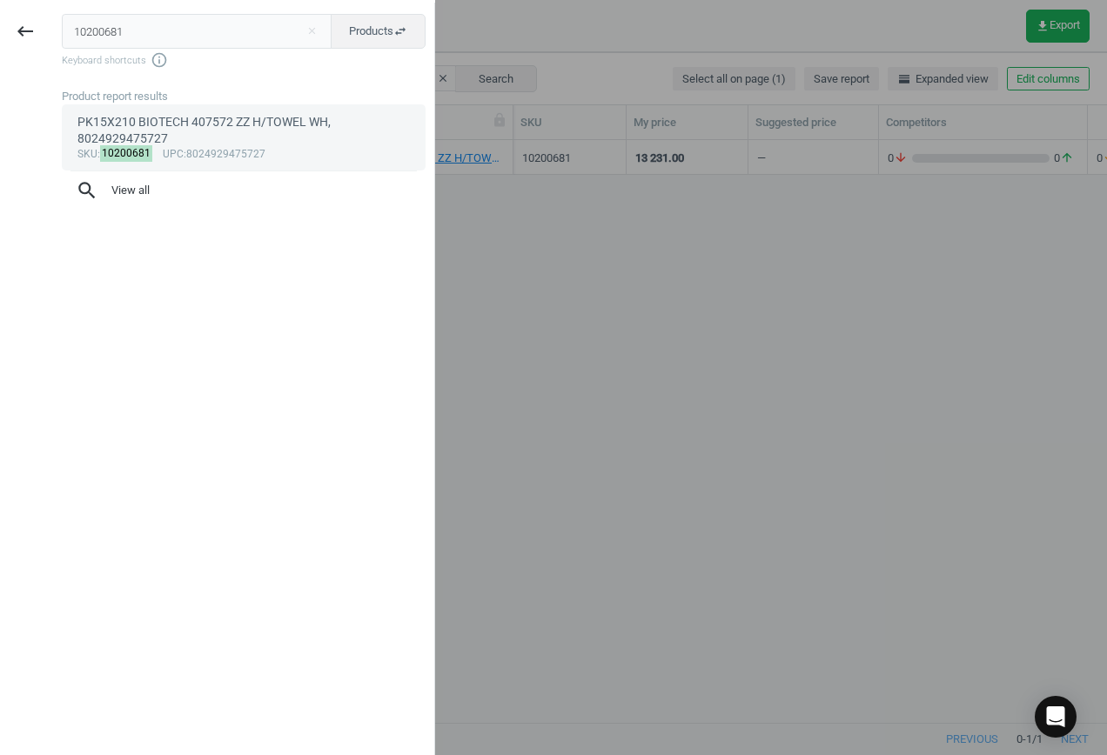
click at [171, 151] on span "upc" at bounding box center [173, 154] width 21 height 12
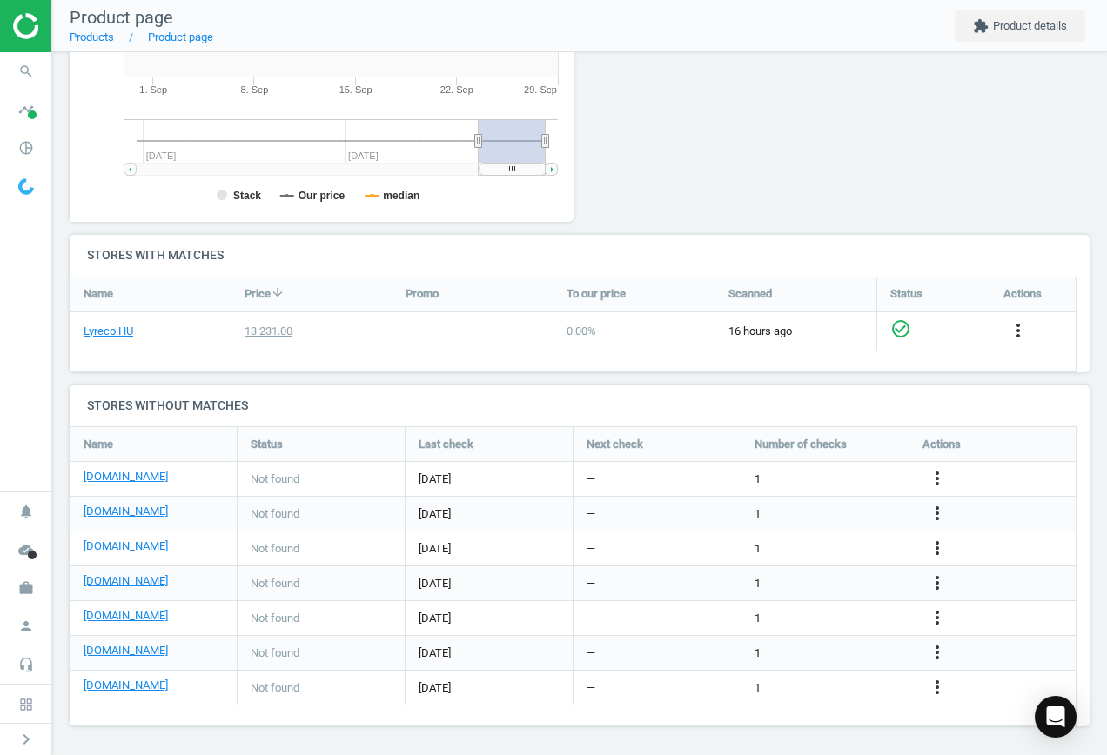
scroll to position [407, 0]
click at [934, 476] on icon "more_vert" at bounding box center [937, 477] width 21 height 21
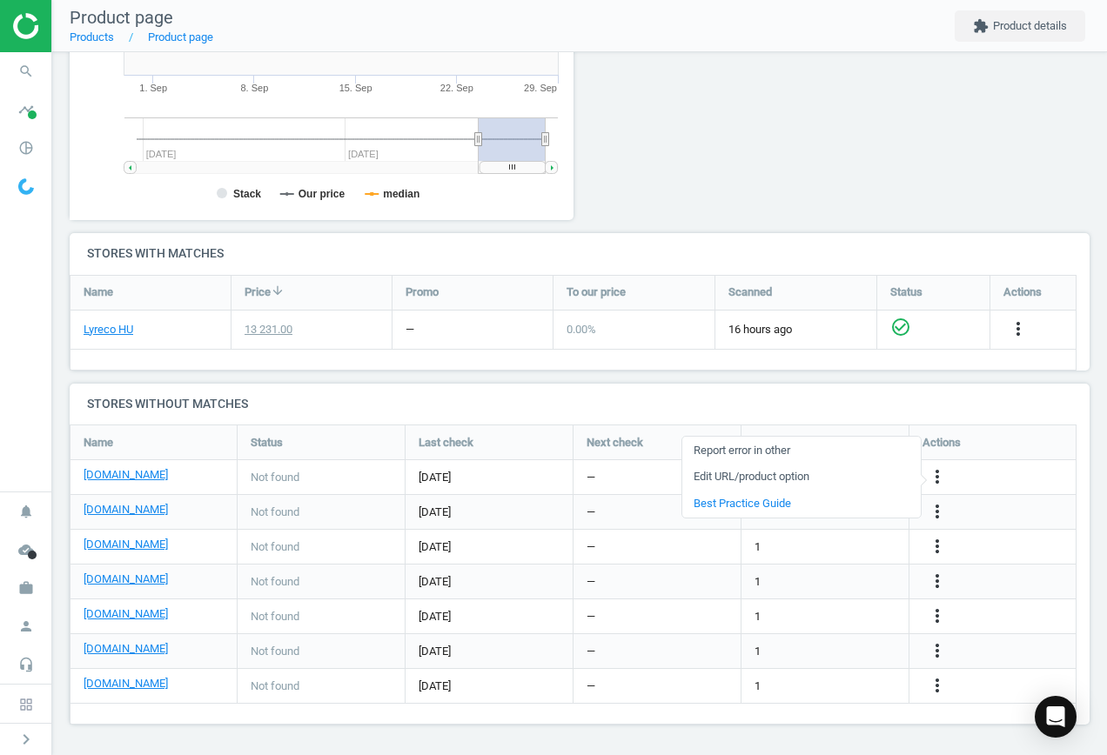
click at [819, 474] on link "Edit URL/product option" at bounding box center [801, 477] width 238 height 27
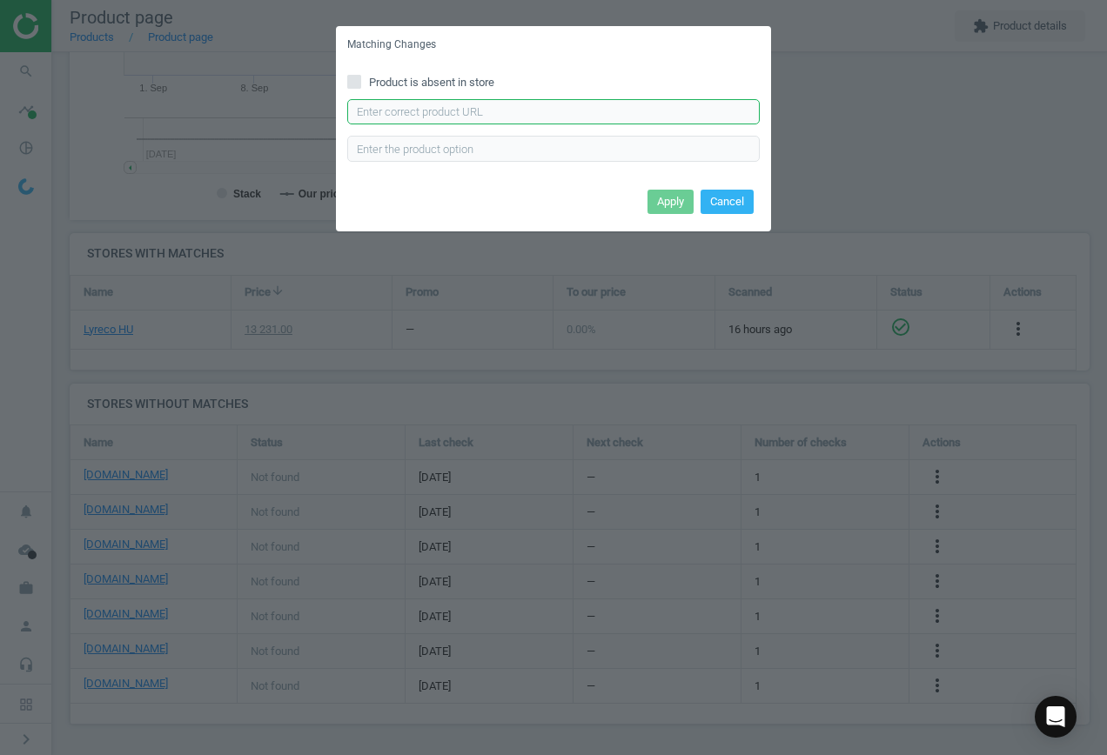
click at [473, 112] on input "text" at bounding box center [553, 112] width 413 height 26
paste input "[URL][DOMAIN_NAME]"
type input "[URL][DOMAIN_NAME]"
click at [675, 209] on button "Apply" at bounding box center [671, 202] width 46 height 24
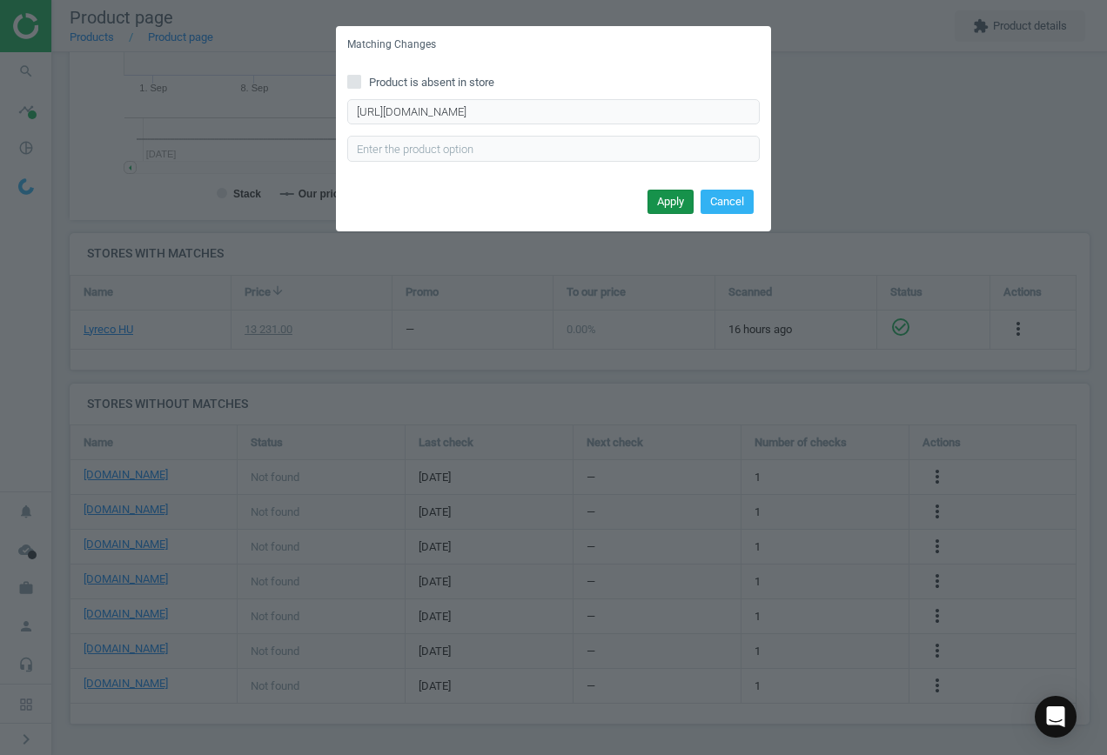
scroll to position [0, 0]
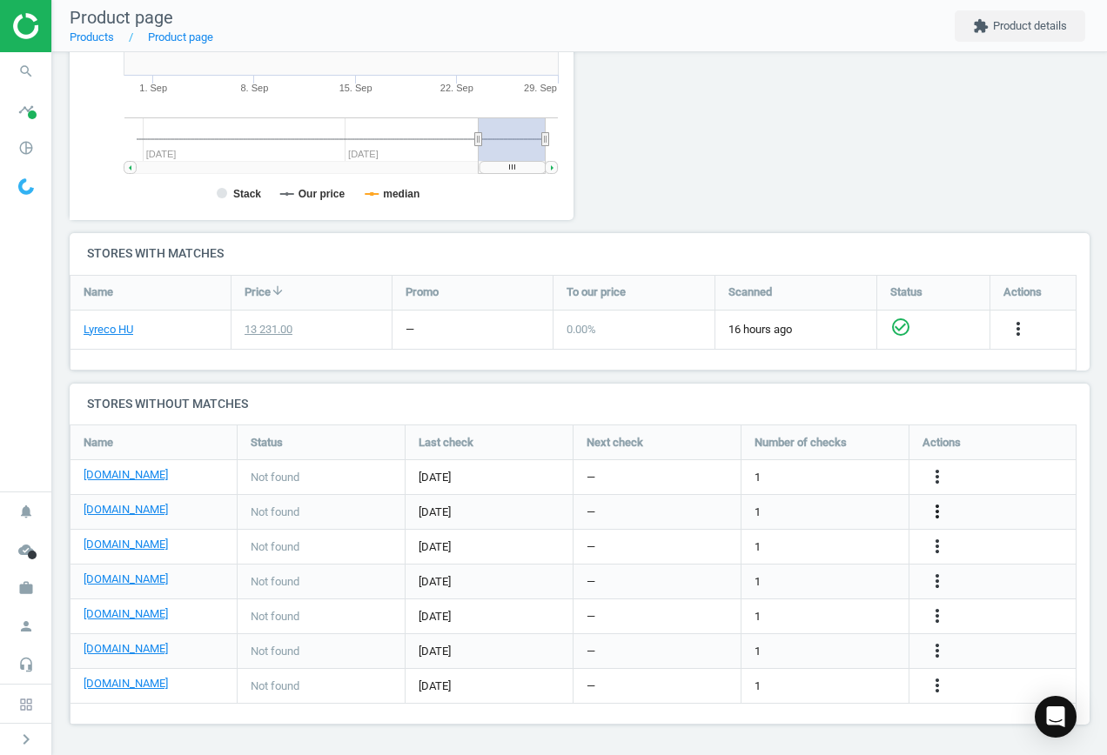
click at [933, 507] on icon "more_vert" at bounding box center [937, 511] width 21 height 21
click at [830, 509] on link "Edit URL/product option" at bounding box center [801, 512] width 238 height 27
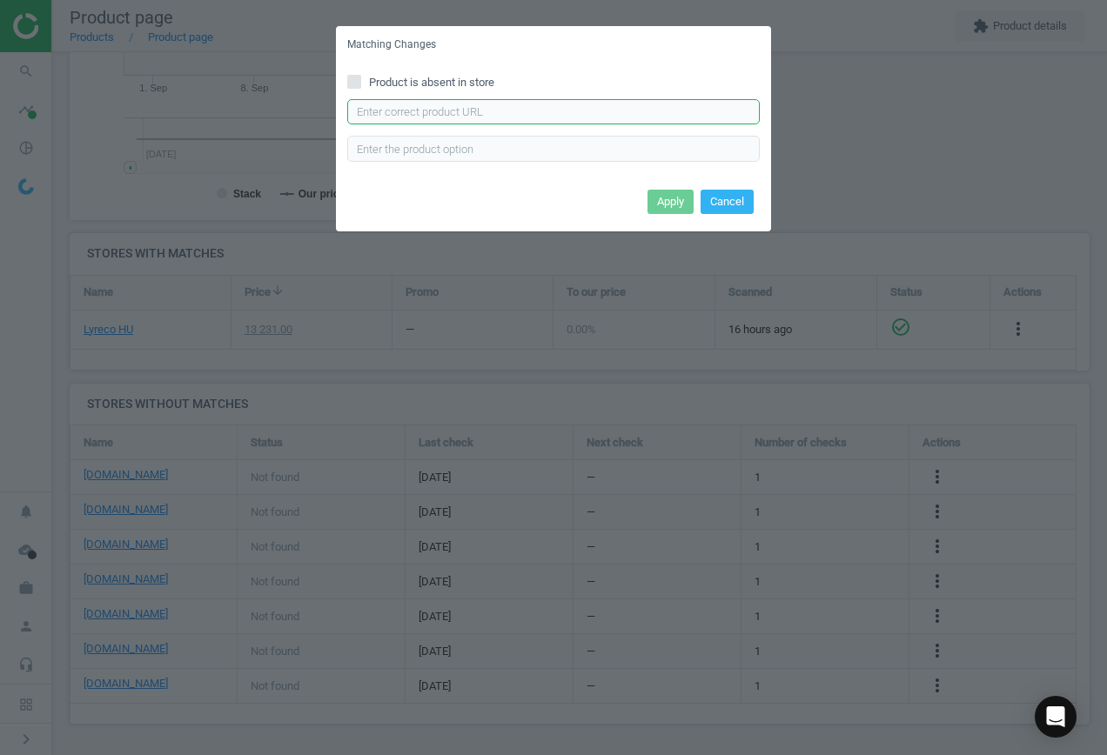
drag, startPoint x: 591, startPoint y: 102, endPoint x: 606, endPoint y: 117, distance: 20.9
click at [590, 102] on input "text" at bounding box center [553, 112] width 413 height 26
paste input "[URL][DOMAIN_NAME][PERSON_NAME]"
type input "[URL][DOMAIN_NAME][PERSON_NAME]"
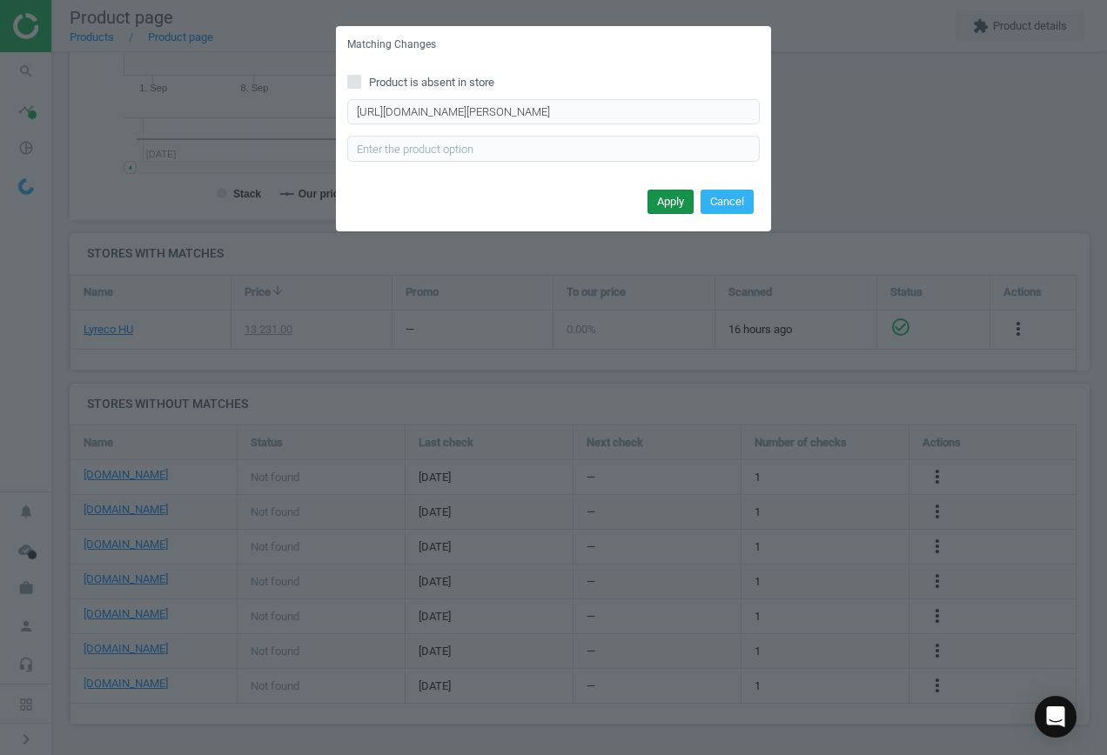
click at [659, 205] on button "Apply" at bounding box center [671, 202] width 46 height 24
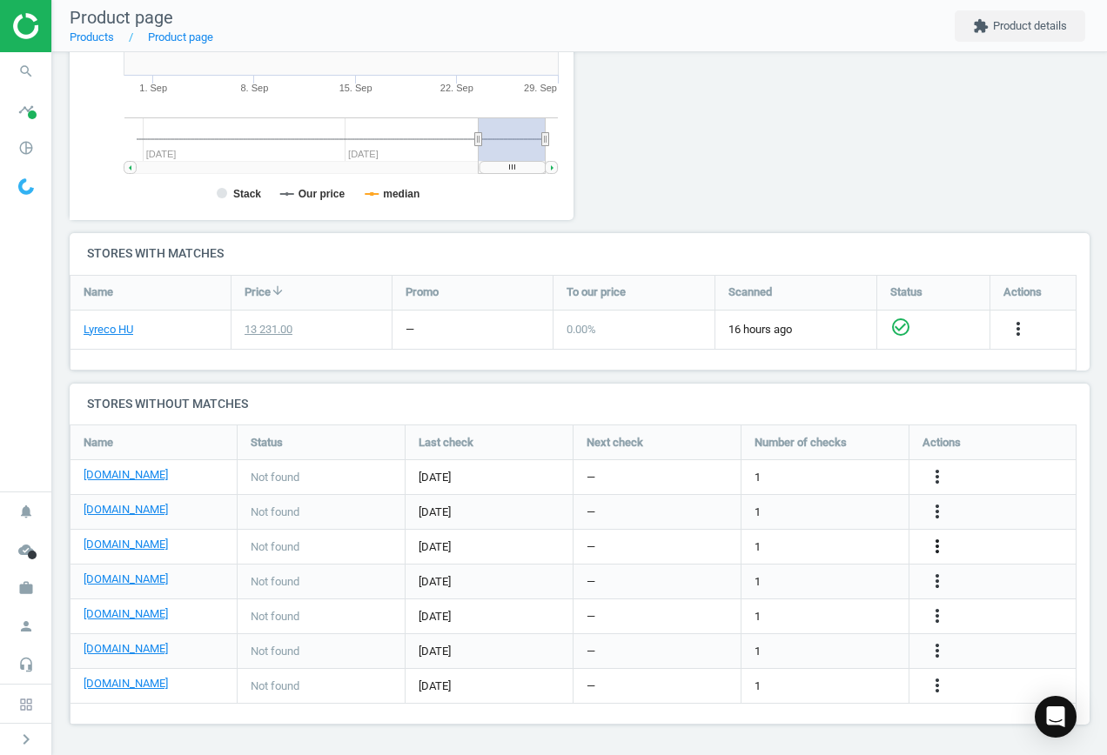
click at [937, 541] on icon "more_vert" at bounding box center [937, 546] width 21 height 21
click at [850, 549] on link "Edit URL/product option" at bounding box center [801, 547] width 238 height 27
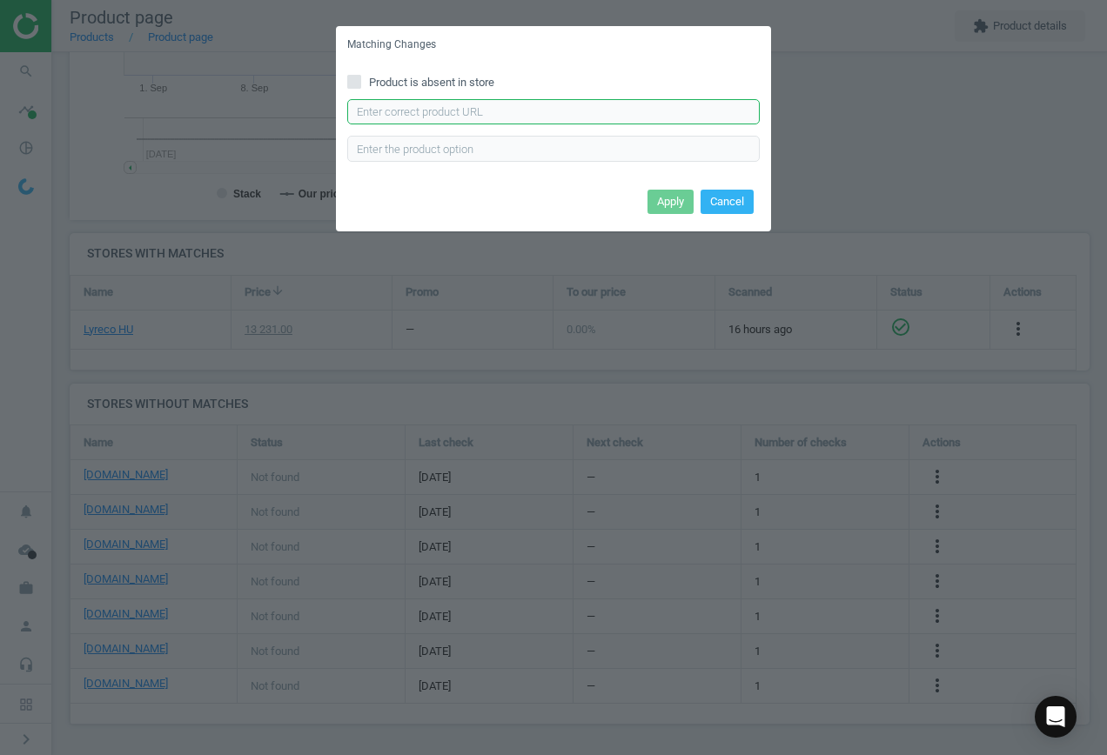
drag, startPoint x: 496, startPoint y: 118, endPoint x: 515, endPoint y: 125, distance: 20.4
click at [498, 116] on input "text" at bounding box center [553, 112] width 413 height 26
paste input "[URL][DOMAIN_NAME]"
type input "[URL][DOMAIN_NAME]"
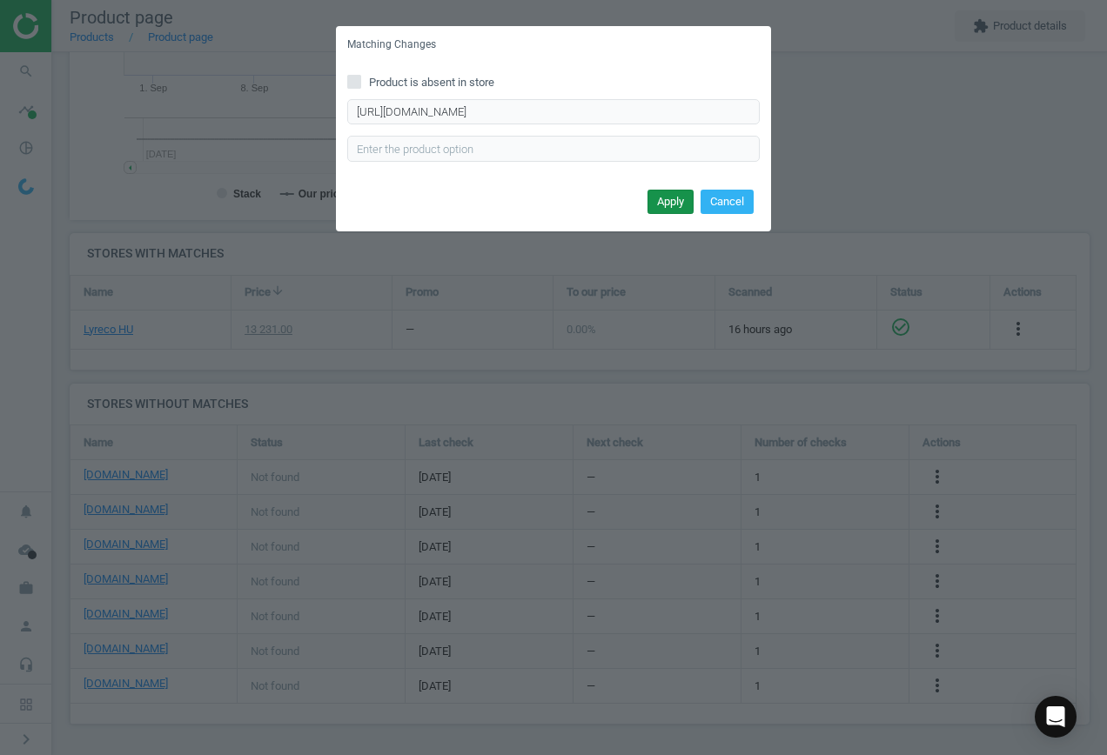
scroll to position [0, 0]
click at [669, 199] on button "Apply" at bounding box center [671, 202] width 46 height 24
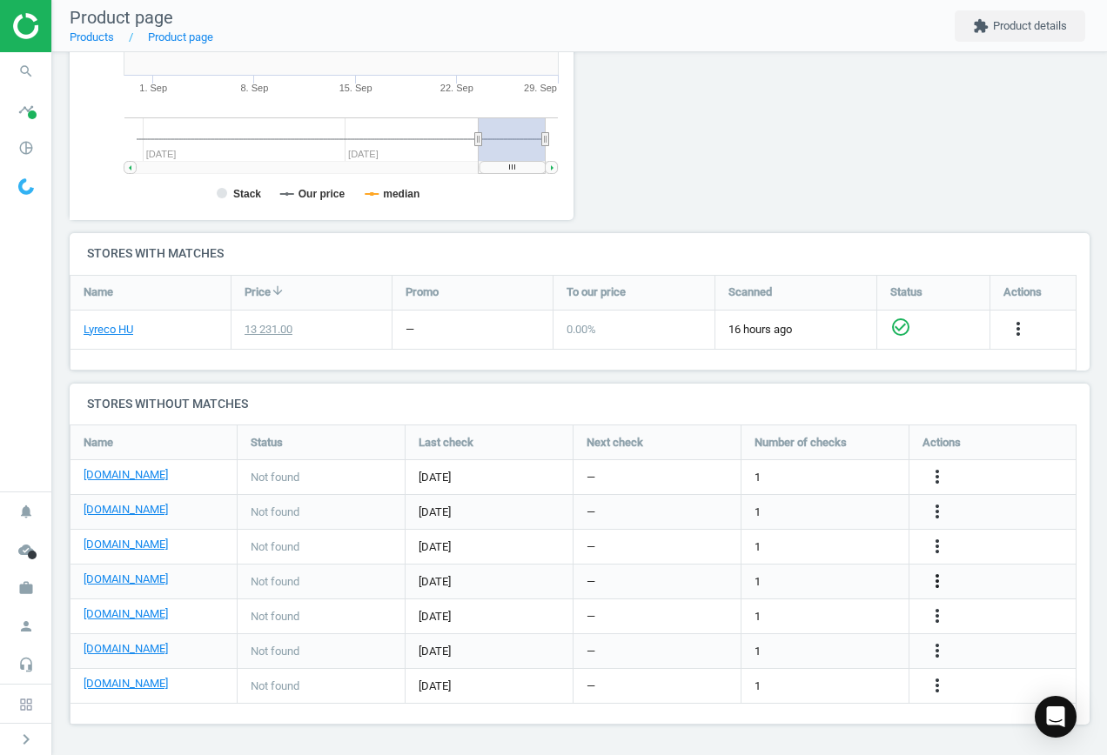
click at [937, 586] on icon "more_vert" at bounding box center [937, 581] width 21 height 21
click at [803, 582] on link "Edit URL/product option" at bounding box center [801, 581] width 238 height 27
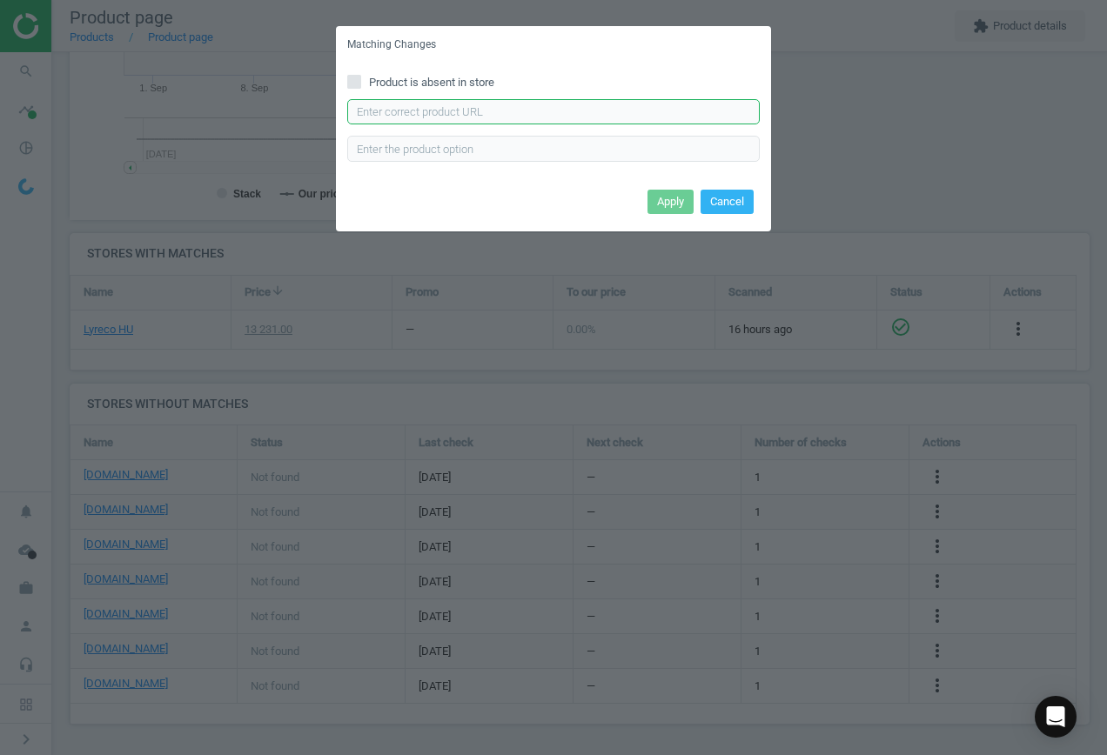
drag, startPoint x: 511, startPoint y: 124, endPoint x: 521, endPoint y: 123, distance: 10.5
click at [511, 123] on input "text" at bounding box center [553, 112] width 413 height 26
paste input "[URL][DOMAIN_NAME][PERSON_NAME]"
type input "[URL][DOMAIN_NAME][PERSON_NAME]"
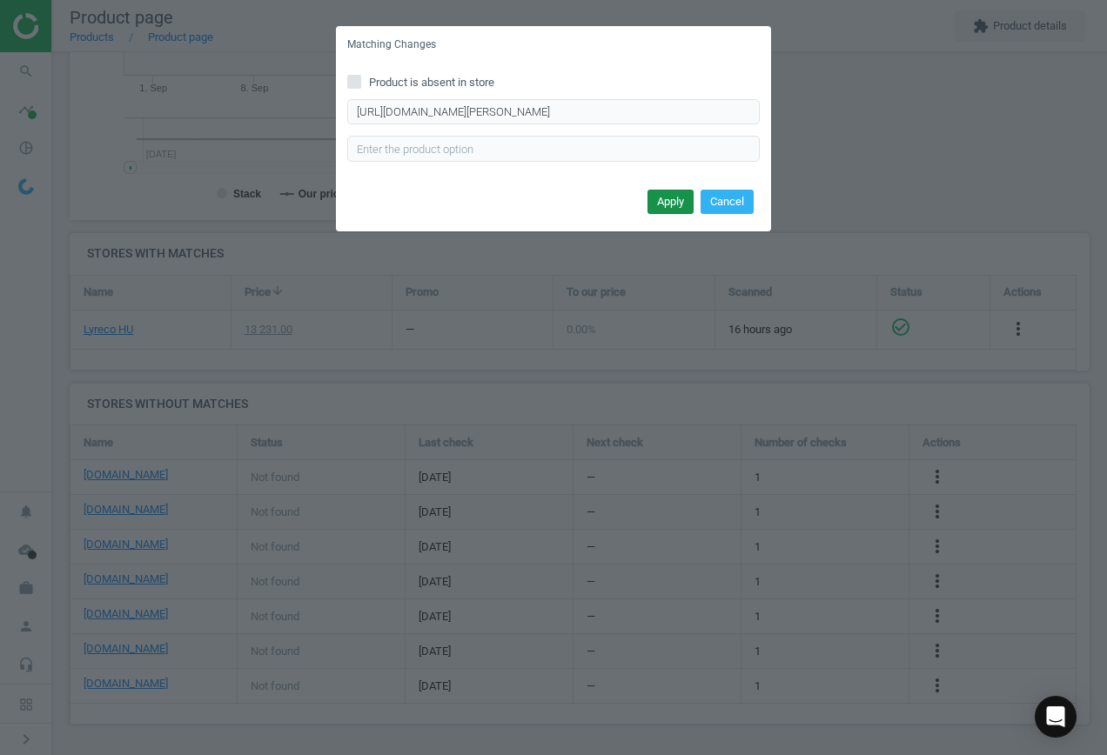
click at [661, 209] on button "Apply" at bounding box center [671, 202] width 46 height 24
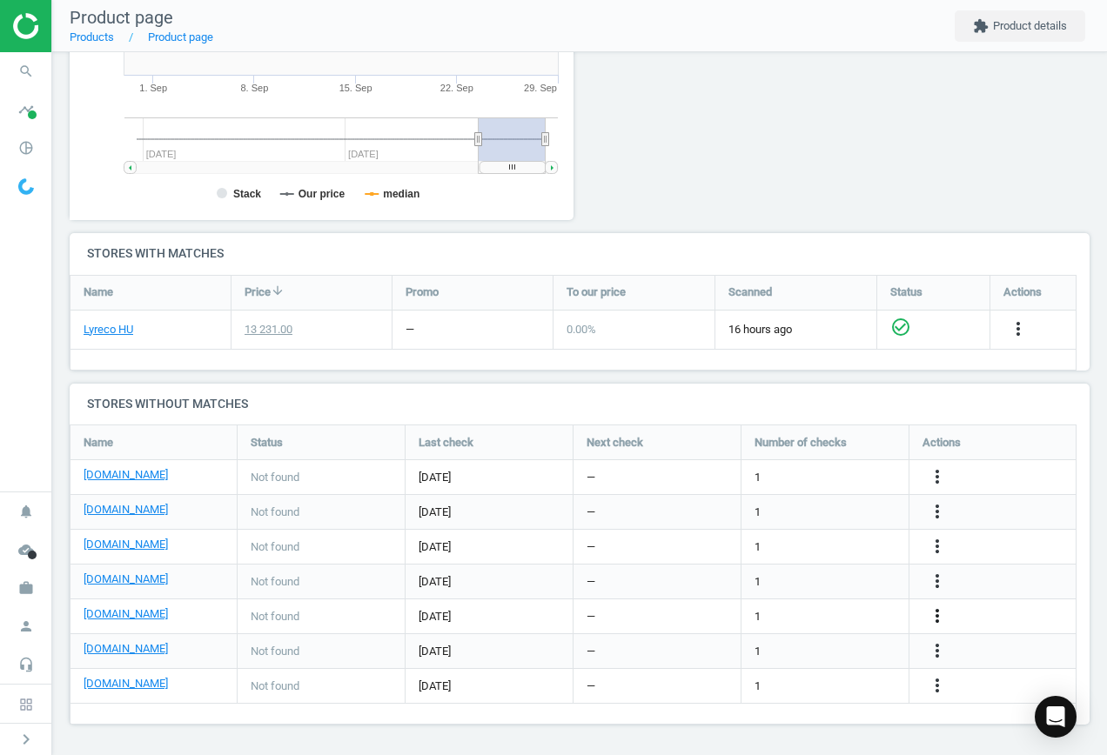
click at [935, 620] on icon "more_vert" at bounding box center [937, 616] width 21 height 21
click at [804, 612] on link "Edit URL/product option" at bounding box center [801, 616] width 238 height 27
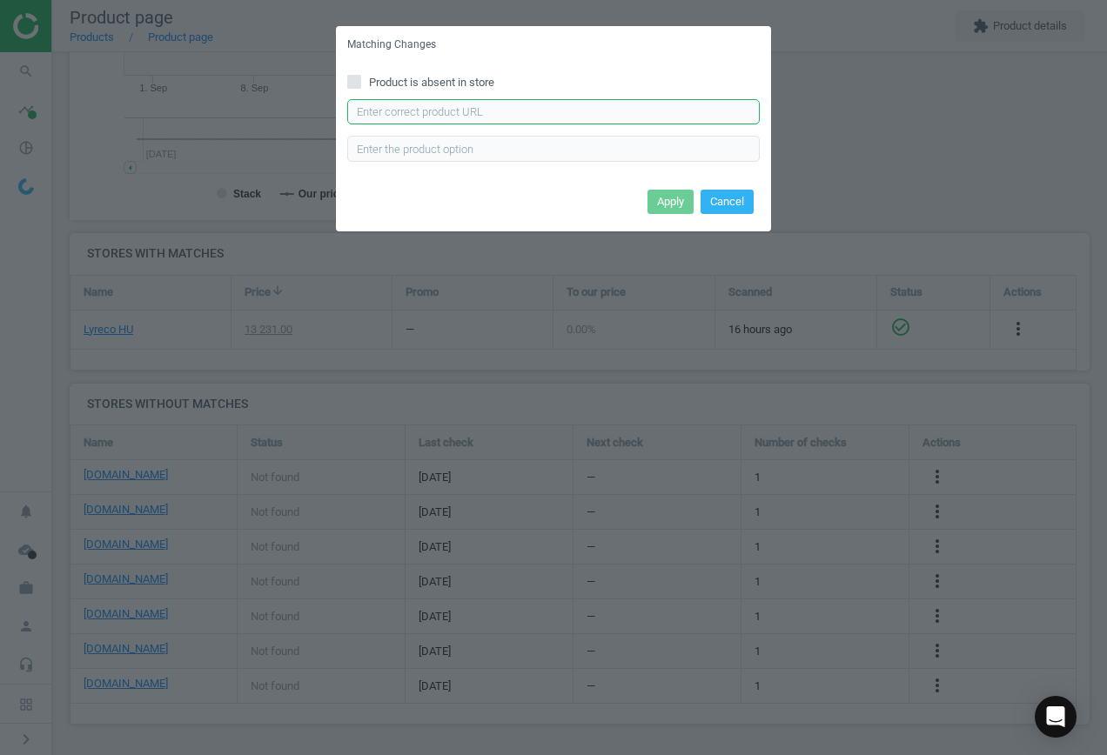
click at [500, 118] on input "text" at bounding box center [553, 112] width 413 height 26
paste input "[URL][DOMAIN_NAME][PERSON_NAME]"
type input "[URL][DOMAIN_NAME][PERSON_NAME]"
click at [663, 205] on button "Apply" at bounding box center [671, 202] width 46 height 24
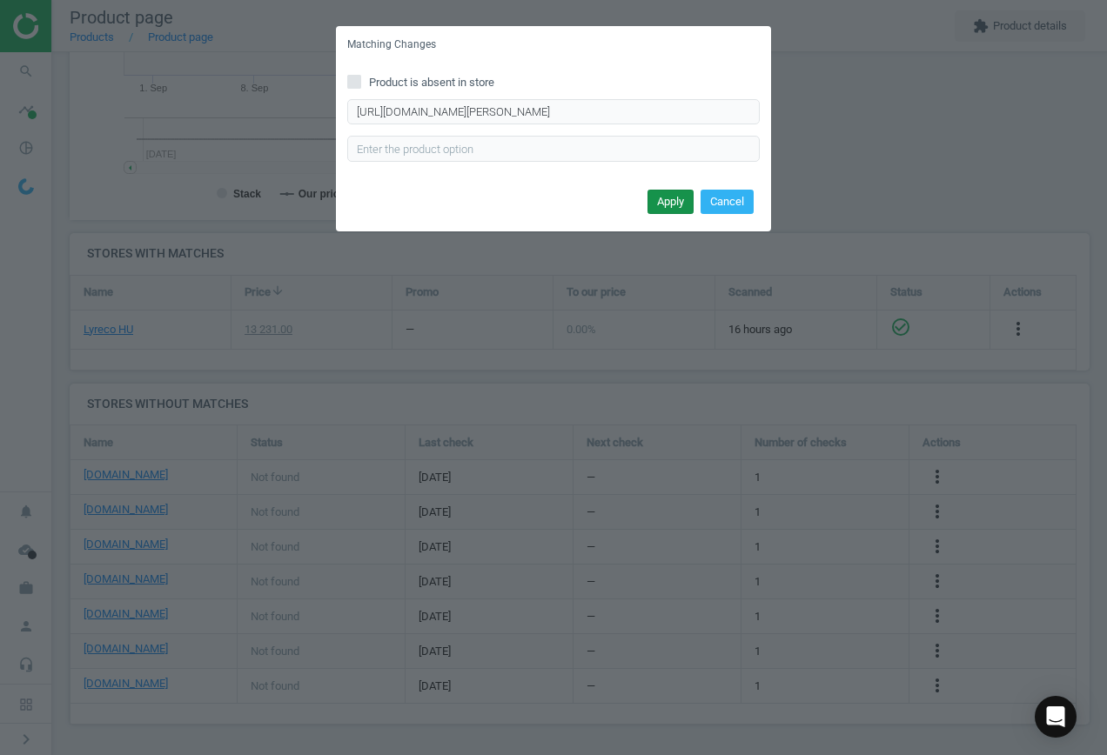
scroll to position [0, 0]
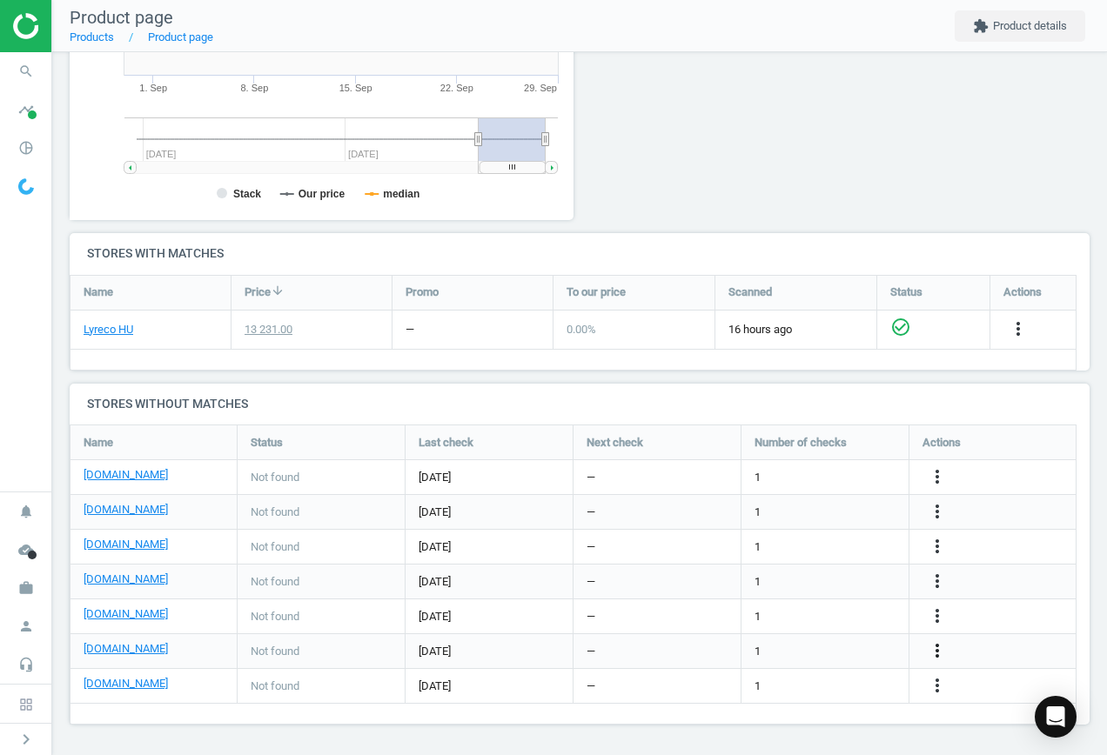
click at [934, 649] on icon "more_vert" at bounding box center [937, 651] width 21 height 21
click at [844, 646] on link "Edit URL/product option" at bounding box center [801, 651] width 238 height 27
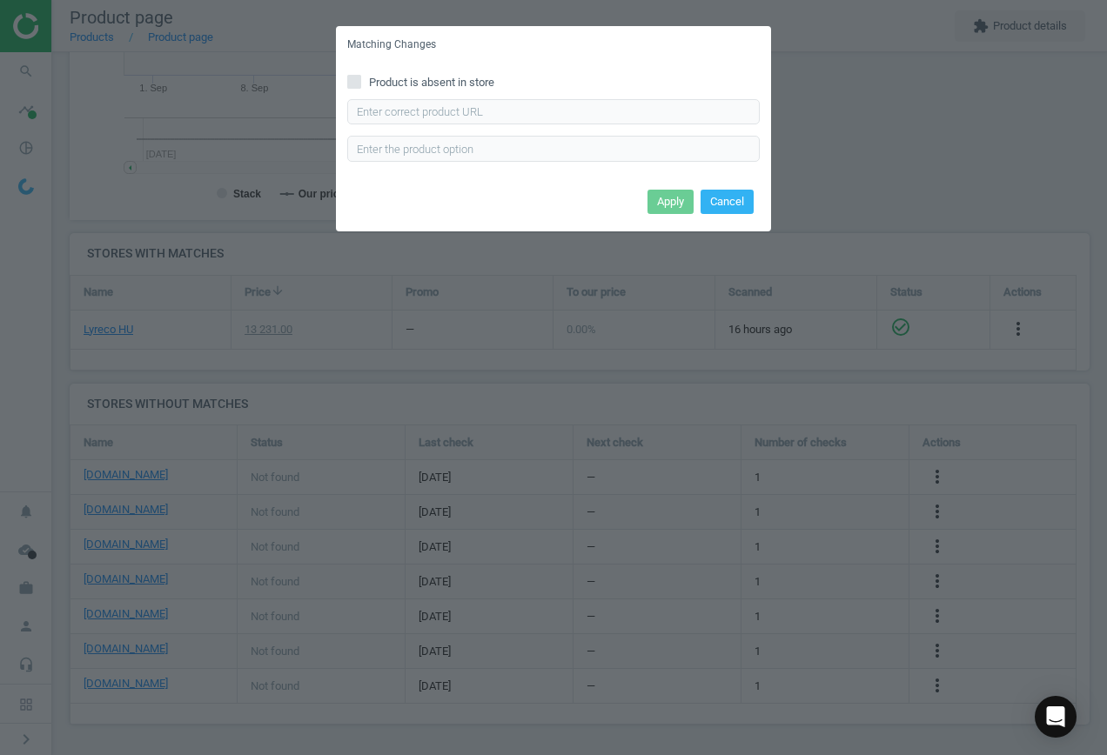
click at [446, 83] on span "Product is absent in store" at bounding box center [432, 83] width 132 height 16
click at [360, 83] on input "Product is absent in store" at bounding box center [354, 81] width 11 height 11
checkbox input "true"
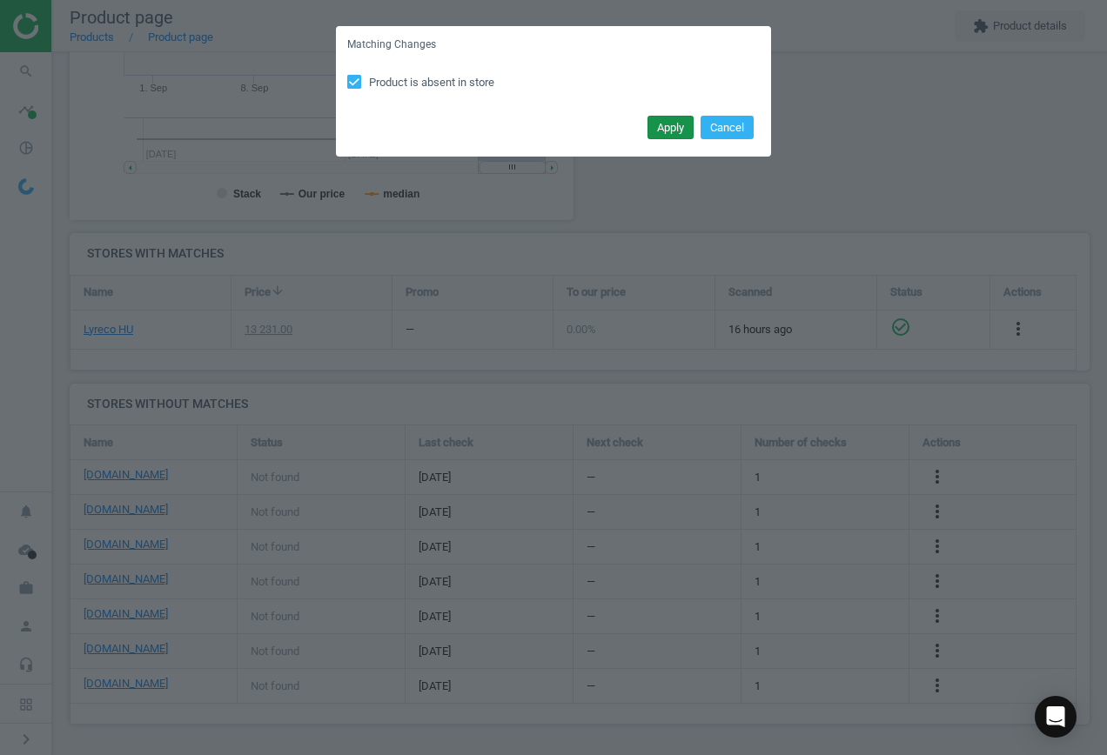
click at [668, 127] on button "Apply" at bounding box center [671, 128] width 46 height 24
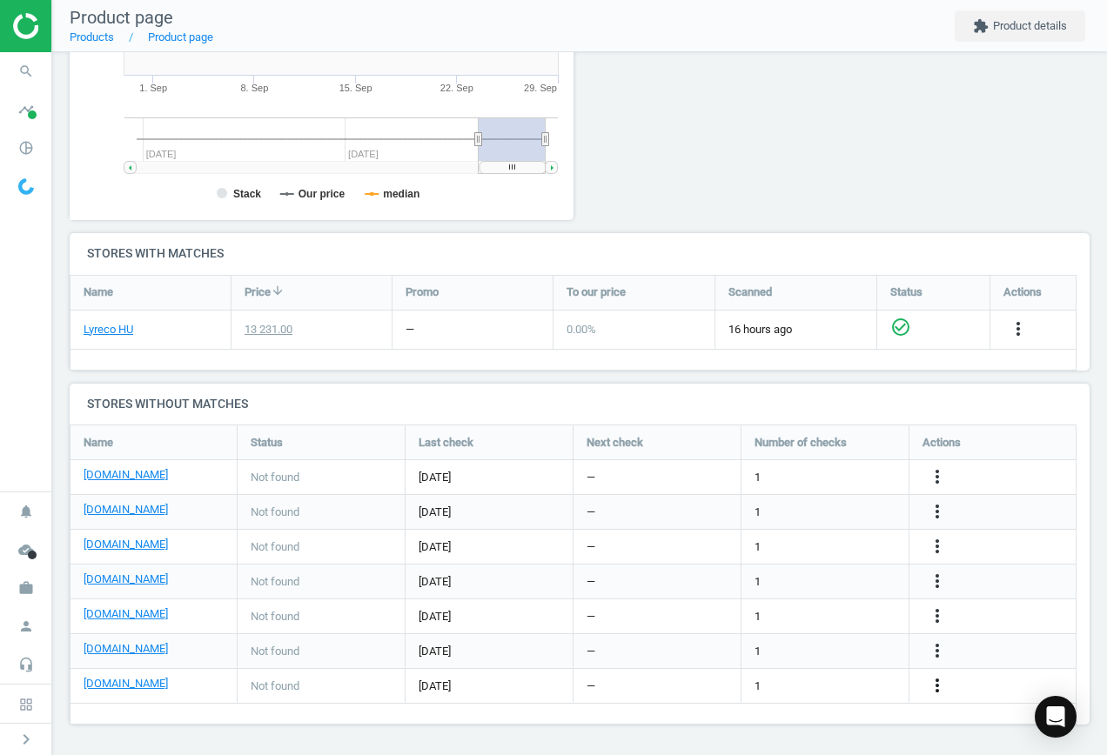
click at [939, 692] on icon "more_vert" at bounding box center [937, 685] width 21 height 21
click at [826, 680] on link "Edit URL/product option" at bounding box center [801, 686] width 238 height 27
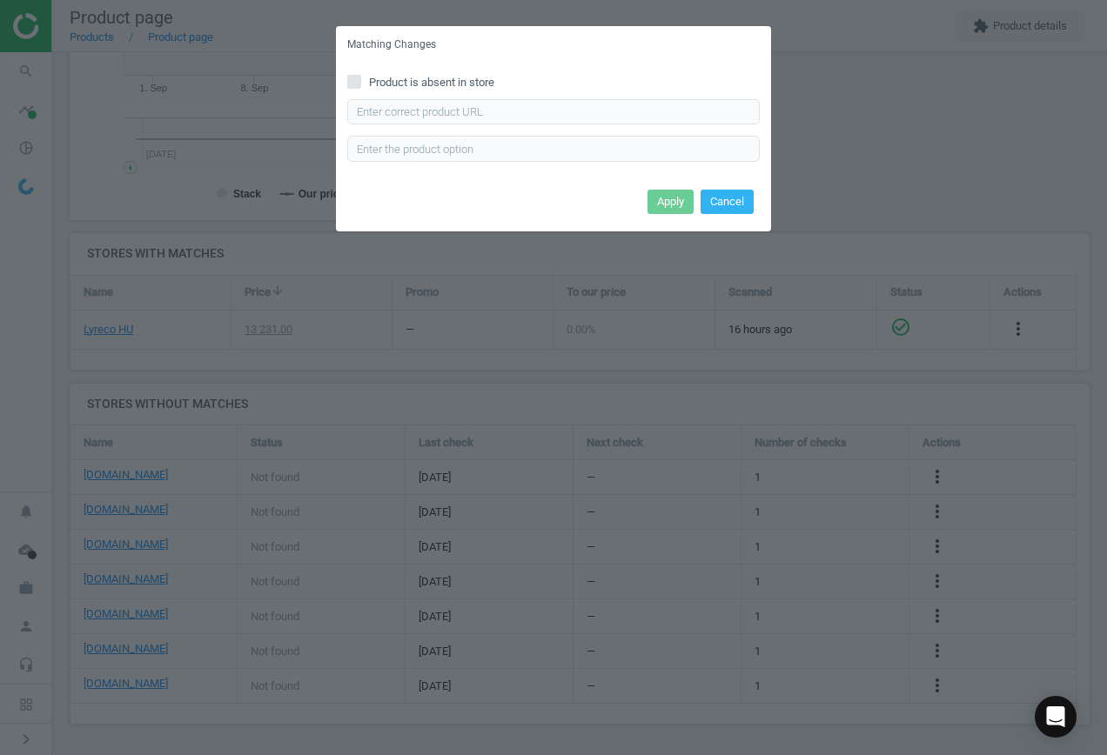
click at [429, 69] on div "Product is absent in store Enter correct product url" at bounding box center [553, 124] width 435 height 121
click at [452, 84] on span "Product is absent in store" at bounding box center [432, 83] width 132 height 16
click at [360, 84] on input "Product is absent in store" at bounding box center [354, 81] width 11 height 11
checkbox input "true"
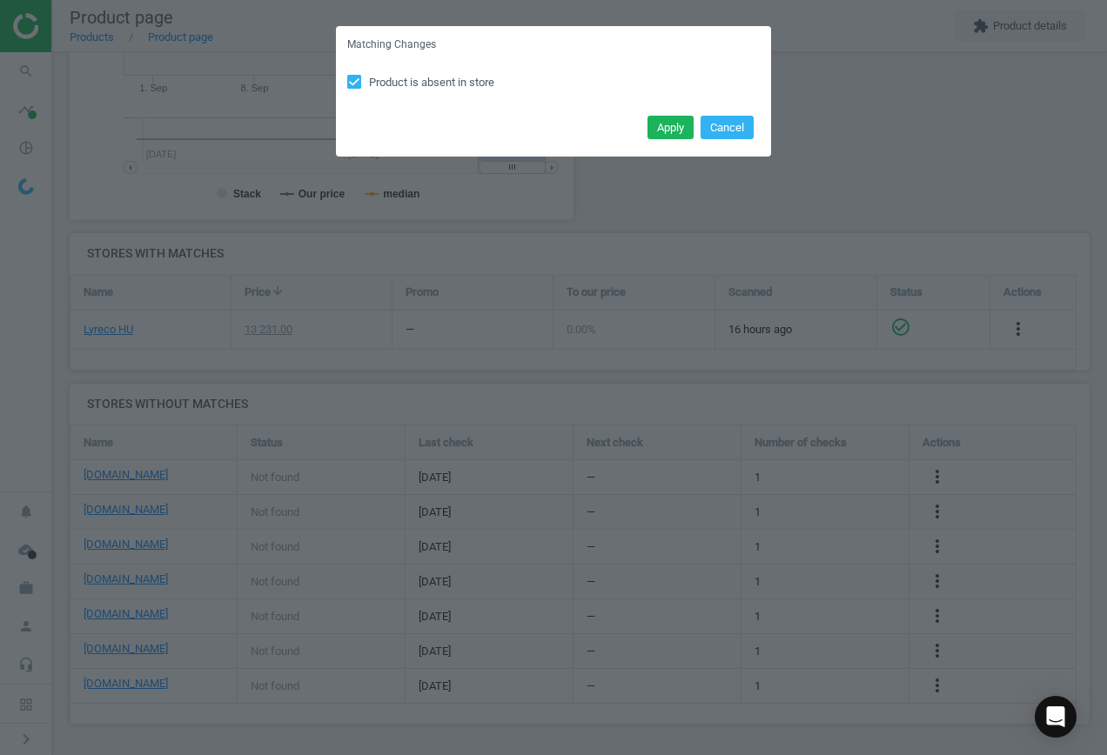
drag, startPoint x: 659, startPoint y: 129, endPoint x: 615, endPoint y: 147, distance: 47.2
click at [660, 129] on button "Apply" at bounding box center [671, 128] width 46 height 24
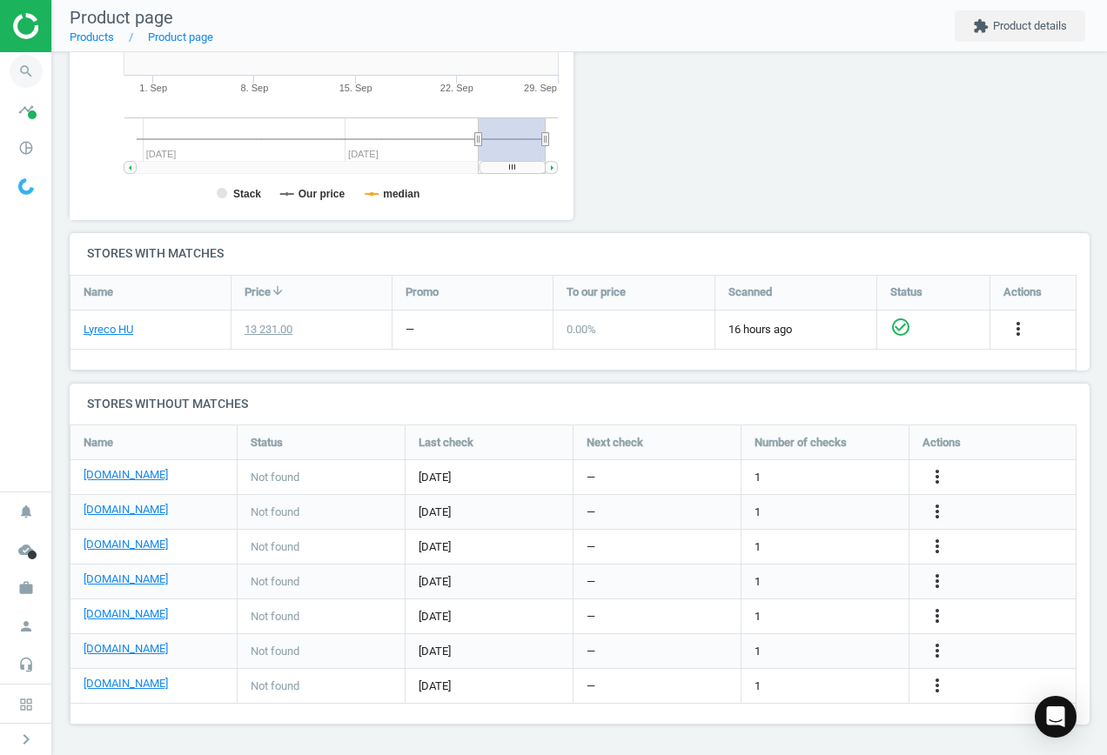
click at [25, 65] on icon "search" at bounding box center [26, 71] width 33 height 33
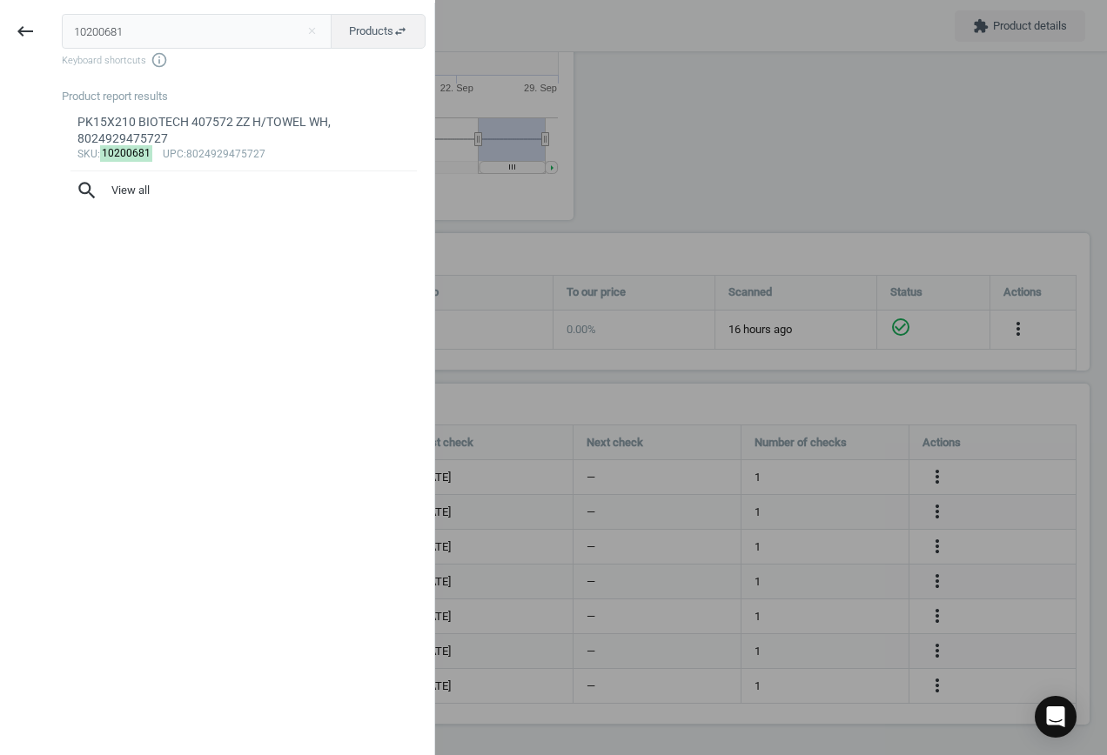
drag, startPoint x: 154, startPoint y: 27, endPoint x: -68, endPoint y: 28, distance: 221.9
click at [0, 28] on html "Group 2 Created with Sketch. ic/cloud_download/grey600 Created with Sketch. gra…" at bounding box center [553, 377] width 1107 height 755
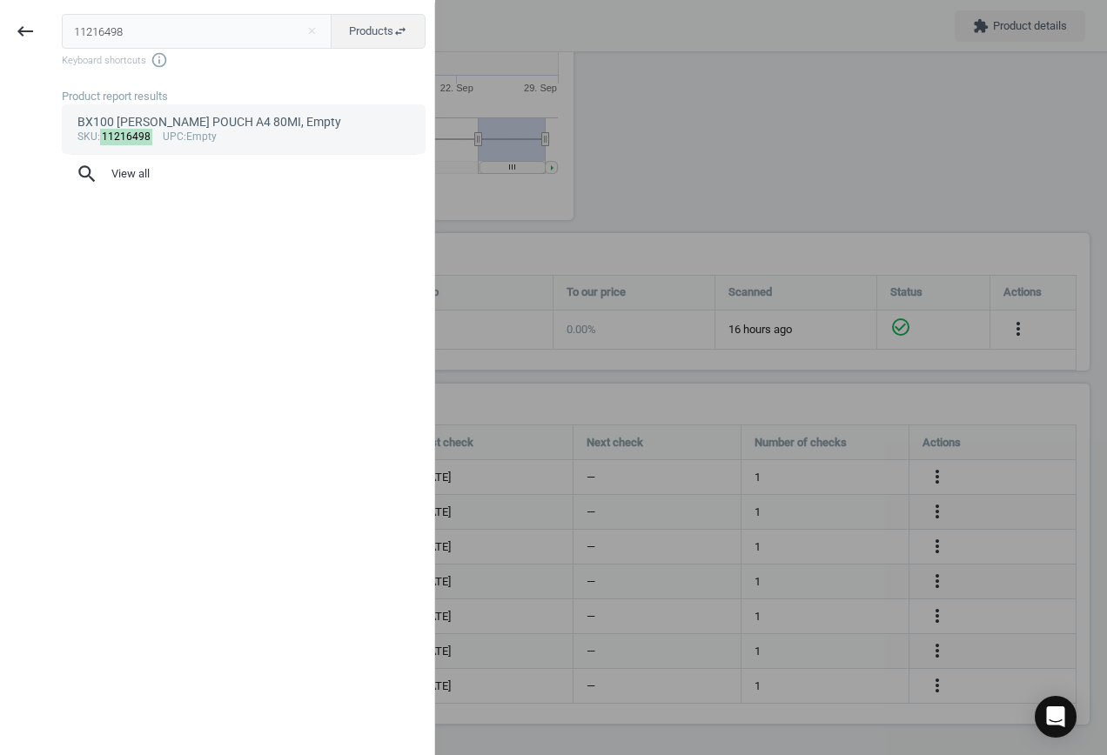
type input "11216498"
click at [233, 129] on div "BX100 [PERSON_NAME] POUCH A4 80MI, Empty" at bounding box center [243, 122] width 333 height 17
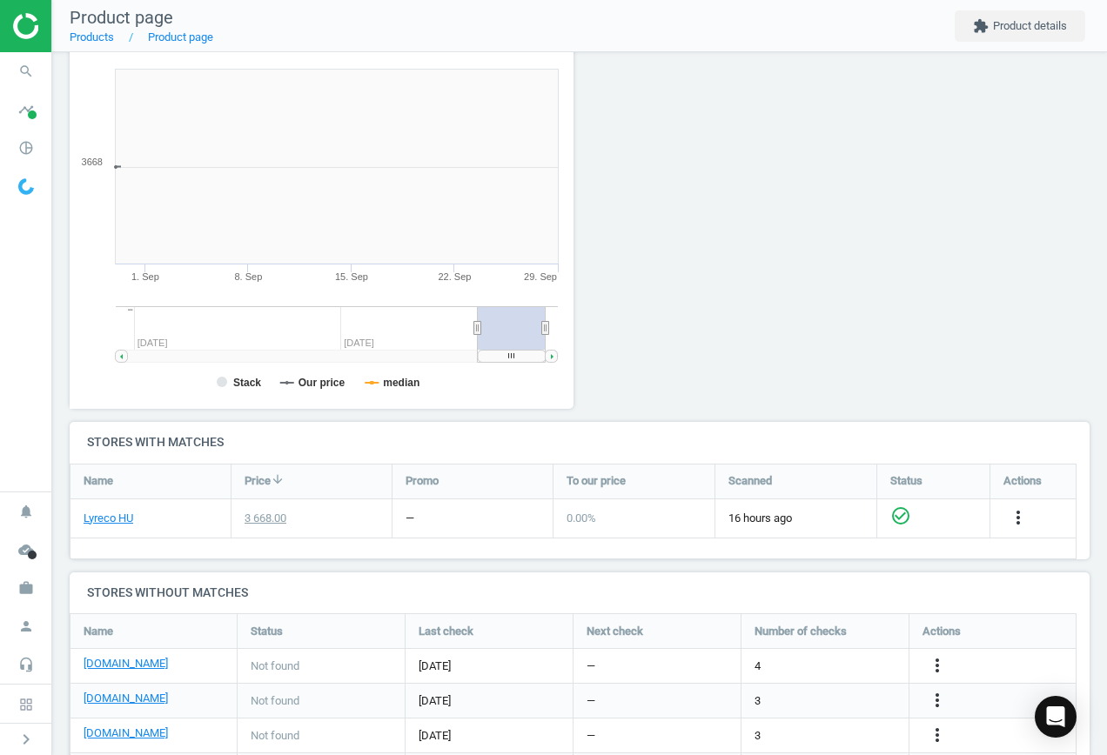
scroll to position [375, 524]
click at [940, 666] on icon "more_vert" at bounding box center [937, 665] width 21 height 21
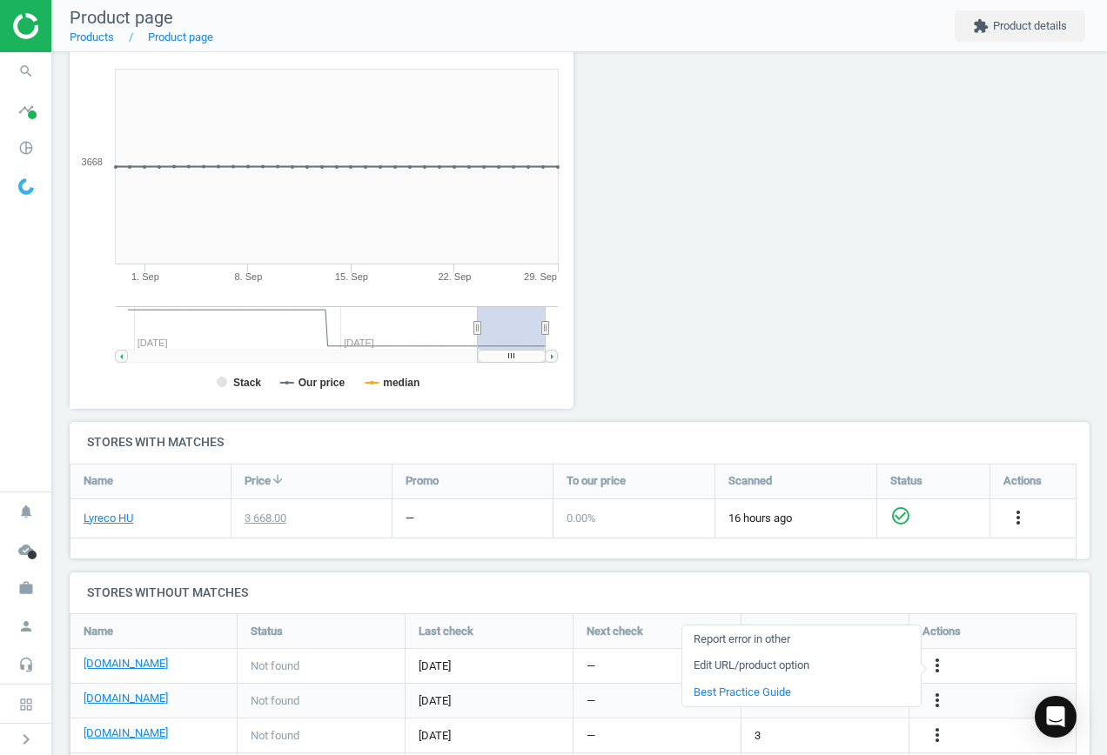
click at [792, 662] on link "Edit URL/product option" at bounding box center [801, 666] width 238 height 27
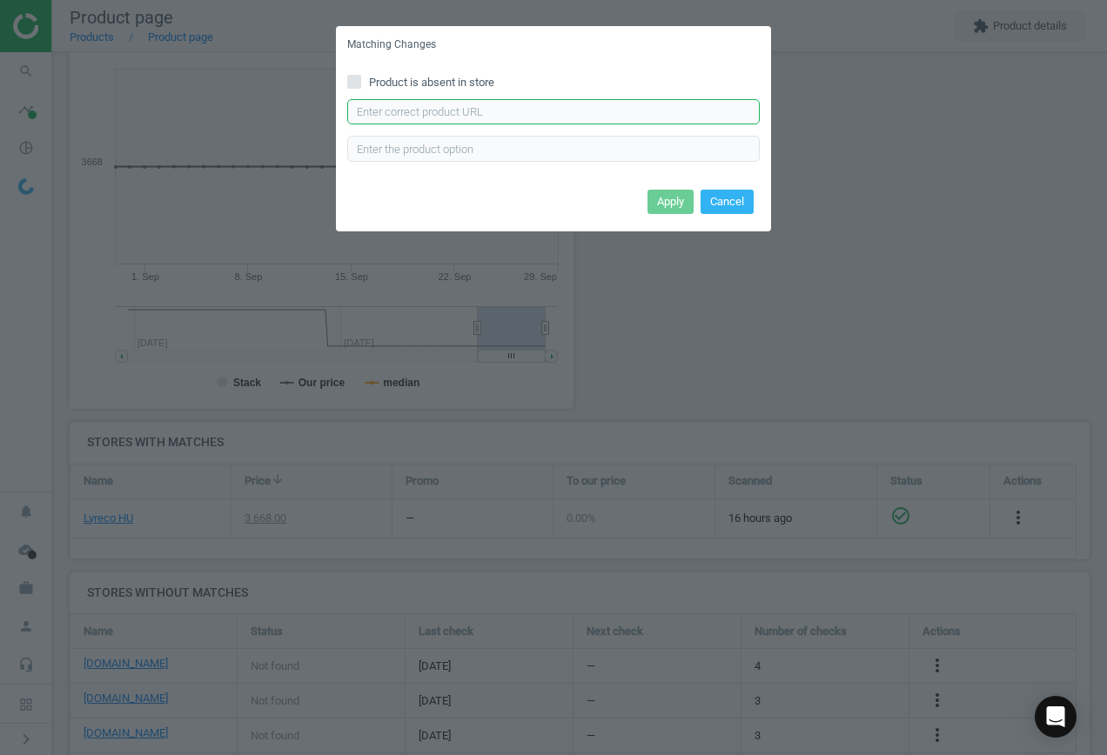
click at [487, 111] on input "text" at bounding box center [553, 112] width 413 height 26
paste input "[URL][DOMAIN_NAME][PERSON_NAME]"
type input "[URL][DOMAIN_NAME][PERSON_NAME]"
click at [667, 206] on button "Apply" at bounding box center [671, 202] width 46 height 24
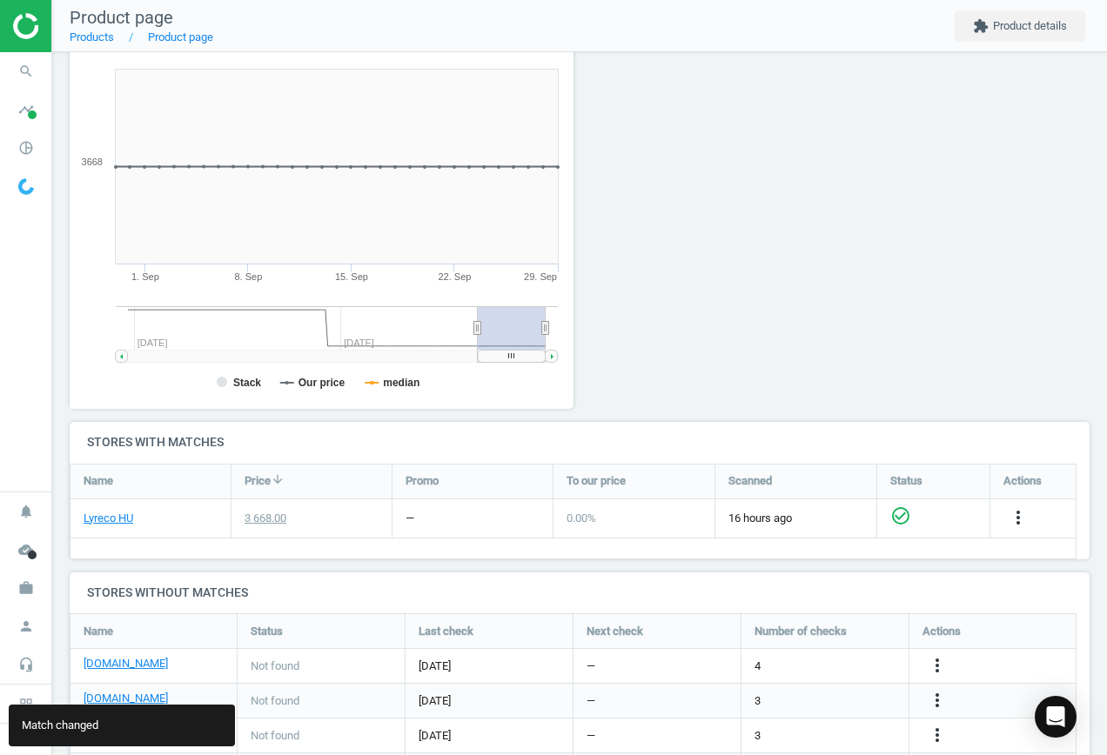
scroll to position [303, 0]
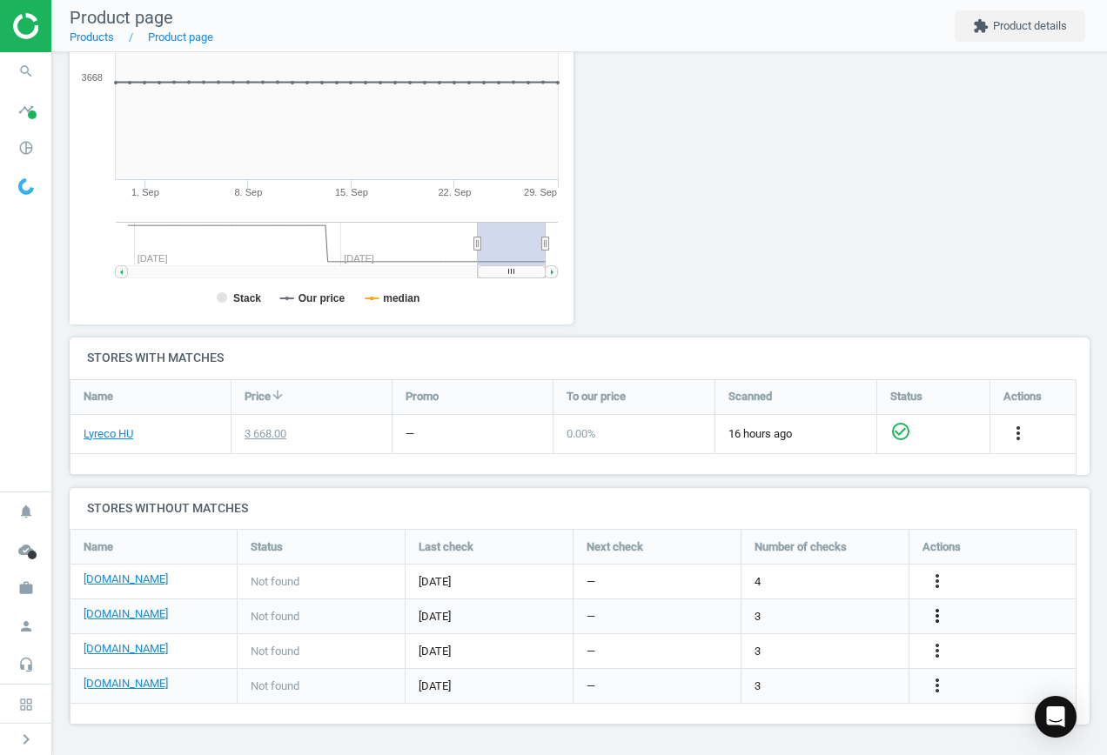
click at [934, 614] on icon "more_vert" at bounding box center [937, 616] width 21 height 21
click at [789, 615] on link "Edit URL/product option" at bounding box center [801, 616] width 238 height 27
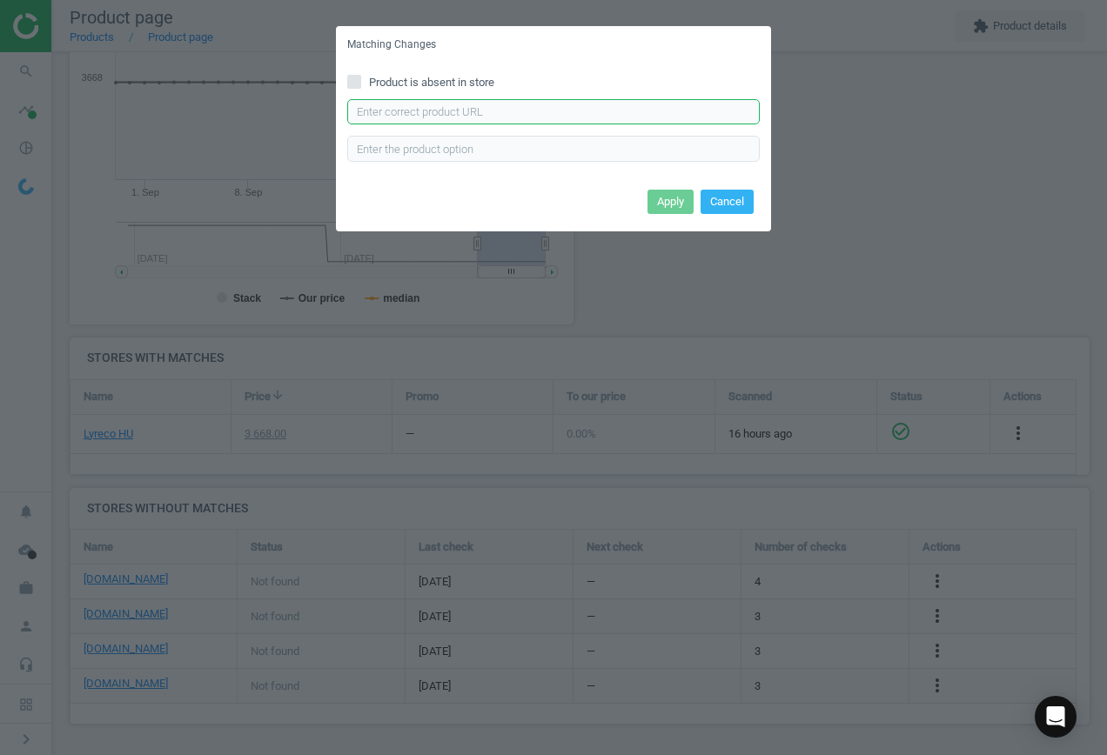
click at [447, 117] on input "text" at bounding box center [553, 112] width 413 height 26
paste input "[URL][DOMAIN_NAME][PERSON_NAME]"
type input "[URL][DOMAIN_NAME][PERSON_NAME]"
click at [665, 203] on button "Apply" at bounding box center [671, 202] width 46 height 24
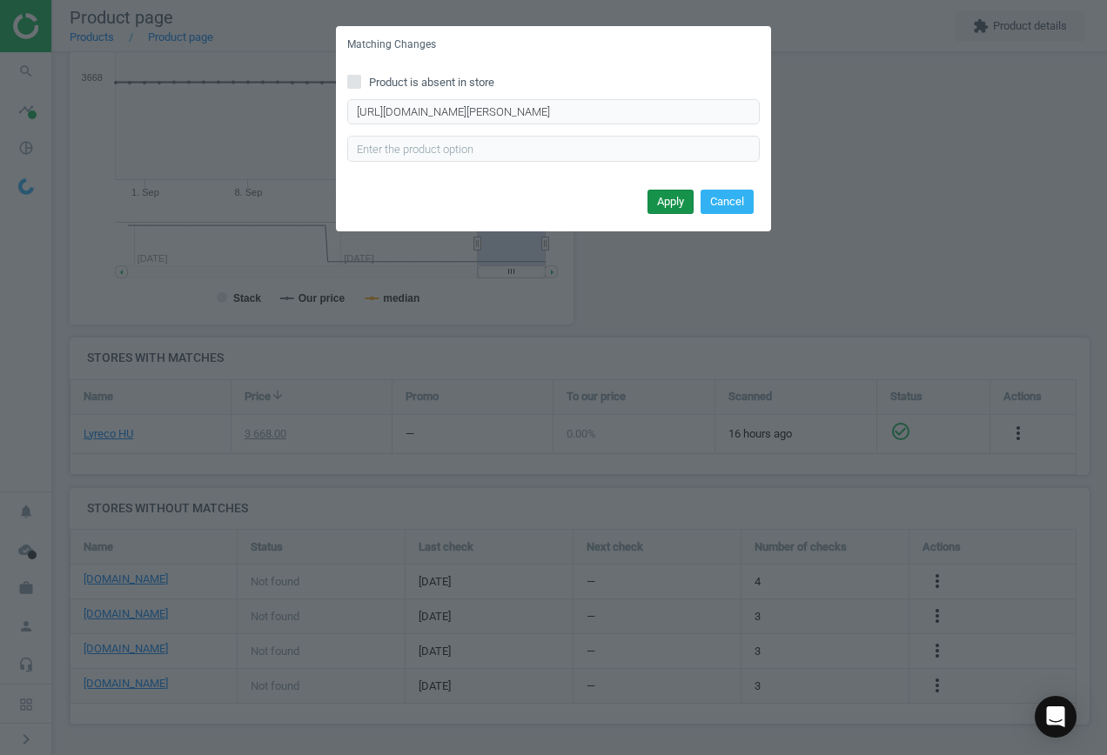
scroll to position [0, 0]
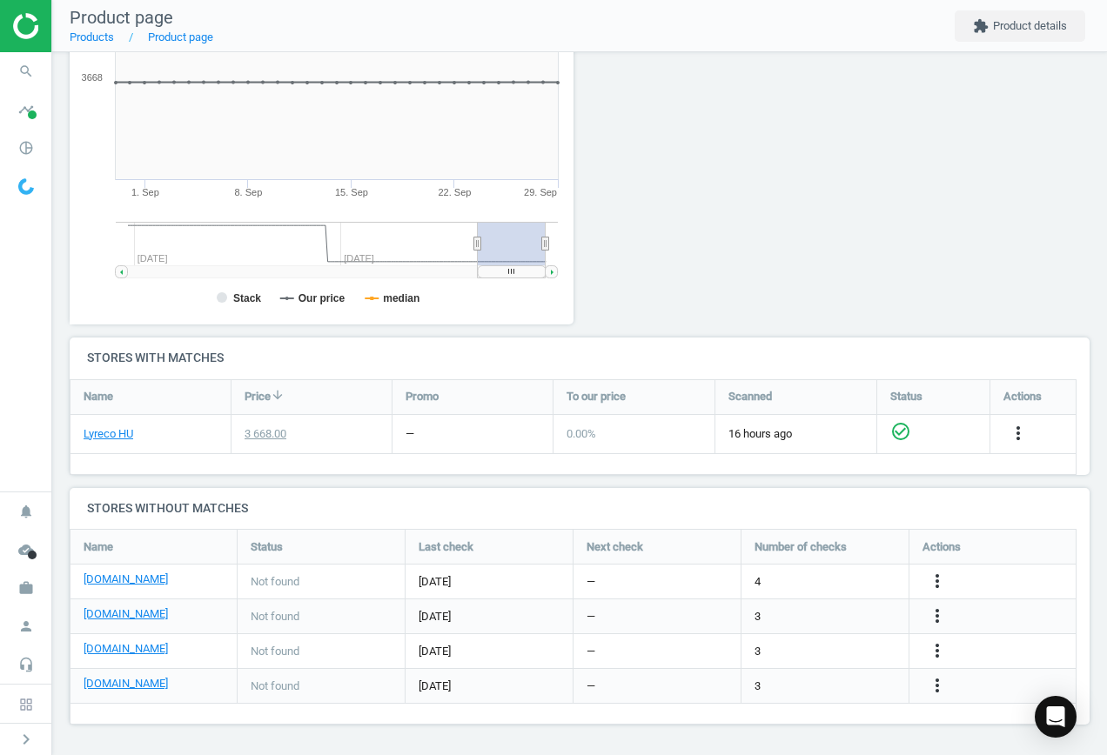
drag, startPoint x: 941, startPoint y: 646, endPoint x: 925, endPoint y: 646, distance: 15.7
click at [940, 646] on icon "more_vert" at bounding box center [937, 651] width 21 height 21
click at [803, 645] on link "Edit URL/product option" at bounding box center [801, 651] width 238 height 27
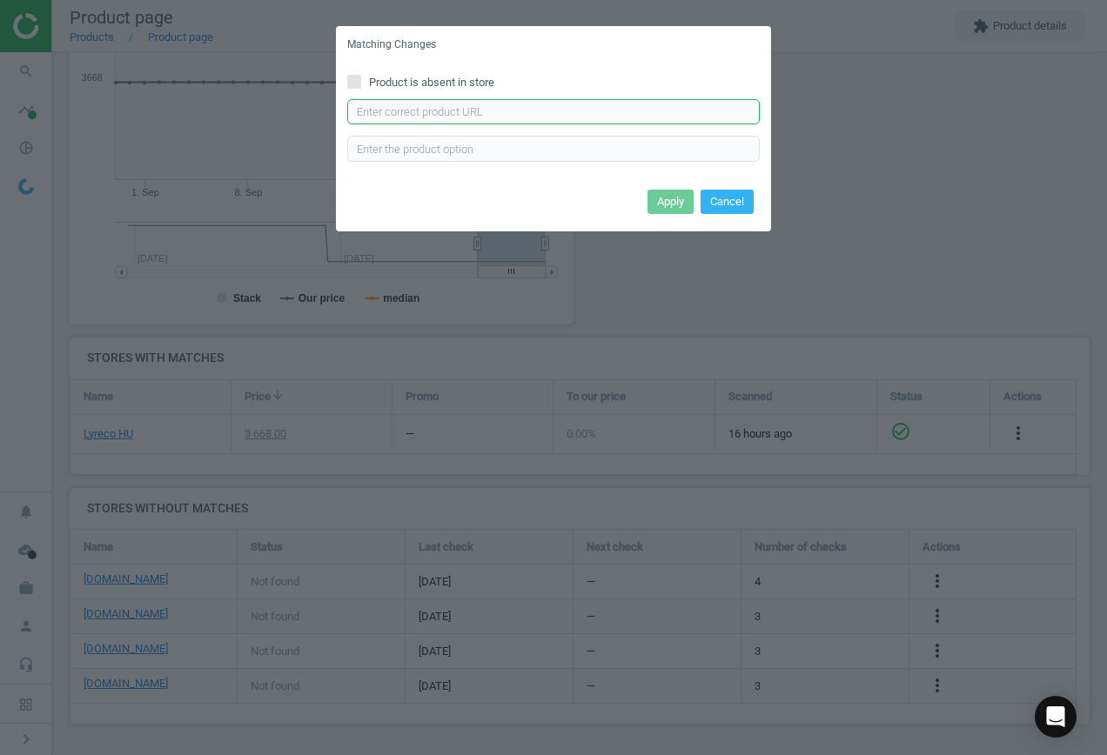
click at [438, 99] on input "text" at bounding box center [553, 112] width 413 height 26
paste input "[URL][DOMAIN_NAME]"
type input "[URL][DOMAIN_NAME]"
click at [679, 206] on button "Apply" at bounding box center [671, 202] width 46 height 24
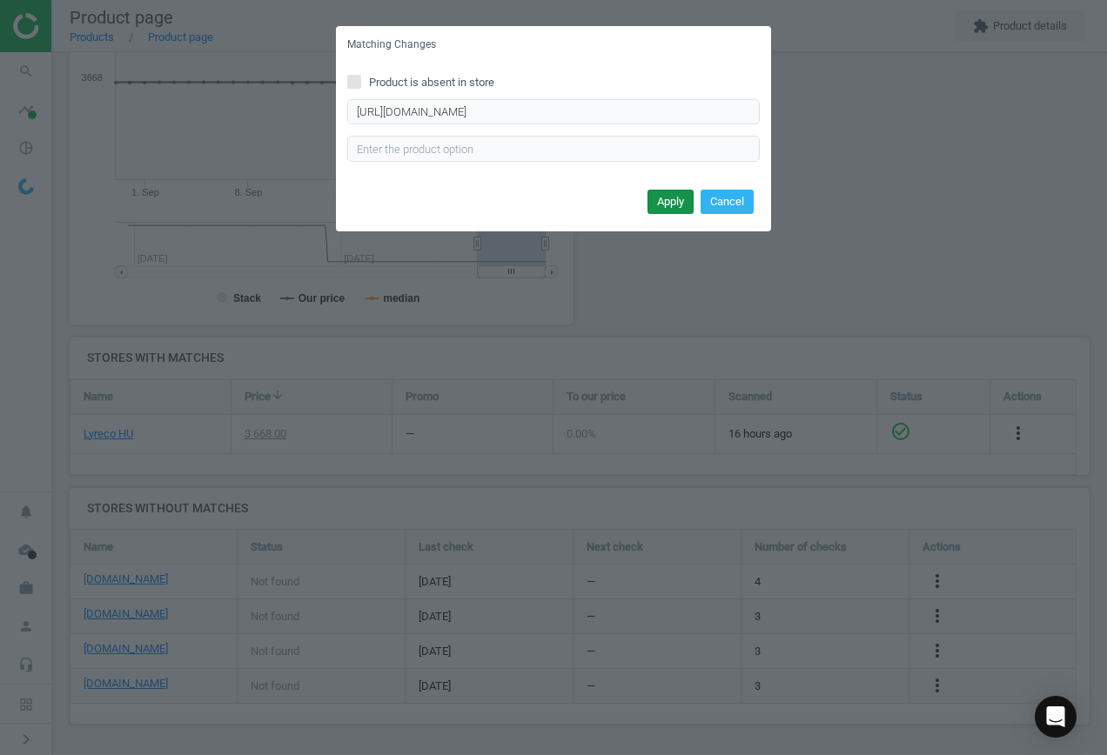
scroll to position [0, 0]
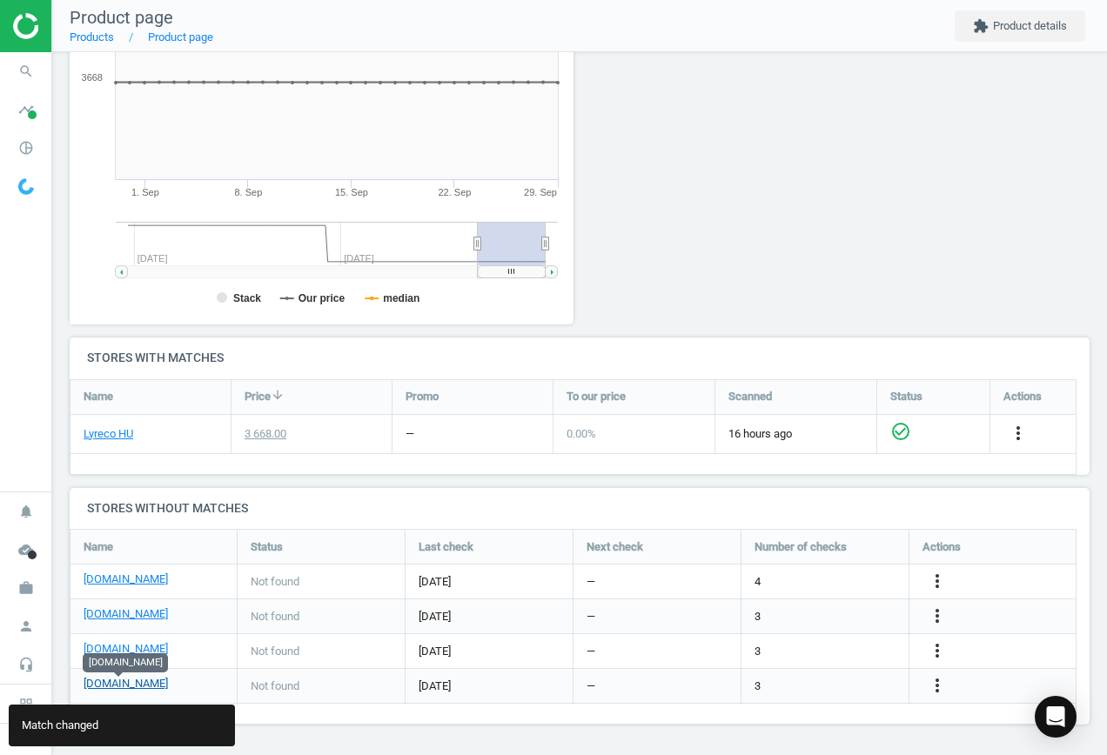
click at [120, 686] on link "[DOMAIN_NAME]" at bounding box center [126, 684] width 84 height 16
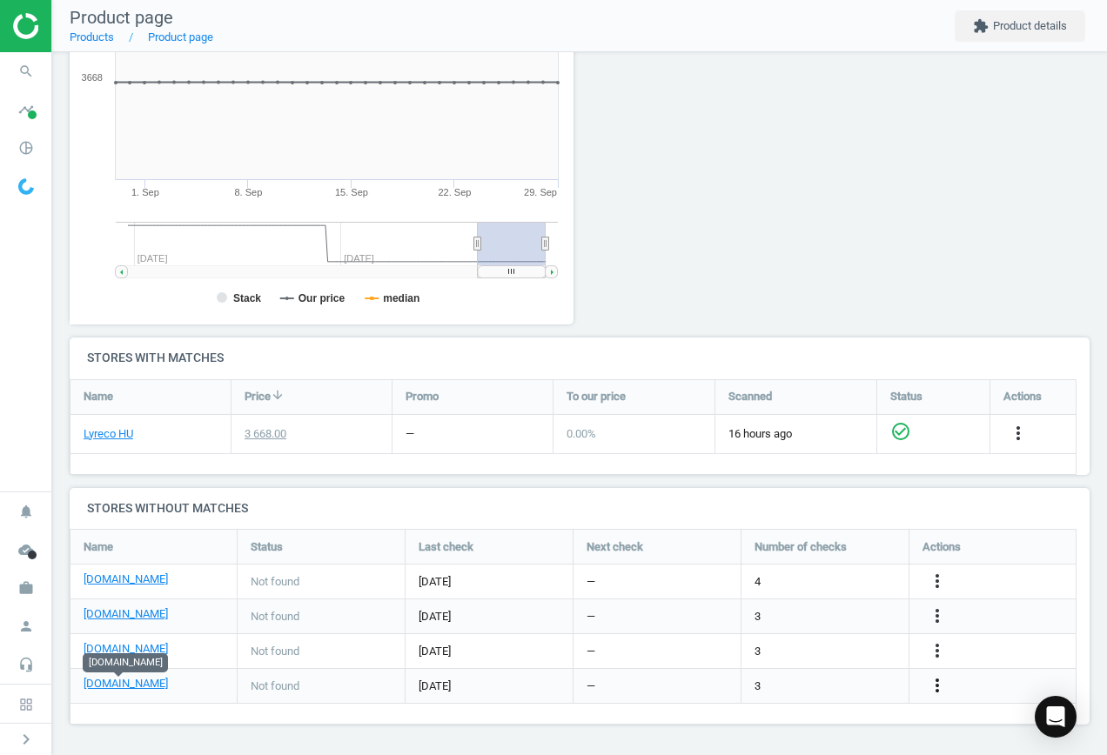
click at [943, 686] on icon "more_vert" at bounding box center [937, 685] width 21 height 21
click at [834, 682] on link "Edit URL/product option" at bounding box center [801, 686] width 238 height 27
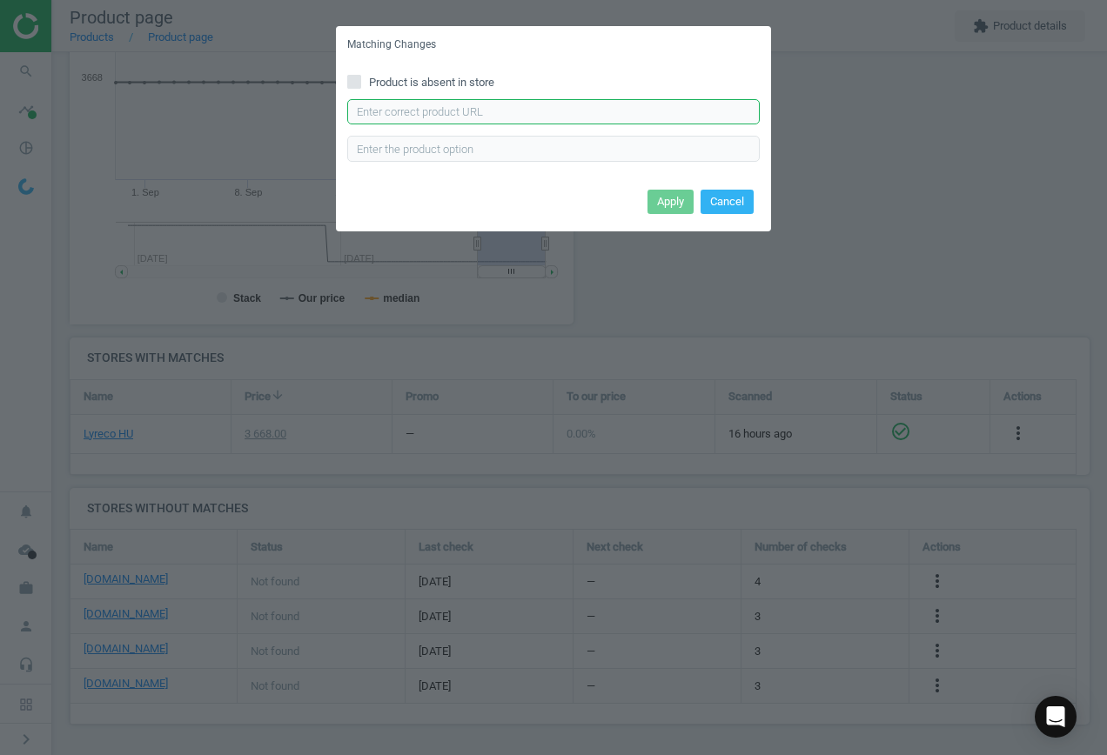
click at [588, 117] on input "text" at bounding box center [553, 112] width 413 height 26
paste input "[URL][DOMAIN_NAME]"
type input "[URL][DOMAIN_NAME]"
click at [673, 204] on button "Apply" at bounding box center [671, 202] width 46 height 24
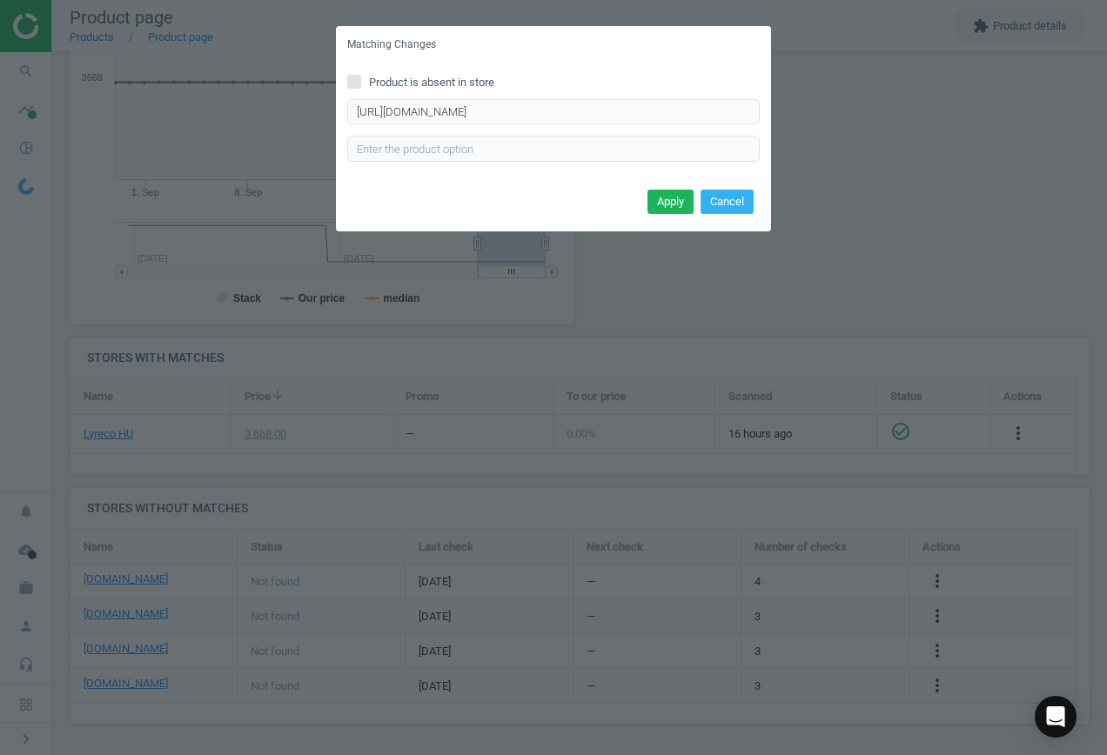
scroll to position [0, 0]
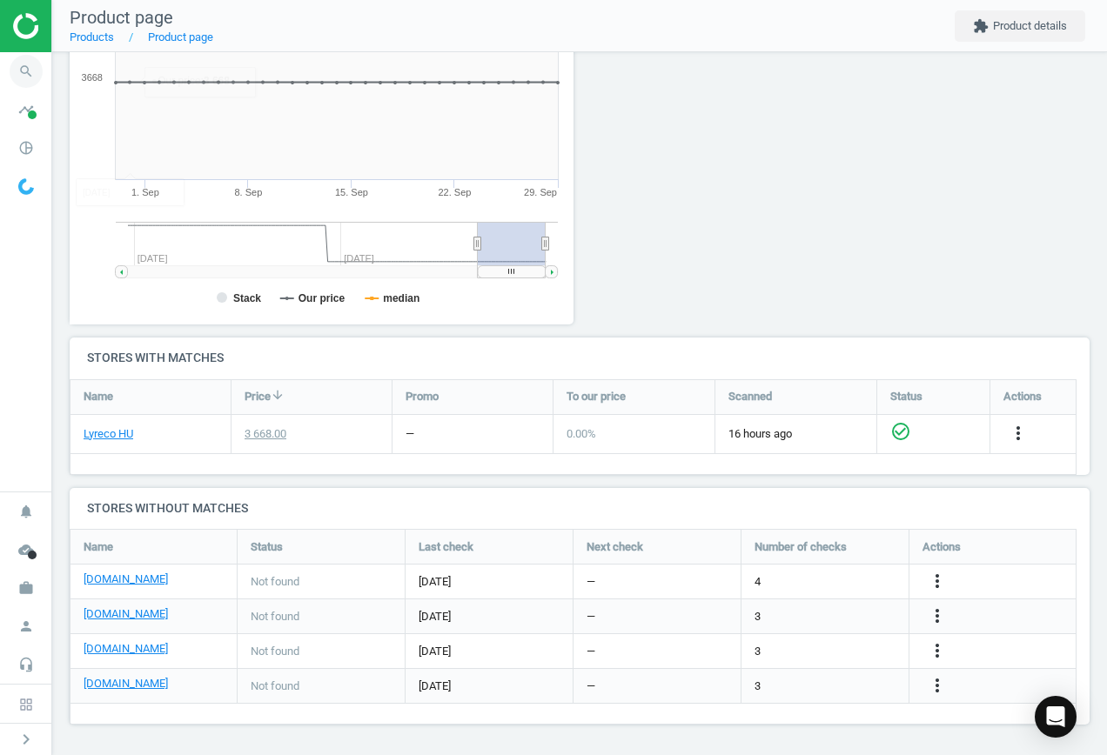
click at [24, 75] on icon "search" at bounding box center [26, 71] width 33 height 33
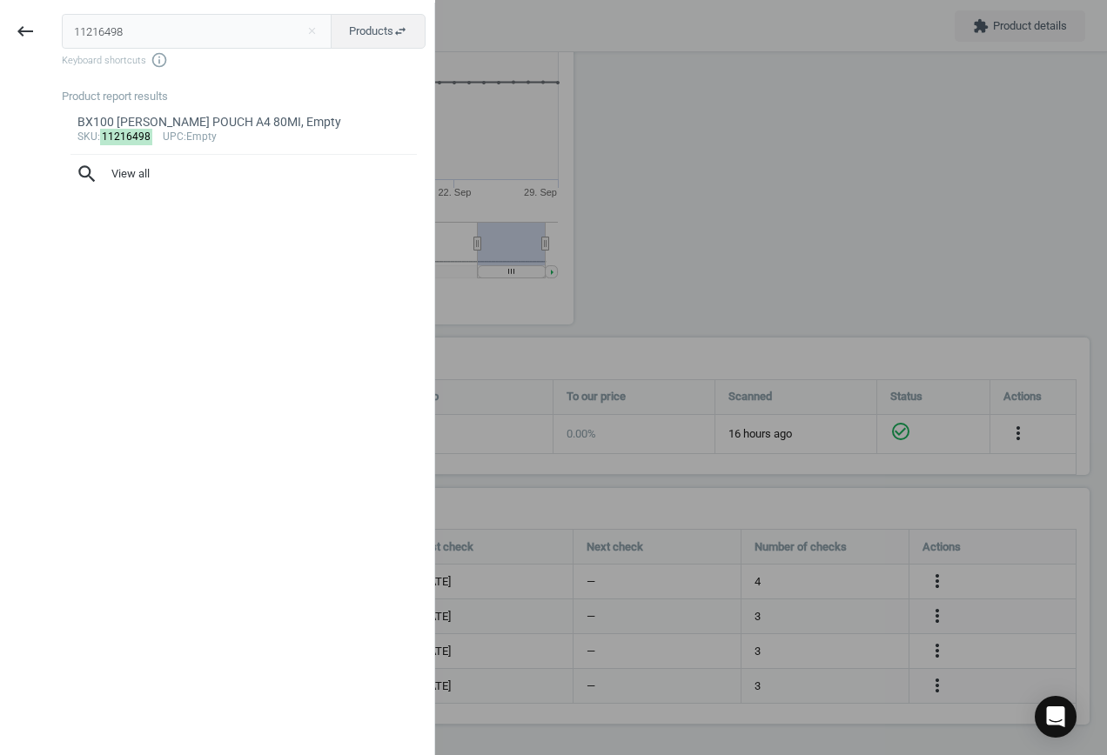
drag, startPoint x: 132, startPoint y: 30, endPoint x: -12, endPoint y: 24, distance: 144.6
click at [0, 24] on html "Group 2 Created with Sketch. ic/cloud_download/grey600 Created with Sketch. gra…" at bounding box center [553, 377] width 1107 height 755
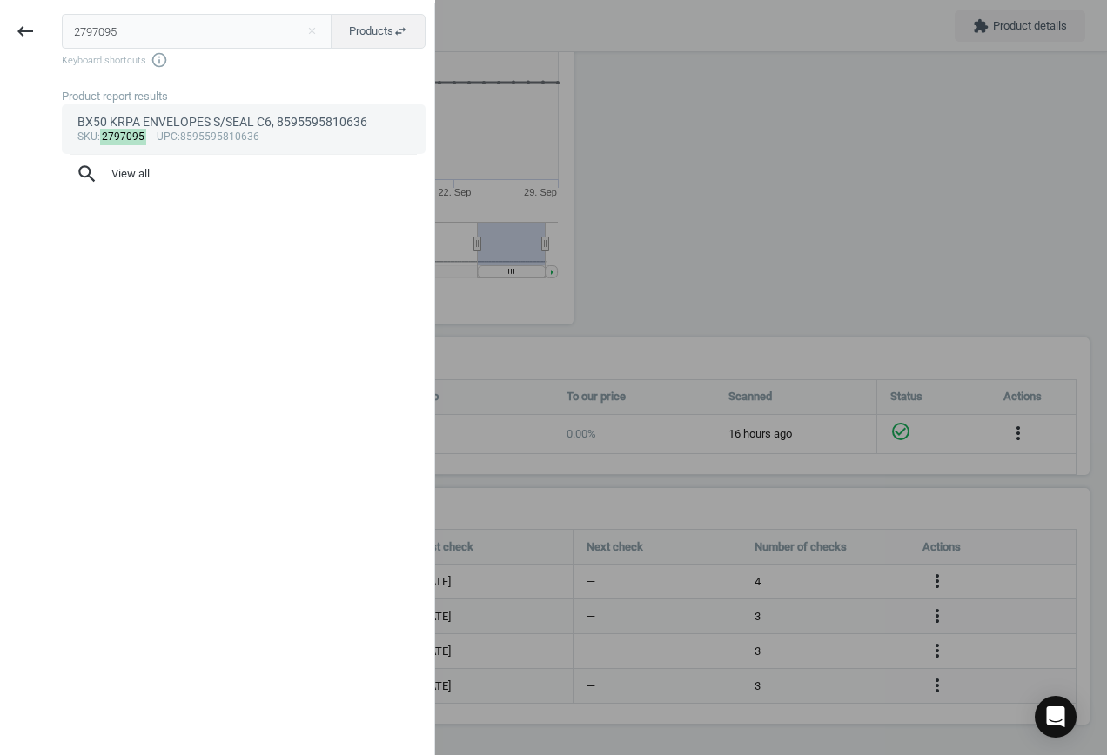
type input "2797095"
click at [179, 123] on div "BX50 KRPA ENVELOPES S/SEAL C6, 8595595810636" at bounding box center [243, 122] width 333 height 17
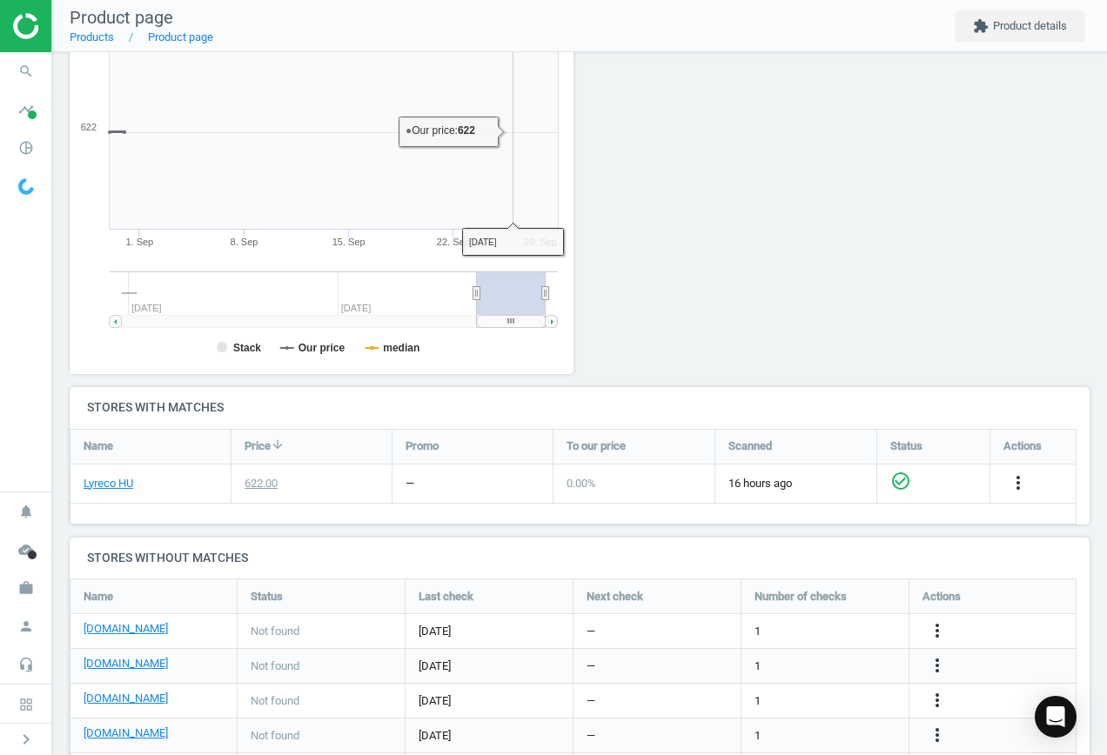
scroll to position [375, 524]
click at [940, 629] on icon "more_vert" at bounding box center [937, 631] width 21 height 21
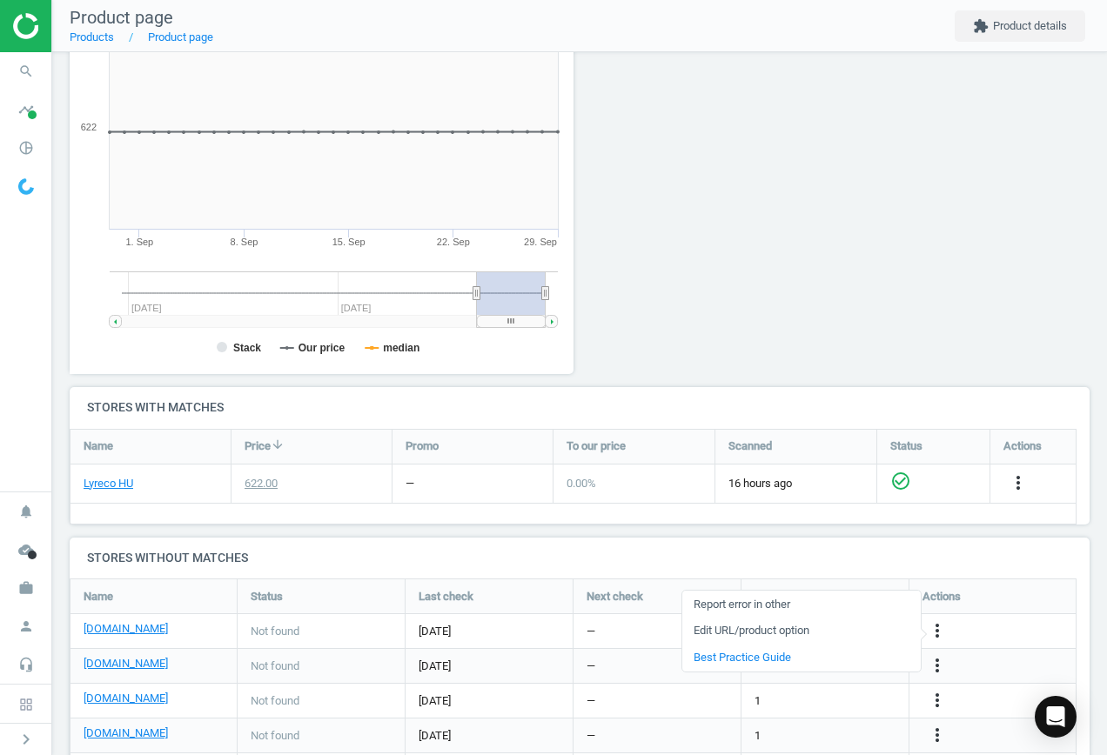
click at [834, 632] on link "Edit URL/product option" at bounding box center [801, 631] width 238 height 27
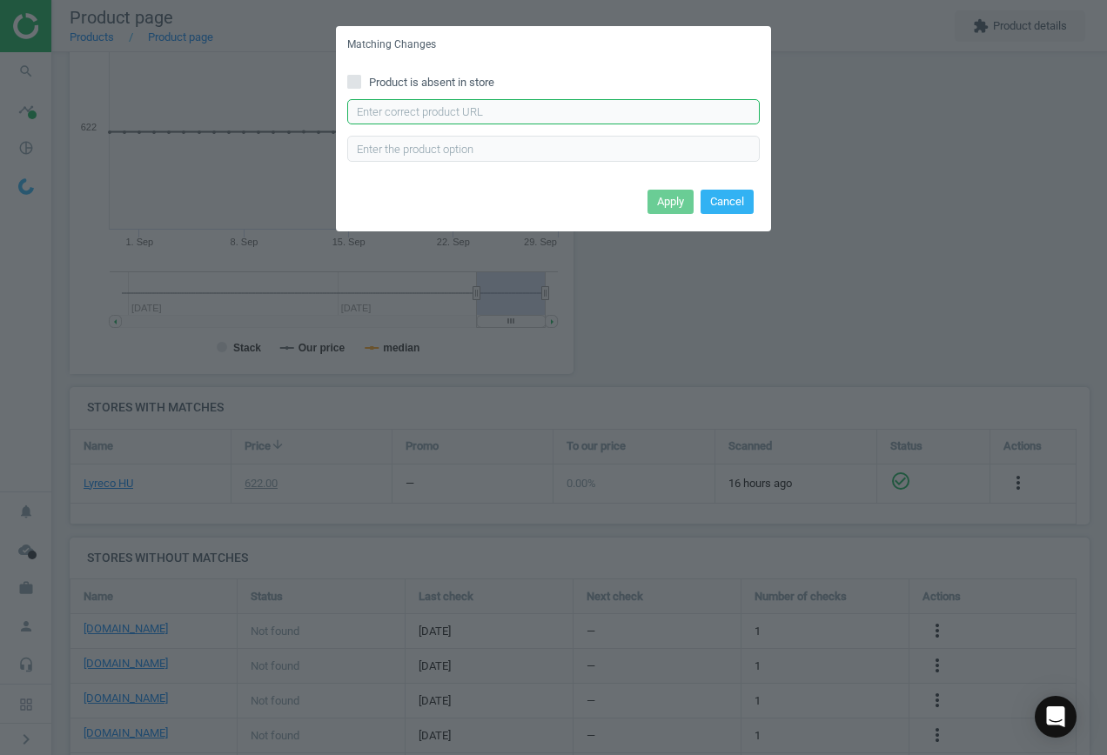
click at [606, 121] on input "text" at bounding box center [553, 112] width 413 height 26
paste input "[URL][DOMAIN_NAME]"
type input "[URL][DOMAIN_NAME]"
click at [677, 203] on button "Apply" at bounding box center [671, 202] width 46 height 24
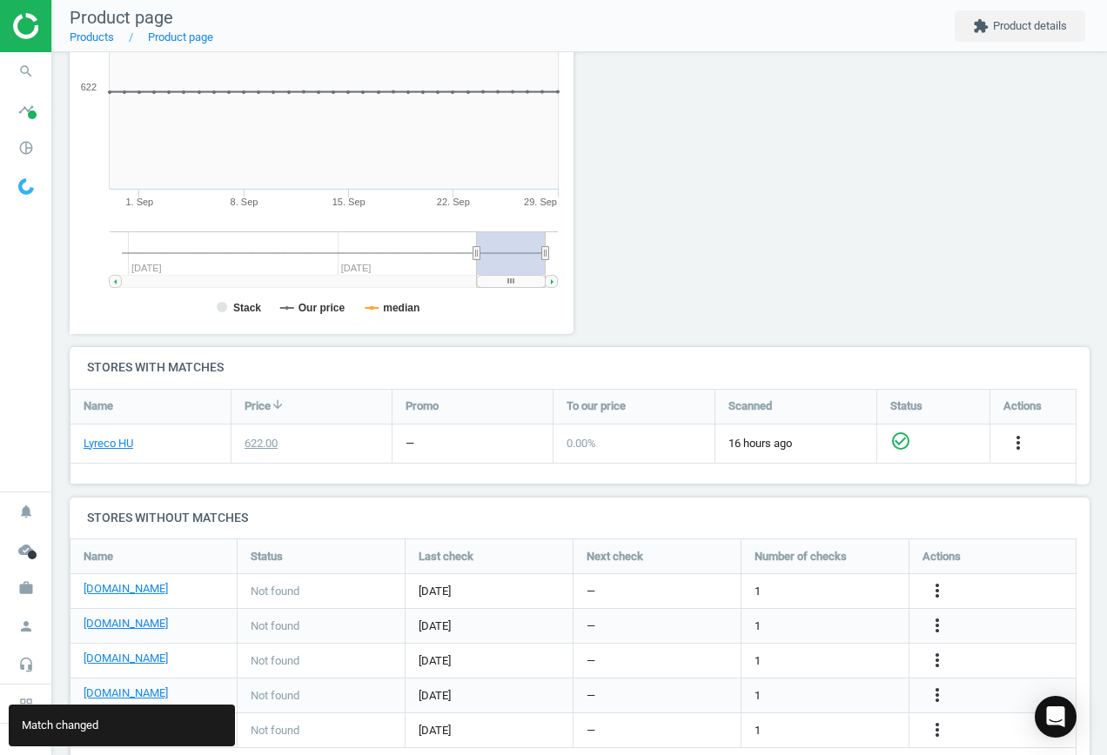
scroll to position [312, 0]
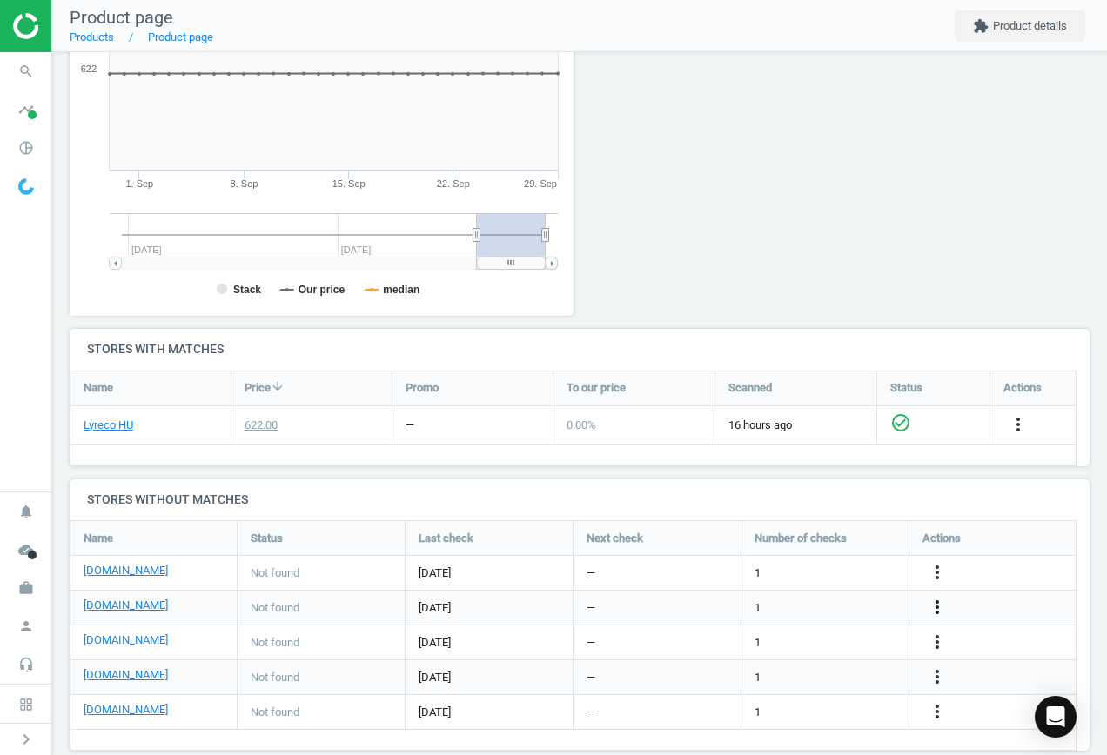
click at [937, 607] on icon "more_vert" at bounding box center [937, 607] width 21 height 21
click at [860, 603] on link "Edit URL/product option" at bounding box center [801, 607] width 238 height 27
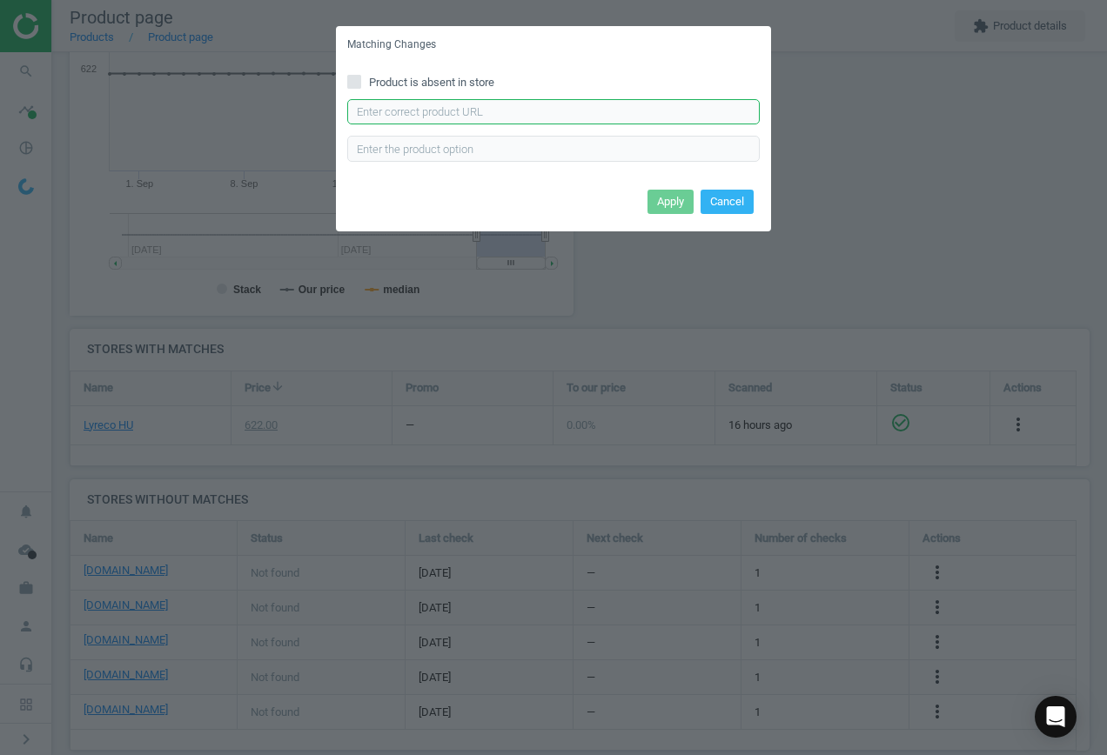
click at [557, 108] on input "text" at bounding box center [553, 112] width 413 height 26
paste input "[URL][DOMAIN_NAME]"
type input "[URL][DOMAIN_NAME]"
click at [663, 200] on button "Apply" at bounding box center [671, 202] width 46 height 24
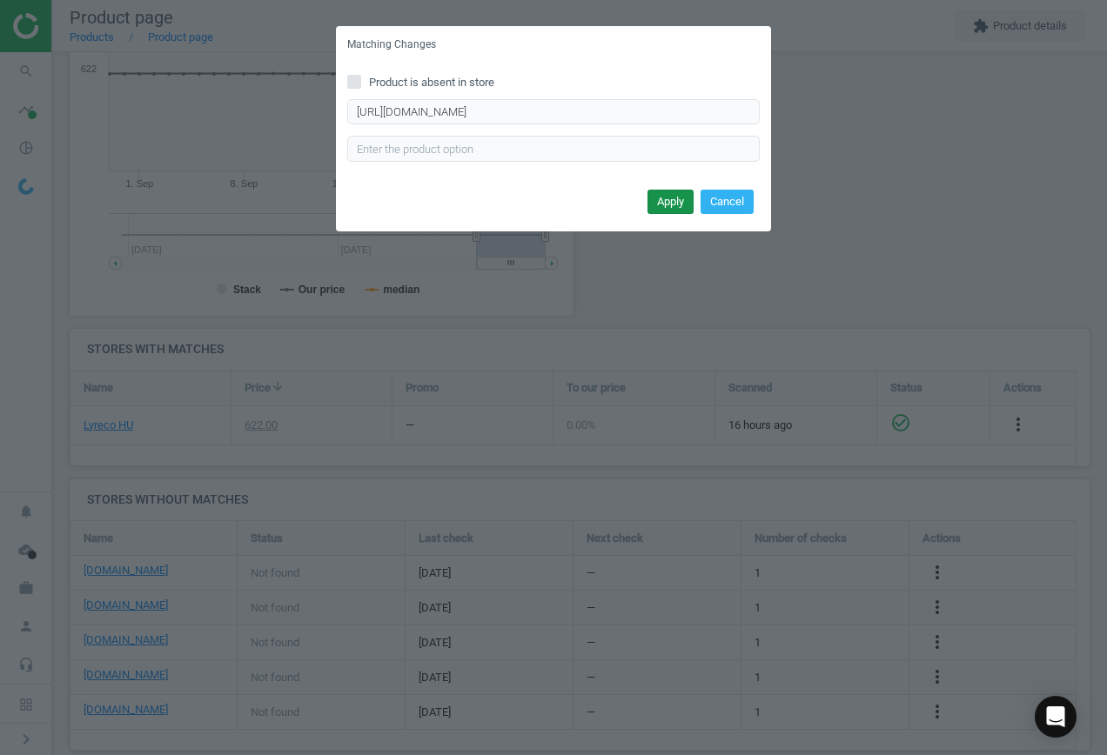
scroll to position [0, 0]
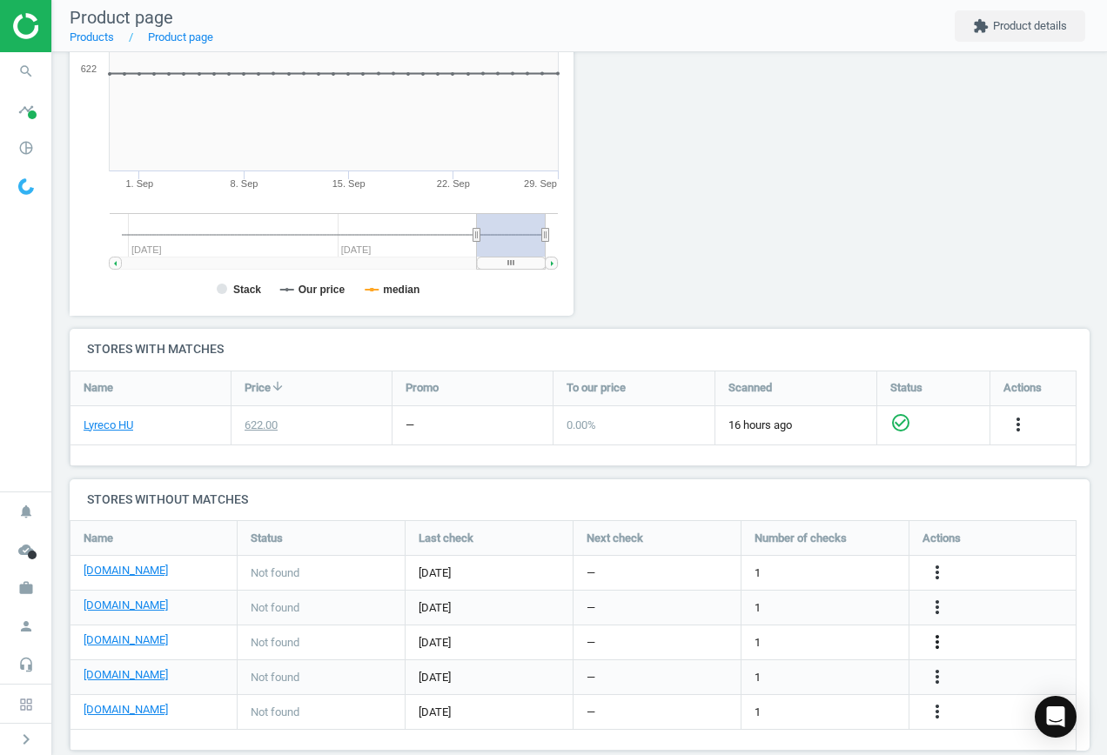
click at [939, 640] on icon "more_vert" at bounding box center [937, 642] width 21 height 21
click at [825, 631] on link "Edit URL/product option" at bounding box center [801, 642] width 238 height 27
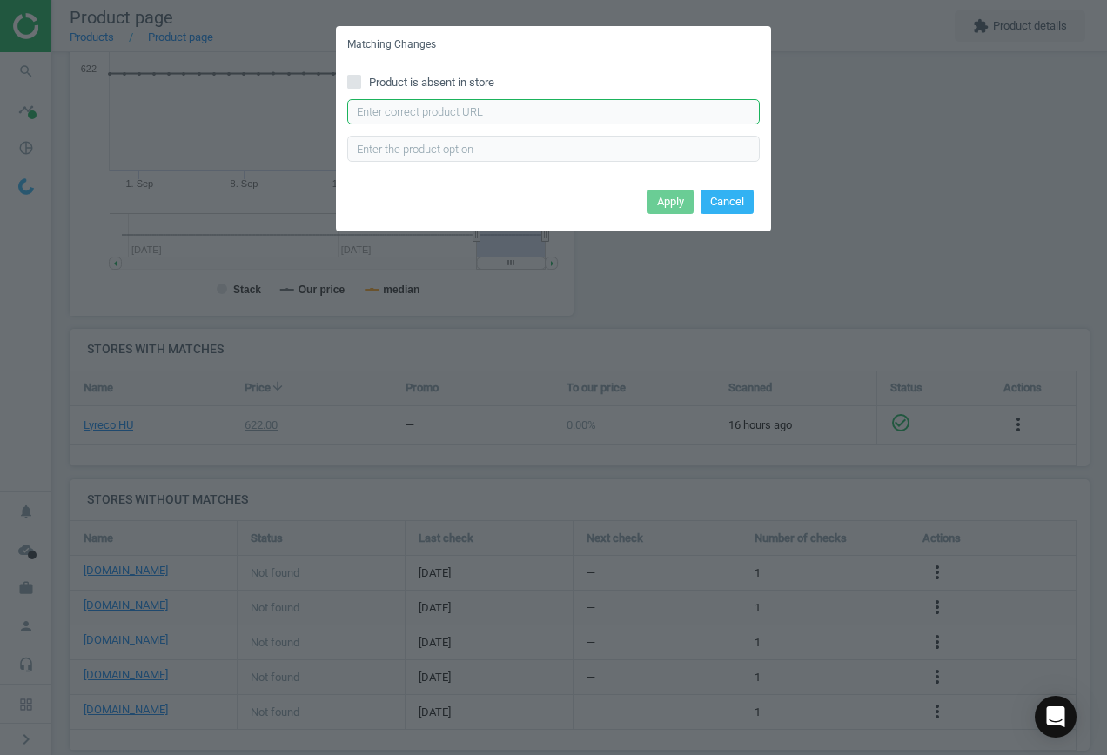
click at [510, 99] on input "text" at bounding box center [553, 112] width 413 height 26
paste input "[URL][DOMAIN_NAME]"
type input "[URL][DOMAIN_NAME]"
click at [660, 207] on button "Apply" at bounding box center [671, 202] width 46 height 24
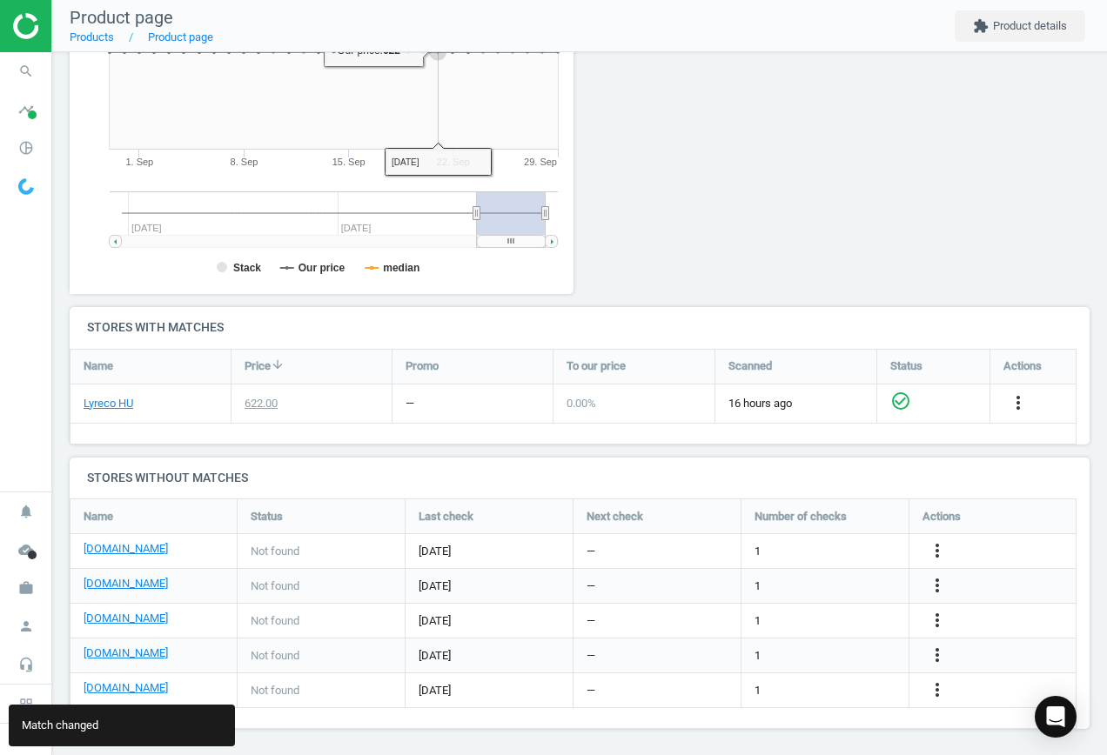
scroll to position [338, 0]
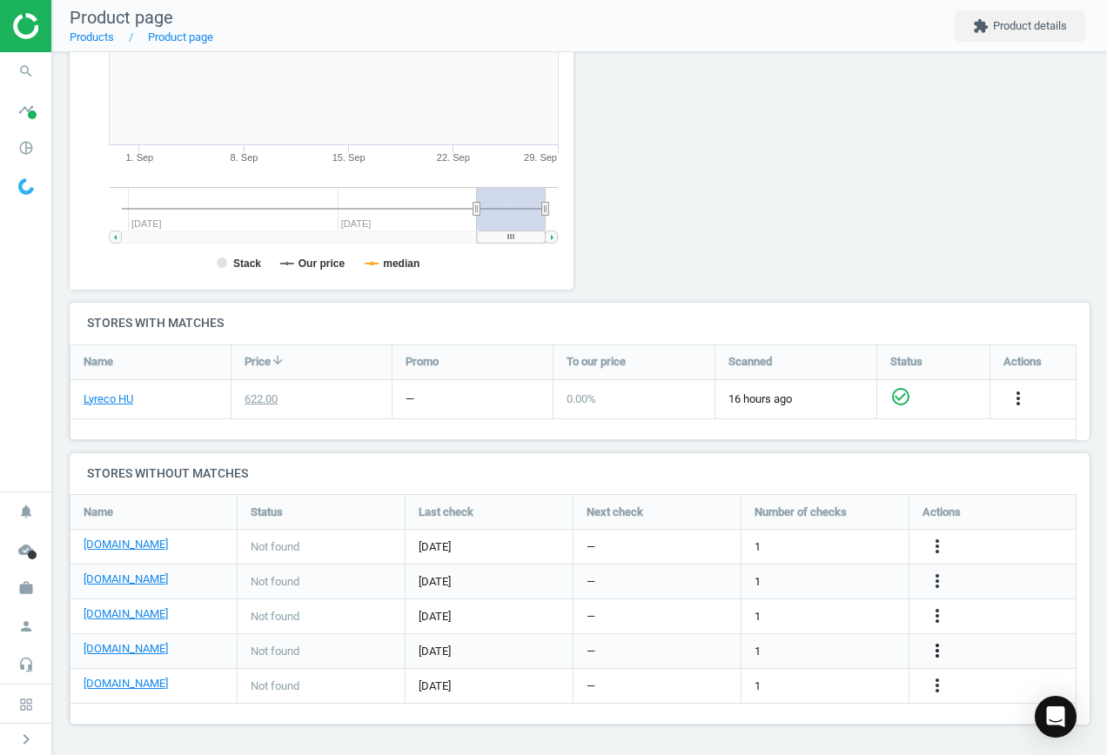
click at [937, 648] on icon "more_vert" at bounding box center [937, 651] width 21 height 21
click at [822, 646] on link "Edit URL/product option" at bounding box center [801, 651] width 238 height 27
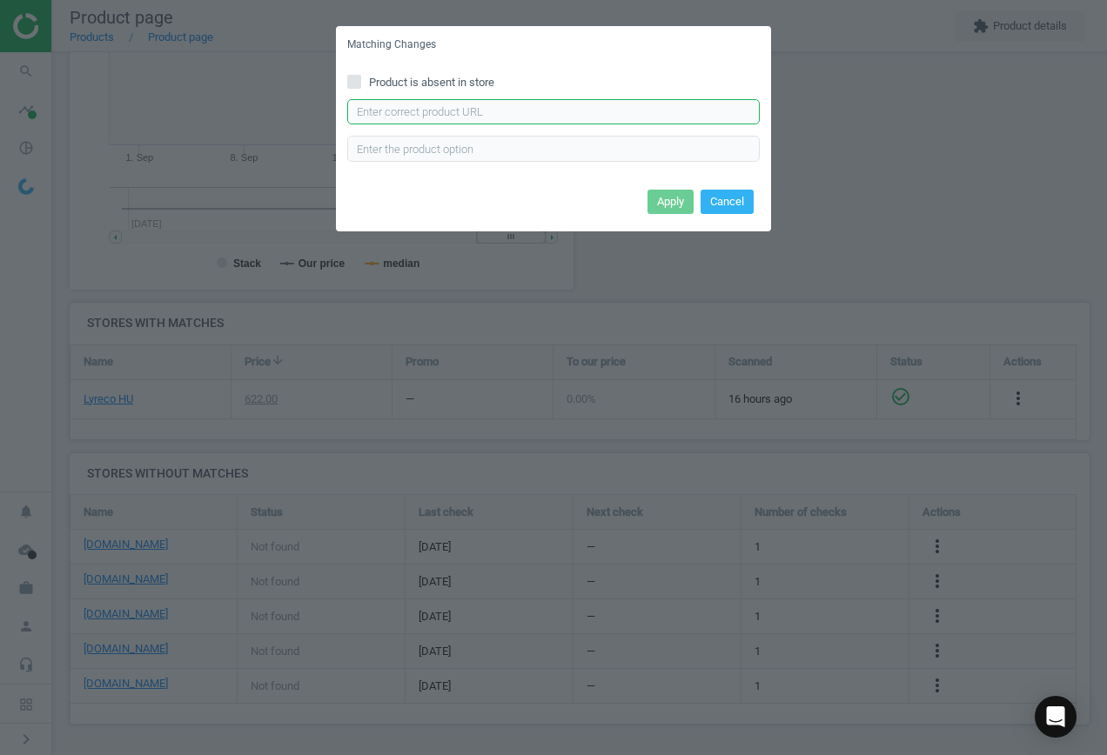
click at [600, 112] on input "text" at bounding box center [553, 112] width 413 height 26
paste input "[URL][DOMAIN_NAME]"
type input "[URL][DOMAIN_NAME]"
click at [692, 199] on button "Apply" at bounding box center [671, 202] width 46 height 24
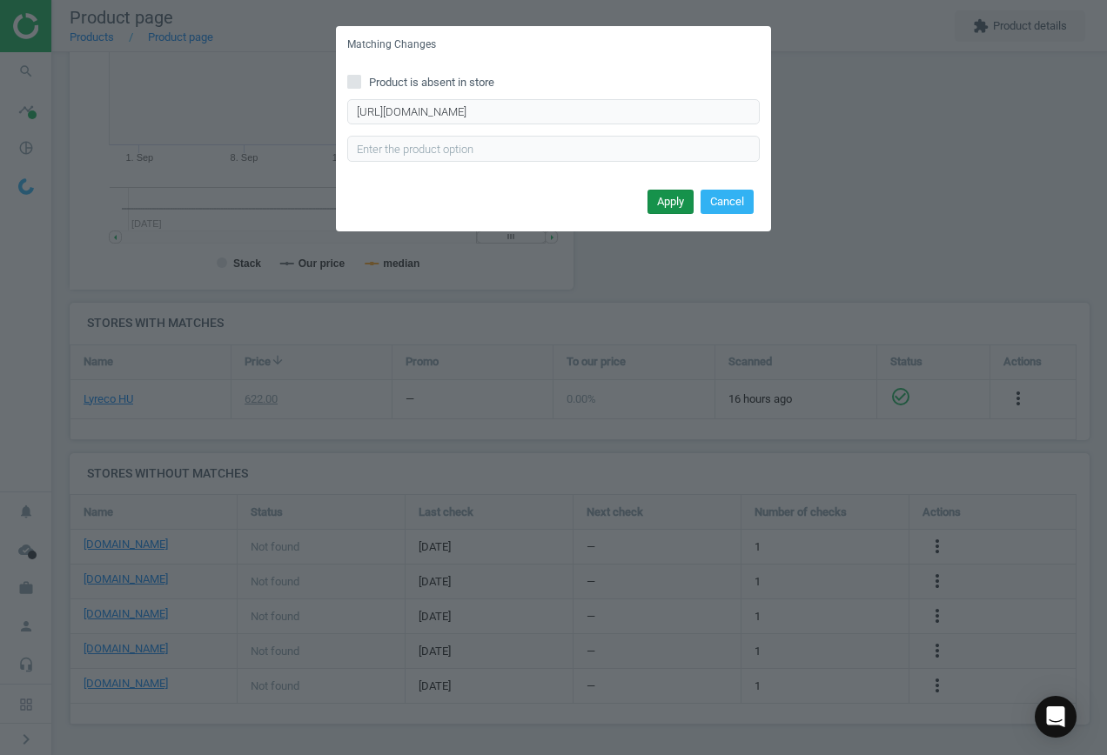
scroll to position [0, 0]
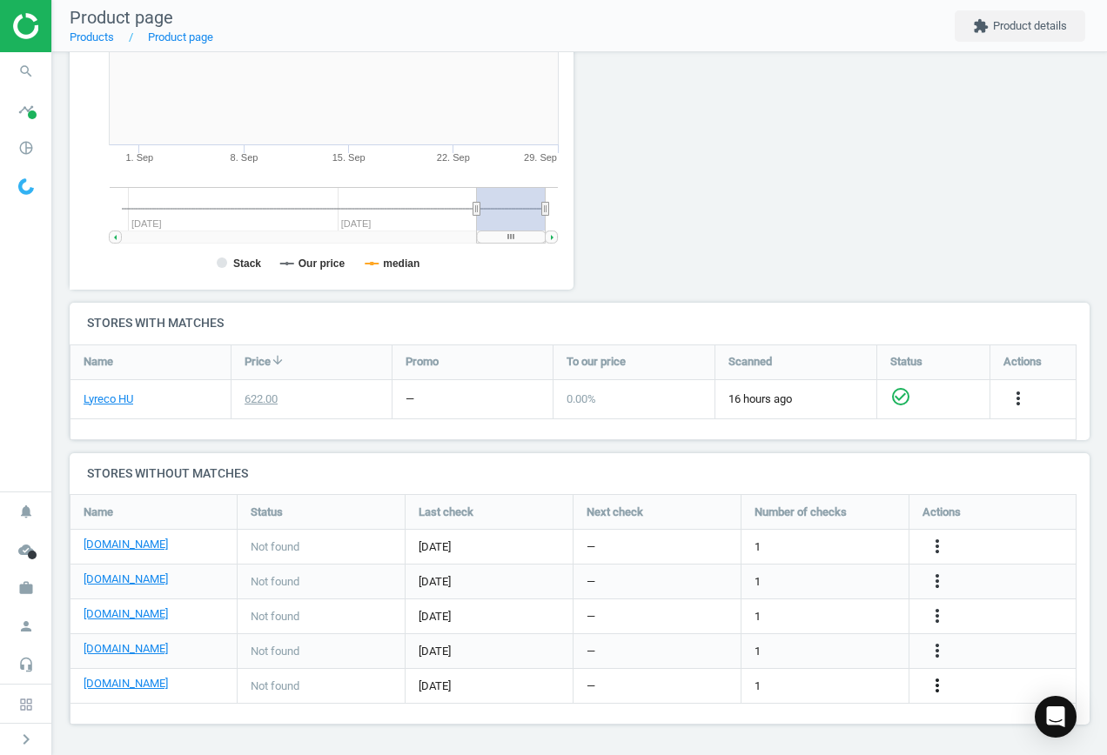
click at [933, 688] on icon "more_vert" at bounding box center [937, 685] width 21 height 21
click at [820, 682] on link "Edit URL/product option" at bounding box center [801, 686] width 238 height 27
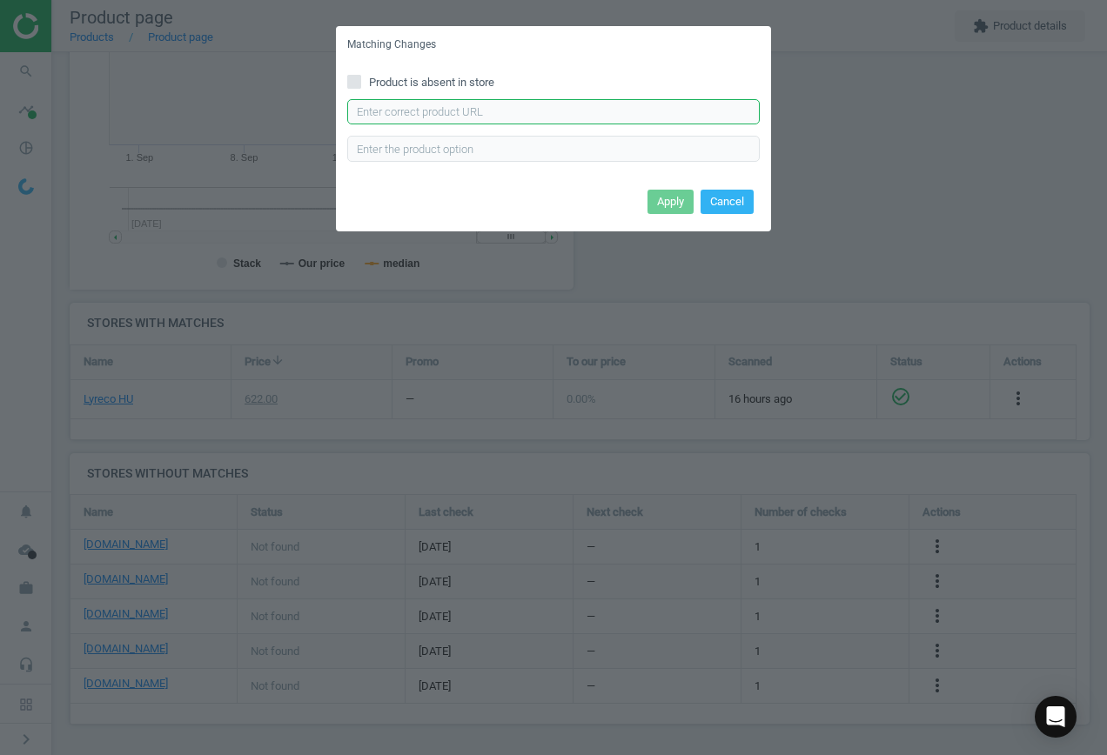
click at [602, 113] on input "text" at bounding box center [553, 112] width 413 height 26
paste input "[URL][DOMAIN_NAME]"
type input "[URL][DOMAIN_NAME]"
click at [663, 205] on button "Apply" at bounding box center [671, 202] width 46 height 24
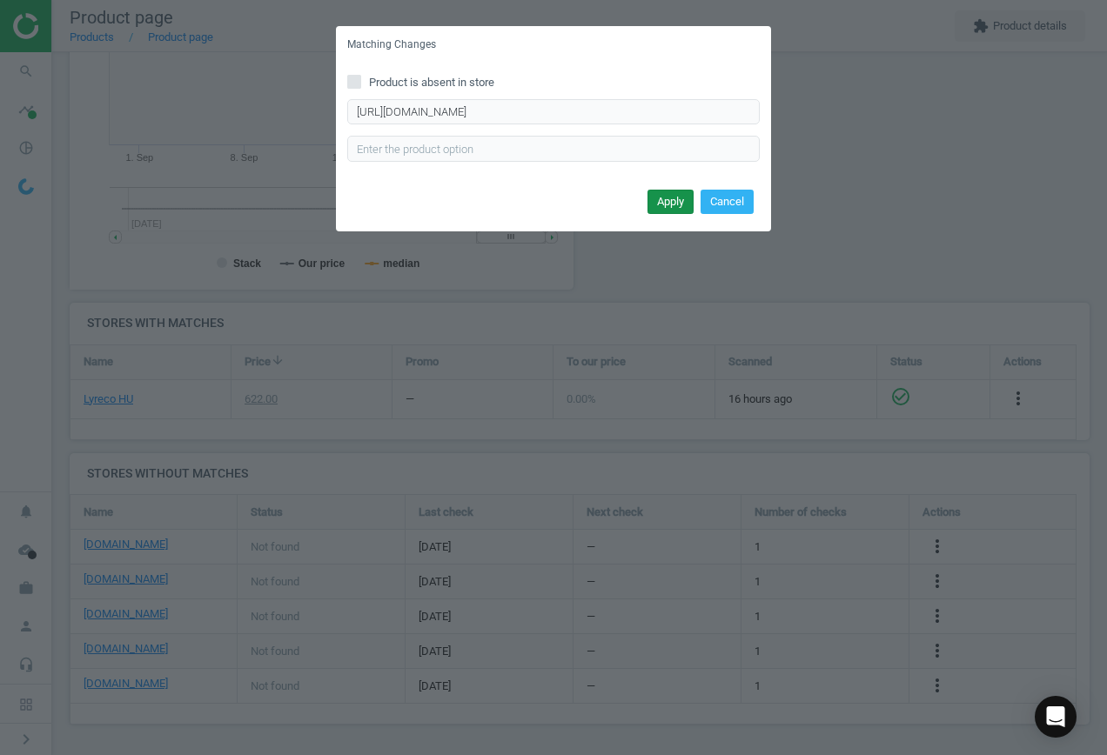
scroll to position [0, 0]
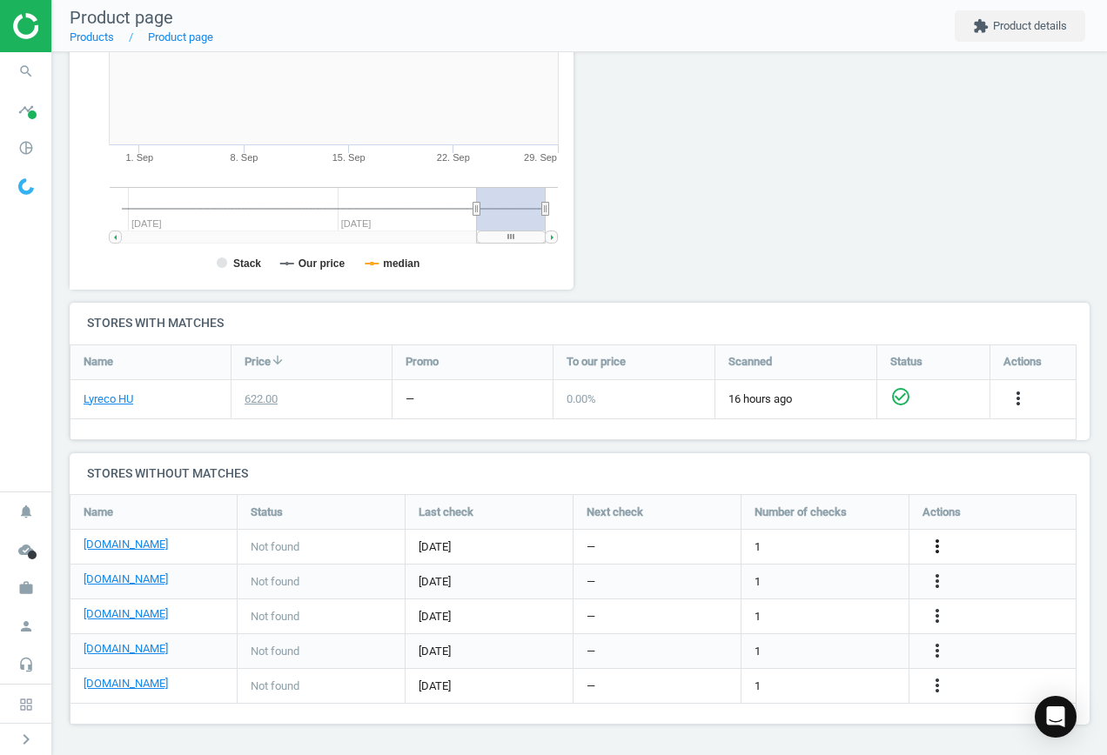
click at [941, 545] on icon "more_vert" at bounding box center [937, 546] width 21 height 21
click at [941, 580] on icon "more_vert" at bounding box center [937, 581] width 21 height 21
click at [940, 621] on icon "more_vert" at bounding box center [937, 616] width 21 height 21
click at [935, 645] on icon "more_vert" at bounding box center [937, 651] width 21 height 21
click at [931, 684] on icon "more_vert" at bounding box center [937, 685] width 21 height 21
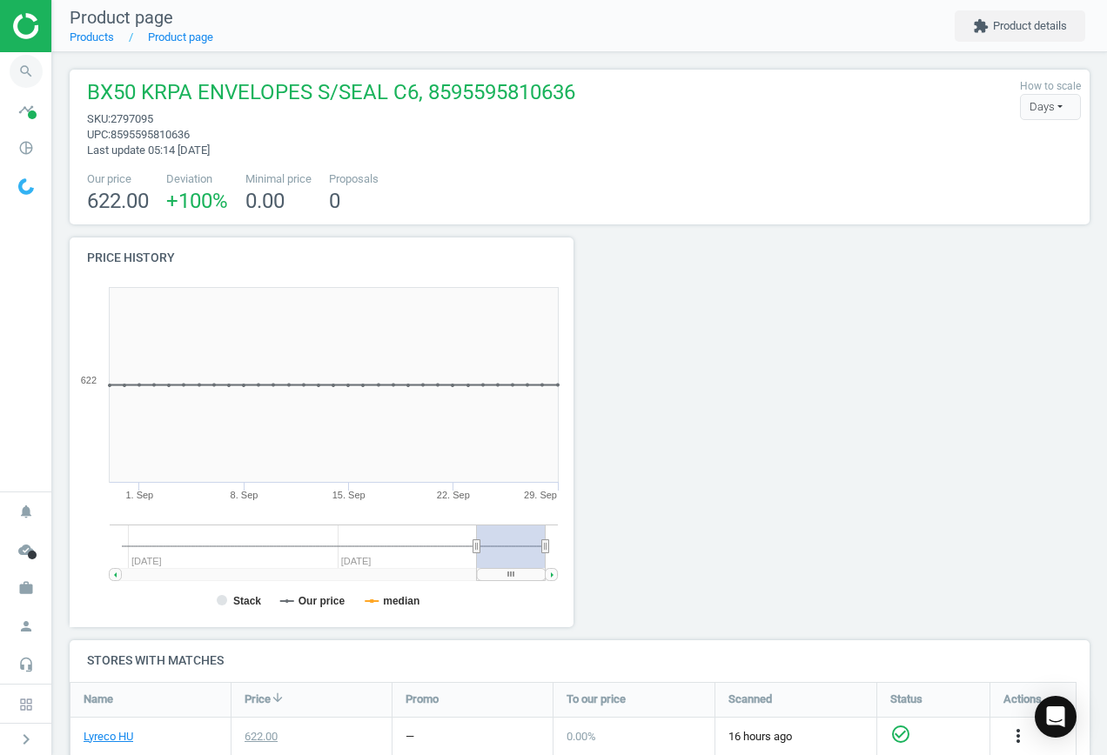
click at [24, 74] on icon "search" at bounding box center [26, 71] width 33 height 33
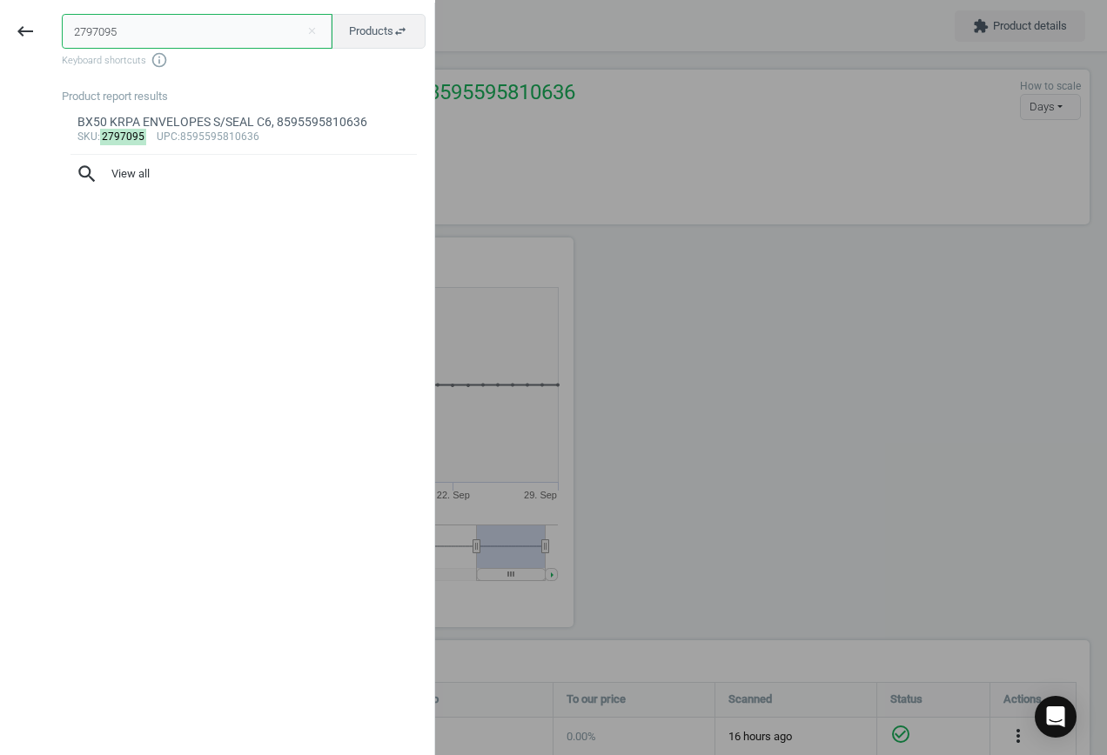
drag, startPoint x: 134, startPoint y: 38, endPoint x: 7, endPoint y: 12, distance: 129.7
click at [13, 12] on div "keyboard_backspace 2797095 close Products swap_horiz Keyboard shortcuts info_ou…" at bounding box center [217, 380] width 435 height 755
paste input "13595013"
type input "13595013"
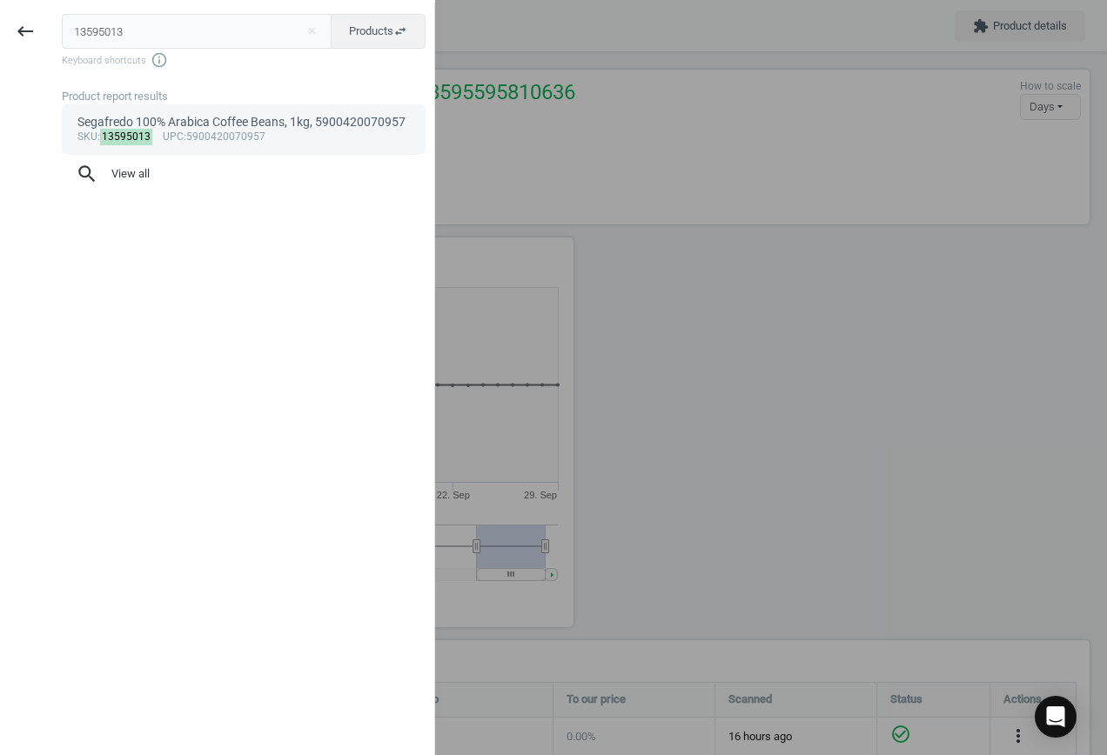
click at [218, 129] on div "Segafredo 100% Arabica Coffee Beans, 1kg, 5900420070957" at bounding box center [243, 122] width 333 height 17
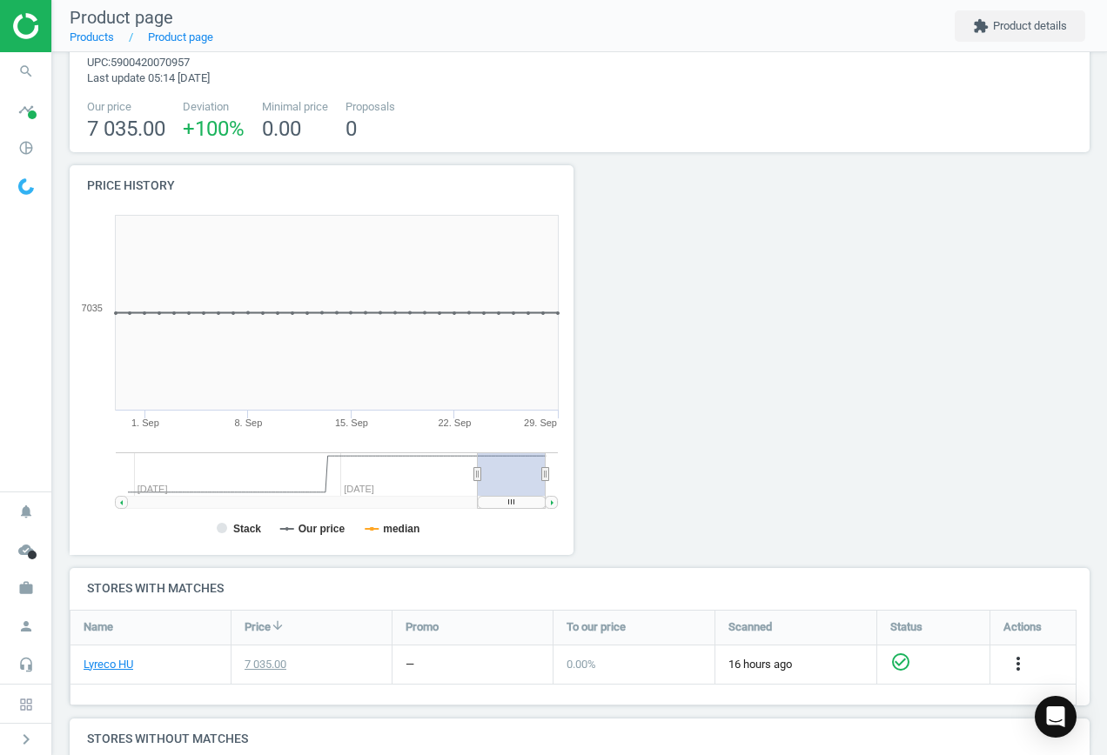
scroll to position [232, 0]
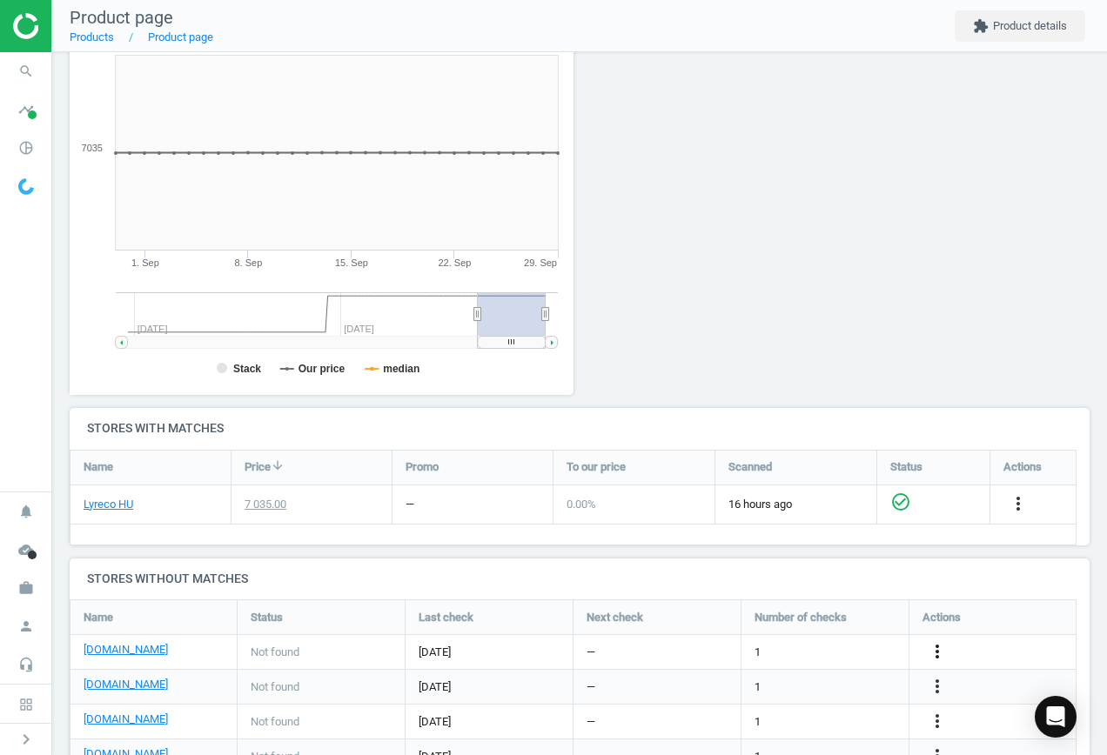
click at [934, 654] on icon "more_vert" at bounding box center [937, 651] width 21 height 21
click at [814, 654] on link "Edit URL/product option" at bounding box center [801, 652] width 238 height 27
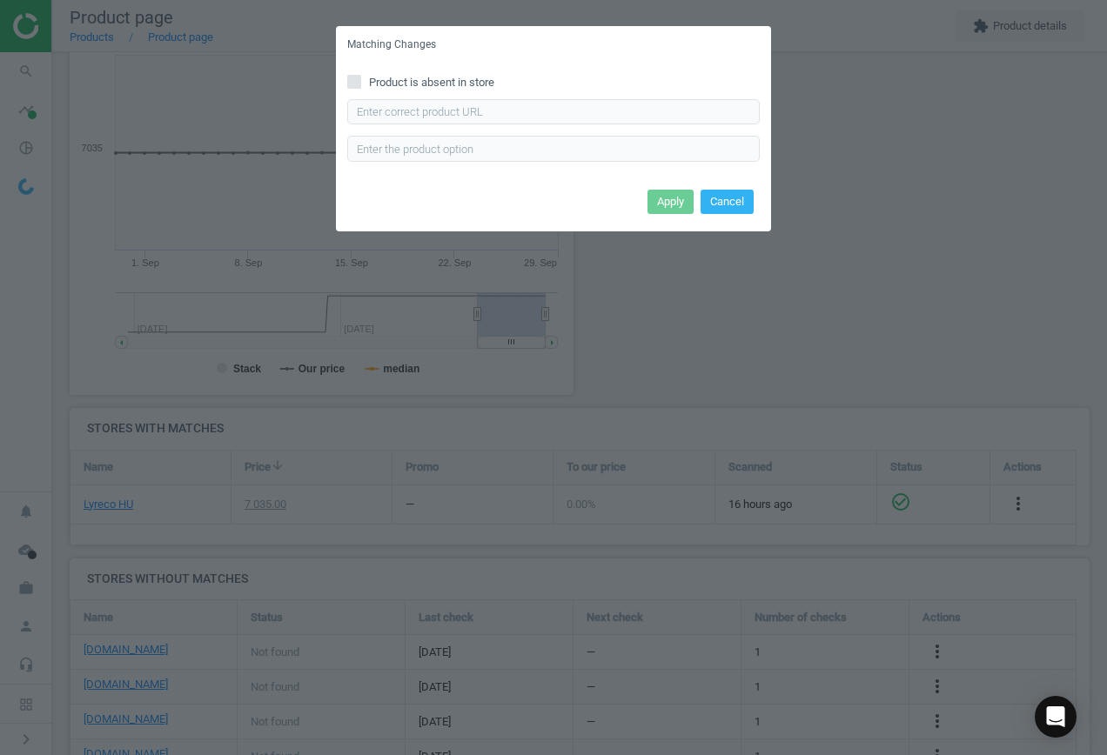
click at [552, 131] on div "Enter correct product url" at bounding box center [553, 130] width 413 height 63
click at [550, 123] on input "text" at bounding box center [553, 112] width 413 height 26
paste input "[URL][DOMAIN_NAME]"
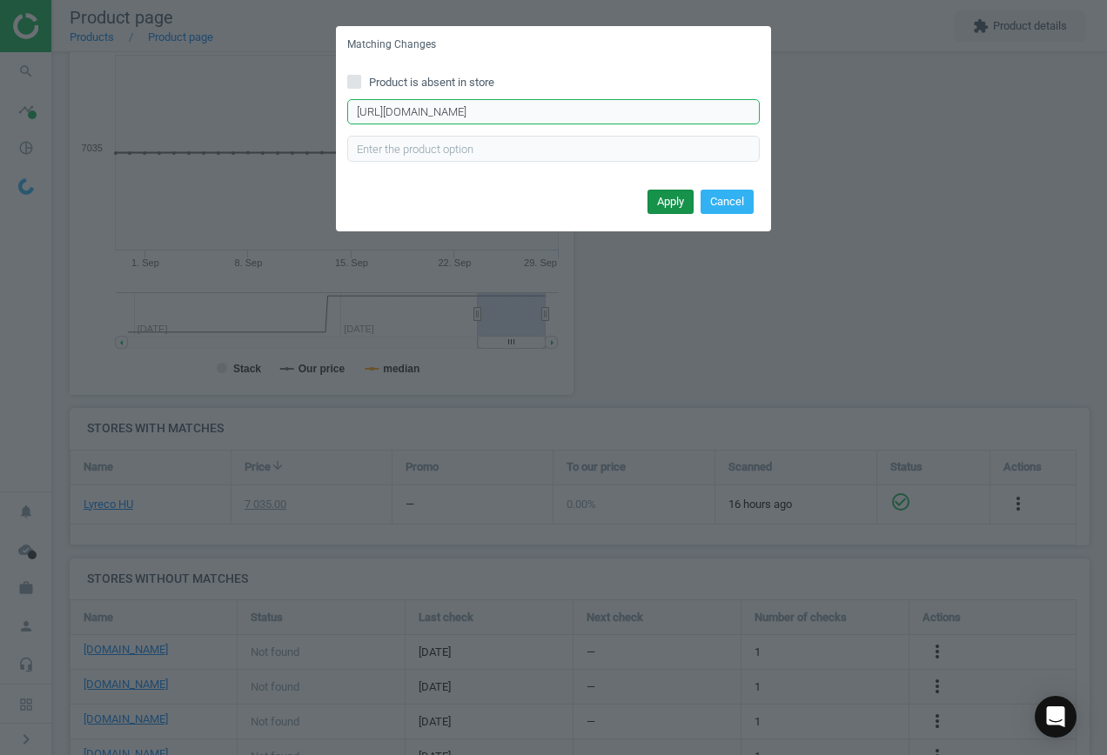
type input "[URL][DOMAIN_NAME]"
click at [670, 198] on button "Apply" at bounding box center [671, 202] width 46 height 24
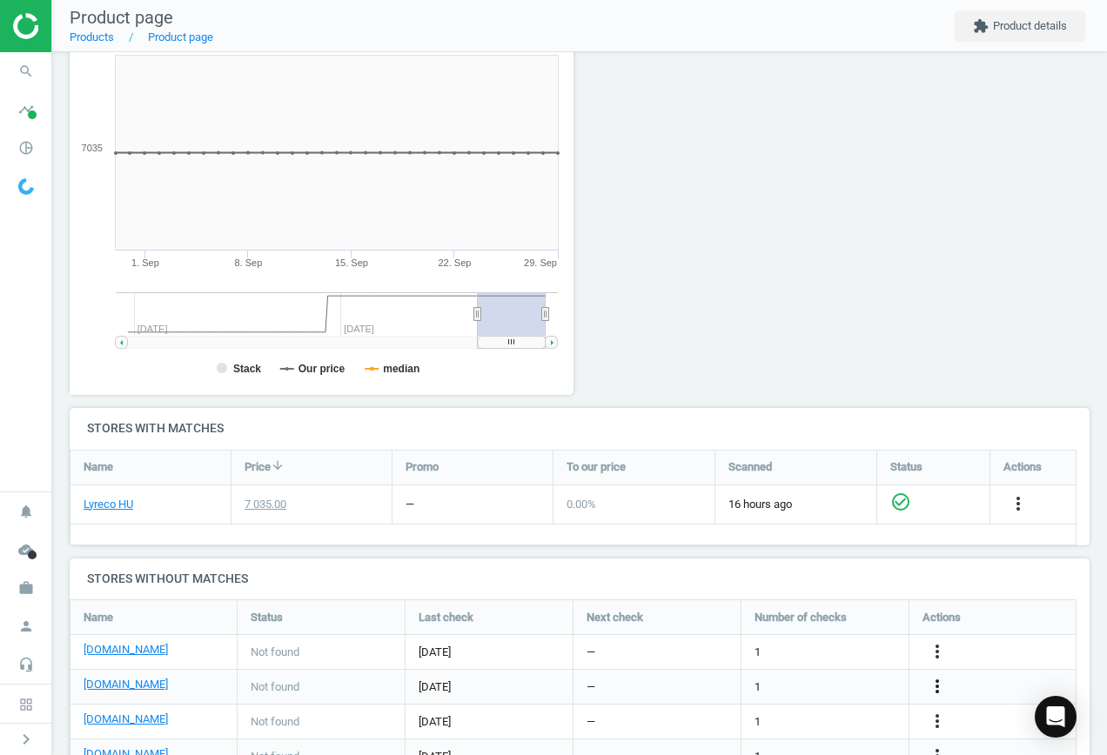
click at [938, 687] on icon "more_vert" at bounding box center [937, 686] width 21 height 21
click at [834, 680] on link "Edit URL/product option" at bounding box center [801, 687] width 238 height 27
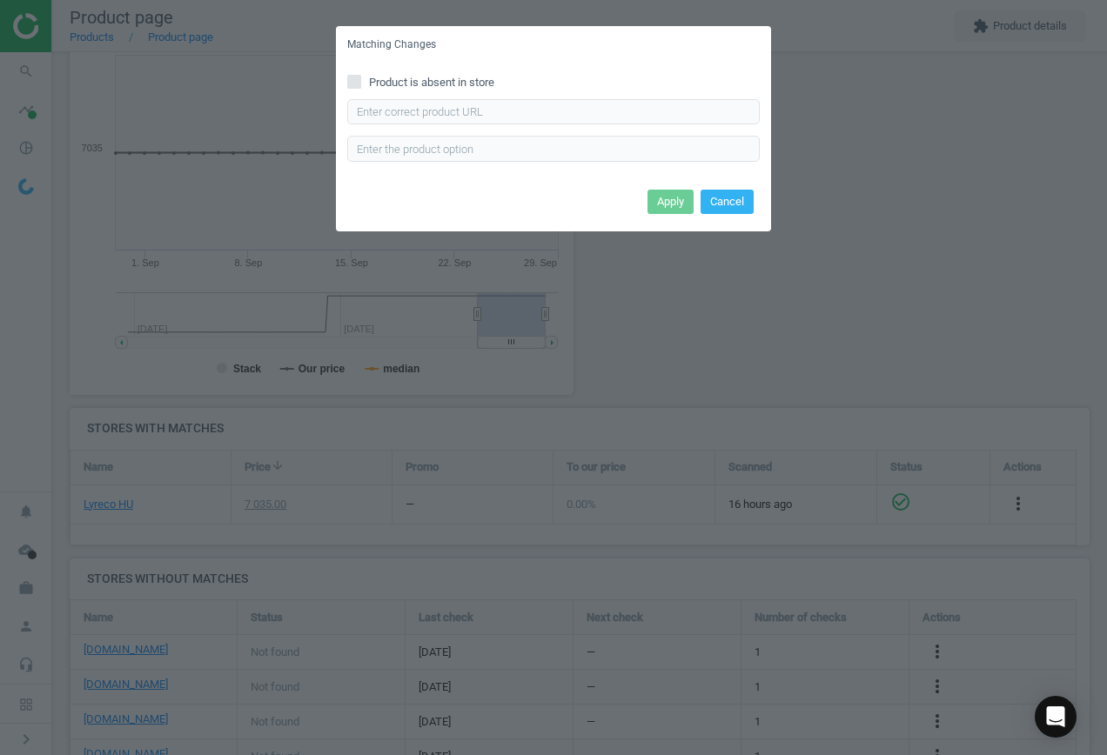
click at [477, 84] on span "Product is absent in store" at bounding box center [432, 83] width 132 height 16
click at [360, 84] on input "Product is absent in store" at bounding box center [354, 81] width 11 height 11
checkbox input "true"
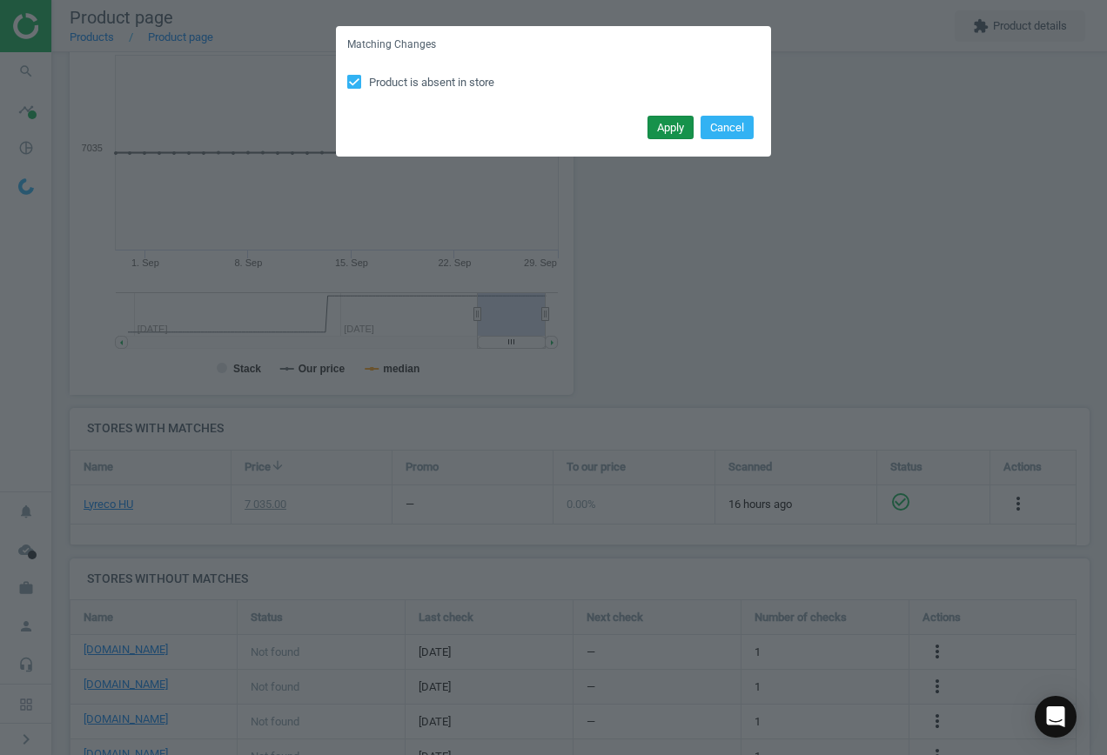
click at [676, 133] on button "Apply" at bounding box center [671, 128] width 46 height 24
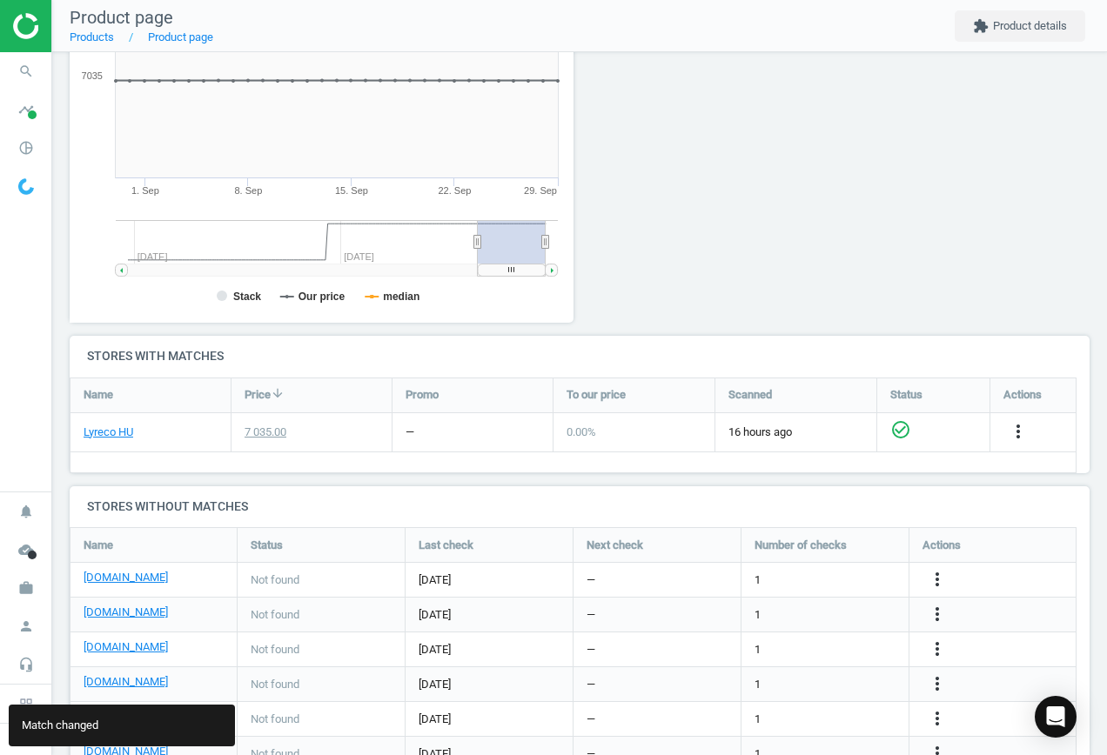
scroll to position [373, 0]
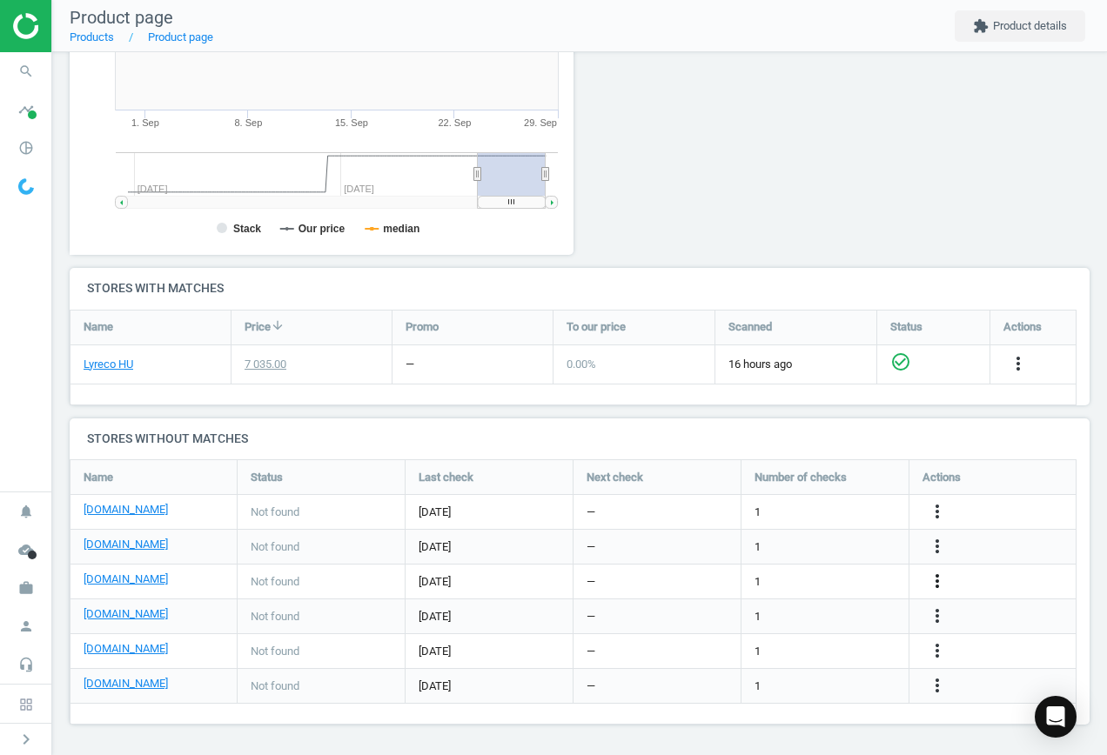
click at [937, 577] on icon "more_vert" at bounding box center [937, 581] width 21 height 21
click at [823, 576] on link "Edit URL/product option" at bounding box center [801, 581] width 238 height 27
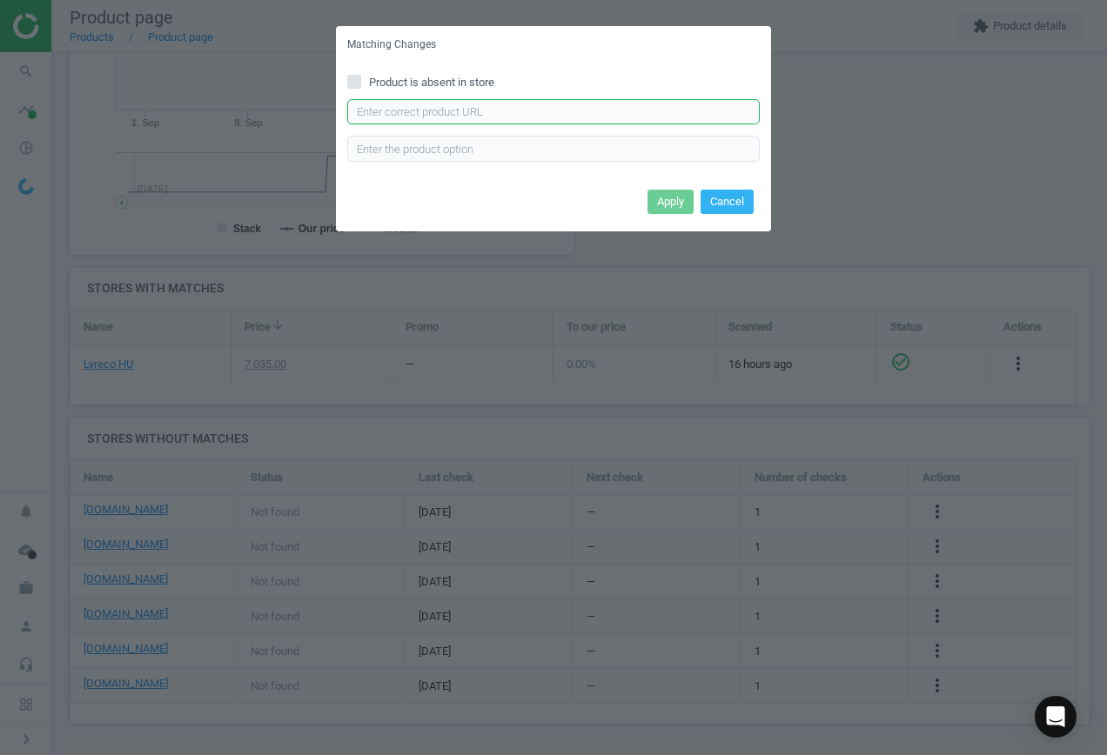
click at [485, 113] on input "text" at bounding box center [553, 112] width 413 height 26
paste input "[URL][DOMAIN_NAME]"
type input "[URL][DOMAIN_NAME]"
click at [664, 203] on button "Apply" at bounding box center [671, 202] width 46 height 24
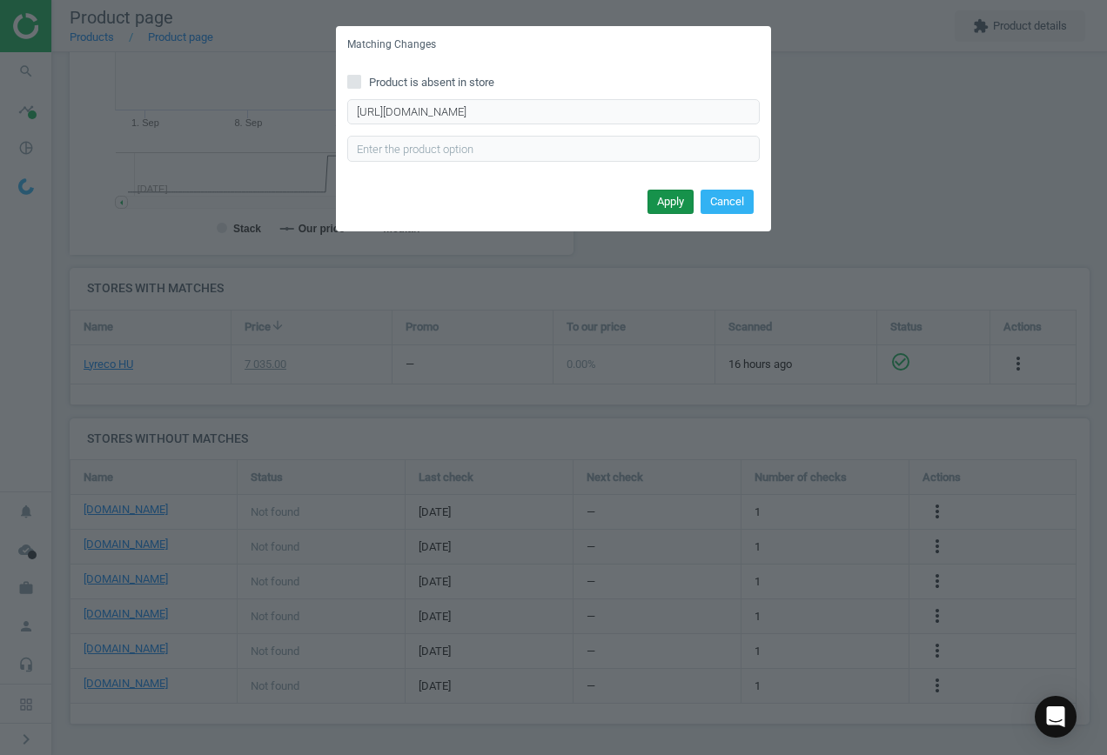
scroll to position [0, 0]
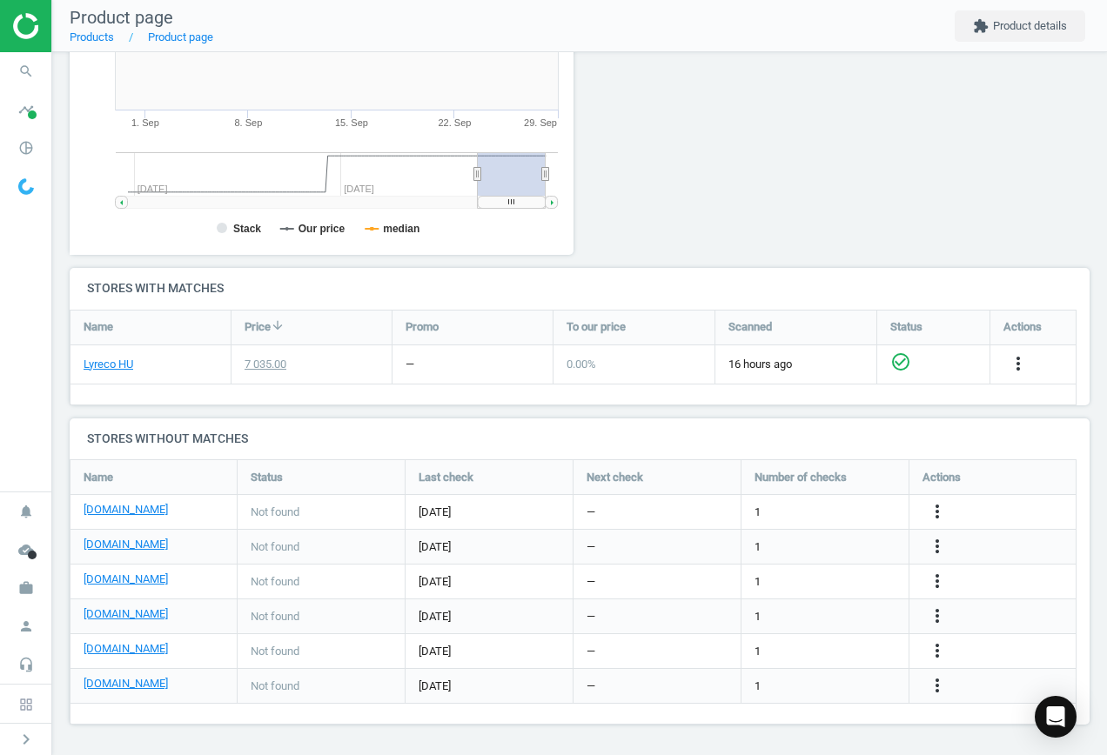
click at [921, 612] on div "more_vert" at bounding box center [993, 617] width 167 height 34
click at [936, 613] on icon "more_vert" at bounding box center [937, 616] width 21 height 21
click at [791, 608] on link "Edit URL/product option" at bounding box center [801, 616] width 238 height 27
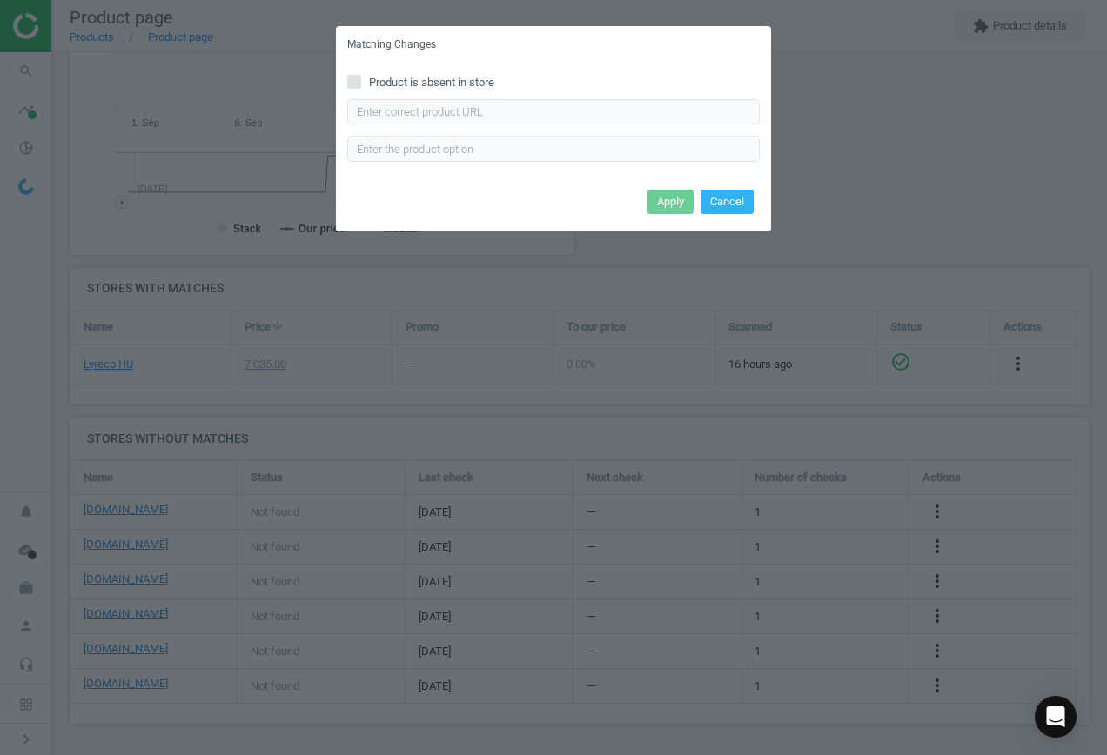
click at [446, 84] on span "Product is absent in store" at bounding box center [432, 83] width 132 height 16
click at [360, 84] on input "Product is absent in store" at bounding box center [354, 81] width 11 height 11
checkbox input "true"
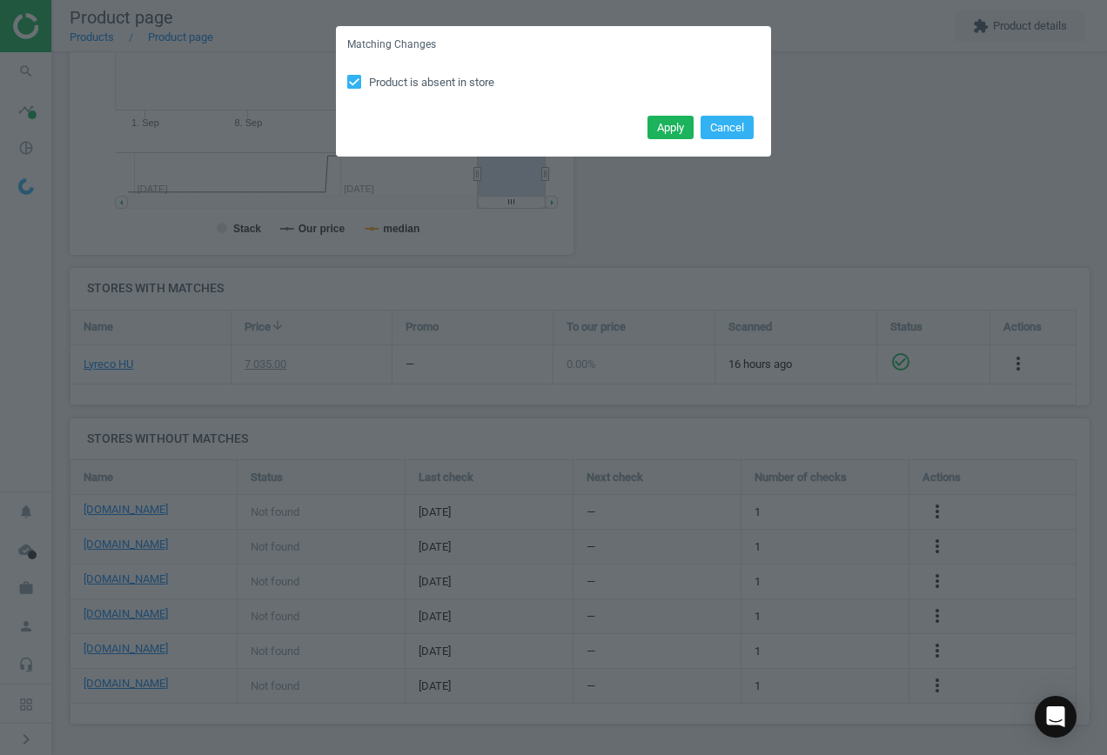
click at [659, 125] on button "Apply" at bounding box center [671, 128] width 46 height 24
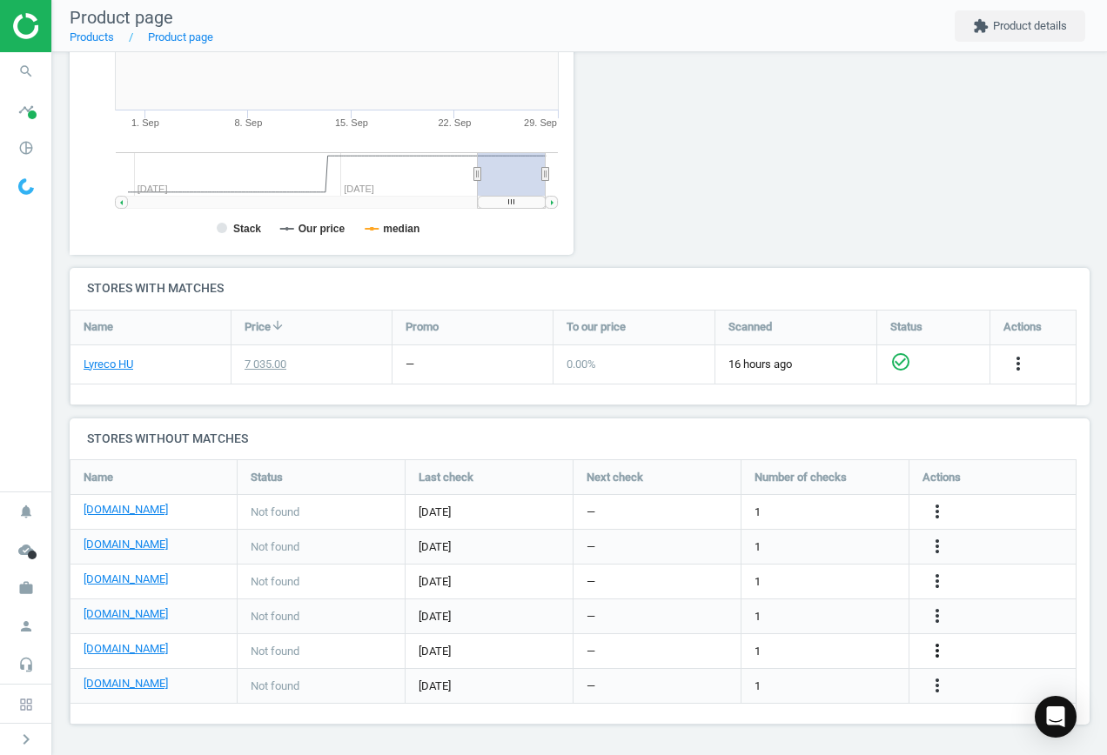
click at [937, 652] on icon "more_vert" at bounding box center [937, 651] width 21 height 21
click at [796, 645] on link "Edit URL/product option" at bounding box center [801, 651] width 238 height 27
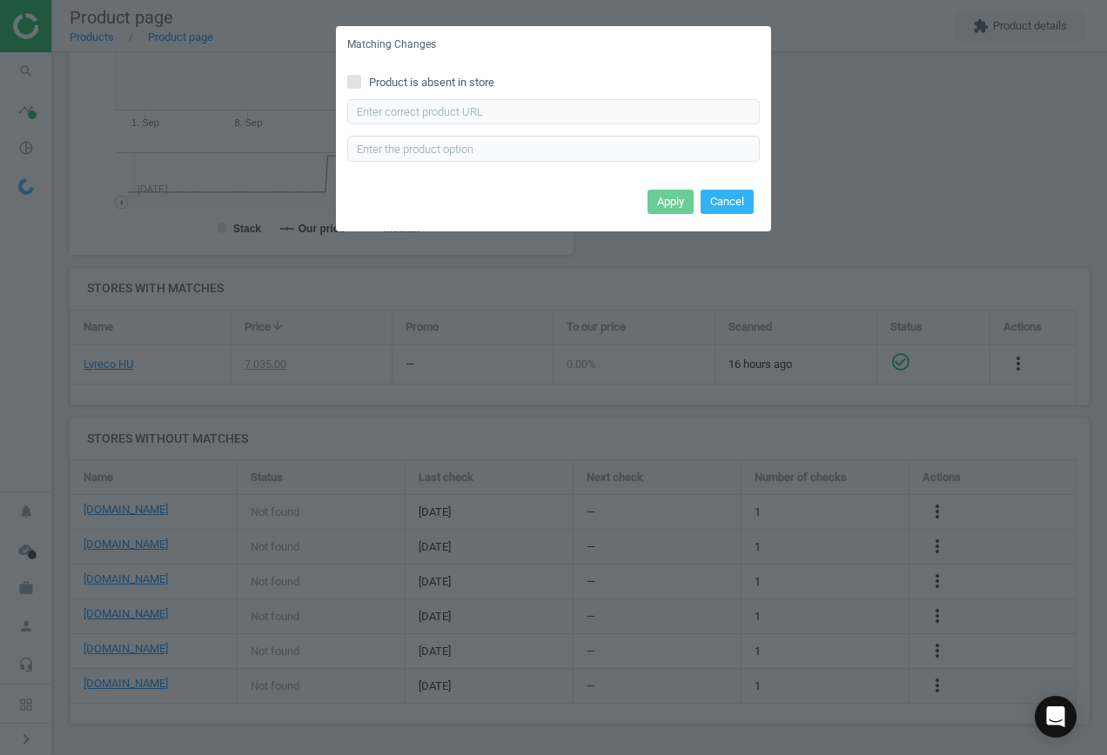
click at [385, 77] on span "Product is absent in store" at bounding box center [432, 83] width 132 height 16
click at [360, 77] on input "Product is absent in store" at bounding box center [354, 81] width 11 height 11
checkbox input "true"
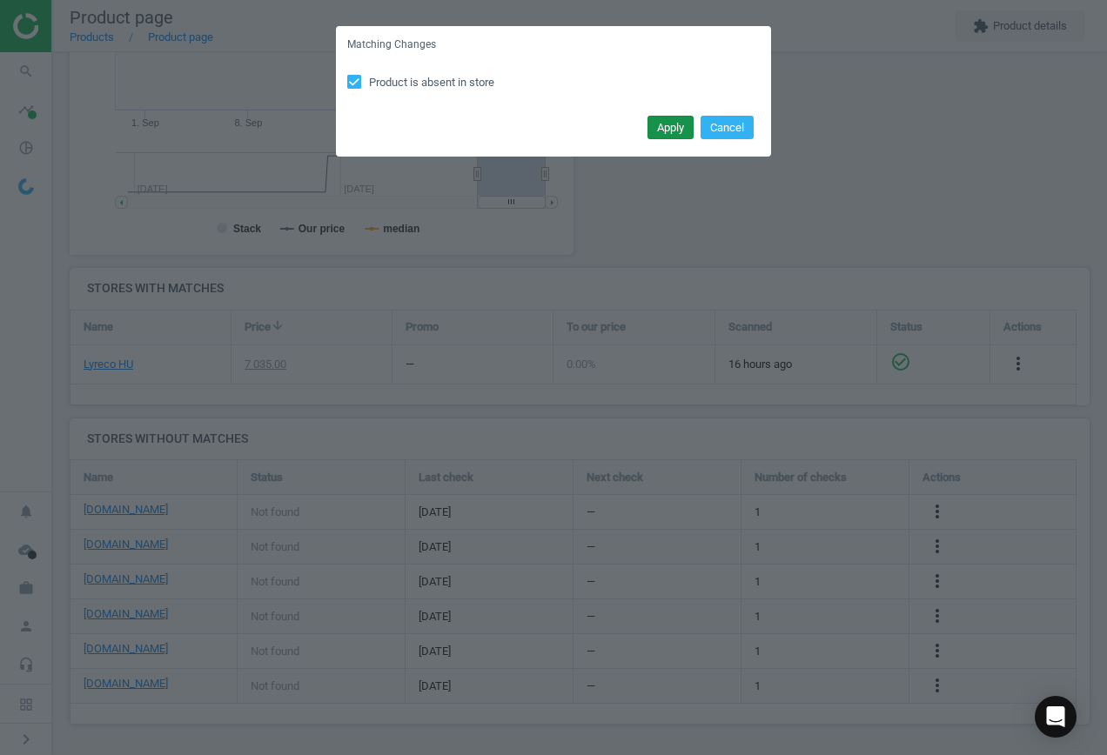
click at [676, 135] on button "Apply" at bounding box center [671, 128] width 46 height 24
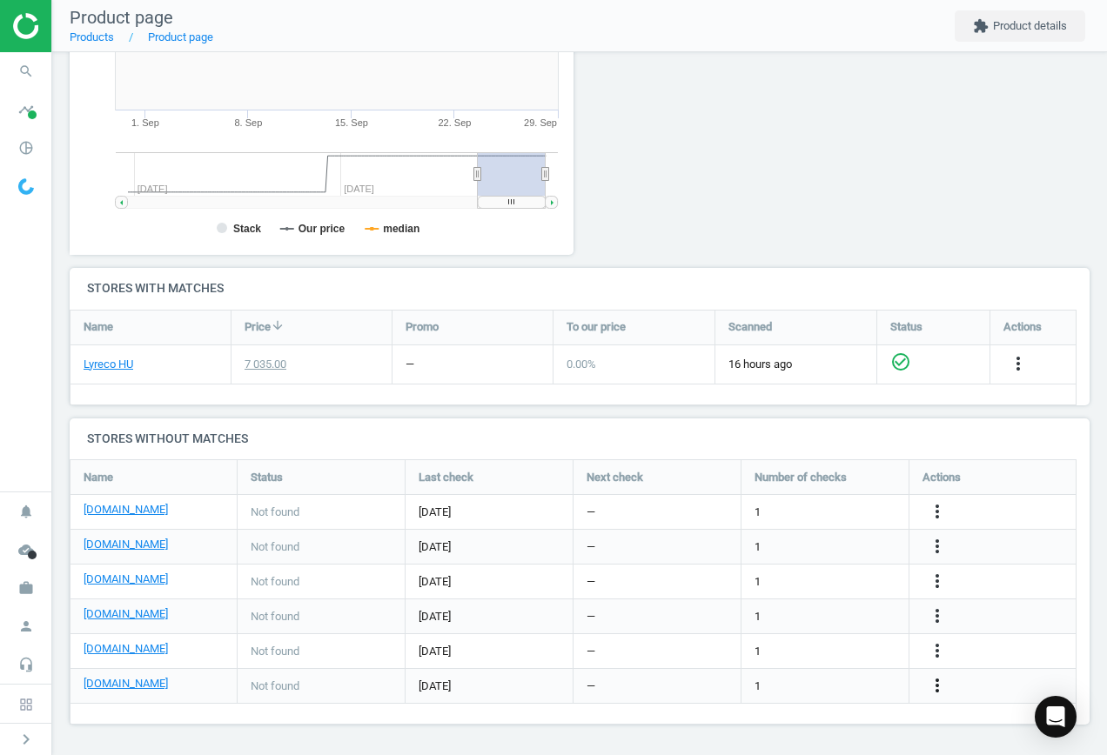
click at [936, 685] on icon "more_vert" at bounding box center [937, 685] width 21 height 21
click at [834, 682] on link "Edit URL/product option" at bounding box center [801, 686] width 238 height 27
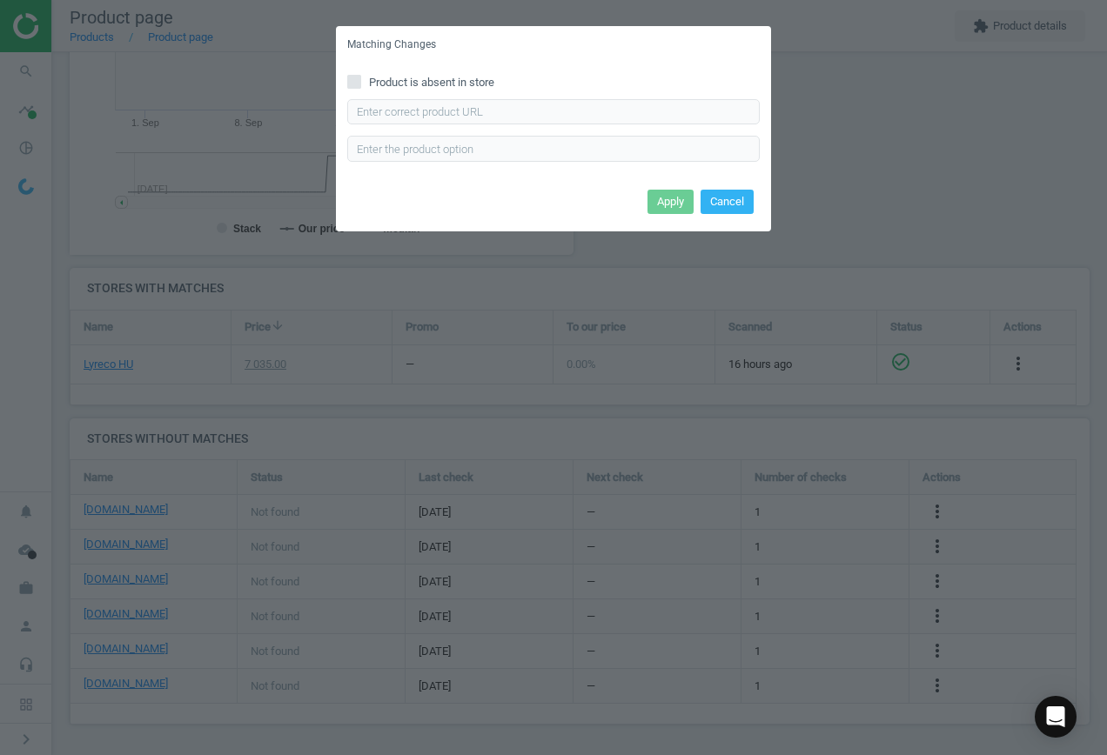
click at [409, 77] on span "Product is absent in store" at bounding box center [432, 83] width 132 height 16
click at [360, 77] on input "Product is absent in store" at bounding box center [354, 81] width 11 height 11
checkbox input "true"
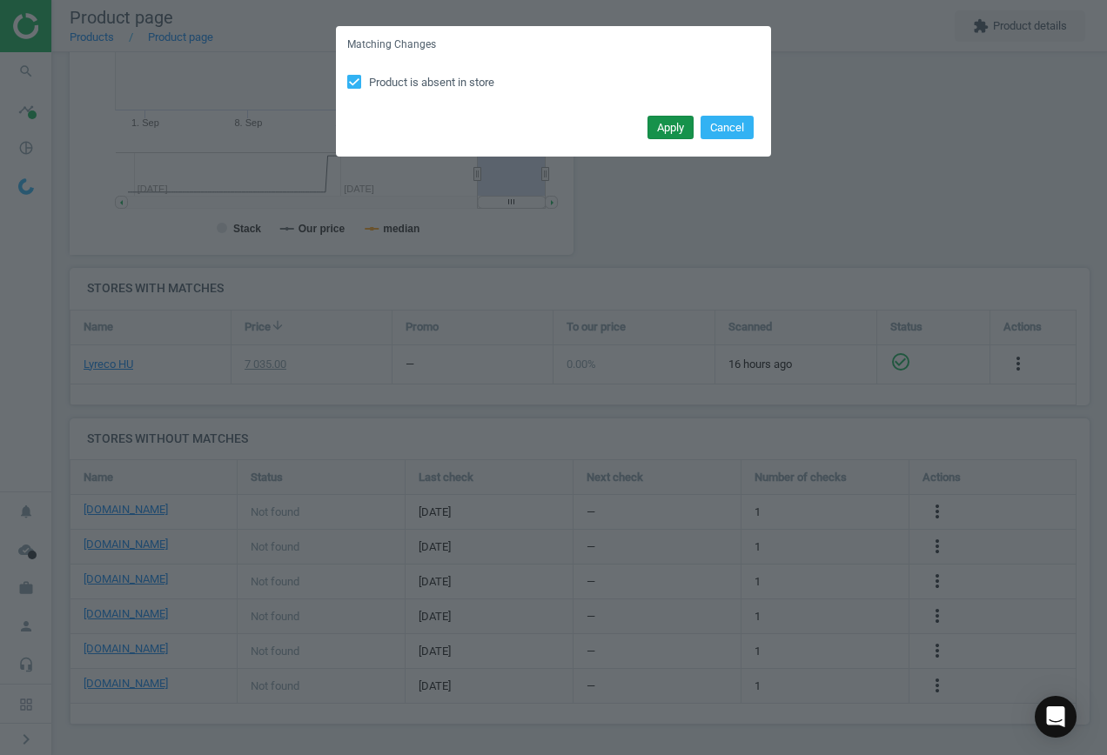
click at [657, 124] on button "Apply" at bounding box center [671, 128] width 46 height 24
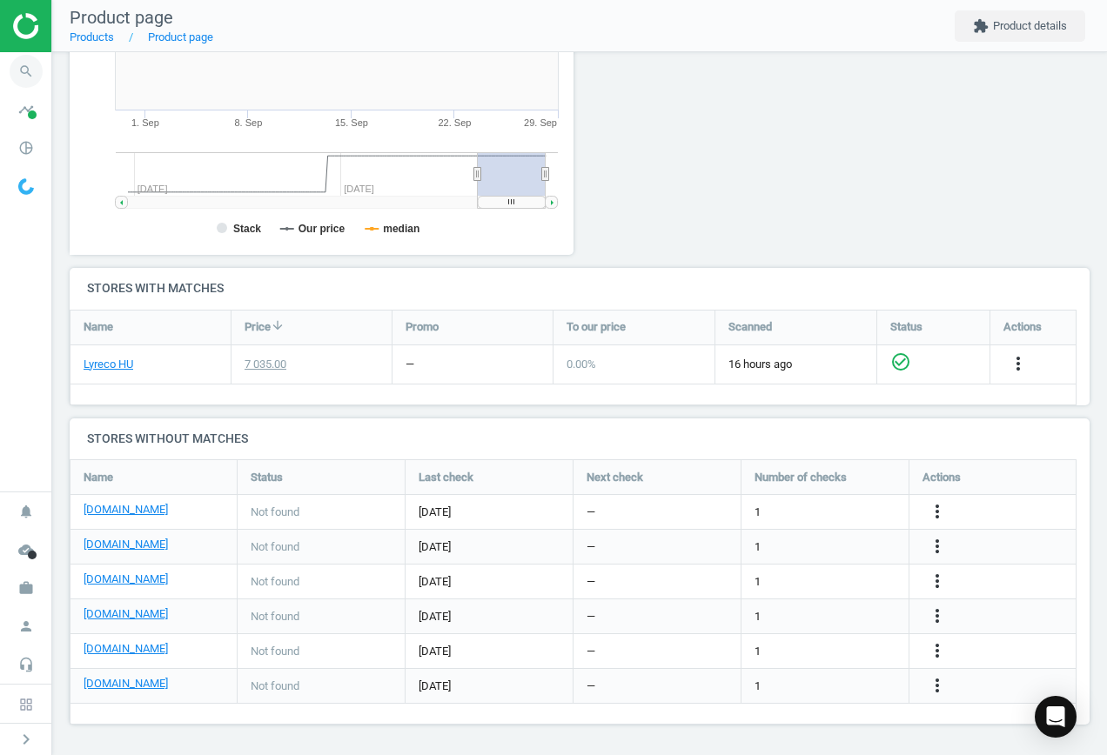
click at [33, 71] on icon "search" at bounding box center [26, 71] width 33 height 33
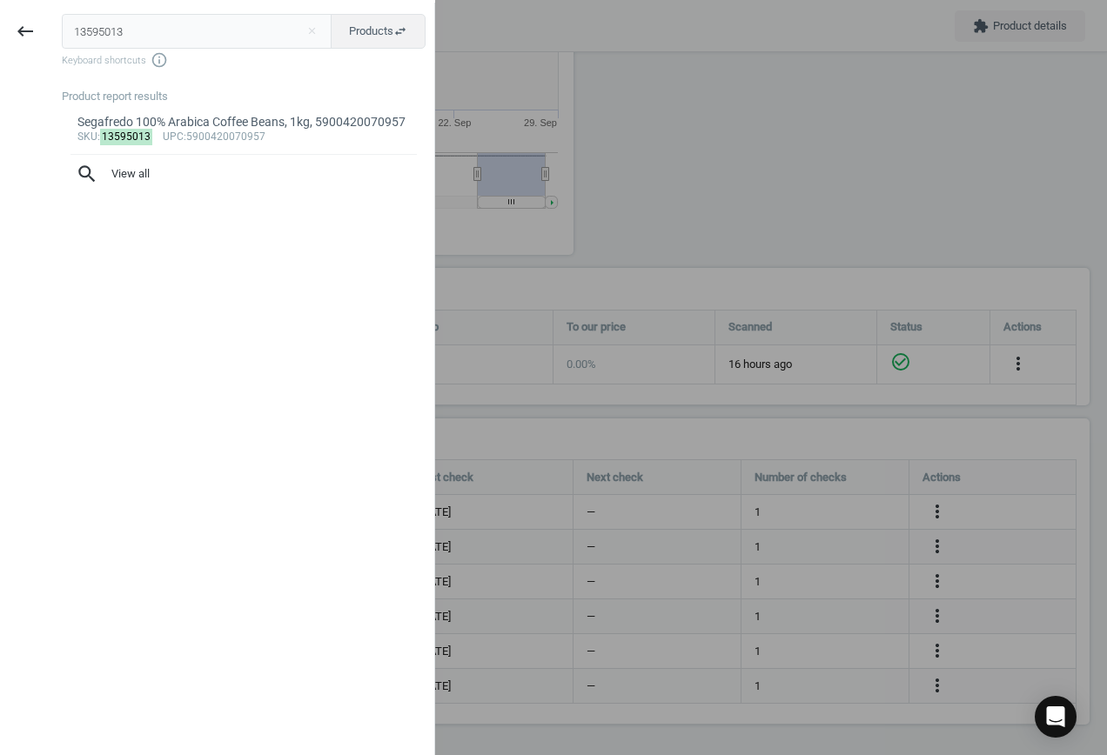
drag, startPoint x: -48, startPoint y: 7, endPoint x: -68, endPoint y: 7, distance: 20.0
click at [0, 7] on html "Group 2 Created with Sketch. ic/cloud_download/grey600 Created with Sketch. gra…" at bounding box center [553, 377] width 1107 height 755
type input "2795225"
click at [248, 141] on div "sku : 2795225 upc :Empty" at bounding box center [243, 138] width 333 height 14
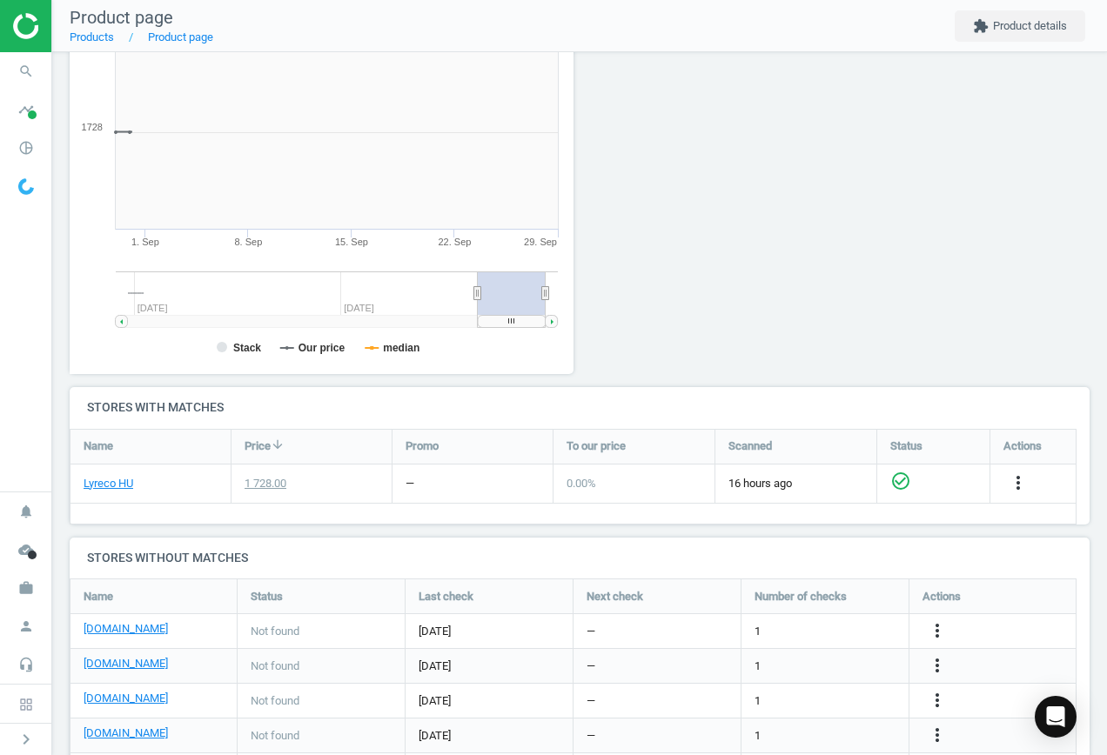
scroll to position [375, 524]
click at [940, 628] on icon "more_vert" at bounding box center [937, 631] width 21 height 21
click at [823, 626] on link "Edit URL/product option" at bounding box center [801, 631] width 238 height 27
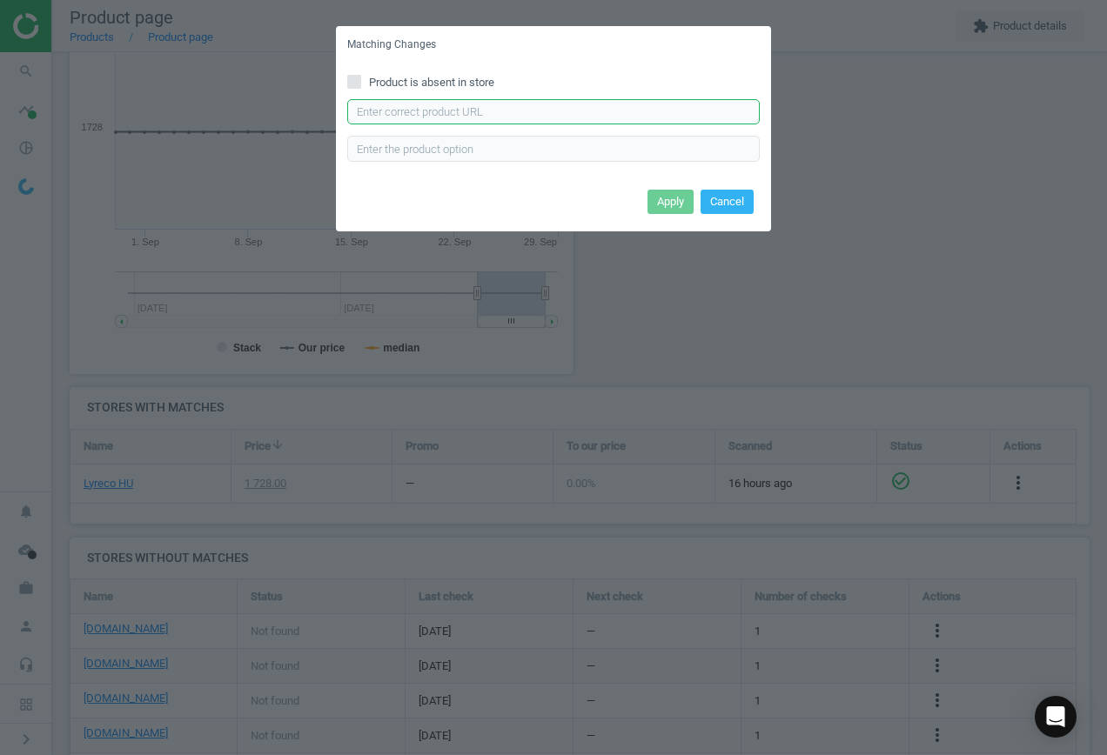
click at [480, 100] on input "text" at bounding box center [553, 112] width 413 height 26
paste input "[URL][DOMAIN_NAME]"
type input "[URL][DOMAIN_NAME]"
click at [658, 191] on button "Apply" at bounding box center [671, 202] width 46 height 24
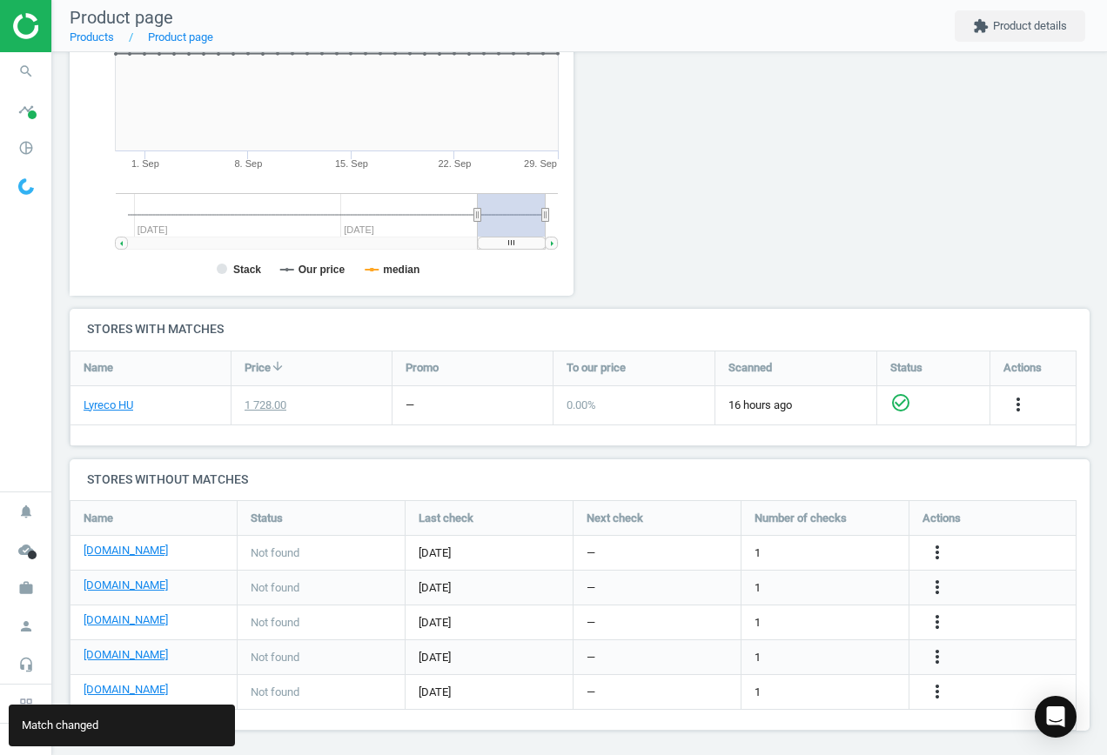
scroll to position [338, 0]
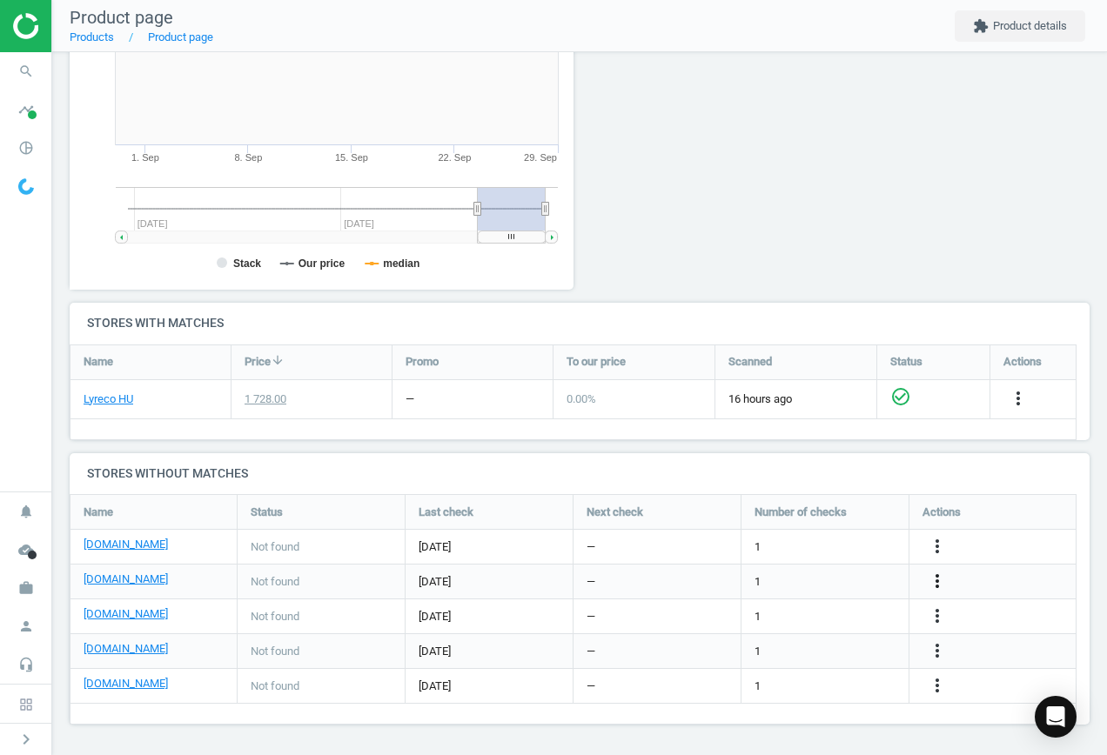
click at [935, 575] on icon "more_vert" at bounding box center [937, 581] width 21 height 21
click at [753, 579] on link "Edit URL/product option" at bounding box center [801, 581] width 238 height 27
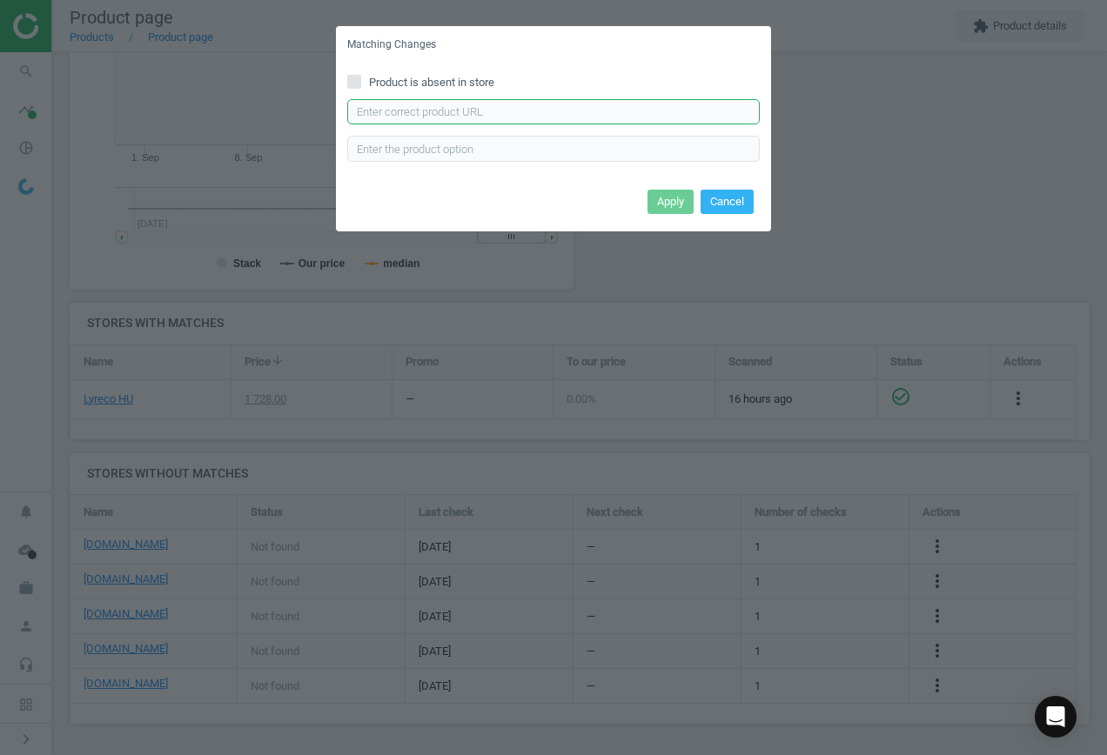
click at [440, 115] on input "text" at bounding box center [553, 112] width 413 height 26
paste input "[URL][DOMAIN_NAME]"
type input "[URL][DOMAIN_NAME]"
click at [672, 205] on button "Apply" at bounding box center [671, 202] width 46 height 24
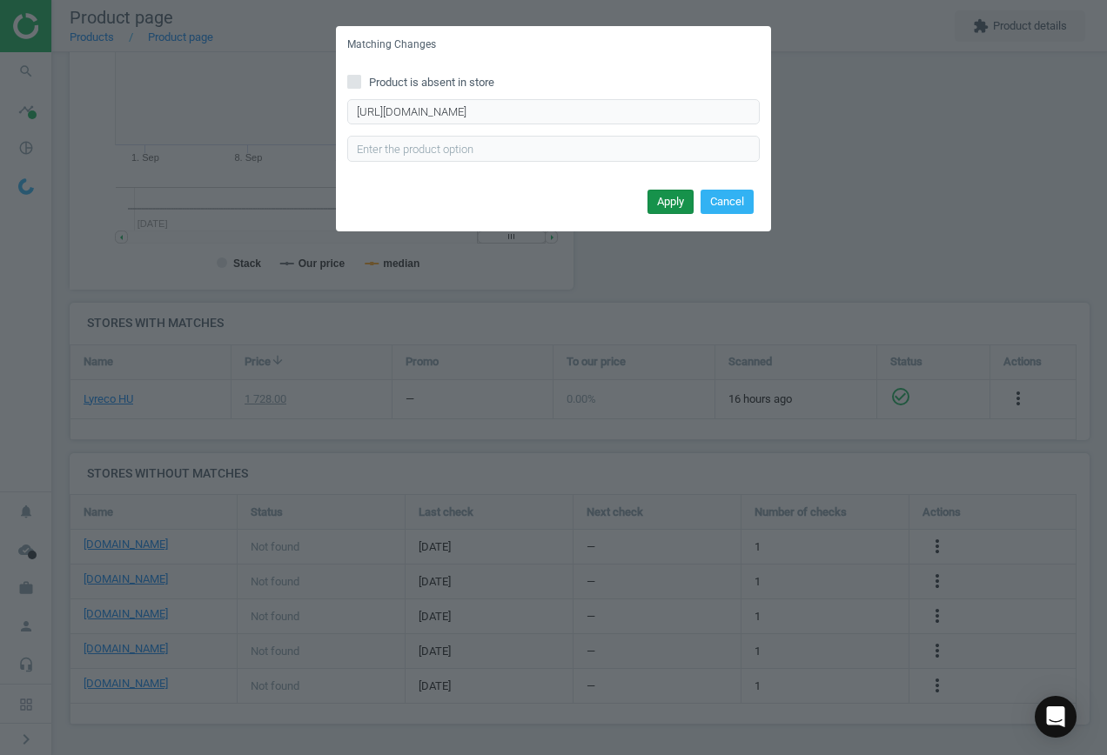
scroll to position [0, 0]
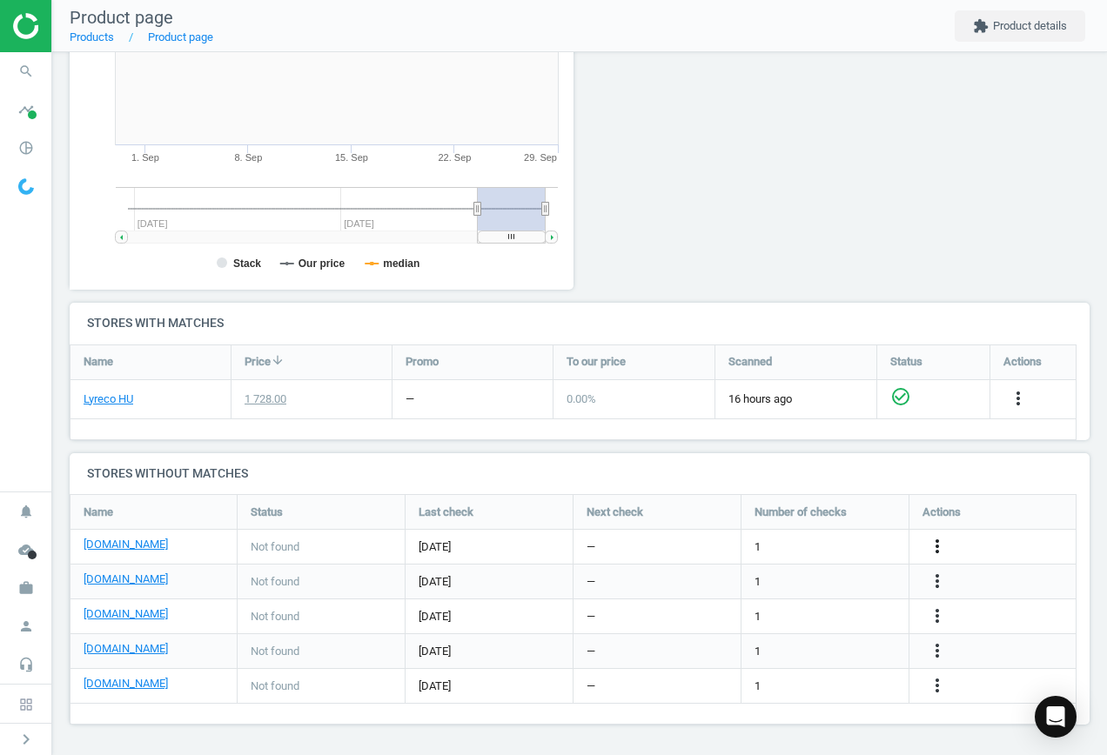
click at [942, 545] on icon "more_vert" at bounding box center [937, 546] width 21 height 21
click at [809, 519] on link "Edit URL/product option" at bounding box center [801, 520] width 238 height 27
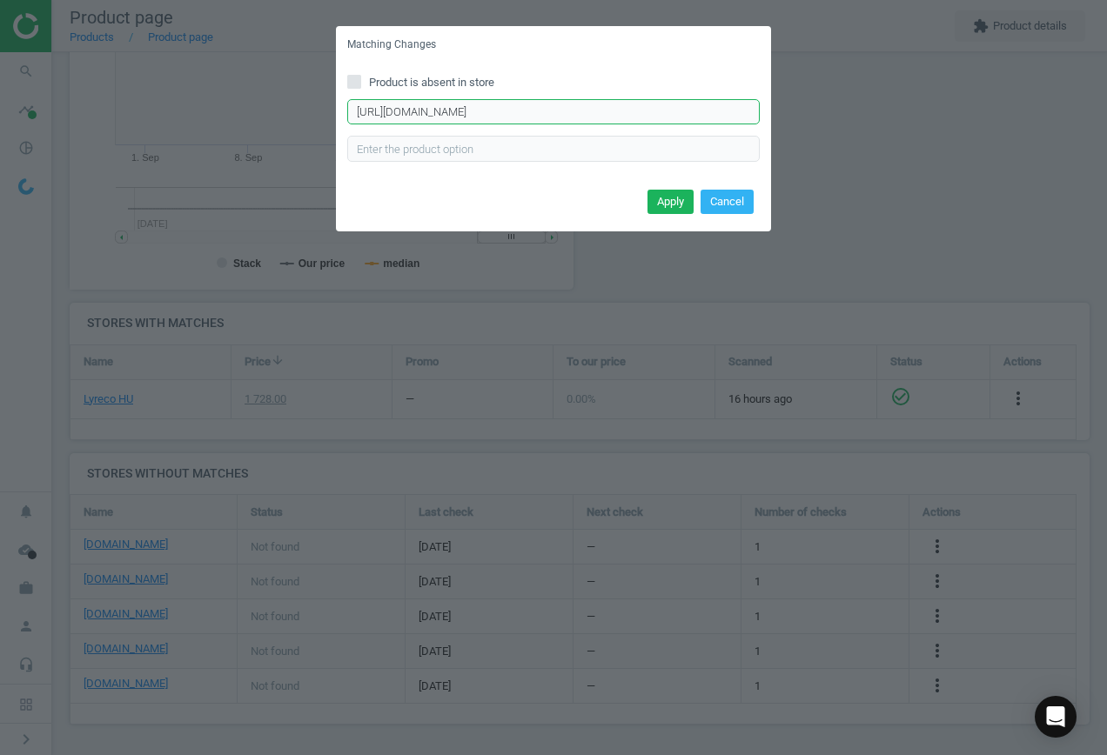
drag, startPoint x: 695, startPoint y: 114, endPoint x: 234, endPoint y: 62, distance: 463.4
click at [223, 62] on div "Matching Changes Product is absent in store [URL][DOMAIN_NAME] Enter correct pr…" at bounding box center [553, 377] width 1107 height 755
paste input "2/11463/boritek-lc5-szilikon"
type input "[URL][DOMAIN_NAME]"
drag, startPoint x: 676, startPoint y: 198, endPoint x: 687, endPoint y: 214, distance: 18.8
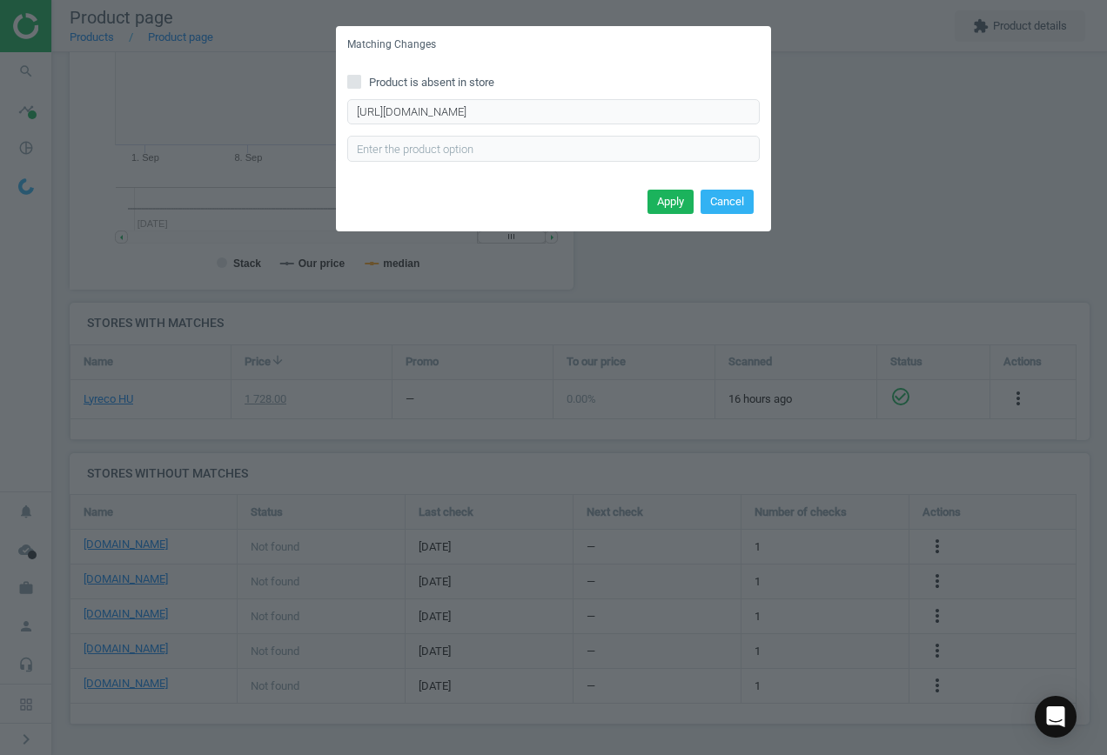
click at [676, 198] on button "Apply" at bounding box center [671, 202] width 46 height 24
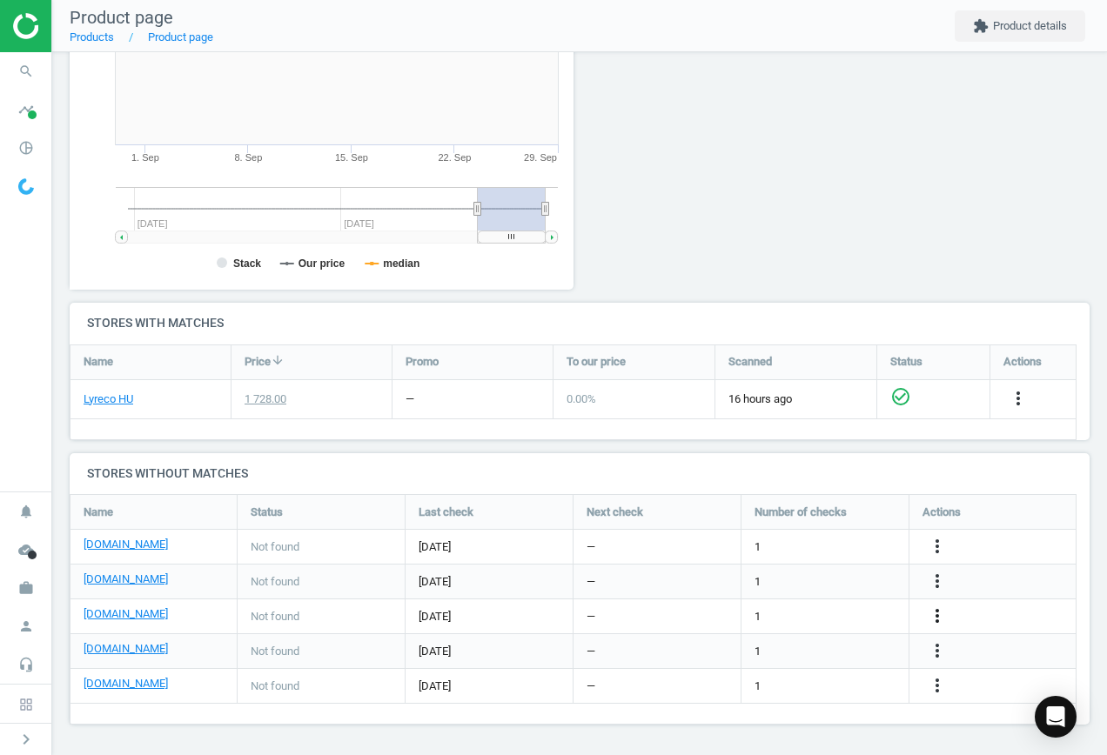
drag, startPoint x: 941, startPoint y: 609, endPoint x: 929, endPoint y: 612, distance: 12.5
click at [940, 609] on icon "more_vert" at bounding box center [937, 616] width 21 height 21
click at [830, 603] on link "Edit URL/product option" at bounding box center [801, 616] width 238 height 27
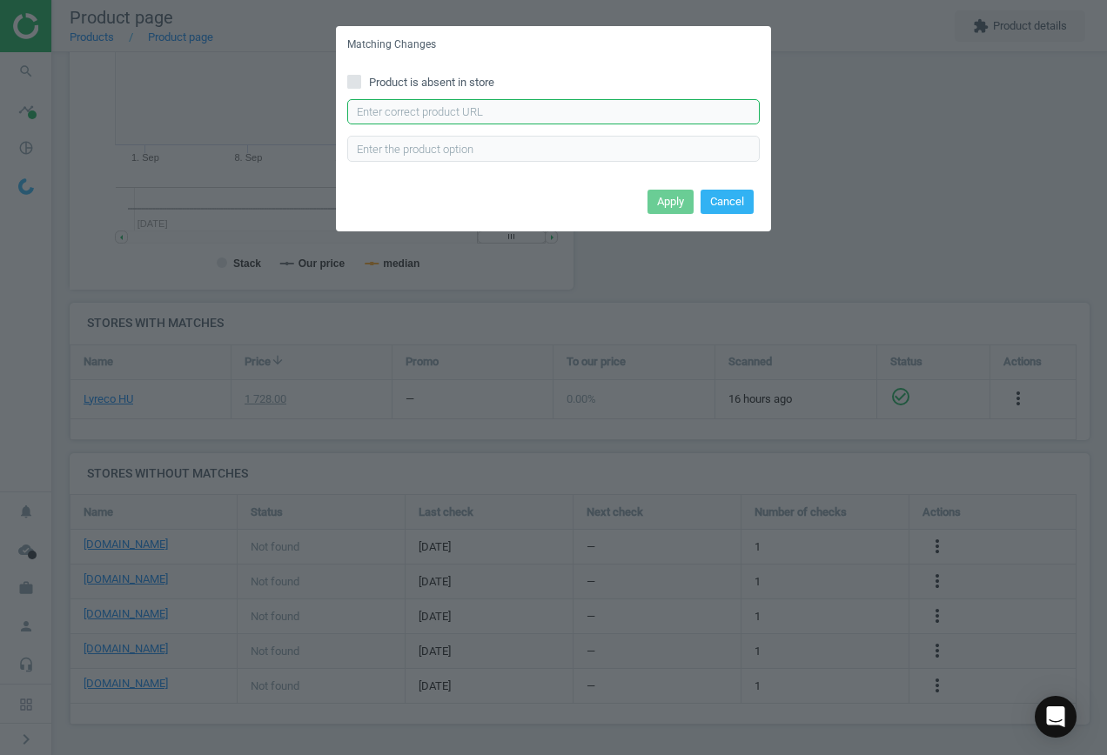
click at [588, 118] on input "text" at bounding box center [553, 112] width 413 height 26
paste input "[URL][DOMAIN_NAME]"
type input "[URL][DOMAIN_NAME]"
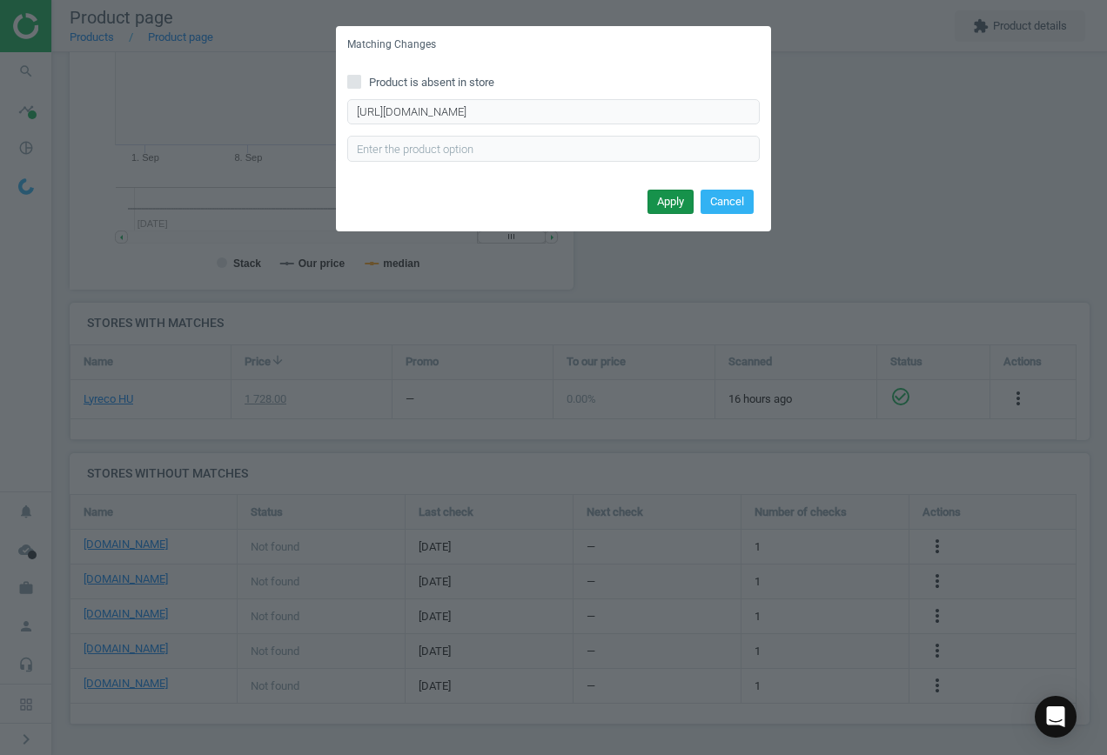
click at [657, 202] on button "Apply" at bounding box center [671, 202] width 46 height 24
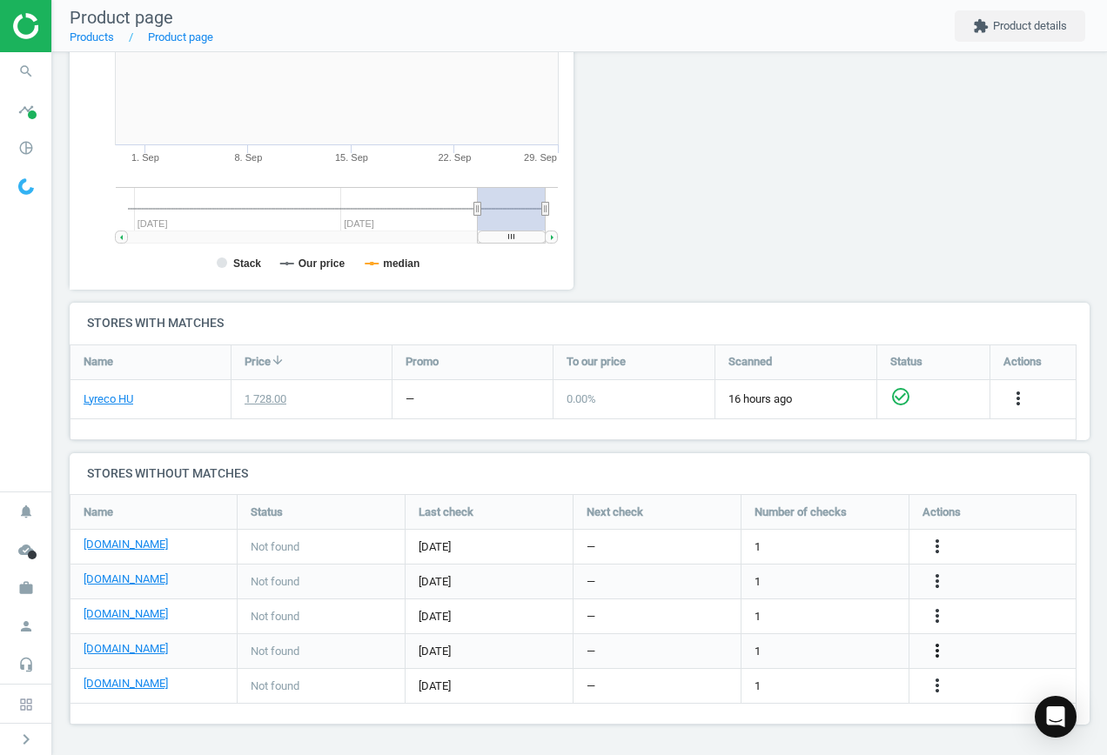
click at [933, 653] on icon "more_vert" at bounding box center [937, 651] width 21 height 21
click at [830, 649] on link "Edit URL/product option" at bounding box center [801, 651] width 238 height 27
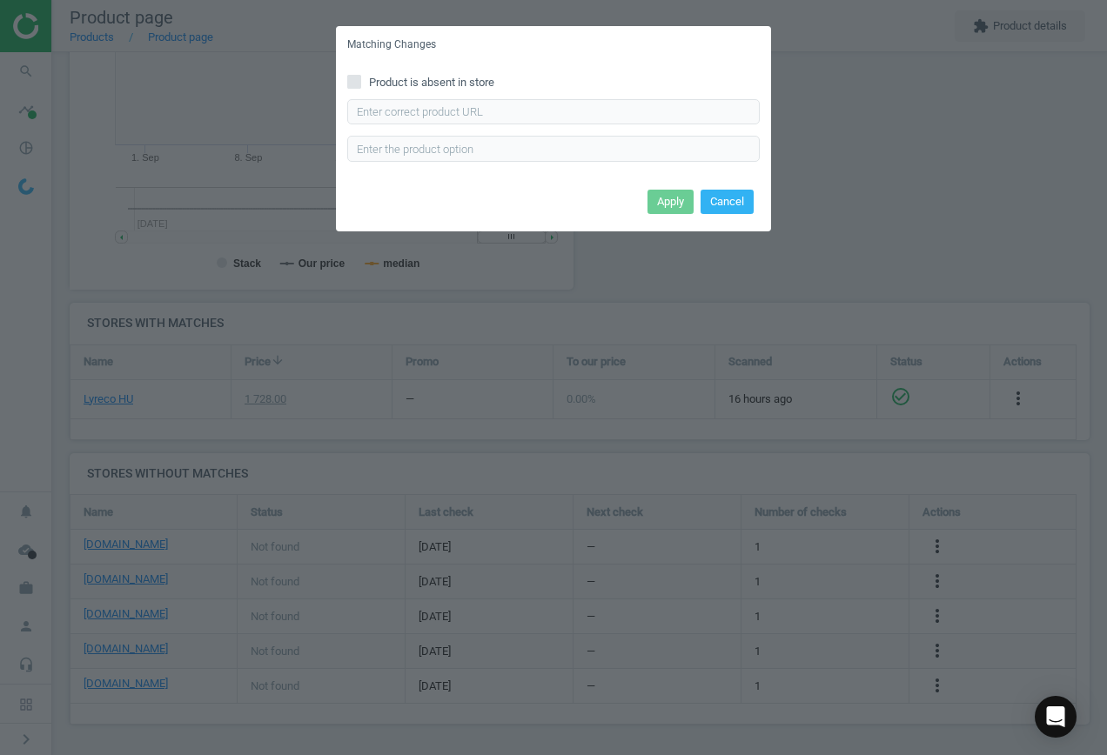
click at [555, 104] on div "Product is absent in store Enter correct product url" at bounding box center [553, 124] width 435 height 121
click at [567, 113] on input "text" at bounding box center [553, 112] width 413 height 26
paste input "[URL][DOMAIN_NAME]"
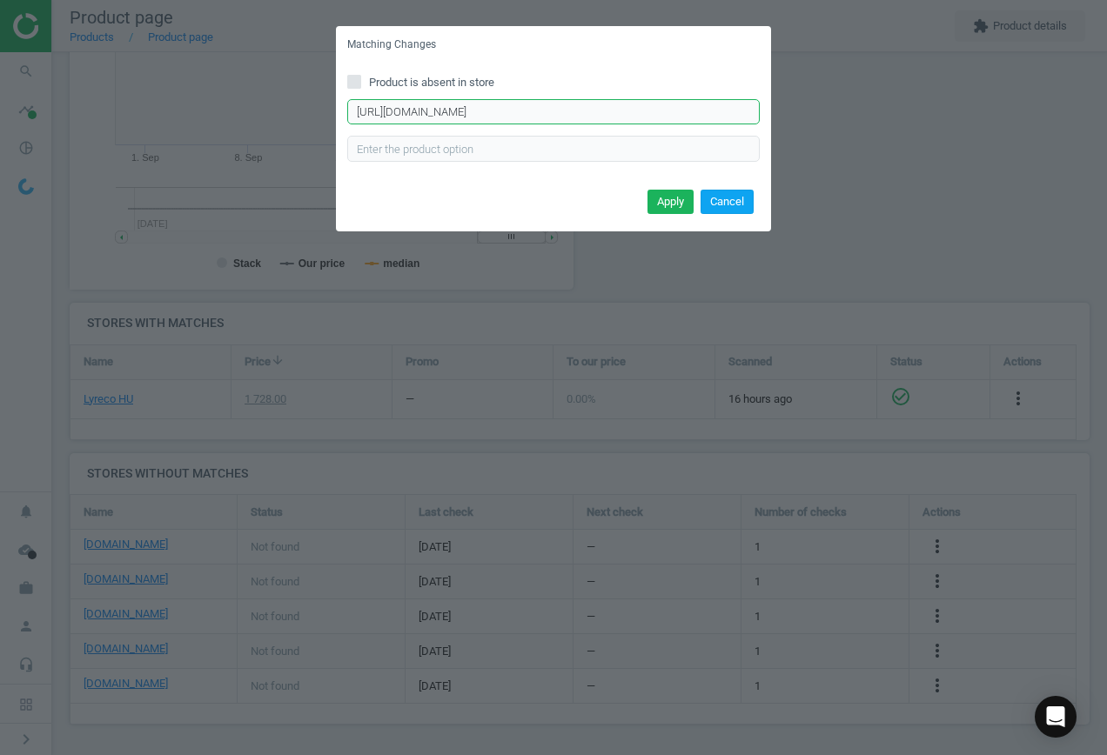
scroll to position [0, 112]
type input "[URL][DOMAIN_NAME]"
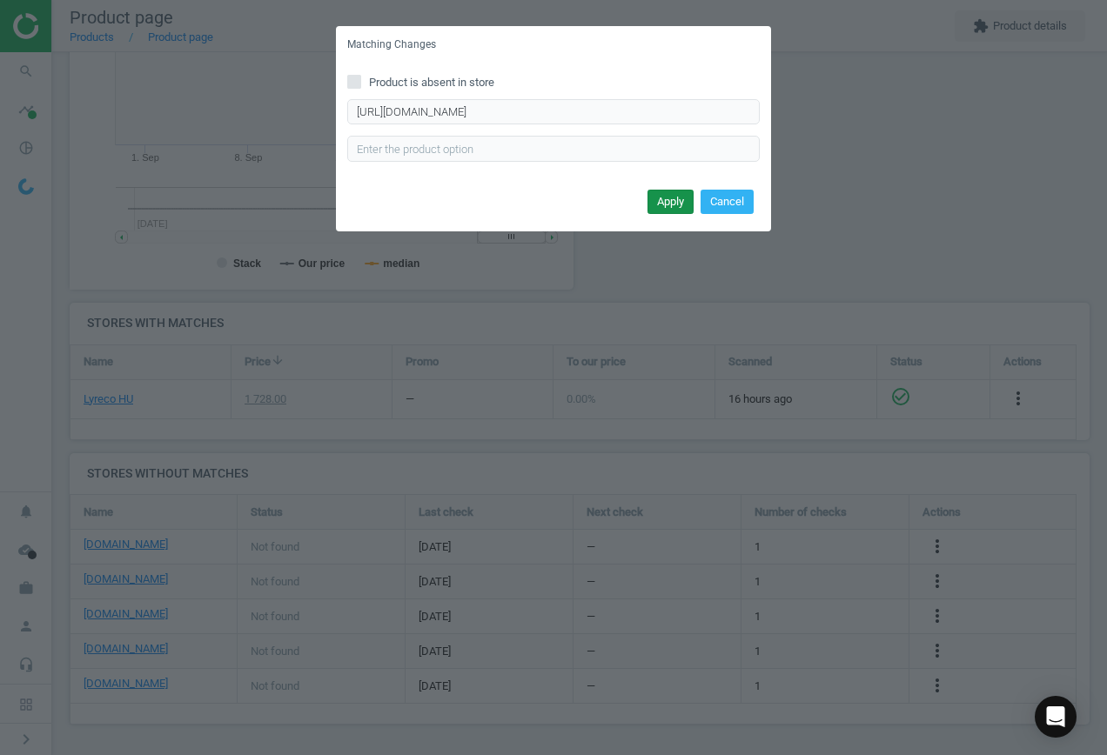
click at [671, 202] on button "Apply" at bounding box center [671, 202] width 46 height 24
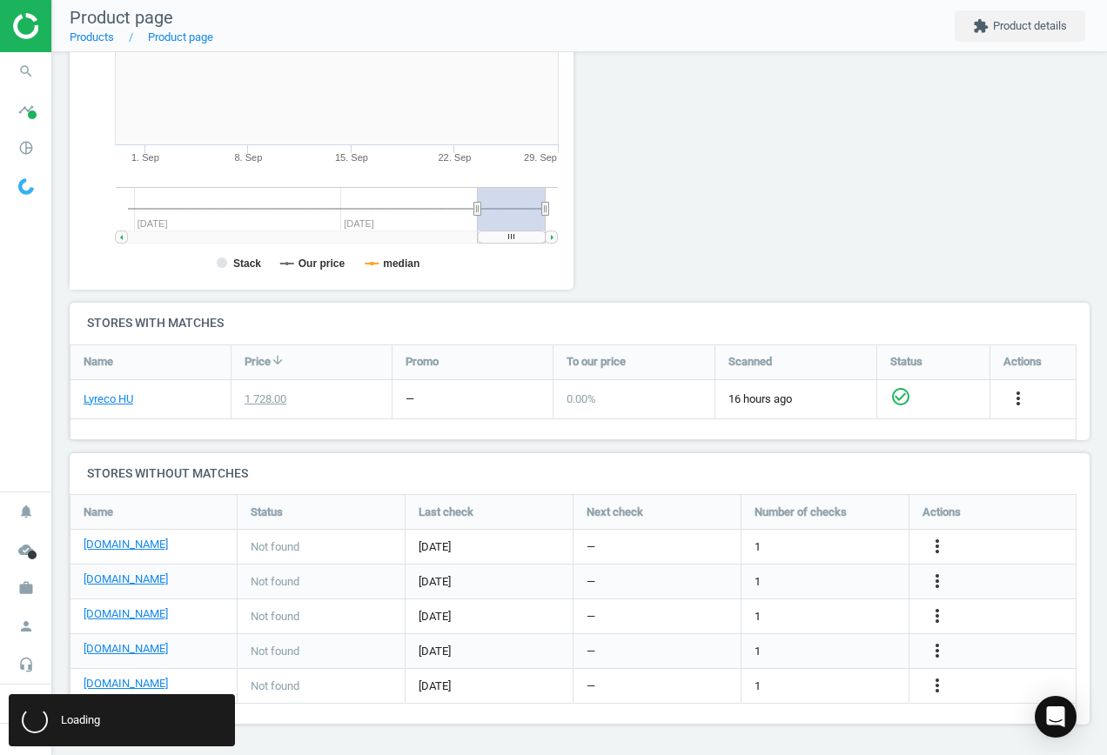
scroll to position [0, 0]
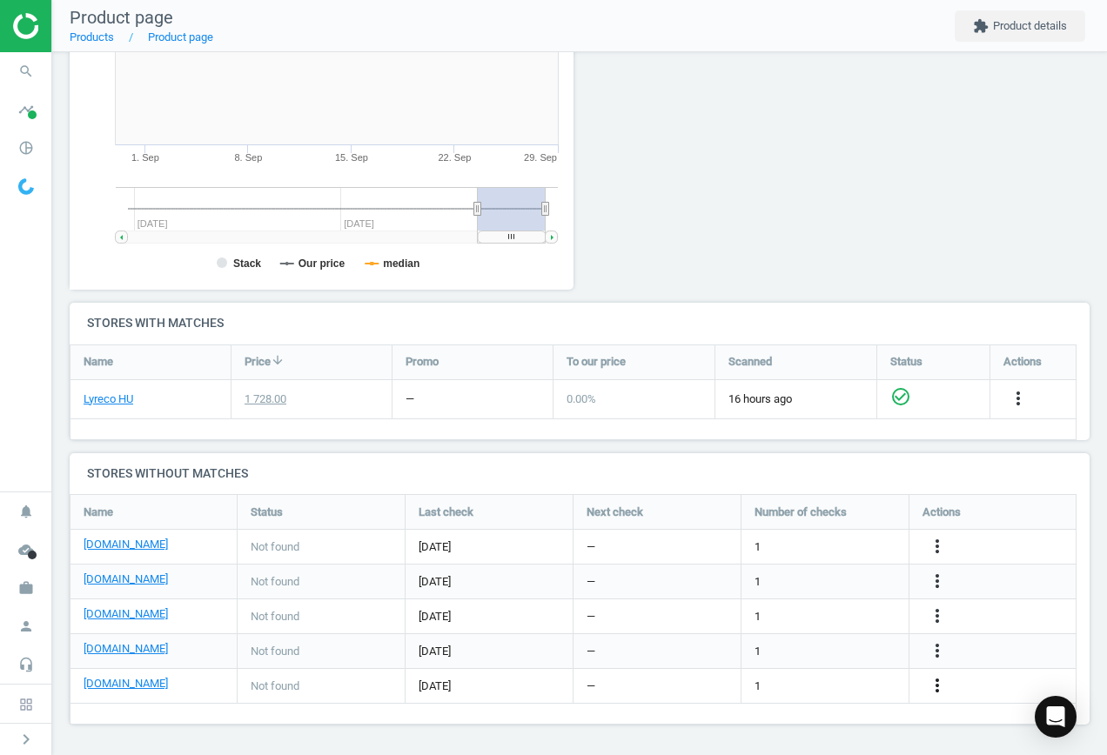
click at [930, 685] on icon "more_vert" at bounding box center [937, 685] width 21 height 21
click at [829, 674] on link "Edit URL/product option" at bounding box center [801, 686] width 238 height 27
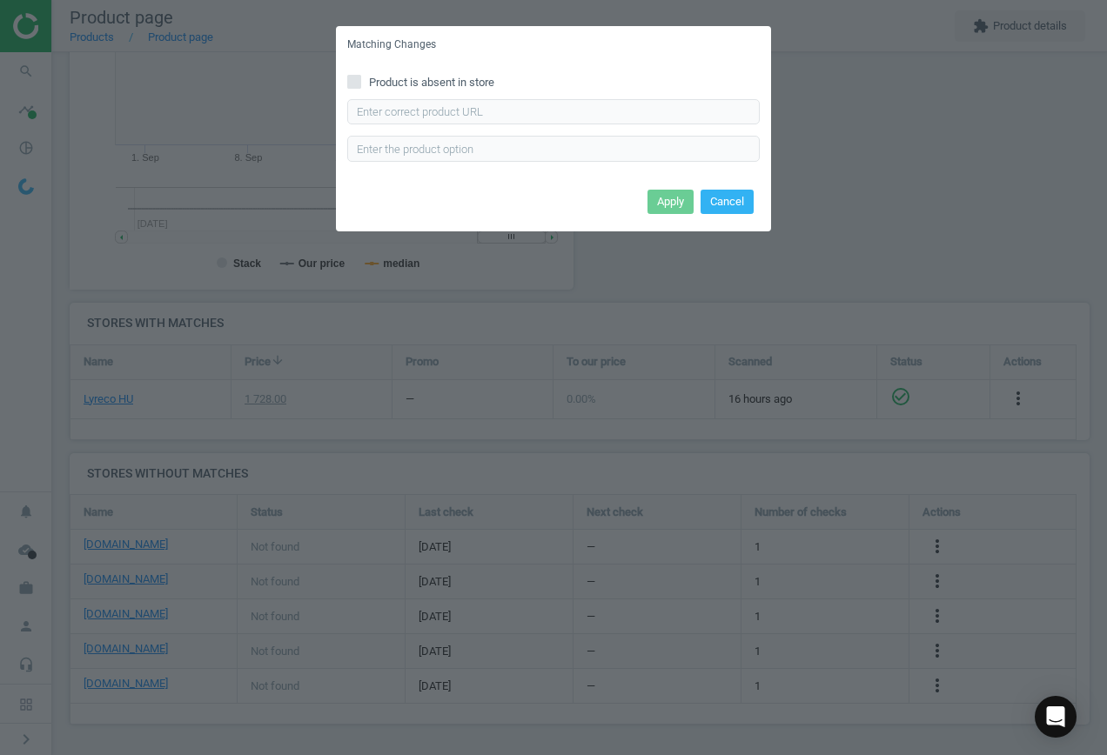
click at [450, 91] on div "Product is absent in store Enter correct product url" at bounding box center [553, 124] width 435 height 121
click at [460, 110] on input "text" at bounding box center [553, 112] width 413 height 26
paste input "[URL][DOMAIN_NAME]"
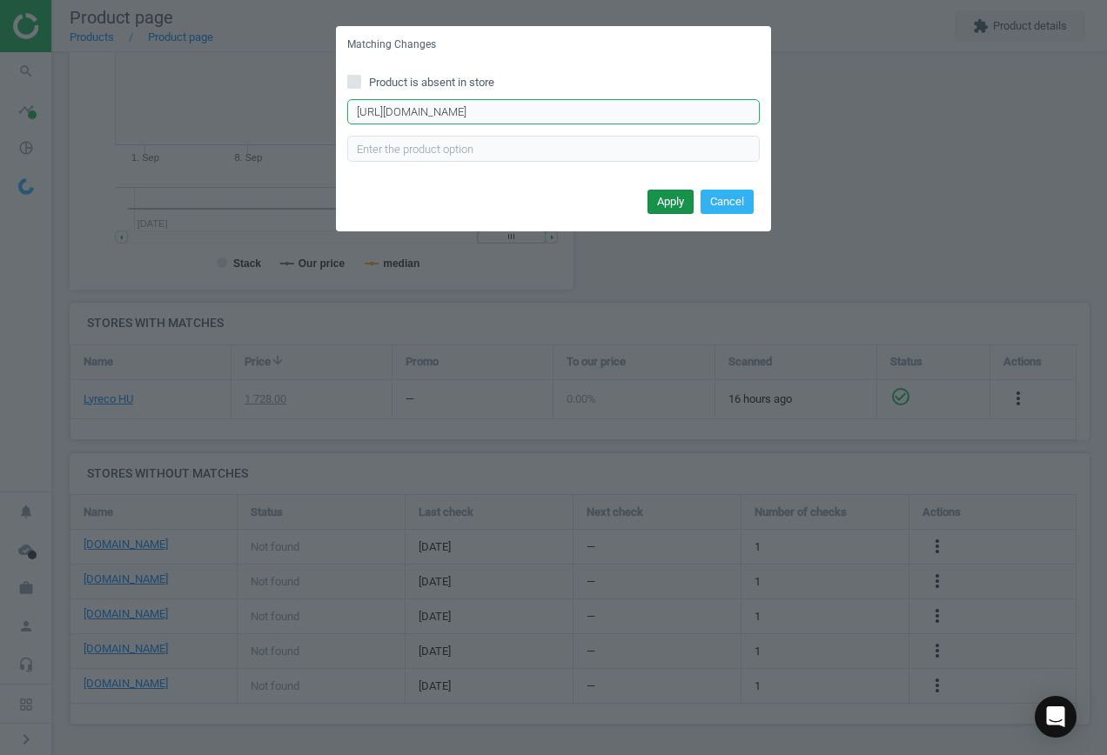
type input "[URL][DOMAIN_NAME]"
click at [673, 198] on button "Apply" at bounding box center [671, 202] width 46 height 24
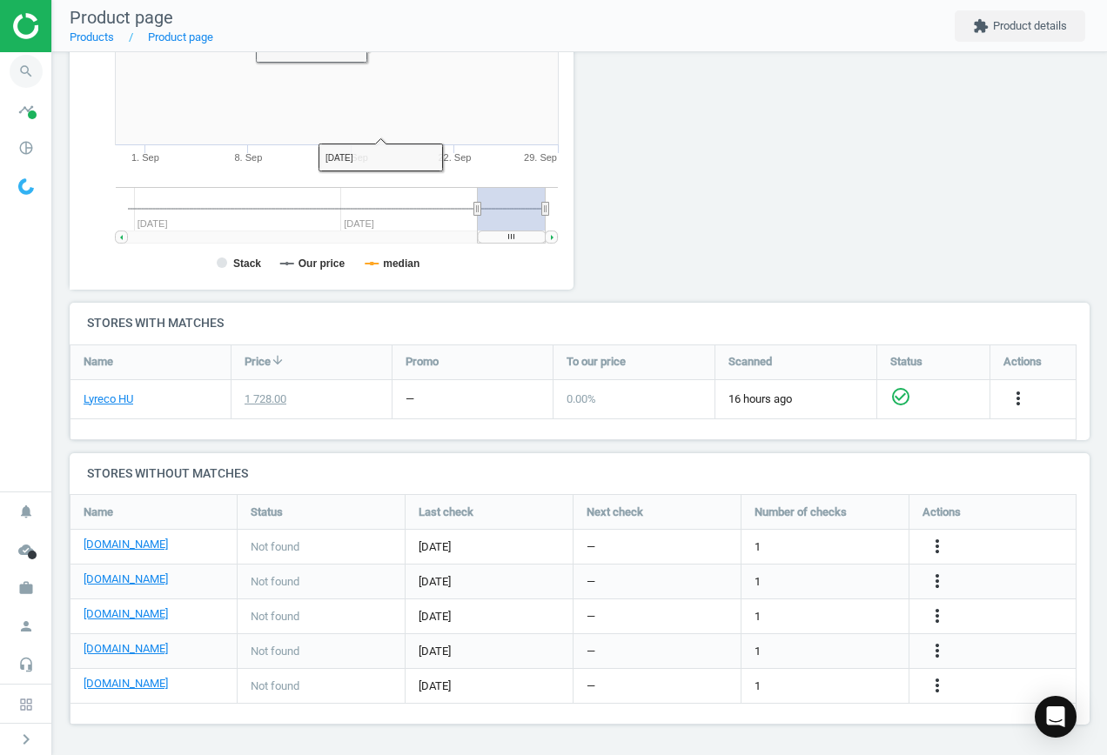
click at [16, 69] on icon "search" at bounding box center [26, 71] width 33 height 33
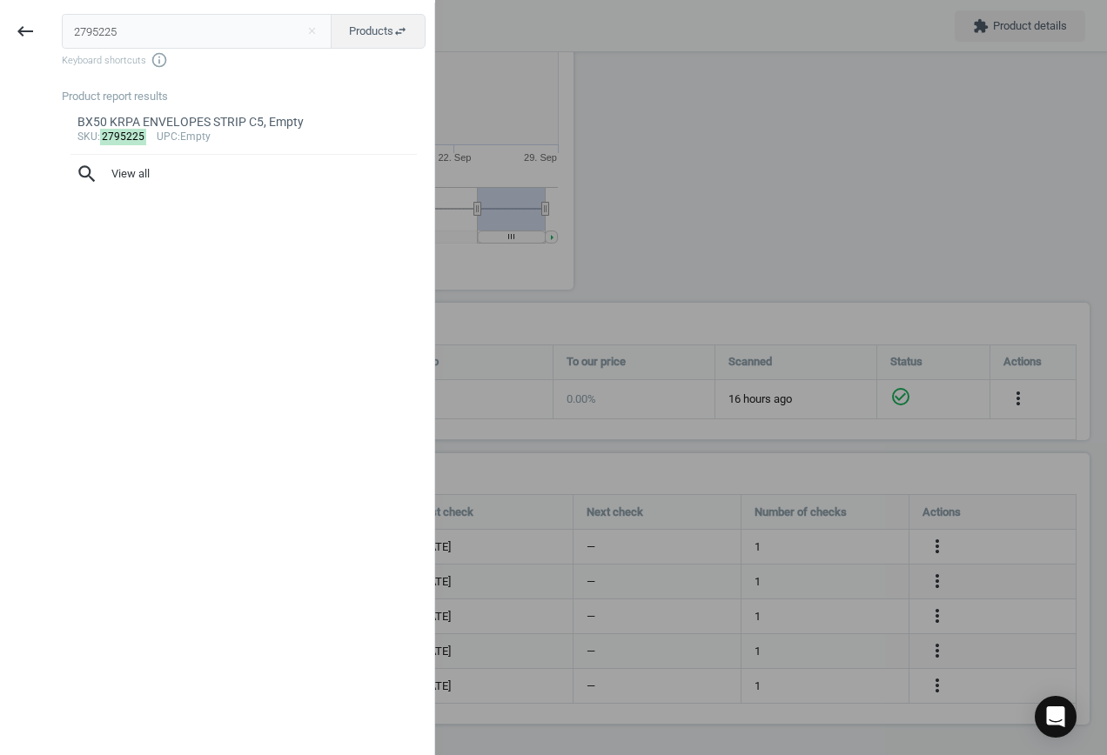
drag, startPoint x: 145, startPoint y: 31, endPoint x: -96, endPoint y: 15, distance: 241.7
click at [0, 15] on html "Group 2 Created with Sketch. ic/cloud_download/grey600 Created with Sketch. gra…" at bounding box center [553, 377] width 1107 height 755
type input "8107797"
click at [205, 144] on link "SaKOTA Mesh Waste Bin, 18l, Black, 5997875713966 sku : 8107797 upc :59978757139…" at bounding box center [244, 128] width 364 height 49
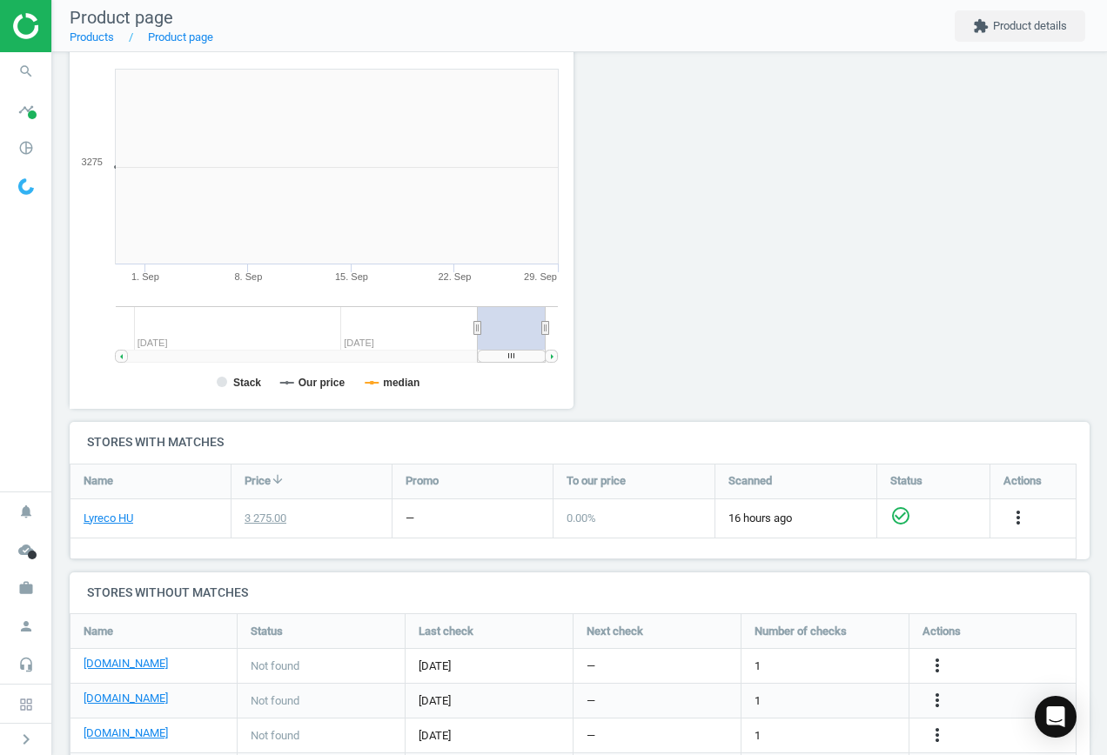
scroll to position [375, 524]
click at [943, 661] on icon "more_vert" at bounding box center [937, 665] width 21 height 21
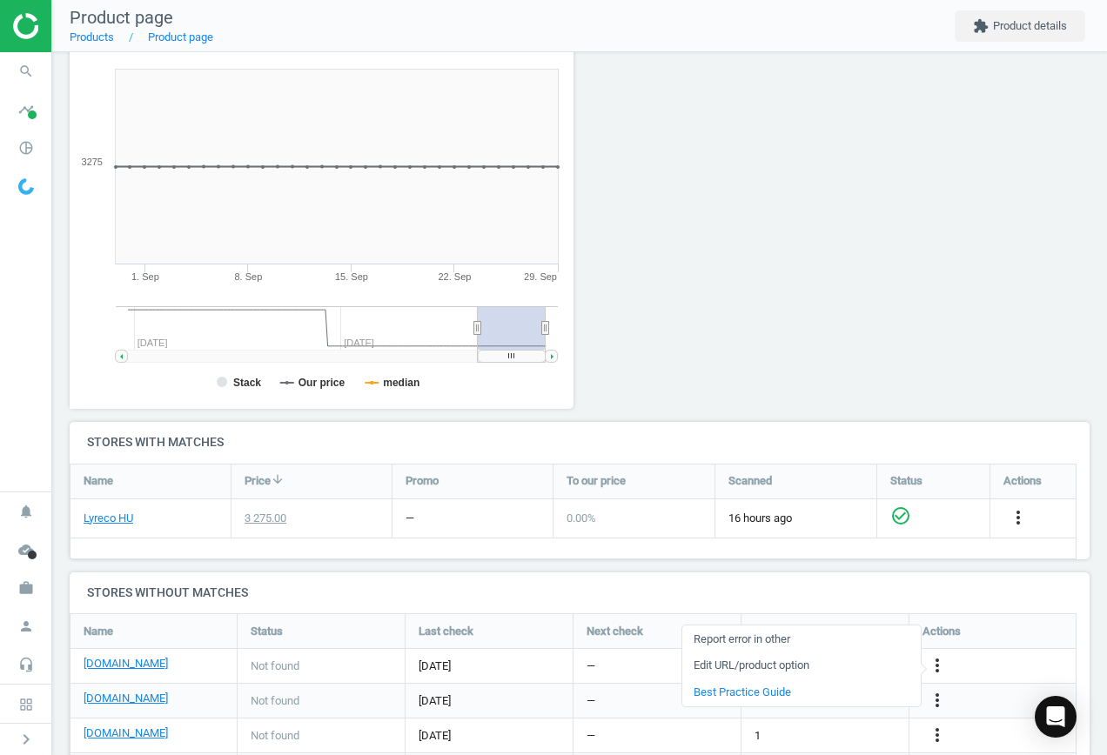
click at [780, 668] on link "Edit URL/product option" at bounding box center [801, 666] width 238 height 27
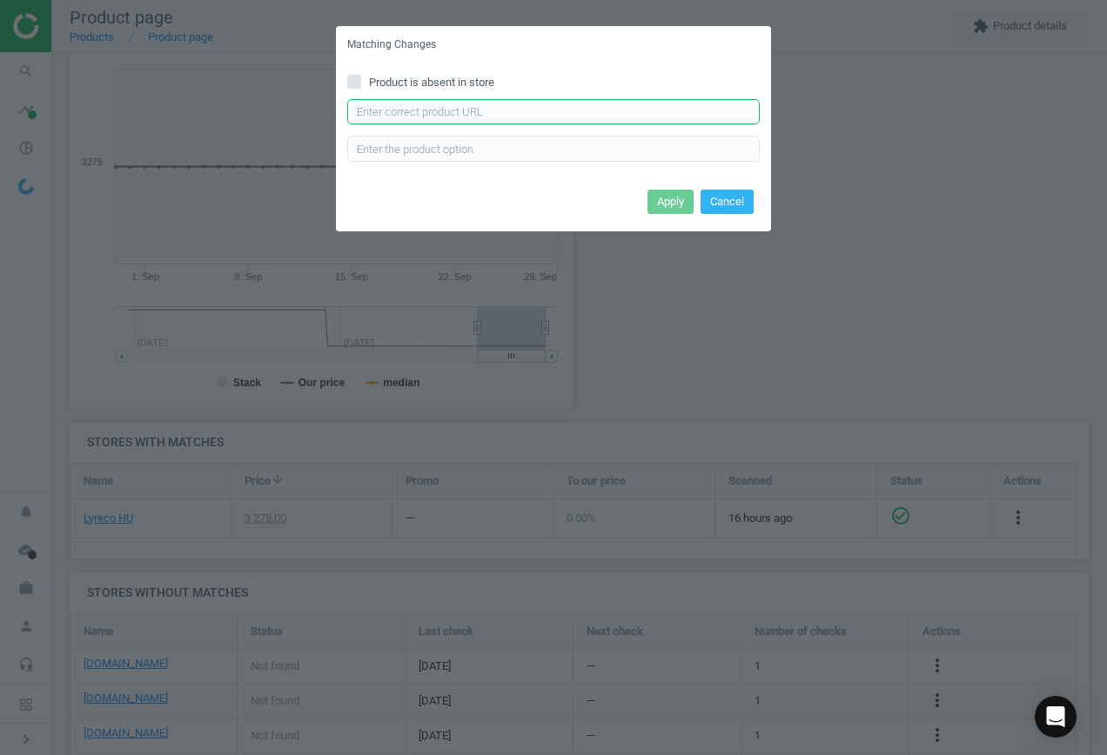
click at [553, 106] on input "text" at bounding box center [553, 112] width 413 height 26
paste input "[URL][DOMAIN_NAME][PERSON_NAME]"
type input "[URL][DOMAIN_NAME][PERSON_NAME]"
click at [670, 206] on button "Apply" at bounding box center [671, 202] width 46 height 24
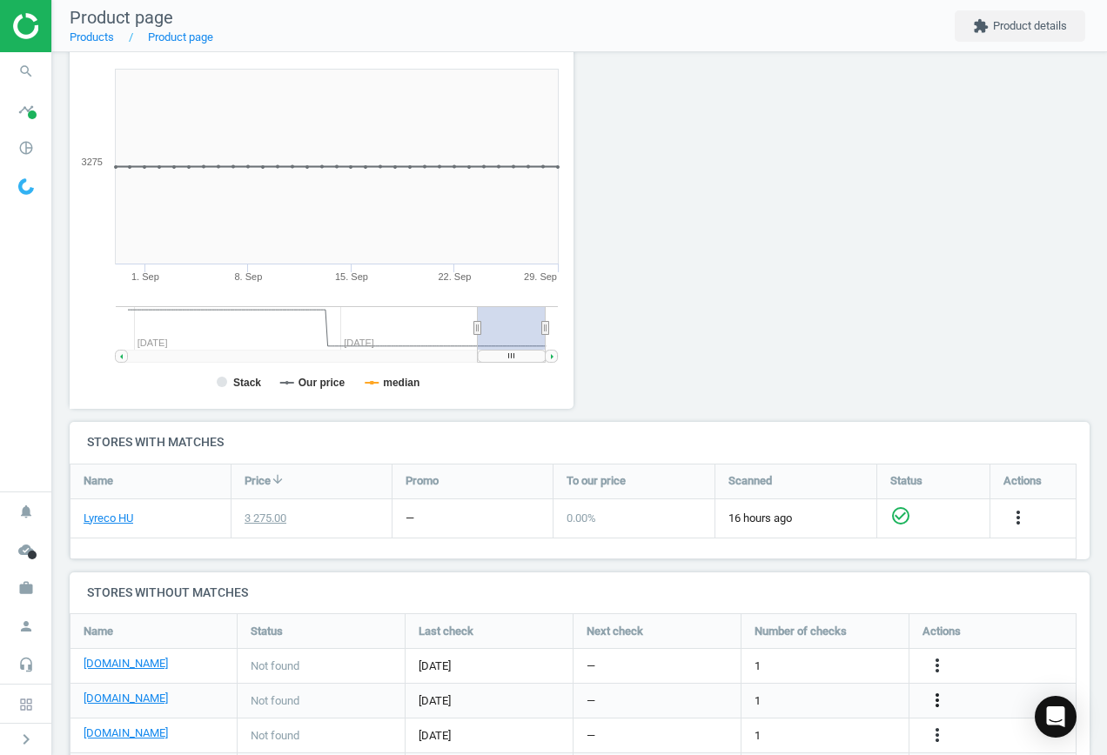
click at [939, 697] on icon "more_vert" at bounding box center [937, 700] width 21 height 21
click at [800, 693] on link "Edit URL/product option" at bounding box center [801, 701] width 238 height 27
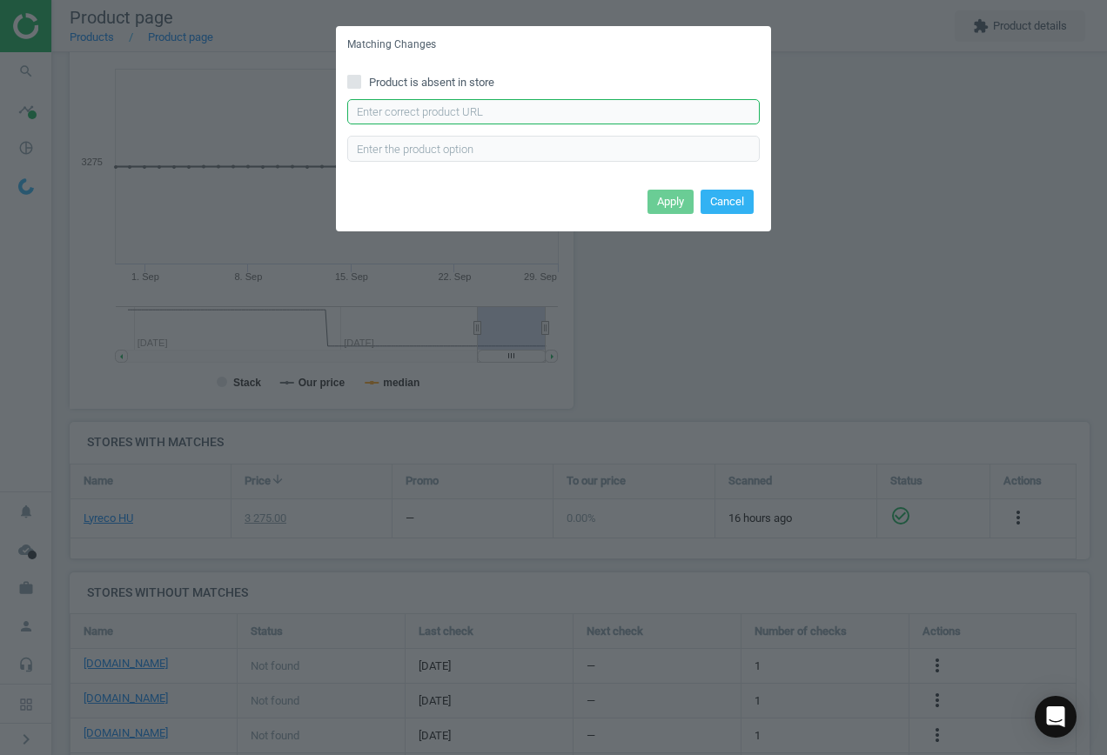
click at [519, 118] on input "text" at bounding box center [553, 112] width 413 height 26
paste input "[URL][DOMAIN_NAME][PERSON_NAME]"
type input "[URL][DOMAIN_NAME][PERSON_NAME]"
click at [664, 198] on button "Apply" at bounding box center [671, 202] width 46 height 24
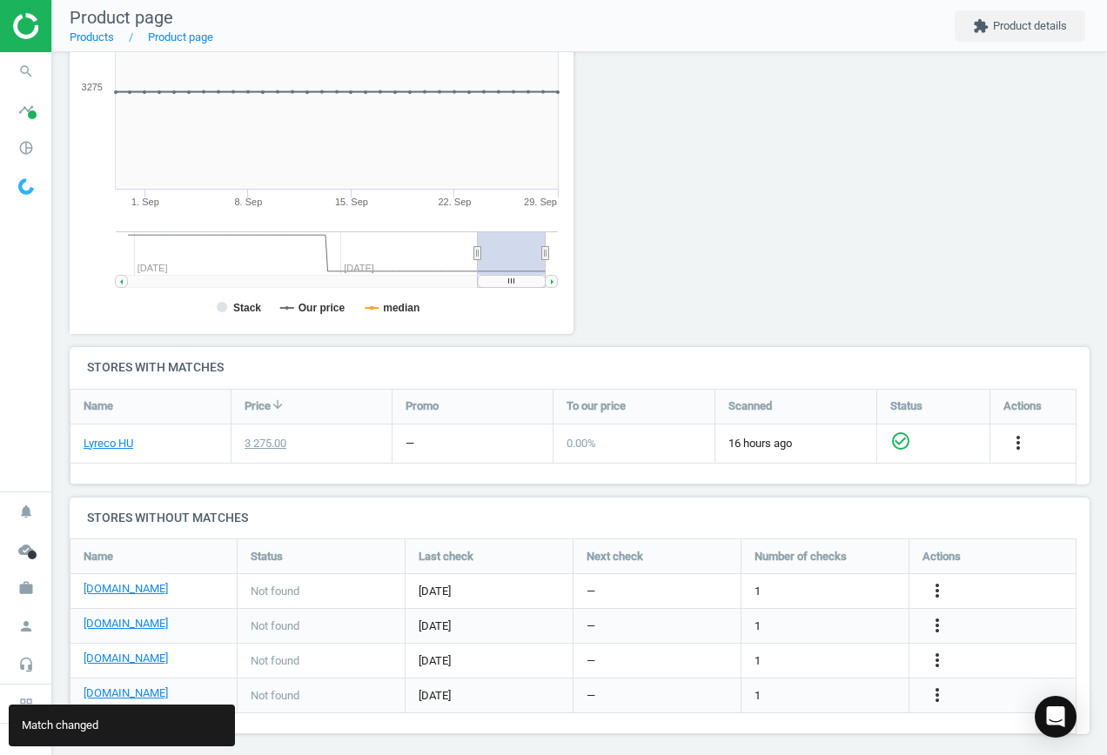
scroll to position [303, 0]
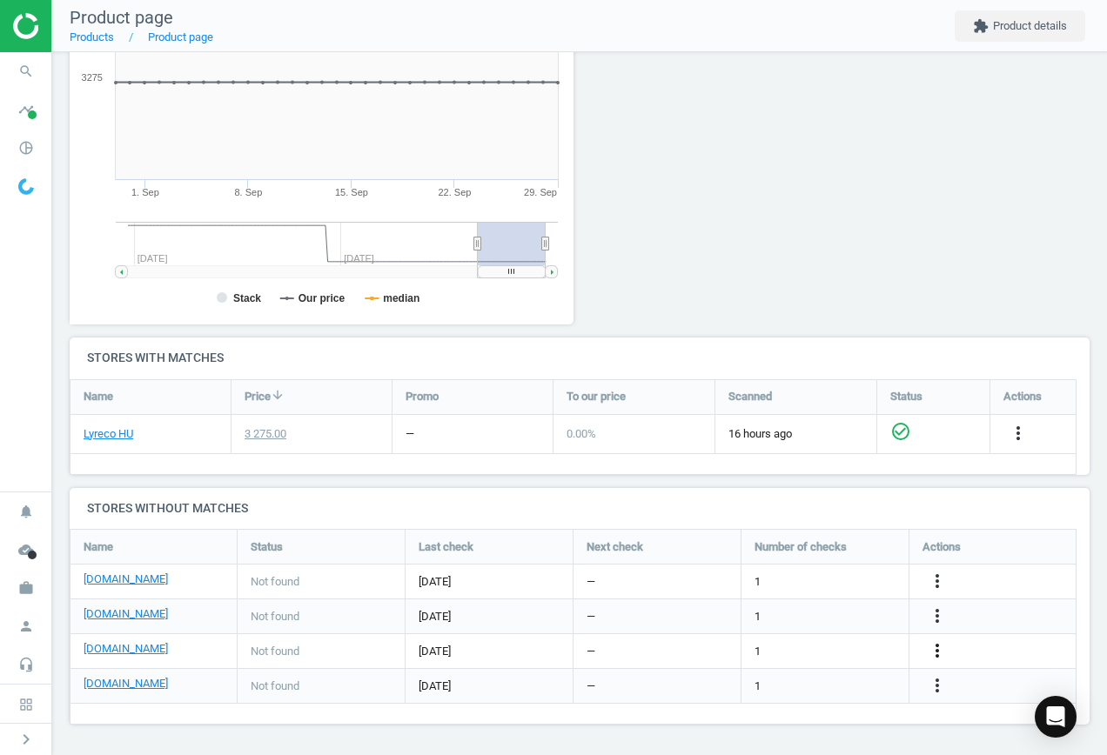
click at [931, 652] on icon "more_vert" at bounding box center [937, 651] width 21 height 21
click at [836, 644] on link "Edit URL/product option" at bounding box center [801, 651] width 238 height 27
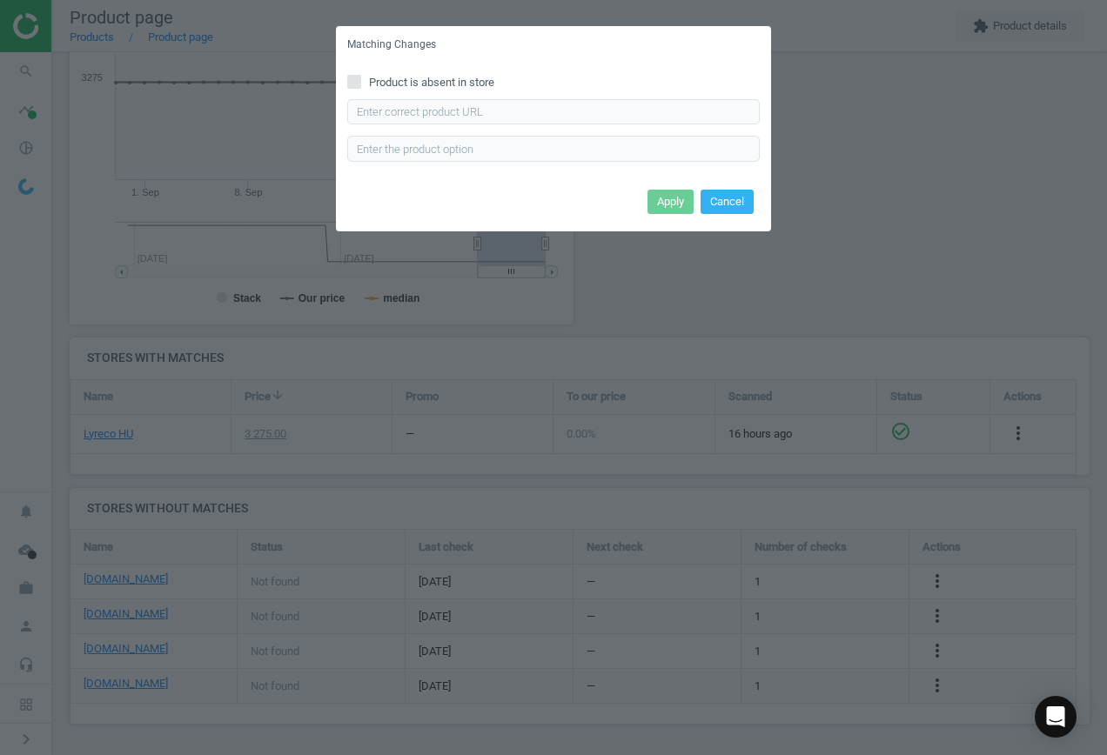
click at [424, 78] on span "Product is absent in store" at bounding box center [432, 83] width 132 height 16
click at [360, 78] on input "Product is absent in store" at bounding box center [354, 81] width 11 height 11
checkbox input "true"
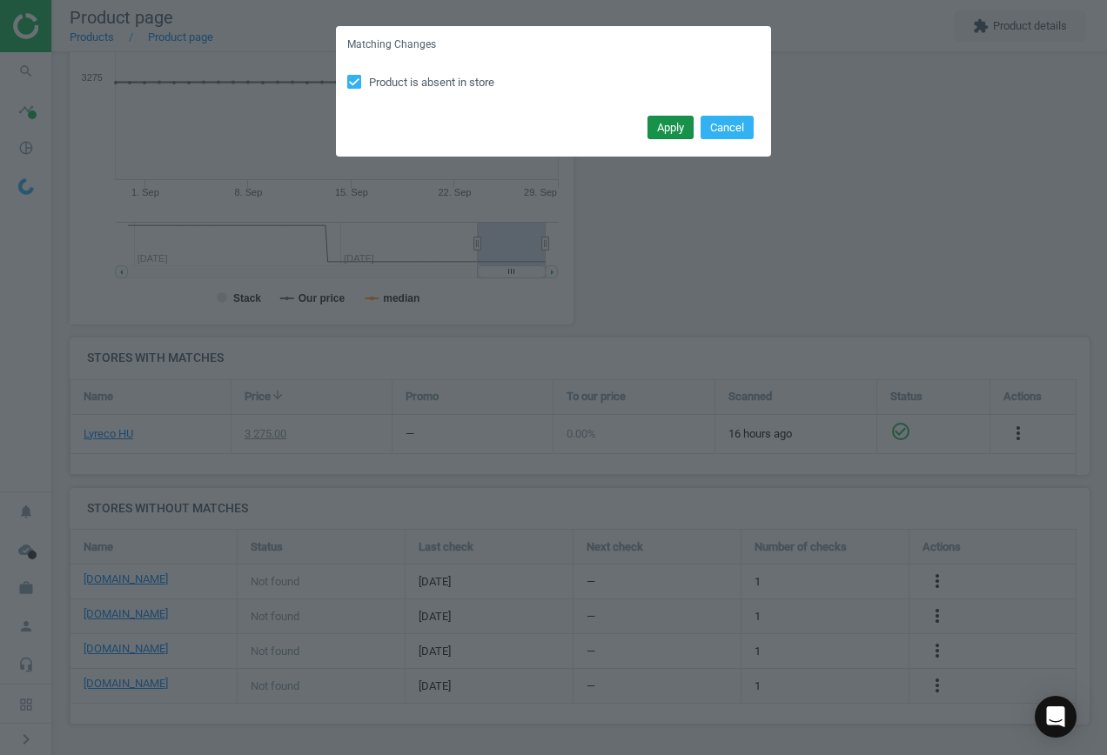
click at [659, 128] on button "Apply" at bounding box center [671, 128] width 46 height 24
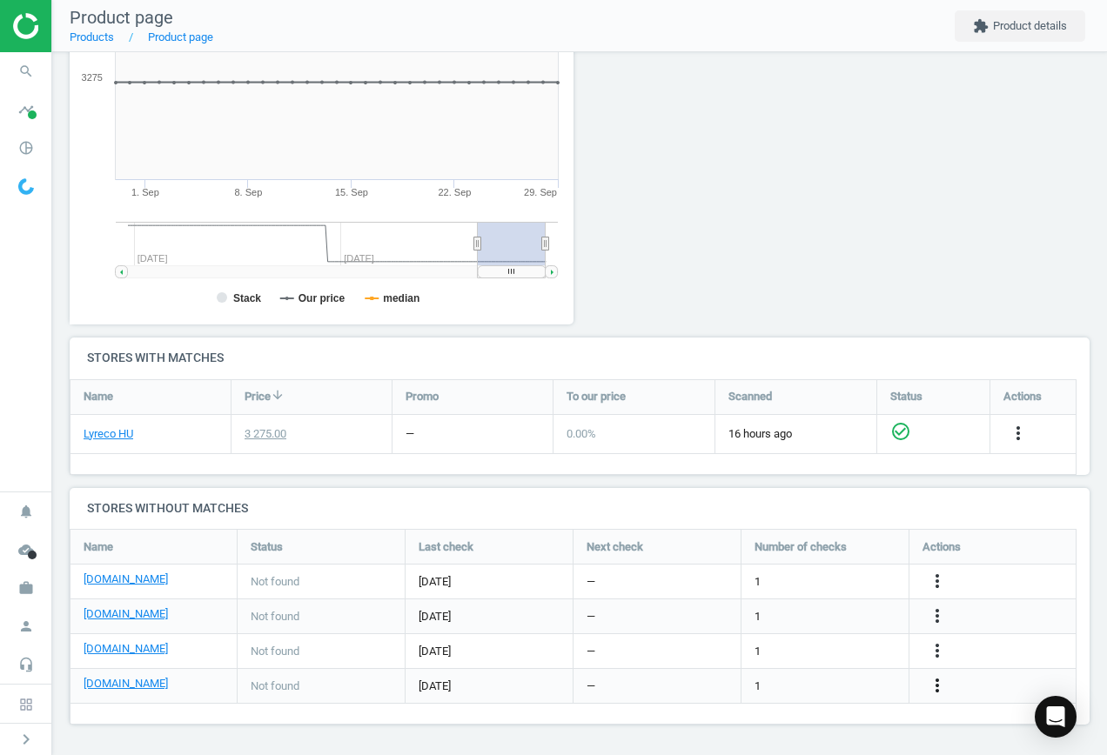
click at [942, 688] on icon "more_vert" at bounding box center [937, 685] width 21 height 21
click at [823, 680] on link "Edit URL/product option" at bounding box center [801, 686] width 238 height 27
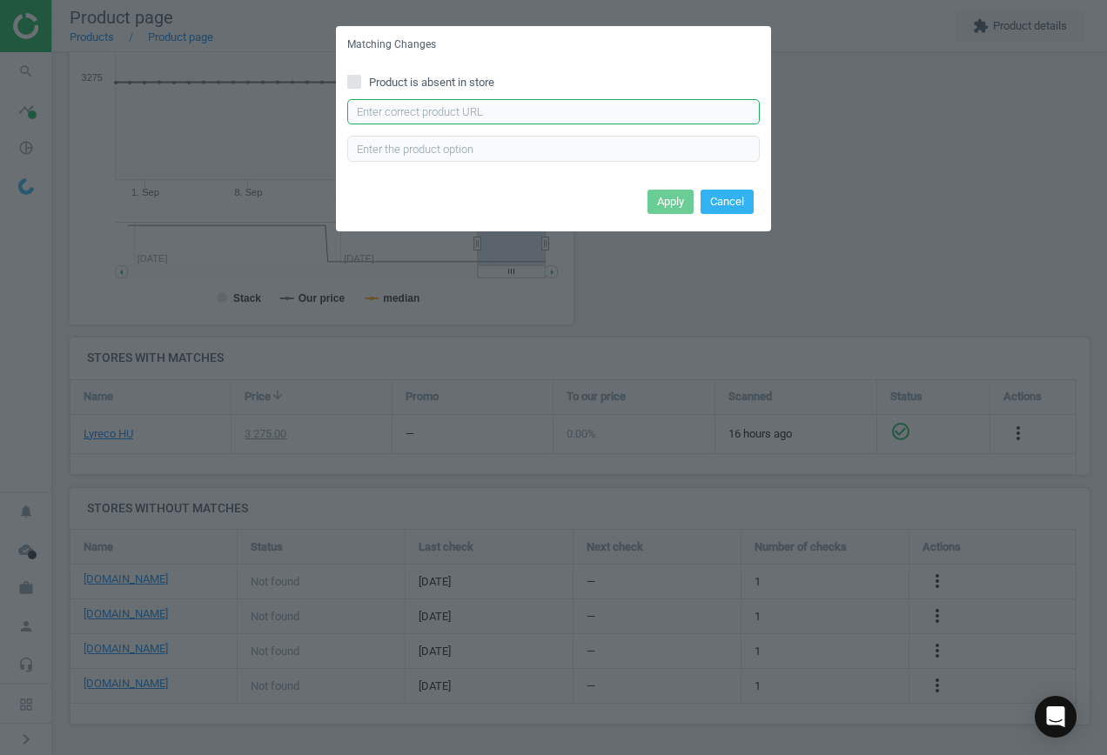
click at [447, 108] on input "text" at bounding box center [553, 112] width 413 height 26
paste input "[URL][DOMAIN_NAME][PERSON_NAME]"
type input "[URL][DOMAIN_NAME][PERSON_NAME]"
click at [662, 205] on button "Apply" at bounding box center [671, 202] width 46 height 24
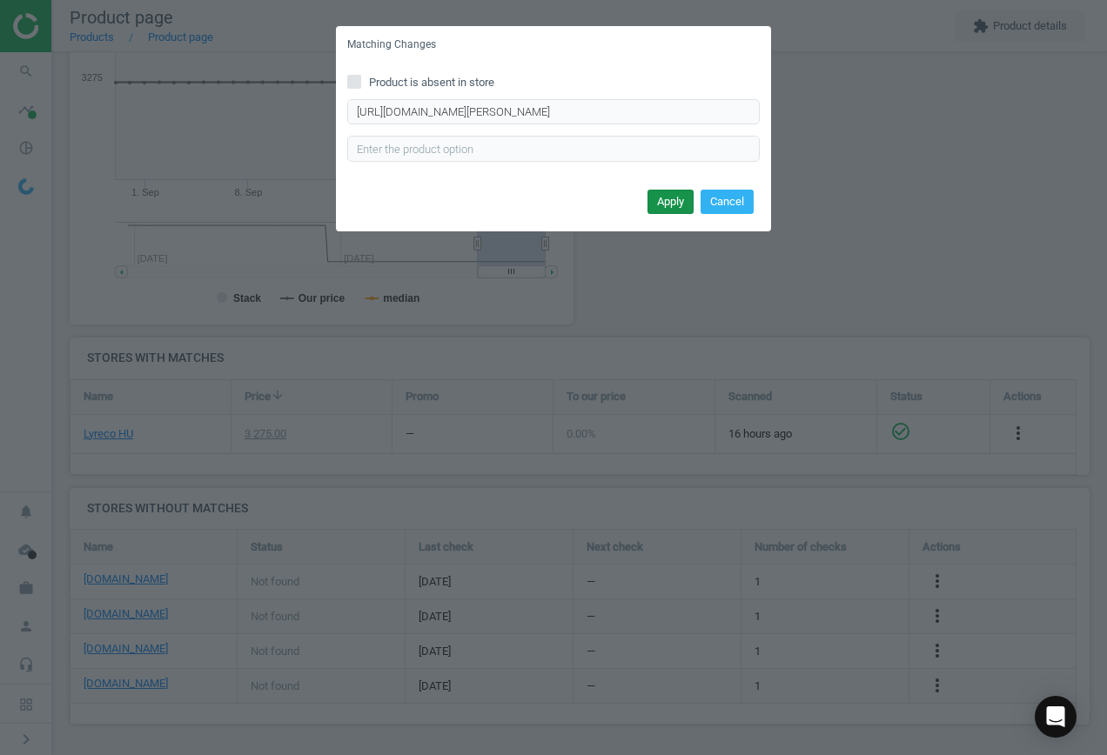
scroll to position [0, 0]
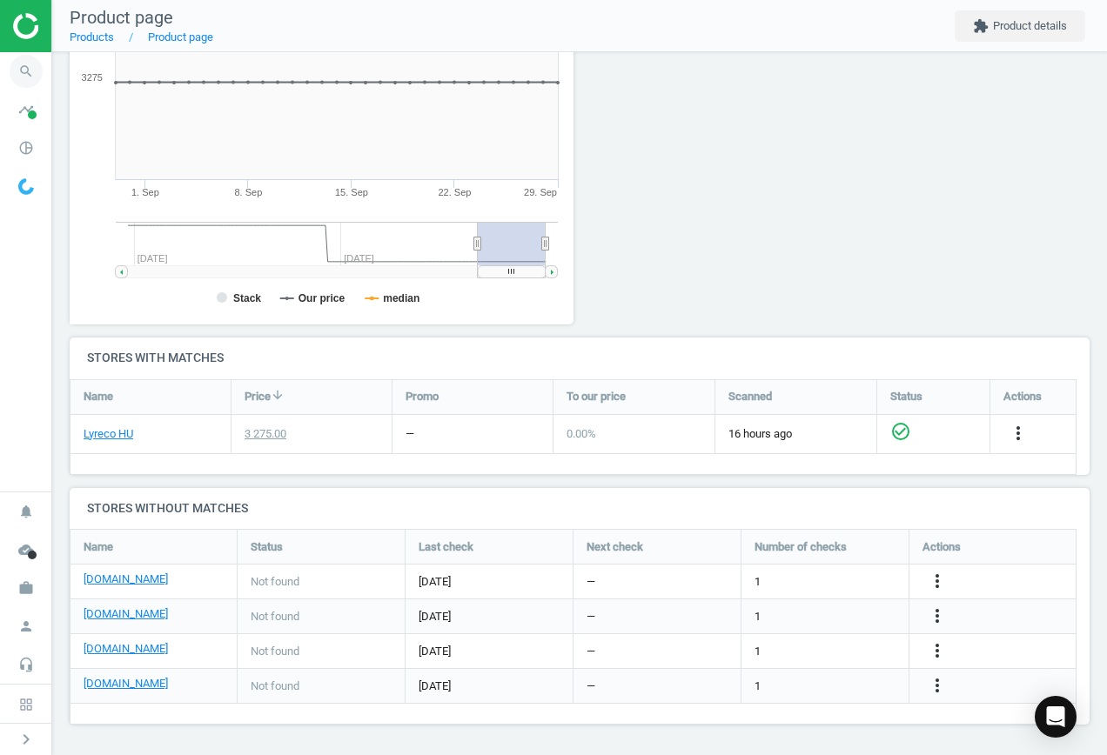
click at [30, 71] on icon "search" at bounding box center [26, 71] width 33 height 33
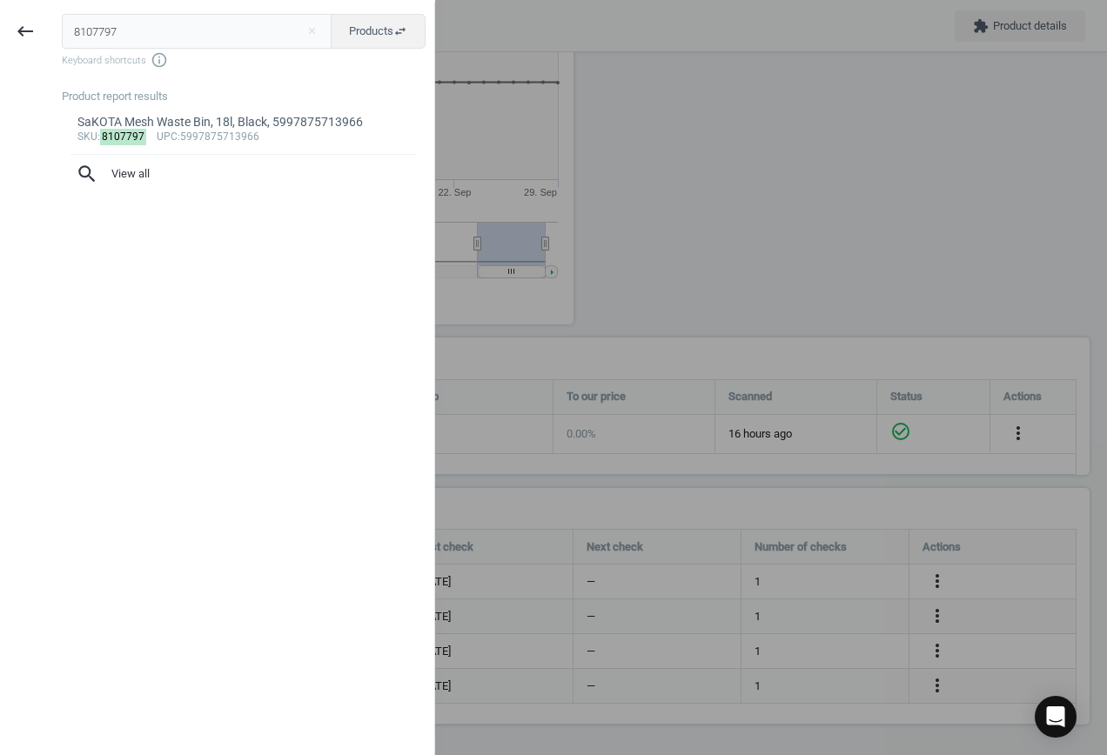
drag, startPoint x: 131, startPoint y: 37, endPoint x: -141, endPoint y: 12, distance: 273.5
click at [0, 12] on html "Group 2 Created with Sketch. ic/cloud_download/grey600 Created with Sketch. gra…" at bounding box center [553, 377] width 1107 height 755
type input "8151733"
click at [221, 119] on div "Bi-Office Snap Display Case A4, 5603750525318" at bounding box center [243, 122] width 333 height 17
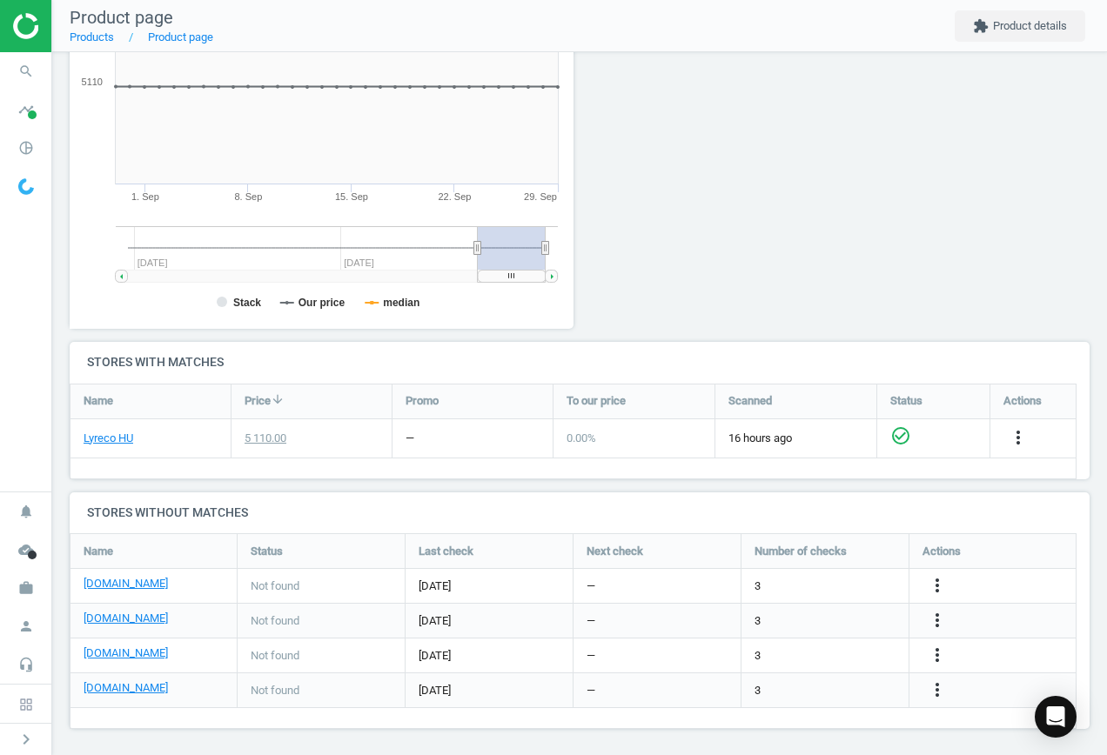
scroll to position [303, 0]
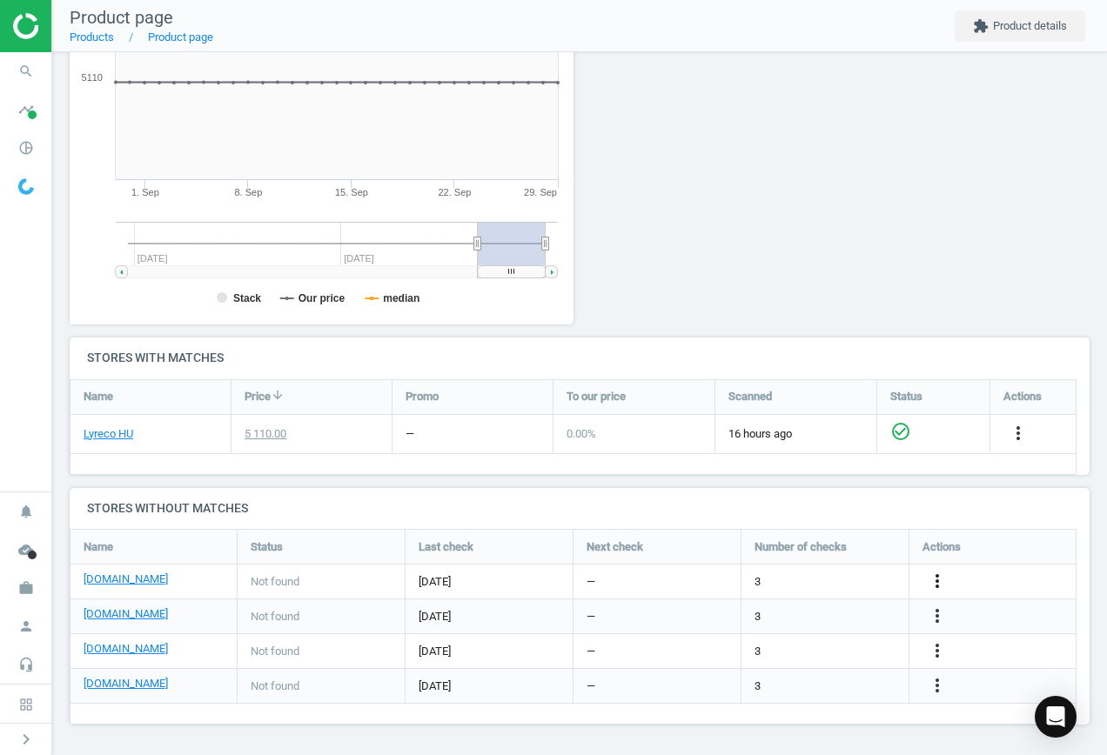
click at [937, 579] on icon "more_vert" at bounding box center [937, 581] width 21 height 21
click at [810, 583] on link "Edit URL/product option" at bounding box center [801, 581] width 238 height 27
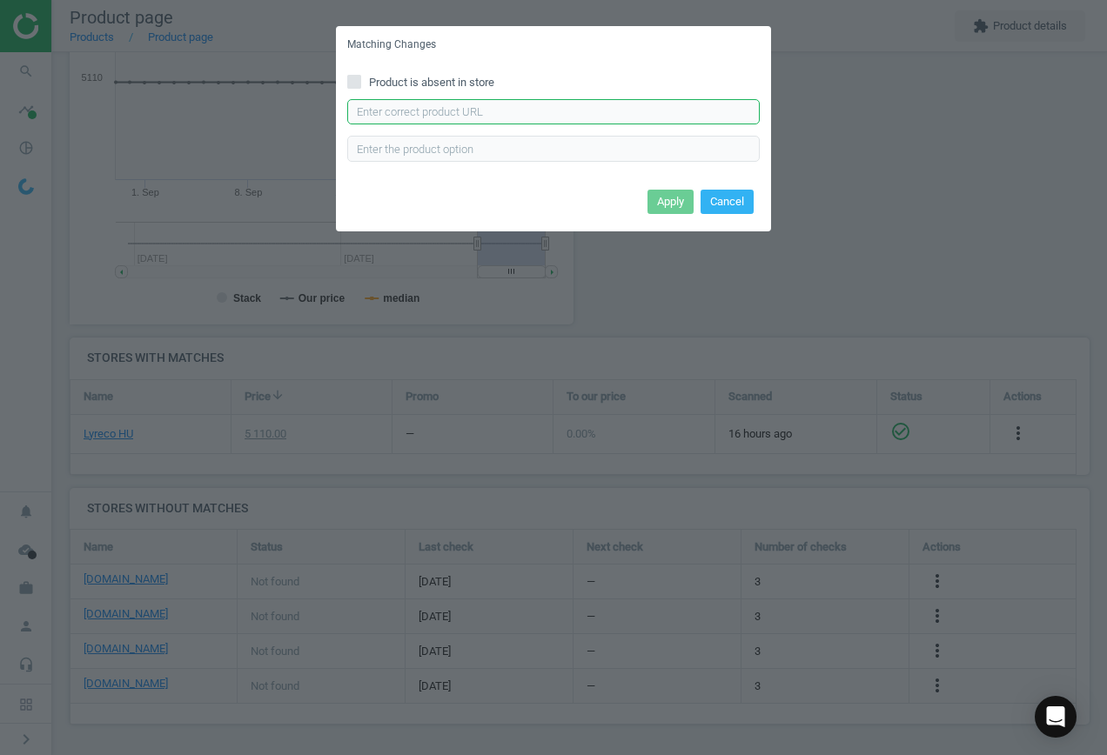
click at [489, 114] on input "text" at bounding box center [553, 112] width 413 height 26
paste input "[URL][DOMAIN_NAME]"
type input "[URL][DOMAIN_NAME]"
click at [666, 203] on button "Apply" at bounding box center [671, 202] width 46 height 24
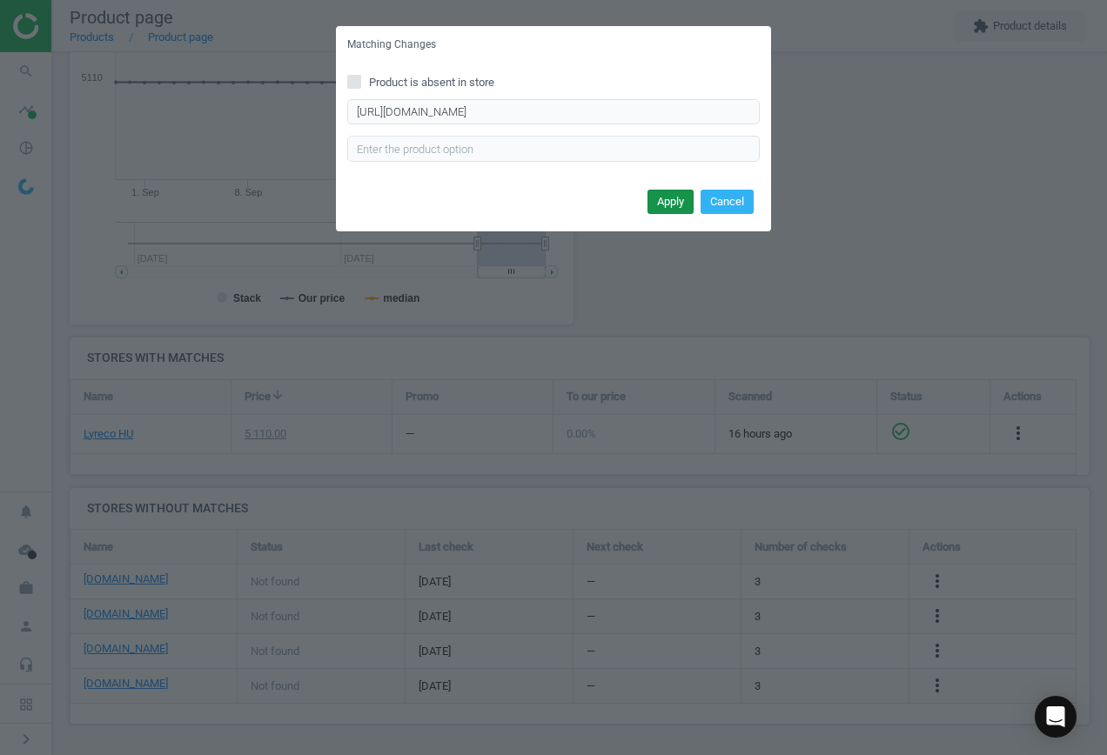
scroll to position [0, 0]
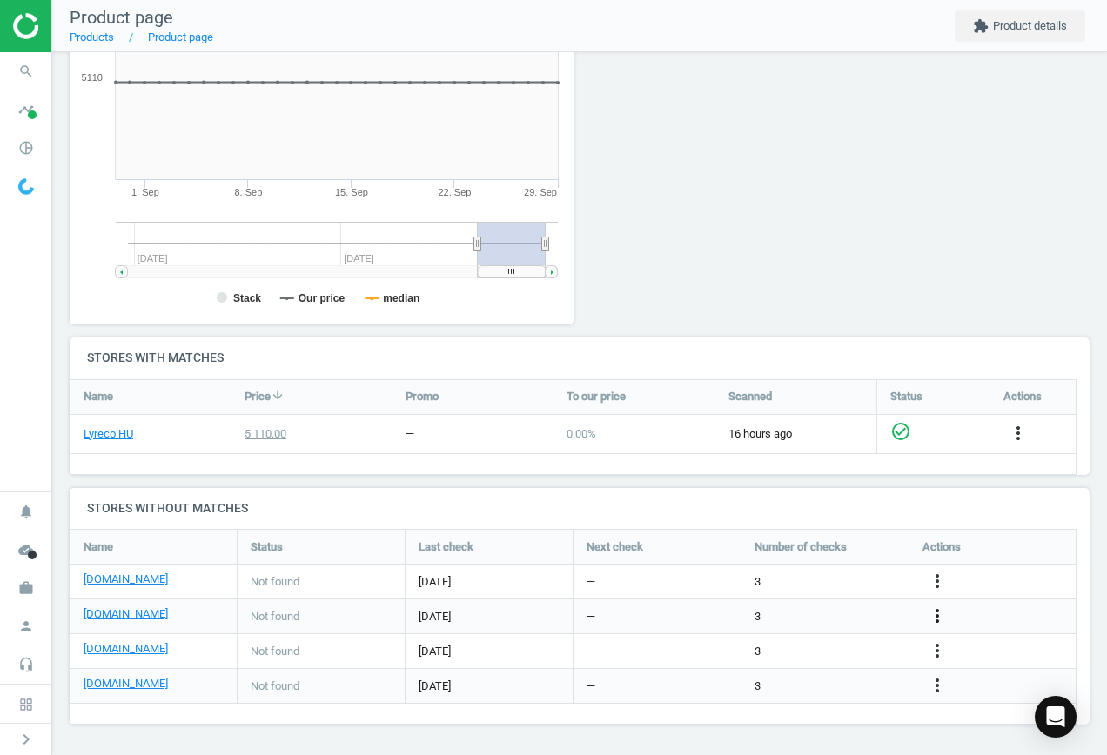
click at [934, 616] on icon "more_vert" at bounding box center [937, 616] width 21 height 21
click at [824, 621] on link "Edit URL/product option" at bounding box center [801, 616] width 238 height 27
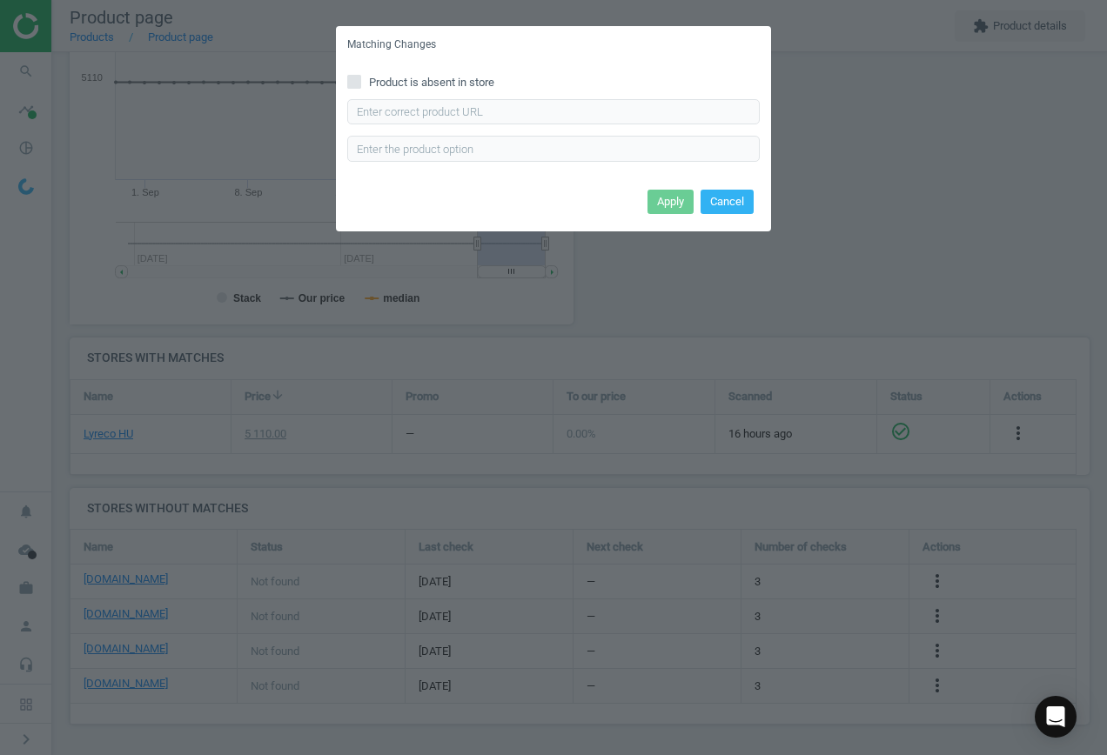
click at [466, 76] on span "Product is absent in store" at bounding box center [432, 83] width 132 height 16
click at [360, 76] on input "Product is absent in store" at bounding box center [354, 81] width 11 height 11
checkbox input "true"
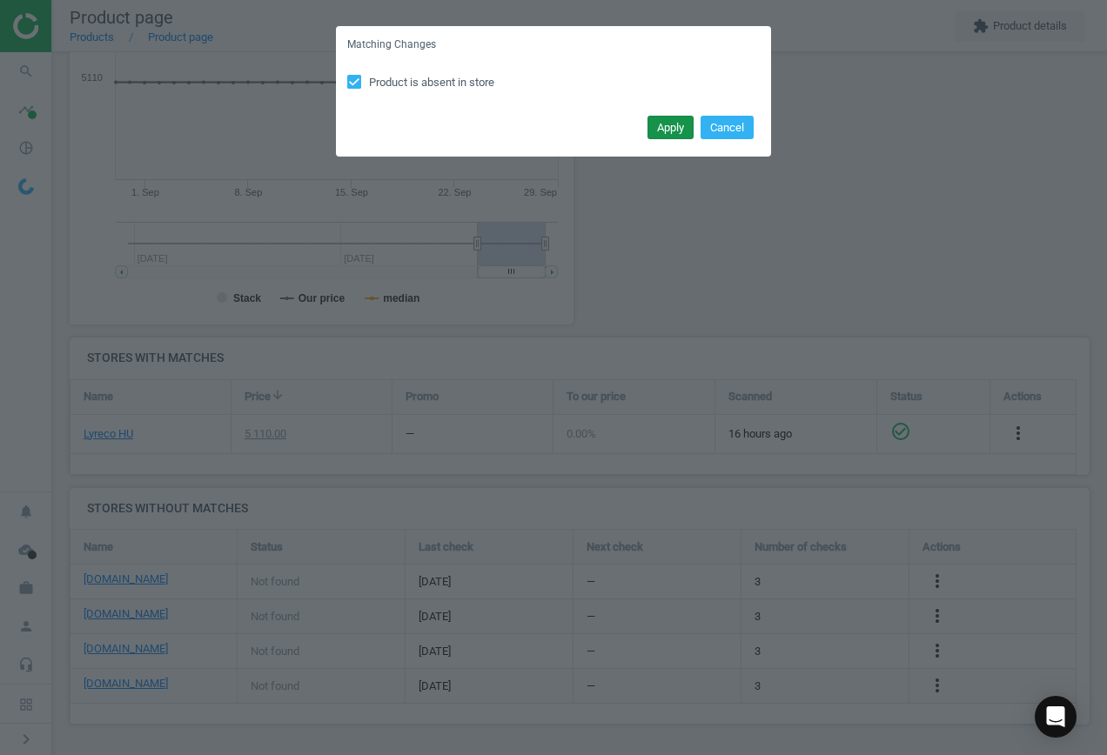
click at [675, 129] on button "Apply" at bounding box center [671, 128] width 46 height 24
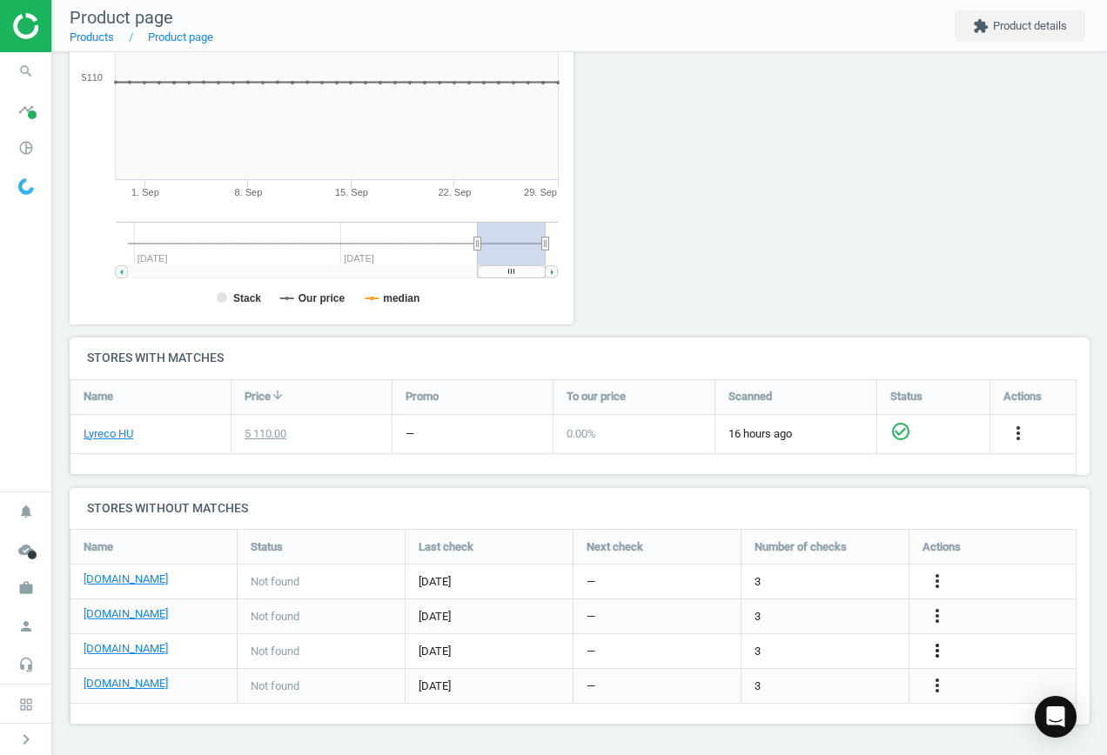
click at [937, 647] on icon "more_vert" at bounding box center [937, 651] width 21 height 21
click at [782, 653] on link "Edit URL/product option" at bounding box center [801, 651] width 238 height 27
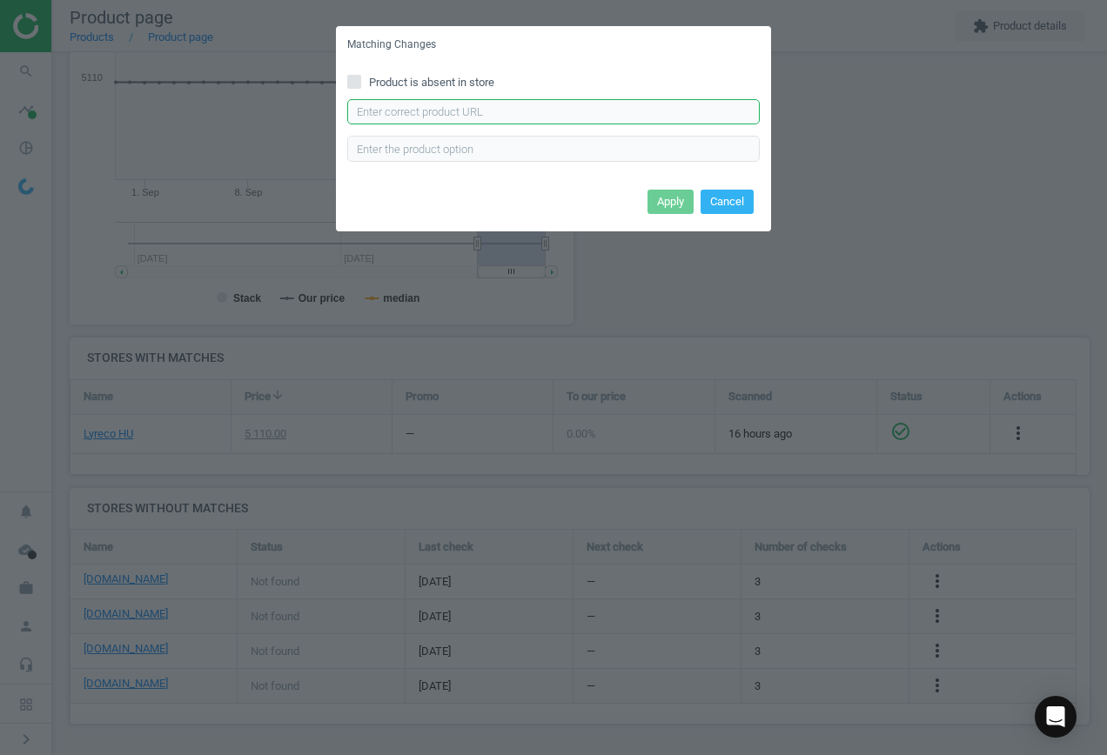
click at [415, 103] on input "text" at bounding box center [553, 112] width 413 height 26
paste input "[URL][DOMAIN_NAME]"
type input "[URL][DOMAIN_NAME]"
click at [668, 200] on button "Apply" at bounding box center [671, 202] width 46 height 24
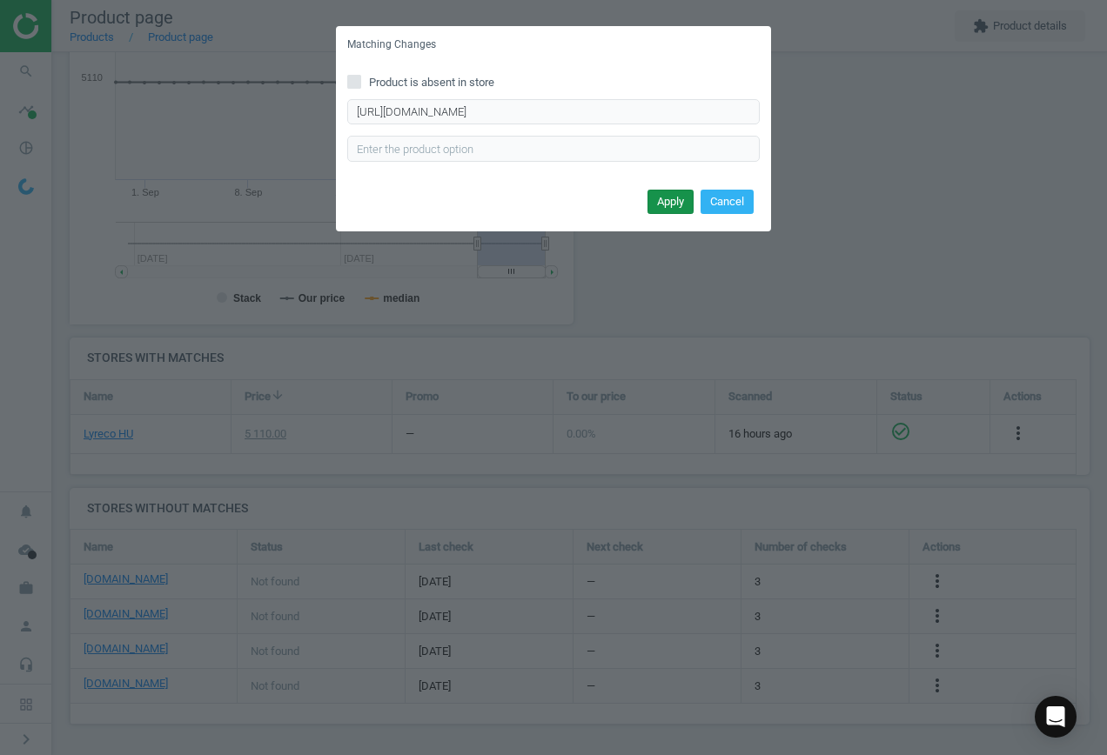
scroll to position [0, 0]
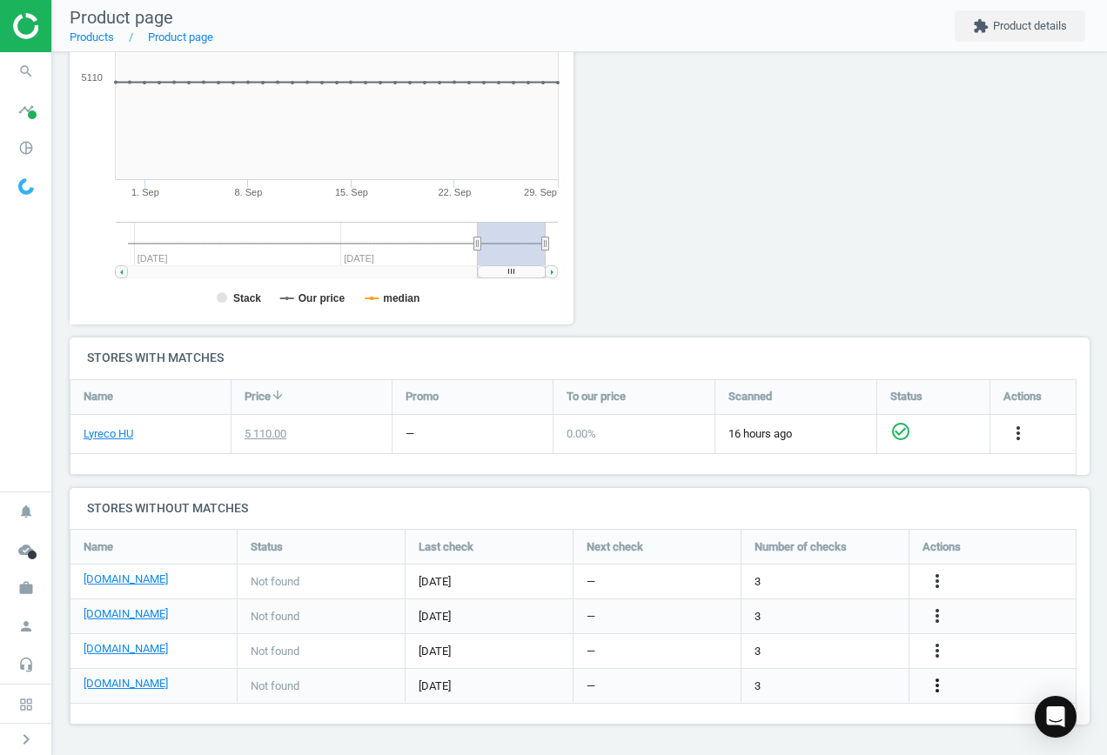
click at [936, 683] on icon "more_vert" at bounding box center [937, 685] width 21 height 21
click at [813, 678] on link "Edit URL/product option" at bounding box center [801, 686] width 238 height 27
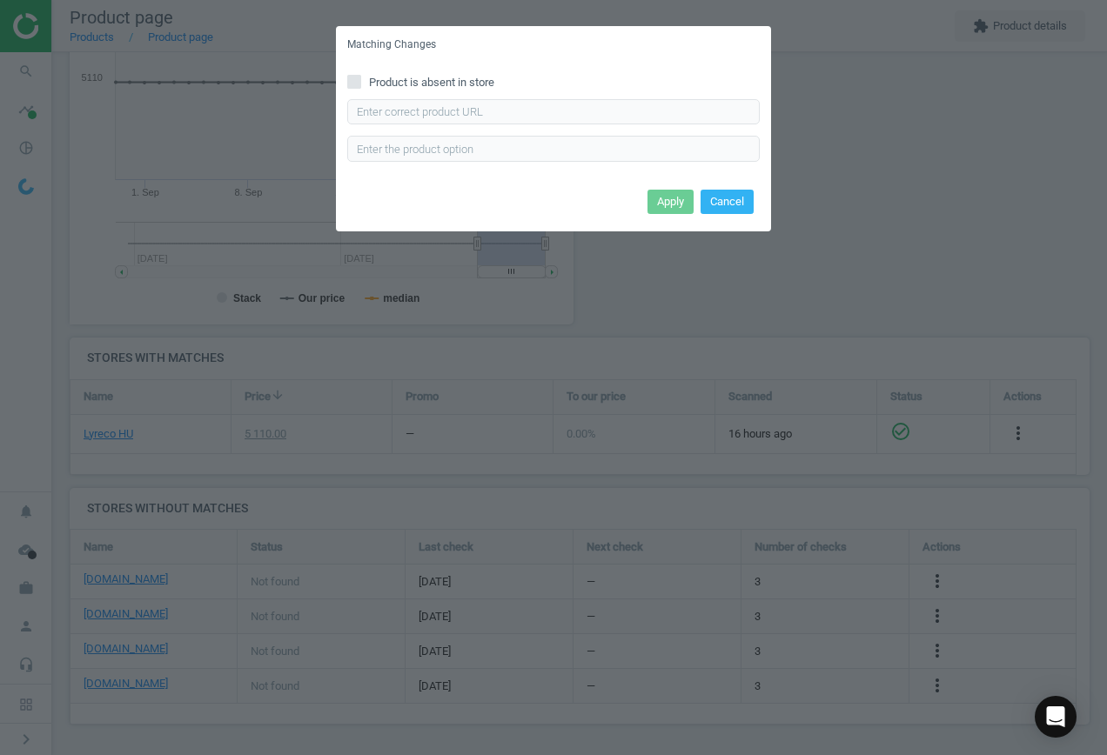
click at [492, 97] on div "Product is absent in store Enter correct product url" at bounding box center [553, 124] width 435 height 121
click at [500, 113] on input "text" at bounding box center [553, 112] width 413 height 26
paste input "[URL][DOMAIN_NAME]"
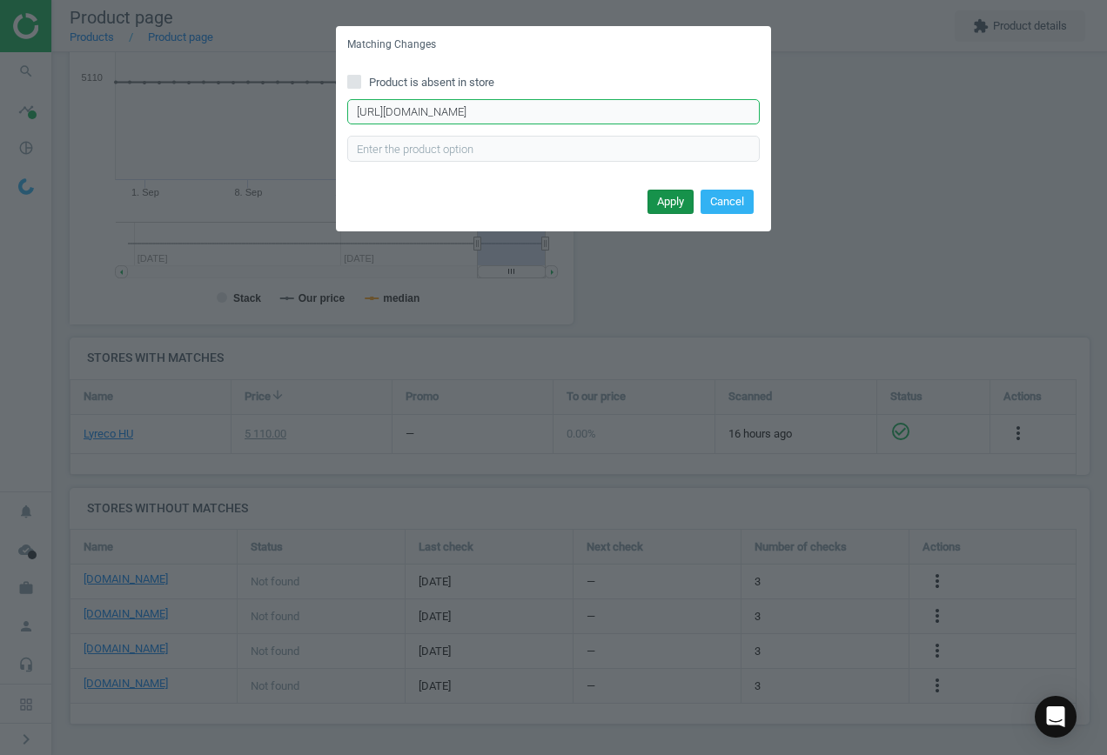
scroll to position [0, 123]
type input "[URL][DOMAIN_NAME]"
click at [663, 202] on button "Apply" at bounding box center [671, 202] width 46 height 24
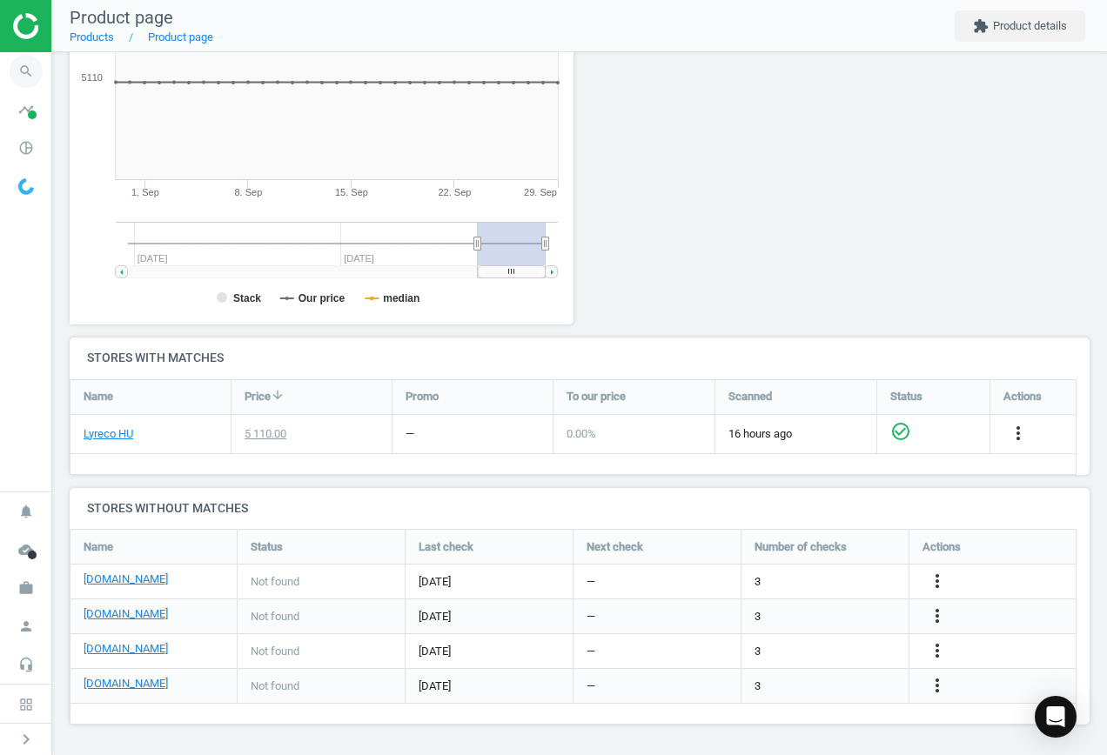
click at [35, 70] on icon "search" at bounding box center [26, 71] width 33 height 33
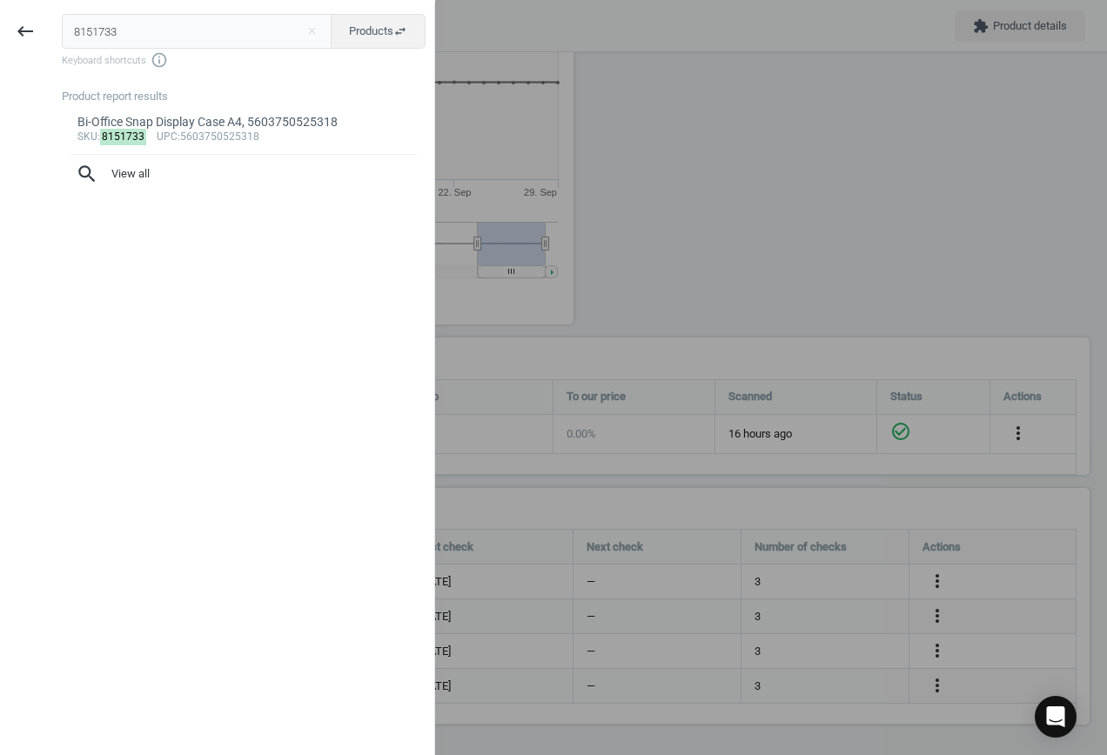
drag, startPoint x: 154, startPoint y: 28, endPoint x: -52, endPoint y: 7, distance: 207.3
click at [0, 7] on html "Group 2 Created with Sketch. ic/cloud_download/grey600 Created with Sketch. gra…" at bounding box center [553, 377] width 1107 height 755
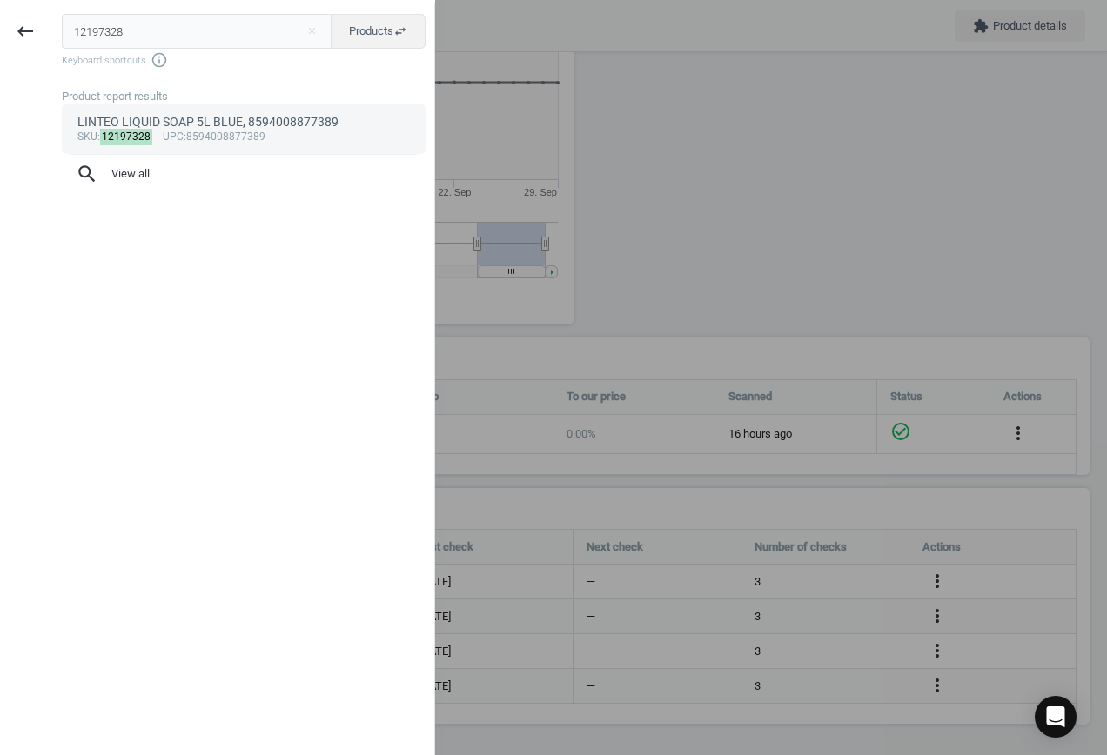
type input "12197328"
click at [258, 138] on div "sku : 12197328 upc :8594008877389" at bounding box center [243, 138] width 333 height 14
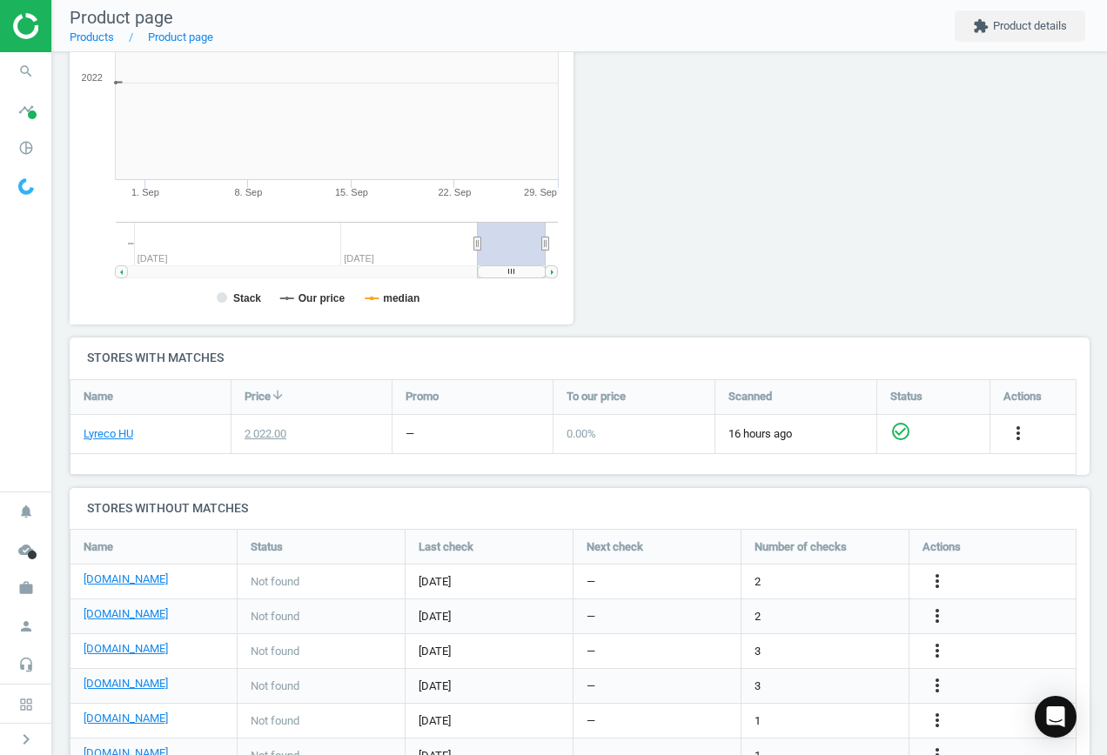
scroll to position [375, 524]
click at [938, 577] on icon "more_vert" at bounding box center [937, 581] width 21 height 21
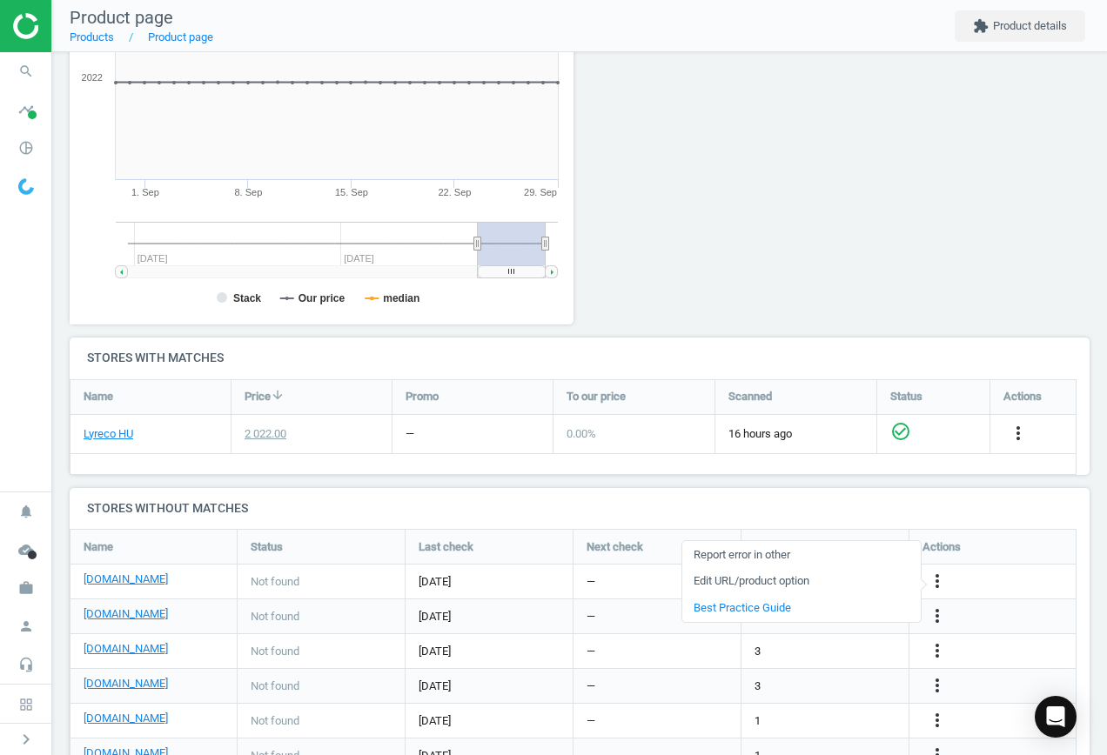
click at [801, 577] on link "Edit URL/product option" at bounding box center [801, 581] width 238 height 27
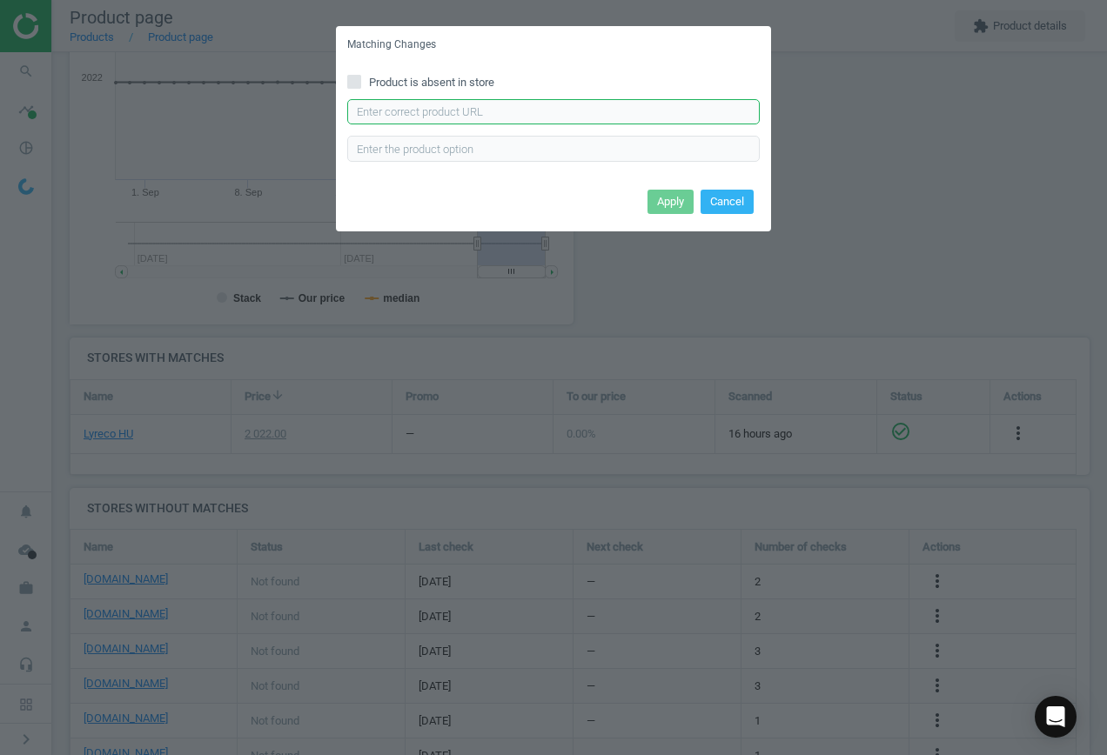
click at [455, 115] on input "text" at bounding box center [553, 112] width 413 height 26
paste input "[URL][DOMAIN_NAME][PERSON_NAME][PERSON_NAME]"
type input "[URL][DOMAIN_NAME][PERSON_NAME][PERSON_NAME]"
click at [661, 205] on button "Apply" at bounding box center [671, 202] width 46 height 24
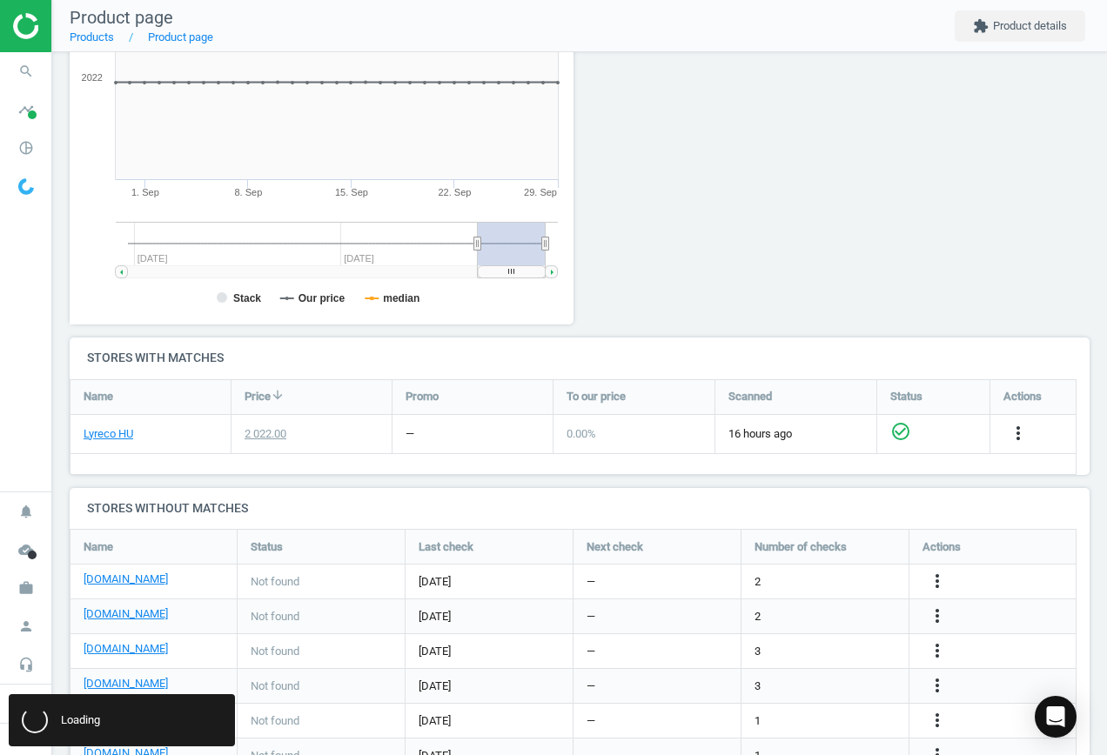
scroll to position [0, 0]
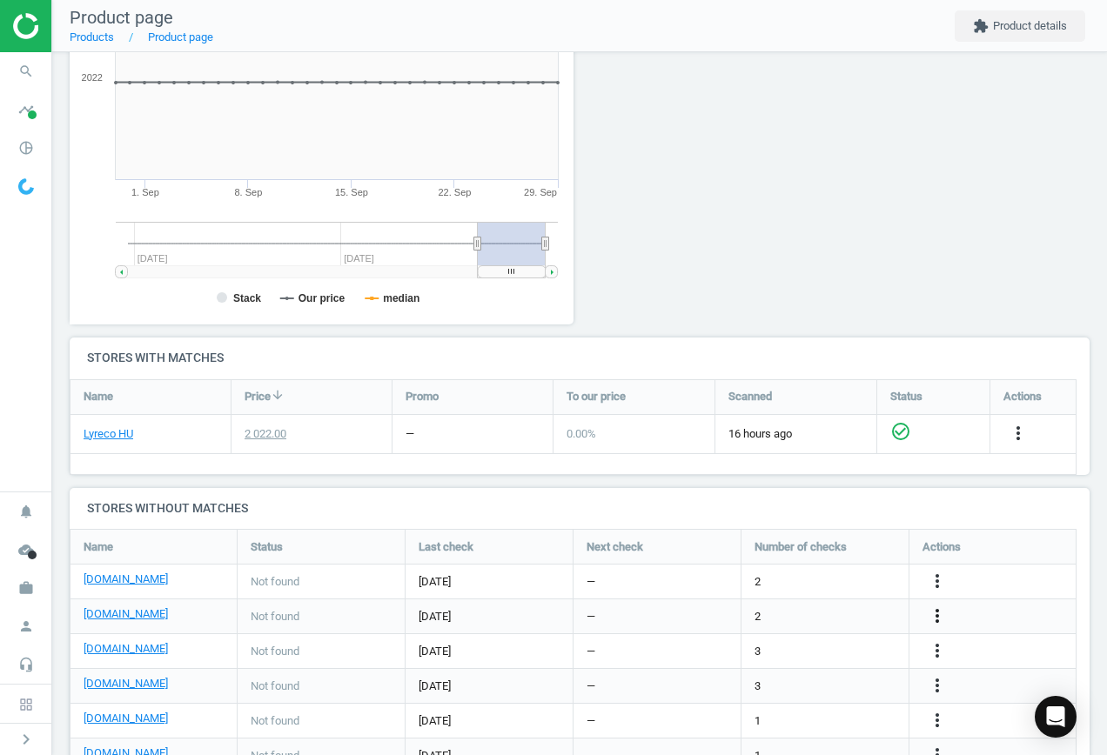
click at [942, 611] on icon "more_vert" at bounding box center [937, 616] width 21 height 21
click at [796, 612] on link "Edit URL/product option" at bounding box center [801, 616] width 238 height 27
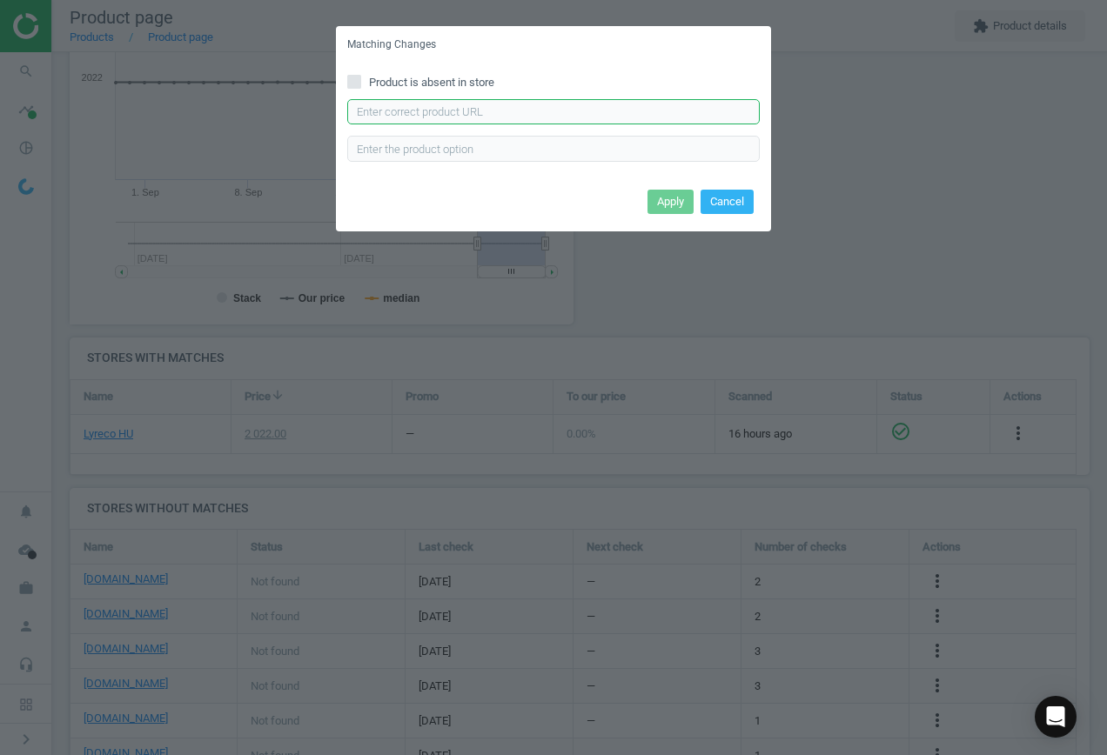
click at [488, 118] on input "text" at bounding box center [553, 112] width 413 height 26
paste input "[URL][DOMAIN_NAME]"
type input "[URL][DOMAIN_NAME]"
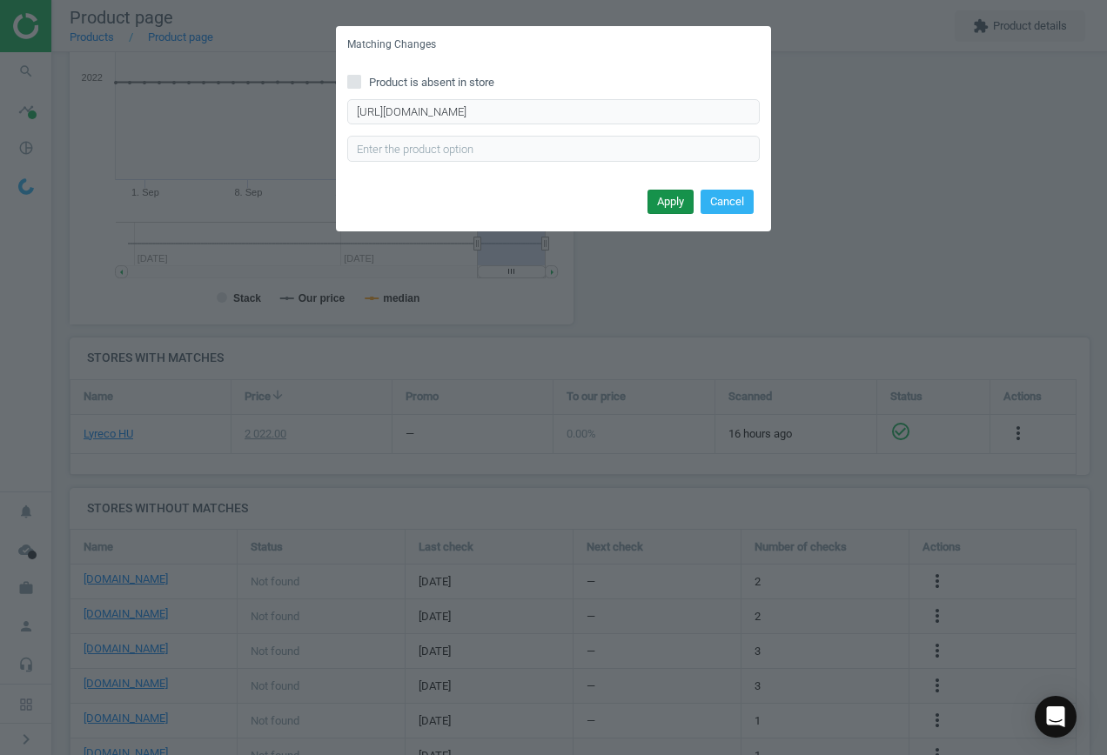
click at [662, 200] on button "Apply" at bounding box center [671, 202] width 46 height 24
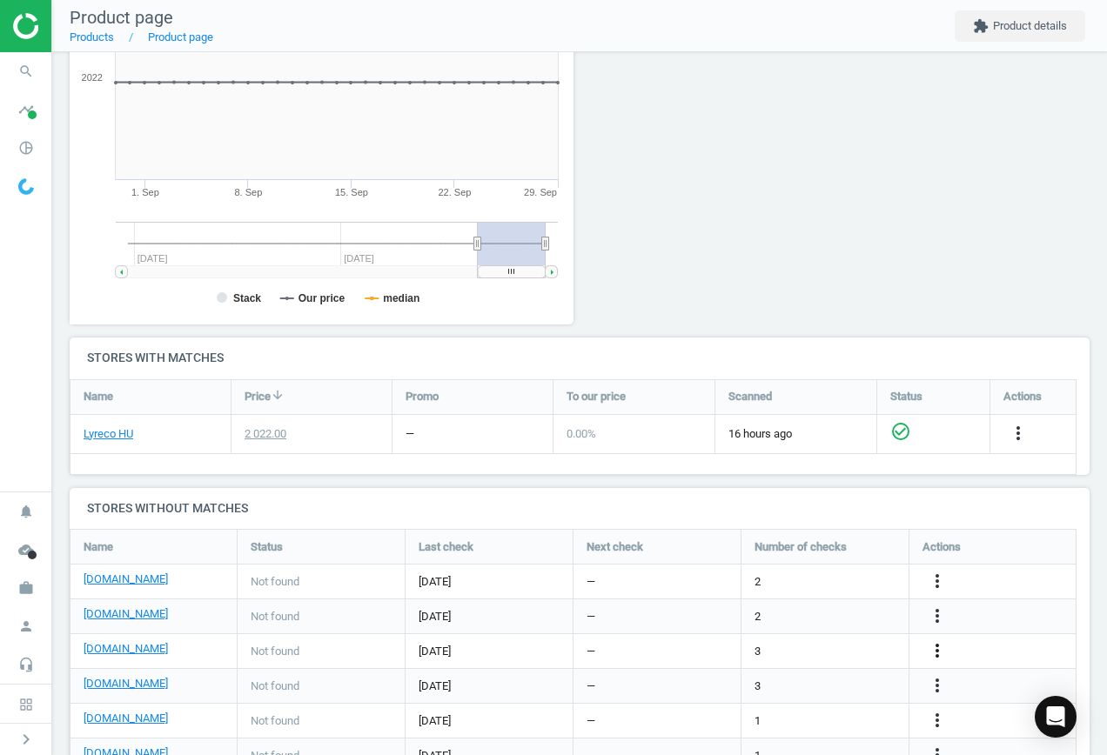
click at [935, 648] on icon "more_vert" at bounding box center [937, 651] width 21 height 21
click at [814, 649] on link "Edit URL/product option" at bounding box center [801, 651] width 238 height 27
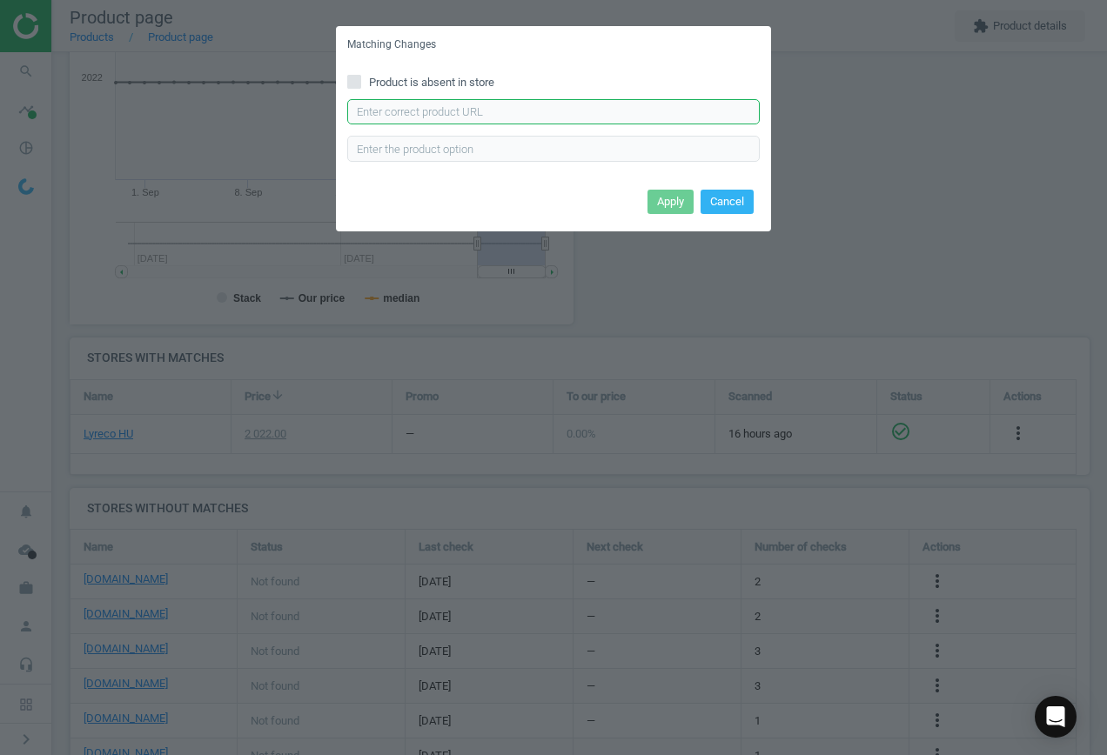
click at [425, 111] on input "text" at bounding box center [553, 112] width 413 height 26
paste input "[URL][DOMAIN_NAME][PERSON_NAME]"
type input "[URL][DOMAIN_NAME][PERSON_NAME]"
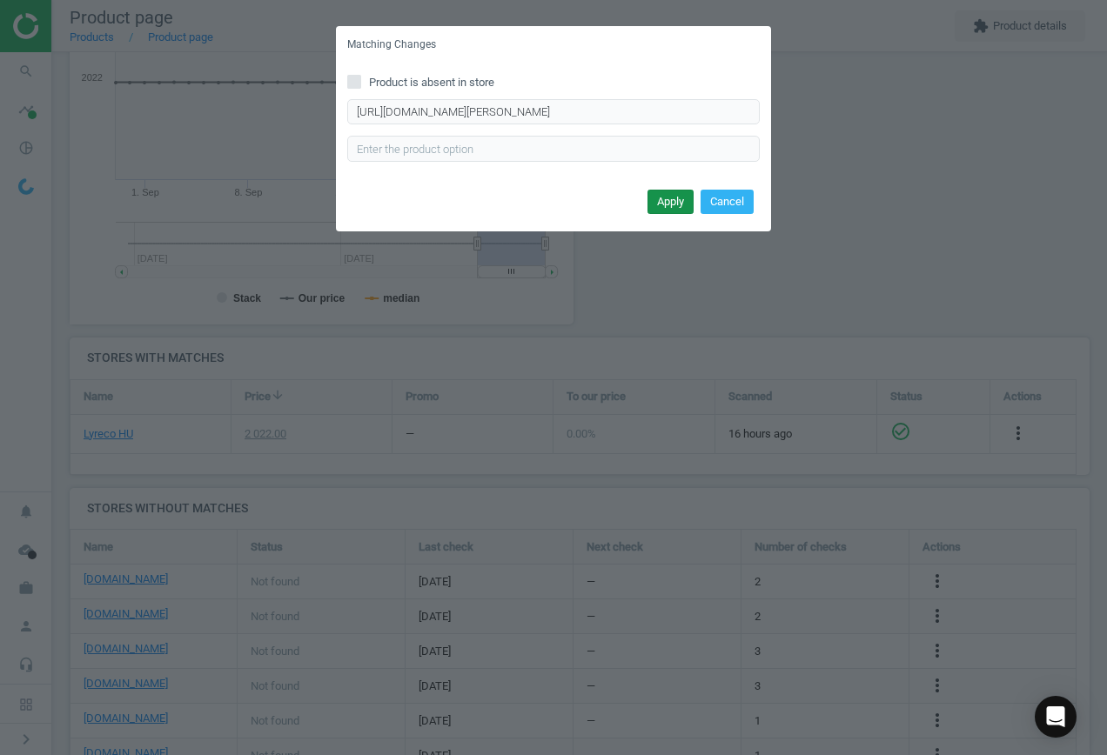
click at [671, 203] on button "Apply" at bounding box center [671, 202] width 46 height 24
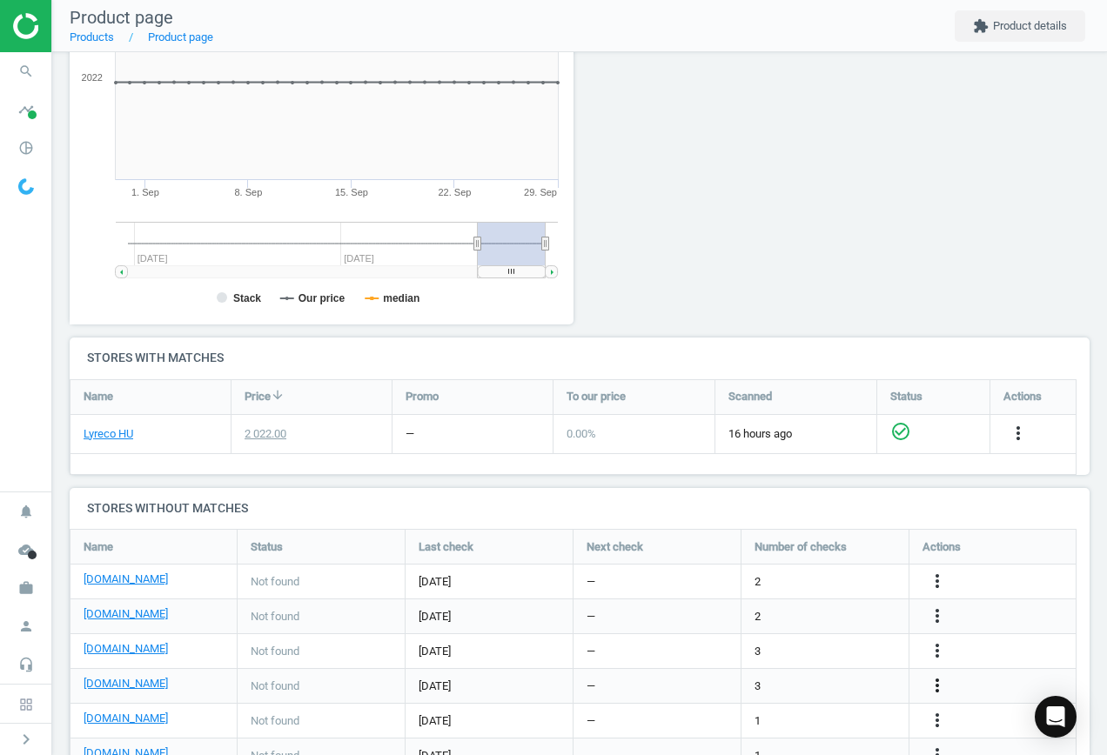
click at [941, 684] on icon "more_vert" at bounding box center [937, 685] width 21 height 21
click at [822, 680] on link "Edit URL/product option" at bounding box center [801, 686] width 238 height 27
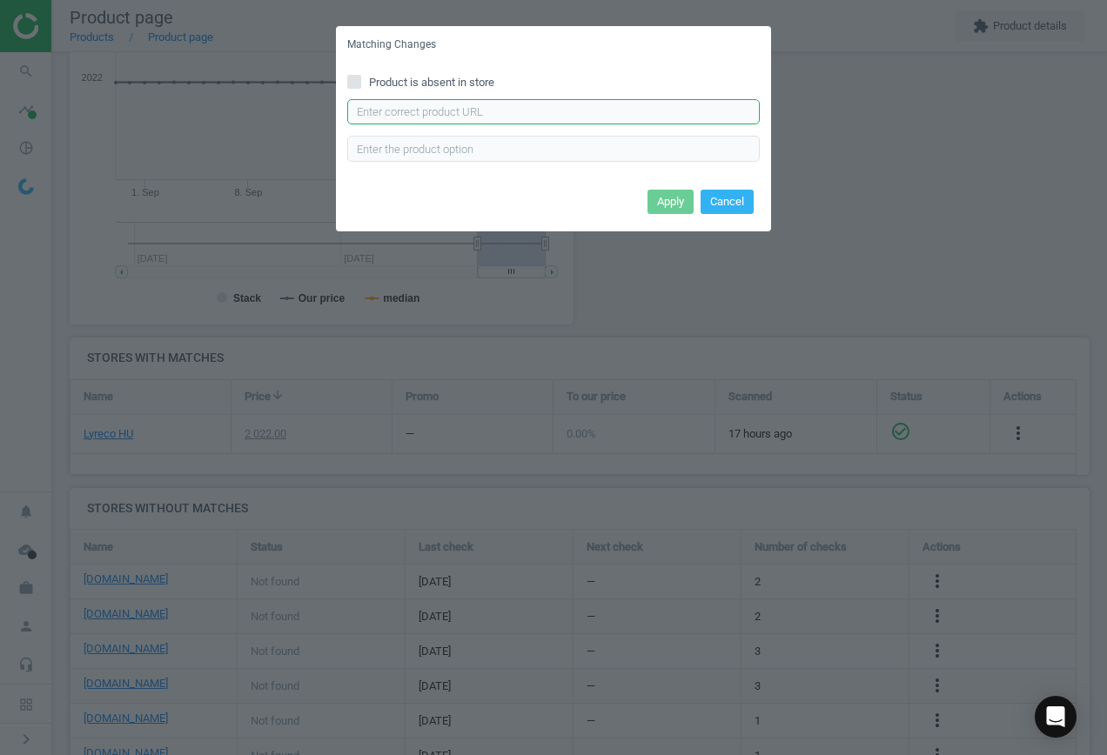
click at [610, 111] on input "text" at bounding box center [553, 112] width 413 height 26
paste input "[URL][DOMAIN_NAME]"
type input "[URL][DOMAIN_NAME]"
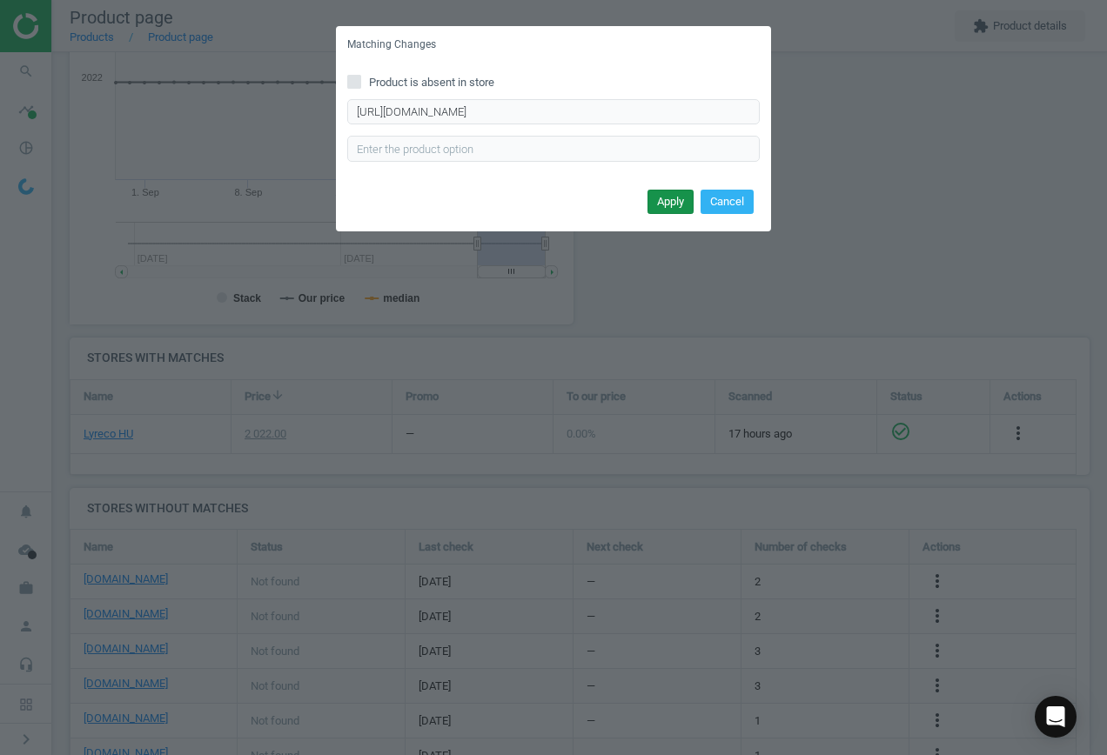
click at [668, 196] on button "Apply" at bounding box center [671, 202] width 46 height 24
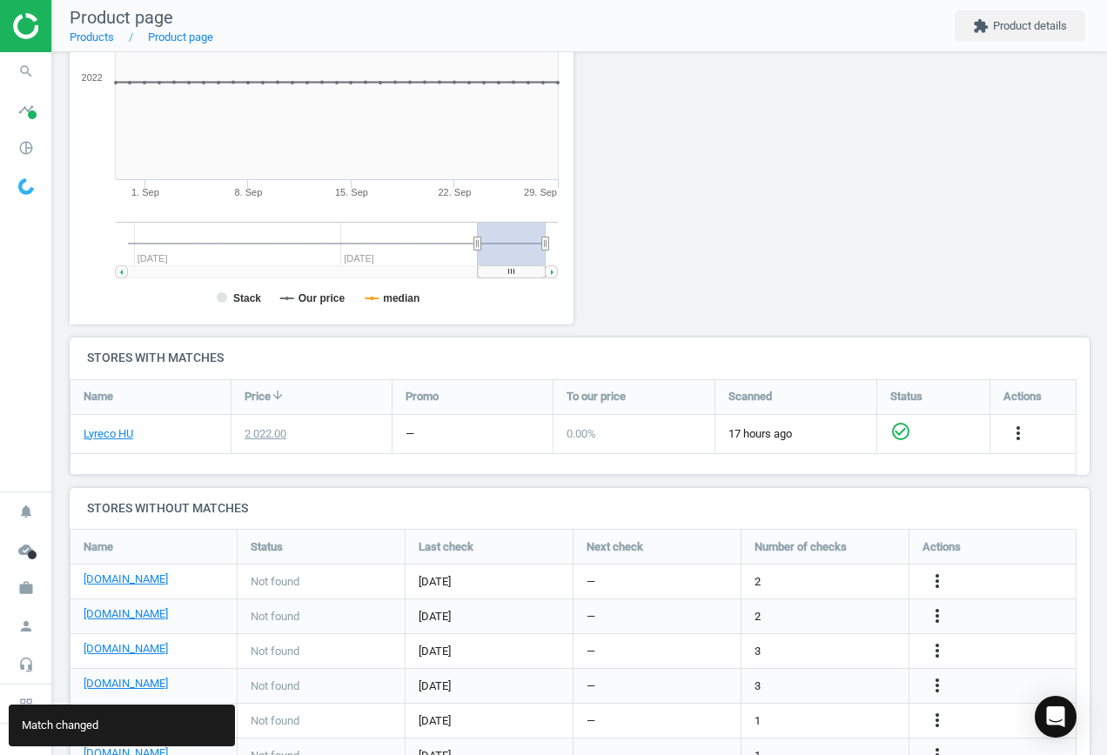
scroll to position [407, 0]
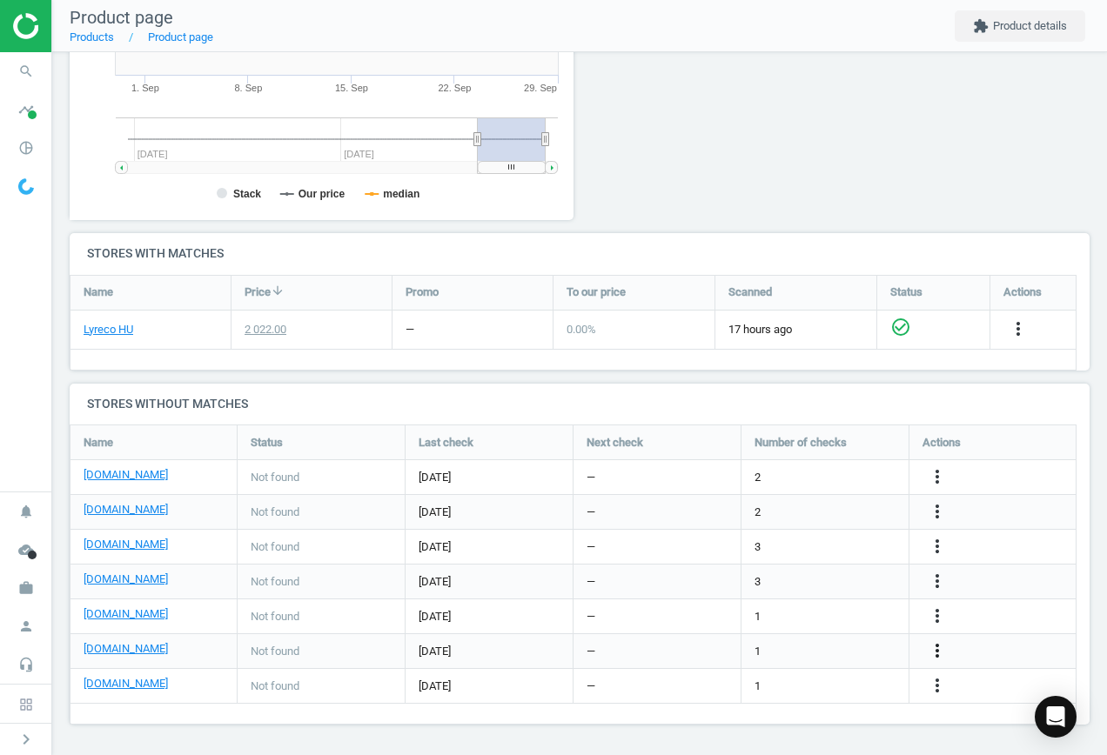
click at [935, 654] on icon "more_vert" at bounding box center [937, 651] width 21 height 21
click at [808, 651] on link "Edit URL/product option" at bounding box center [801, 651] width 238 height 27
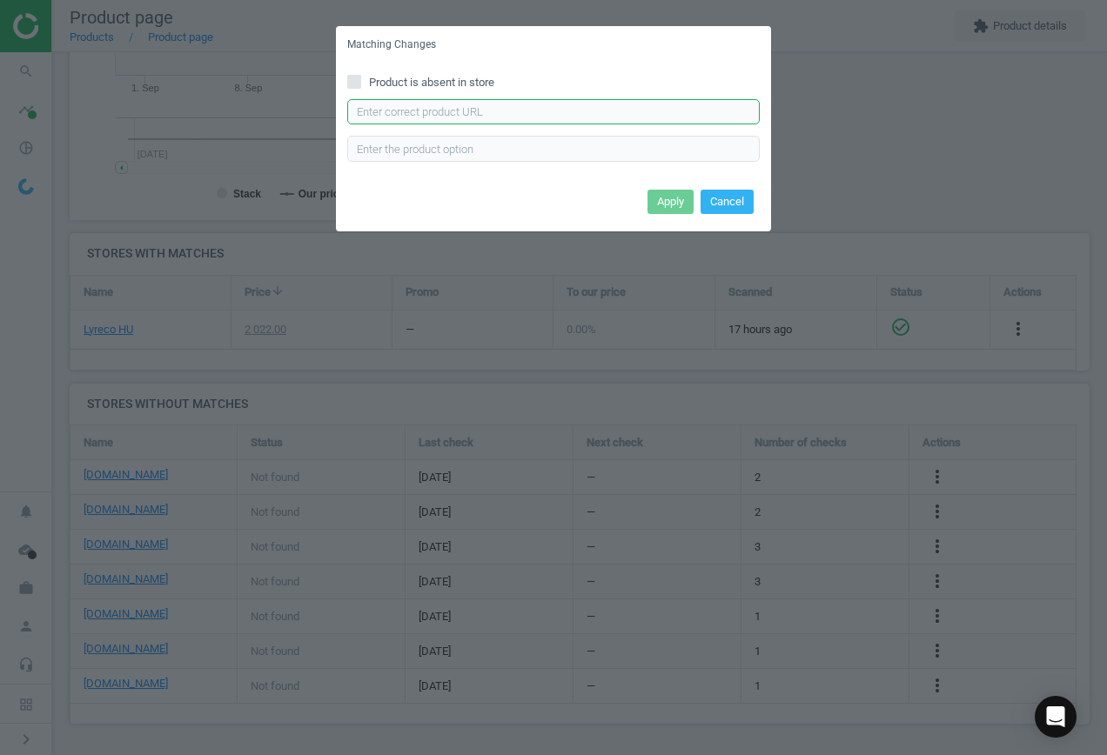
click at [579, 114] on input "text" at bounding box center [553, 112] width 413 height 26
paste
type input "[URL][DOMAIN_NAME]"
click at [674, 200] on button "Apply" at bounding box center [671, 202] width 46 height 24
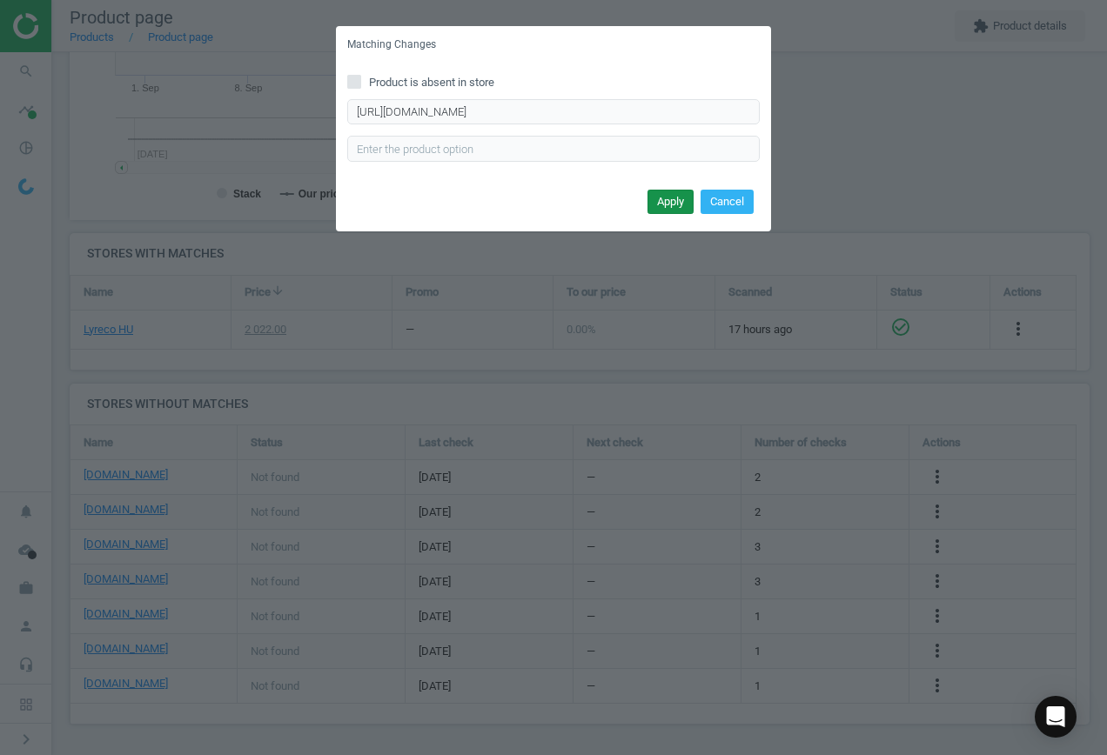
scroll to position [0, 0]
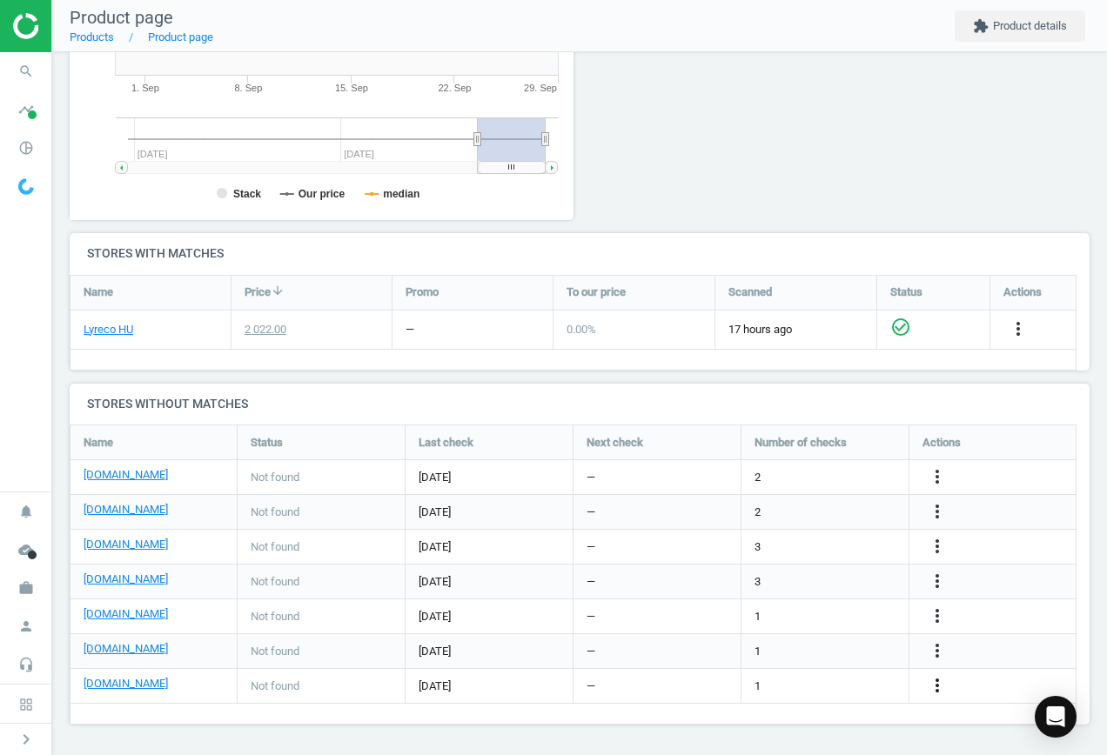
click at [937, 684] on icon "more_vert" at bounding box center [937, 685] width 21 height 21
click at [834, 679] on link "Edit URL/product option" at bounding box center [801, 686] width 238 height 27
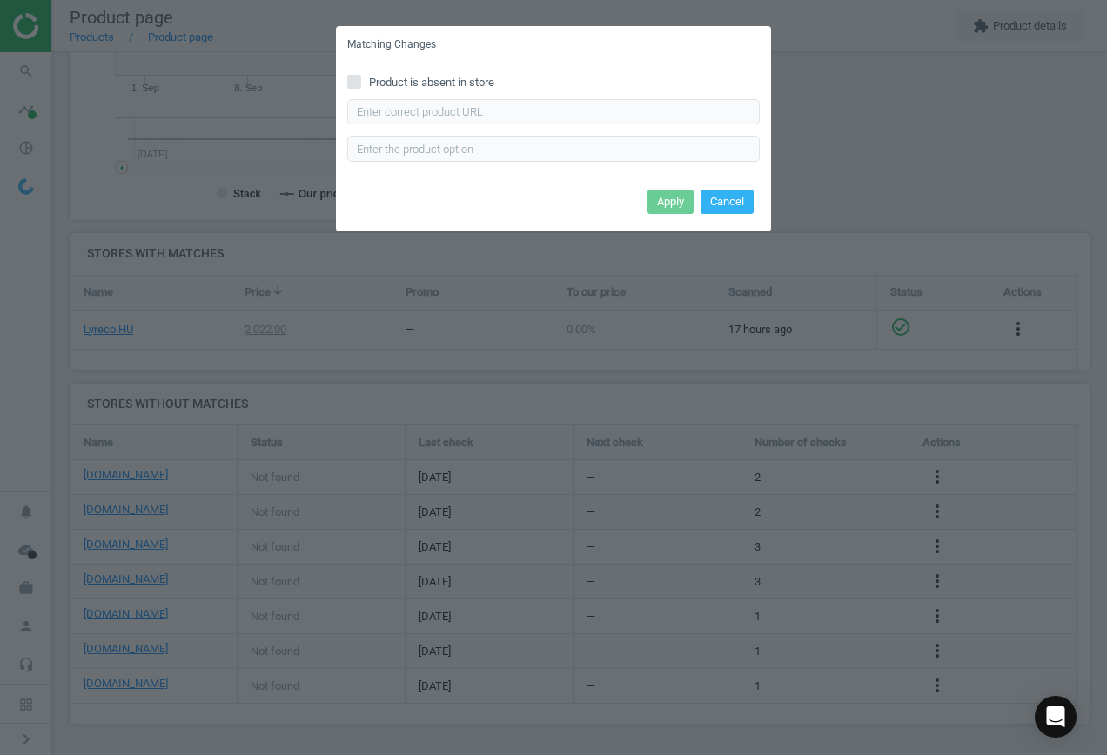
click at [445, 81] on span "Product is absent in store" at bounding box center [432, 83] width 132 height 16
click at [360, 81] on input "Product is absent in store" at bounding box center [354, 81] width 11 height 11
checkbox input "true"
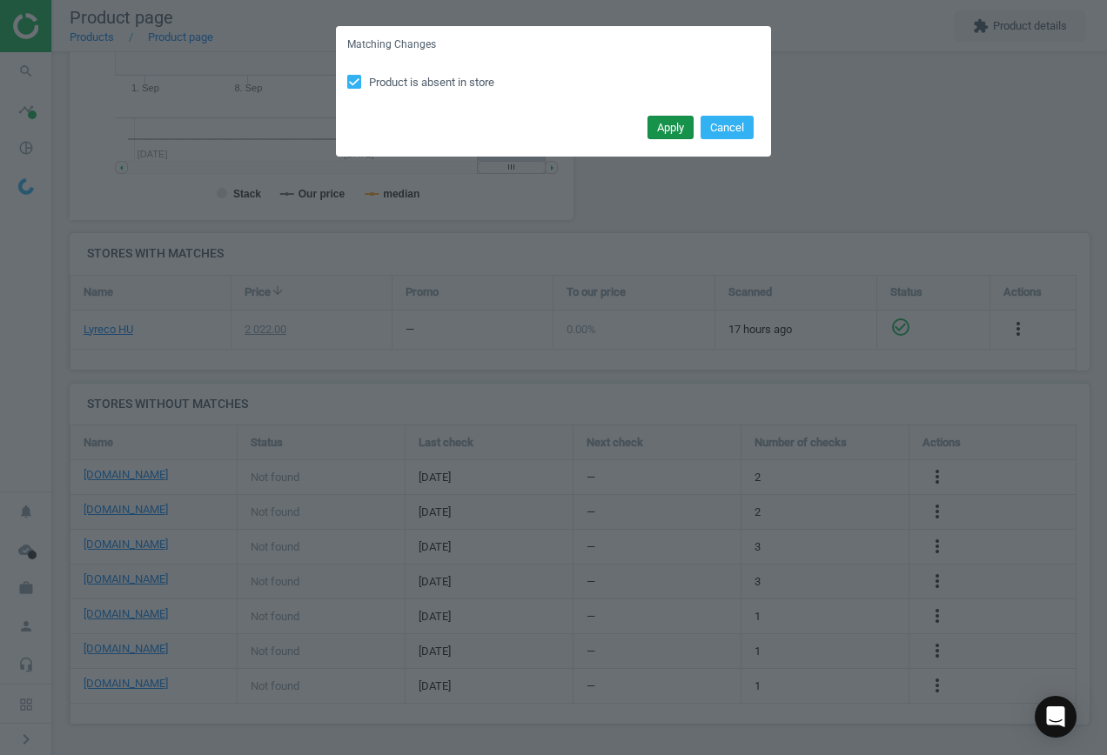
click at [661, 122] on button "Apply" at bounding box center [671, 128] width 46 height 24
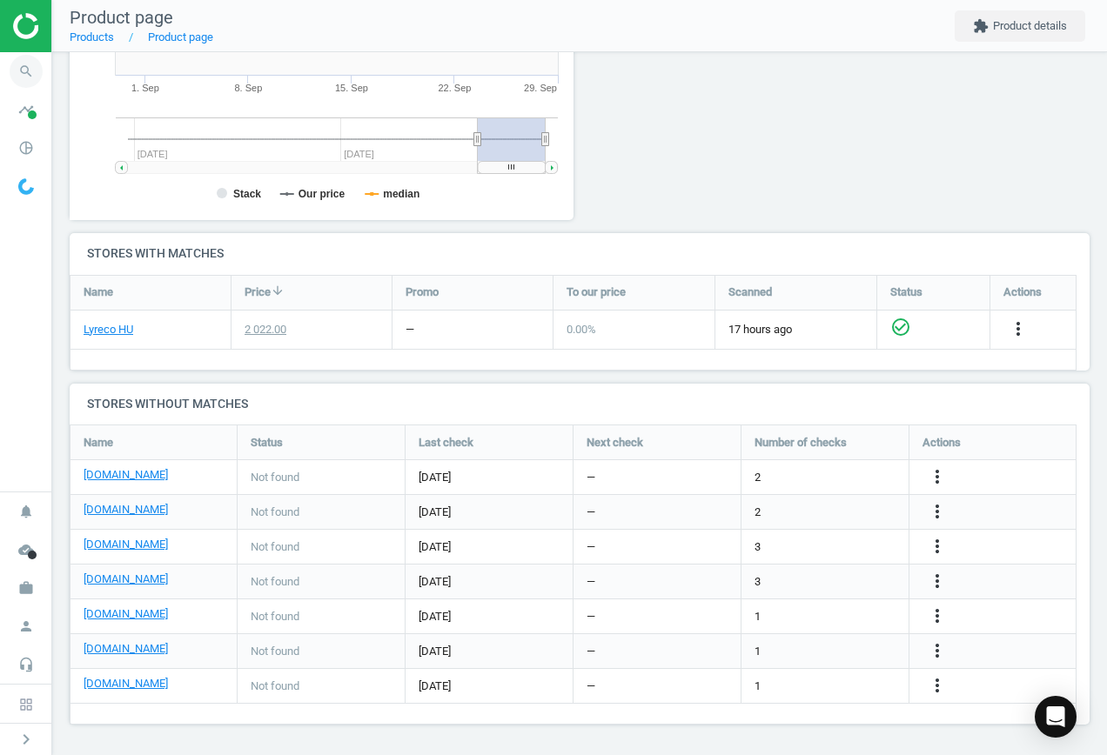
click at [17, 72] on icon "search" at bounding box center [26, 71] width 33 height 33
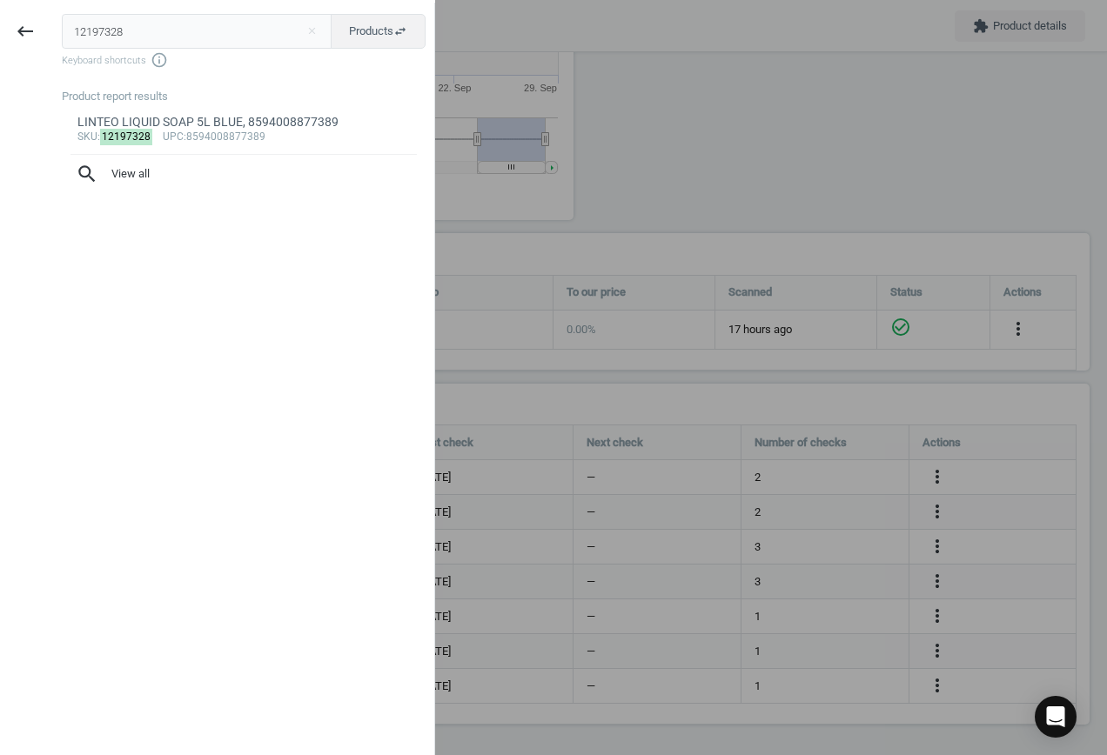
drag, startPoint x: 141, startPoint y: 34, endPoint x: -158, endPoint y: 34, distance: 299.4
click at [0, 34] on html "Group 2 Created with Sketch. ic/cloud_download/grey600 Created with Sketch. gra…" at bounding box center [553, 377] width 1107 height 755
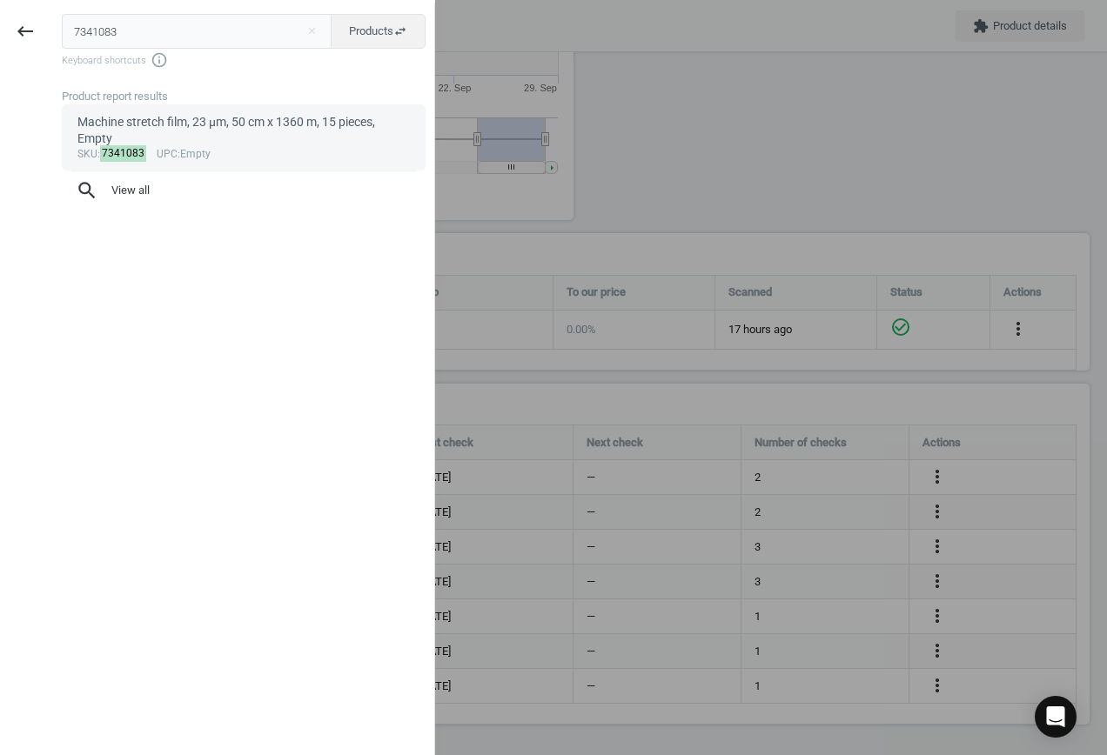
type input "7341083"
click at [238, 135] on div "Machine stretch film, 23 µm, 50 cm x 1360 m, 15 pieces, Empty" at bounding box center [243, 131] width 333 height 34
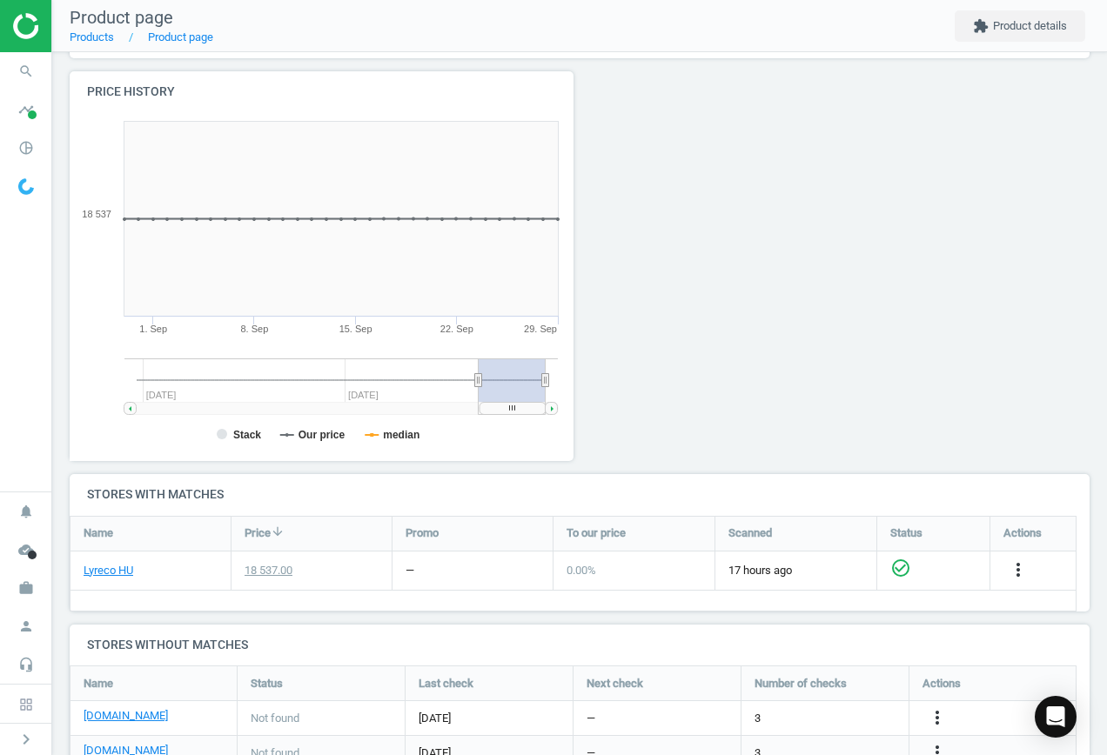
scroll to position [338, 0]
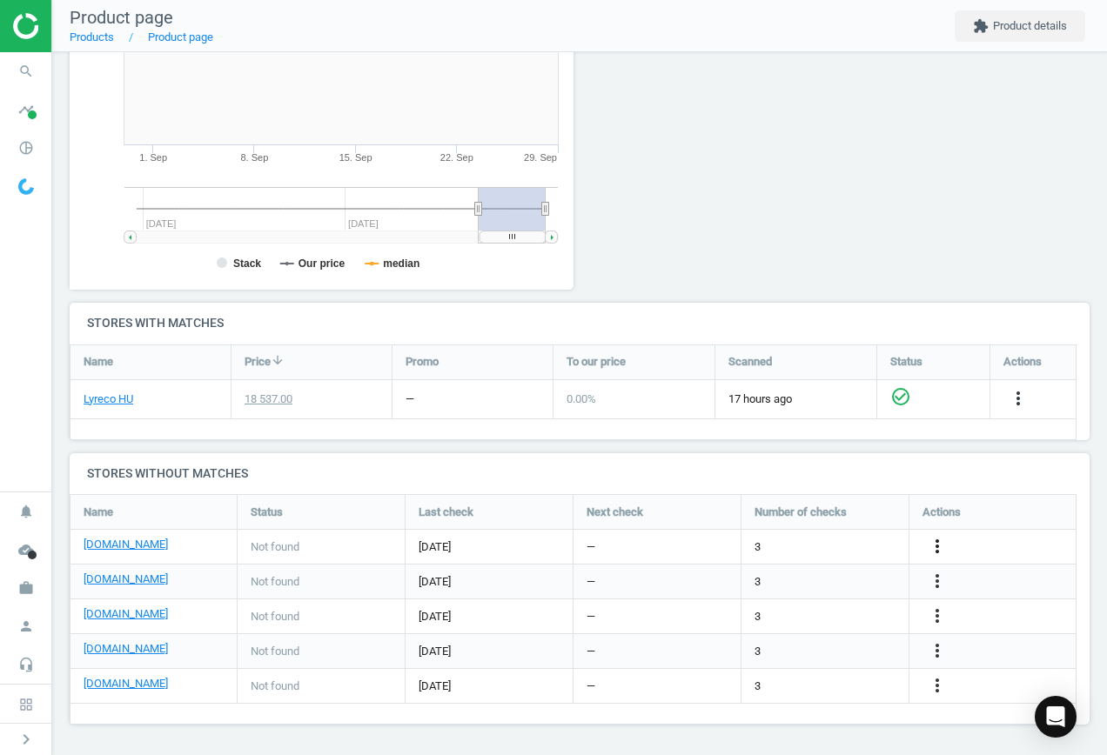
click at [939, 545] on icon "more_vert" at bounding box center [937, 546] width 21 height 21
click at [793, 546] on link "Edit URL/product option" at bounding box center [801, 547] width 238 height 27
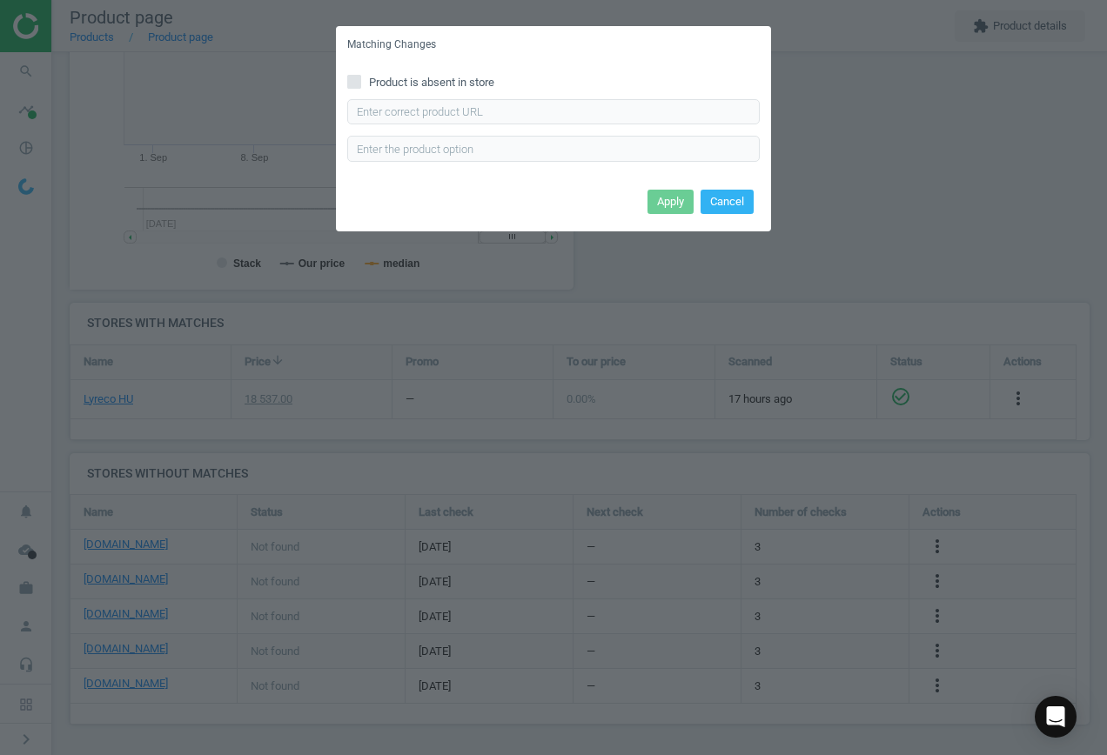
click at [468, 84] on span "Product is absent in store" at bounding box center [432, 83] width 132 height 16
click at [360, 84] on input "Product is absent in store" at bounding box center [354, 81] width 11 height 11
checkbox input "true"
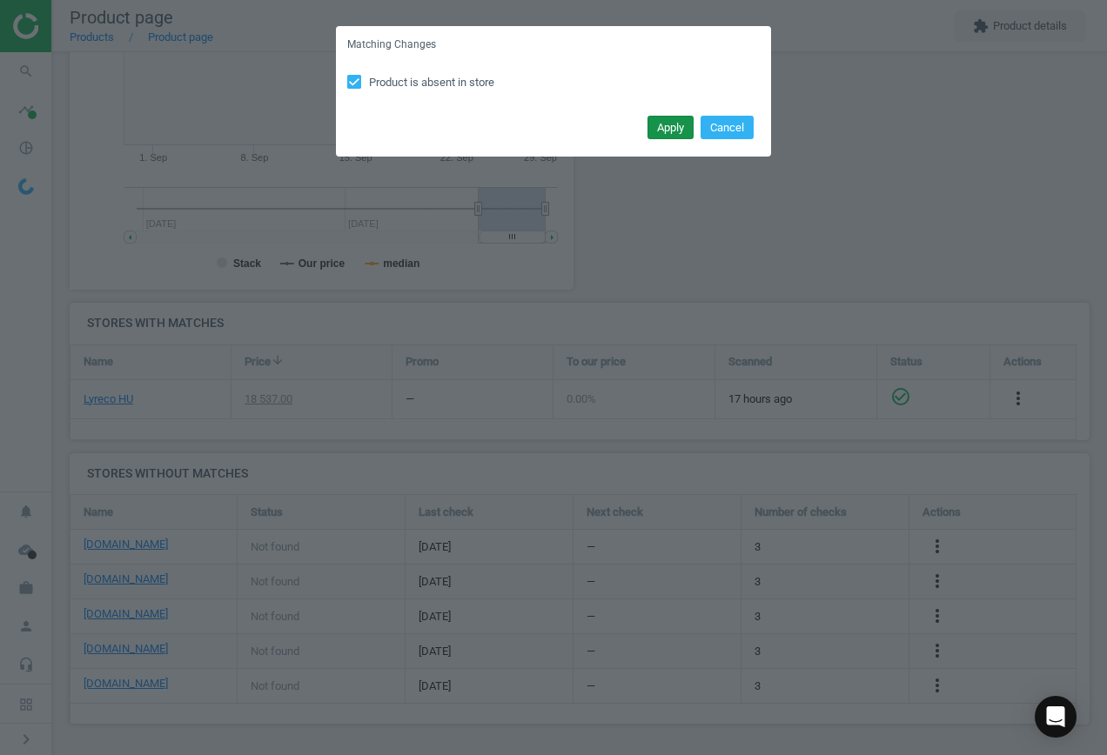
click at [658, 124] on button "Apply" at bounding box center [671, 128] width 46 height 24
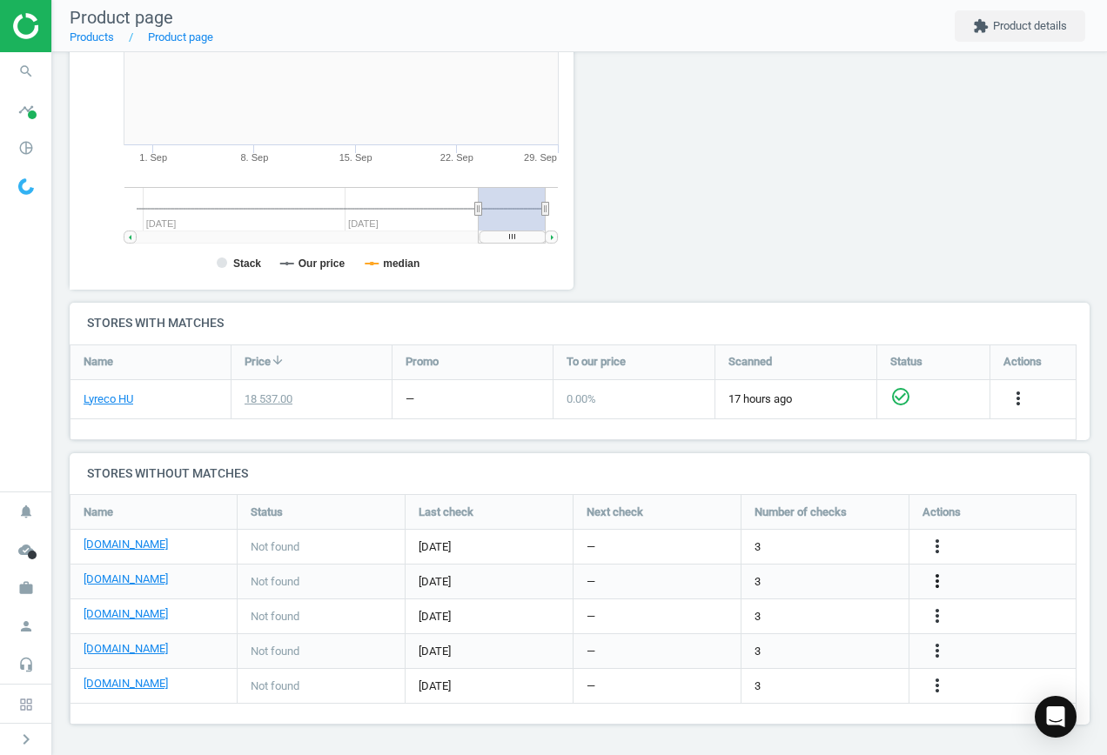
click at [937, 583] on icon "more_vert" at bounding box center [937, 581] width 21 height 21
click at [817, 584] on link "Edit URL/product option" at bounding box center [801, 581] width 238 height 27
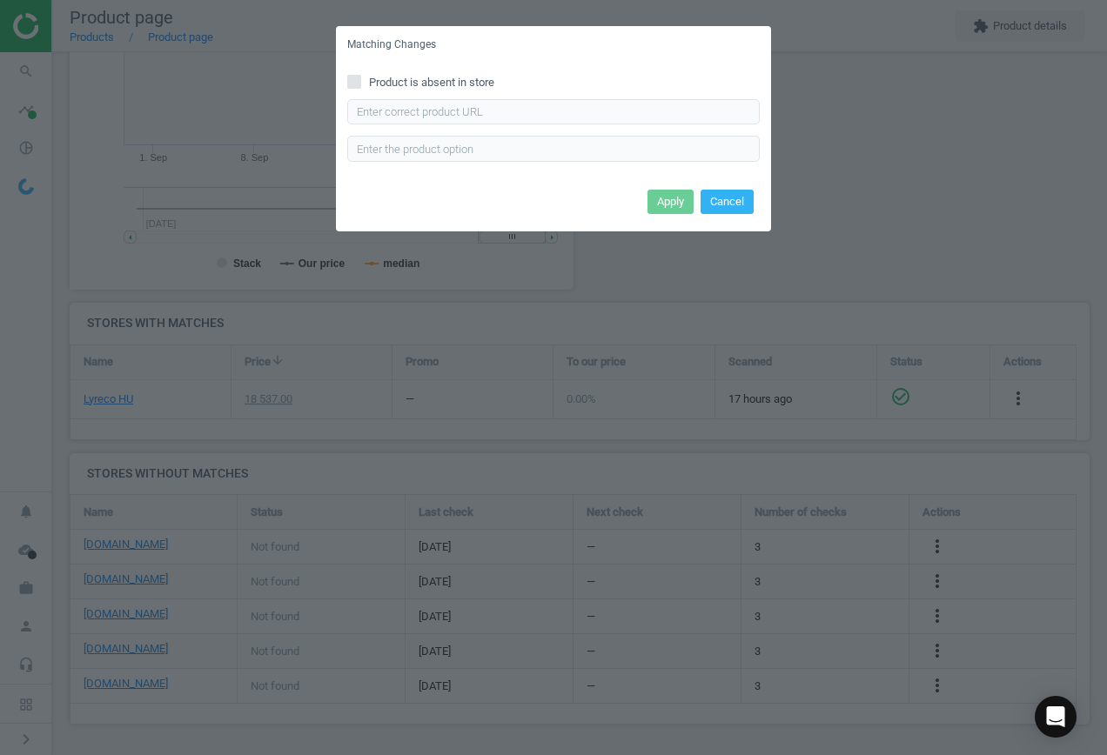
click at [388, 82] on span "Product is absent in store" at bounding box center [432, 83] width 132 height 16
click at [360, 82] on input "Product is absent in store" at bounding box center [354, 81] width 11 height 11
checkbox input "true"
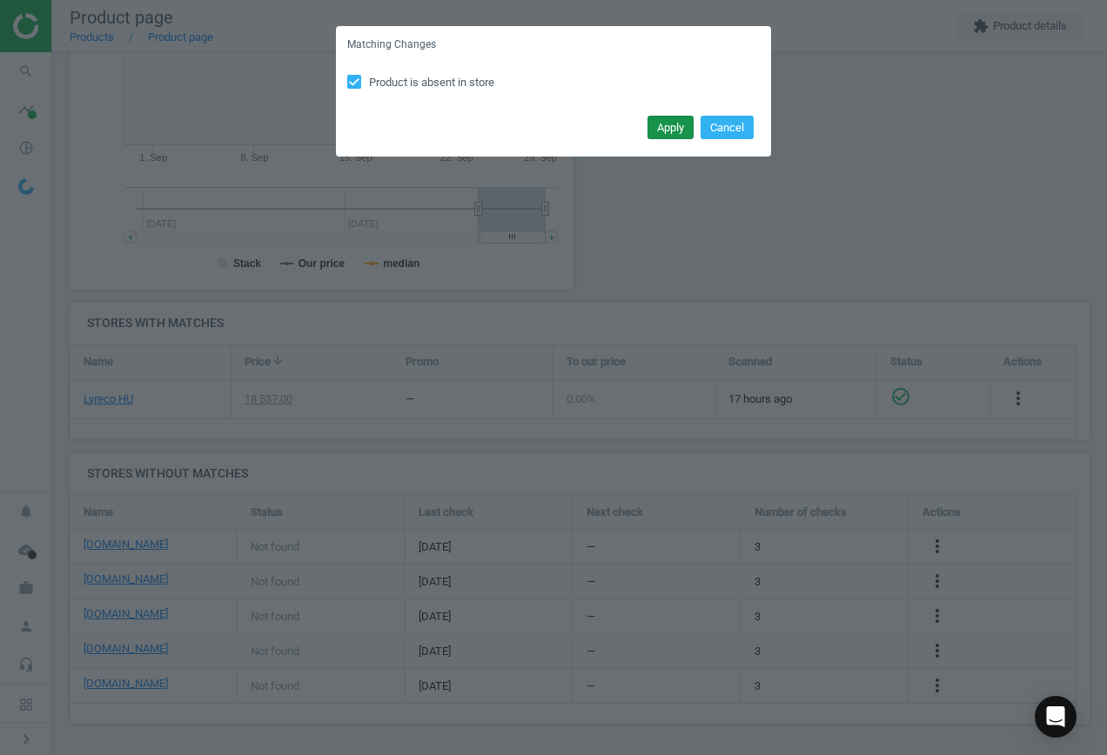
click at [669, 124] on button "Apply" at bounding box center [671, 128] width 46 height 24
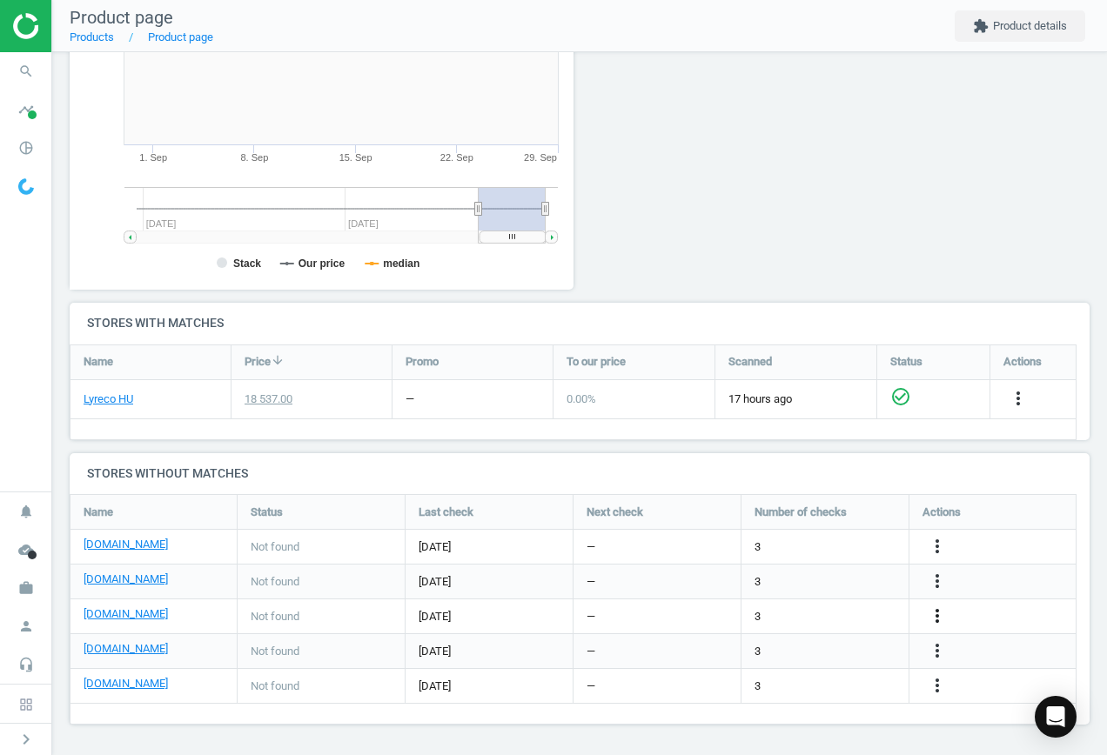
click at [942, 614] on icon "more_vert" at bounding box center [937, 616] width 21 height 21
click at [833, 609] on link "Edit URL/product option" at bounding box center [801, 616] width 238 height 27
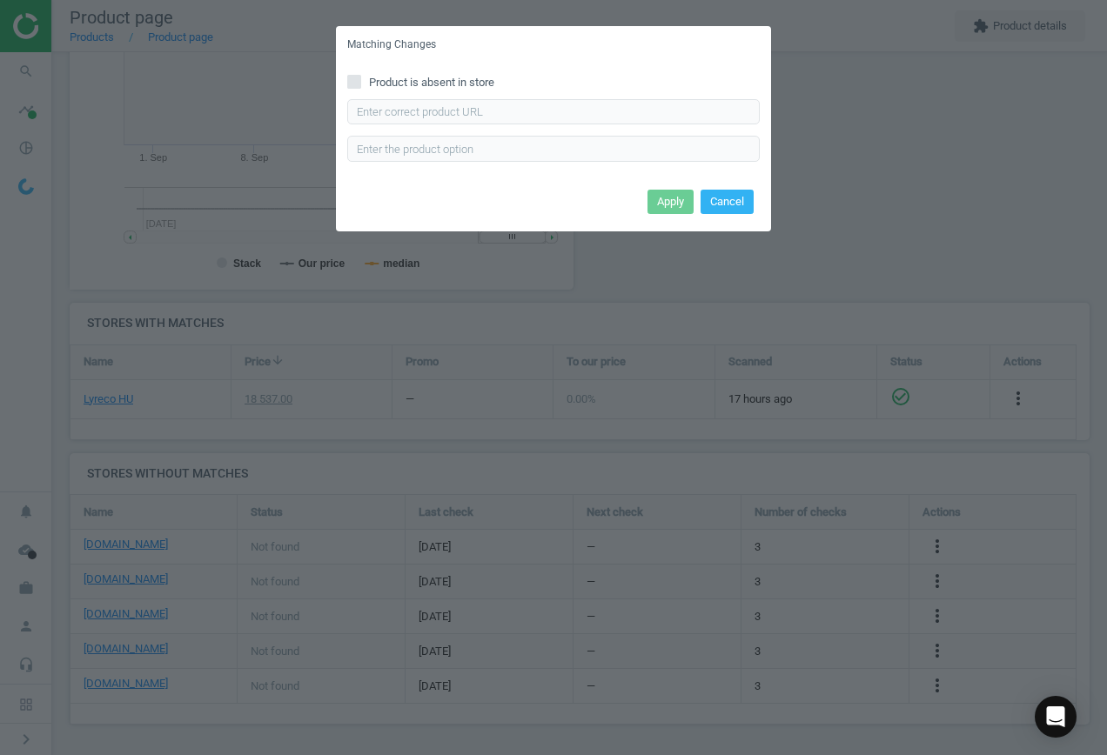
click at [448, 78] on span "Product is absent in store" at bounding box center [432, 83] width 132 height 16
click at [360, 78] on input "Product is absent in store" at bounding box center [354, 81] width 11 height 11
checkbox input "true"
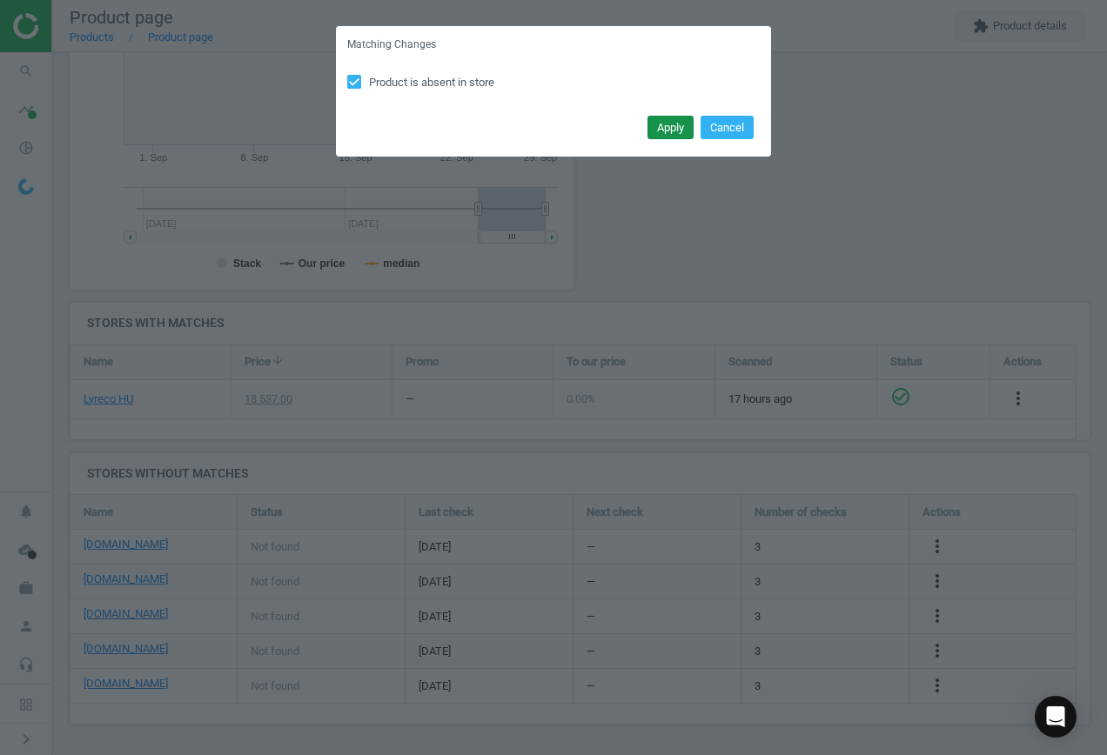
click at [669, 130] on button "Apply" at bounding box center [671, 128] width 46 height 24
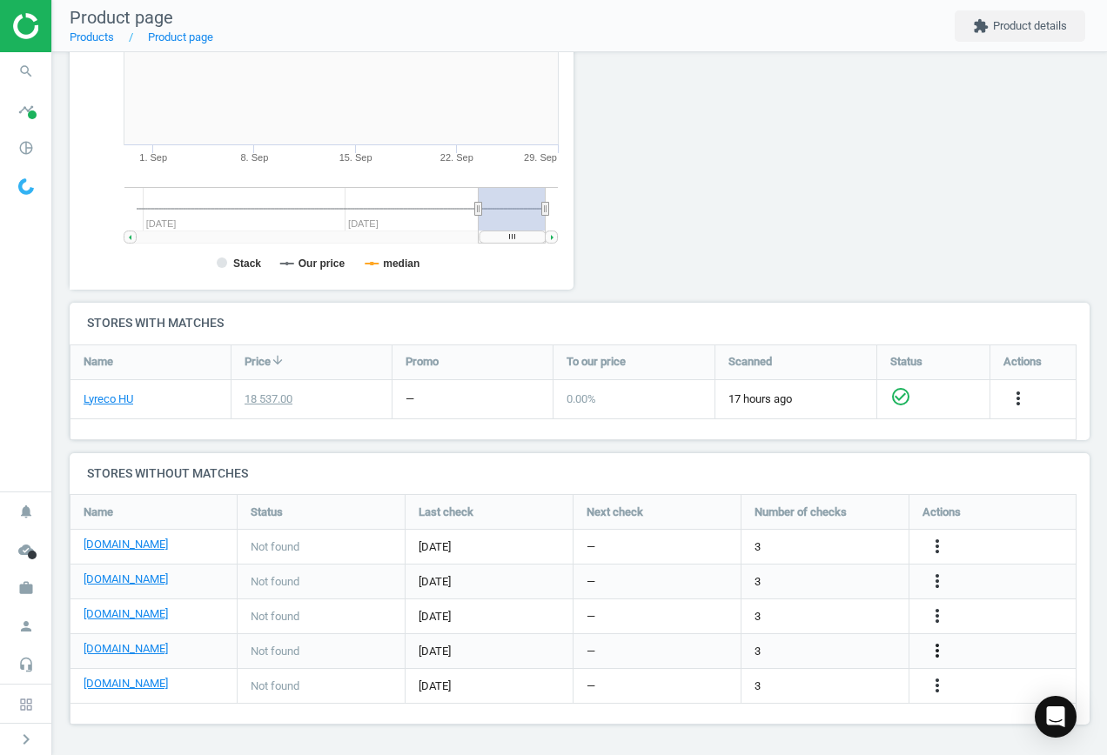
click at [932, 651] on icon "more_vert" at bounding box center [937, 651] width 21 height 21
click at [833, 650] on link "Edit URL/product option" at bounding box center [801, 651] width 238 height 27
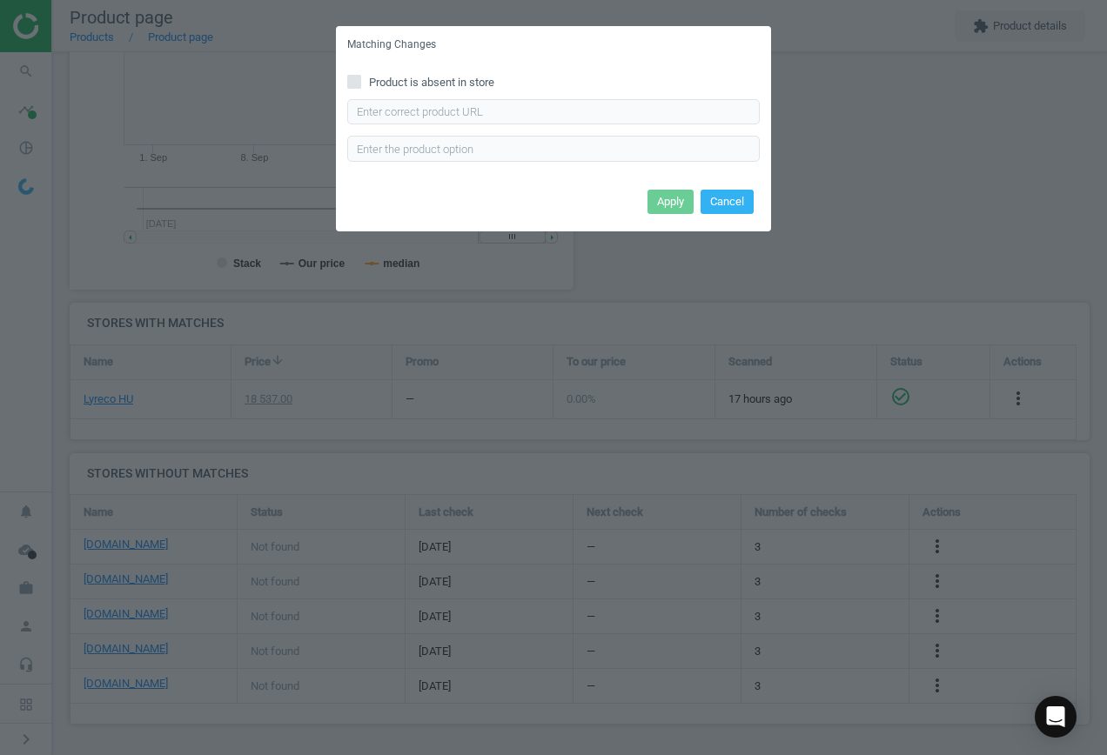
drag, startPoint x: 359, startPoint y: 80, endPoint x: 505, endPoint y: 108, distance: 148.9
click at [357, 80] on input "Product is absent in store" at bounding box center [354, 81] width 11 height 11
checkbox input "true"
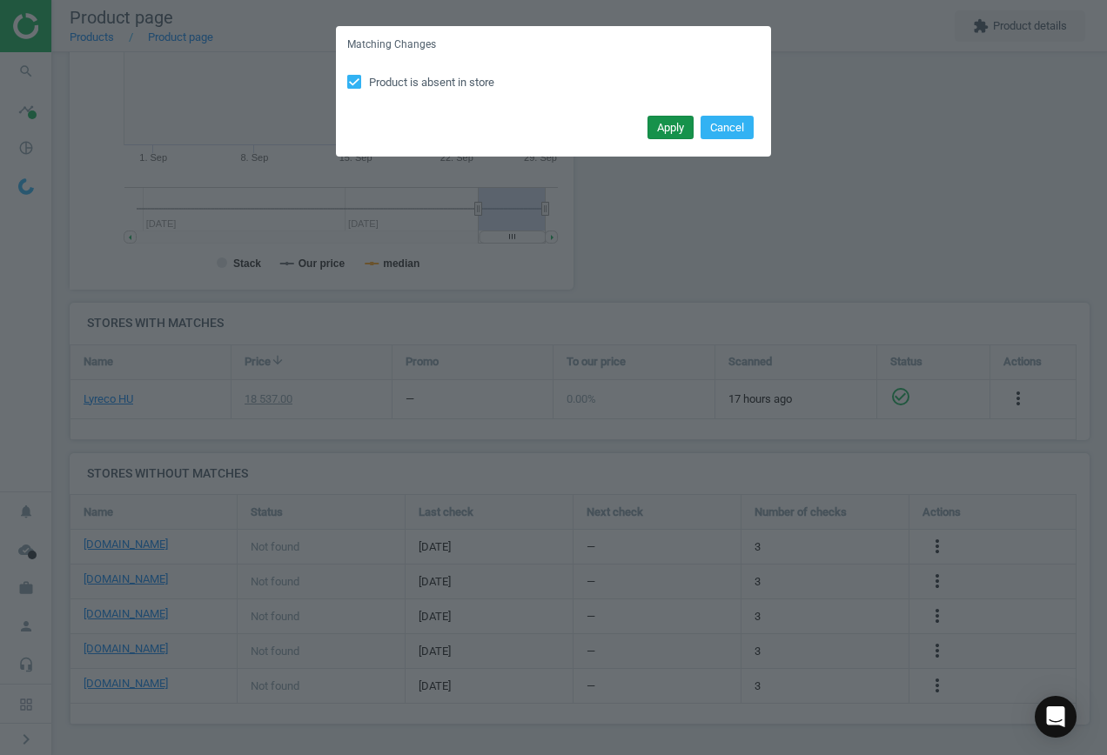
click at [680, 125] on button "Apply" at bounding box center [671, 128] width 46 height 24
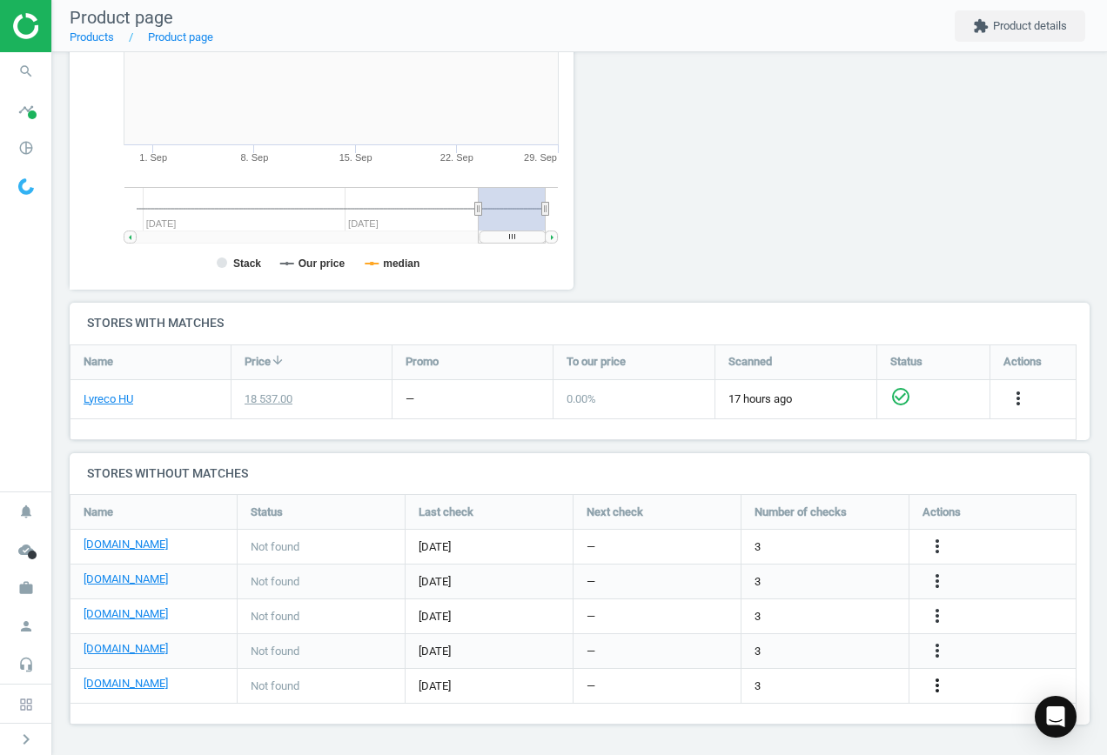
click at [940, 685] on icon "more_vert" at bounding box center [937, 685] width 21 height 21
click at [815, 681] on link "Edit URL/product option" at bounding box center [801, 686] width 238 height 27
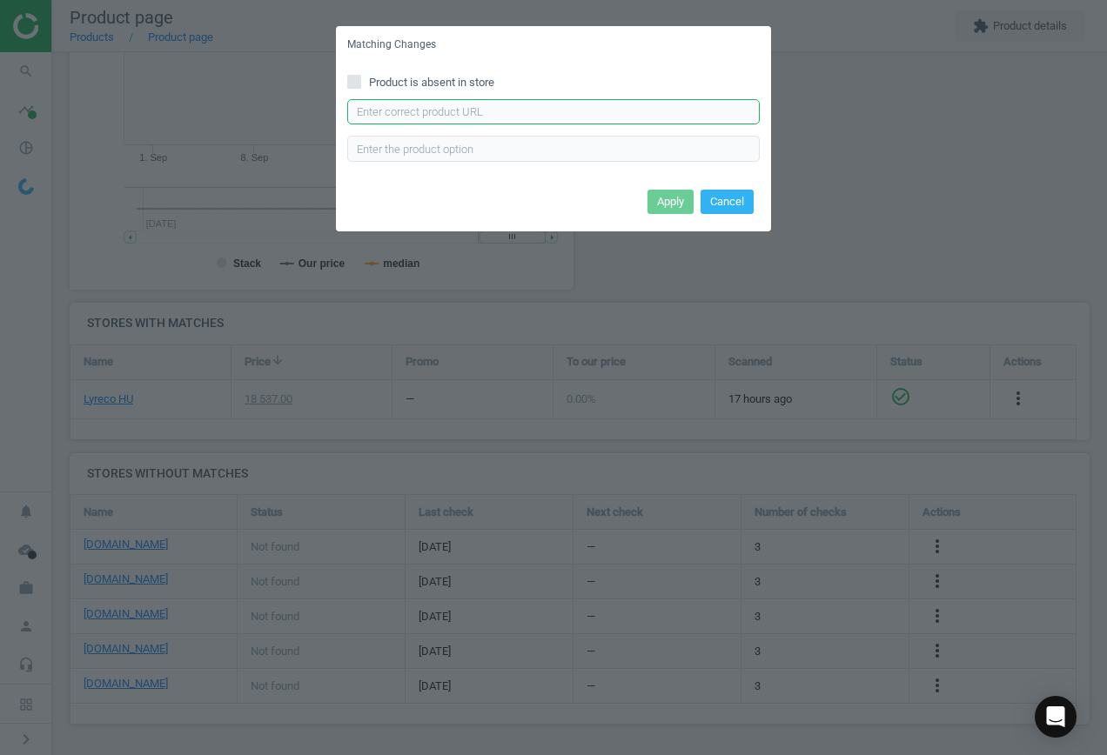
click at [407, 103] on input "text" at bounding box center [553, 112] width 413 height 26
click at [384, 77] on span "Product is absent in store" at bounding box center [432, 83] width 132 height 16
click at [360, 77] on input "Product is absent in store" at bounding box center [354, 81] width 11 height 11
checkbox input "true"
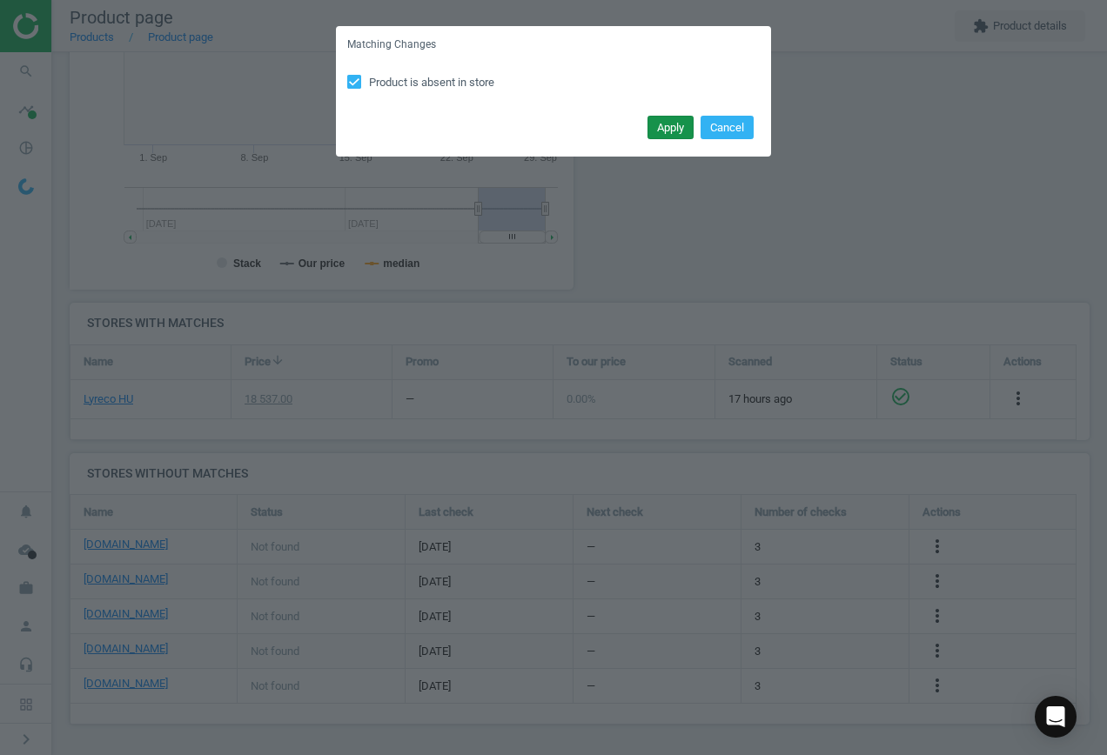
click at [686, 130] on button "Apply" at bounding box center [671, 128] width 46 height 24
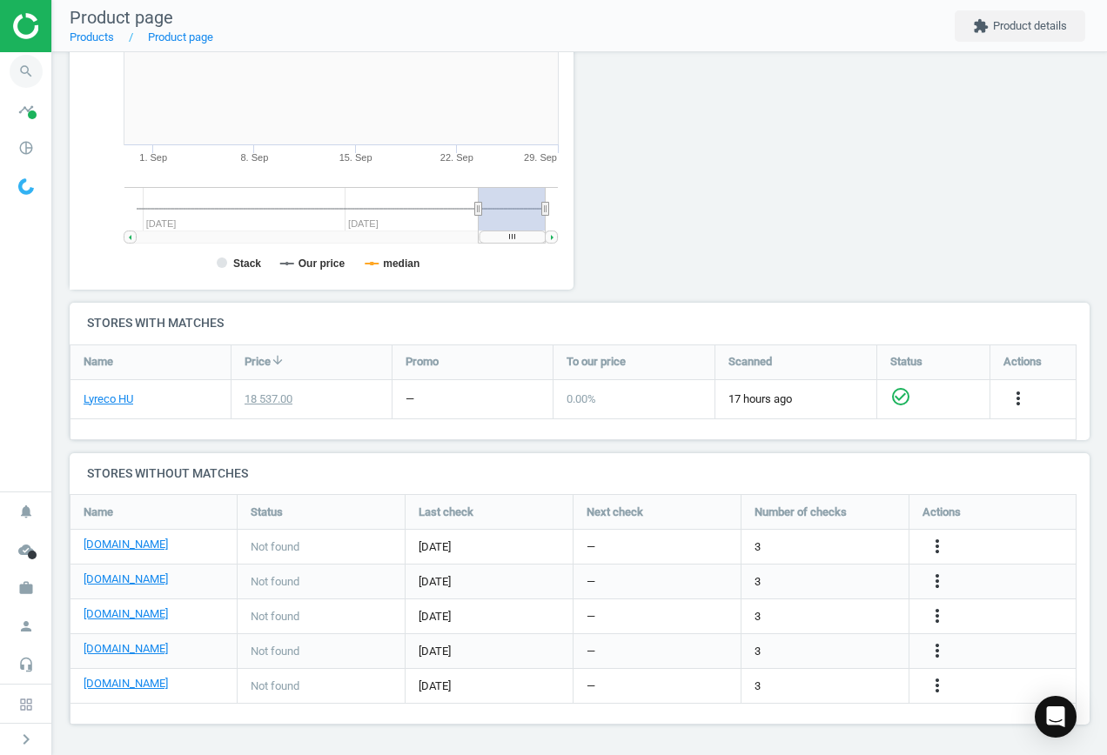
click at [16, 65] on icon "search" at bounding box center [26, 71] width 33 height 33
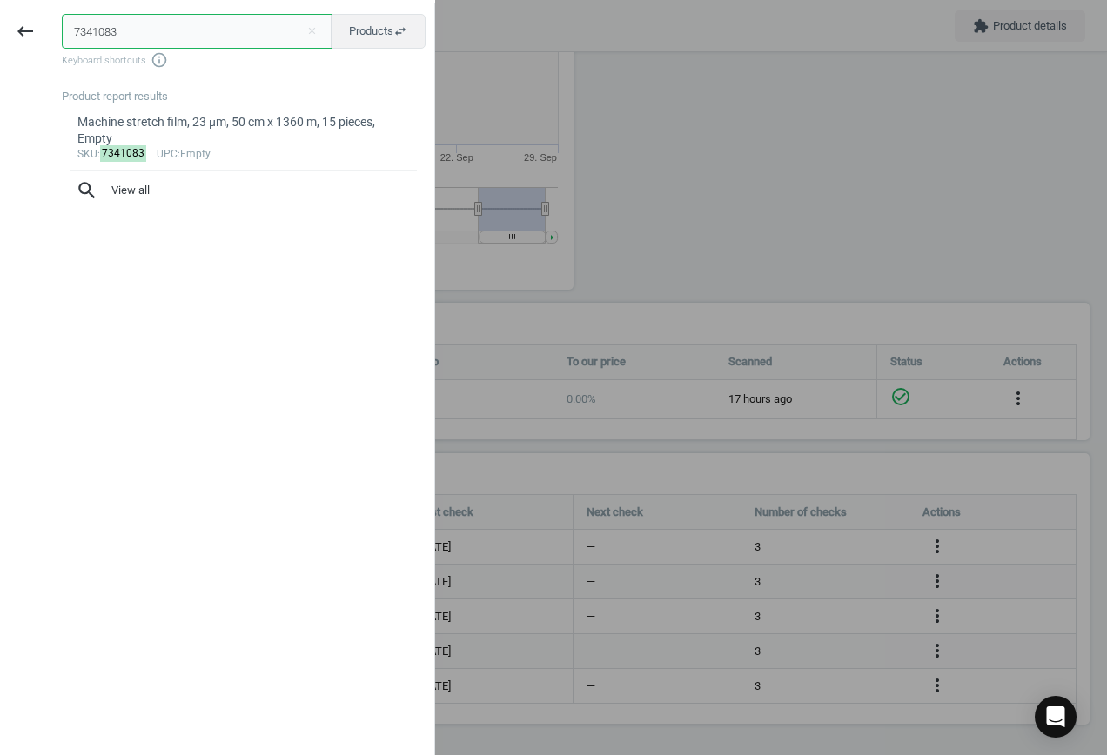
drag, startPoint x: 150, startPoint y: 34, endPoint x: -77, endPoint y: 8, distance: 227.8
click at [0, 8] on html "Group 2 Created with Sketch. ic/cloud_download/grey600 Created with Sketch. gra…" at bounding box center [553, 377] width 1107 height 755
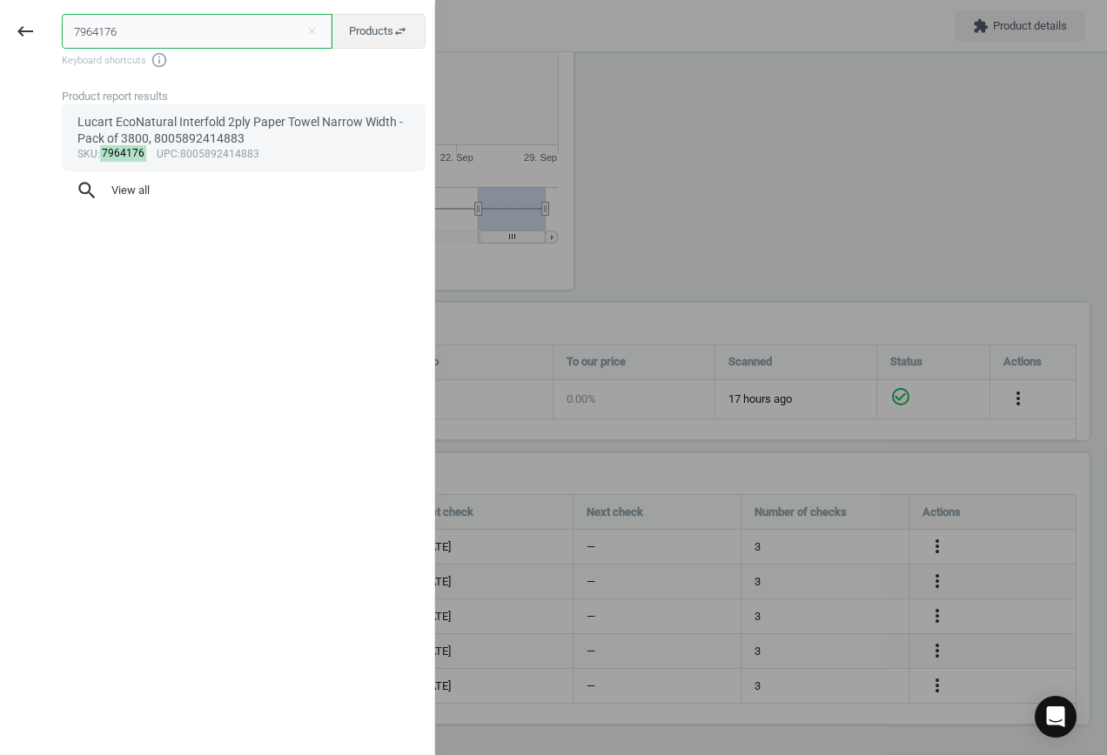
type input "7964176"
click at [161, 135] on div "Lucart EcoNatural Interfold 2ply Paper Towel Narrow Width - Pack of 3800, 80058…" at bounding box center [243, 131] width 333 height 34
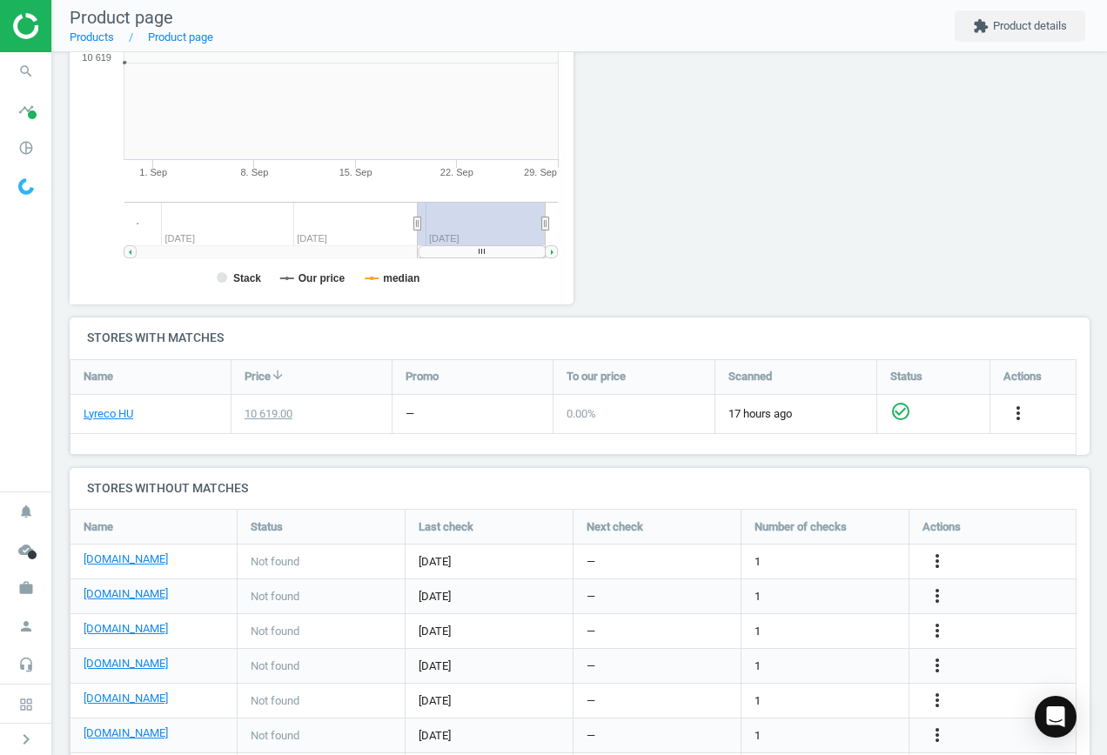
scroll to position [375, 524]
click at [935, 557] on icon "more_vert" at bounding box center [937, 561] width 21 height 21
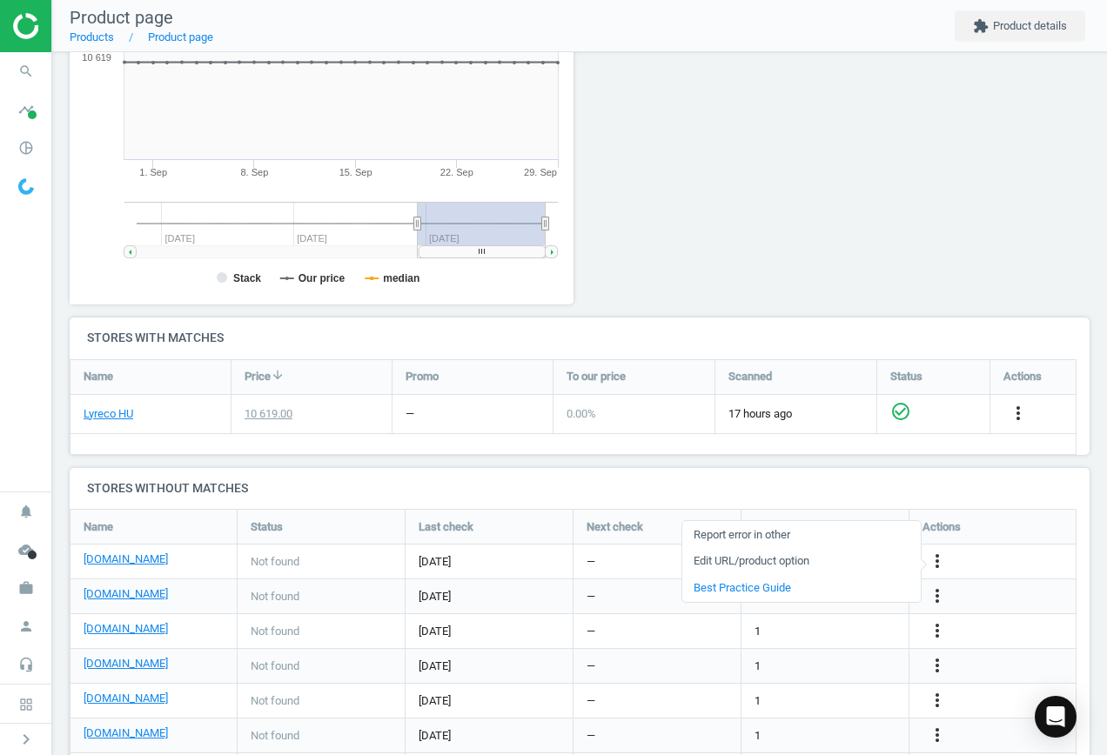
click at [824, 561] on link "Edit URL/product option" at bounding box center [801, 561] width 238 height 27
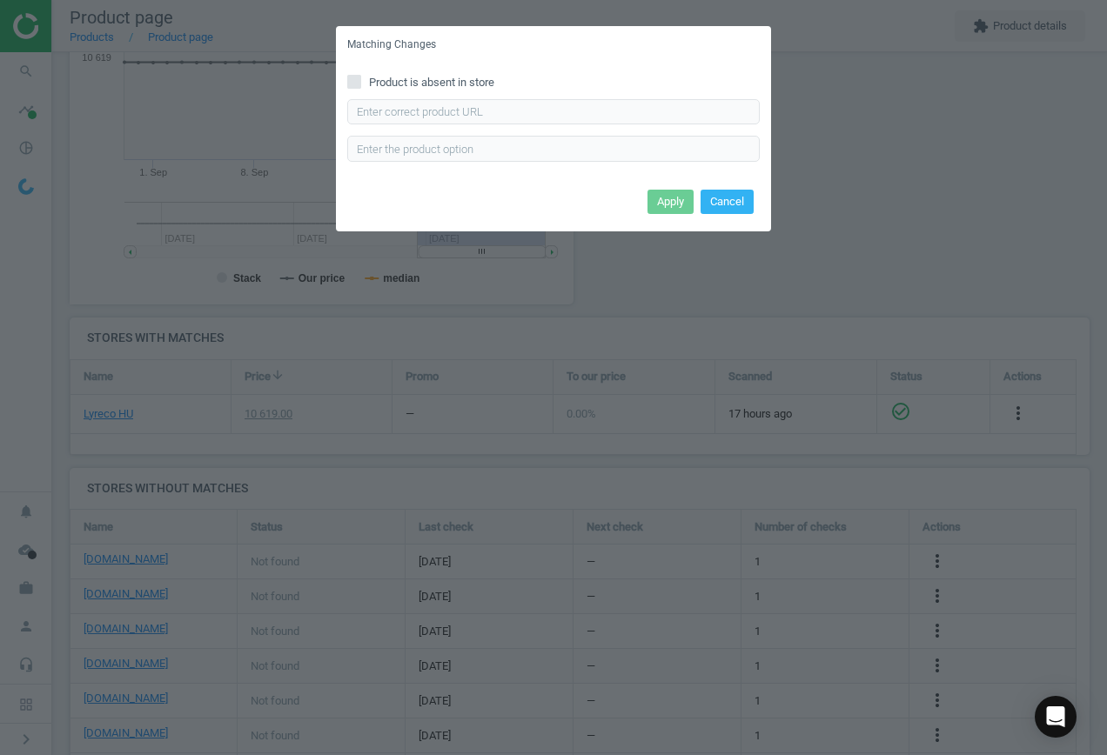
click at [471, 97] on div "Product is absent in store Enter correct product url" at bounding box center [553, 124] width 435 height 121
click at [496, 122] on input "text" at bounding box center [553, 112] width 413 height 26
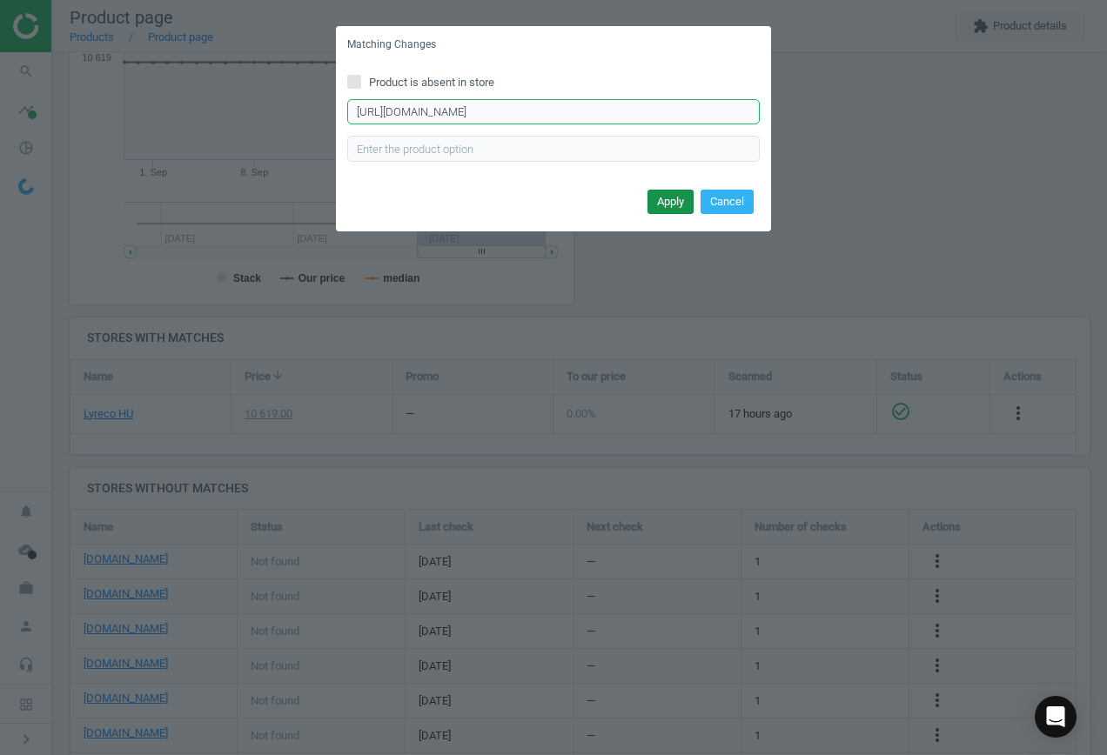
type input "[URL][DOMAIN_NAME]"
click at [661, 198] on button "Apply" at bounding box center [671, 202] width 46 height 24
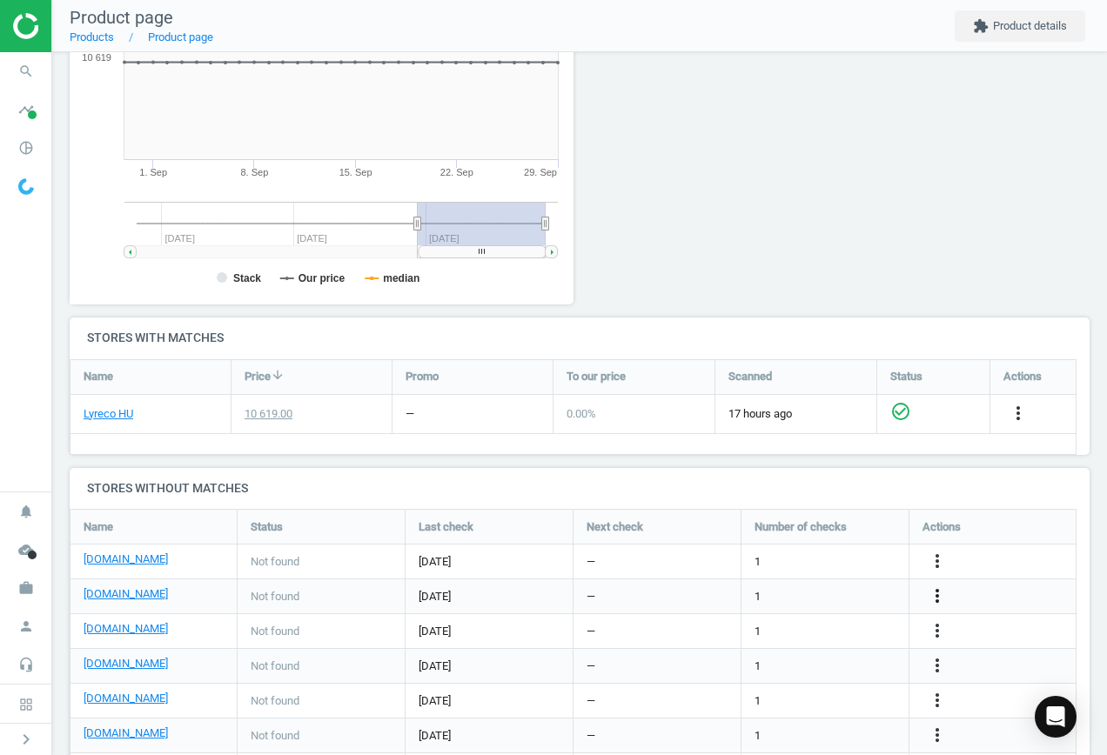
click at [944, 590] on icon "more_vert" at bounding box center [937, 596] width 21 height 21
click at [828, 595] on link "Edit URL/product option" at bounding box center [801, 596] width 238 height 27
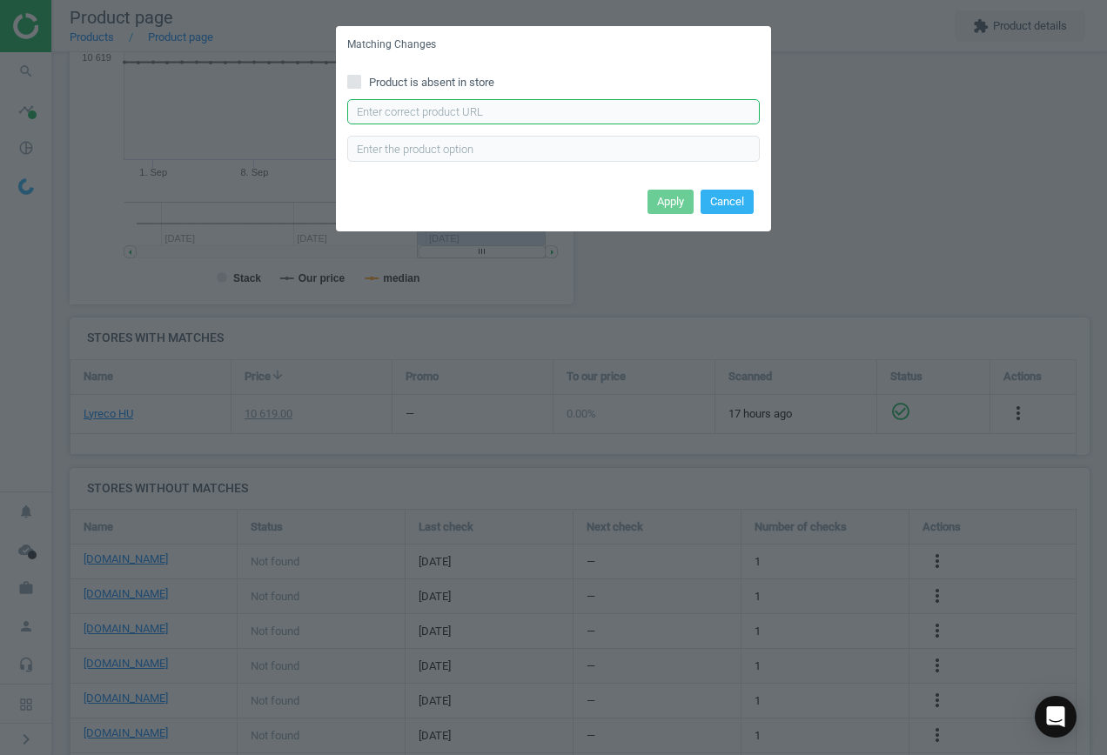
click at [482, 109] on input "text" at bounding box center [553, 112] width 413 height 26
type input "[URL][DOMAIN_NAME][PERSON_NAME]"
click at [662, 202] on button "Apply" at bounding box center [671, 202] width 46 height 24
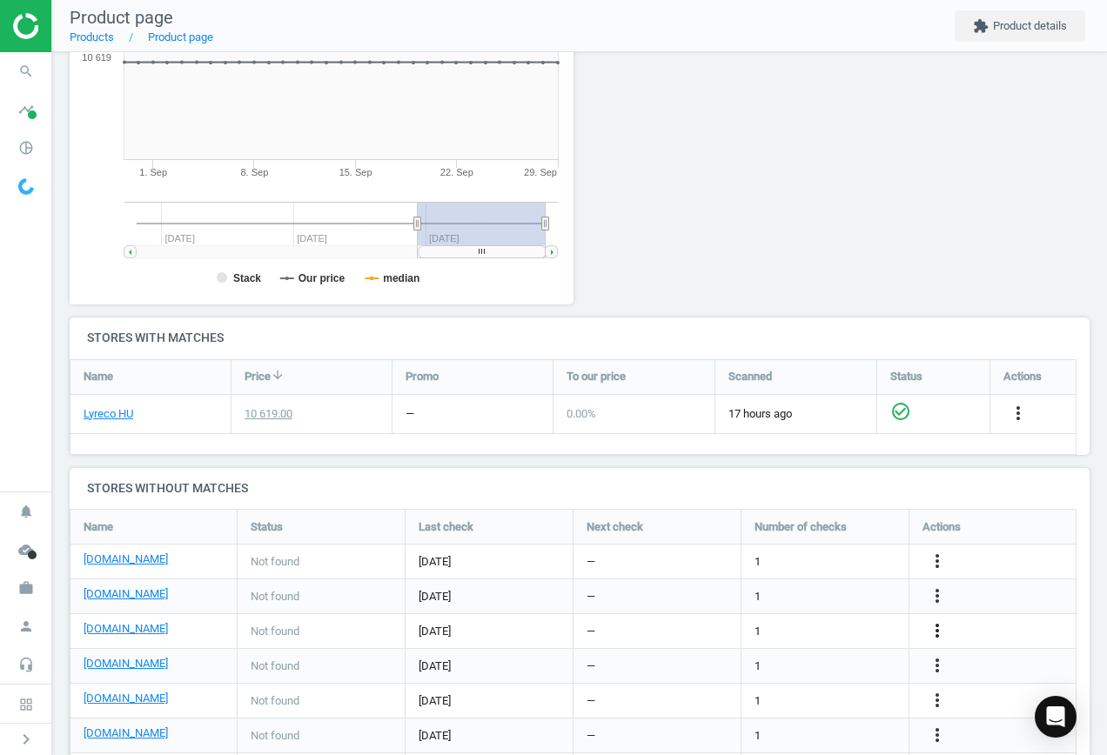
click at [931, 630] on icon "more_vert" at bounding box center [937, 631] width 21 height 21
click at [804, 606] on link "Report error in other" at bounding box center [801, 604] width 238 height 27
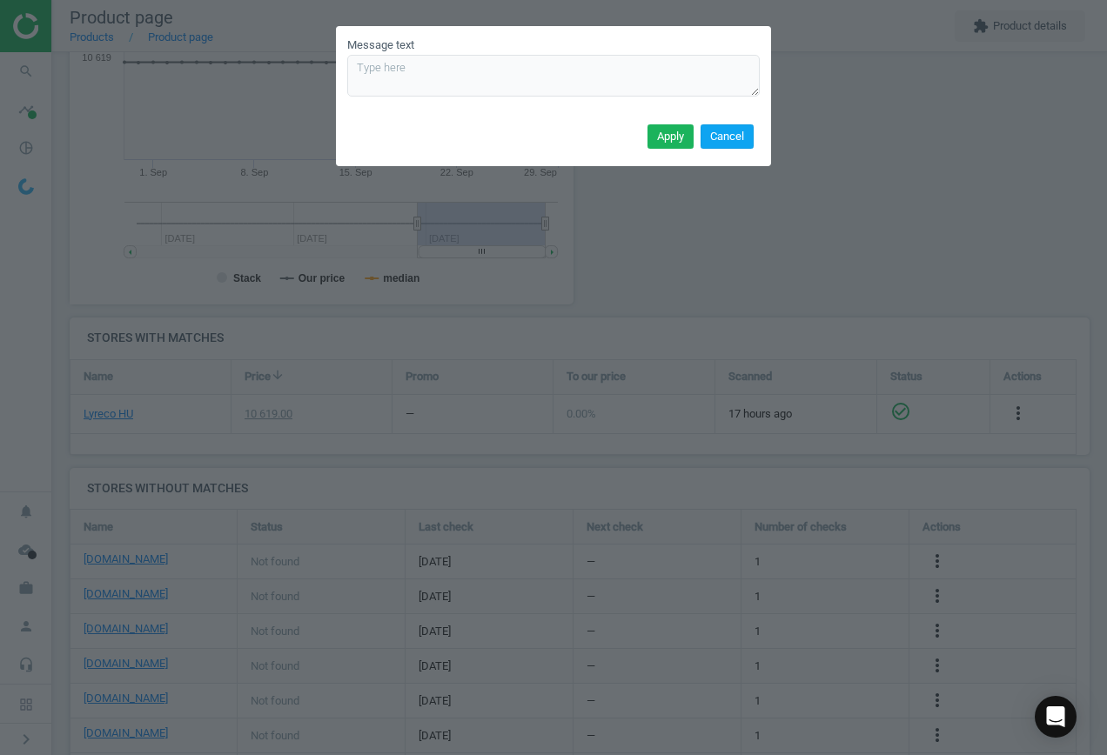
click at [721, 128] on button "Cancel" at bounding box center [727, 136] width 53 height 24
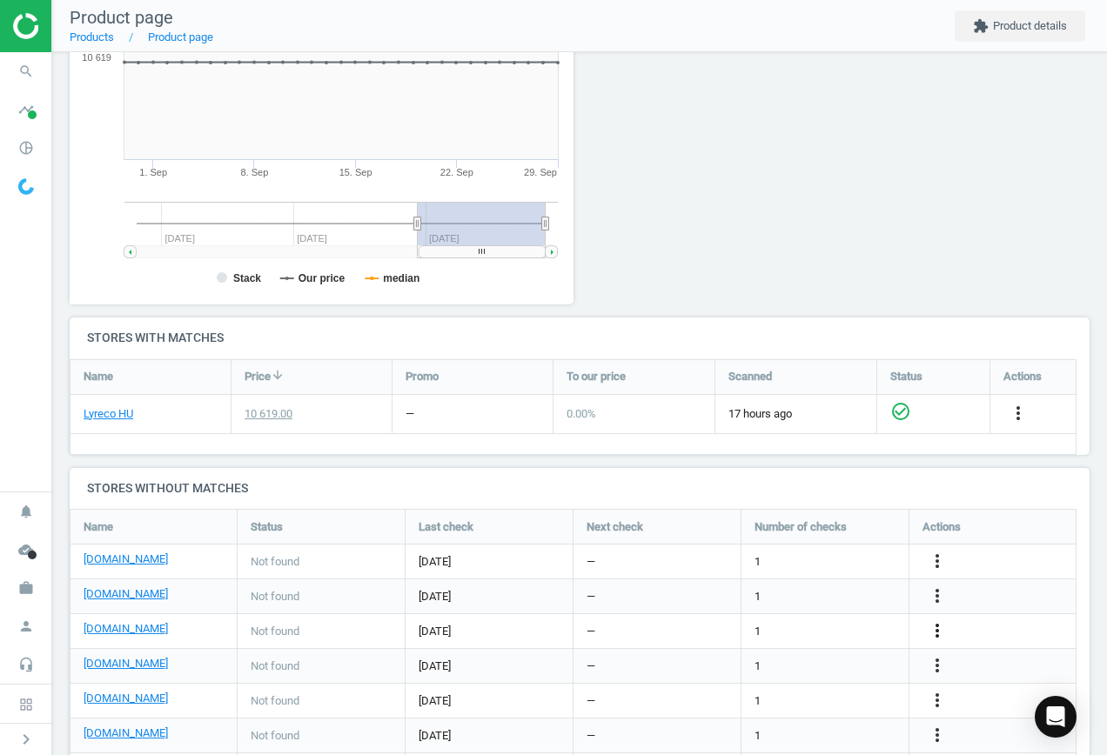
click at [936, 631] on icon "more_vert" at bounding box center [937, 631] width 21 height 21
click at [814, 635] on link "Edit URL/product option" at bounding box center [801, 631] width 238 height 27
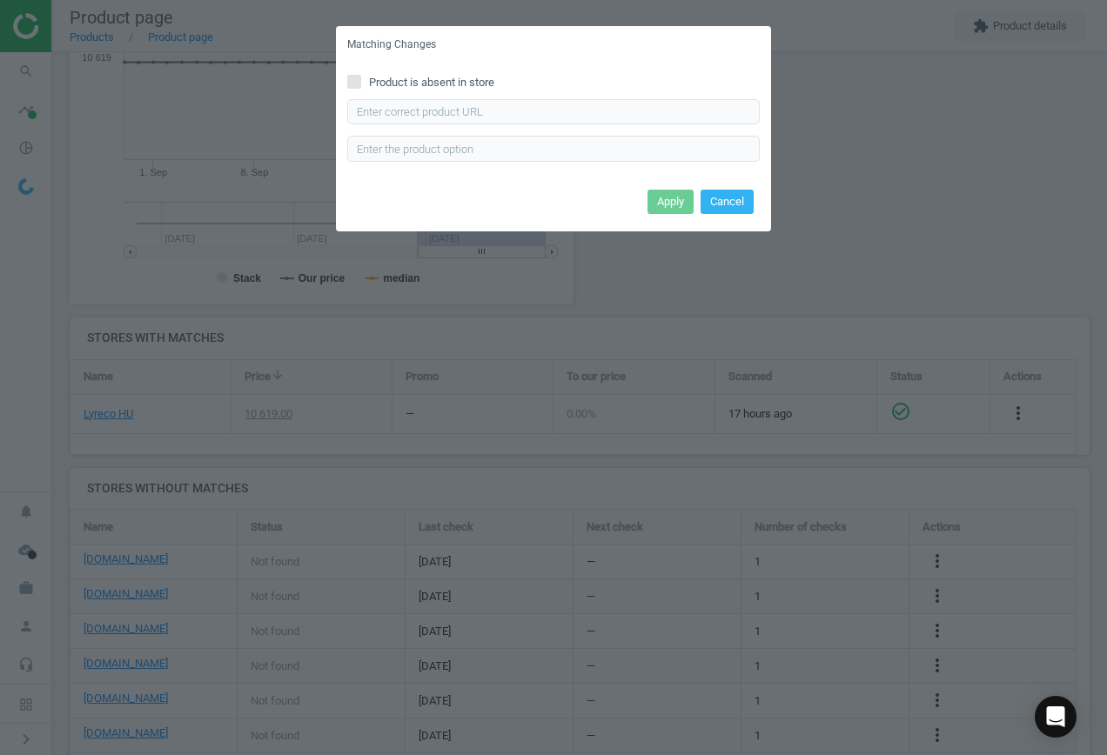
click at [379, 77] on span "Product is absent in store" at bounding box center [432, 83] width 132 height 16
click at [360, 77] on input "Product is absent in store" at bounding box center [354, 81] width 11 height 11
checkbox input "true"
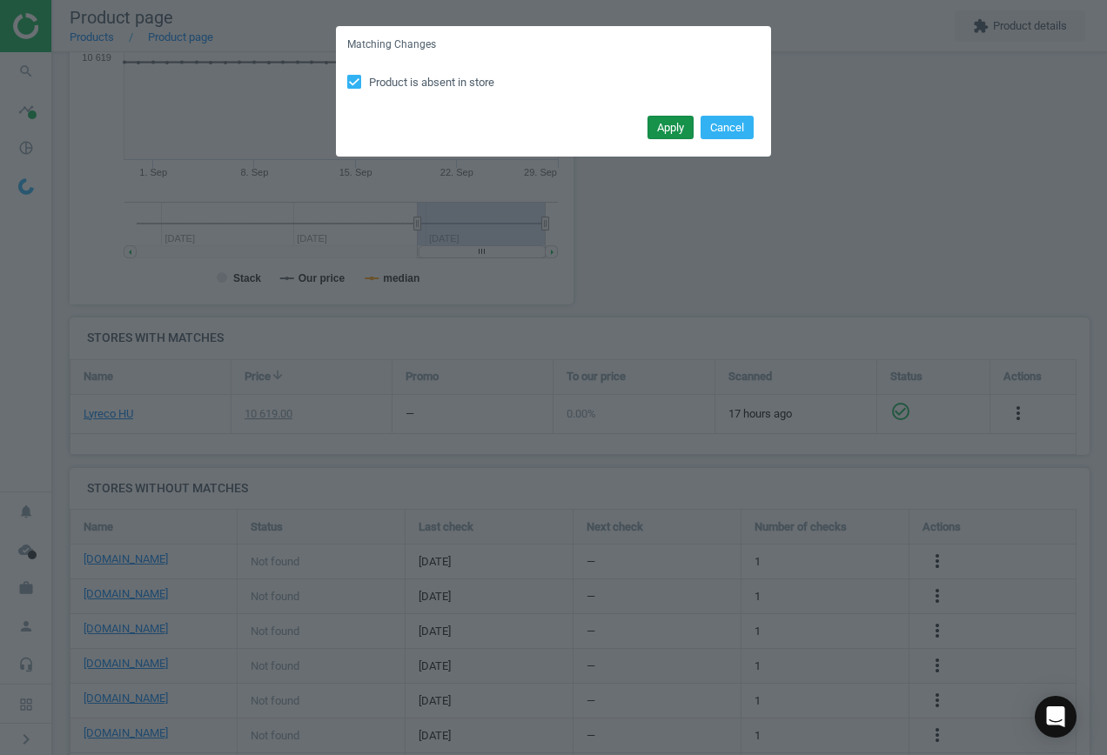
click at [659, 130] on button "Apply" at bounding box center [671, 128] width 46 height 24
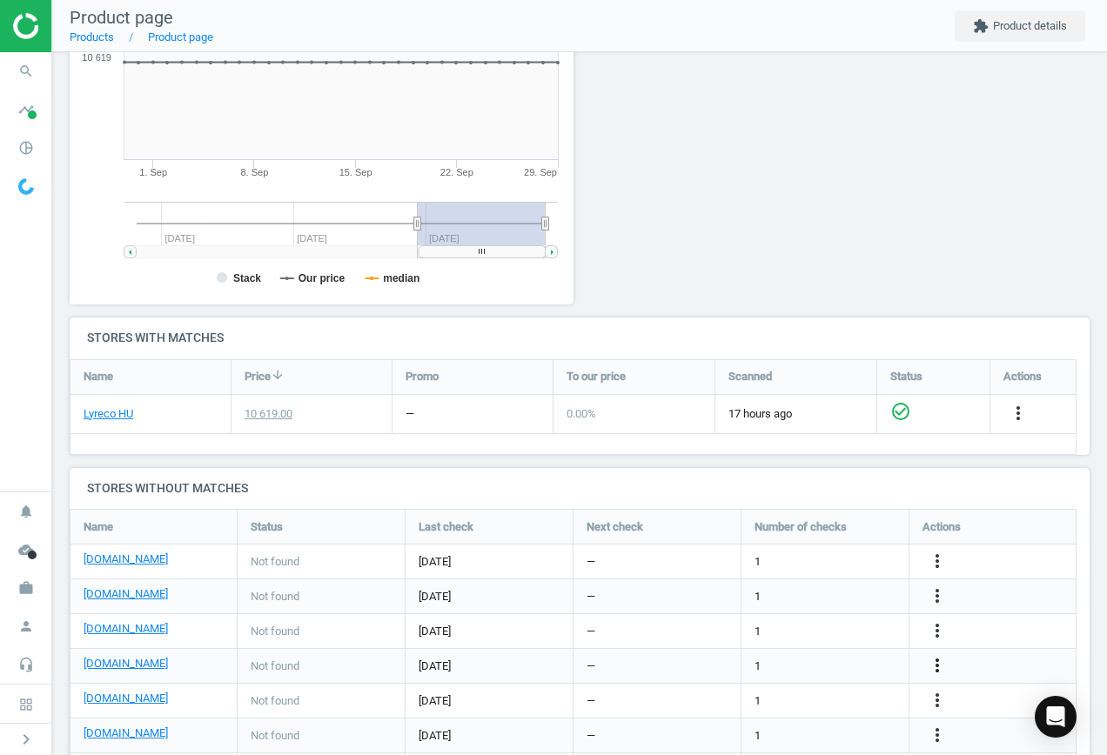
click at [938, 660] on icon "more_vert" at bounding box center [937, 665] width 21 height 21
click at [815, 661] on link "Edit URL/product option" at bounding box center [801, 666] width 238 height 27
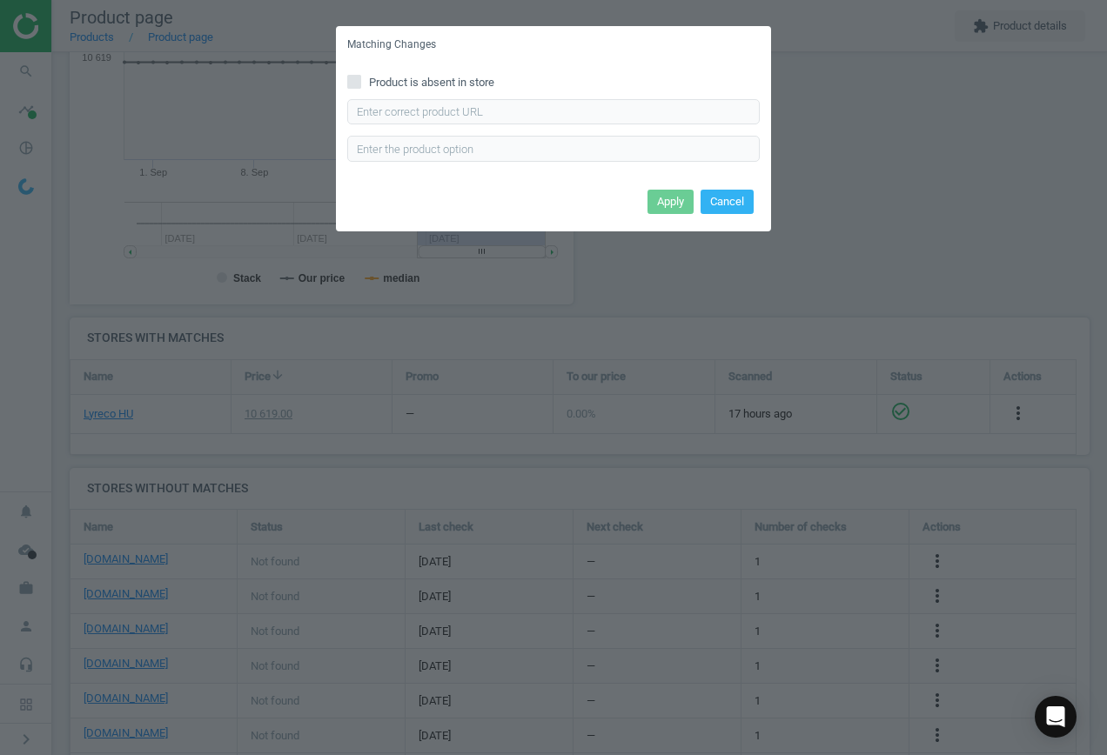
click at [400, 82] on span "Product is absent in store" at bounding box center [432, 83] width 132 height 16
click at [360, 82] on input "Product is absent in store" at bounding box center [354, 81] width 11 height 11
checkbox input "true"
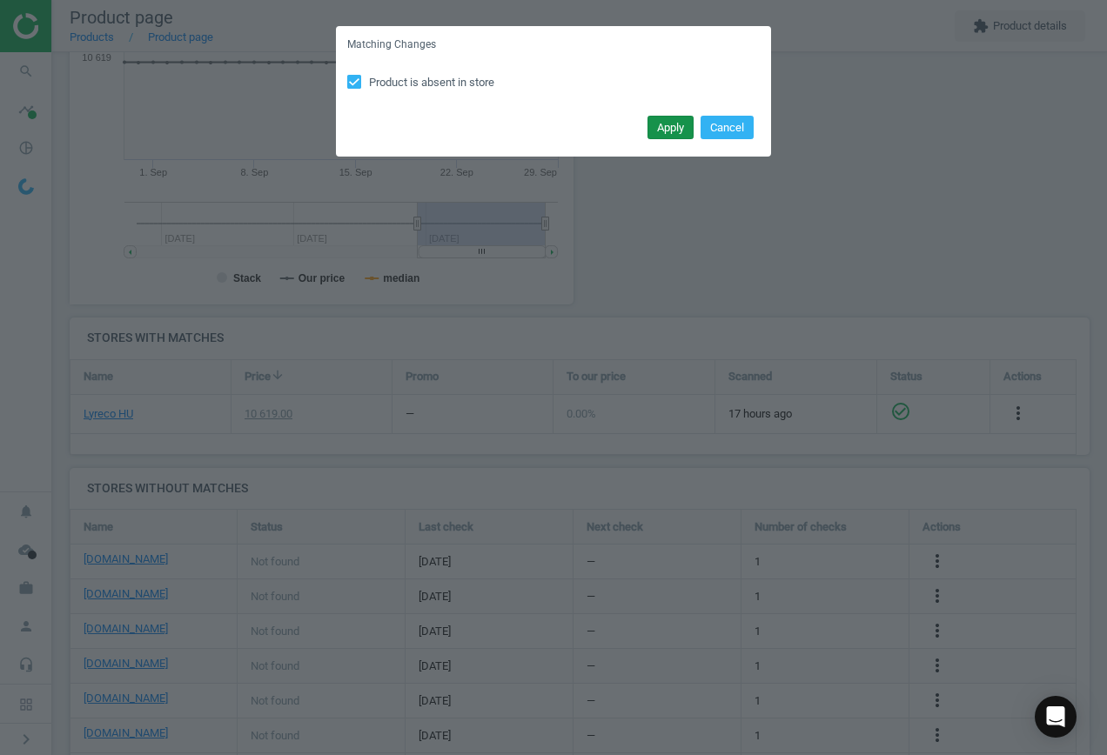
click at [673, 134] on button "Apply" at bounding box center [671, 128] width 46 height 24
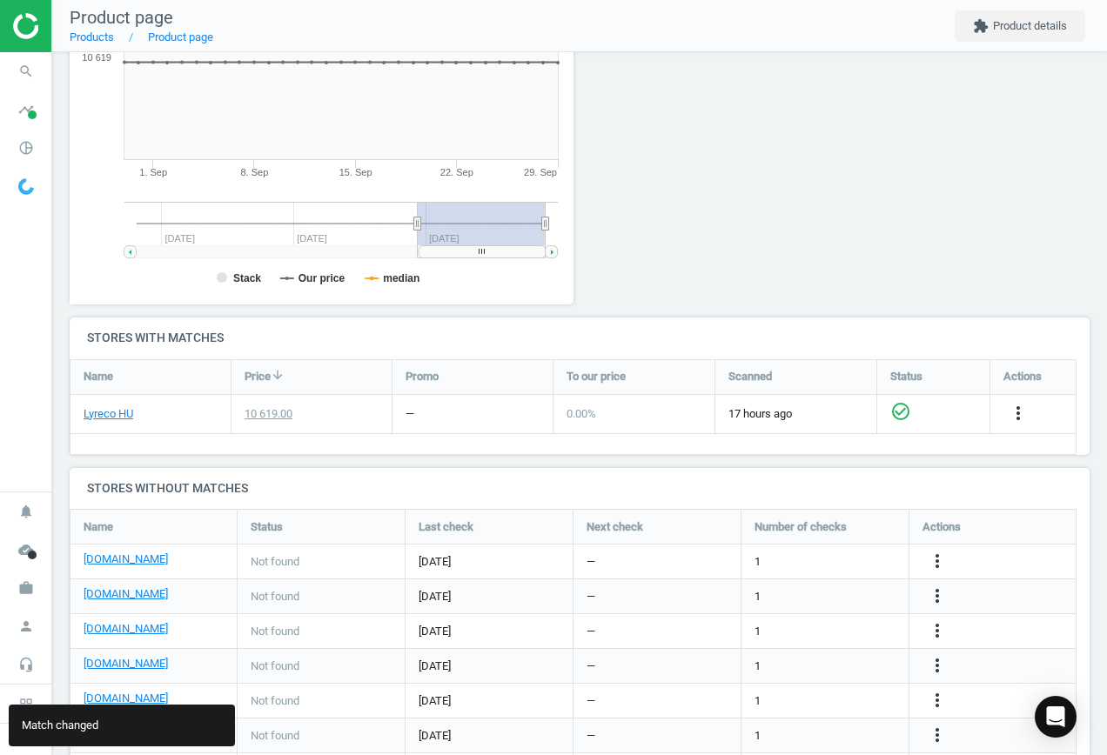
scroll to position [407, 0]
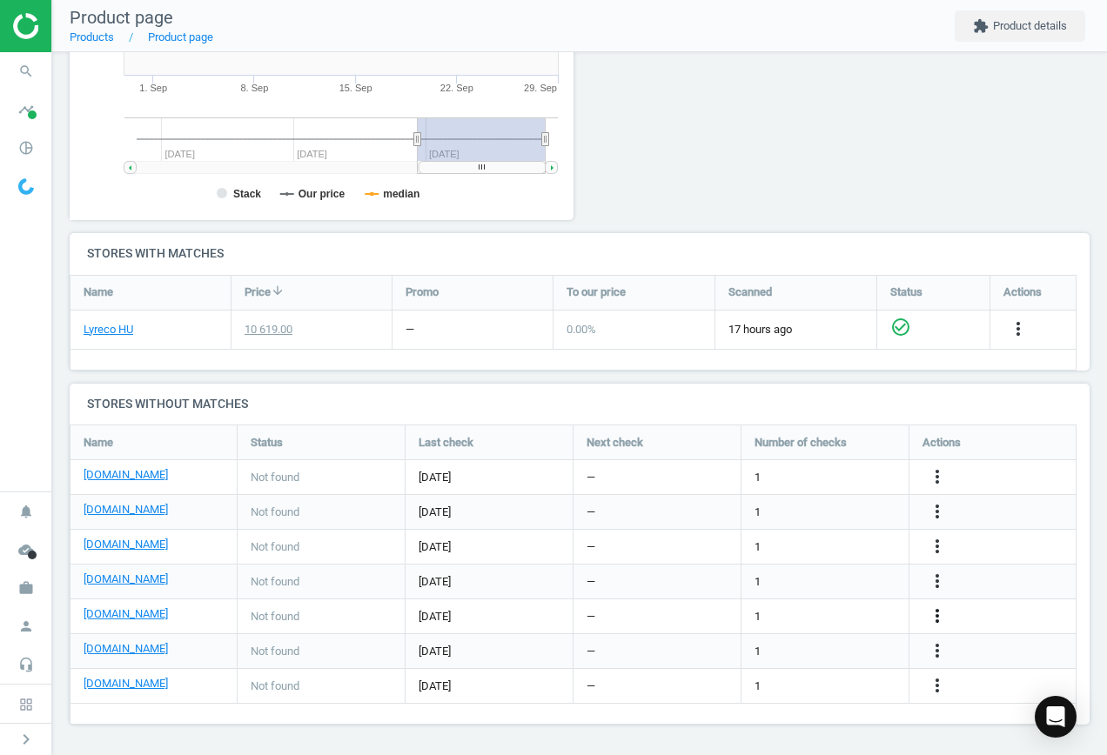
click at [937, 614] on icon "more_vert" at bounding box center [937, 616] width 21 height 21
click at [837, 614] on link "Edit URL/product option" at bounding box center [801, 616] width 238 height 27
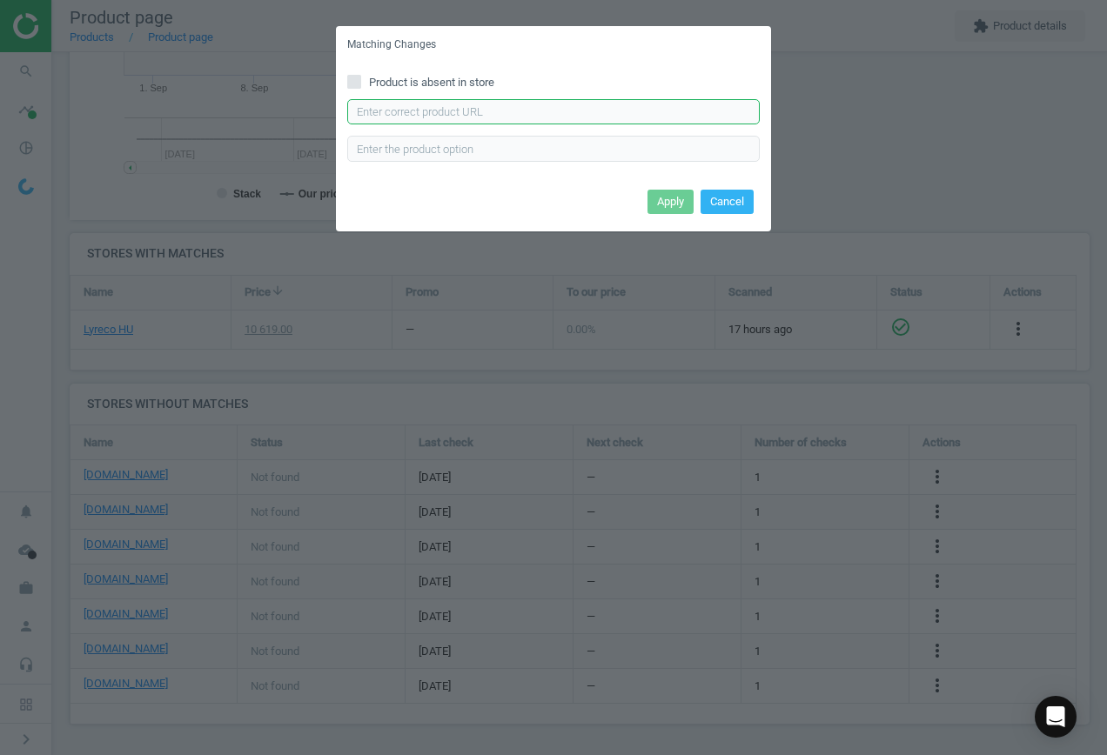
click at [454, 112] on input "text" at bounding box center [553, 112] width 413 height 26
type input "[URL][DOMAIN_NAME][PERSON_NAME]"
click at [668, 204] on button "Apply" at bounding box center [671, 202] width 46 height 24
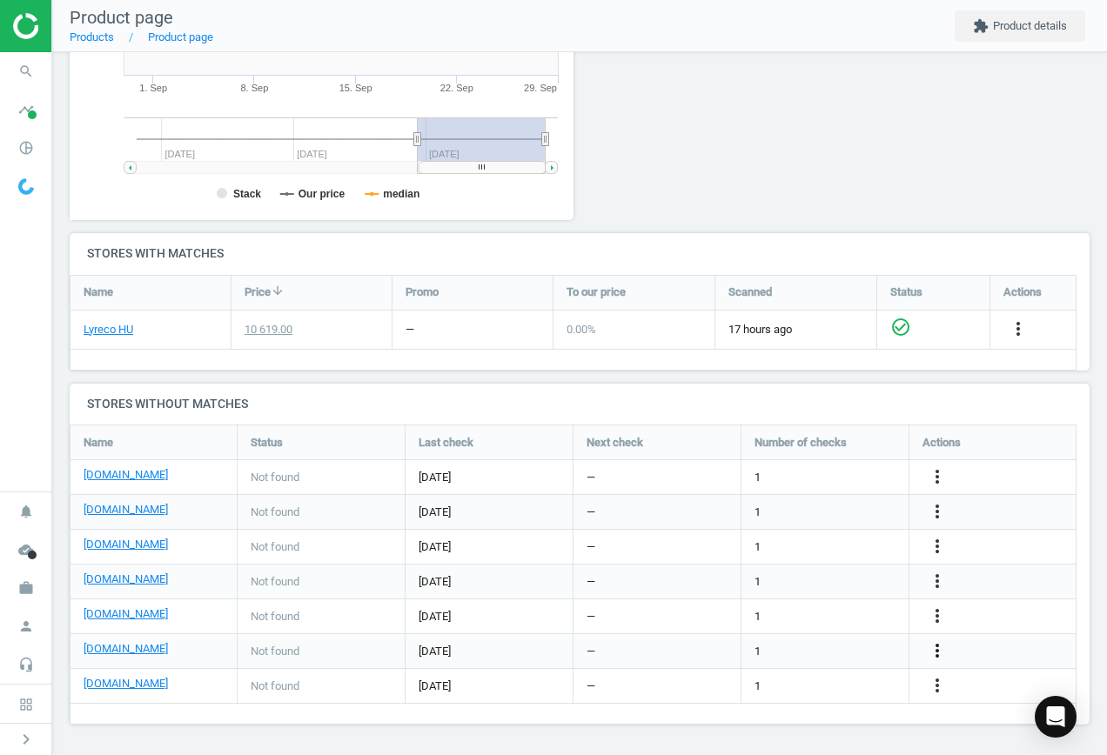
click at [940, 649] on icon "more_vert" at bounding box center [937, 651] width 21 height 21
click at [842, 647] on link "Edit URL/product option" at bounding box center [801, 651] width 238 height 27
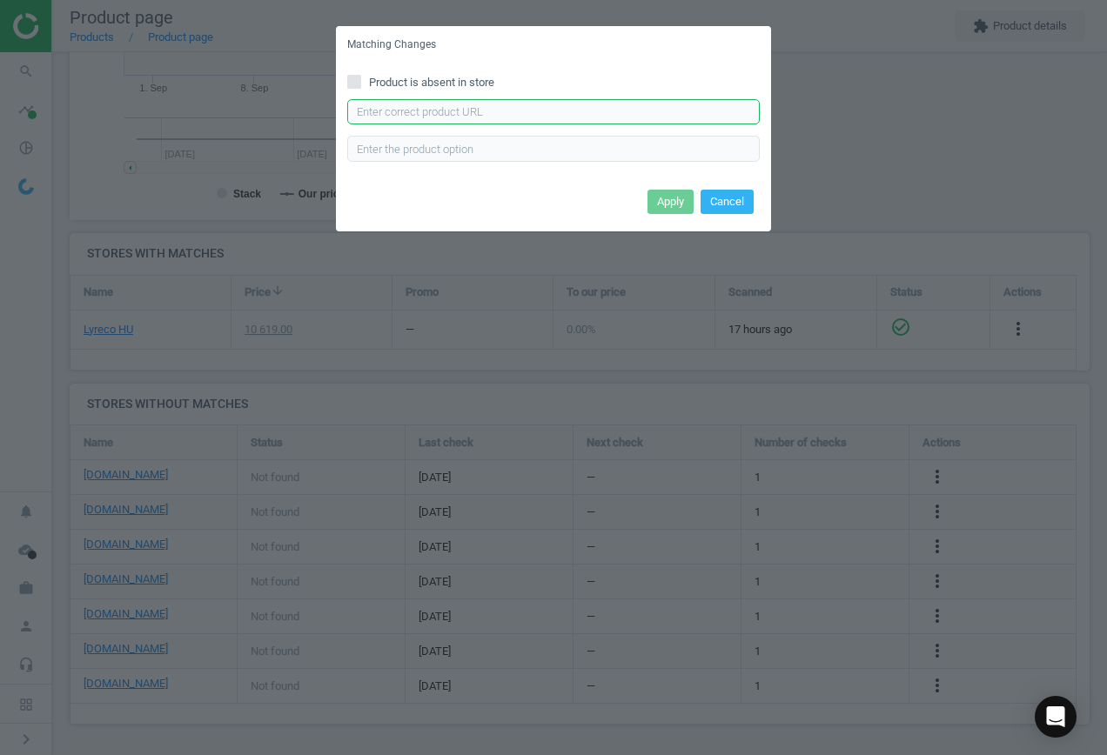
click at [535, 104] on input "text" at bounding box center [553, 112] width 413 height 26
type input "[URL][DOMAIN_NAME]"
click at [679, 198] on button "Apply" at bounding box center [671, 202] width 46 height 24
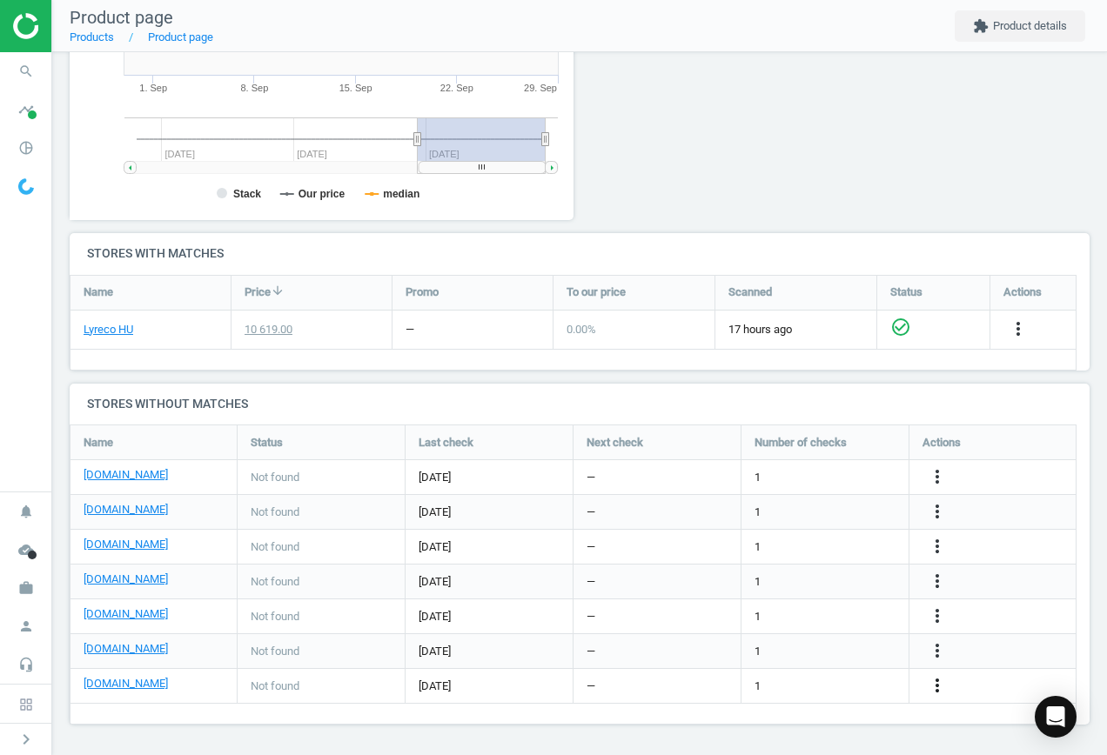
click at [943, 688] on icon "more_vert" at bounding box center [937, 685] width 21 height 21
click at [831, 673] on link "Edit URL/product option" at bounding box center [801, 686] width 238 height 27
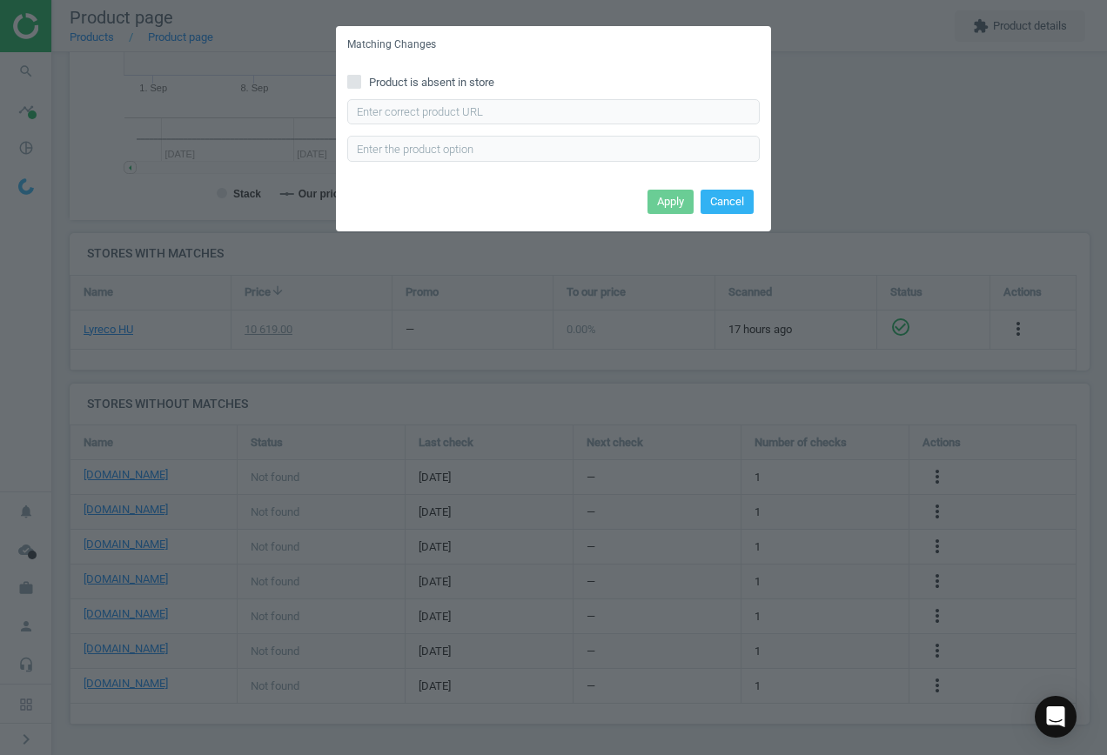
drag, startPoint x: 401, startPoint y: 75, endPoint x: 472, endPoint y: 101, distance: 75.2
click at [401, 77] on span "Product is absent in store" at bounding box center [432, 83] width 132 height 16
click at [360, 77] on input "Product is absent in store" at bounding box center [354, 81] width 11 height 11
checkbox input "true"
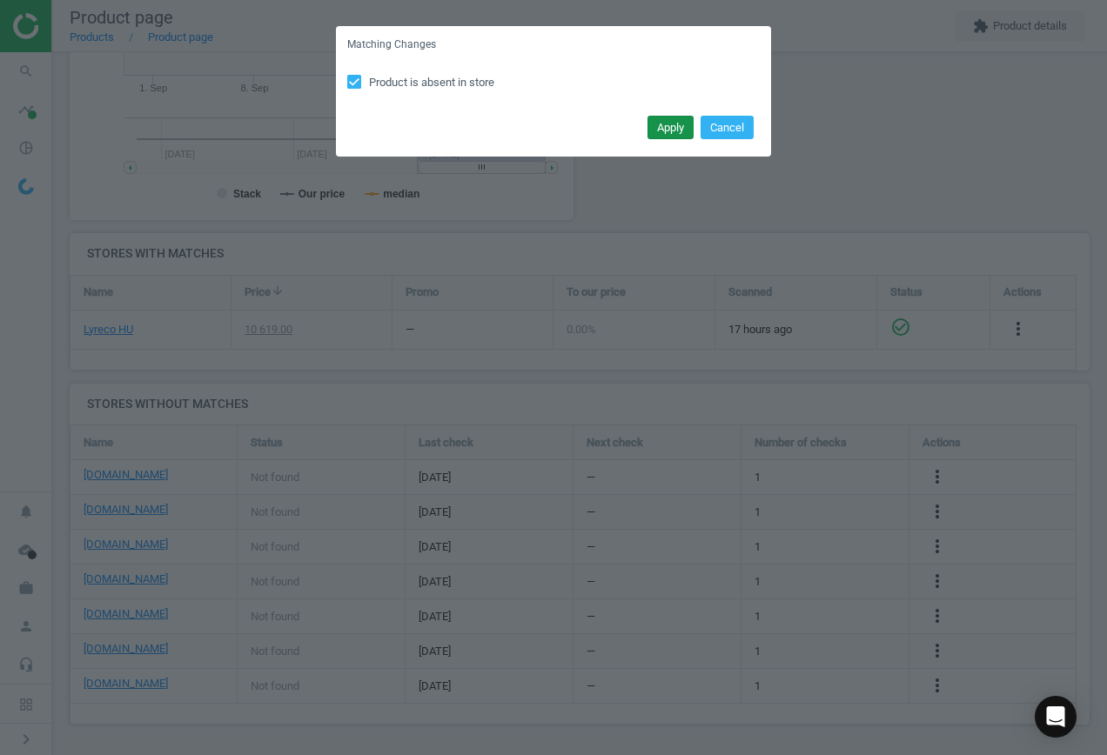
click at [666, 130] on button "Apply" at bounding box center [671, 128] width 46 height 24
